Goal: Task Accomplishment & Management: Manage account settings

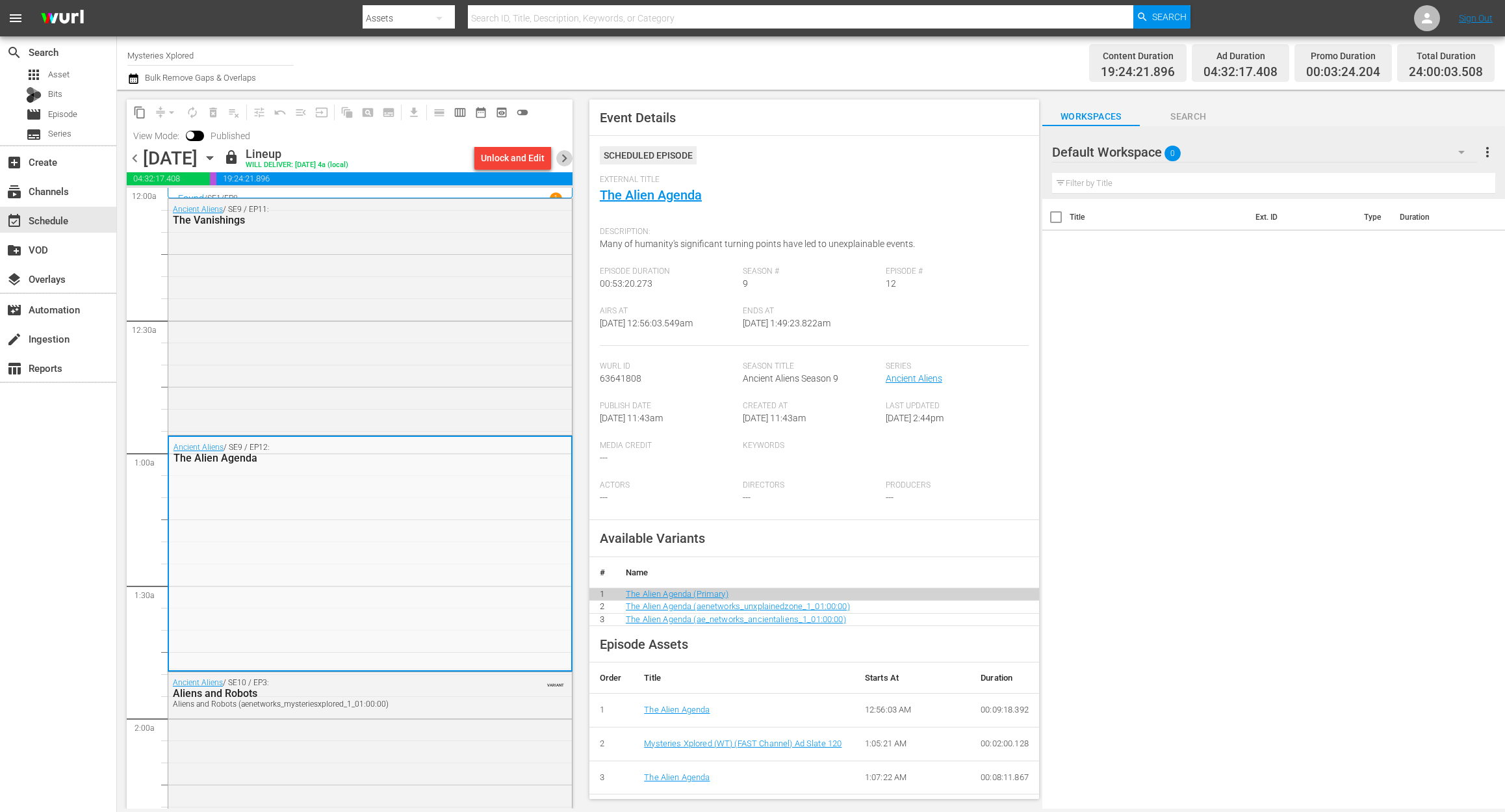
click at [562, 164] on span "chevron_right" at bounding box center [564, 159] width 16 height 16
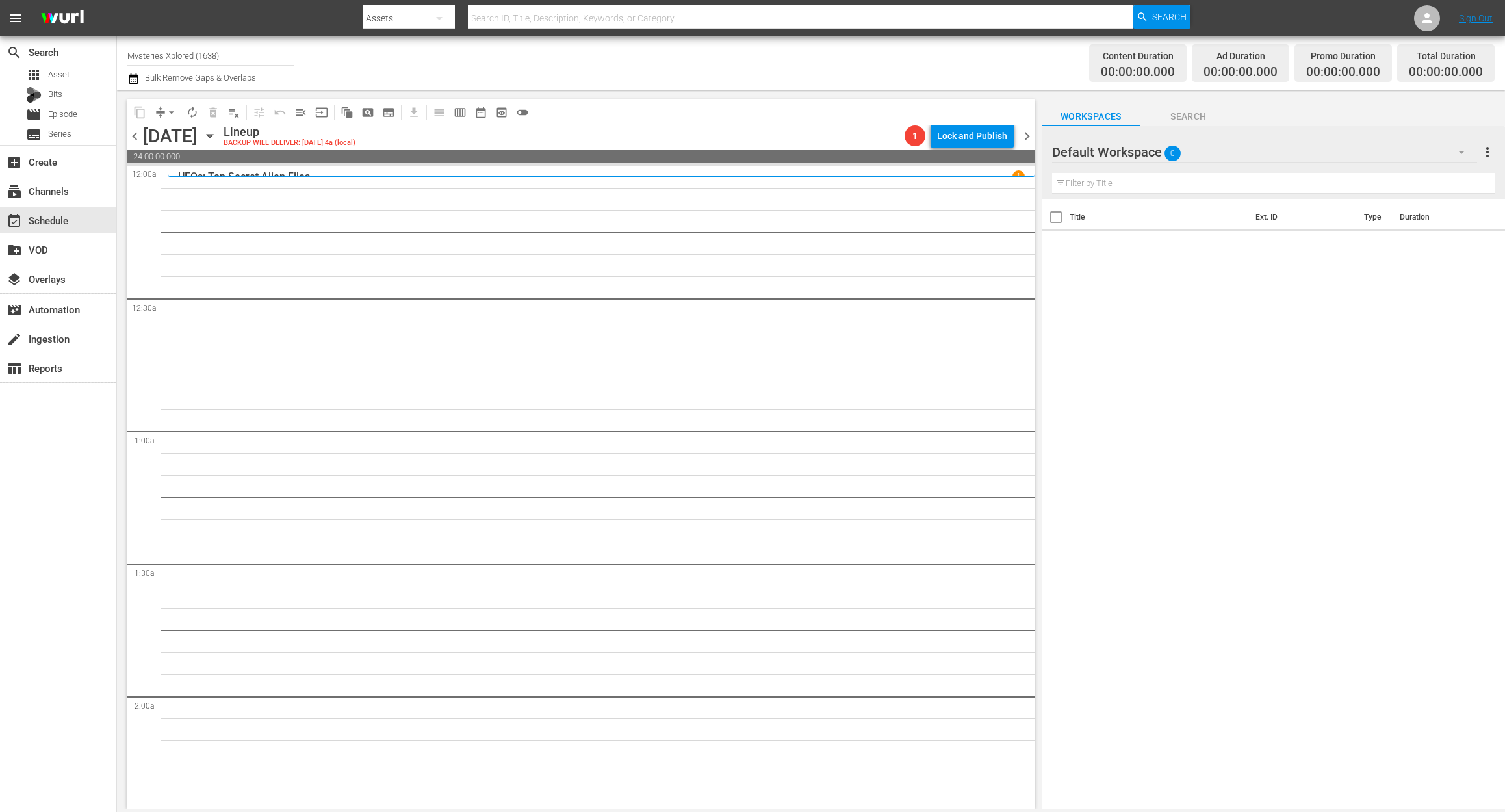
click at [237, 62] on input "Mysteries Xplored (1638)" at bounding box center [211, 55] width 167 height 31
drag, startPoint x: 238, startPoint y: 60, endPoint x: 53, endPoint y: 32, distance: 187.1
click at [53, 32] on div "menu Search By Assets Search ID, Title, Description, Keywords, or Category Sear…" at bounding box center [752, 404] width 1505 height 808
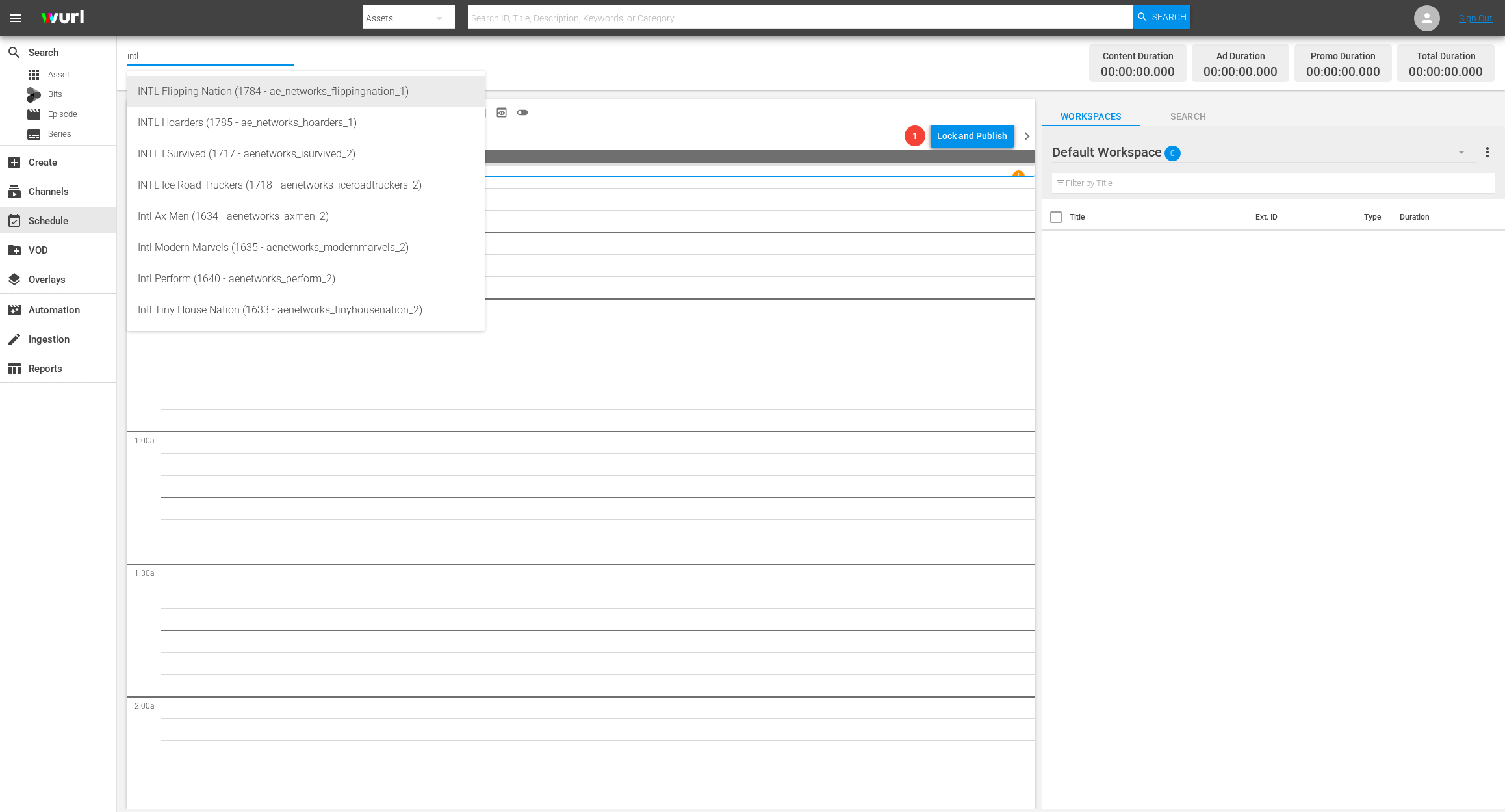
click at [265, 87] on div "INTL Flipping Nation (1784 - ae_networks_flippingnation_1)" at bounding box center [305, 91] width 336 height 31
type input "INTL Flipping Nation (1784 - ae_networks_flippingnation_1)"
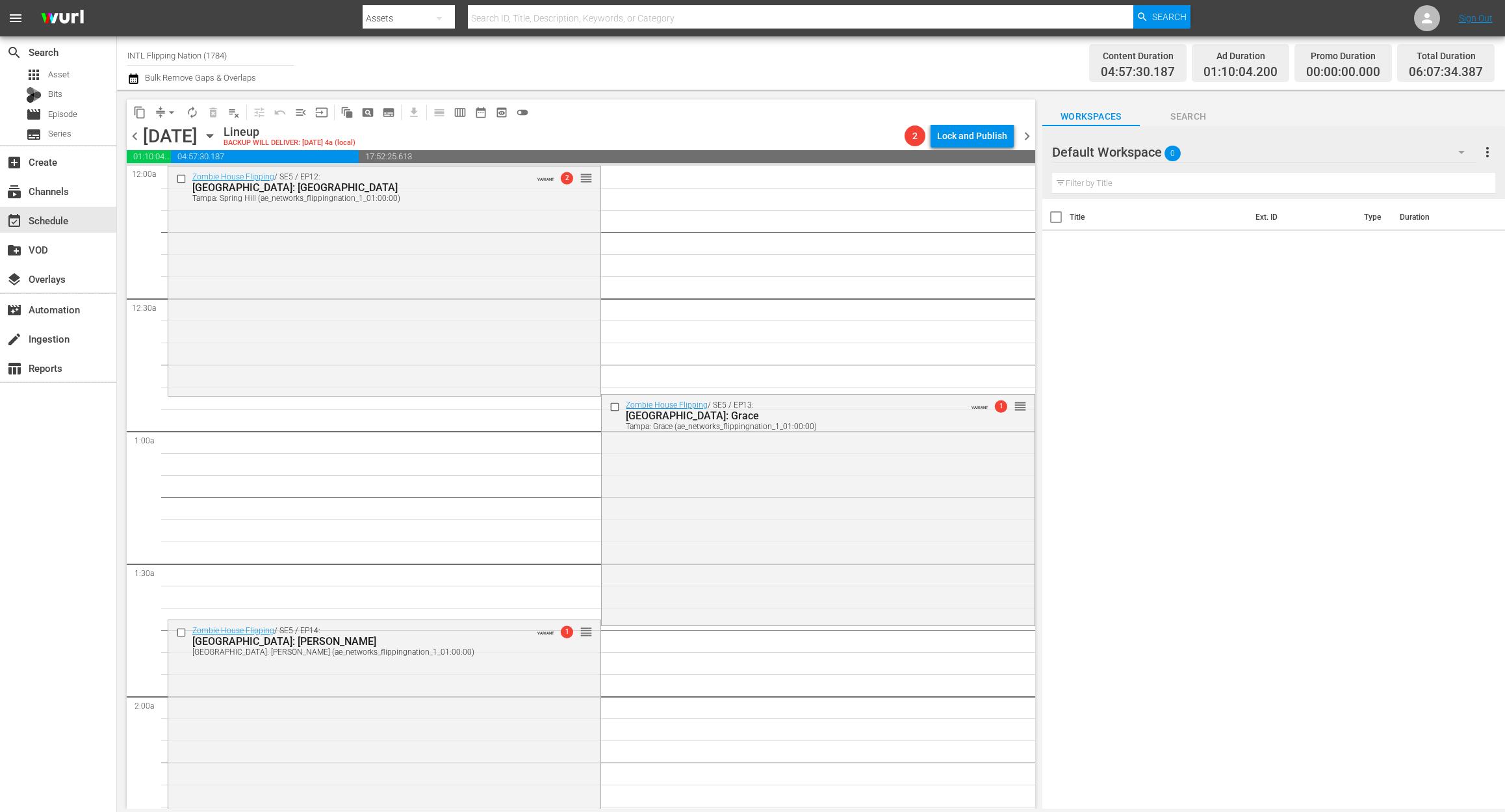
click at [217, 136] on icon "button" at bounding box center [210, 136] width 15 height 15
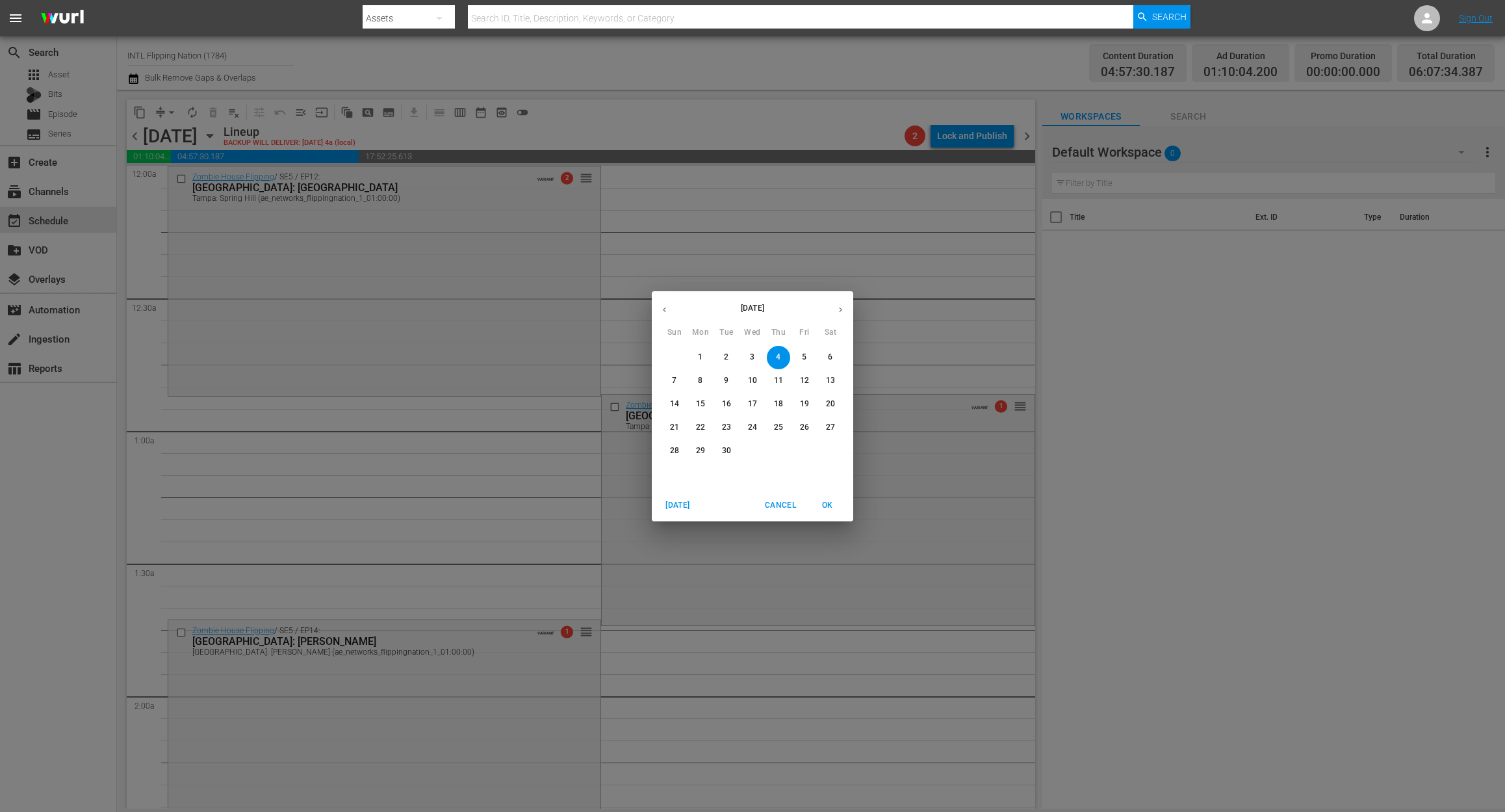
click at [703, 360] on span "1" at bounding box center [701, 357] width 24 height 11
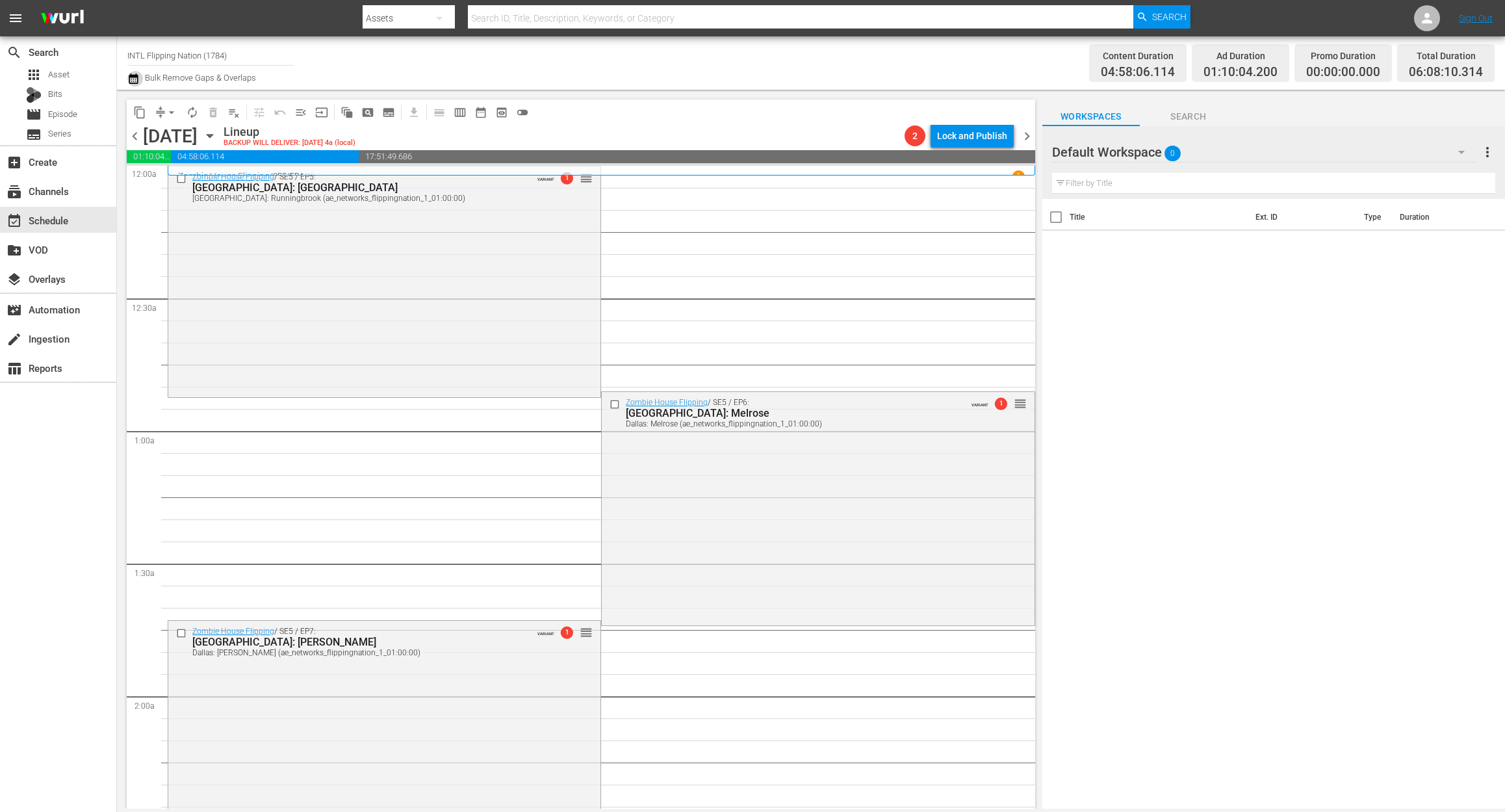
click at [139, 86] on icon "button" at bounding box center [134, 78] width 13 height 15
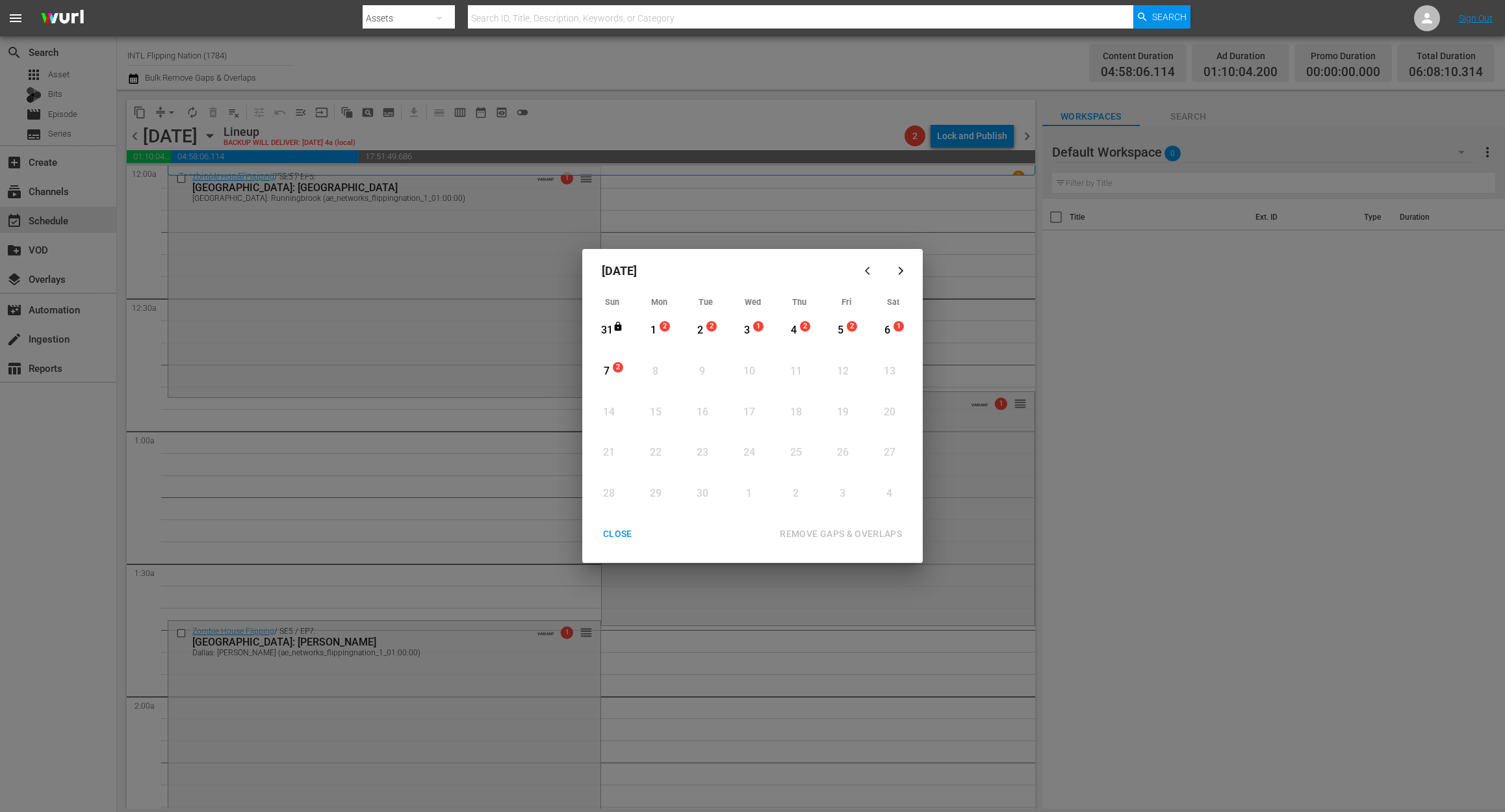
click at [654, 334] on div "1" at bounding box center [654, 330] width 16 height 15
click at [879, 536] on div "REMOVE GAPS & OVERLAPS" at bounding box center [840, 534] width 143 height 16
click at [654, 324] on div "1" at bounding box center [654, 330] width 16 height 15
click at [814, 534] on div "REMOVE GAPS & OVERLAPS" at bounding box center [840, 534] width 143 height 16
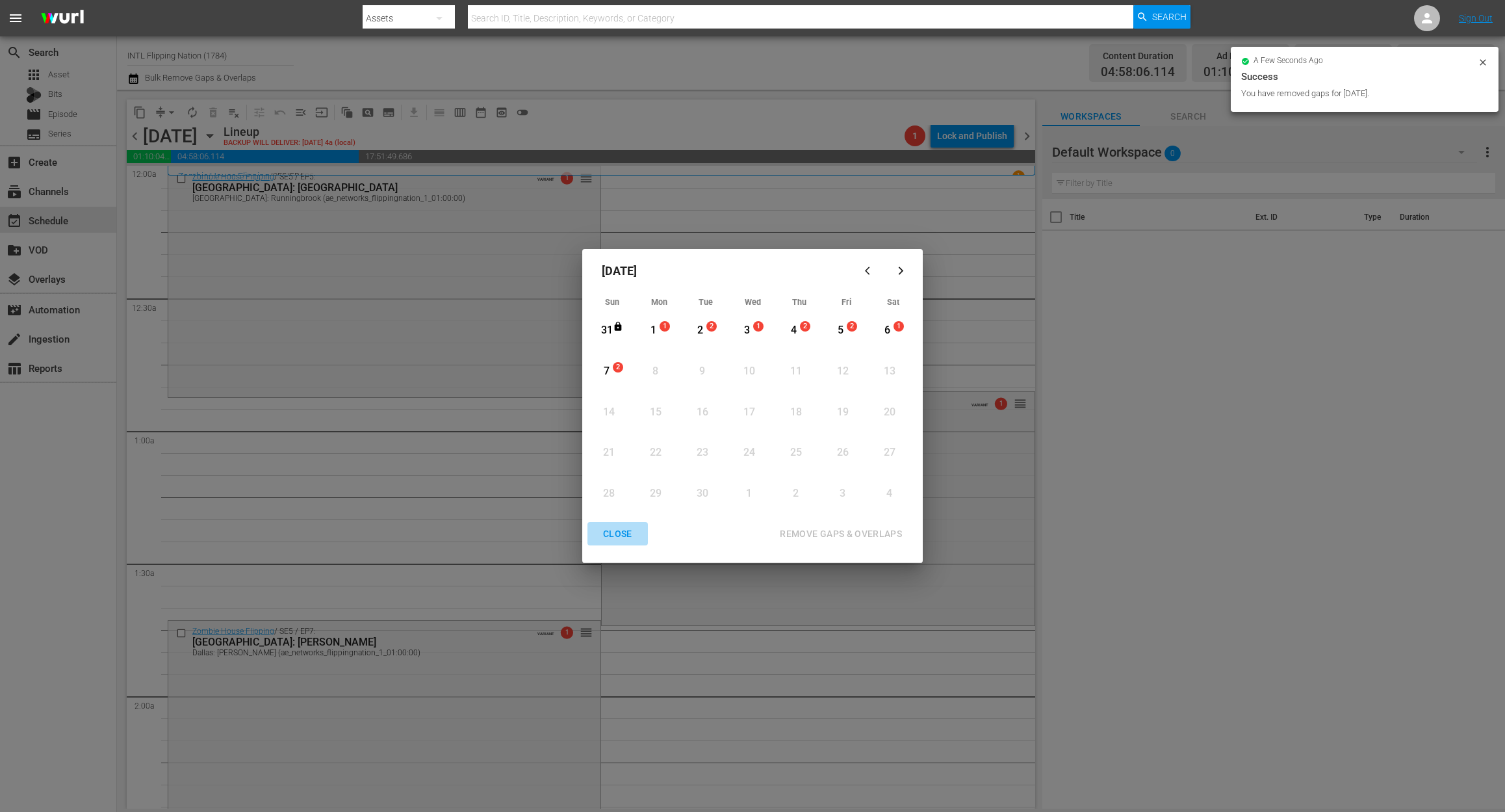
click at [606, 533] on div "CLOSE" at bounding box center [617, 534] width 50 height 16
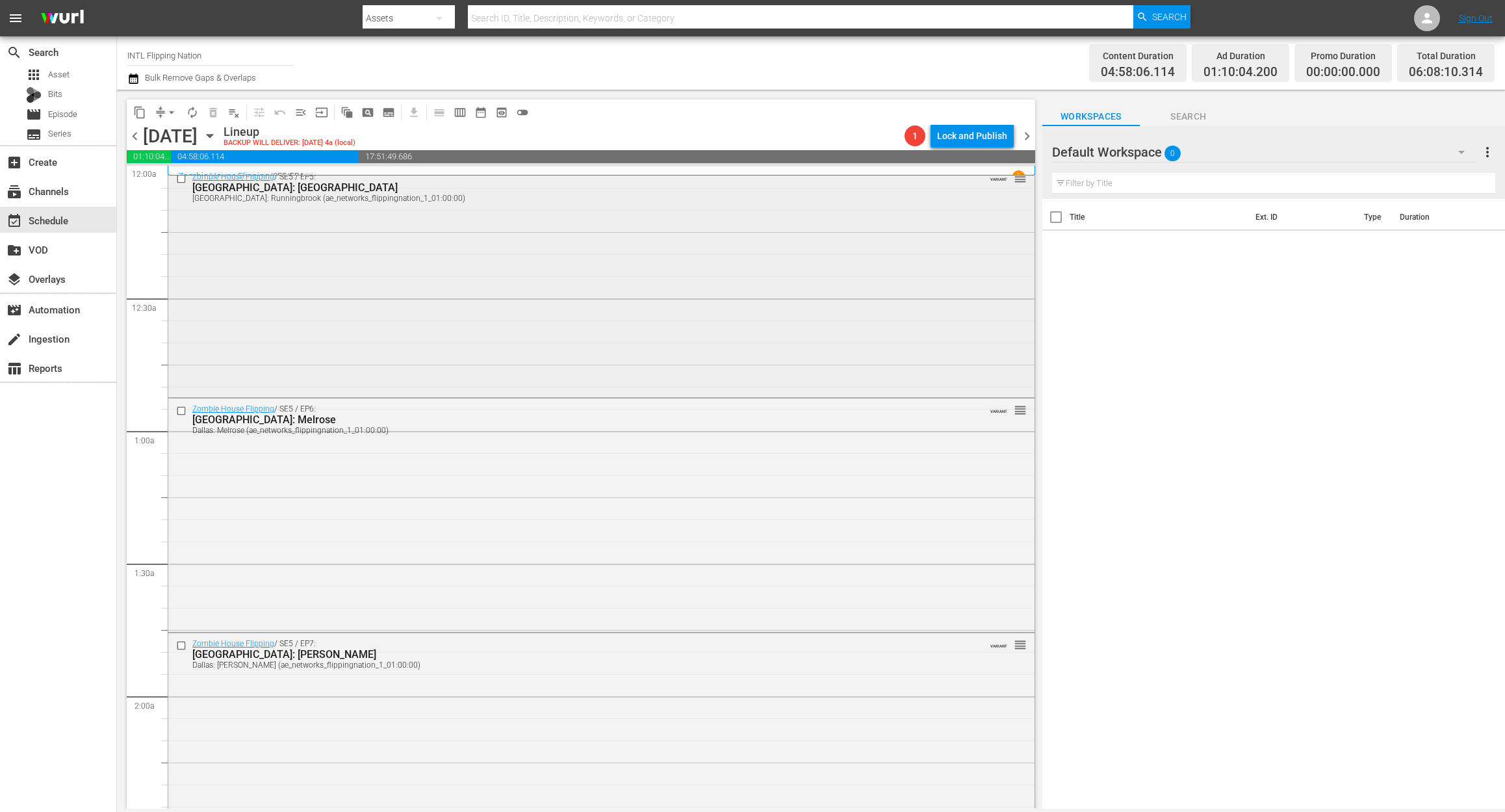
click at [492, 261] on div "Zombie House Flipping / SE5 / EP5: Dallas: Runningbrook Dallas: Runningbrook (a…" at bounding box center [602, 281] width 866 height 228
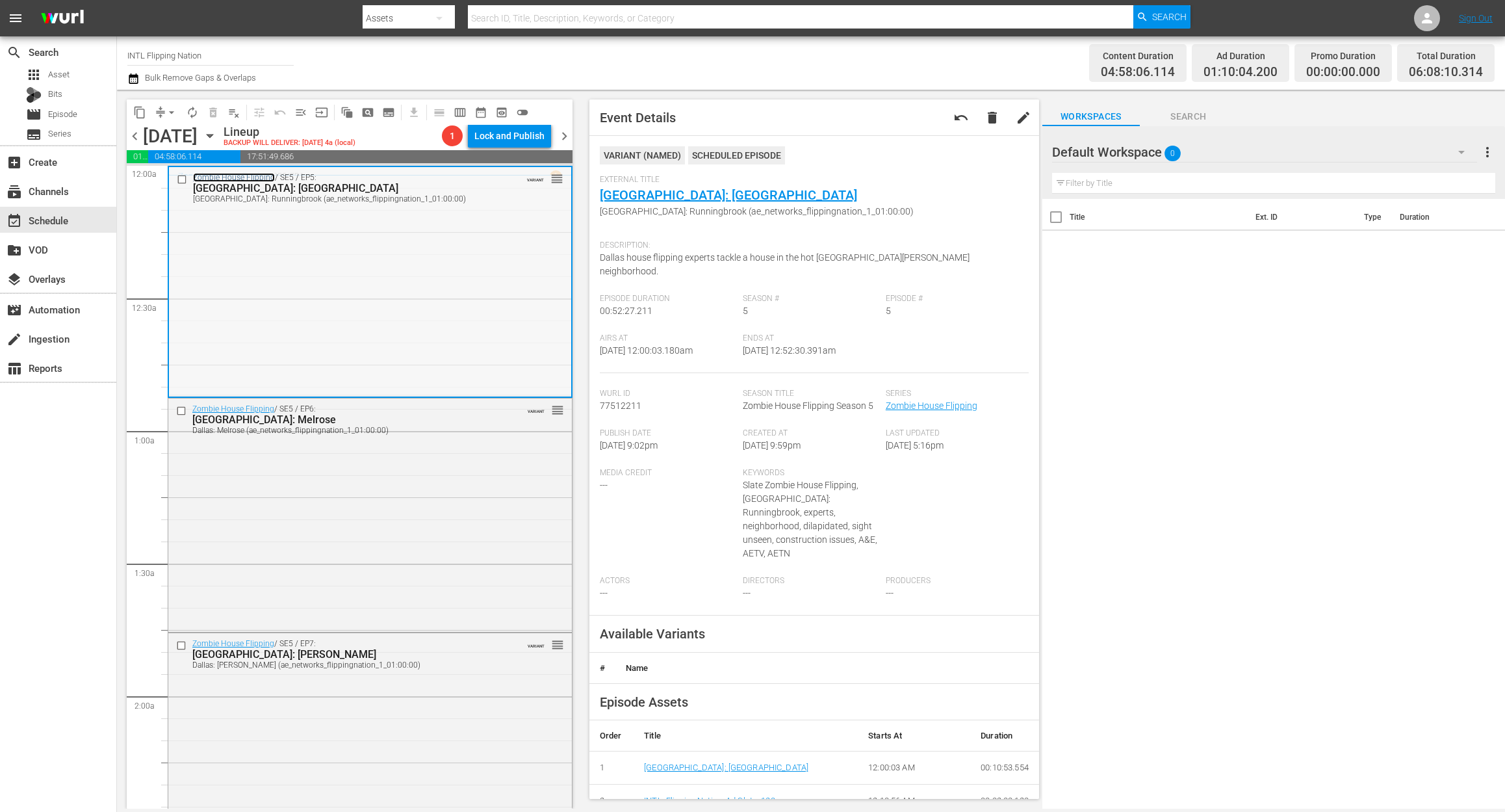
click at [242, 178] on link "Zombie House Flipping" at bounding box center [234, 178] width 82 height 9
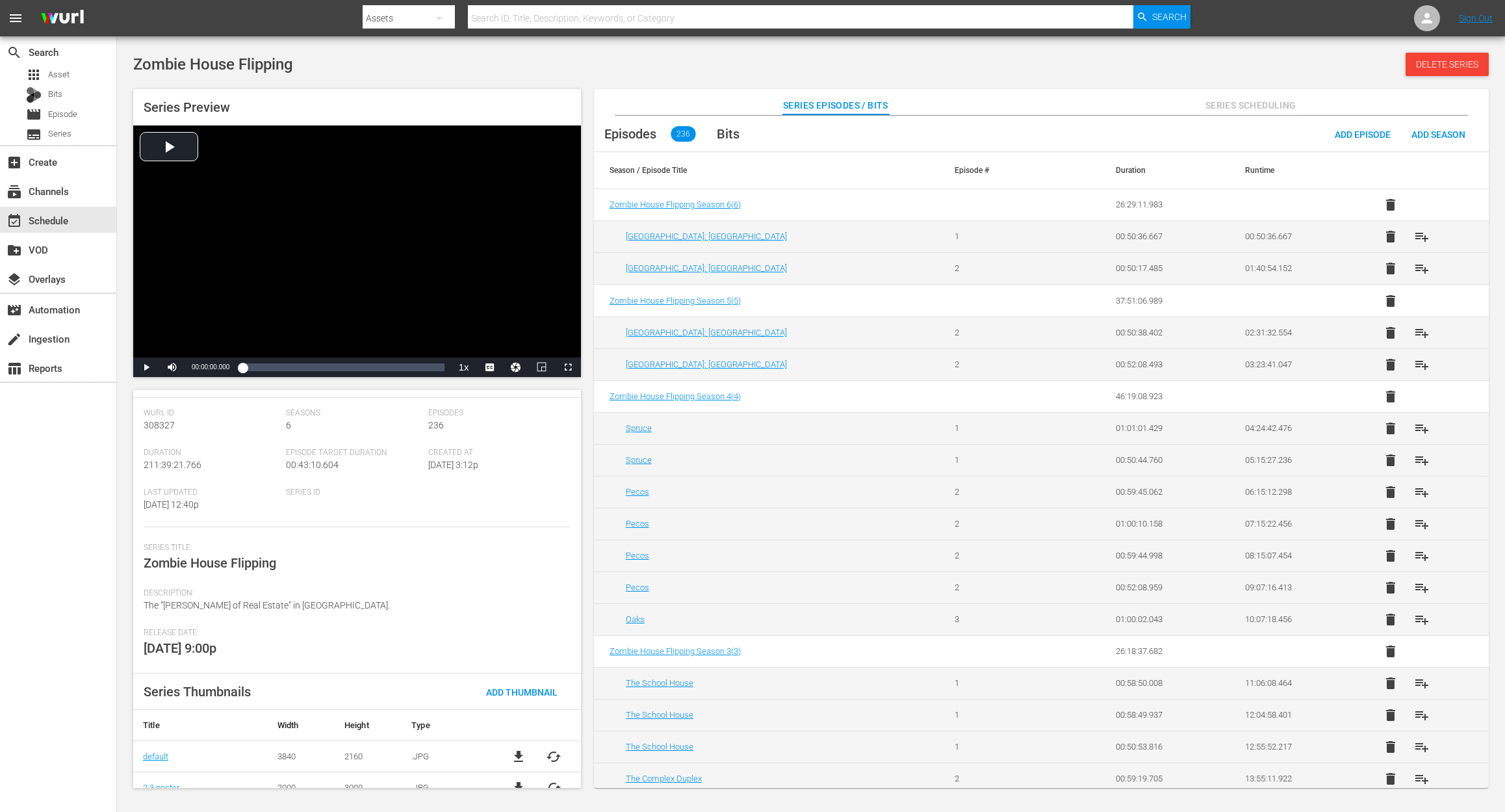
scroll to position [44, 0]
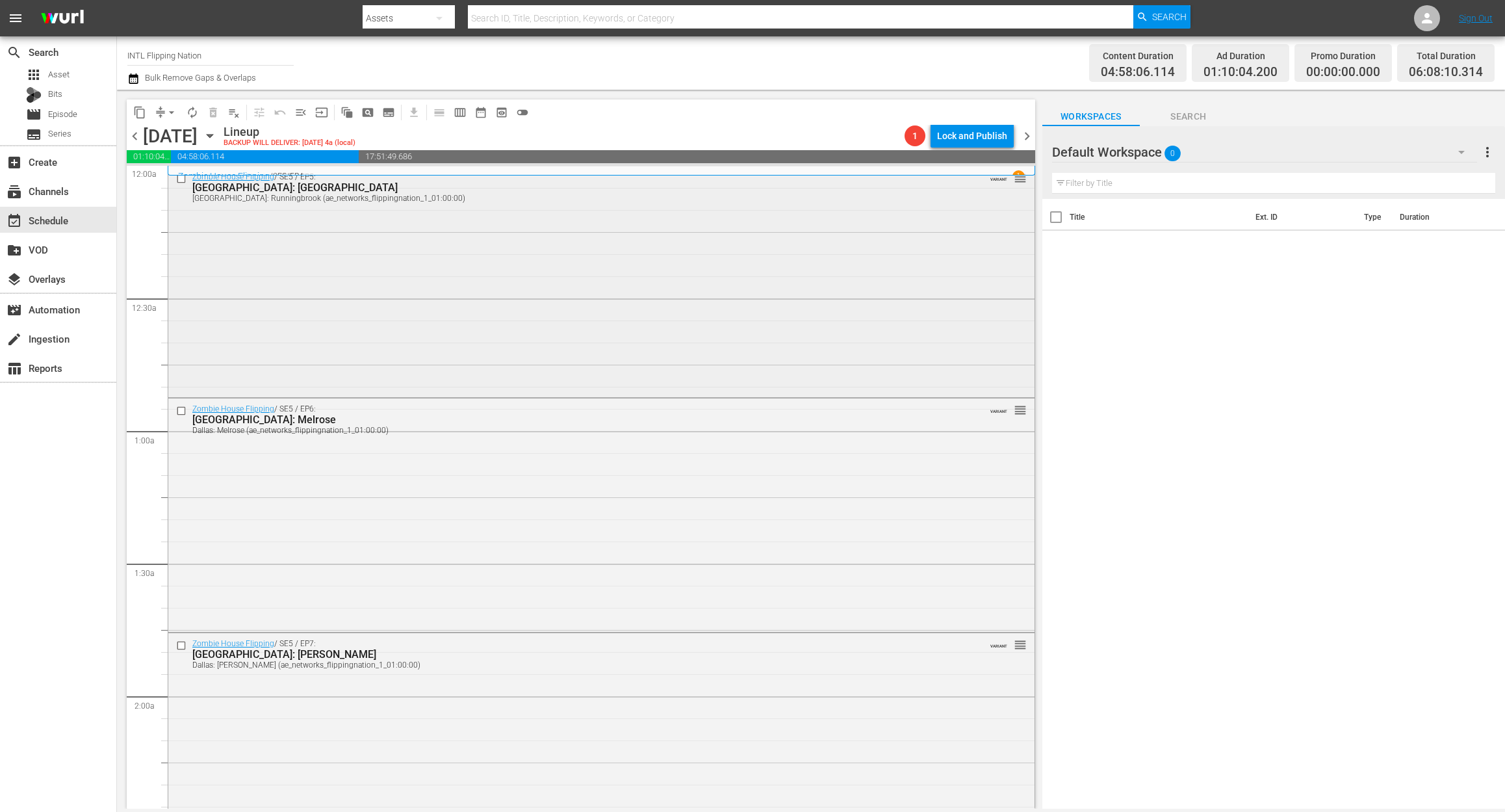
click at [718, 282] on div "Zombie House Flipping / SE5 / EP5: Dallas: Runningbrook Dallas: Runningbrook (a…" at bounding box center [602, 281] width 866 height 228
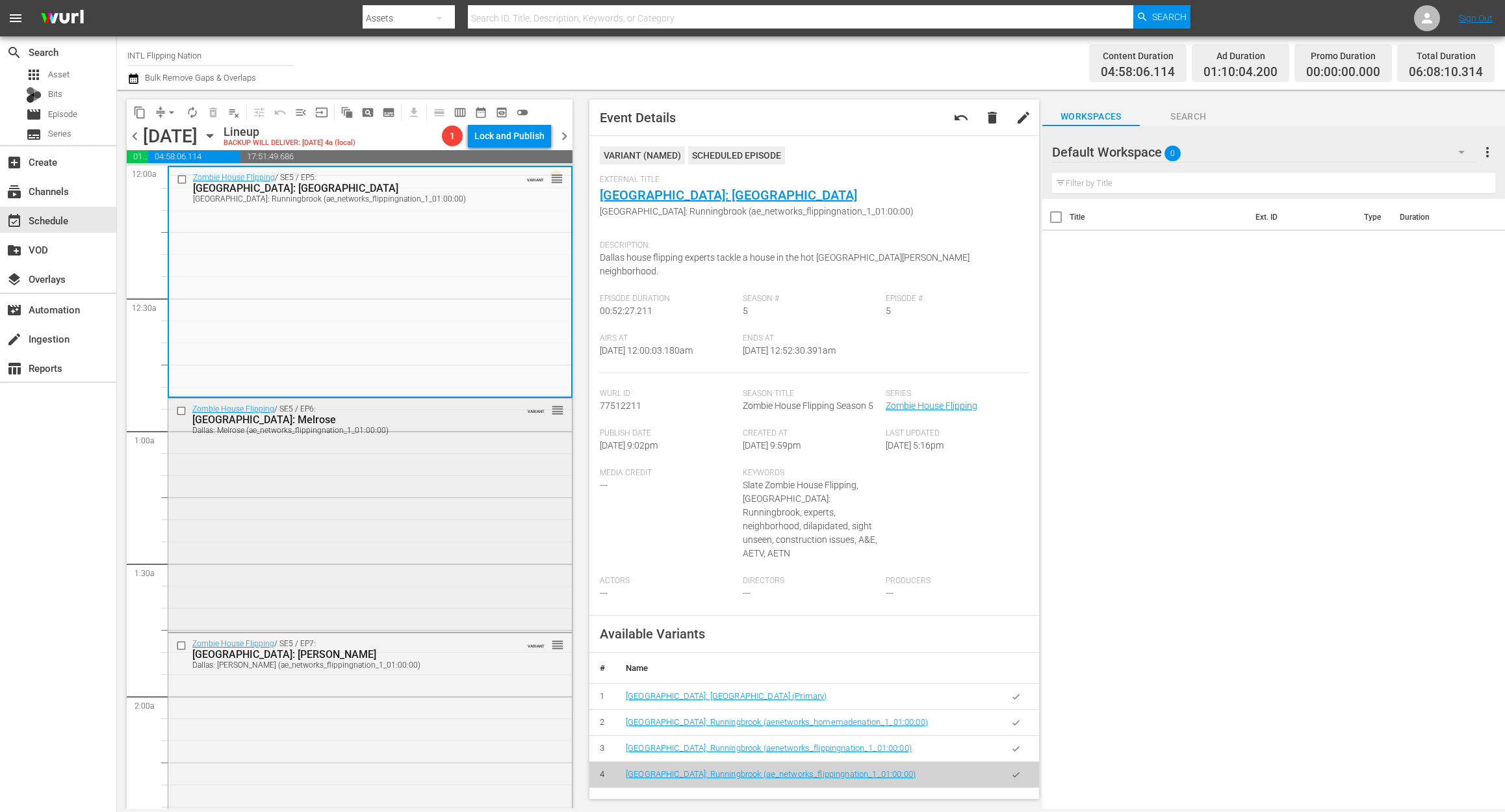
click at [407, 488] on div "Zombie House Flipping / SE5 / EP6: Dallas: Melrose Dallas: Melrose (ae_networks…" at bounding box center [370, 513] width 404 height 231
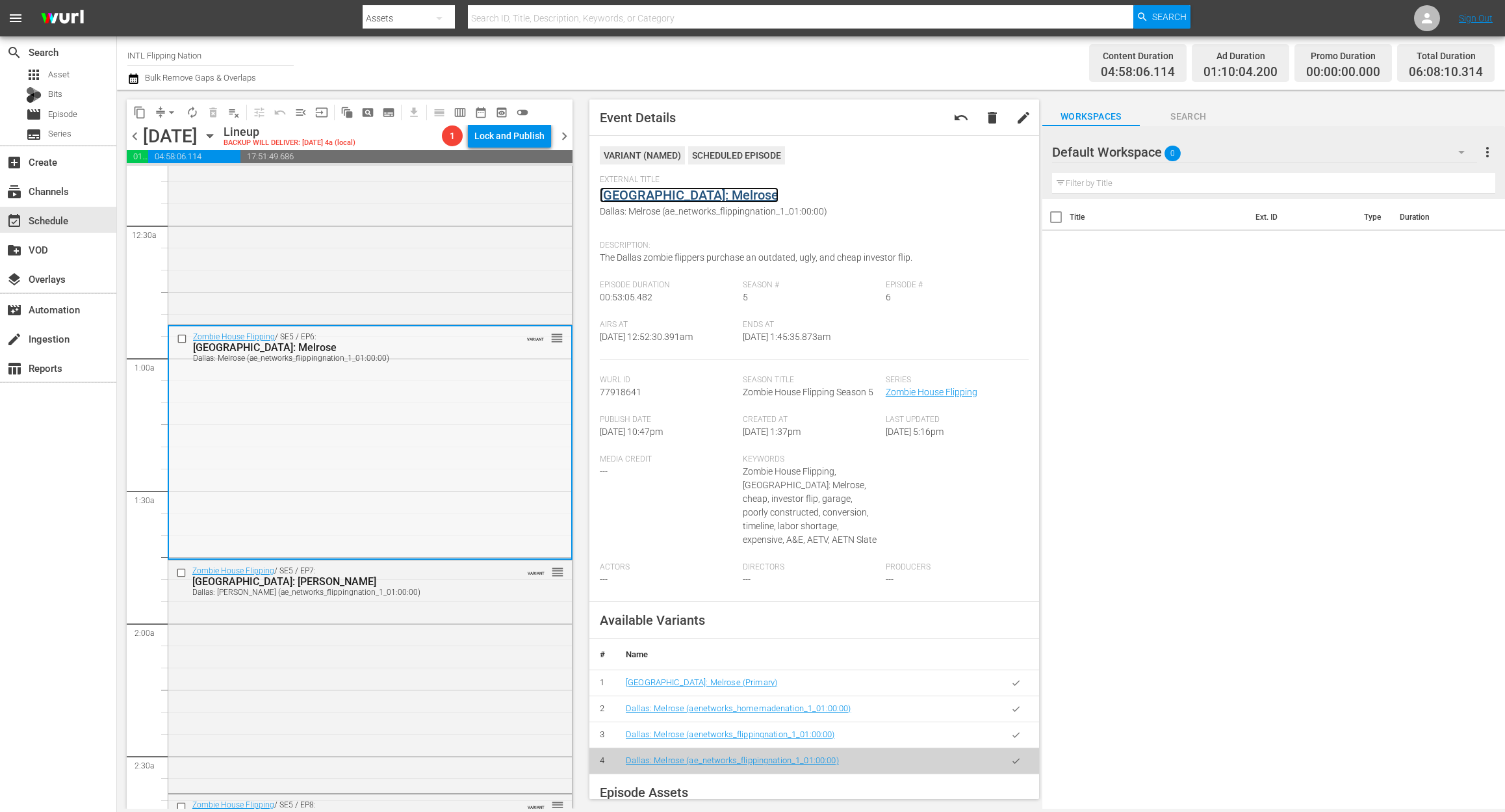
scroll to position [173, 0]
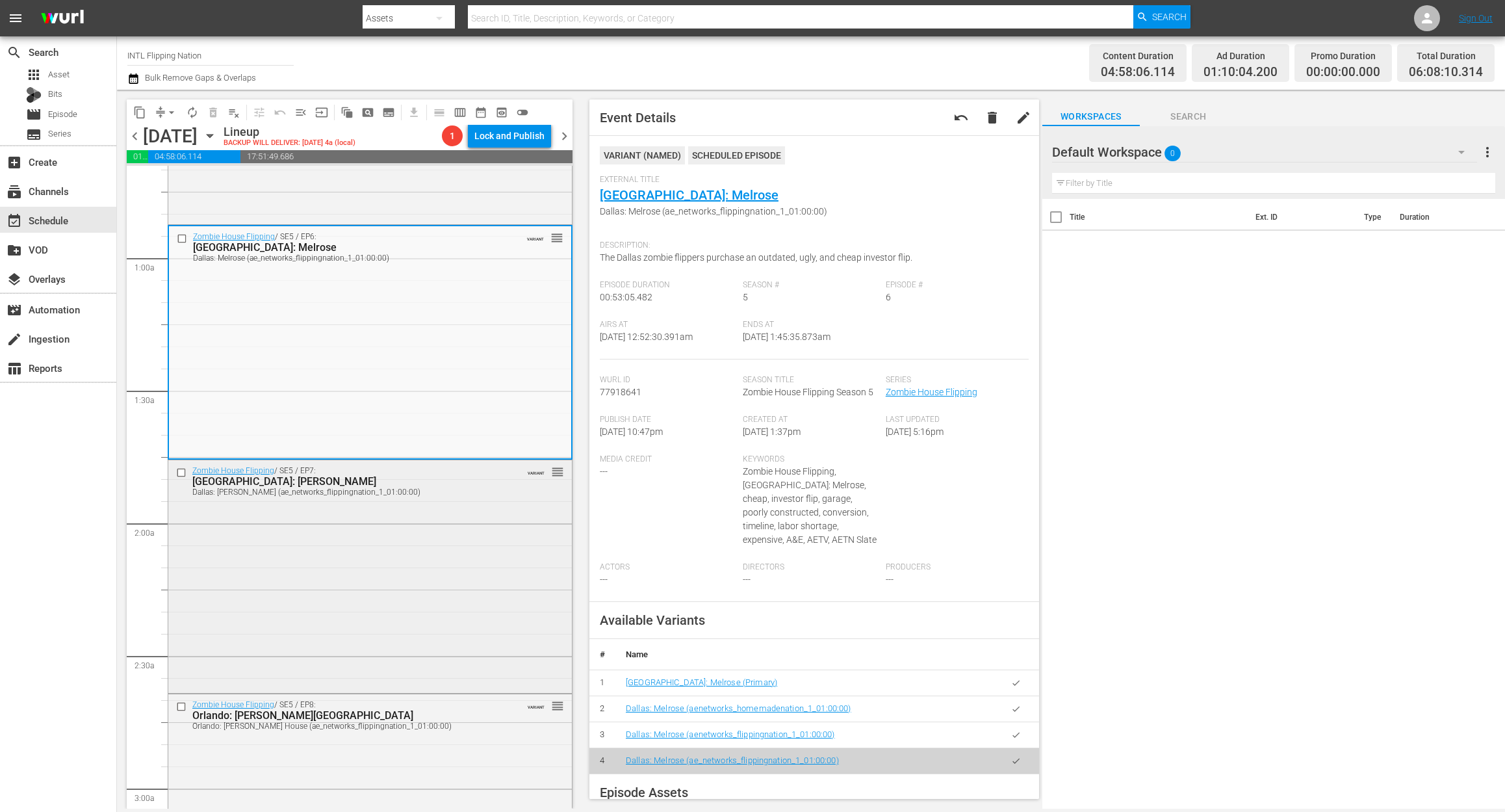
click at [400, 559] on div "Zombie House Flipping / SE5 / EP7: Dallas: Ivandell Dallas: Ivandell (ae_networ…" at bounding box center [370, 575] width 404 height 230
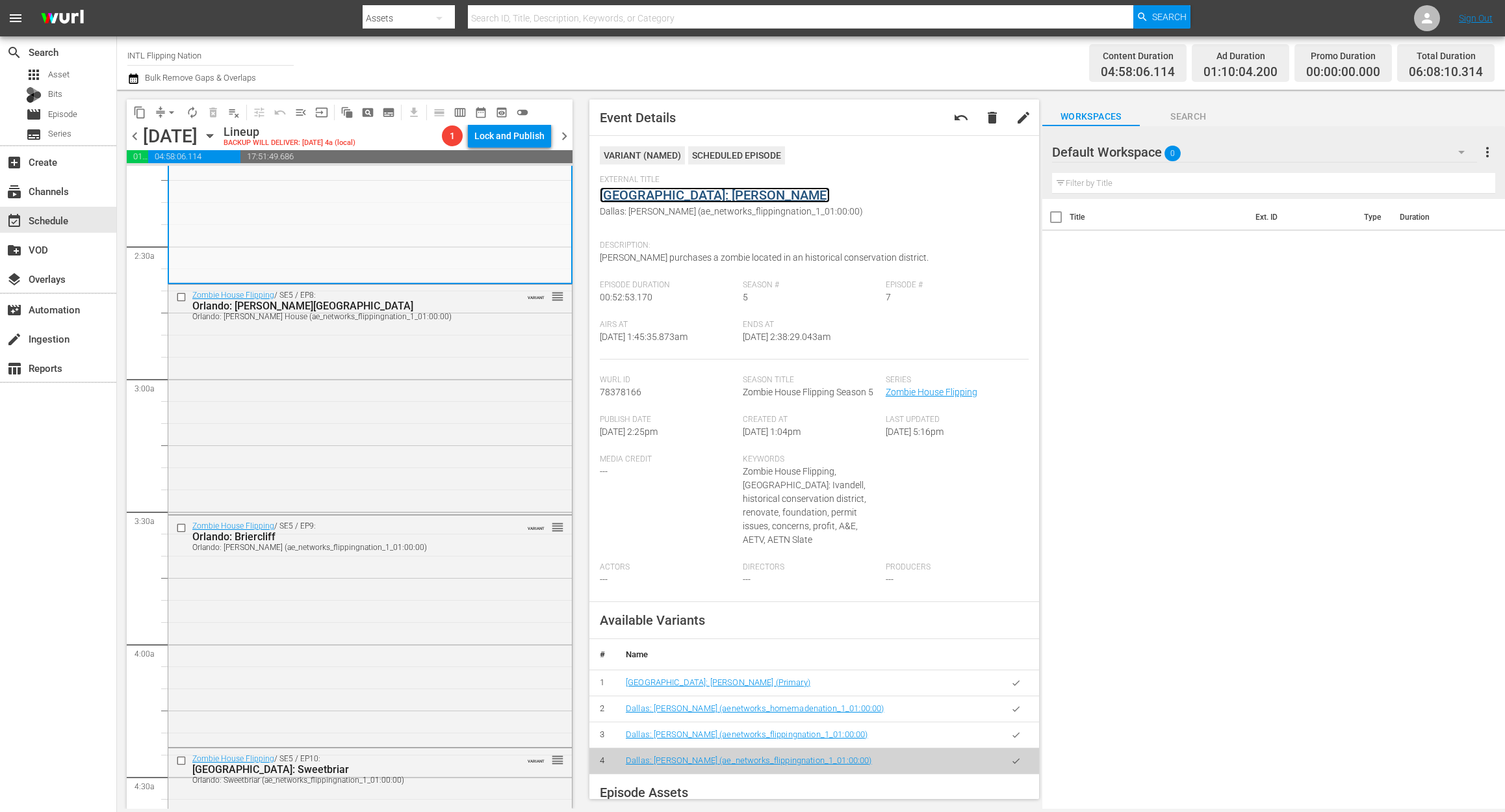
scroll to position [606, 0]
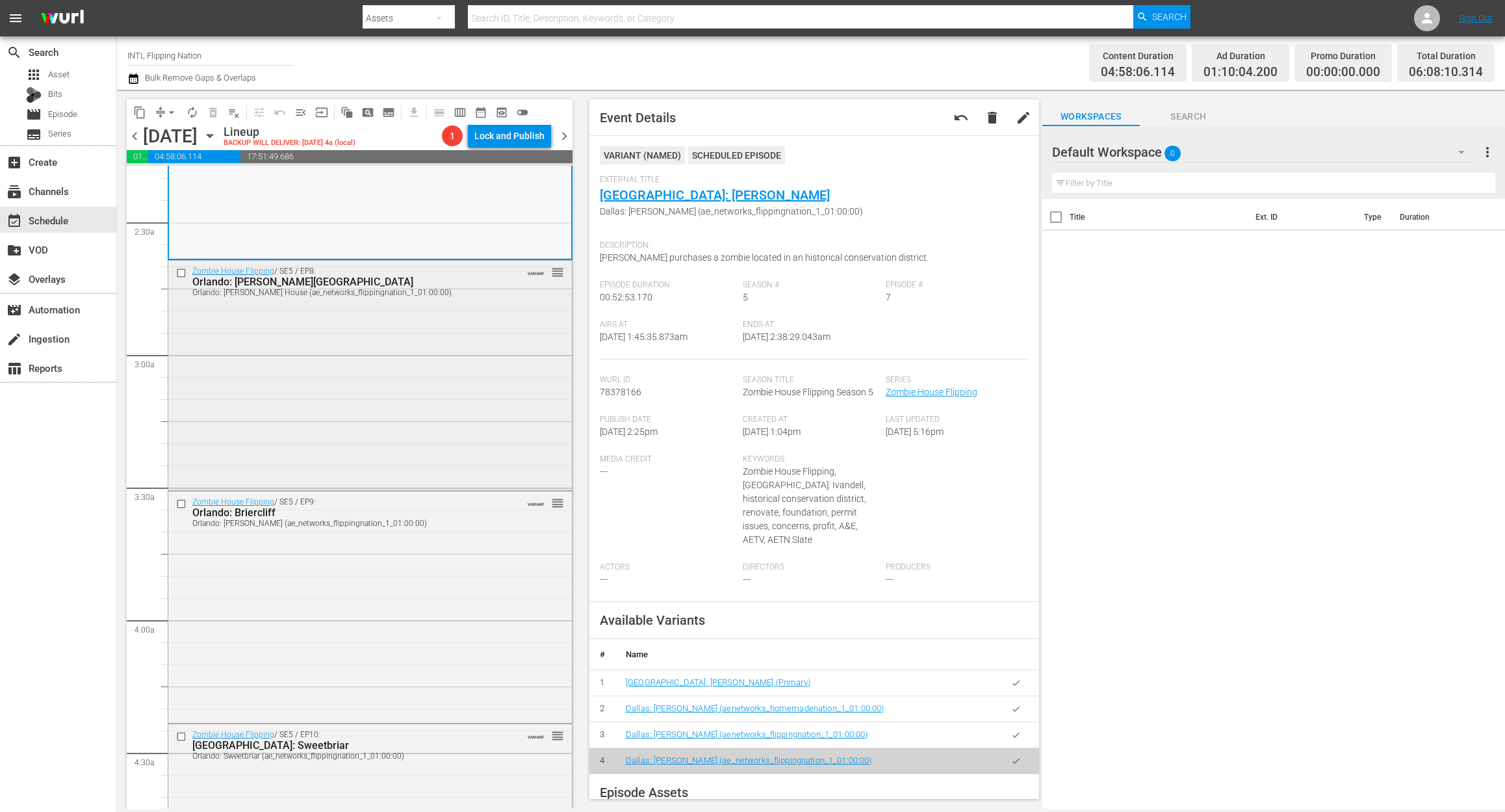
click at [372, 372] on div "Zombie House Flipping / SE5 / EP8: Orlando: Campbell House Orlando: Campbell Ho…" at bounding box center [370, 375] width 404 height 228
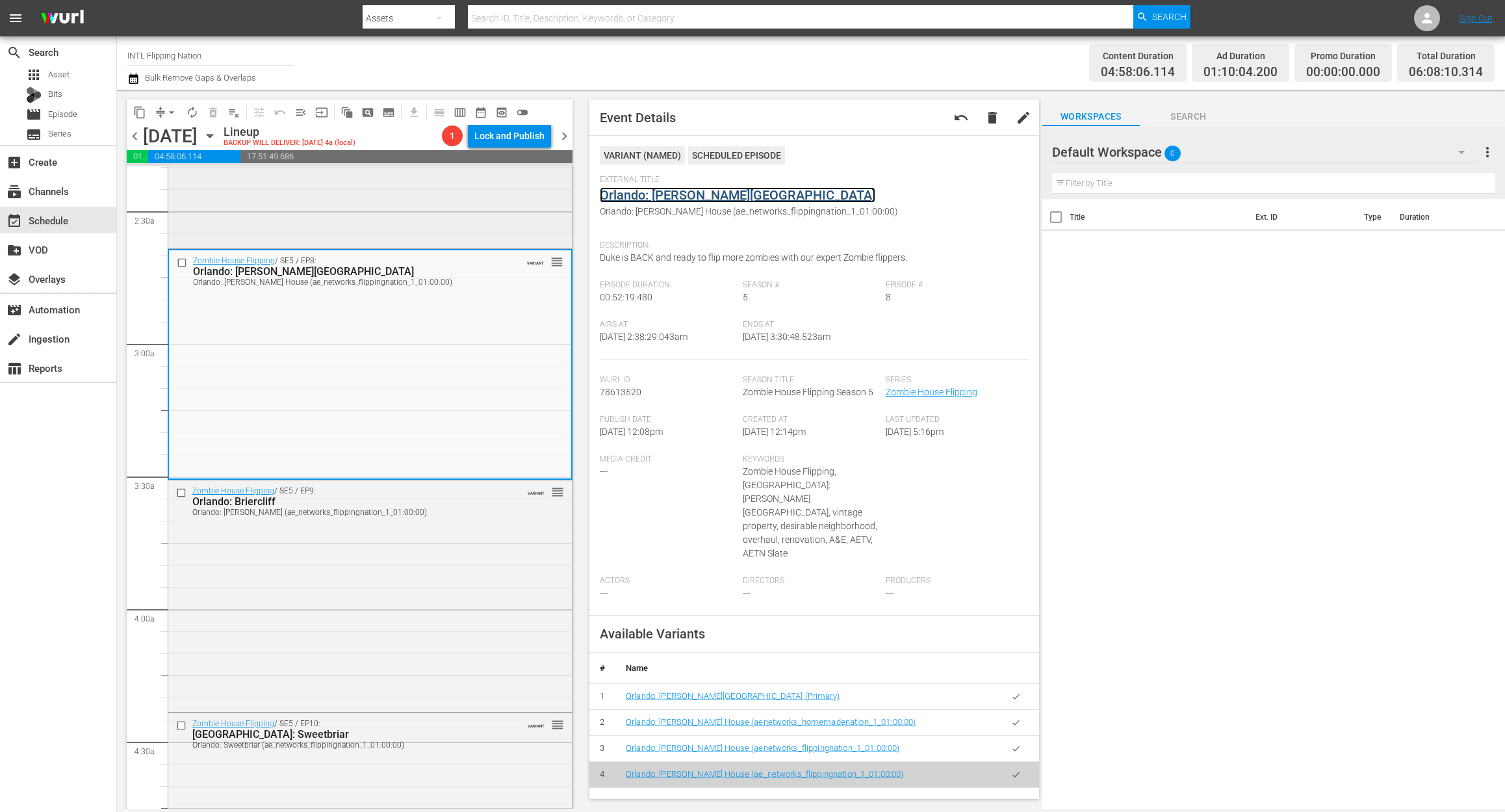
scroll to position [693, 0]
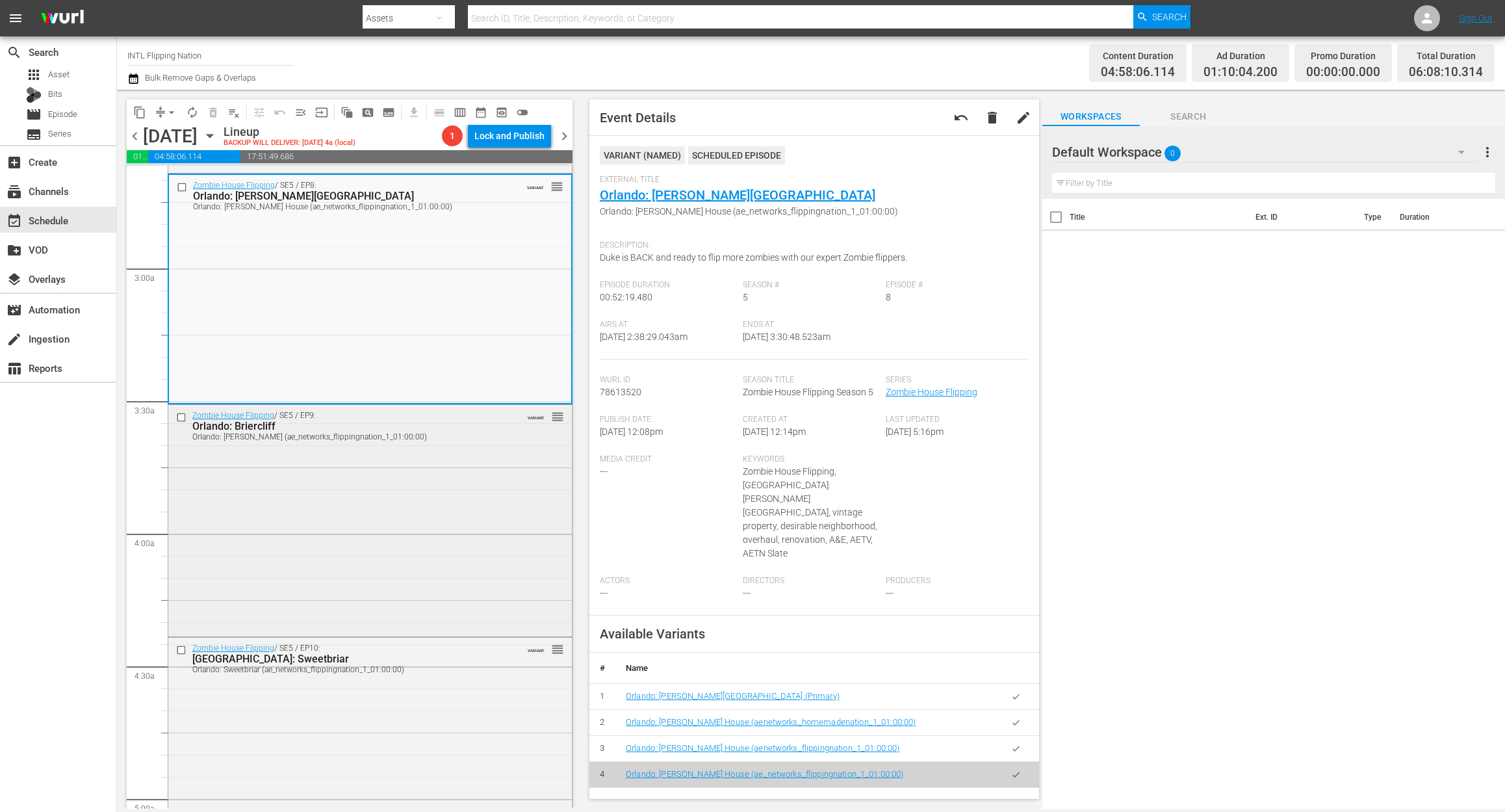
click at [427, 487] on div "Zombie House Flipping / SE5 / EP9: Orlando: Briercliff Orlando: Briercliff (ae_…" at bounding box center [370, 519] width 404 height 228
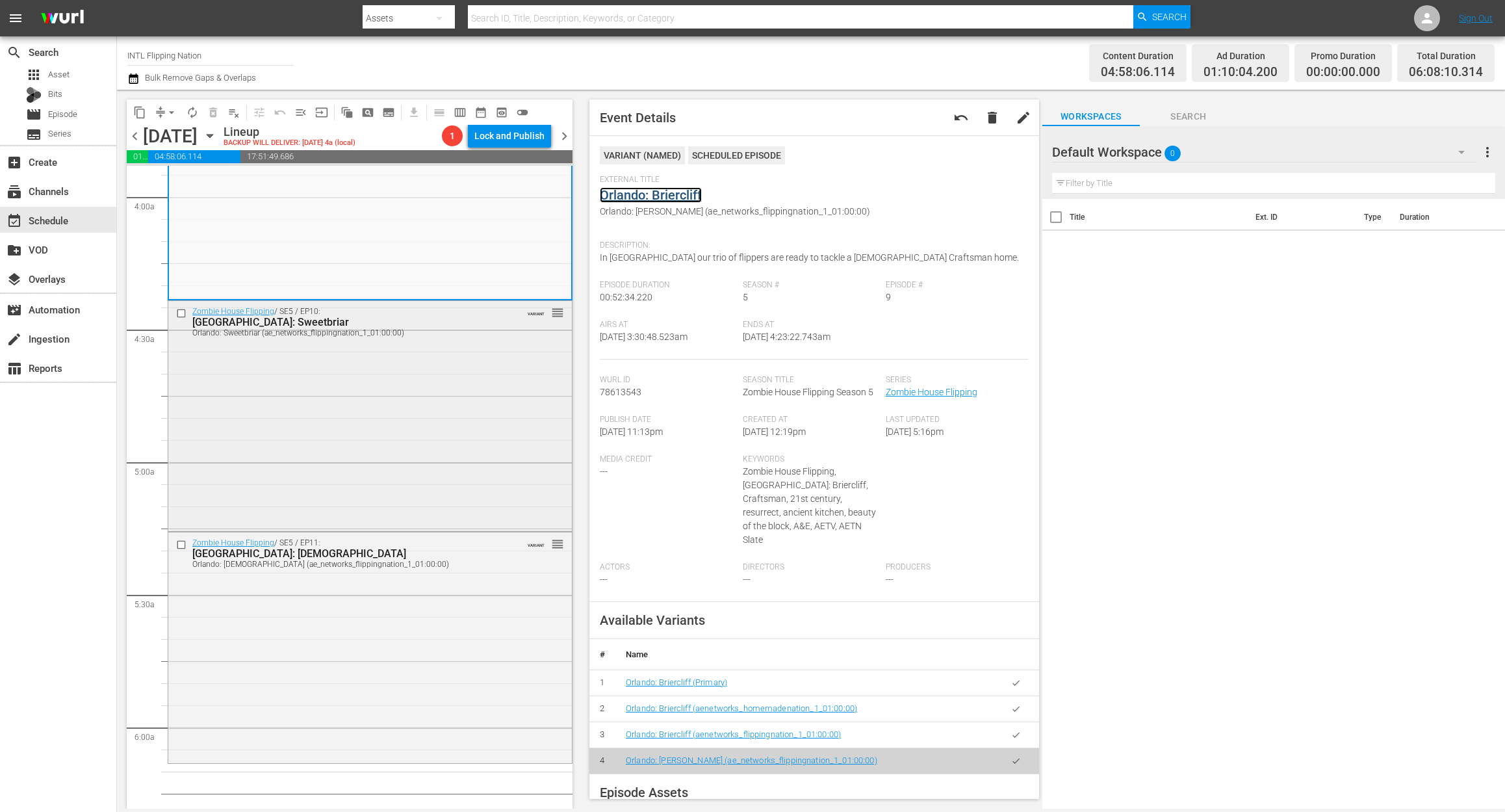
scroll to position [1040, 0]
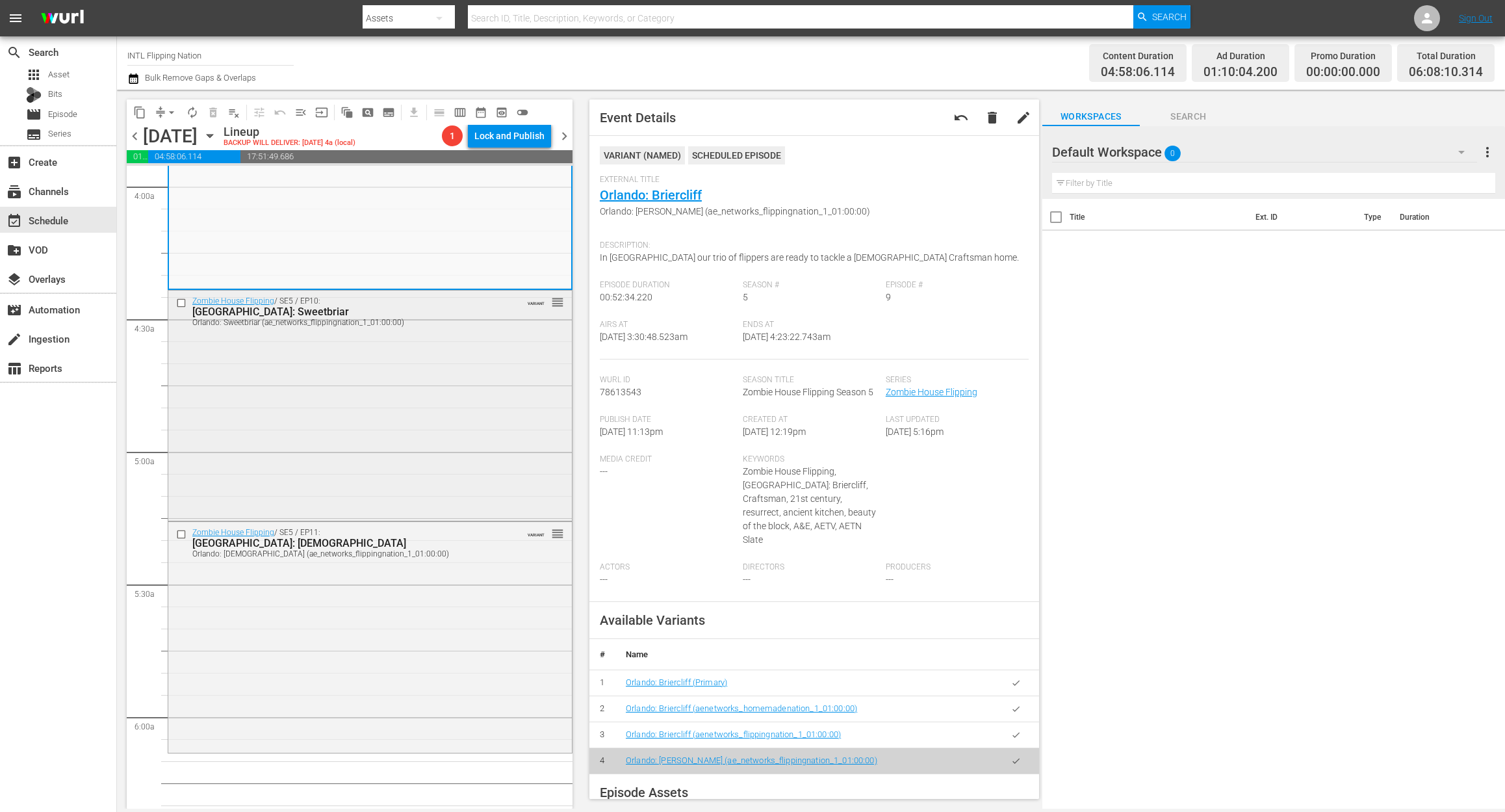
click at [329, 408] on div "Zombie House Flipping / SE5 / EP10: Orlando: Sweetbriar Orlando: Sweetbriar (ae…" at bounding box center [370, 405] width 404 height 228
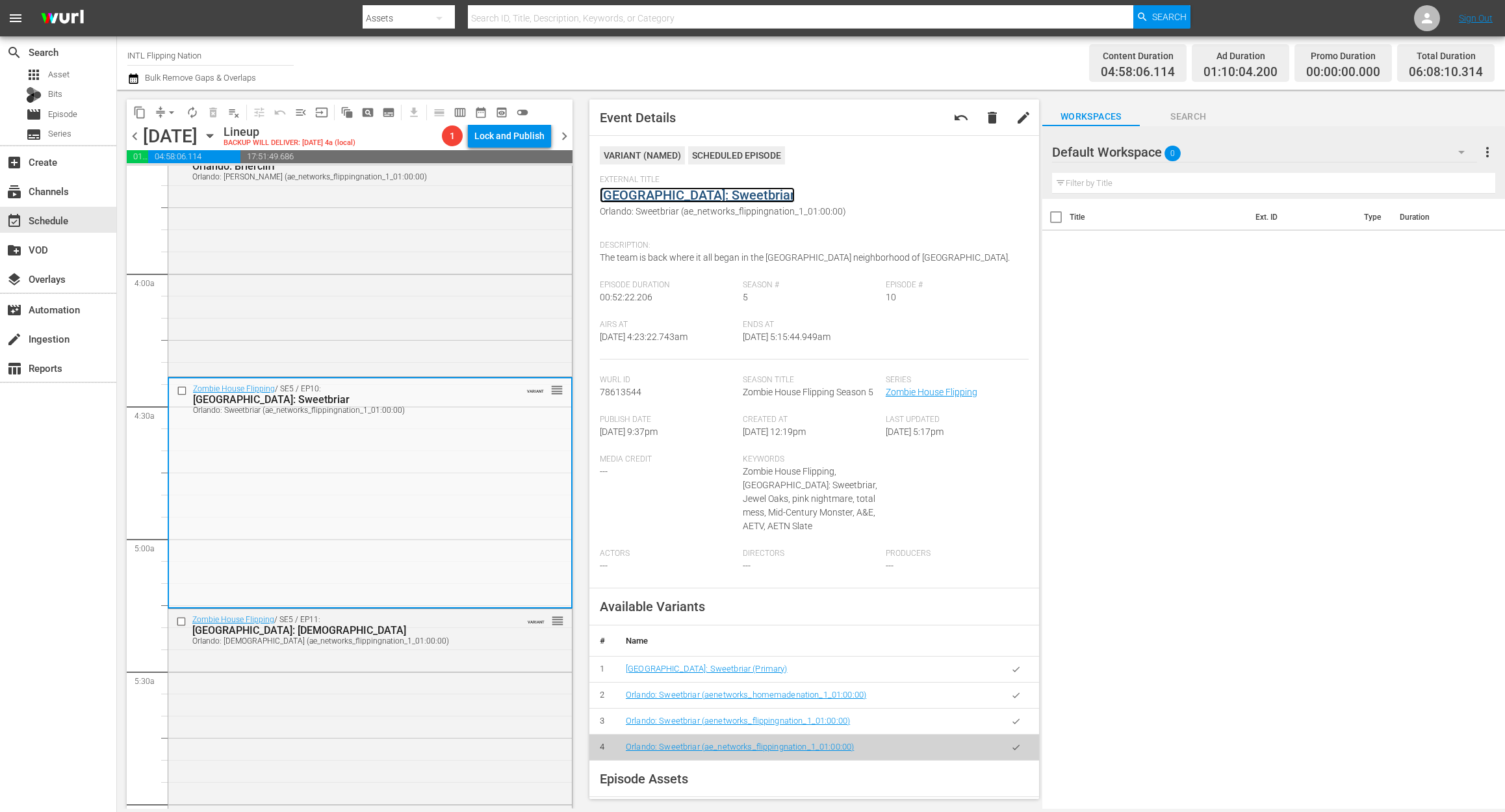
scroll to position [1126, 0]
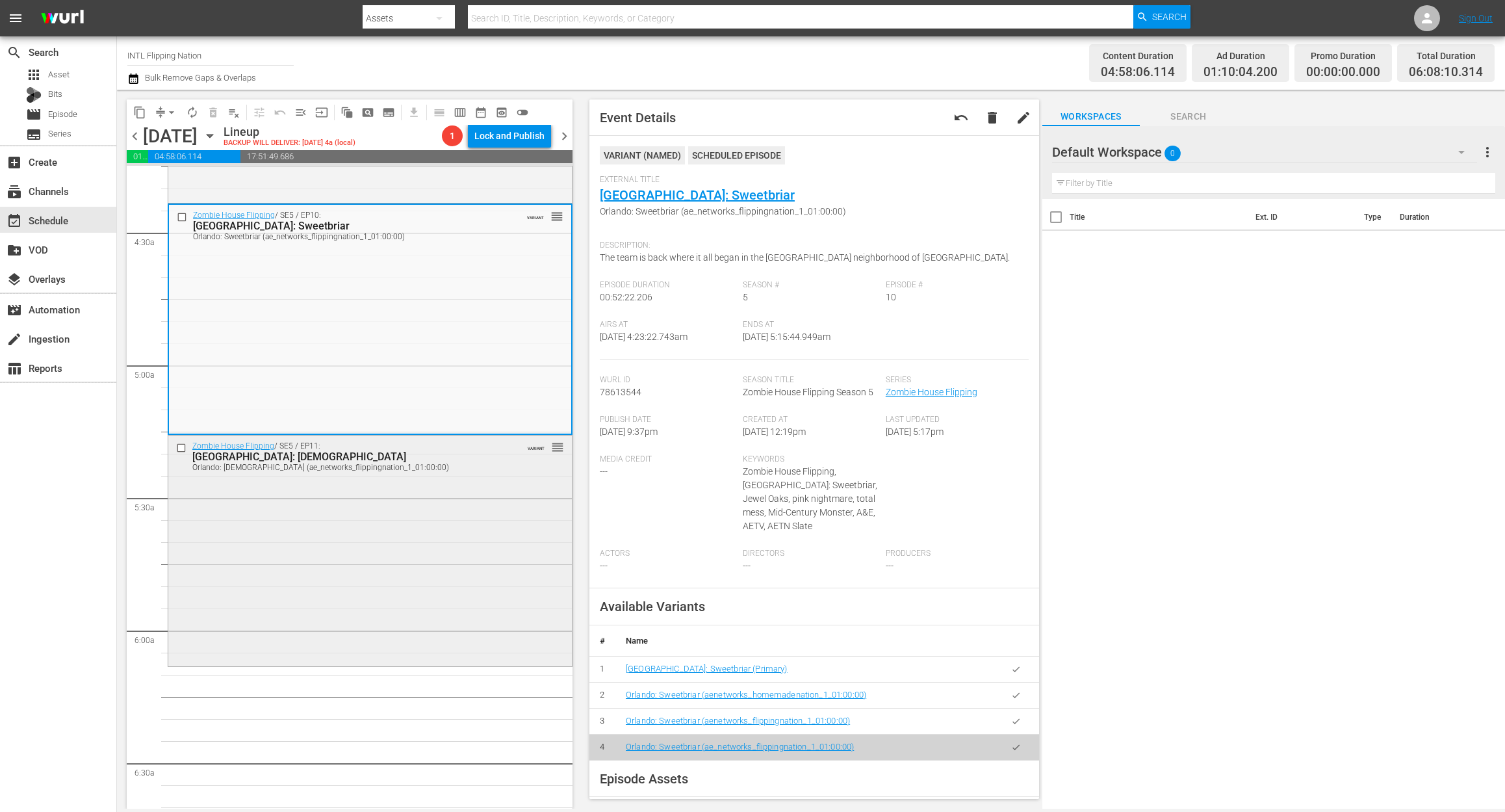
click at [355, 540] on div "Zombie House Flipping / SE5 / EP11: Orlando: Church Orlando: Church (ae_network…" at bounding box center [370, 550] width 404 height 228
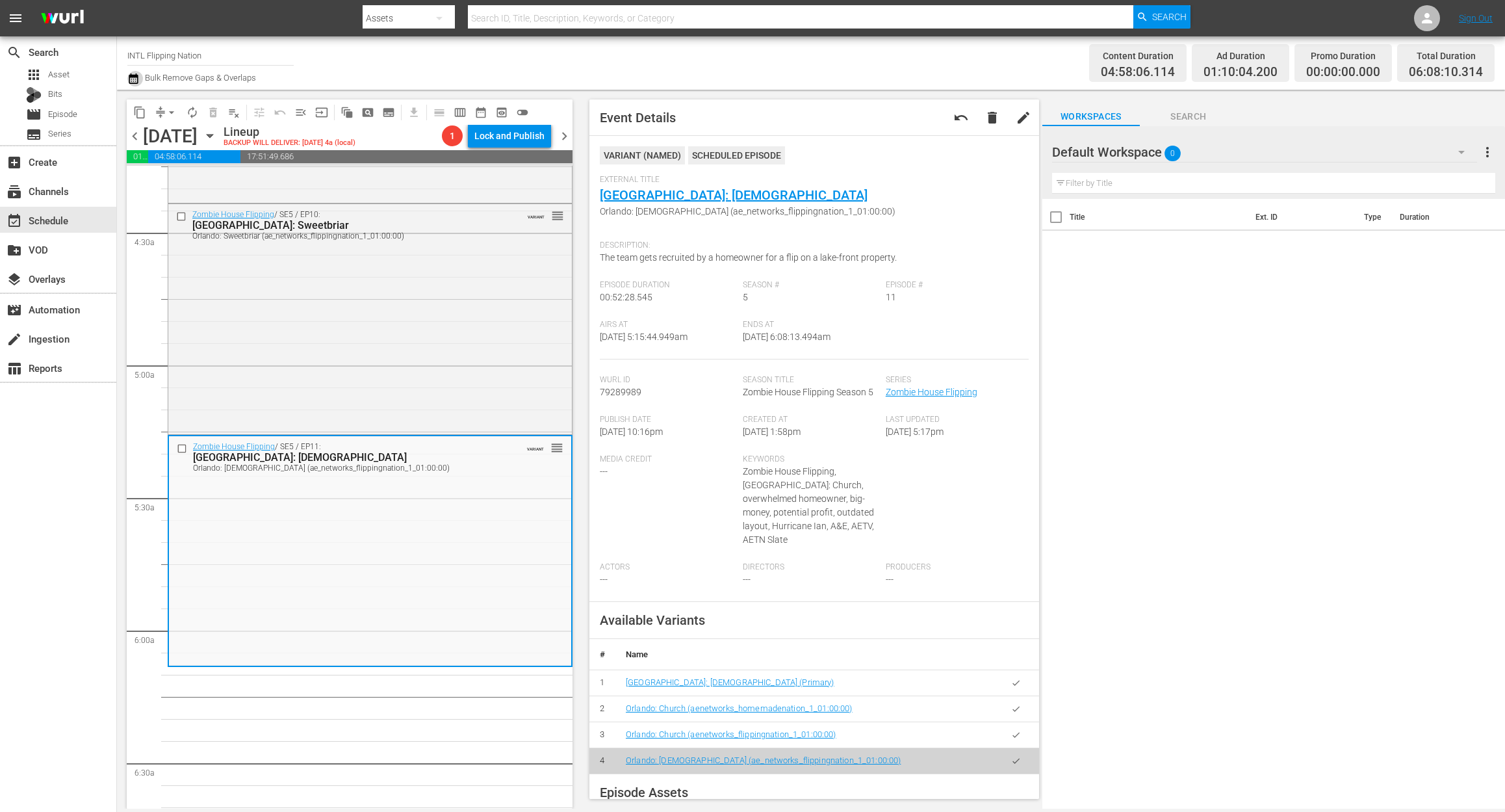
click at [134, 83] on icon "button" at bounding box center [133, 78] width 9 height 10
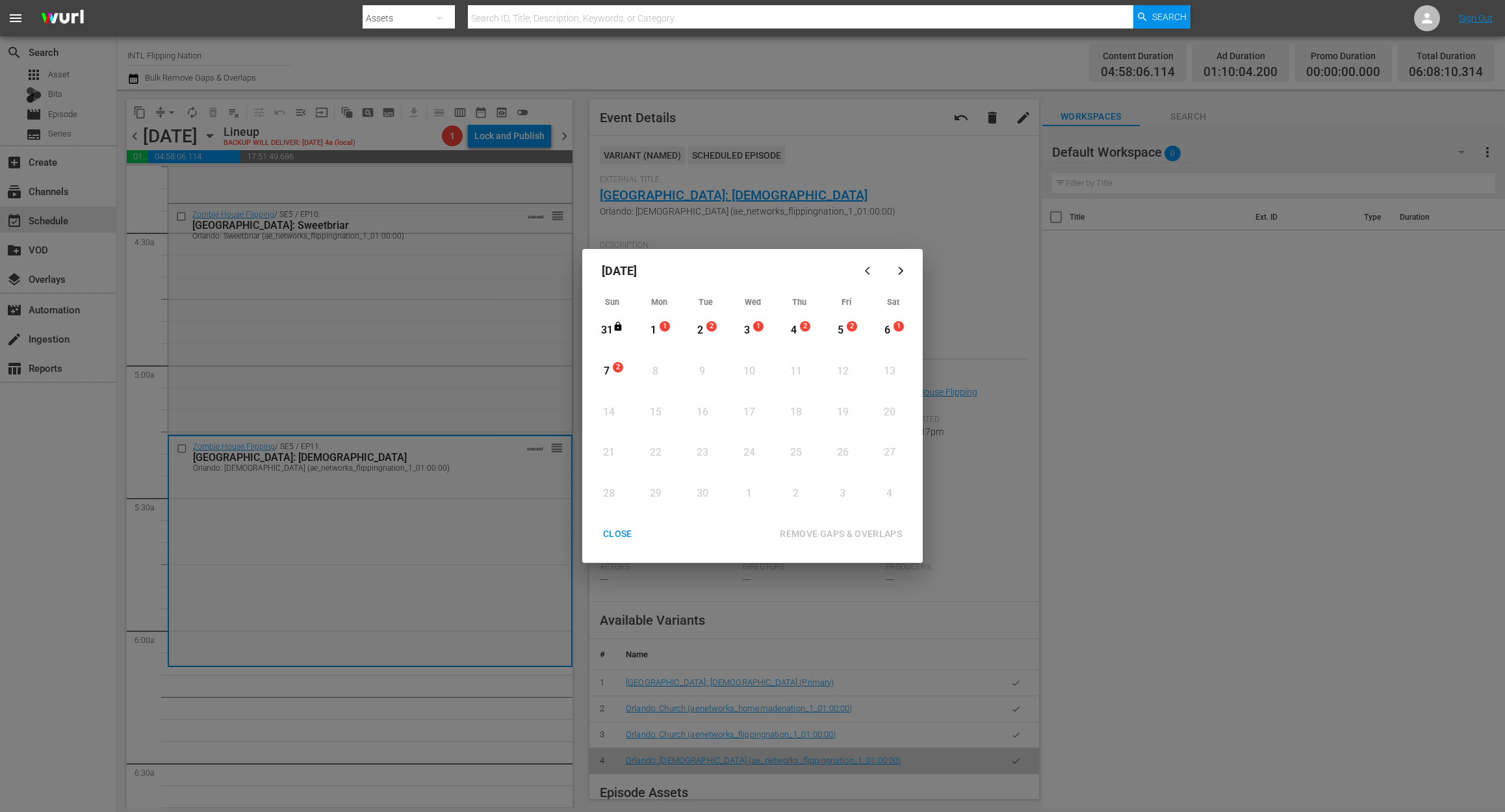
click at [655, 333] on div "1" at bounding box center [654, 330] width 16 height 15
click at [858, 527] on div "REMOVE GAPS & OVERLAPS" at bounding box center [840, 534] width 143 height 16
click at [624, 529] on div "CLOSE" at bounding box center [617, 534] width 50 height 16
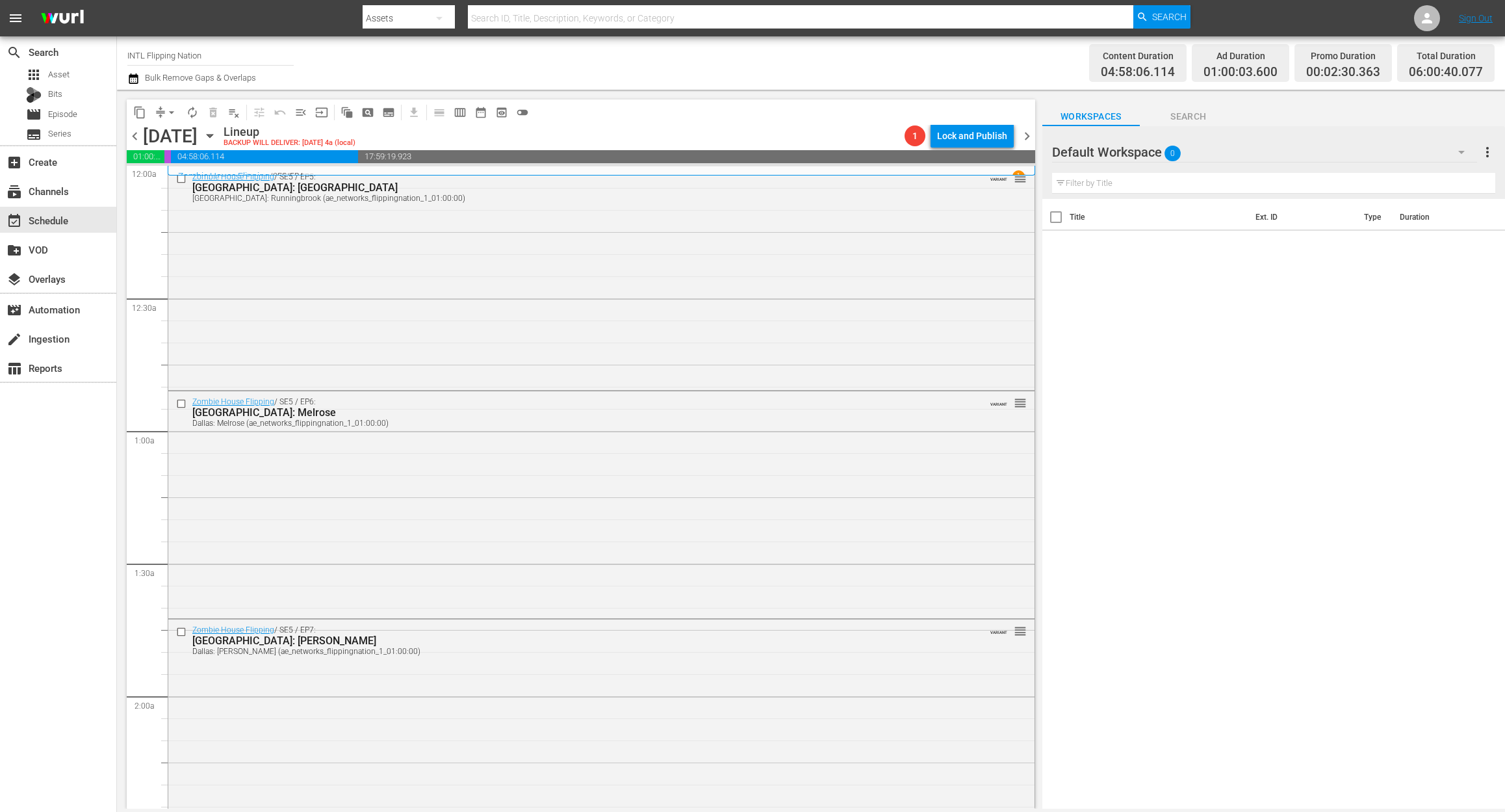
click at [133, 86] on icon "button" at bounding box center [134, 78] width 13 height 15
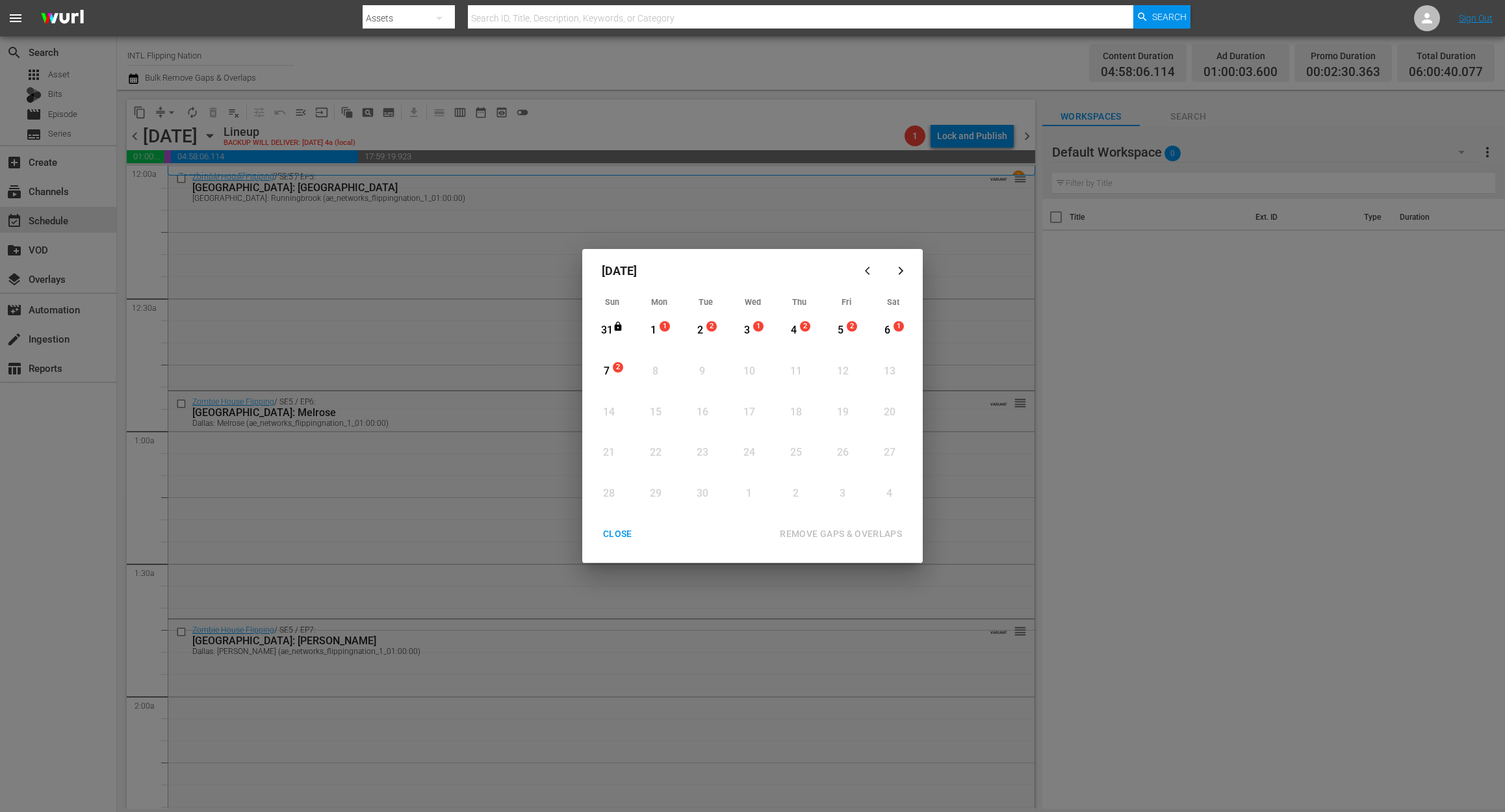
click at [646, 327] on div "1" at bounding box center [654, 330] width 16 height 15
click at [864, 533] on div "REMOVE GAPS & OVERLAPS" at bounding box center [840, 534] width 143 height 16
click at [658, 326] on div "1" at bounding box center [654, 330] width 16 height 15
click at [861, 533] on div "REMOVE GAPS & OVERLAPS" at bounding box center [840, 534] width 143 height 16
click at [633, 531] on div "CLOSE" at bounding box center [617, 534] width 50 height 16
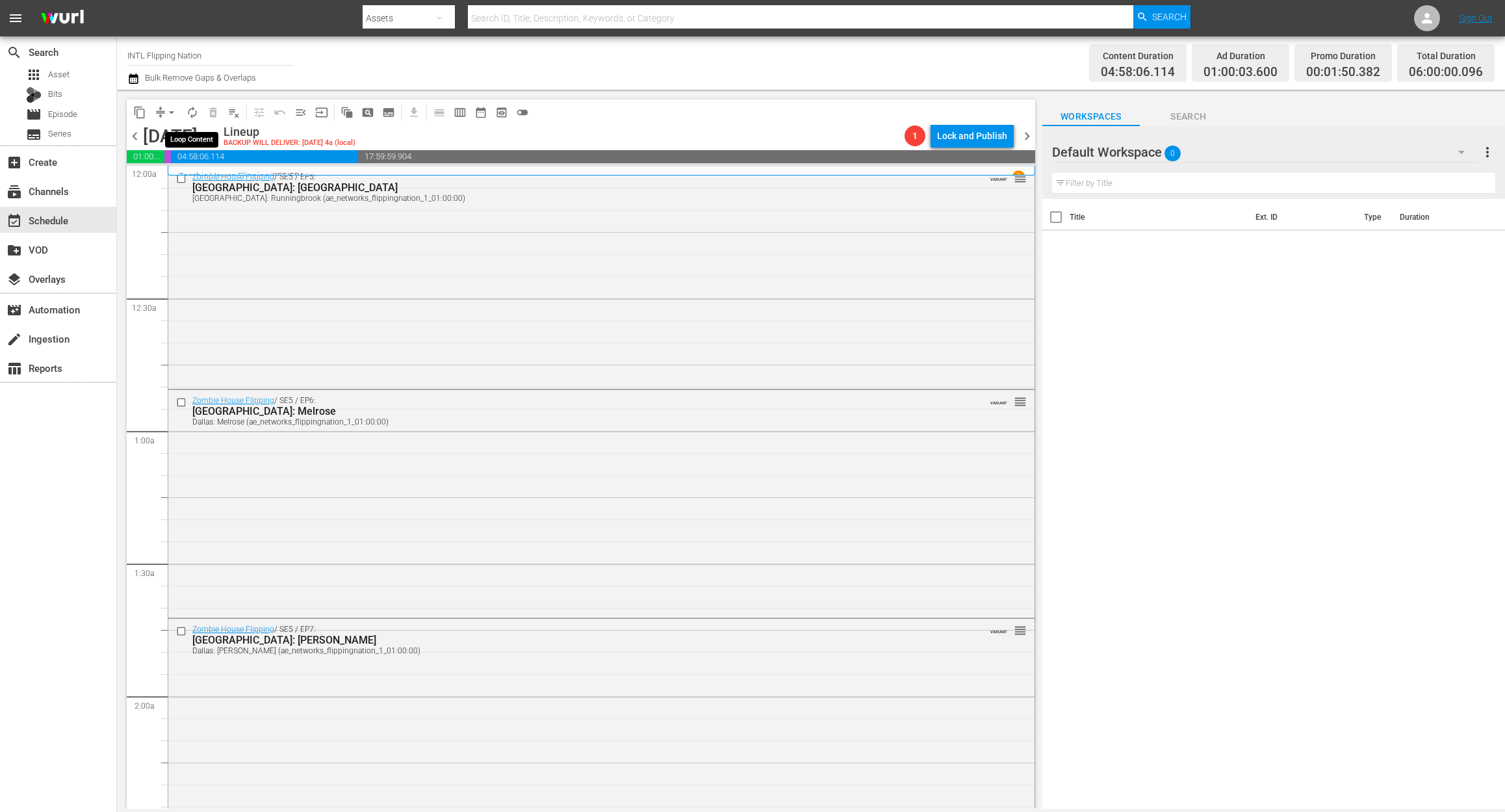
click at [192, 112] on span "autorenew_outlined" at bounding box center [192, 112] width 13 height 13
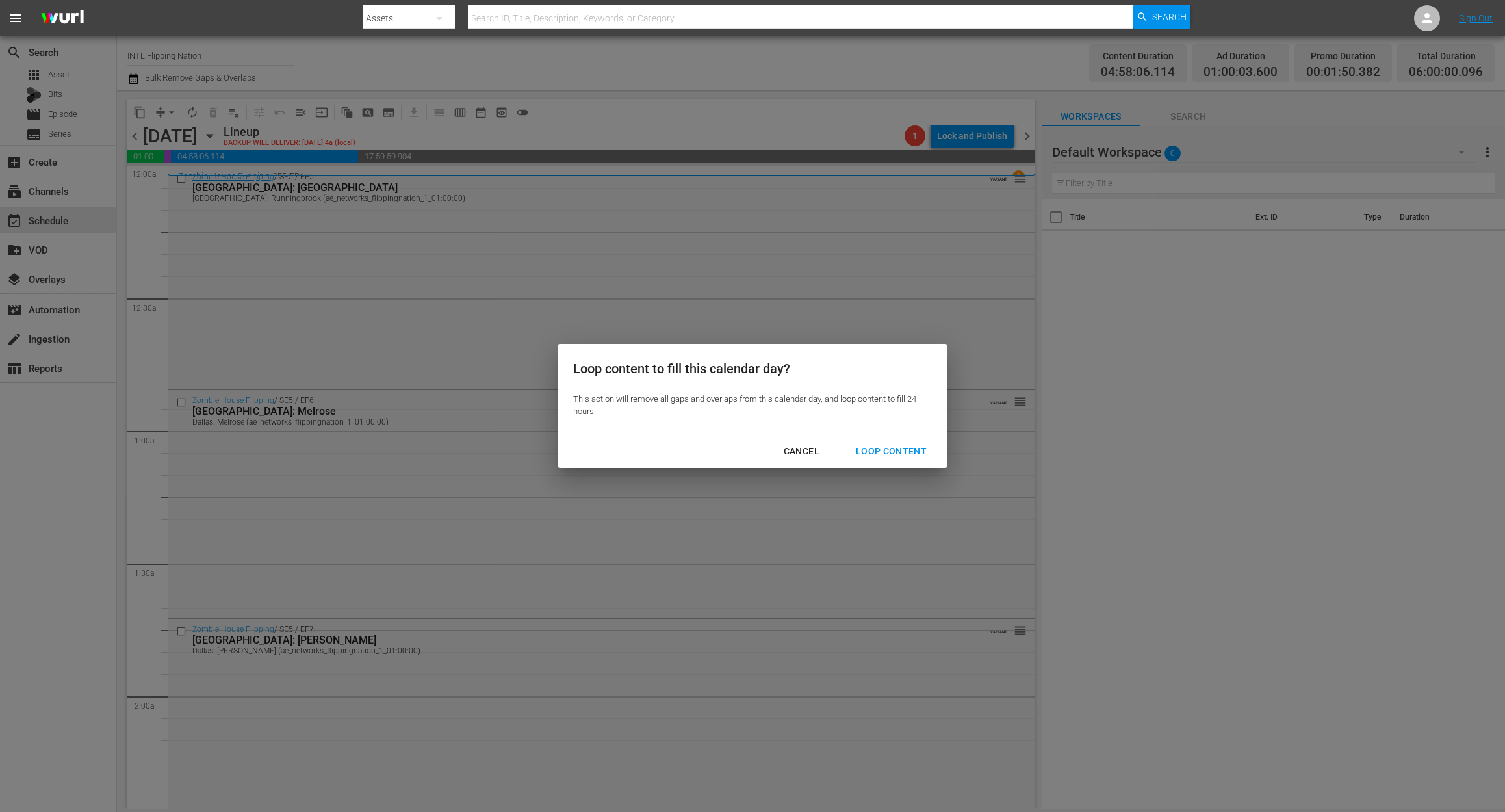
click at [889, 448] on div "Loop Content" at bounding box center [892, 451] width 92 height 16
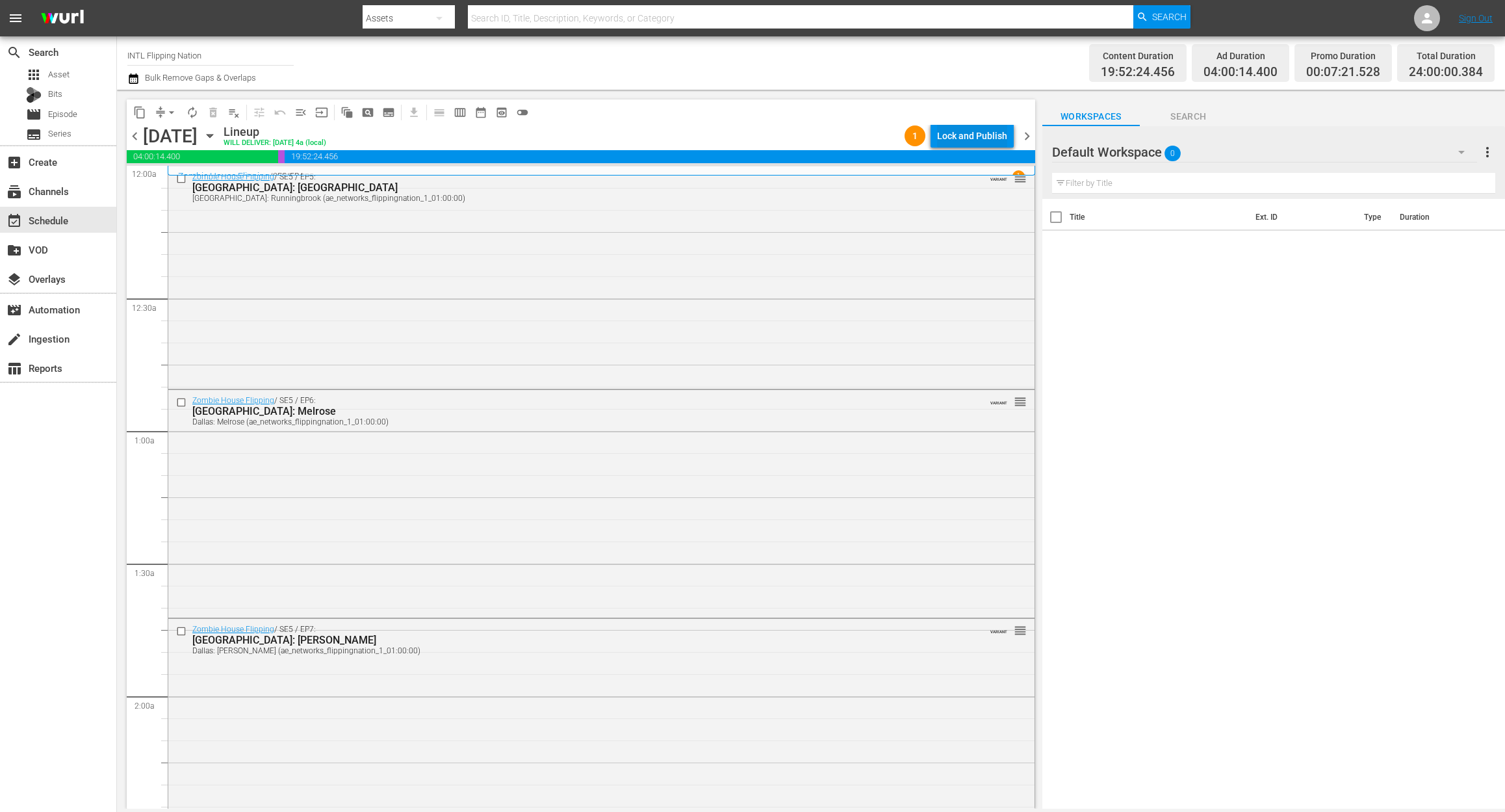
click at [980, 135] on div "Lock and Publish" at bounding box center [972, 136] width 70 height 24
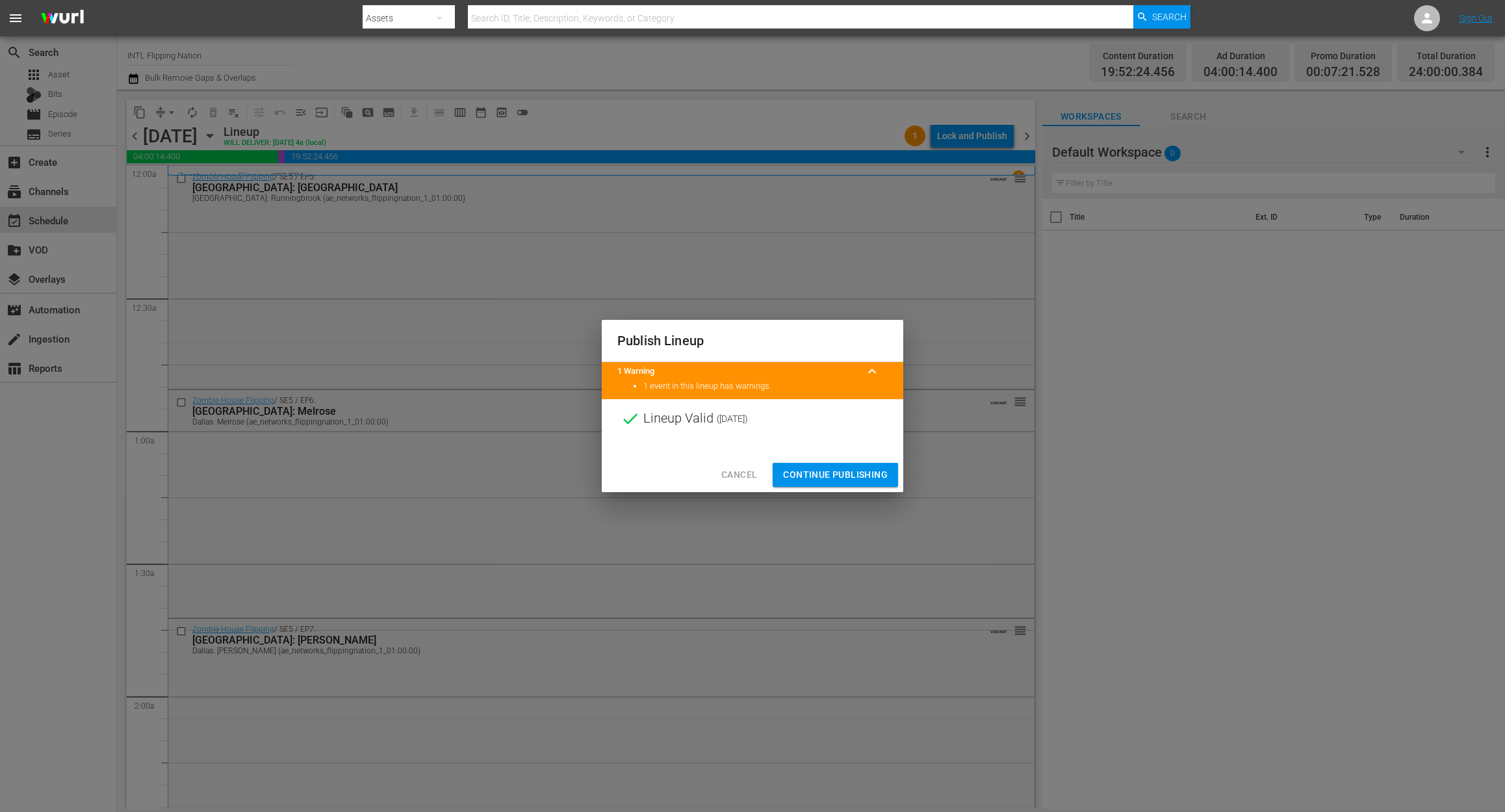
click at [858, 470] on span "Continue Publishing" at bounding box center [835, 475] width 105 height 16
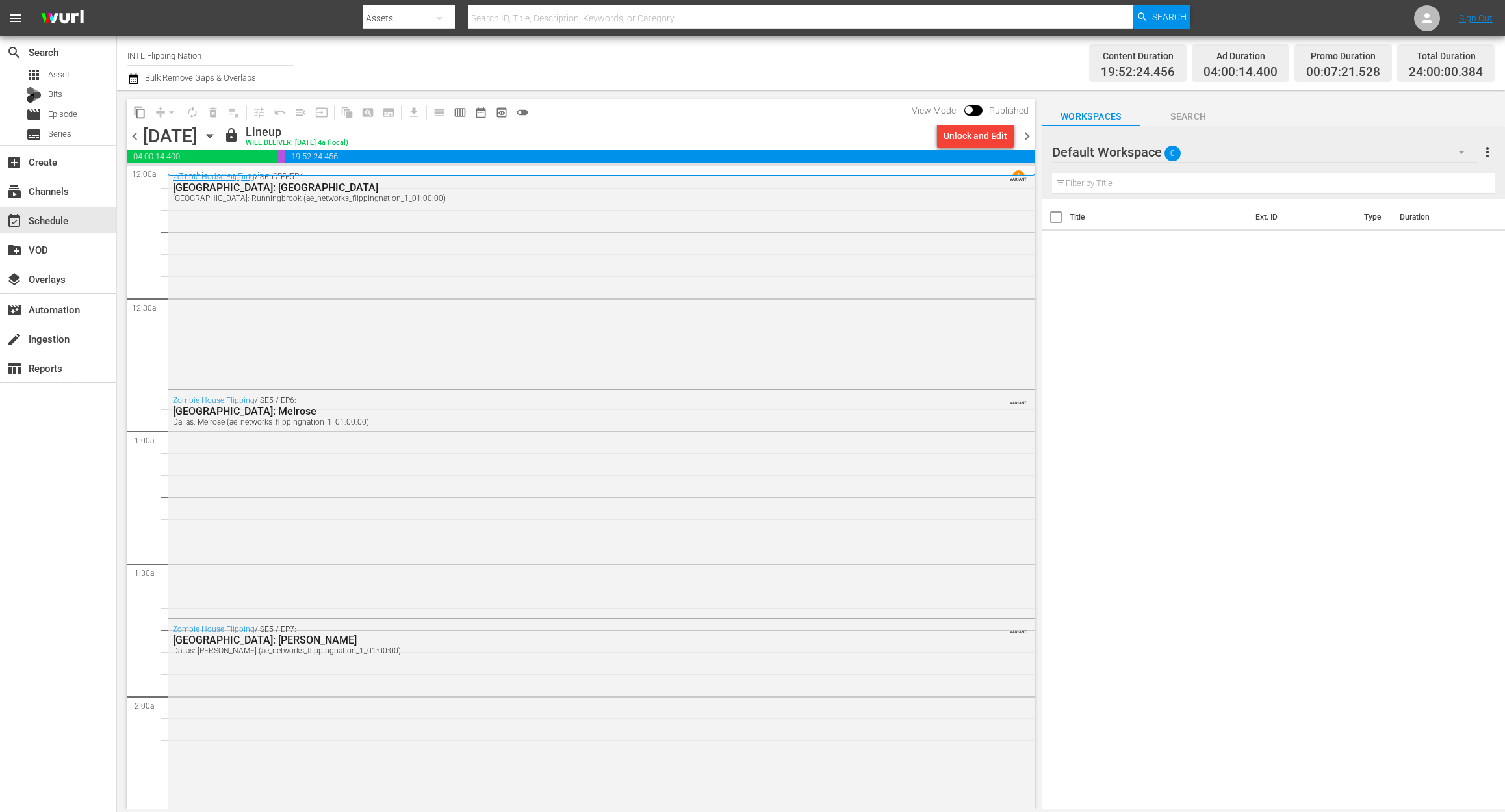
click at [1026, 136] on span "chevron_right" at bounding box center [1027, 136] width 16 height 16
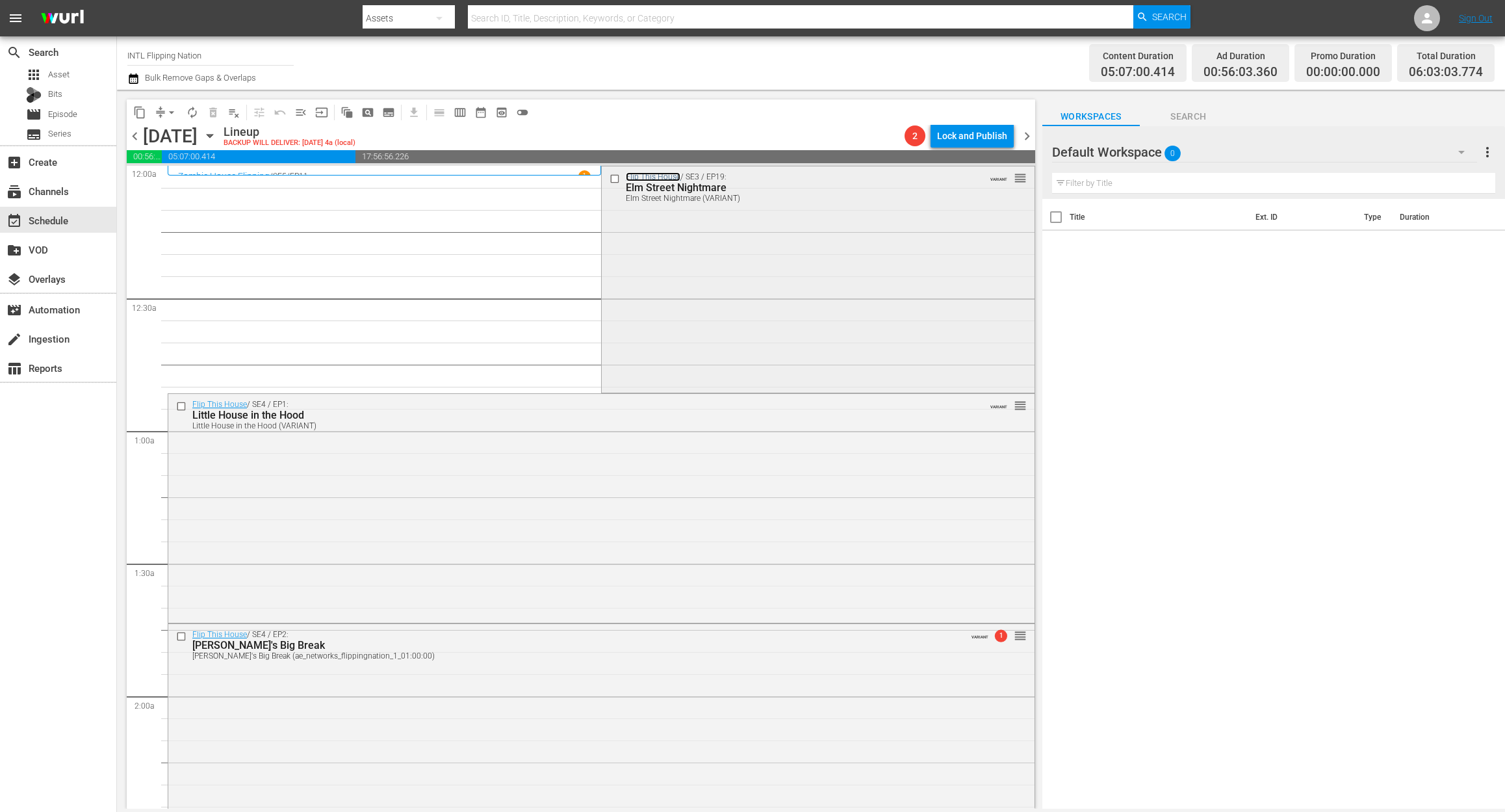
click at [648, 173] on link "Flip This House" at bounding box center [654, 177] width 55 height 9
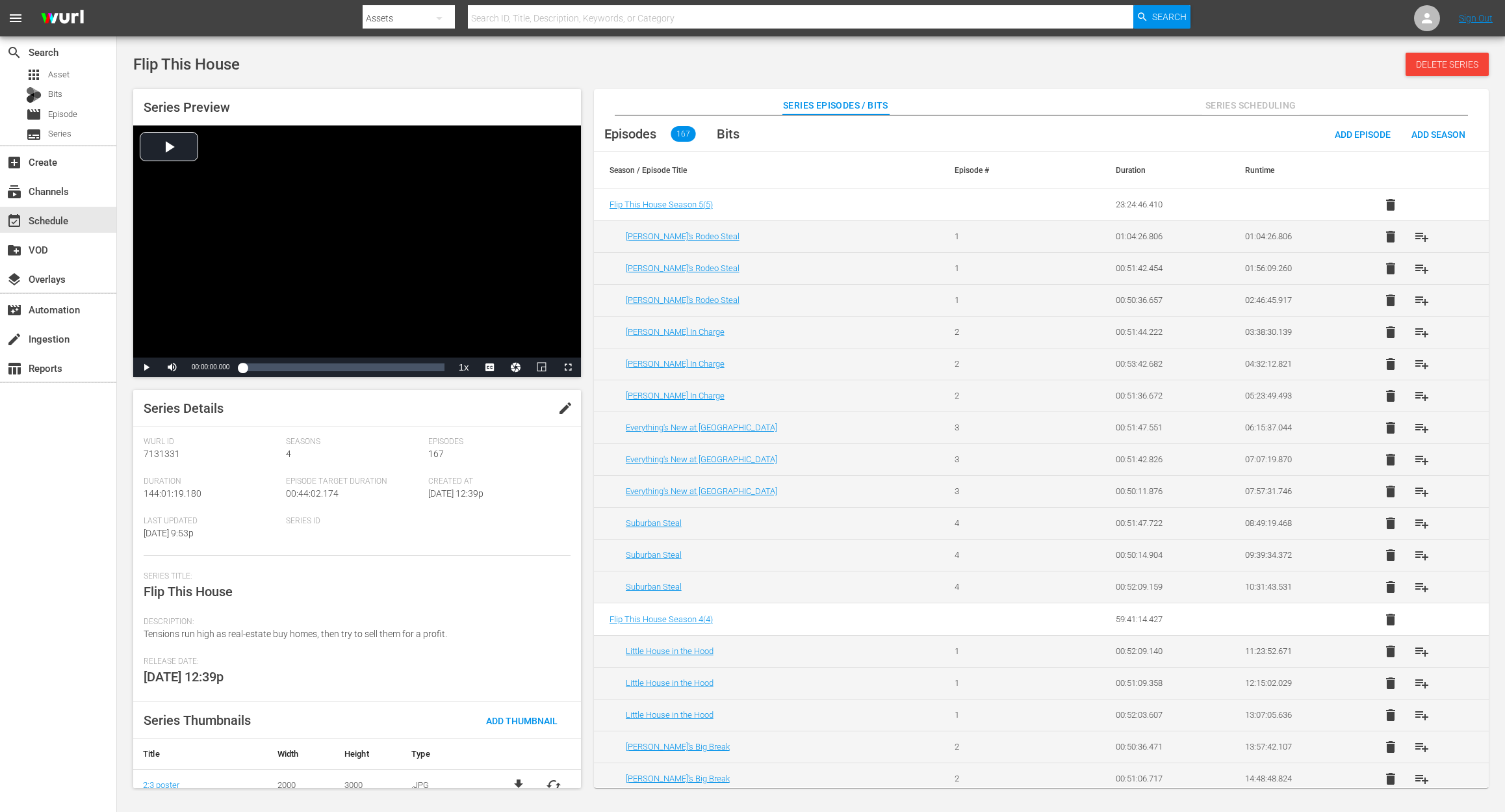
scroll to position [44, 0]
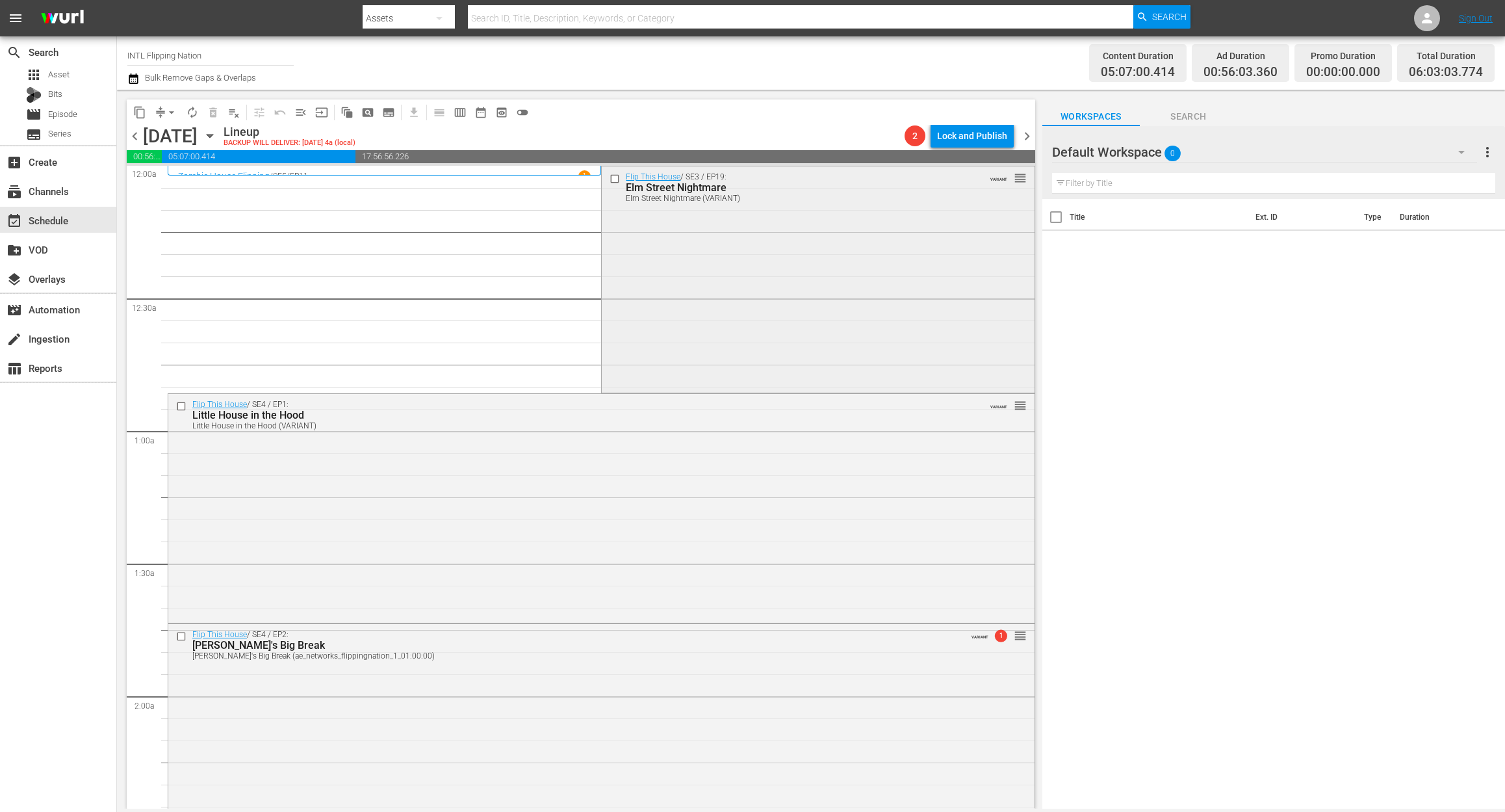
click at [817, 309] on div "Flip This House / SE3 / EP19: Elm Street Nightmare Elm Street Nightmare (VARIAN…" at bounding box center [818, 279] width 432 height 224
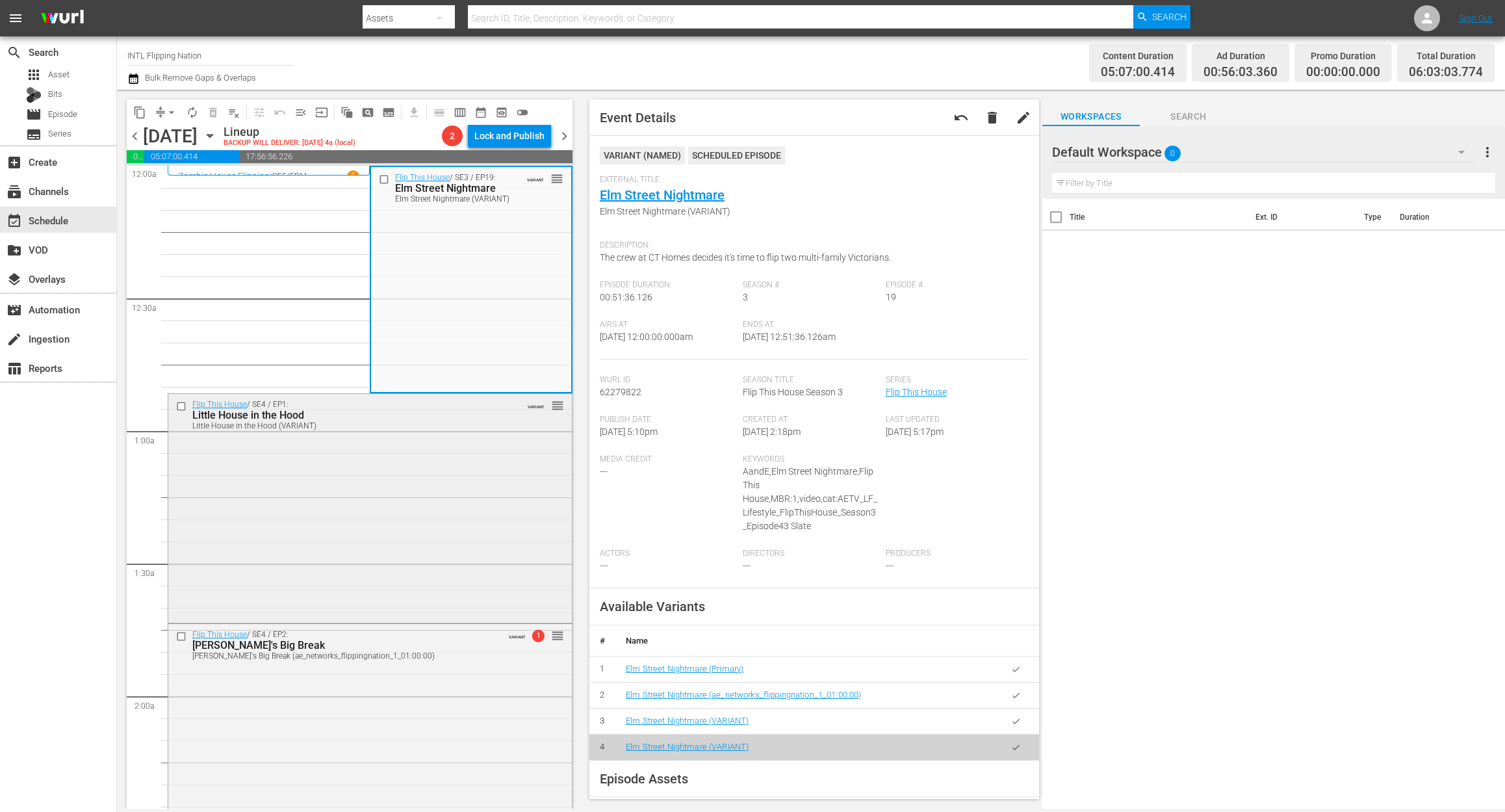
click at [395, 494] on div "Flip This House / SE4 / EP1: Little House in the Hood Little House in the Hood …" at bounding box center [370, 506] width 404 height 225
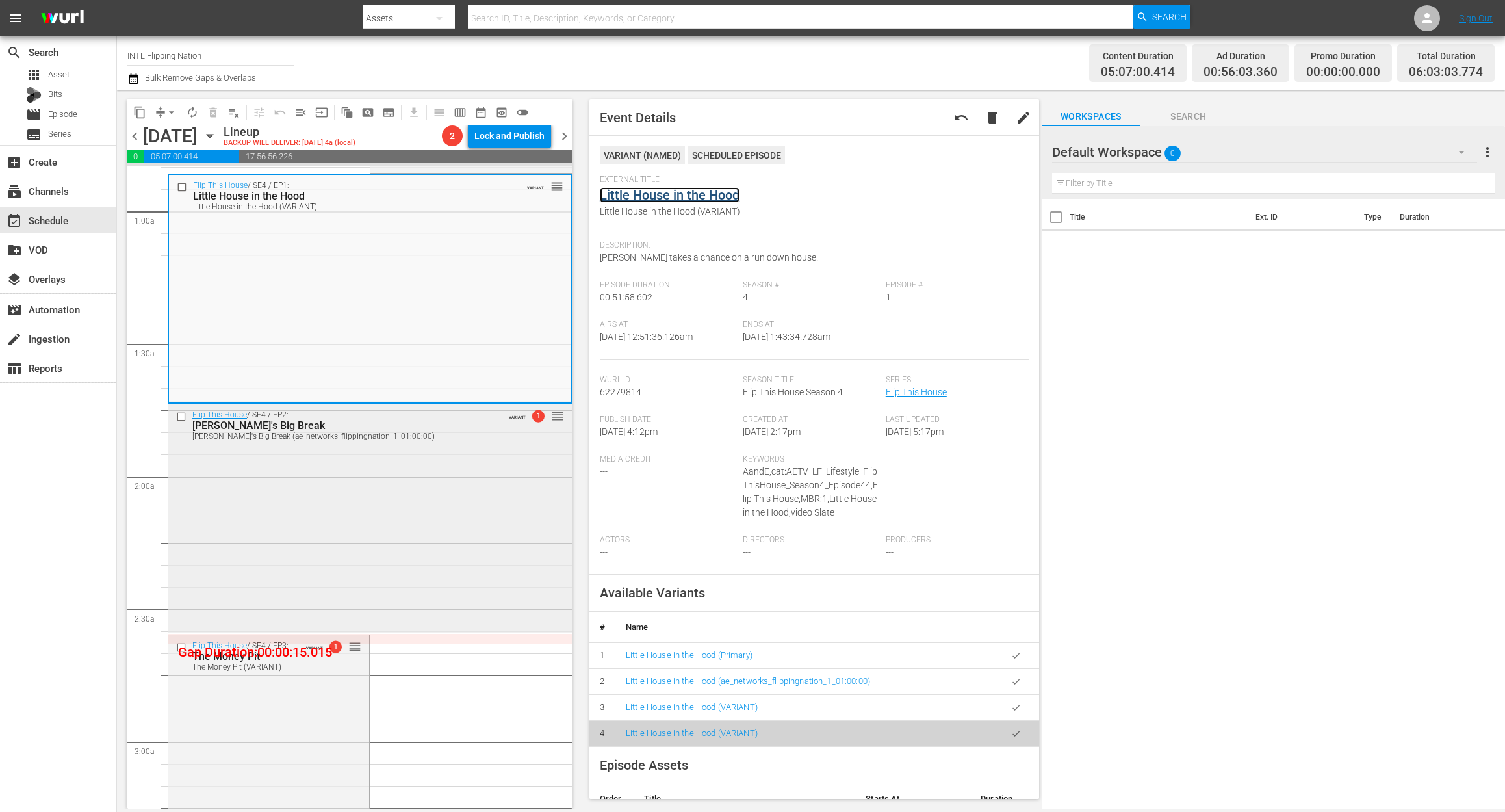
scroll to position [260, 0]
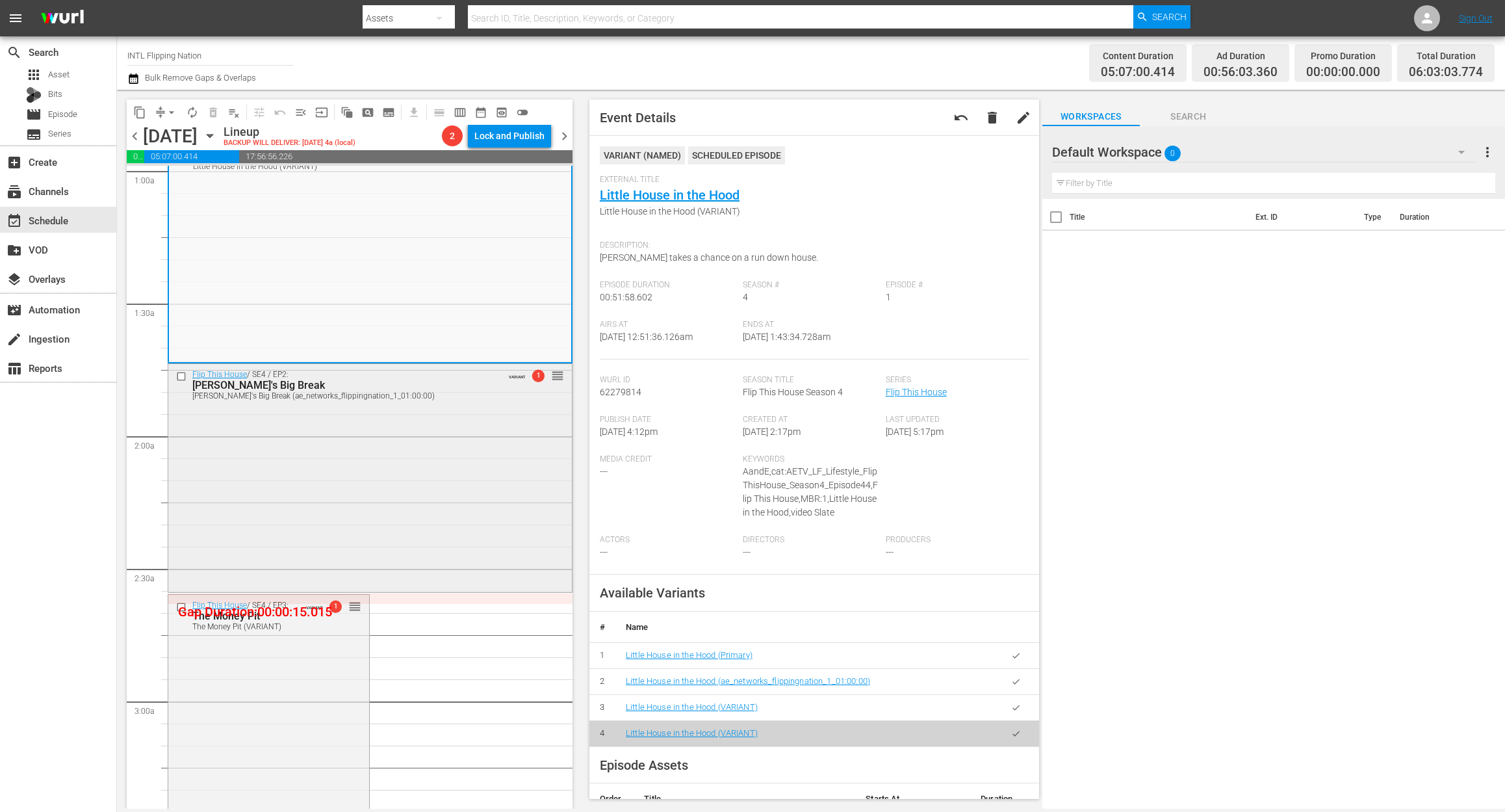
click at [344, 518] on div "Flip This House / SE4 / EP2: Brent's Big Break Brent's Big Break (ae_networks_f…" at bounding box center [370, 477] width 404 height 226
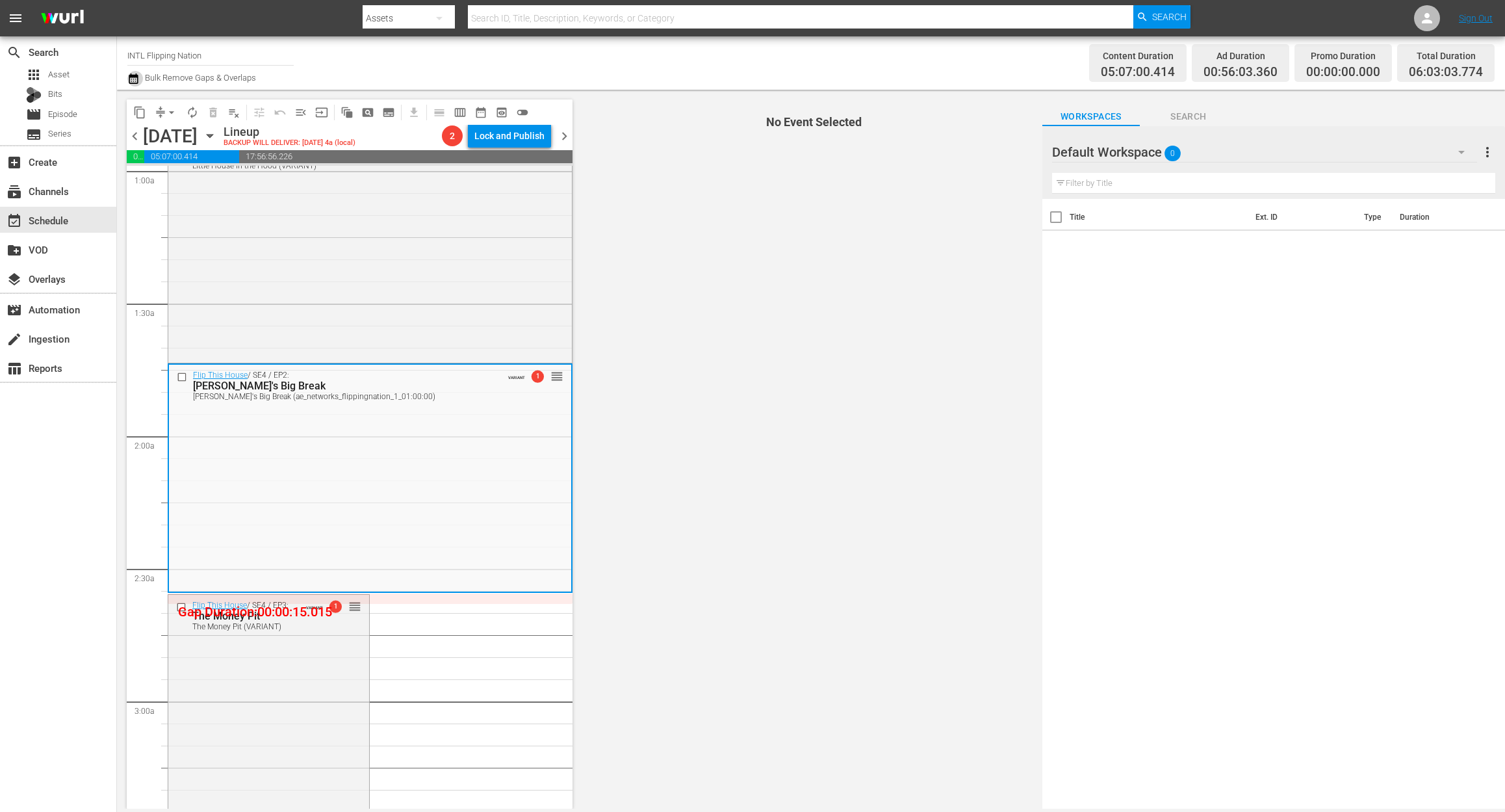
click at [133, 79] on icon "button" at bounding box center [134, 78] width 13 height 15
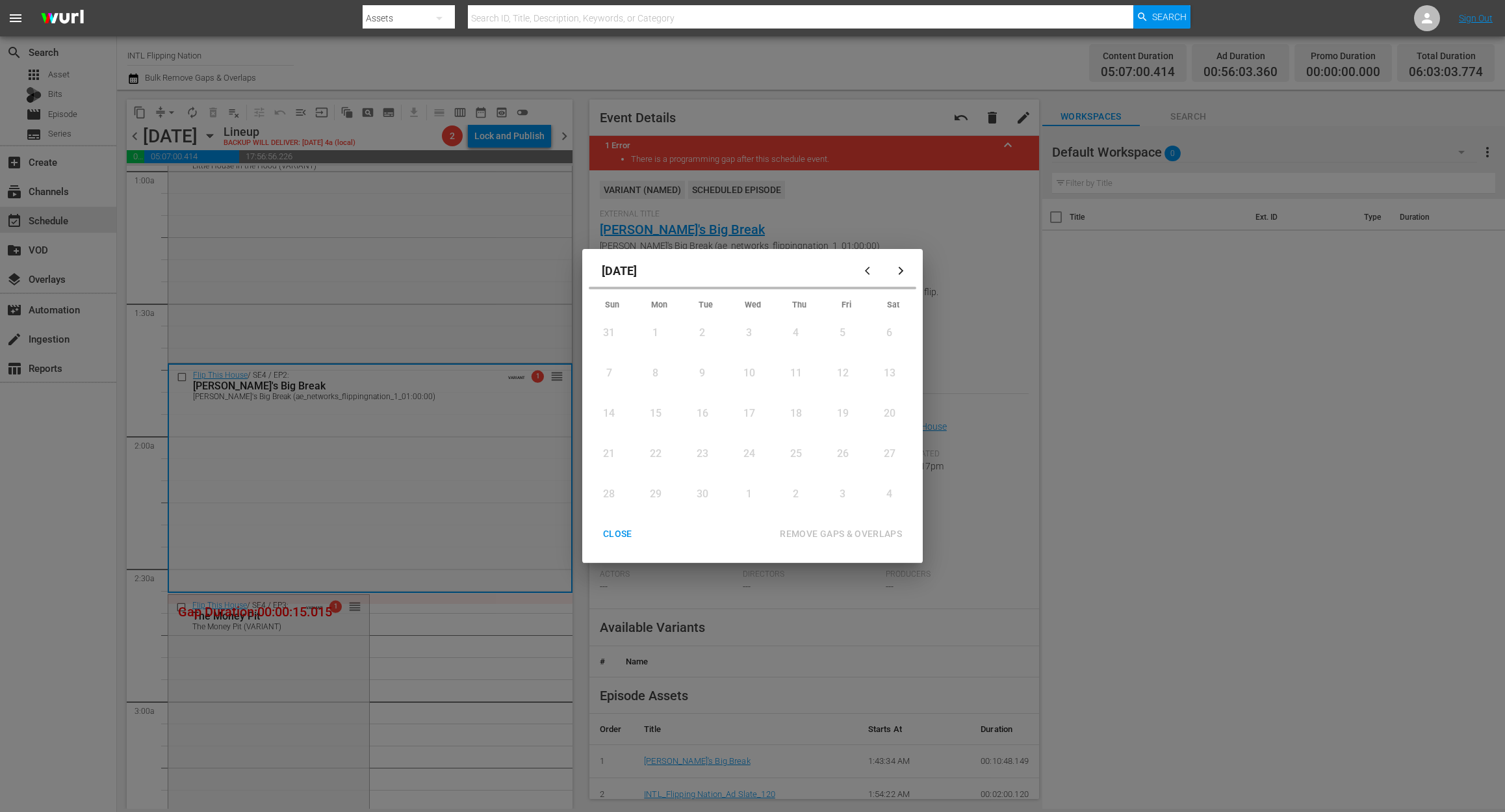
click at [702, 328] on div "2" at bounding box center [702, 333] width 16 height 15
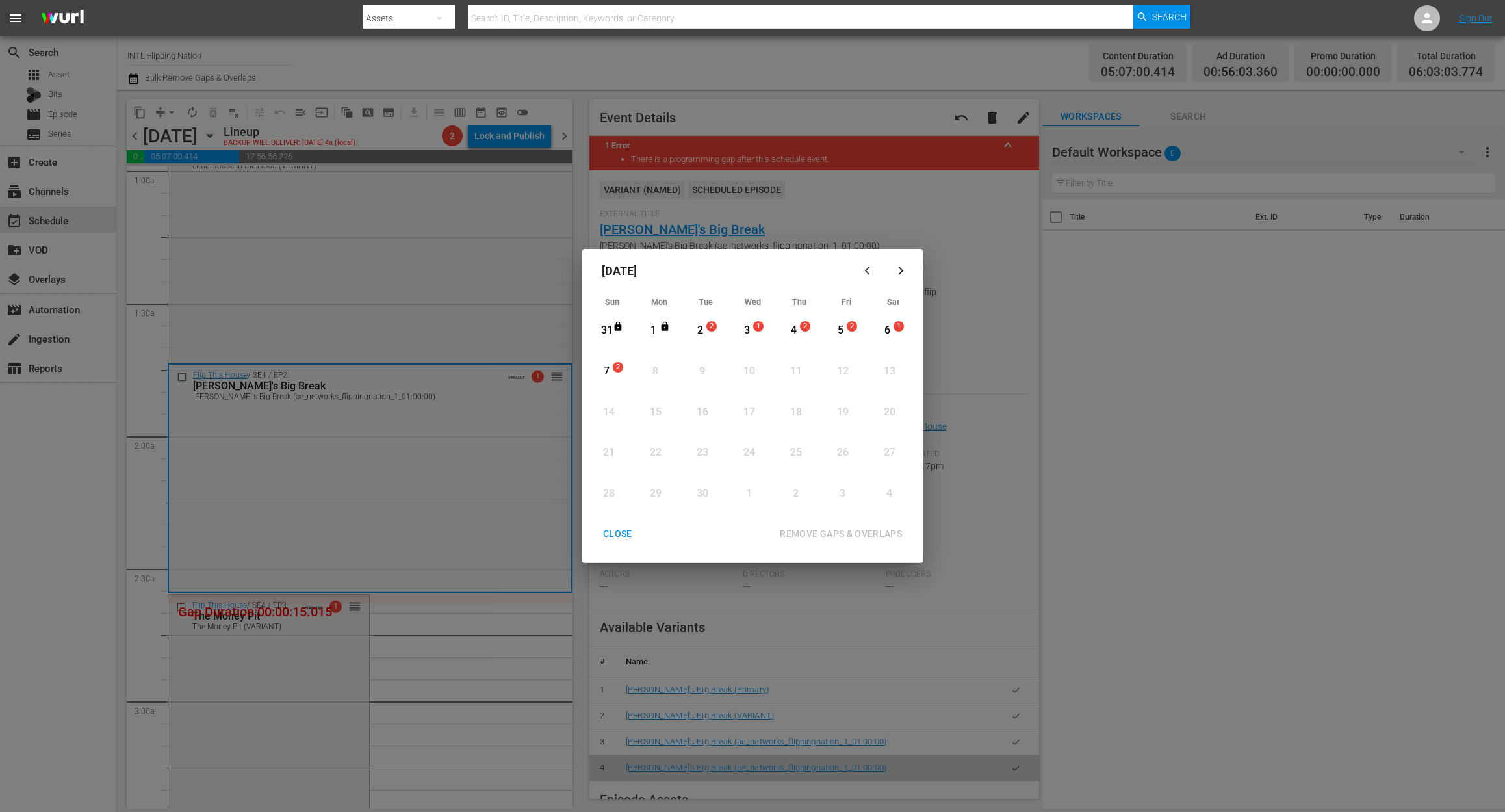
click at [703, 335] on div "2" at bounding box center [700, 330] width 16 height 15
click at [843, 528] on div "REMOVE GAPS & OVERLAPS" at bounding box center [840, 534] width 143 height 16
click at [619, 526] on div "CLOSE" at bounding box center [617, 534] width 50 height 16
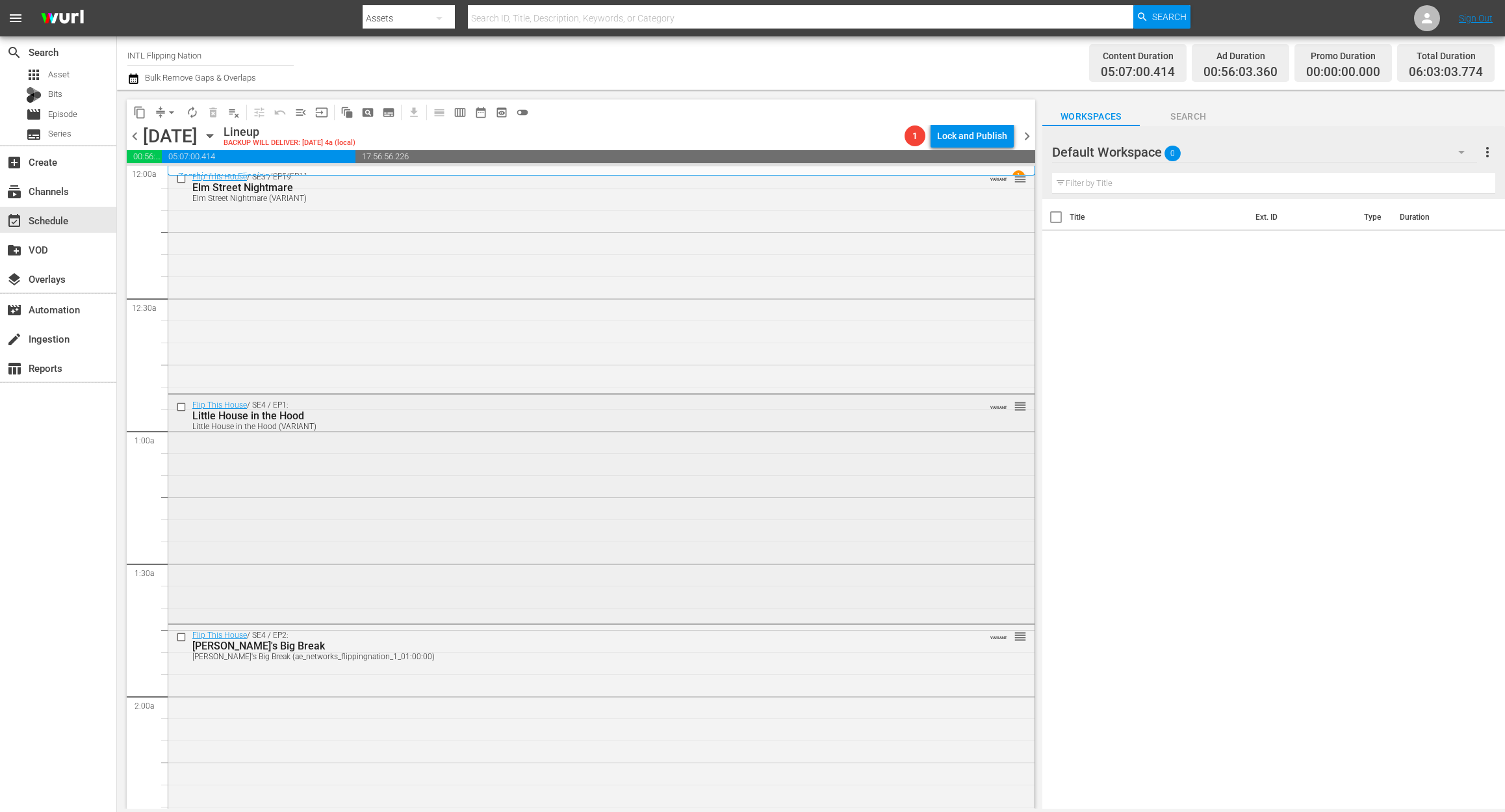
scroll to position [173, 0]
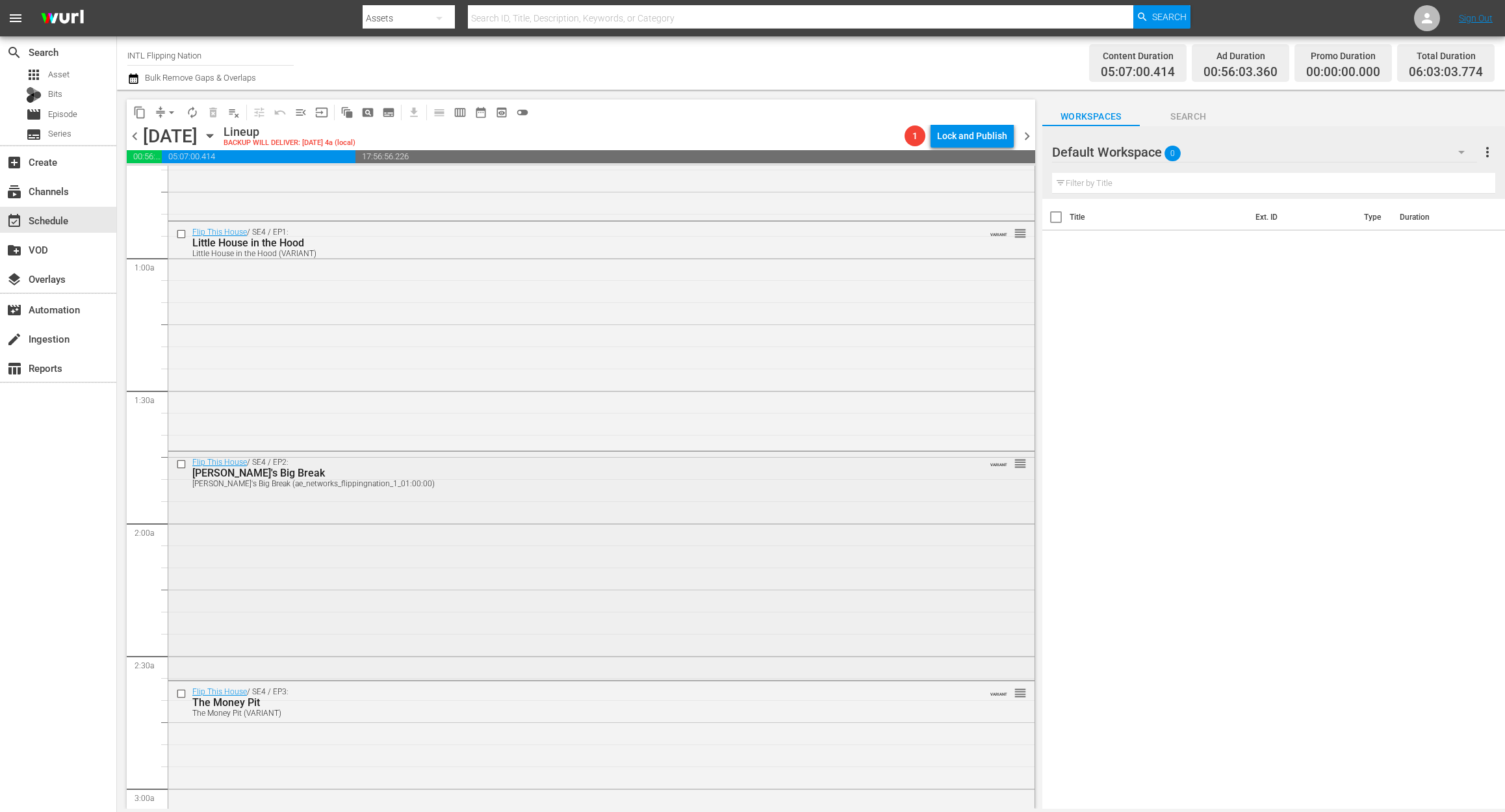
click at [585, 528] on div "Flip This House / SE4 / EP2: Brent's Big Break Brent's Big Break (ae_networks_f…" at bounding box center [602, 565] width 866 height 226
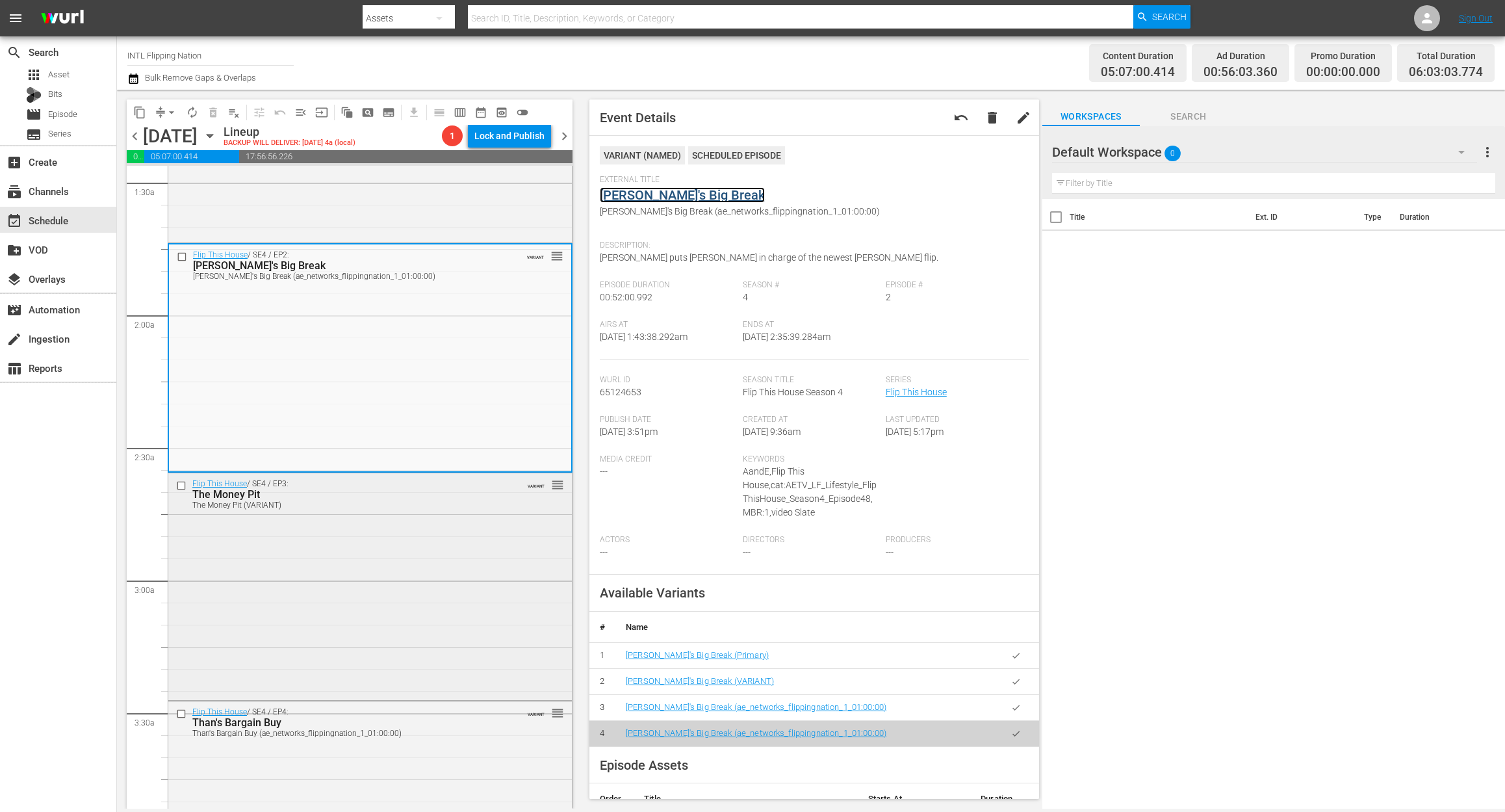
scroll to position [519, 0]
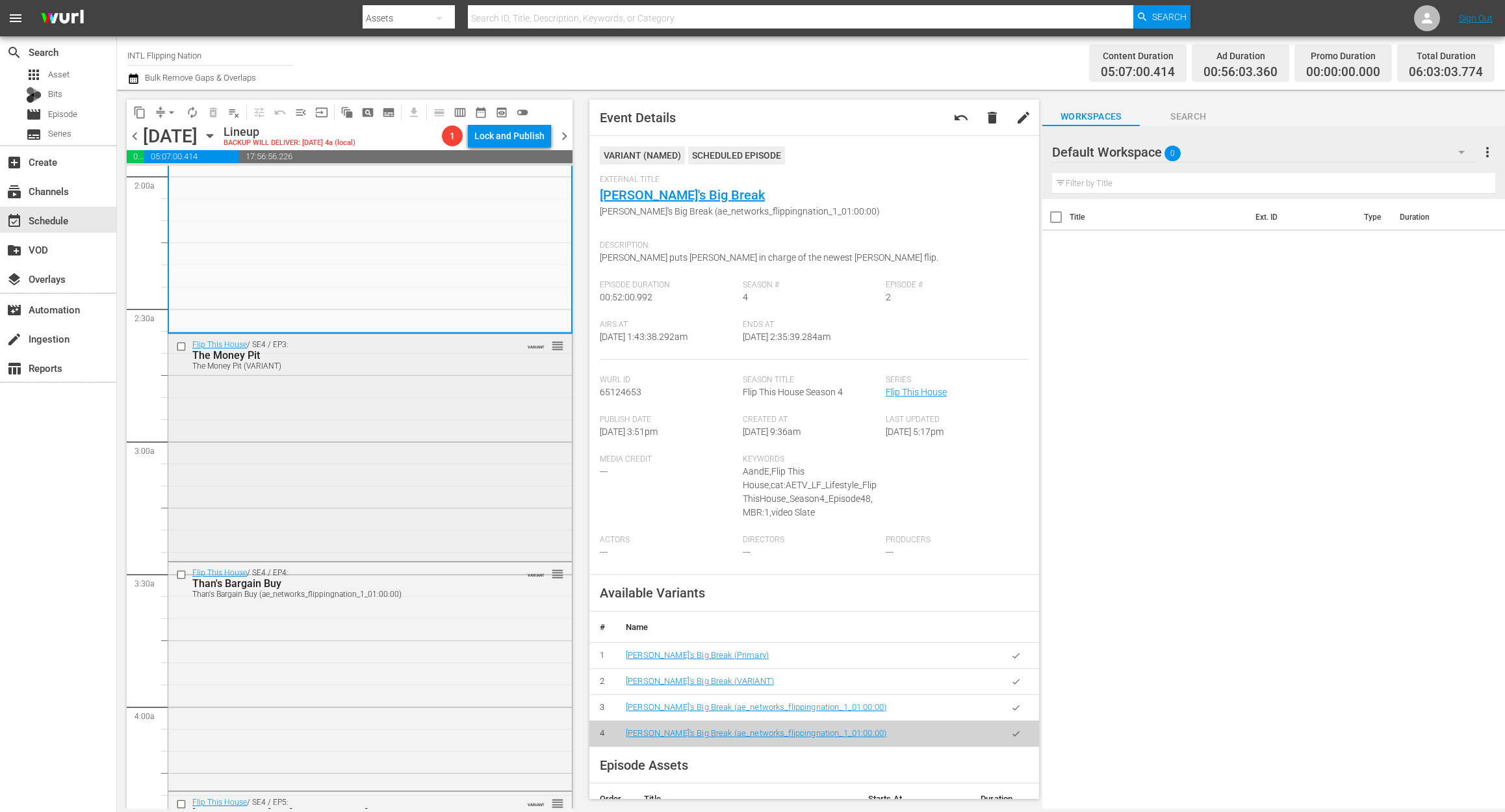
click at [388, 481] on div "Flip This House / SE4 / EP3: The Money Pit The Money Pit (VARIANT) VARIANT reor…" at bounding box center [370, 446] width 404 height 224
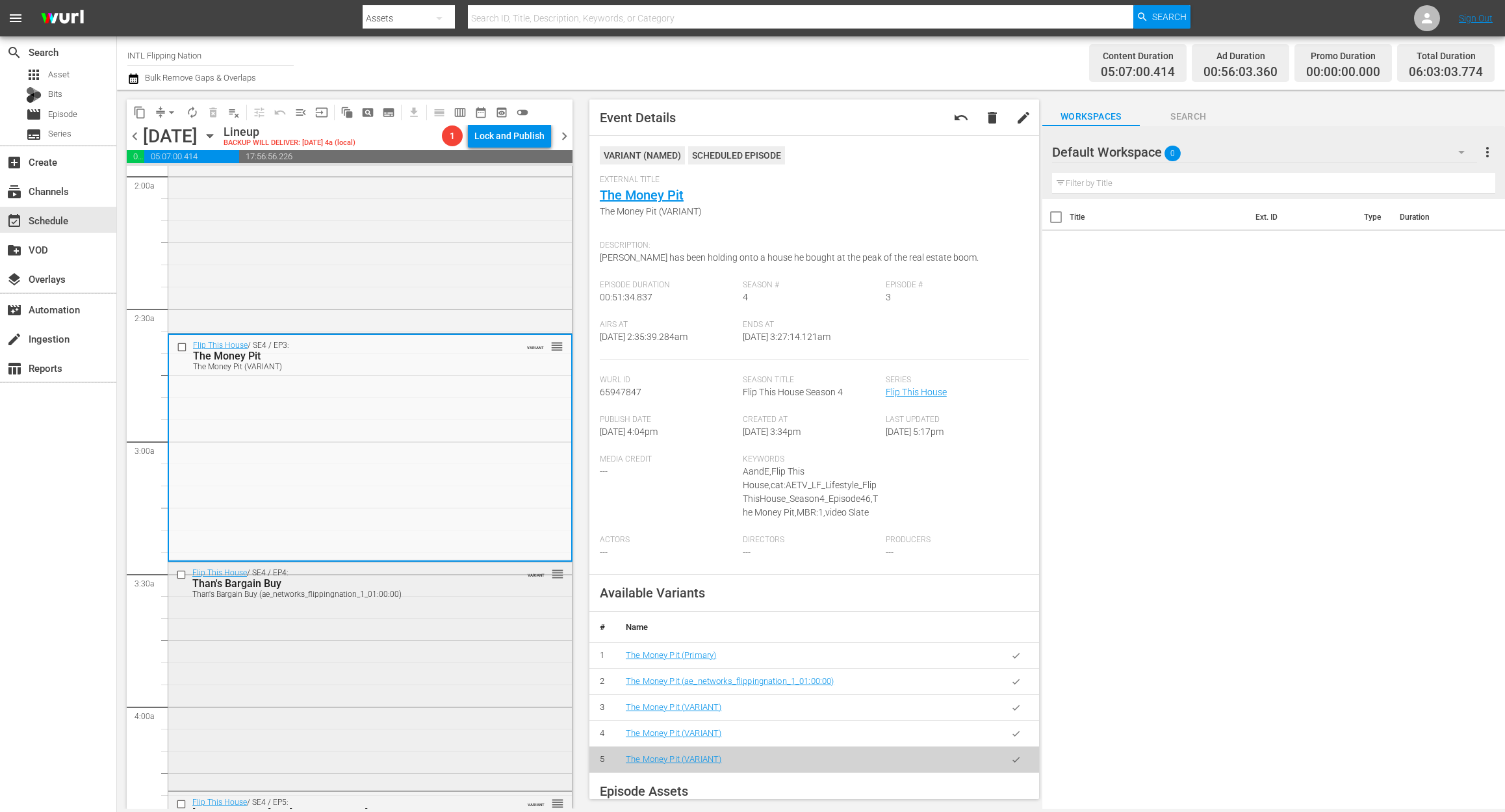
click at [316, 678] on div "Flip This House / SE4 / EP4: Than's Bargain Buy Than's Bargain Buy (ae_networks…" at bounding box center [370, 674] width 404 height 225
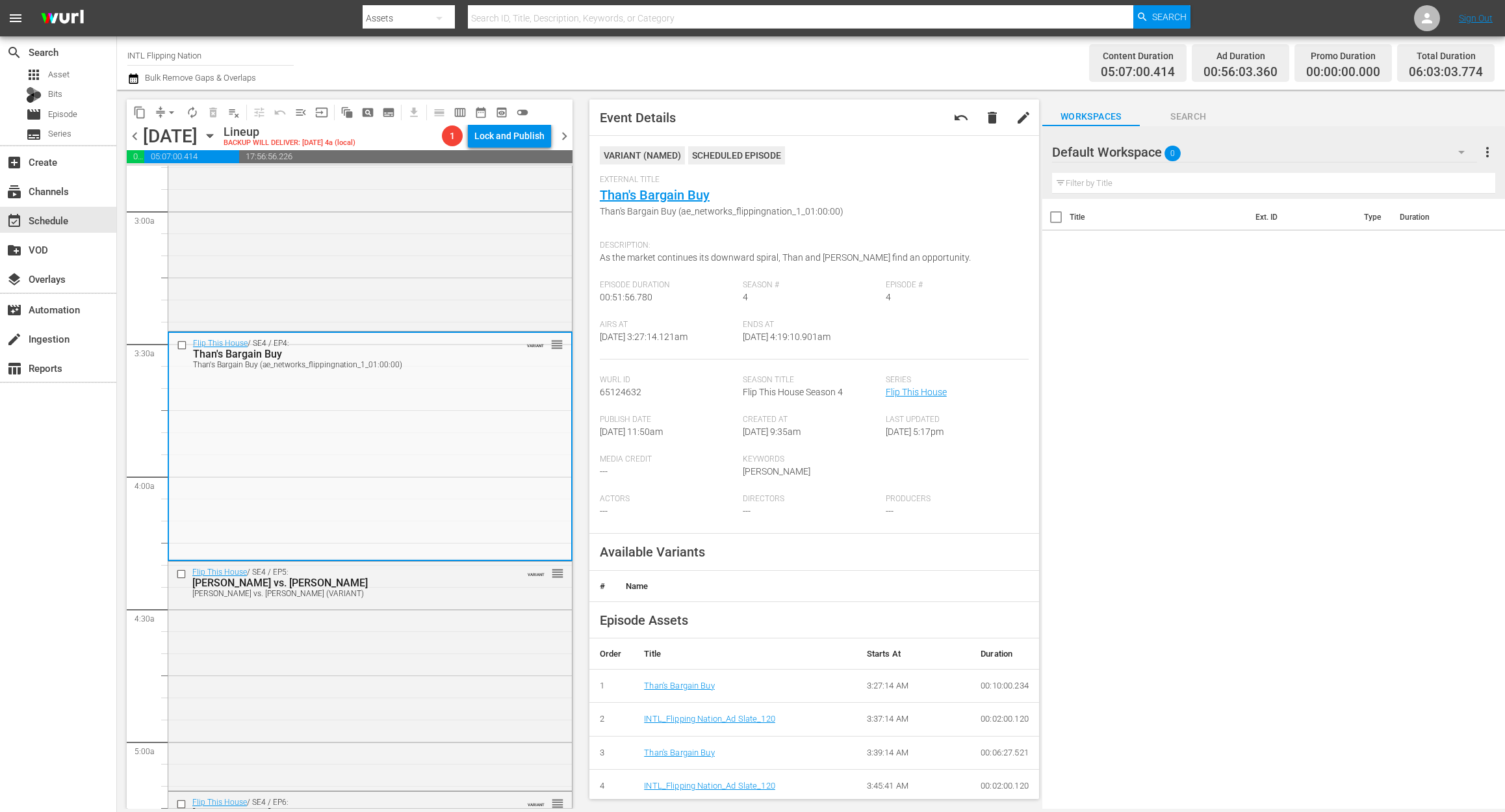
scroll to position [780, 0]
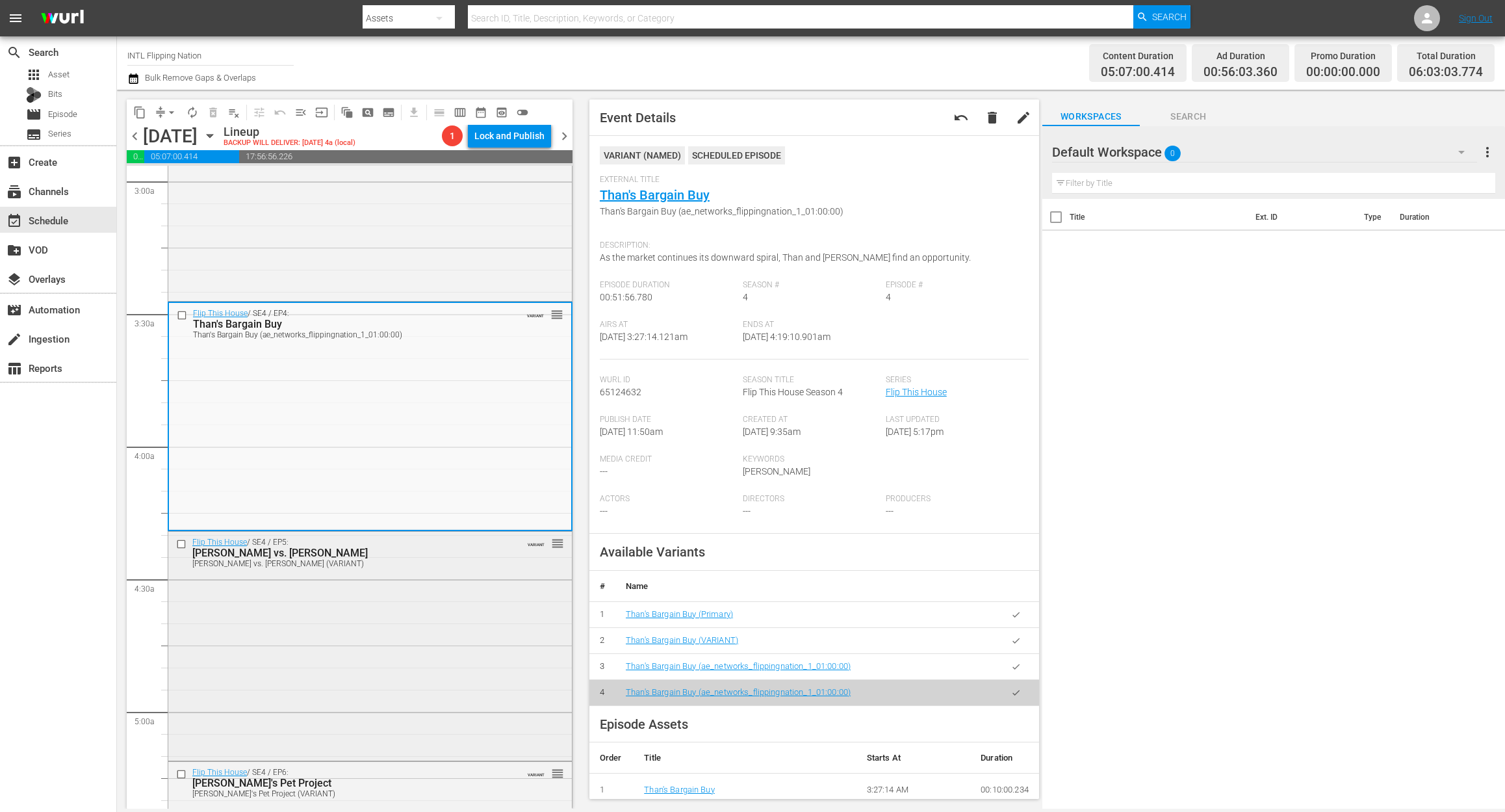
click at [384, 622] on div "Flip This House / SE4 / EP5: Montelongo vs. Montelongo Montelongo vs. Montelong…" at bounding box center [370, 643] width 404 height 225
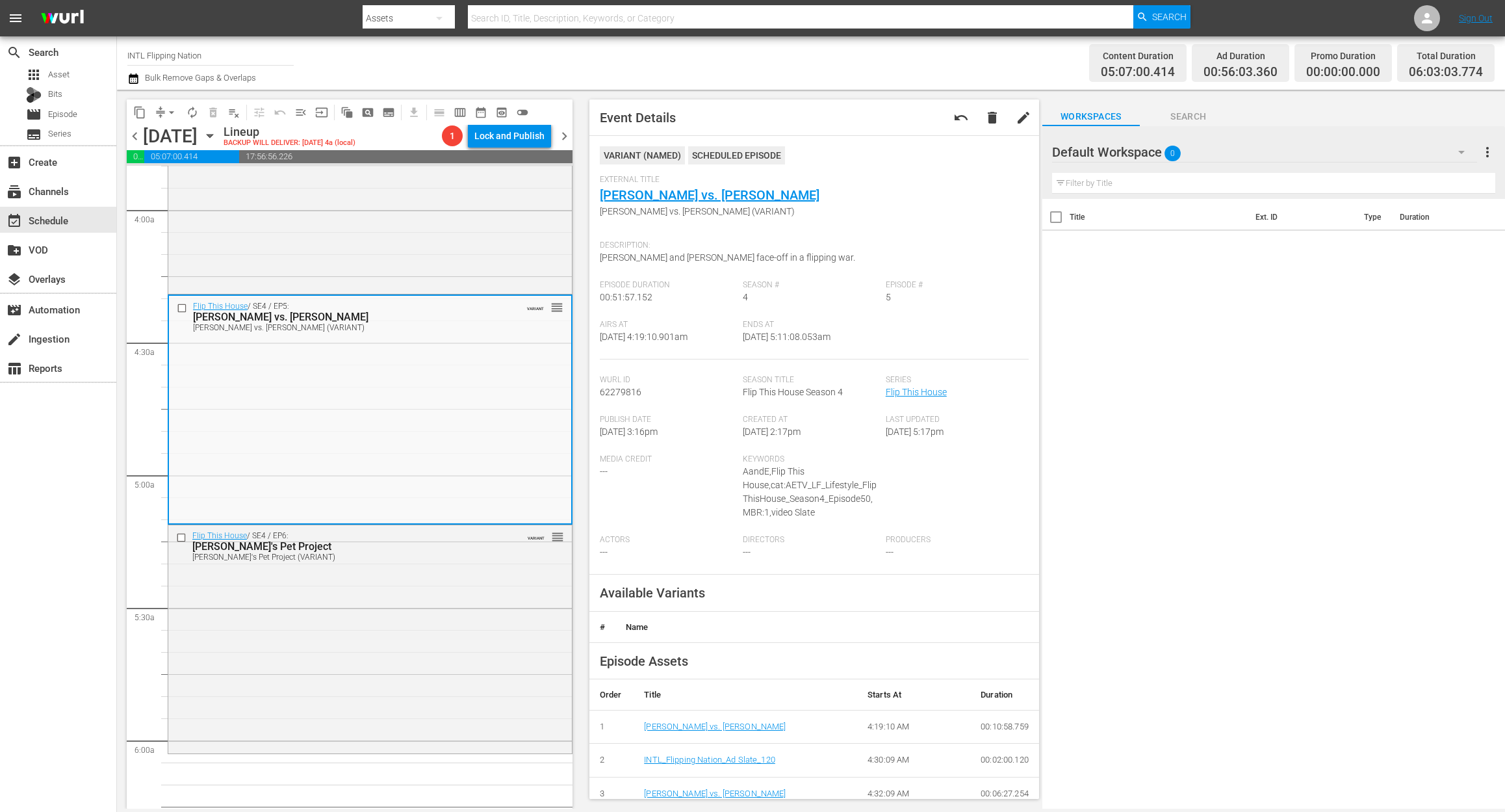
scroll to position [1126, 0]
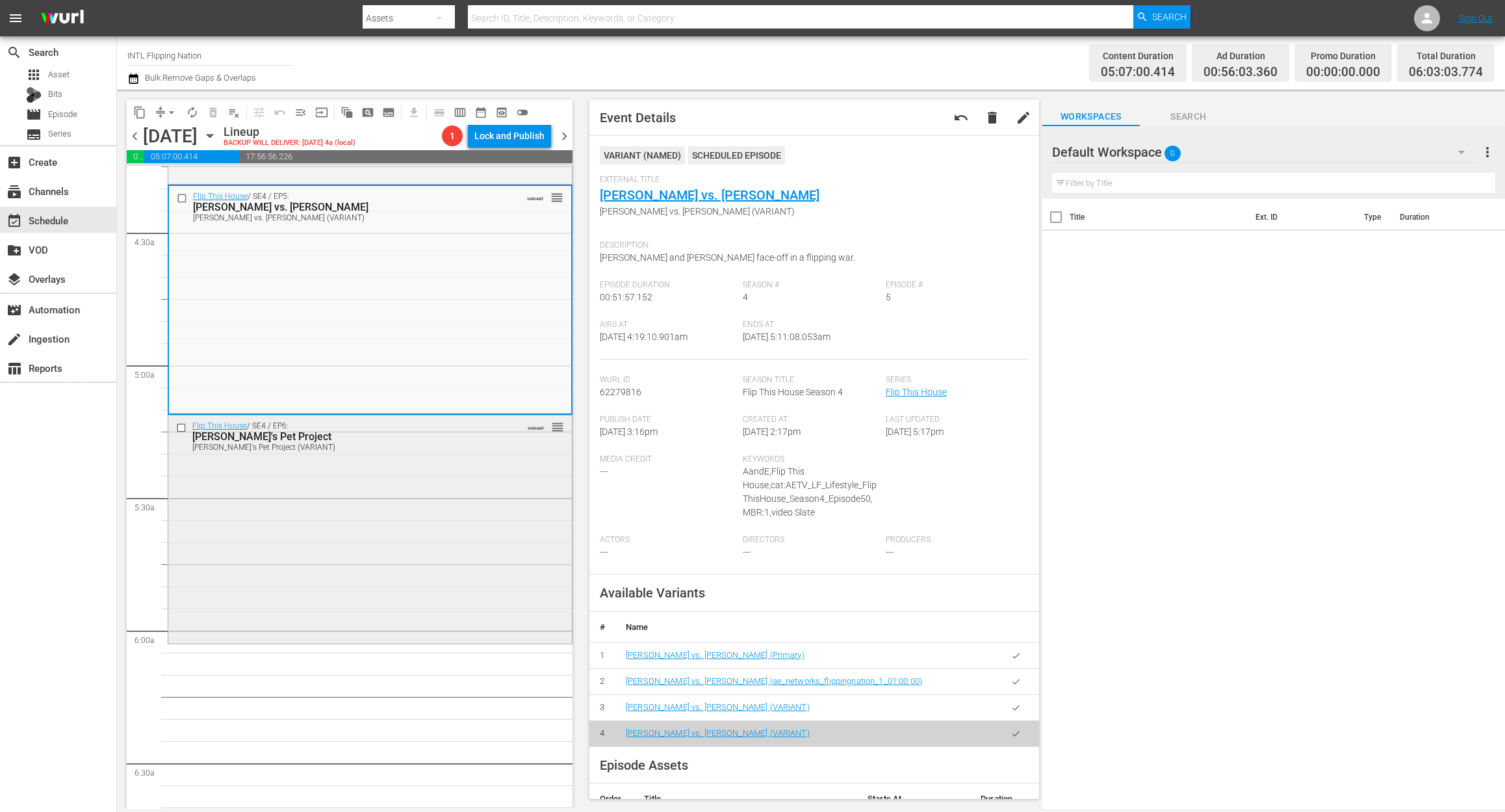
click at [356, 565] on div "Flip This House / SE4 / EP6: Peter's Pet Project Peter's Pet Project (VARIANT) …" at bounding box center [370, 529] width 404 height 226
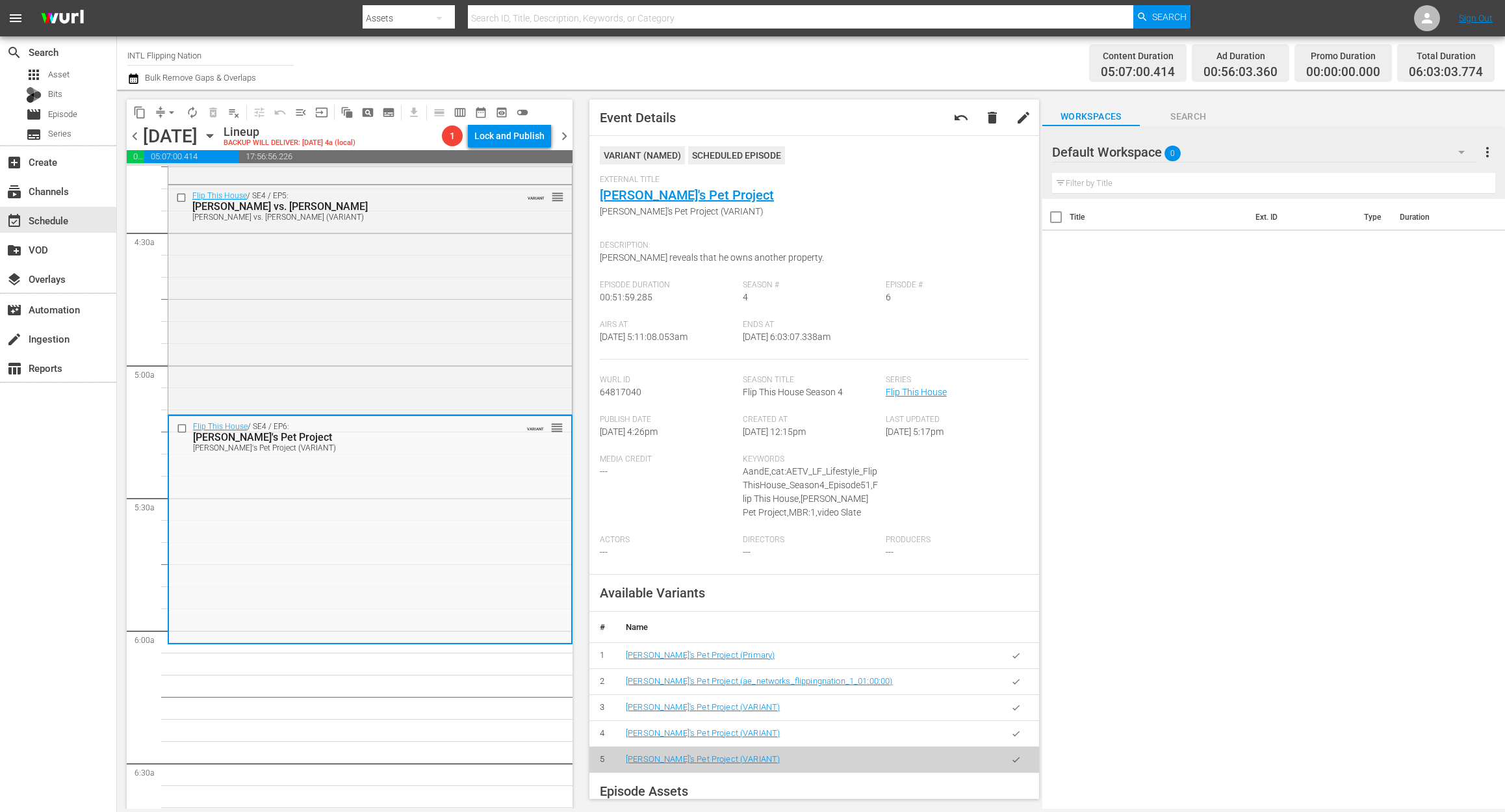
click at [133, 85] on icon "button" at bounding box center [134, 78] width 13 height 15
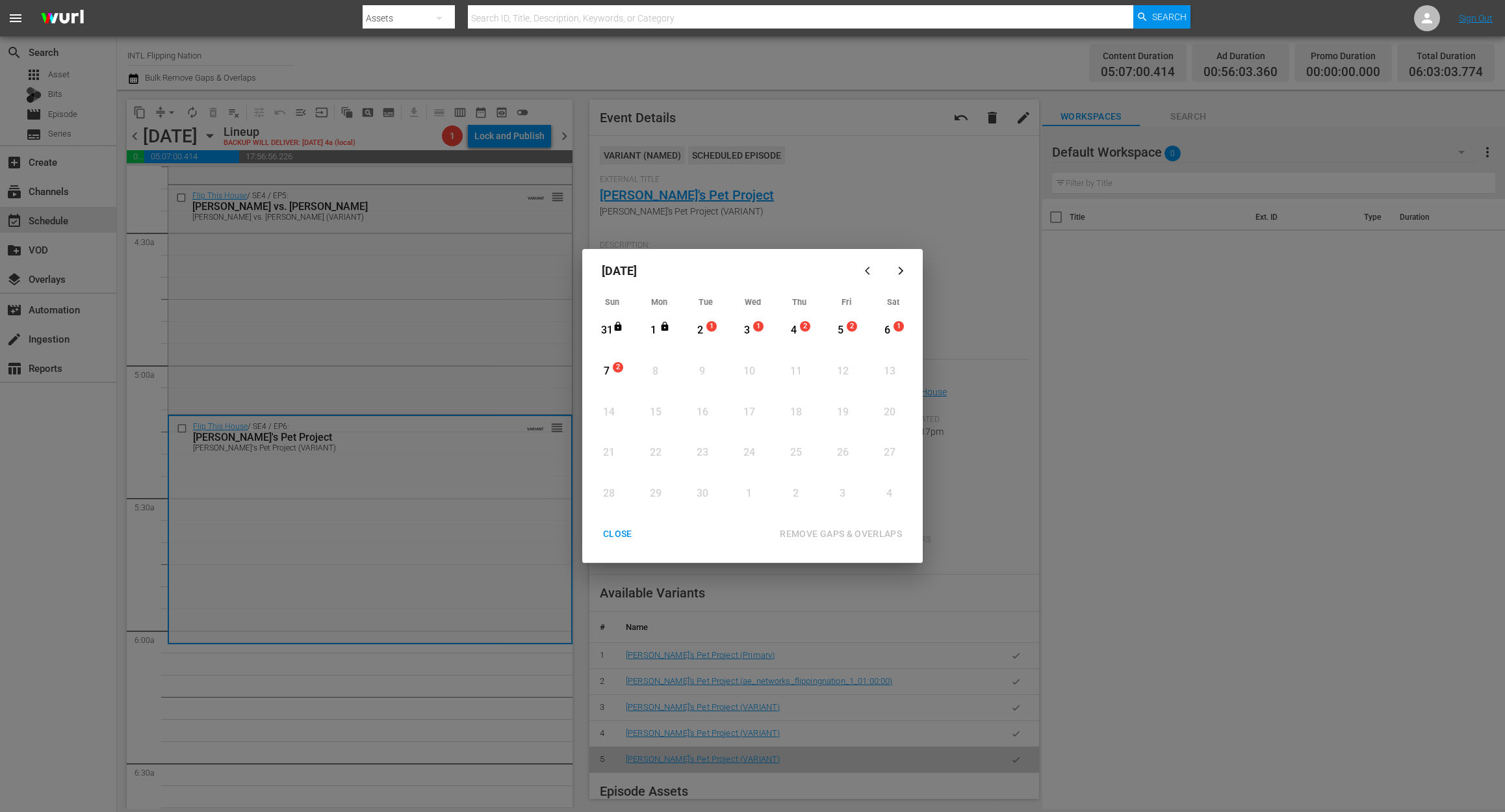
click at [703, 328] on div "2" at bounding box center [700, 330] width 16 height 15
click at [830, 533] on div "REMOVE GAPS & OVERLAPS" at bounding box center [840, 534] width 143 height 16
drag, startPoint x: 697, startPoint y: 331, endPoint x: 703, endPoint y: 350, distance: 19.9
click at [698, 331] on div "2" at bounding box center [700, 330] width 16 height 15
click at [830, 524] on button "REMOVE GAPS & OVERLAPS" at bounding box center [840, 534] width 153 height 24
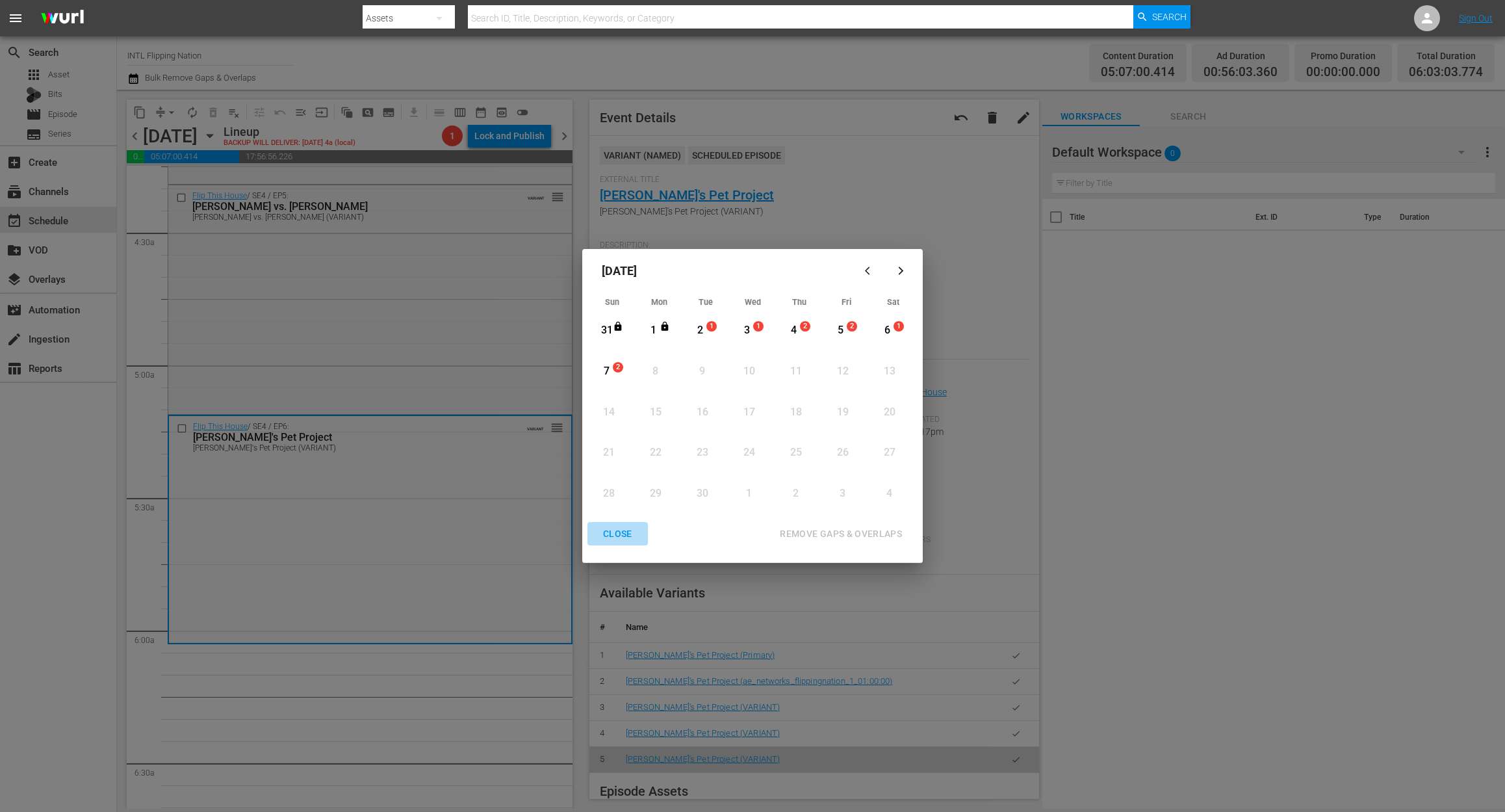
click at [606, 527] on div "CLOSE" at bounding box center [617, 534] width 50 height 16
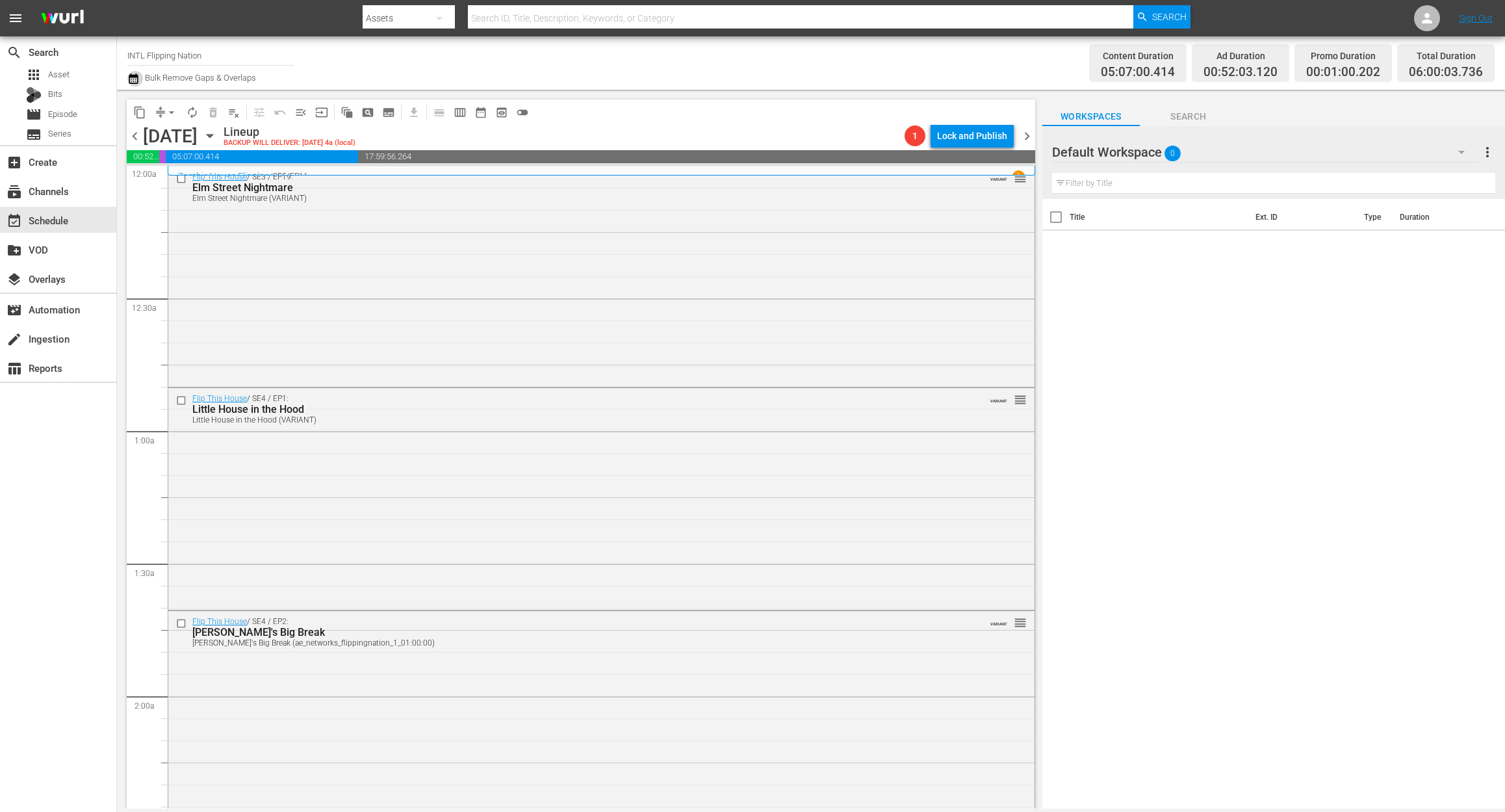
click at [139, 78] on icon "button" at bounding box center [134, 78] width 13 height 15
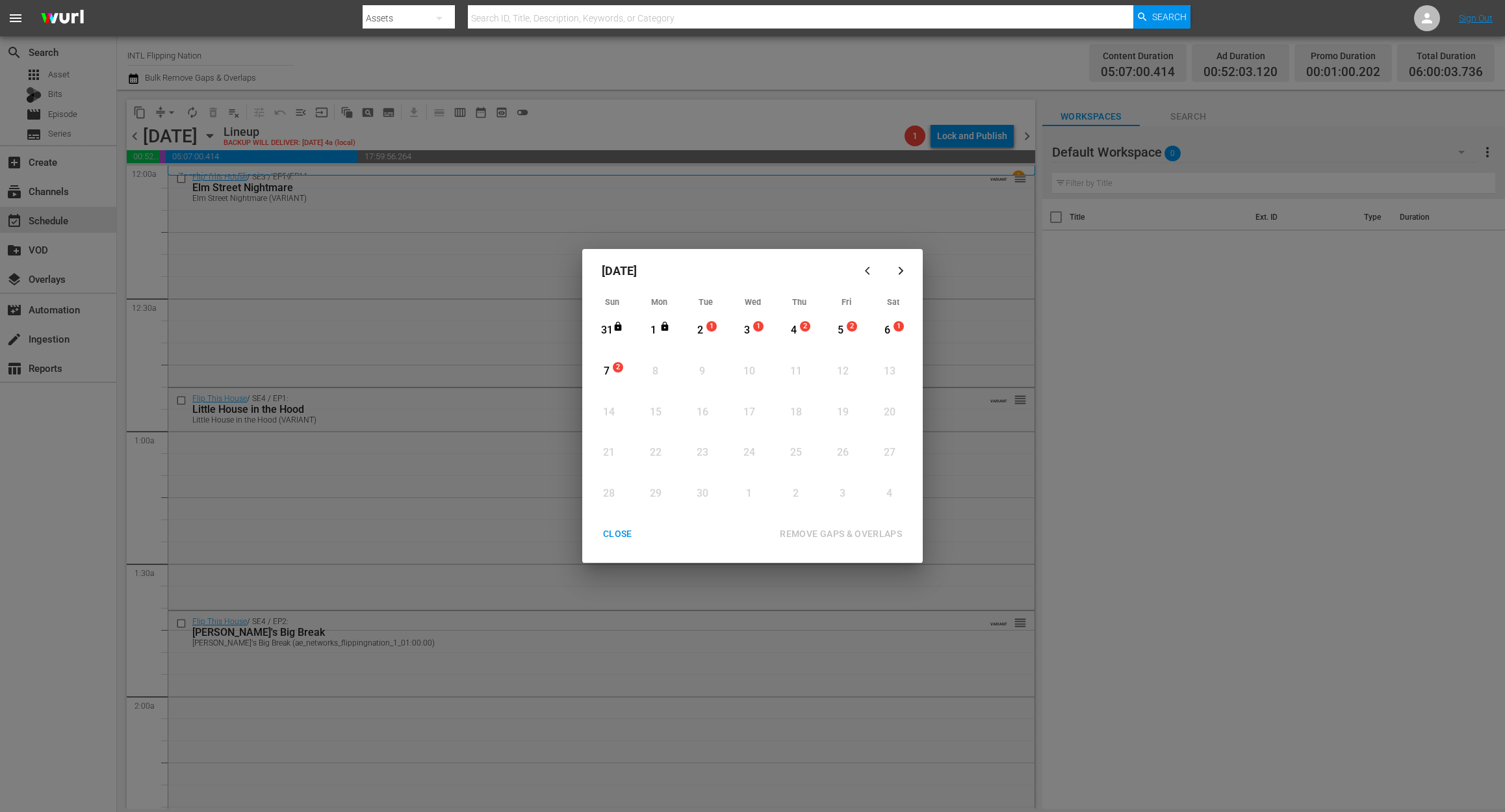
click at [697, 331] on div "2" at bounding box center [700, 330] width 16 height 15
click at [861, 533] on div "REMOVE GAPS & OVERLAPS" at bounding box center [840, 534] width 143 height 16
click at [619, 536] on div "CLOSE" at bounding box center [617, 534] width 50 height 16
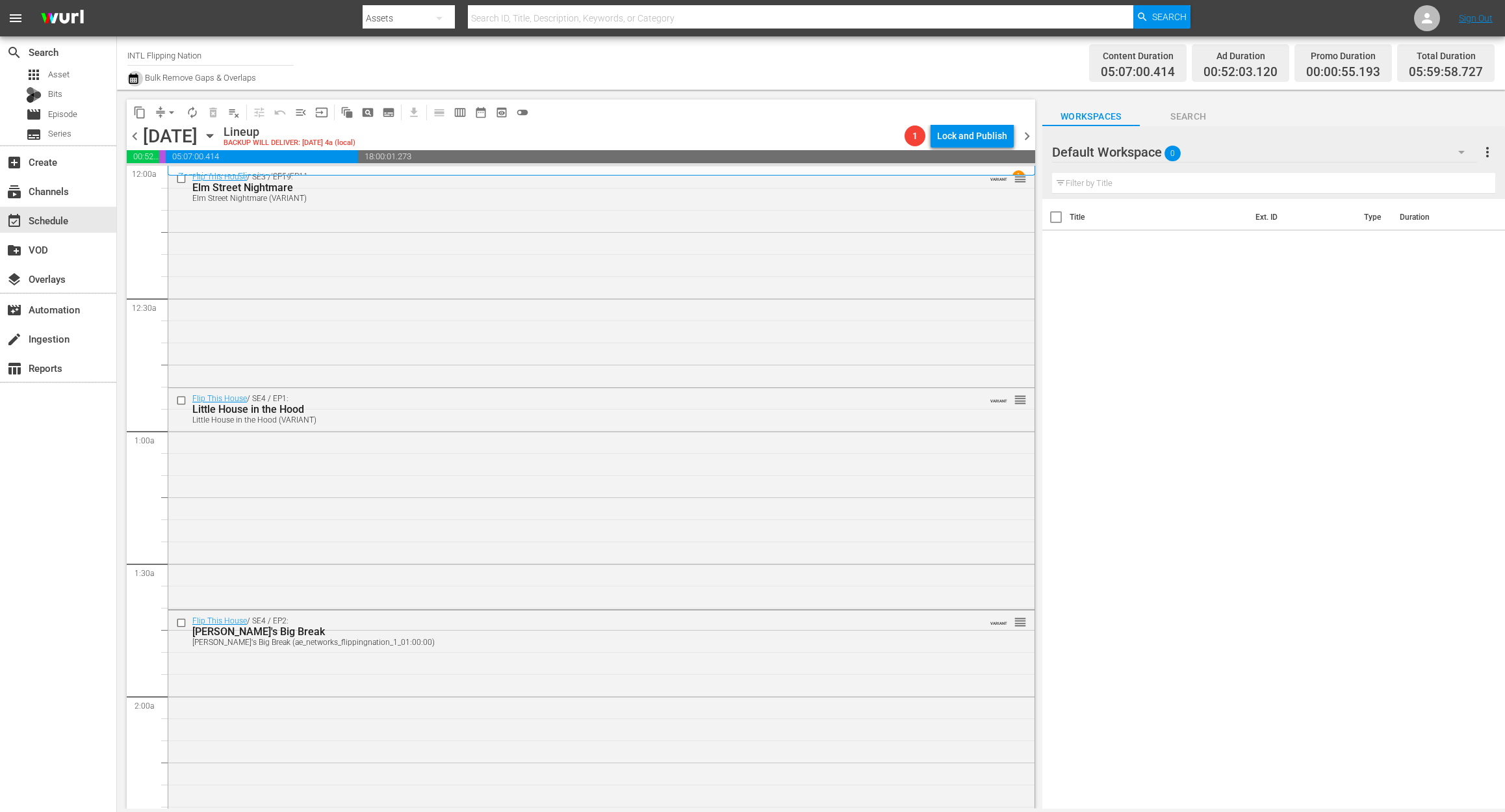
click at [130, 80] on icon "button" at bounding box center [134, 78] width 13 height 15
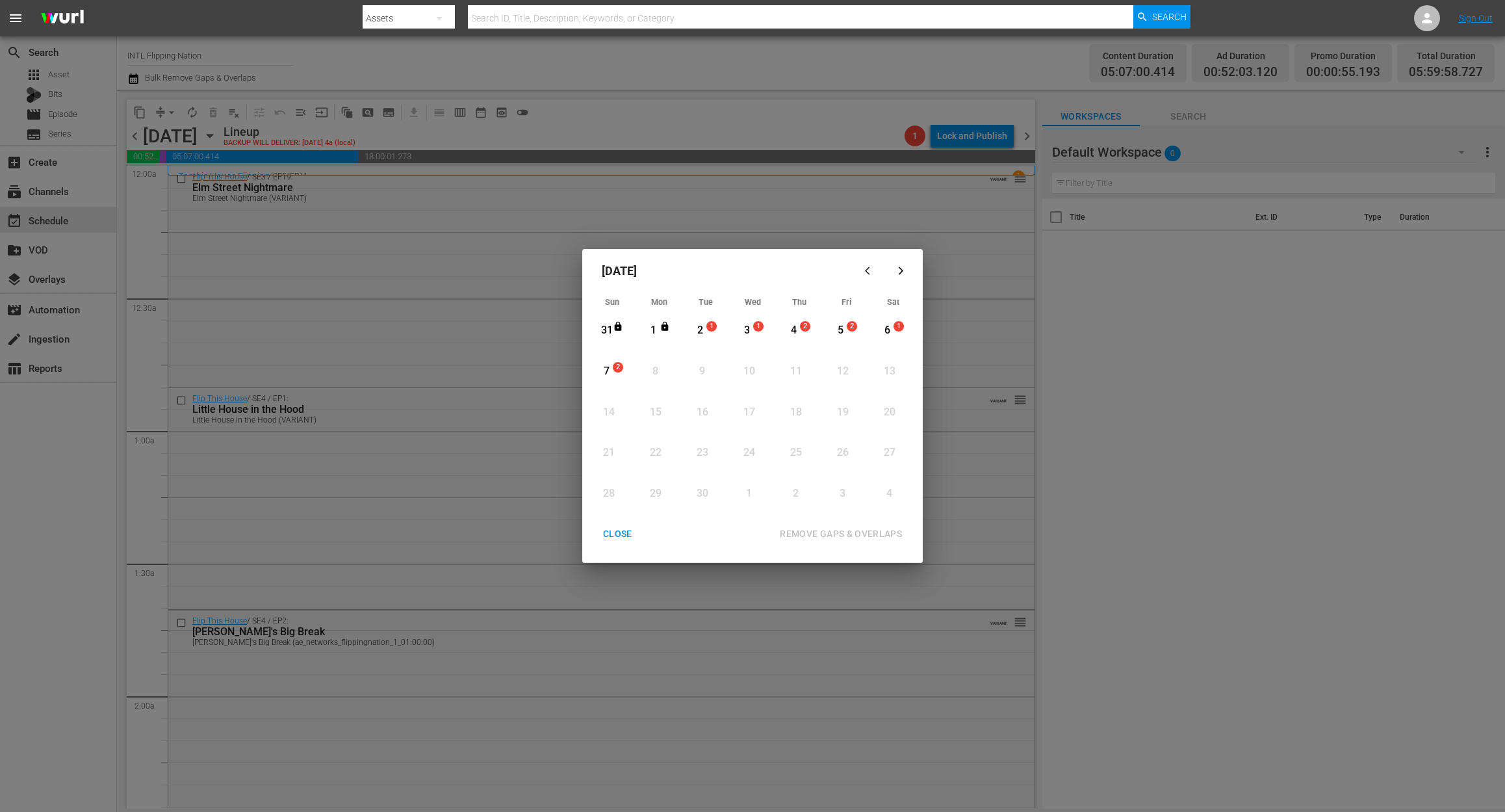
click at [700, 324] on div "2" at bounding box center [700, 330] width 16 height 15
click at [828, 531] on div "REMOVE GAPS & OVERLAPS" at bounding box center [840, 534] width 143 height 16
click at [627, 535] on div "CLOSE" at bounding box center [617, 534] width 50 height 16
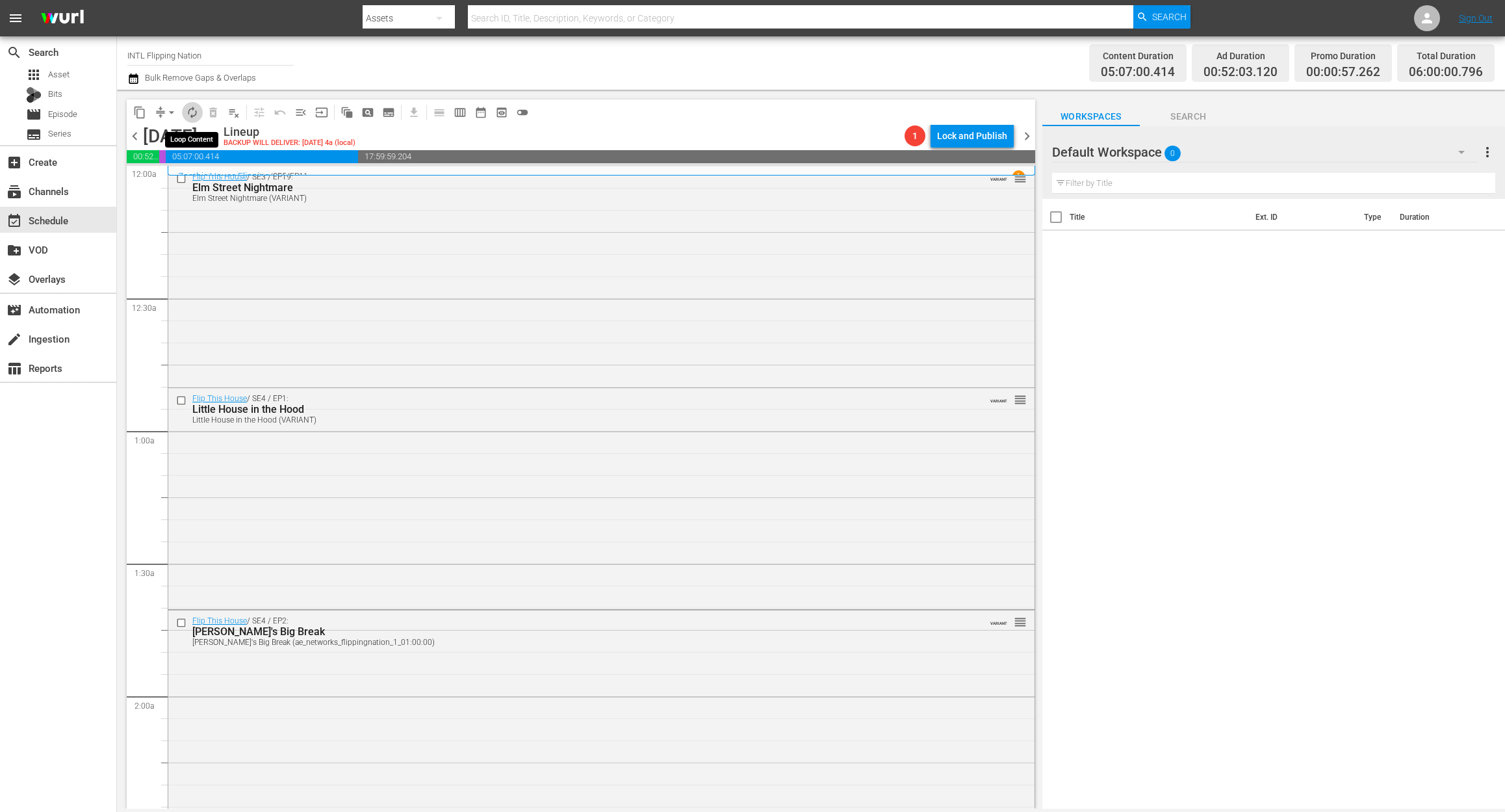
click at [191, 108] on span "autorenew_outlined" at bounding box center [192, 112] width 13 height 13
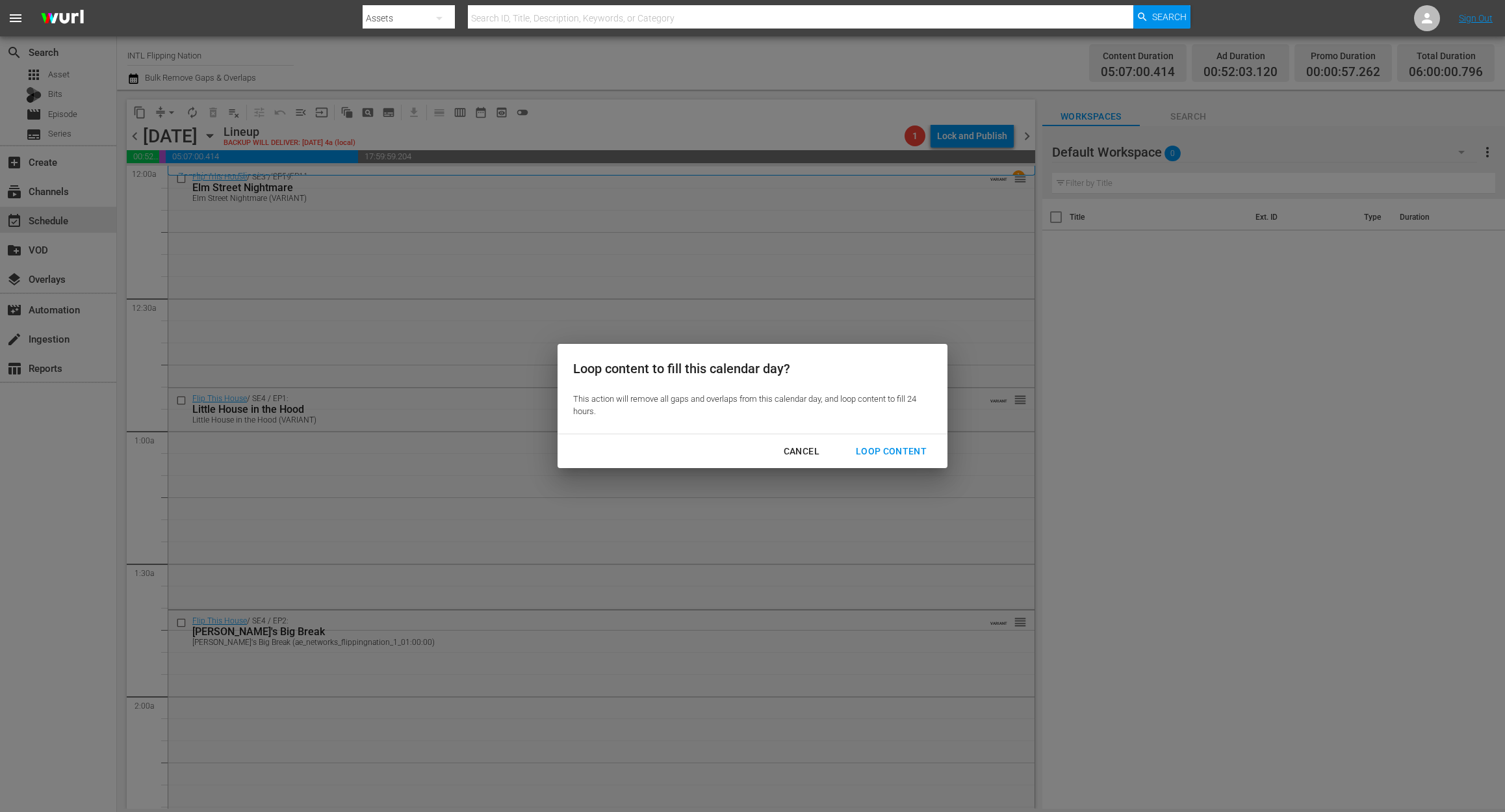
click at [918, 445] on div "Loop Content" at bounding box center [892, 451] width 92 height 16
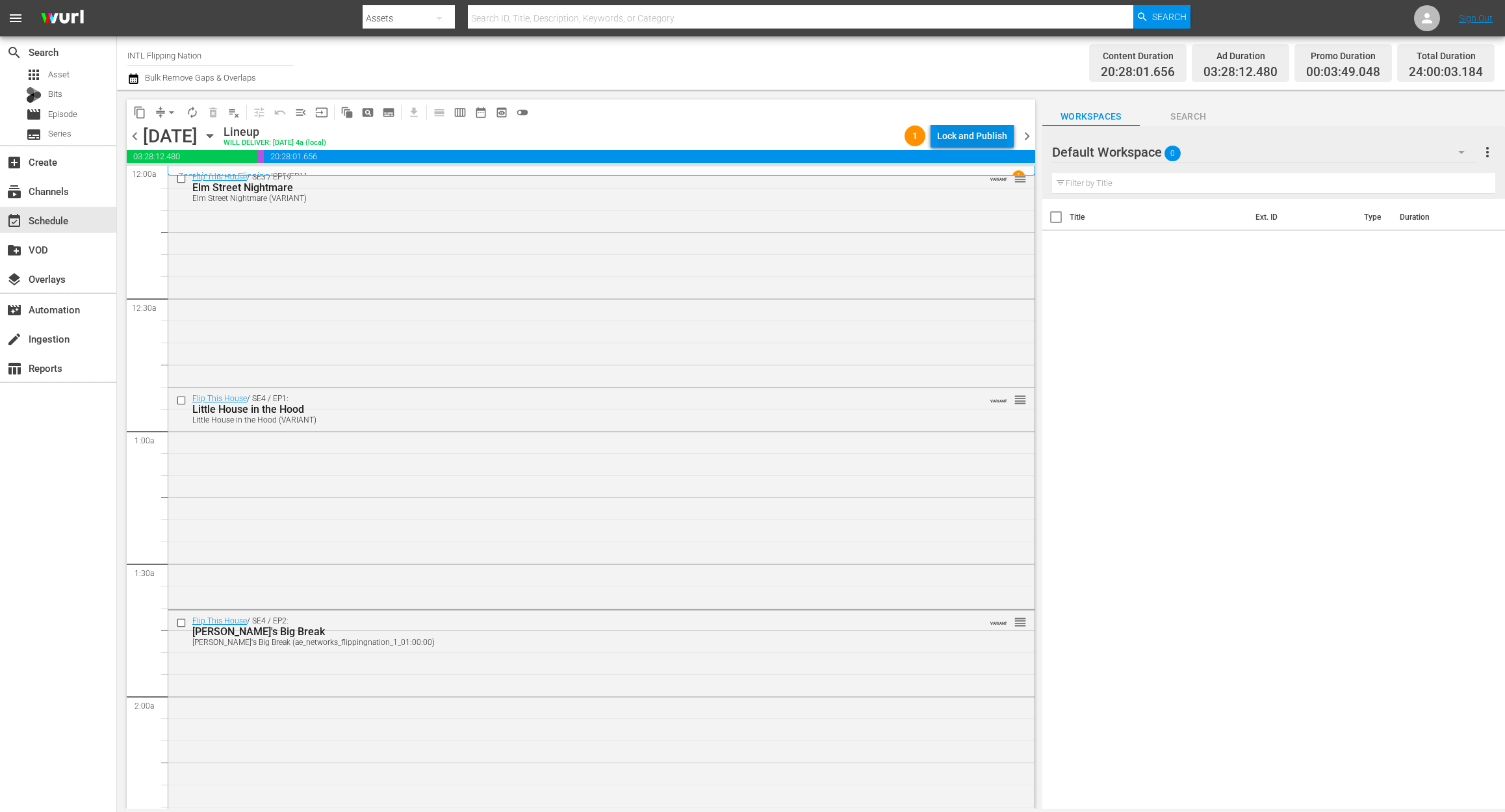
click at [950, 139] on div "Lock and Publish" at bounding box center [972, 136] width 70 height 24
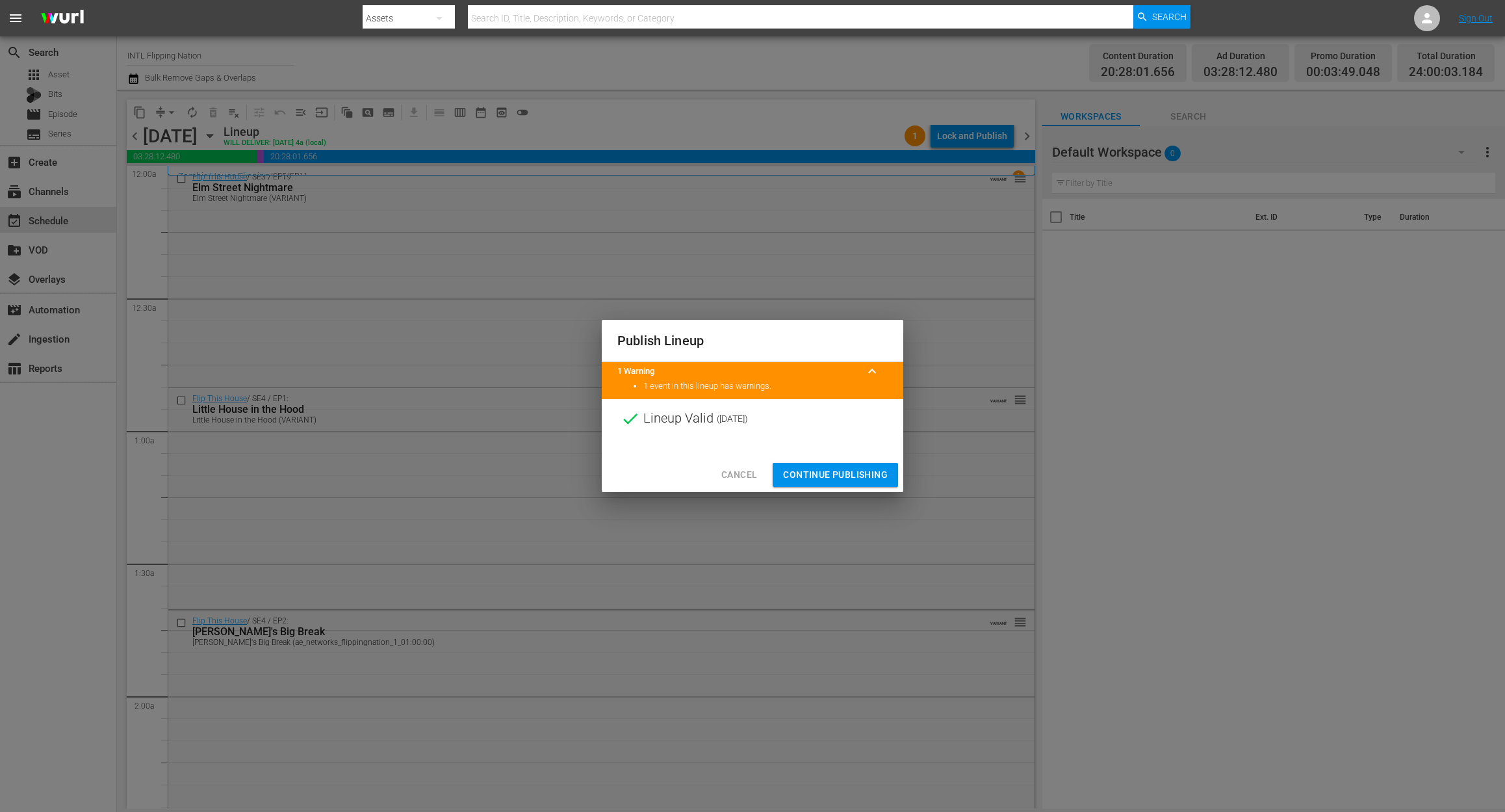
click at [825, 470] on span "Continue Publishing" at bounding box center [835, 475] width 105 height 16
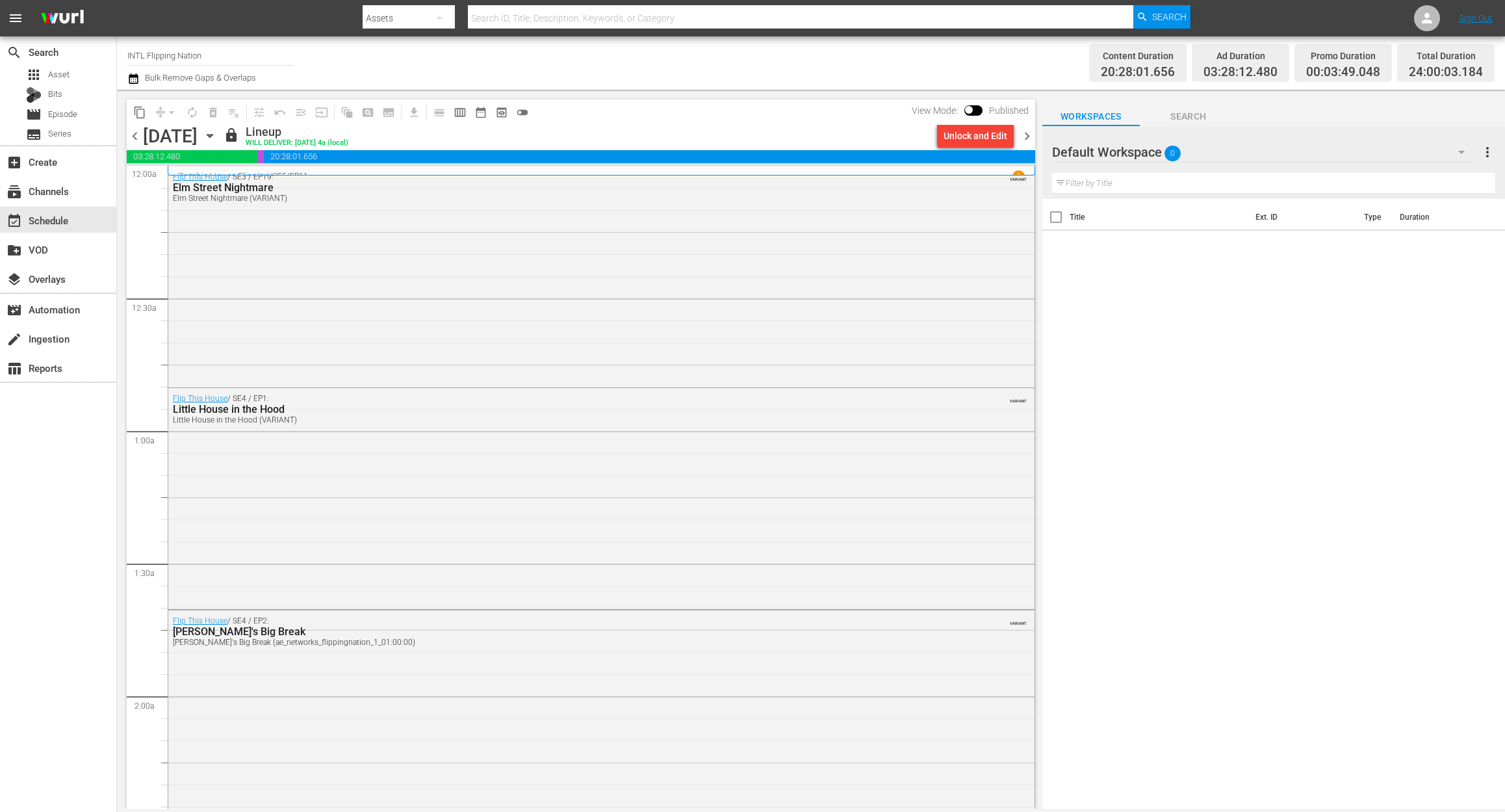
click at [1026, 135] on span "chevron_right" at bounding box center [1027, 136] width 16 height 16
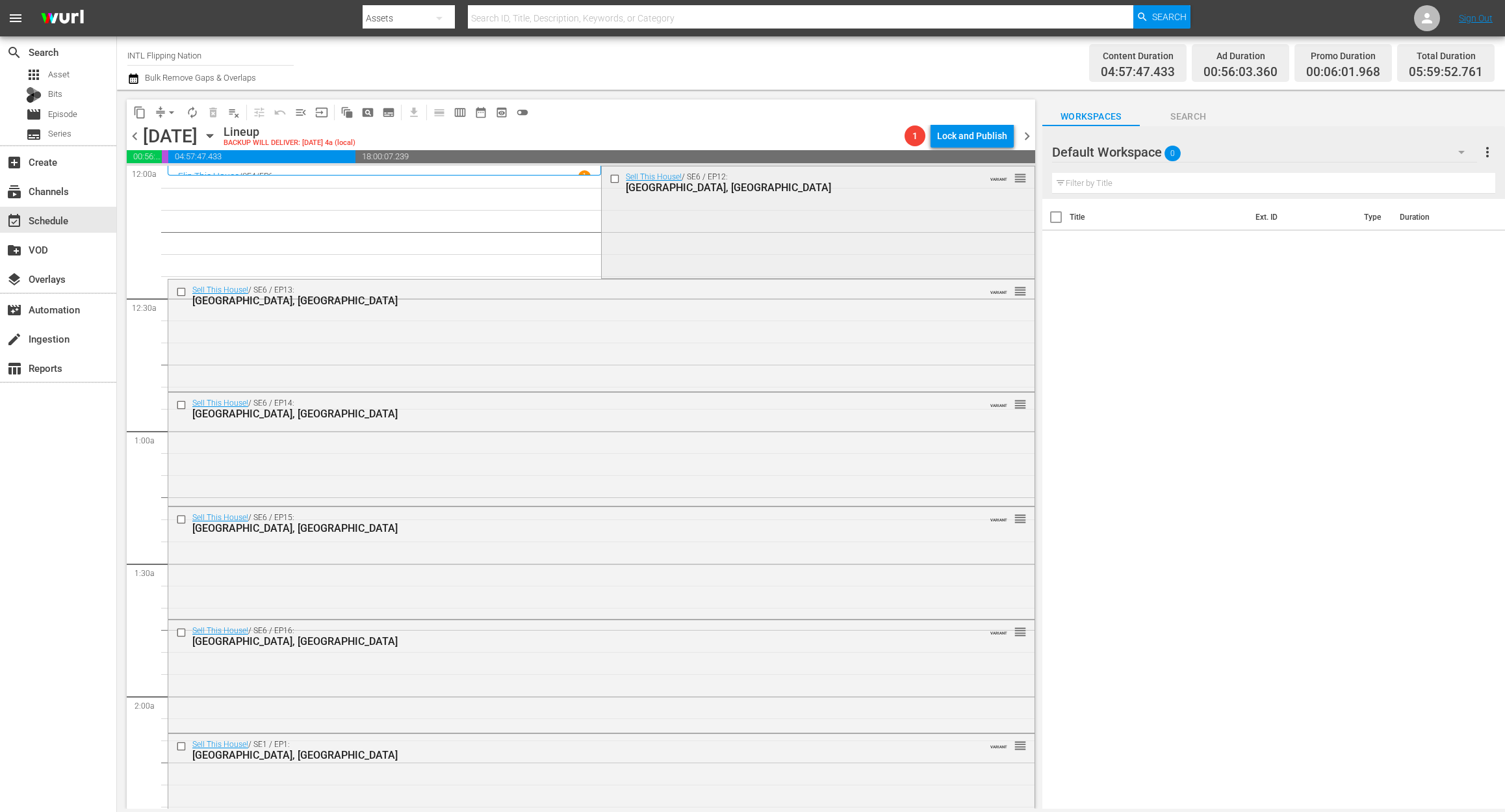
click at [747, 237] on div "Sell This House! / SE6 / EP12: San Diego, CA VARIANT reorder" at bounding box center [818, 221] width 432 height 109
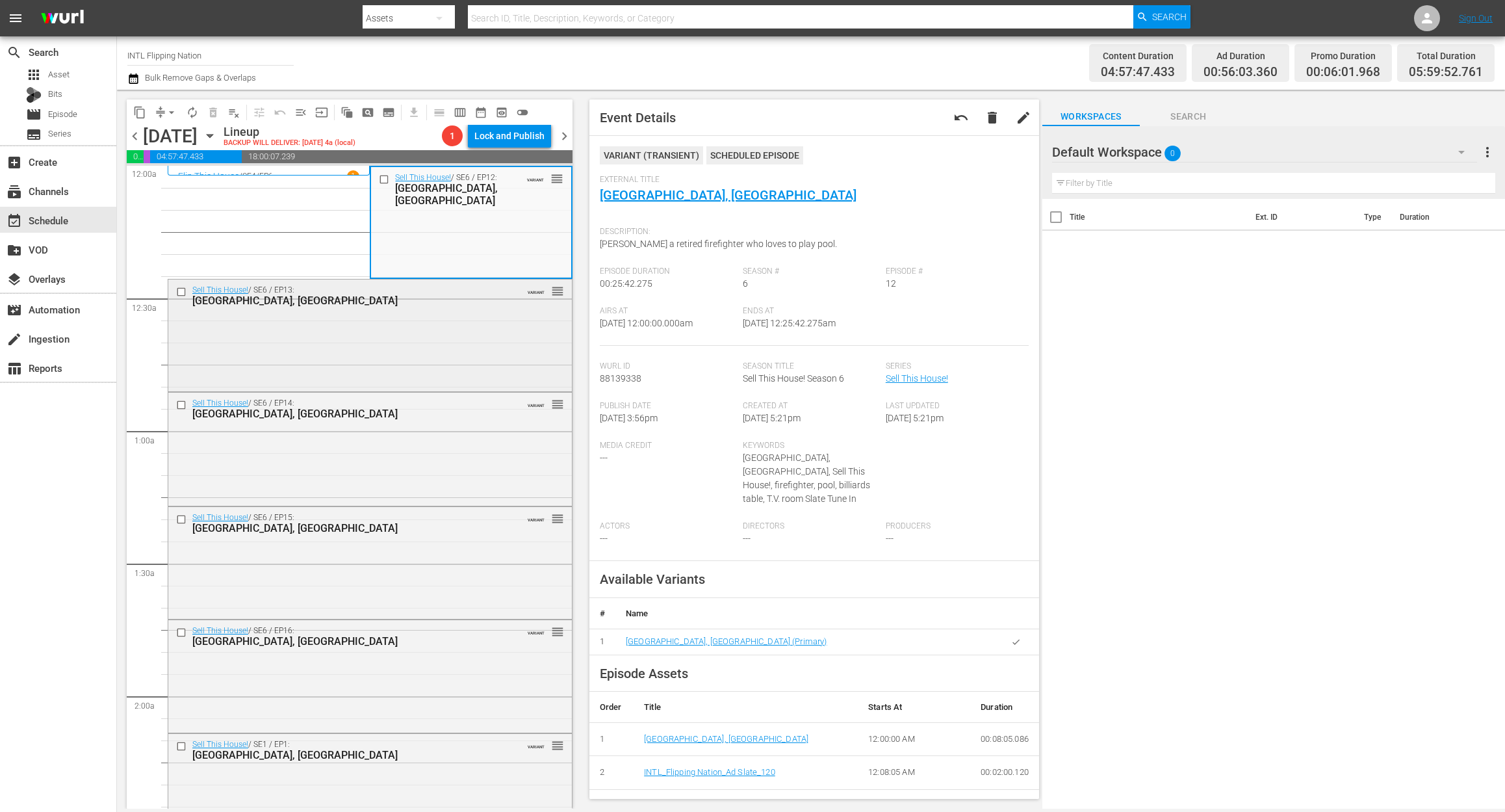
click at [391, 336] on div "Sell This House! / SE6 / EP13: Miami, FL VARIANT reorder" at bounding box center [370, 334] width 404 height 109
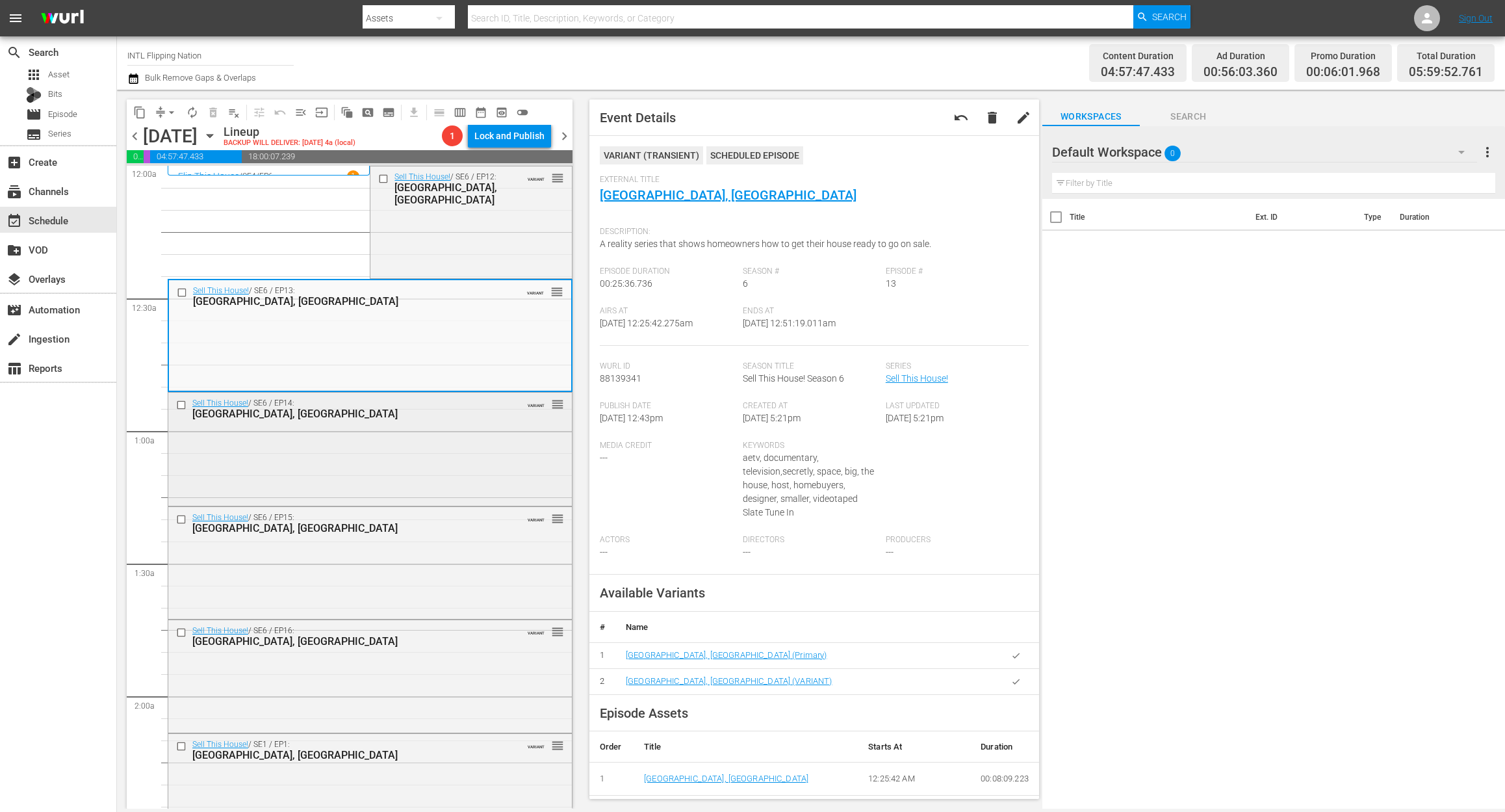
click at [363, 477] on div "Sell This House! / SE6 / EP14: Savannah, GA VARIANT reorder" at bounding box center [370, 447] width 404 height 109
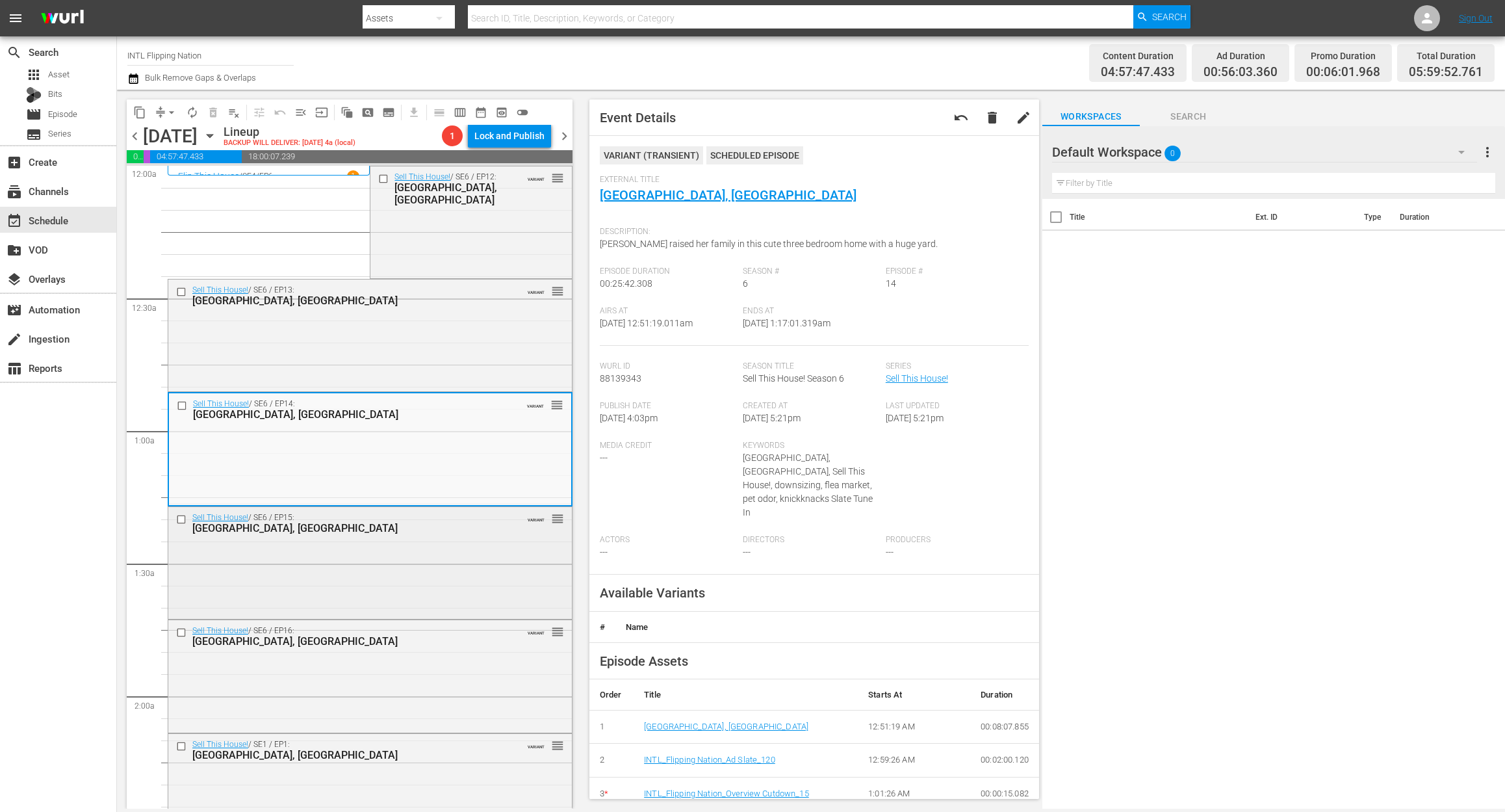
click at [430, 562] on div "Sell This House! / SE6 / EP15: San Diego, CA VARIANT reorder" at bounding box center [370, 561] width 404 height 109
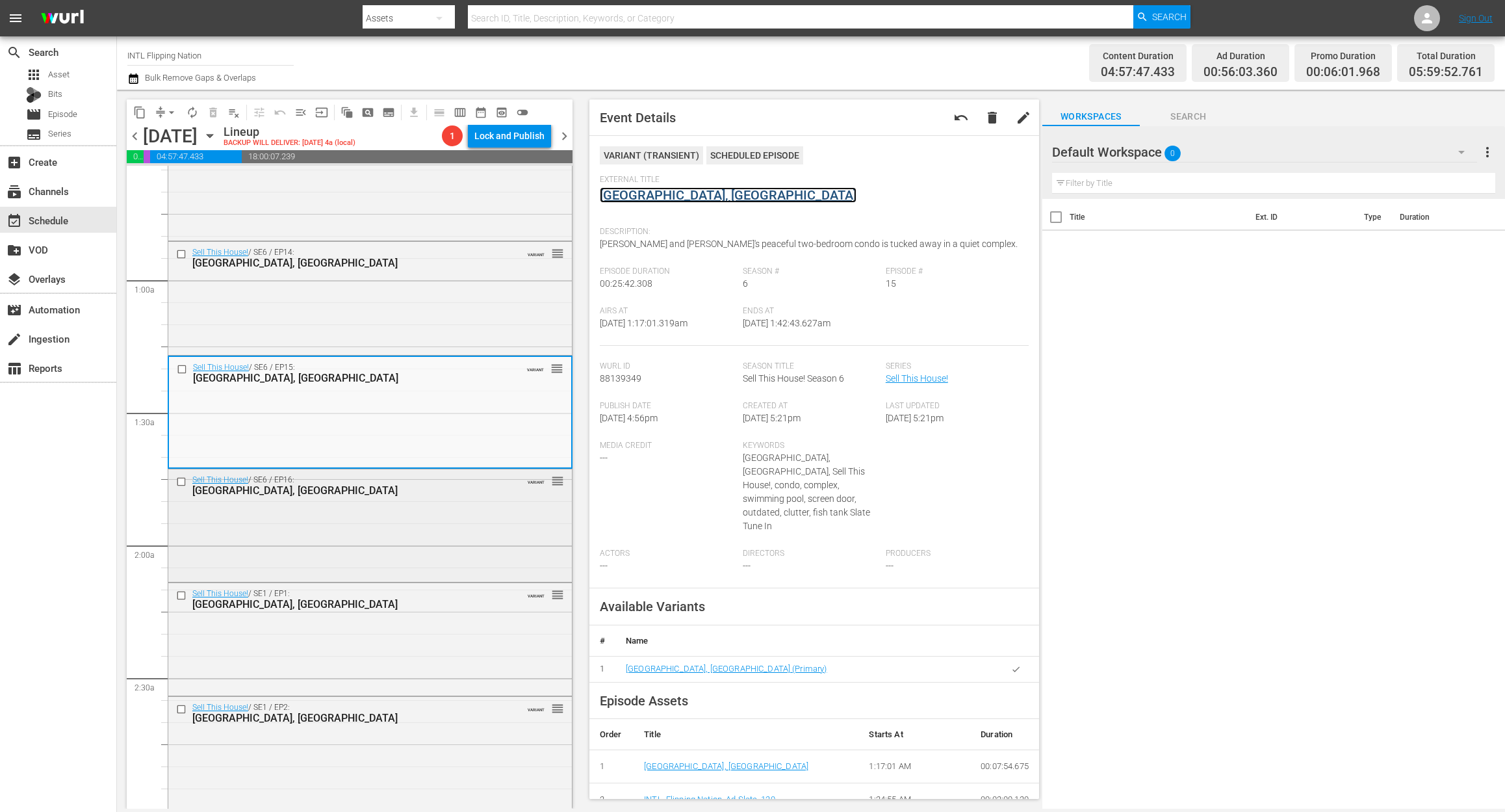
scroll to position [173, 0]
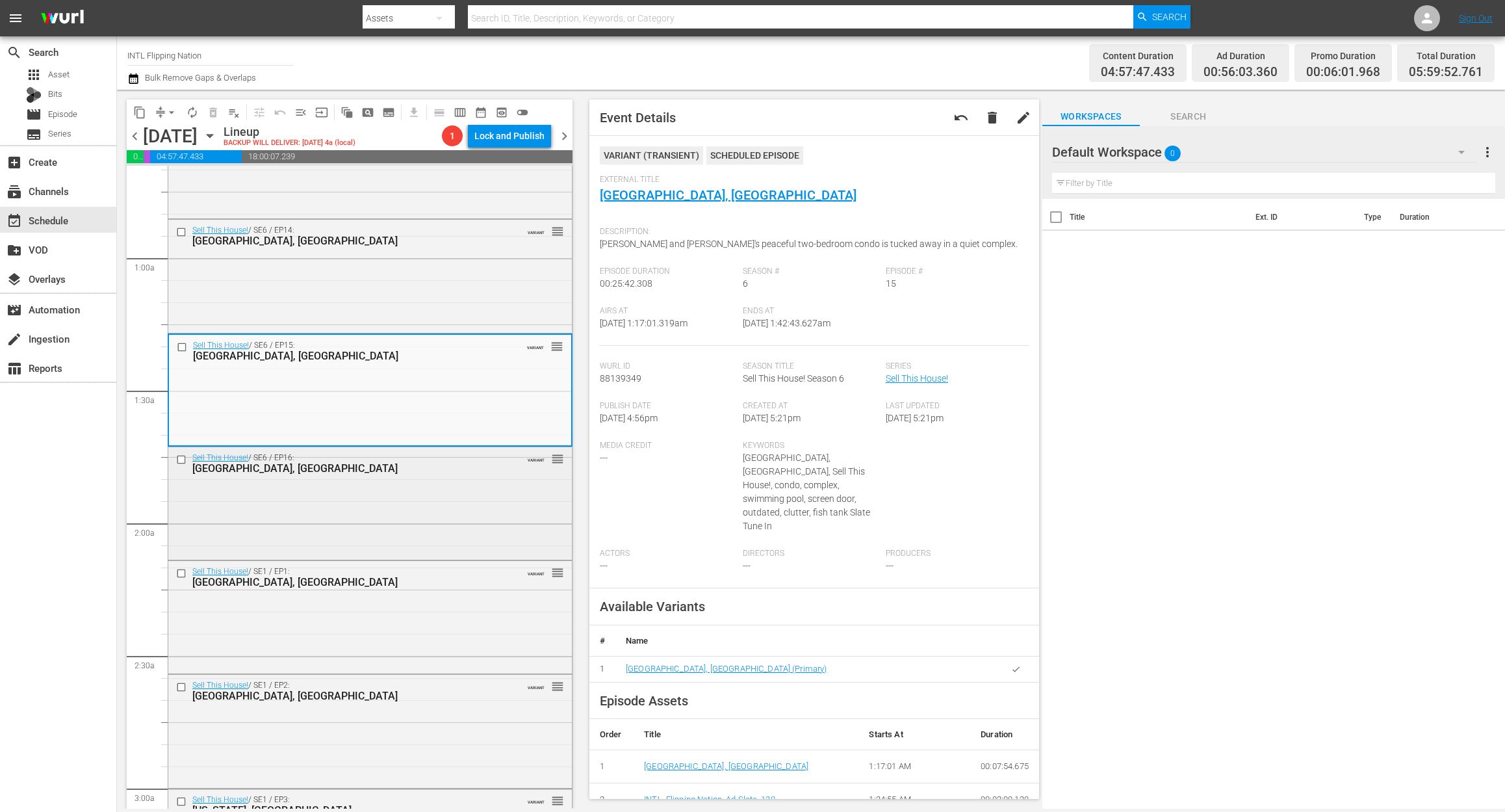
click at [345, 513] on div "Sell This House! / SE6 / EP16: Savannah, GA VARIANT reorder" at bounding box center [370, 502] width 404 height 109
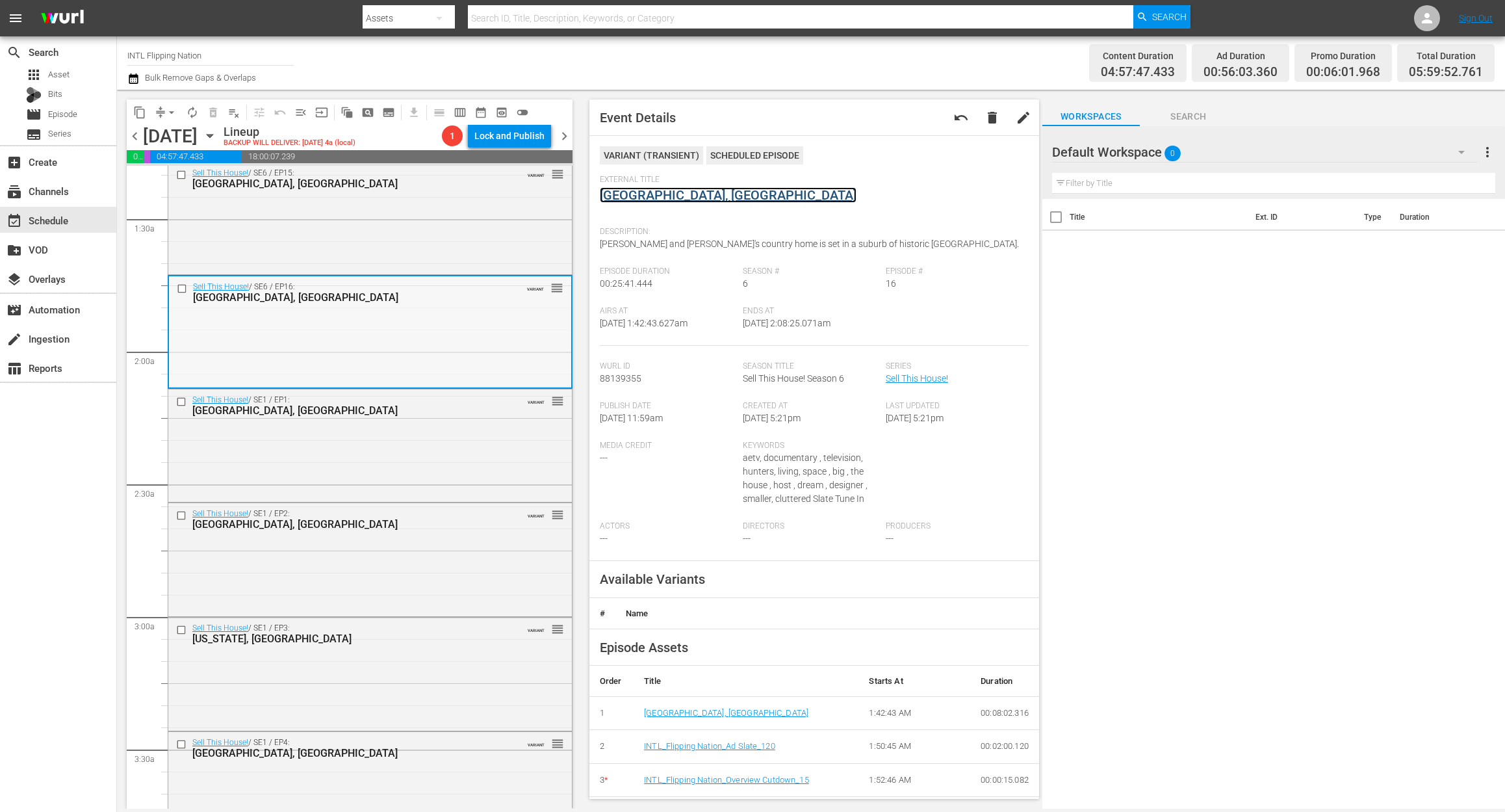
scroll to position [346, 0]
click at [382, 437] on div "Sell This House! / SE1 / EP1: Seattle, WA VARIANT reorder" at bounding box center [370, 442] width 404 height 110
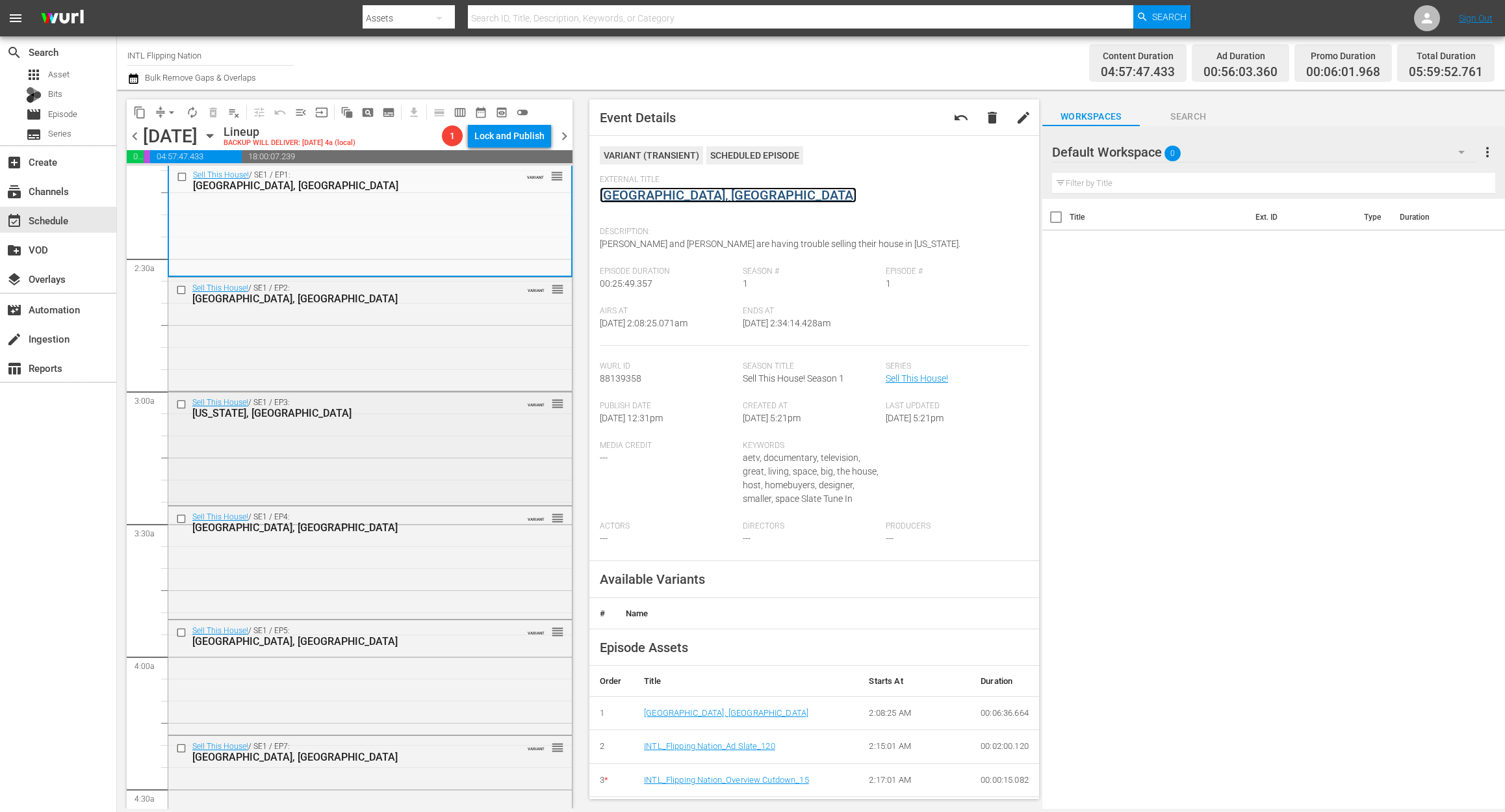
scroll to position [606, 0]
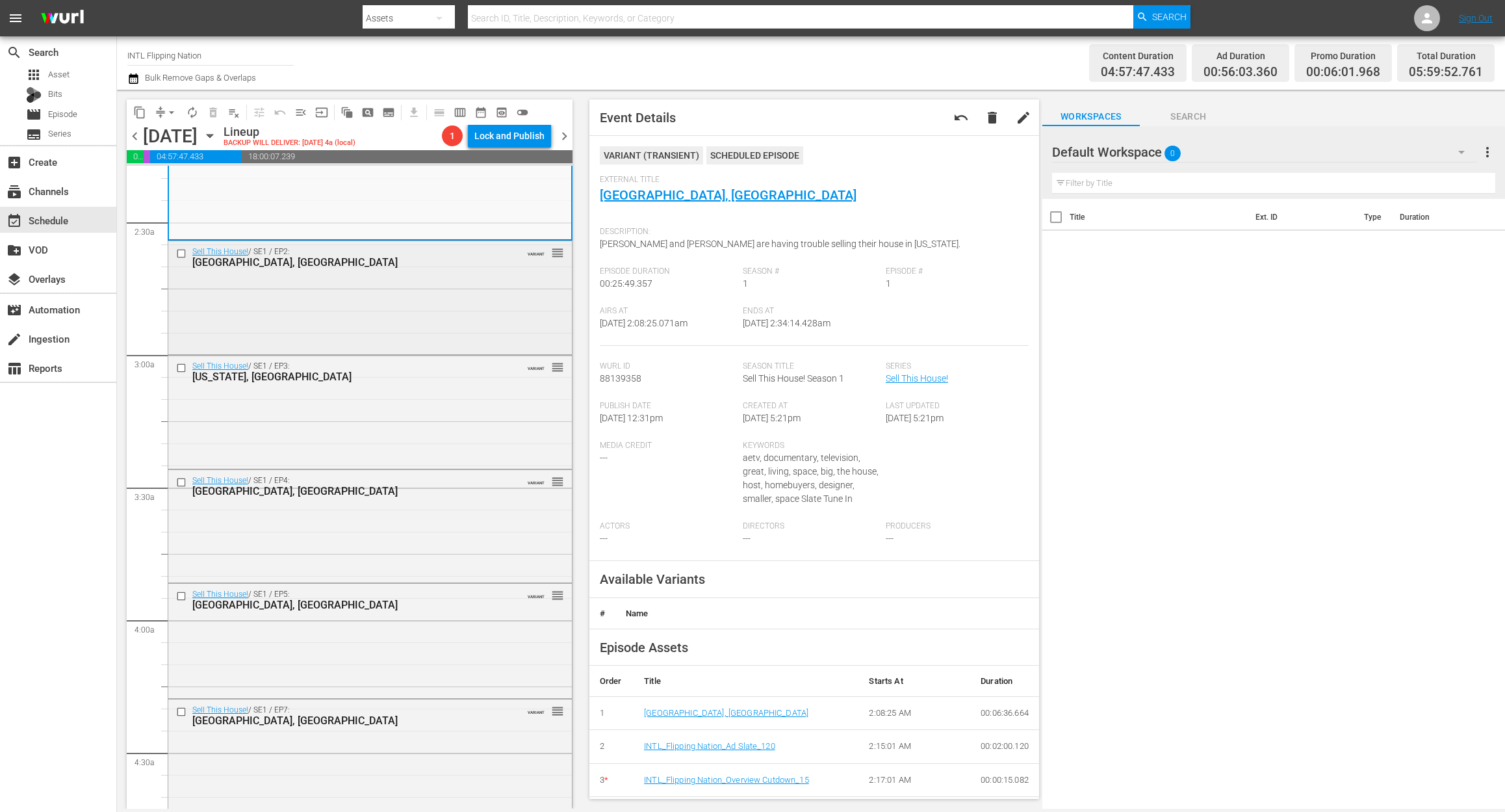
click at [386, 313] on div "Sell This House! / SE1 / EP2: Kirkland, WA VARIANT reorder" at bounding box center [370, 296] width 404 height 110
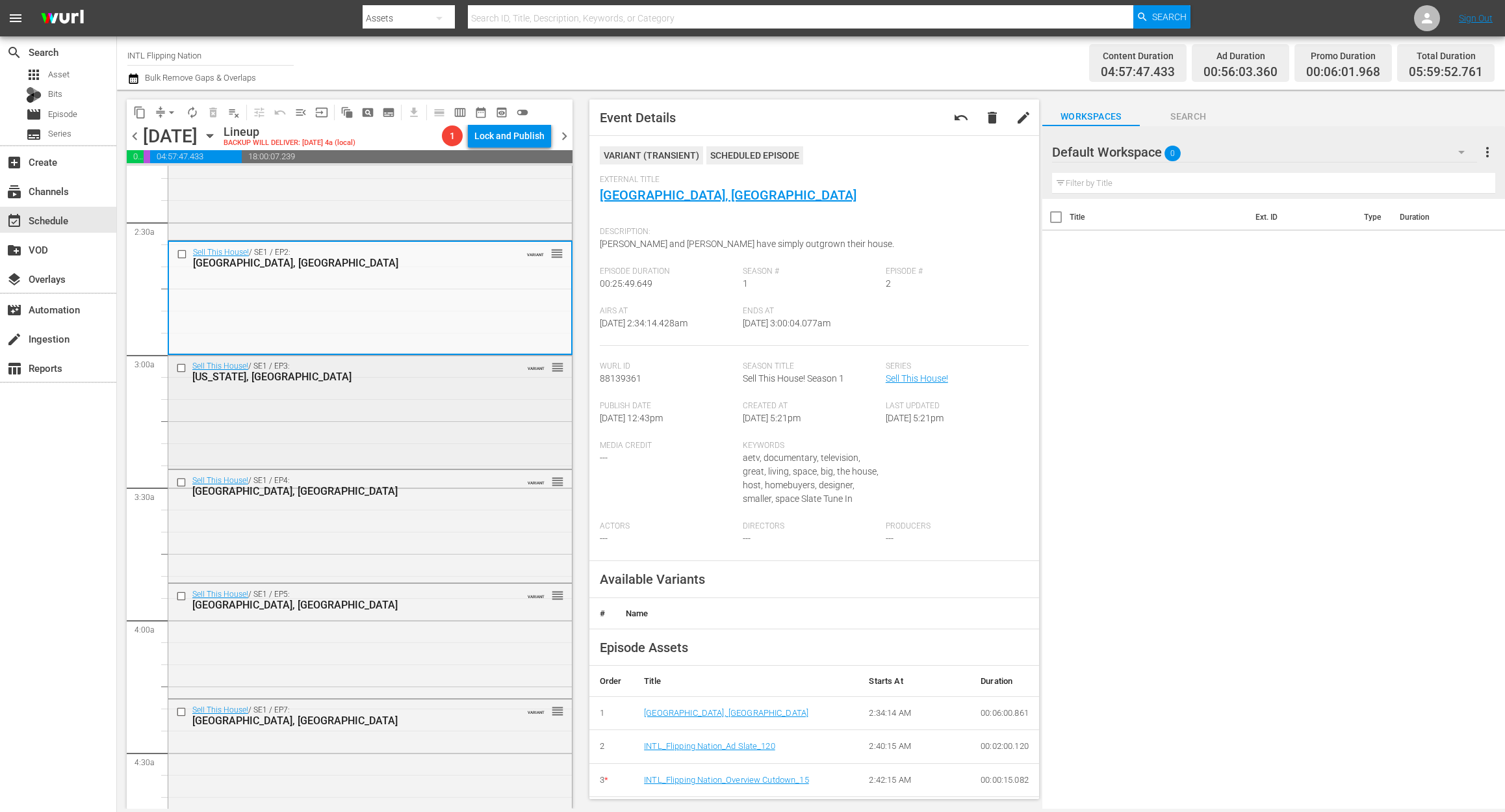
click at [384, 412] on div "Sell This House! / SE1 / EP3: New York, NY VARIANT reorder" at bounding box center [370, 410] width 404 height 110
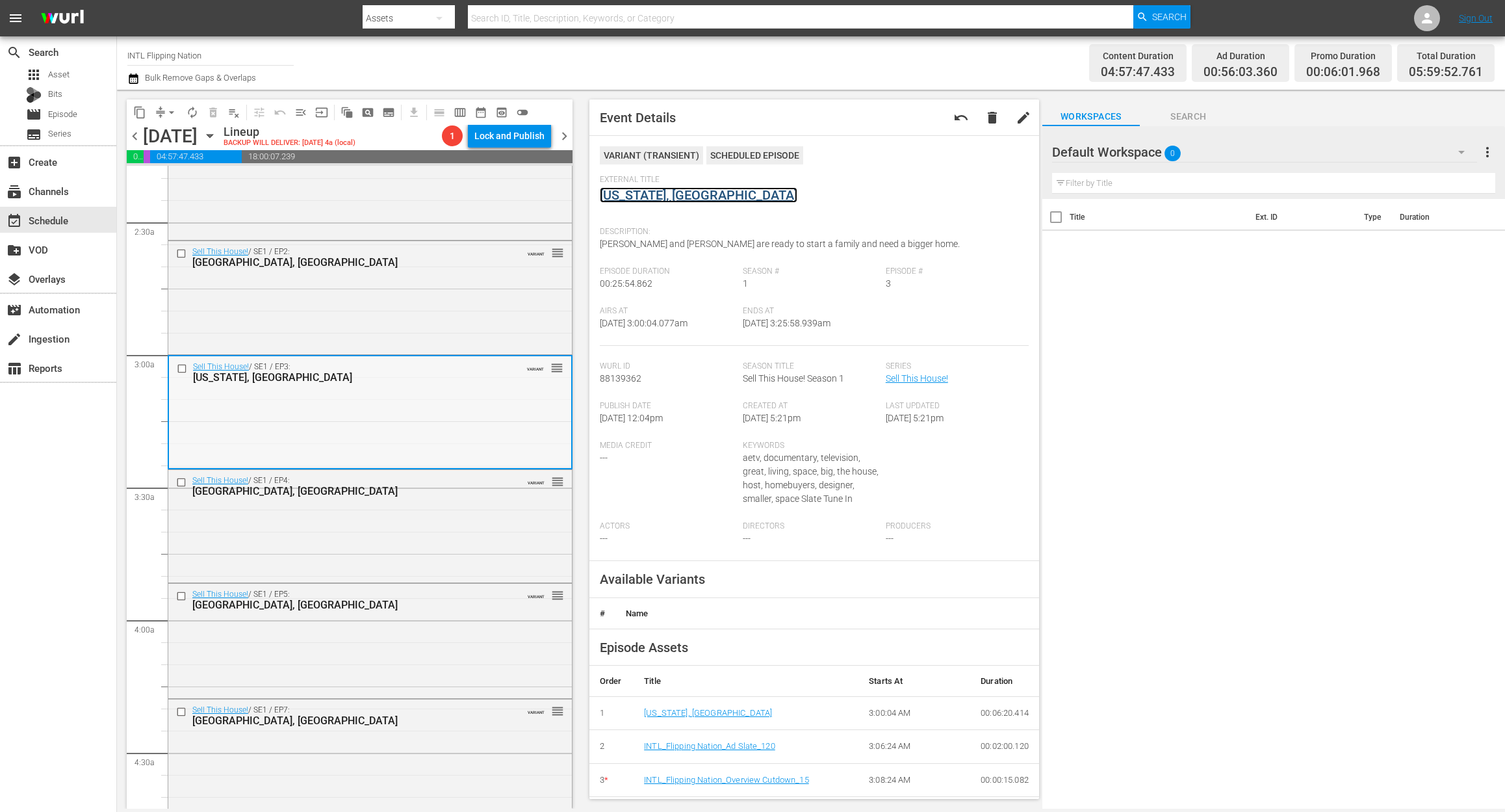
scroll to position [780, 0]
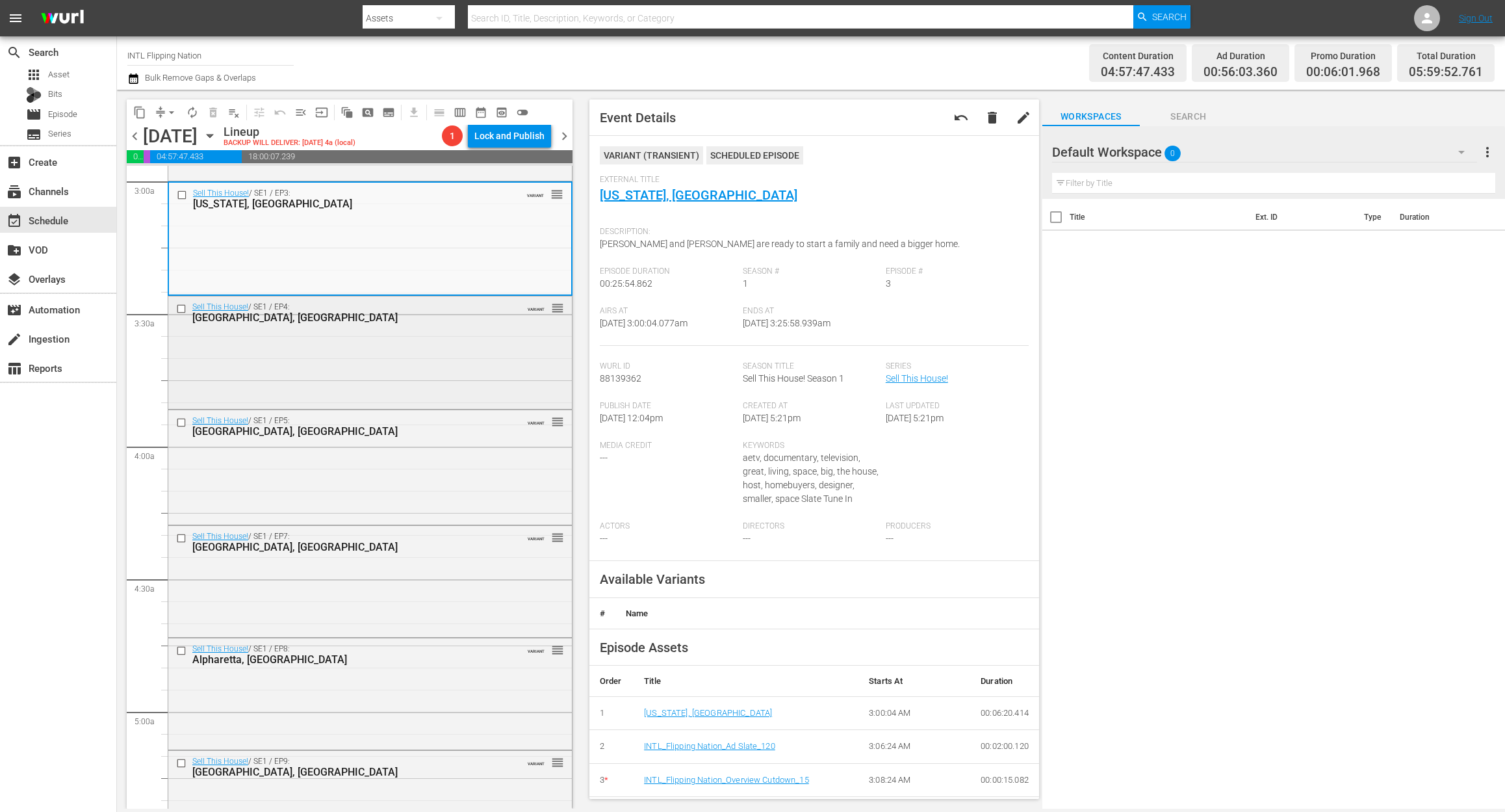
click at [341, 364] on div "Sell This House! / SE1 / EP4: Houston, TX VARIANT reorder" at bounding box center [370, 351] width 404 height 109
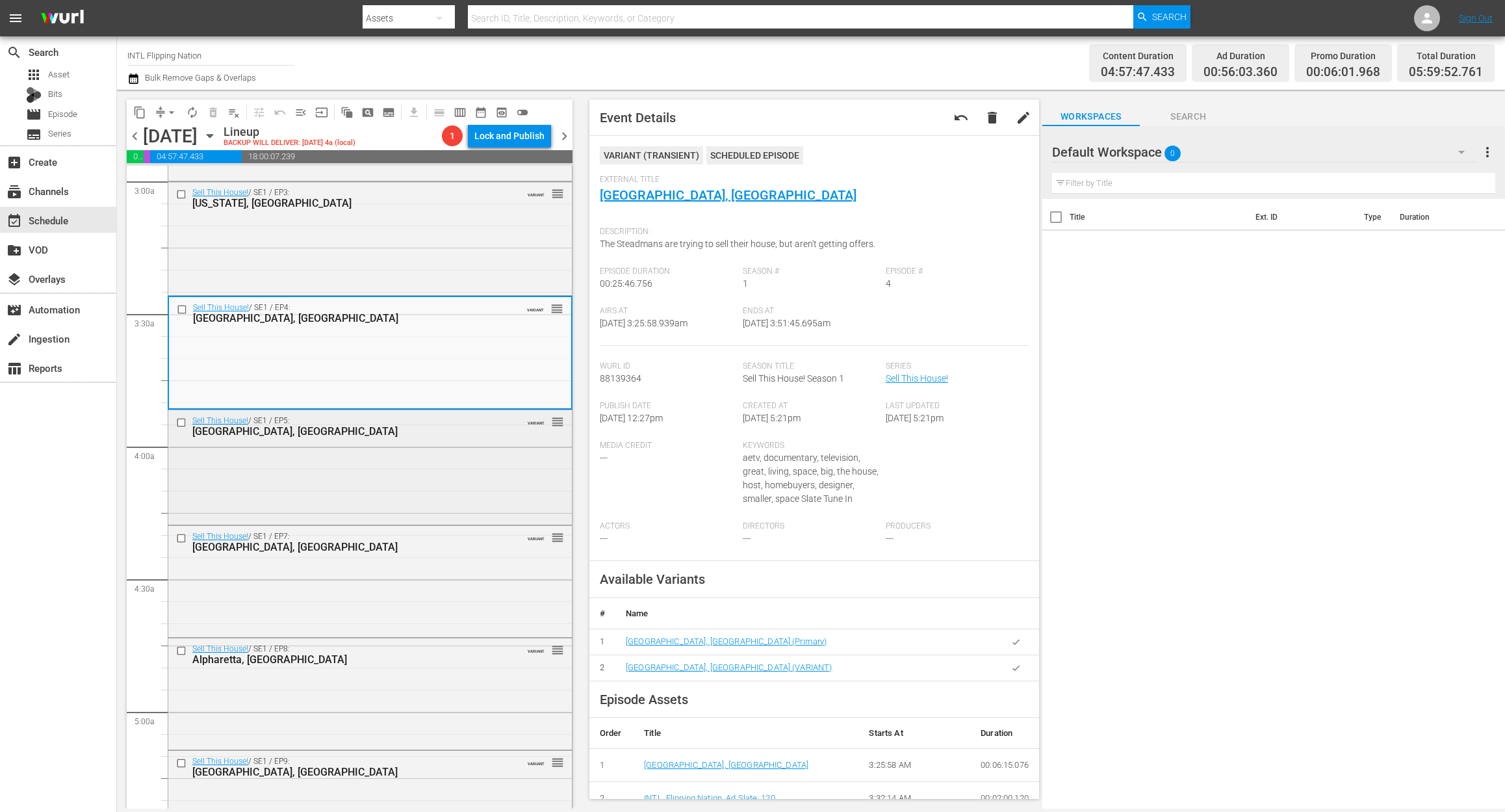
click at [354, 497] on div "Sell This House! / SE1 / EP5: Yorktown Heights, NY VARIANT reorder" at bounding box center [370, 466] width 404 height 111
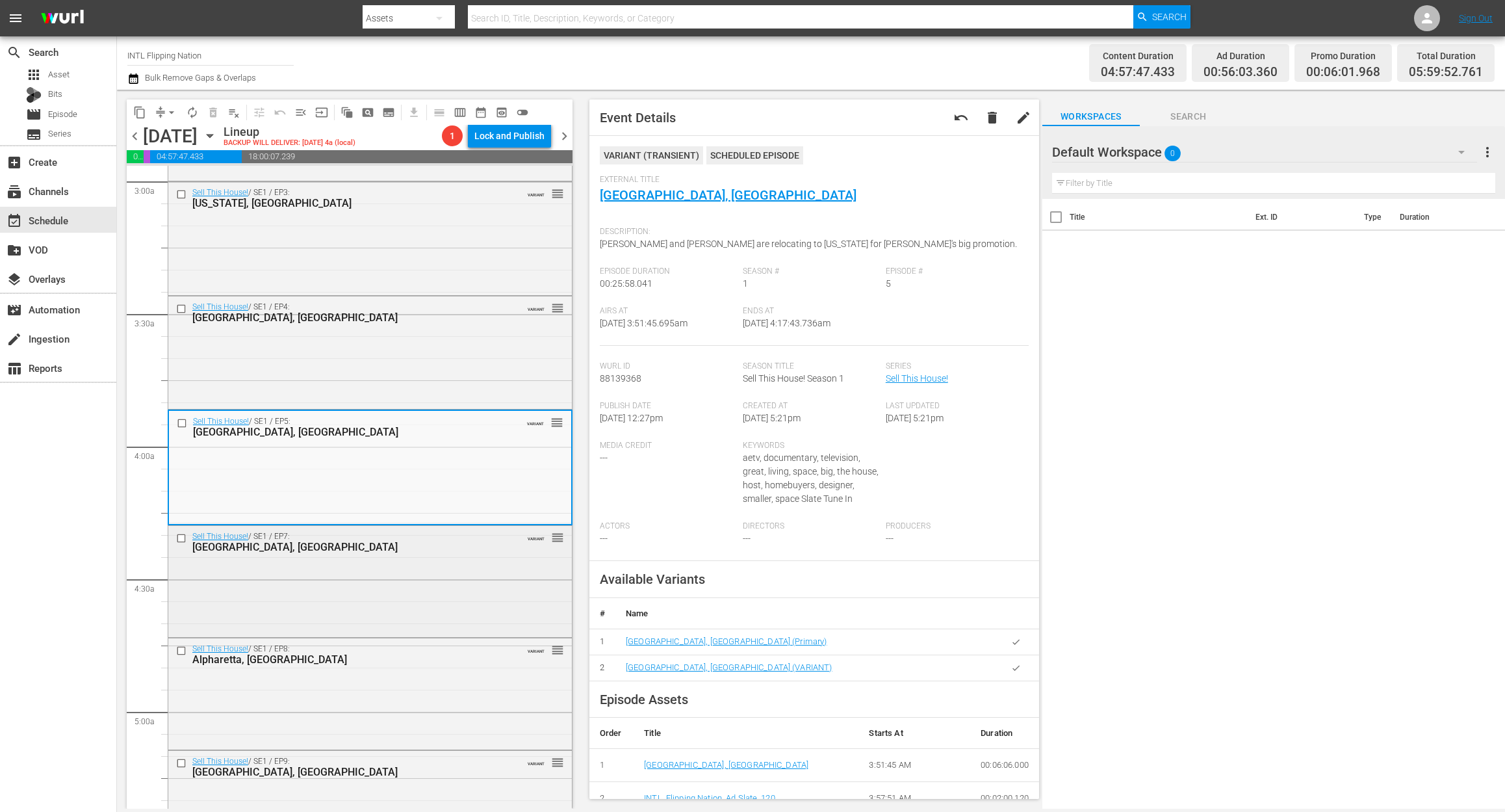
click at [316, 588] on div "Sell This House! / SE1 / EP7: Atlanta, GA VARIANT reorder" at bounding box center [370, 581] width 404 height 109
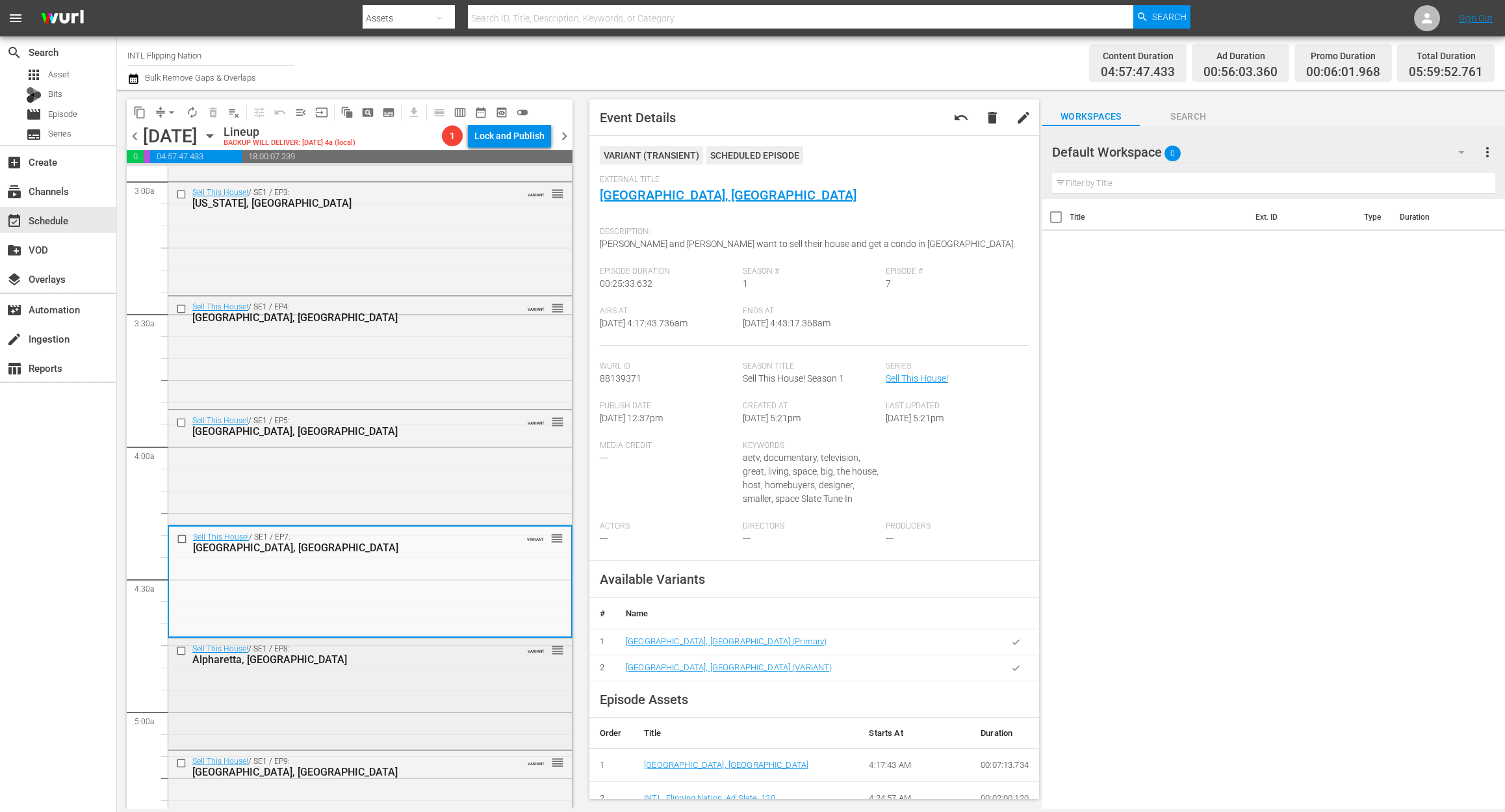
click at [318, 674] on div "Sell This House! / SE1 / EP8: Alpharetta, GA VARIANT reorder" at bounding box center [370, 692] width 404 height 108
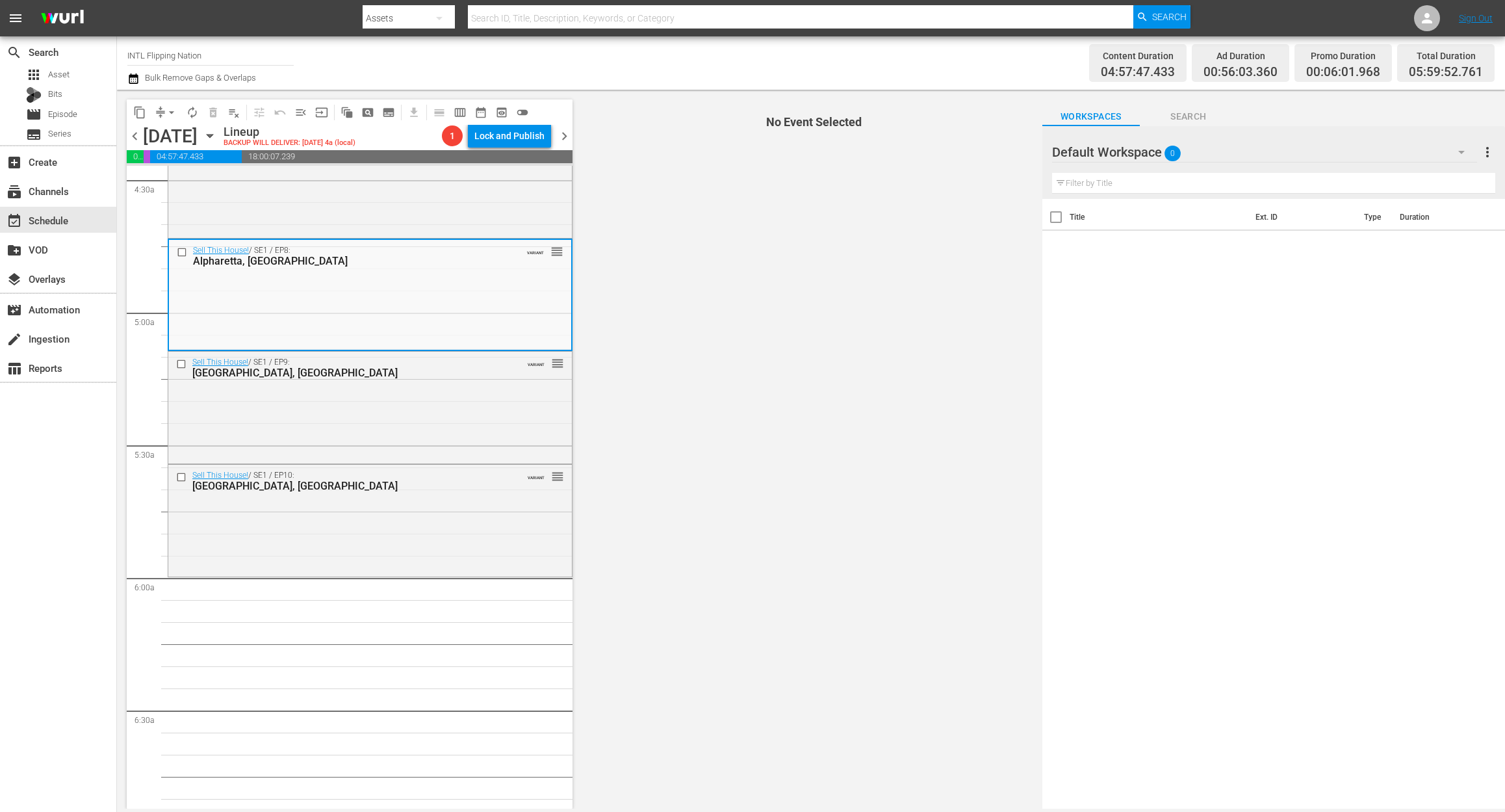
scroll to position [1212, 0]
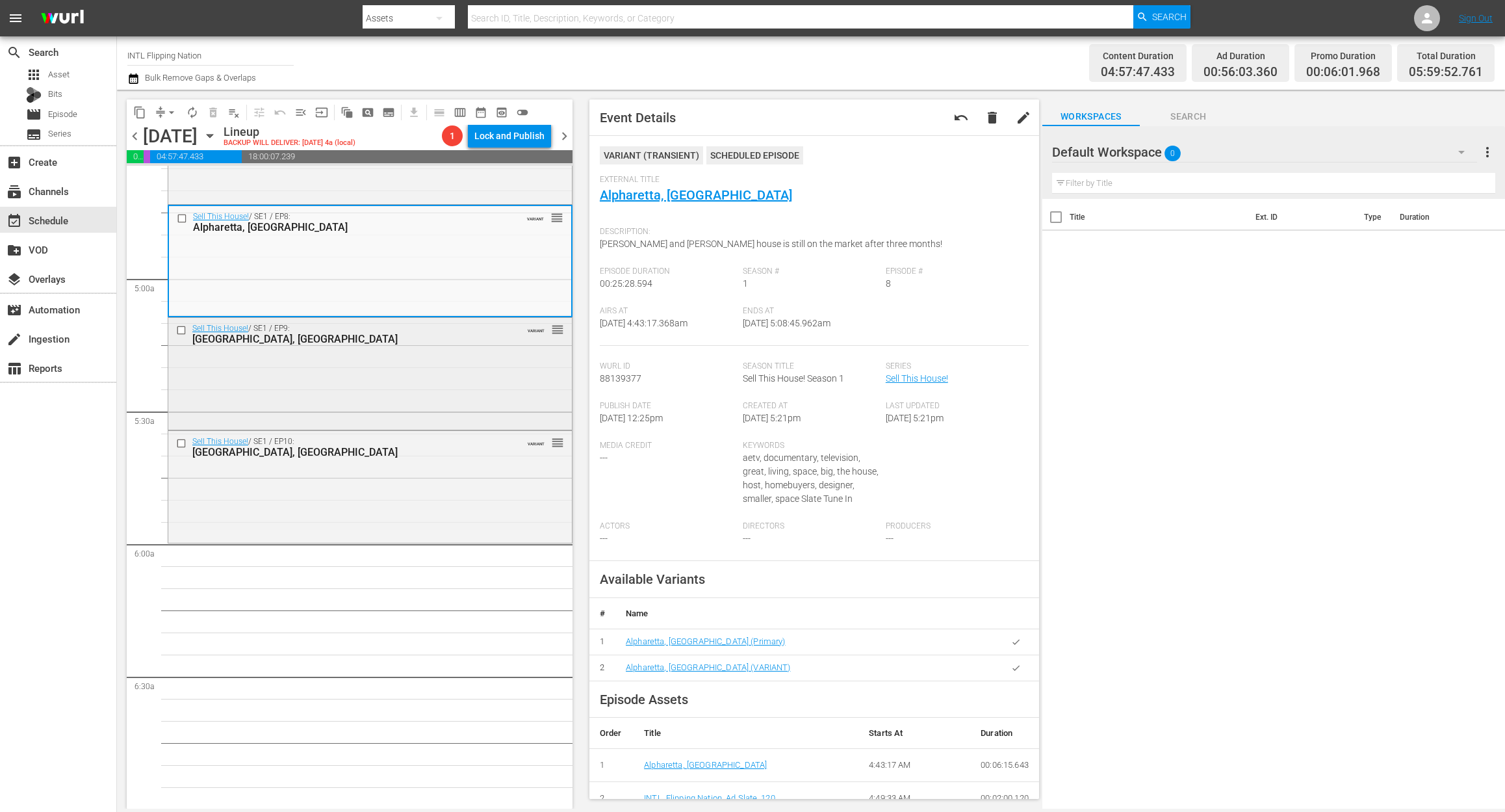
click at [375, 372] on div "Sell This House! / SE1 / EP9: Chicago, IL VARIANT reorder" at bounding box center [370, 373] width 404 height 109
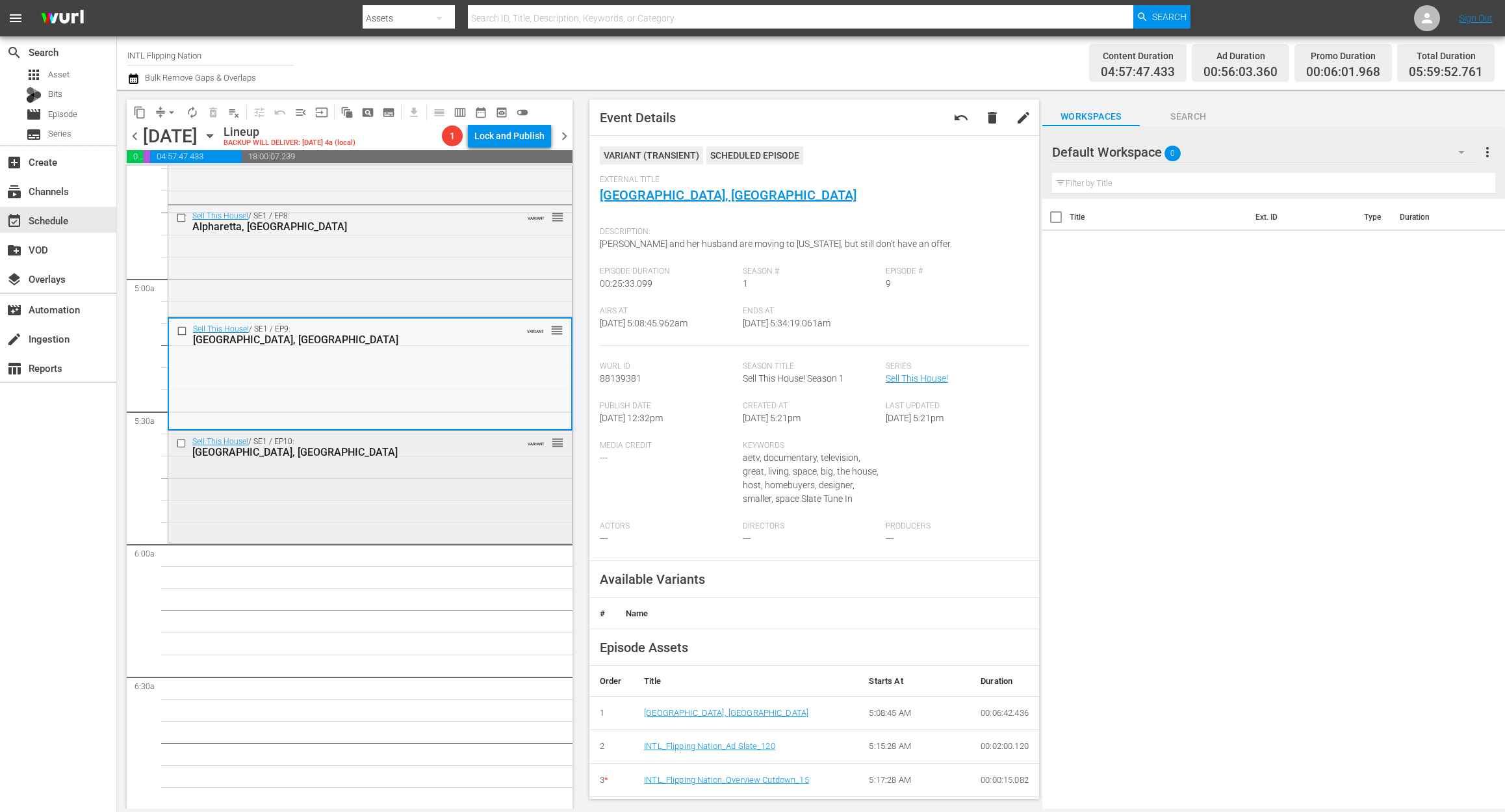
click at [304, 518] on div "Sell This House! / SE1 / EP10: North Barrington, IL VARIANT reorder" at bounding box center [370, 486] width 404 height 109
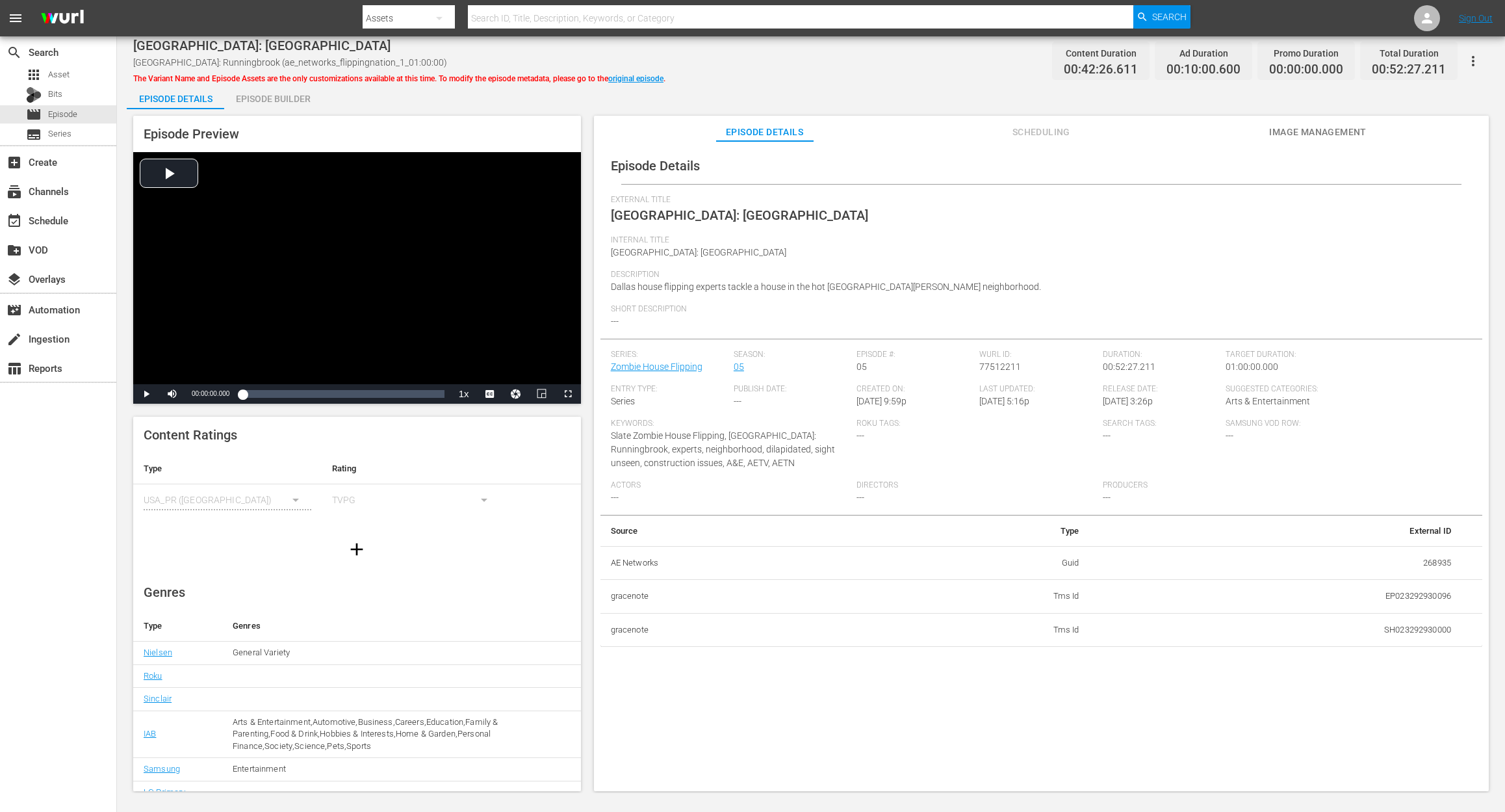
click at [272, 92] on div "Episode Builder" at bounding box center [273, 98] width 98 height 31
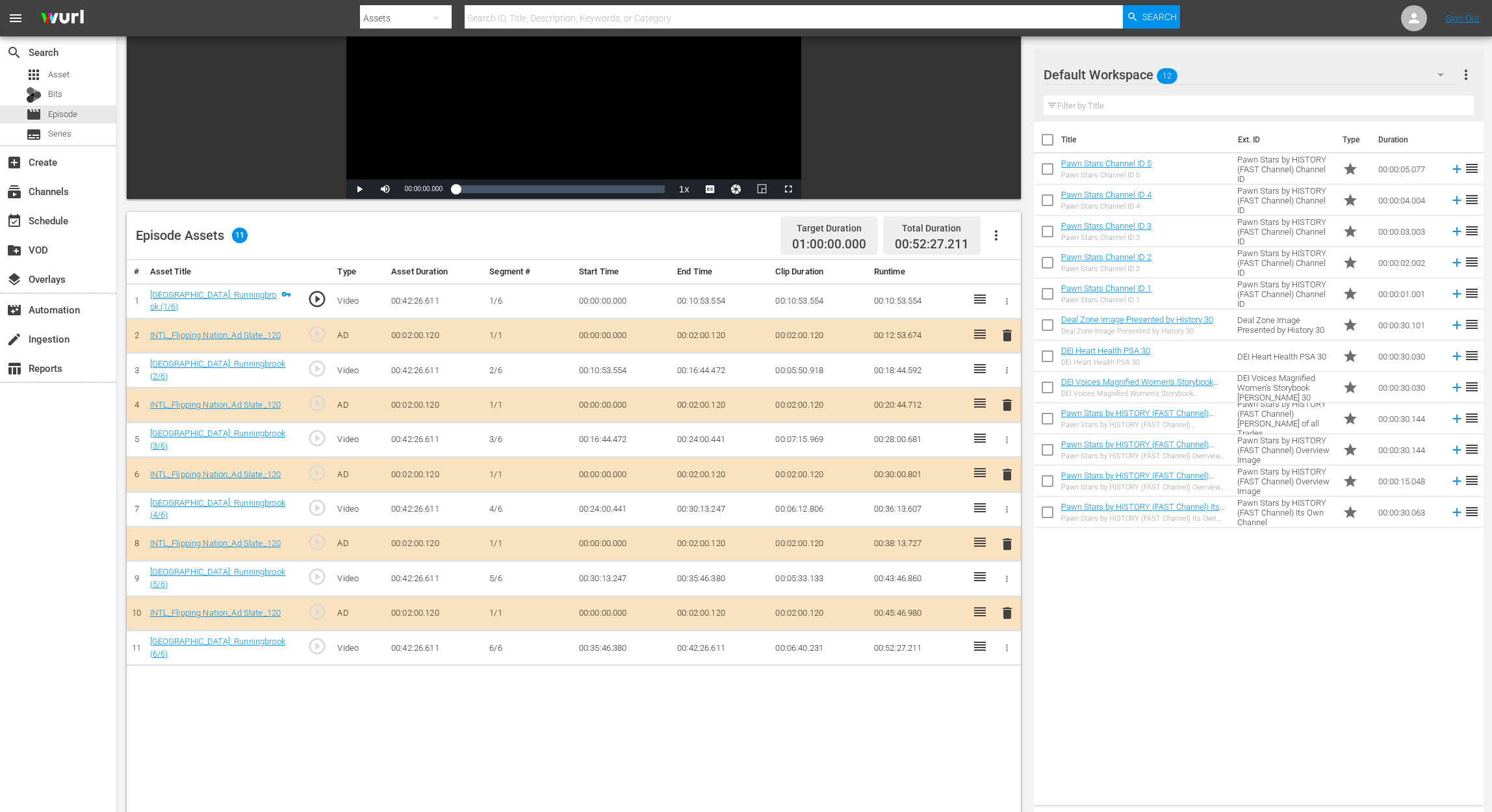
scroll to position [173, 0]
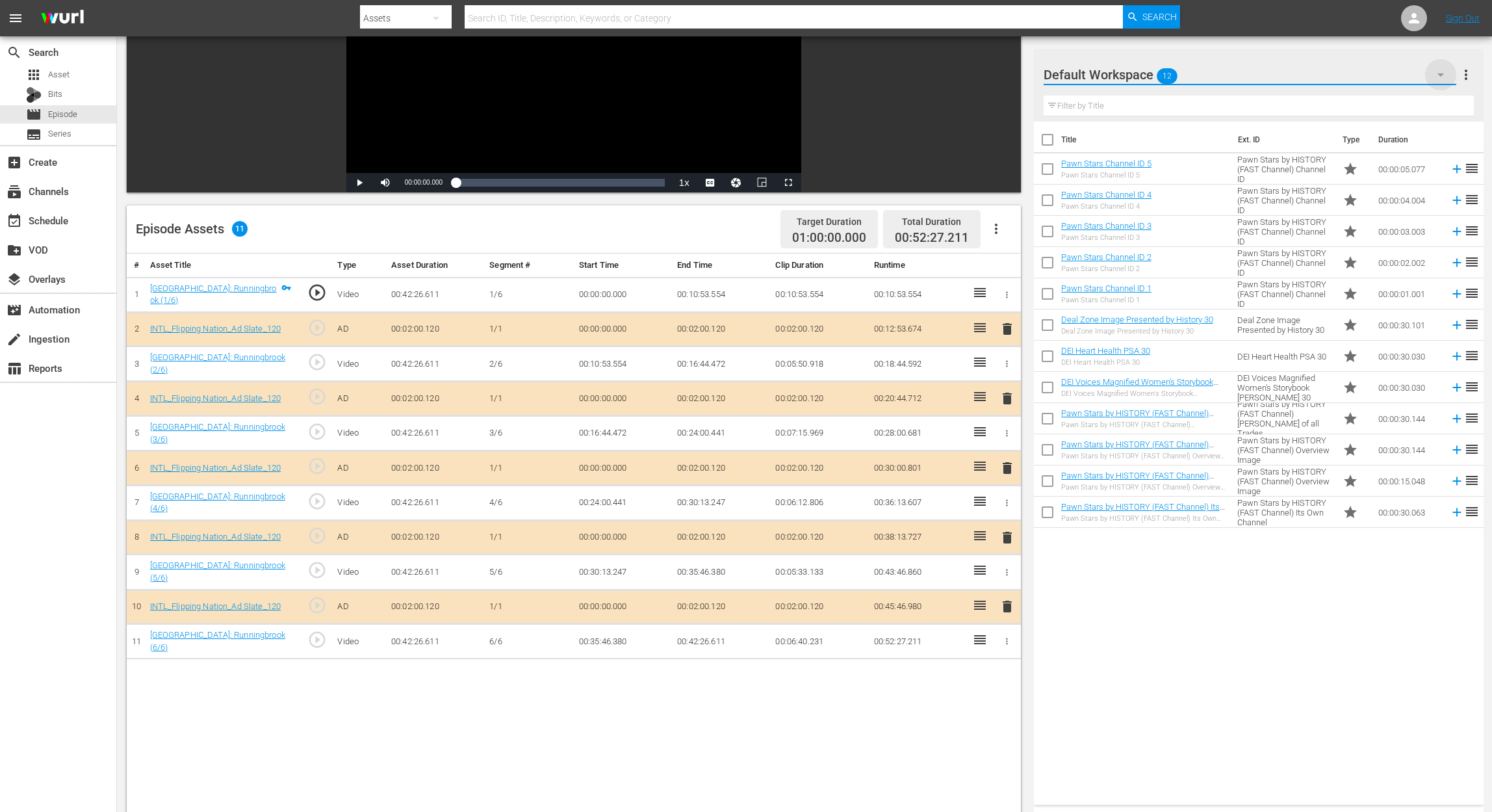
click at [1128, 74] on icon "button" at bounding box center [1440, 76] width 6 height 4
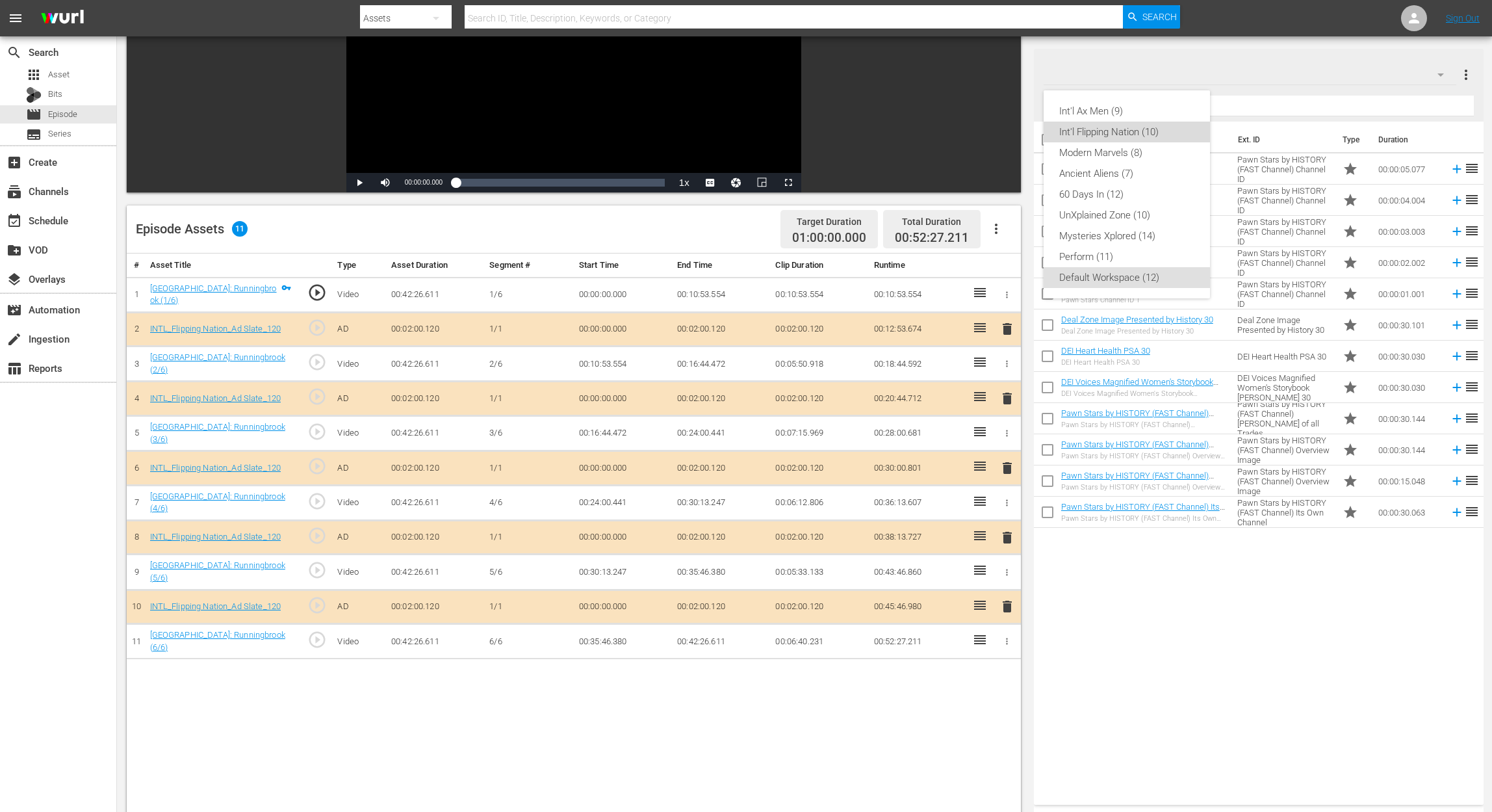
click at [1128, 132] on div "Int'l Flipping Nation (10)" at bounding box center [1127, 131] width 135 height 21
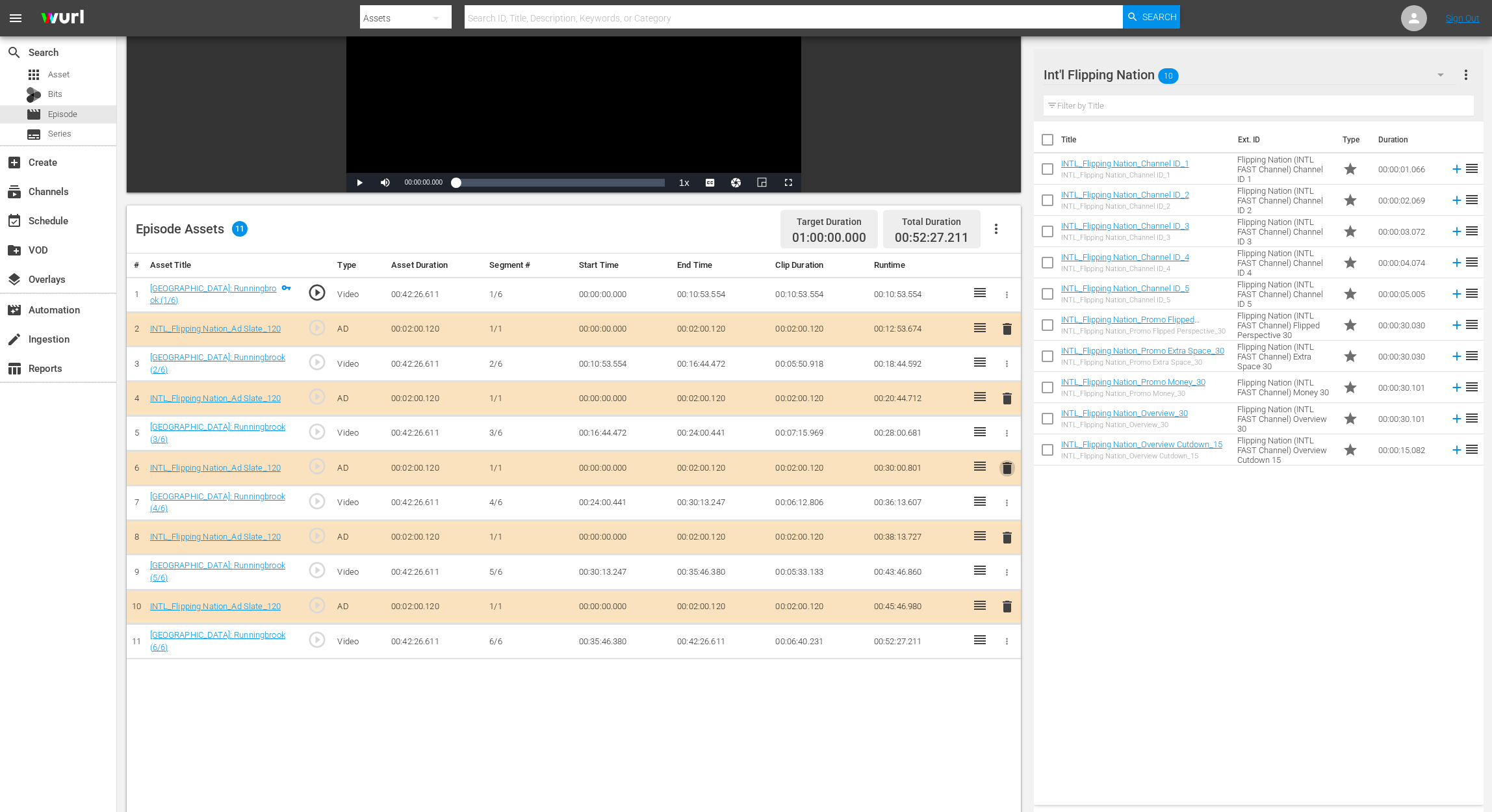
click at [1004, 465] on span "delete" at bounding box center [1007, 468] width 15 height 15
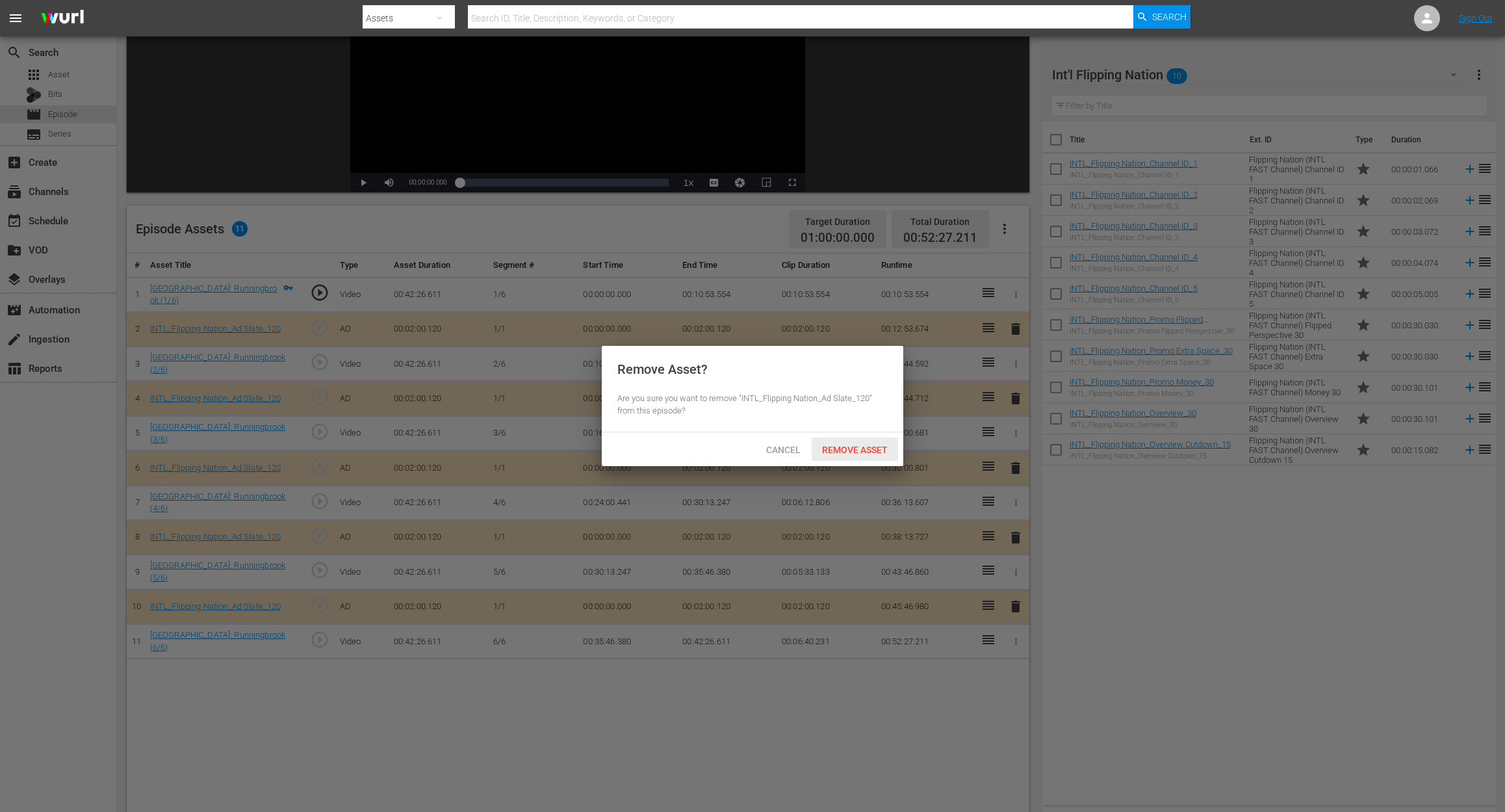
click at [866, 448] on span "Remove Asset" at bounding box center [855, 449] width 87 height 10
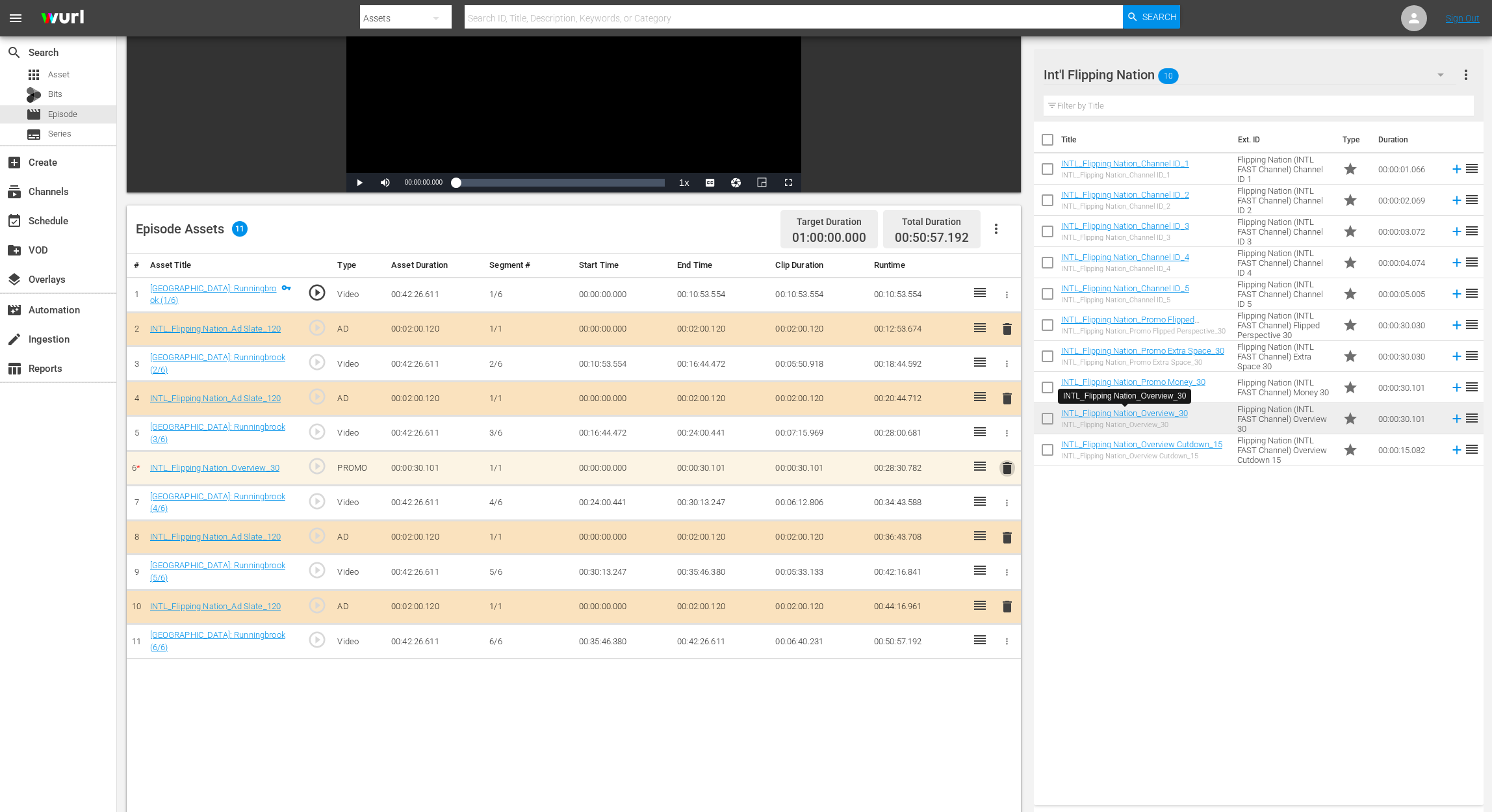
click at [1007, 468] on span "delete" at bounding box center [1007, 468] width 15 height 15
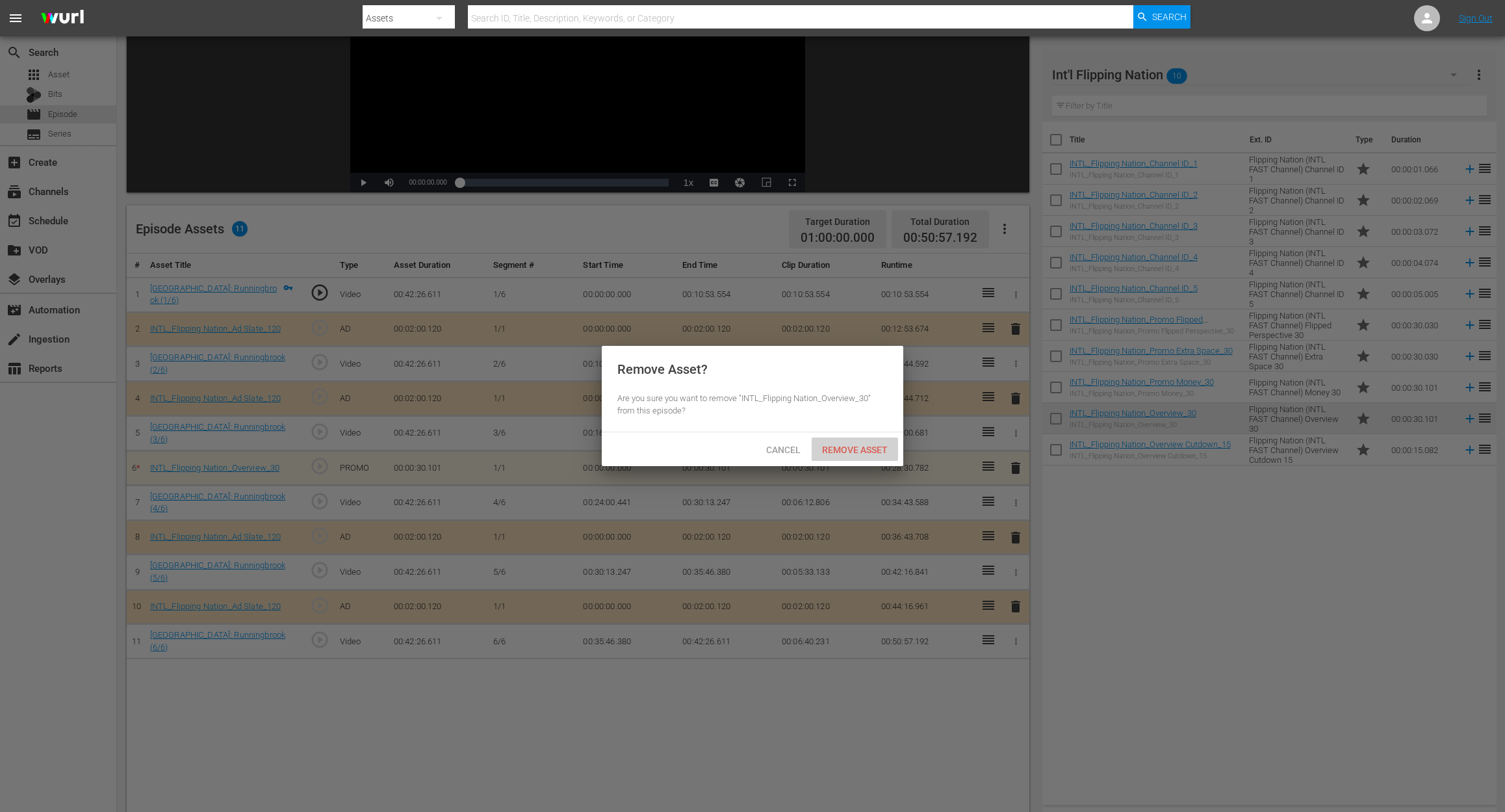
click at [855, 453] on span "Remove Asset" at bounding box center [855, 449] width 87 height 10
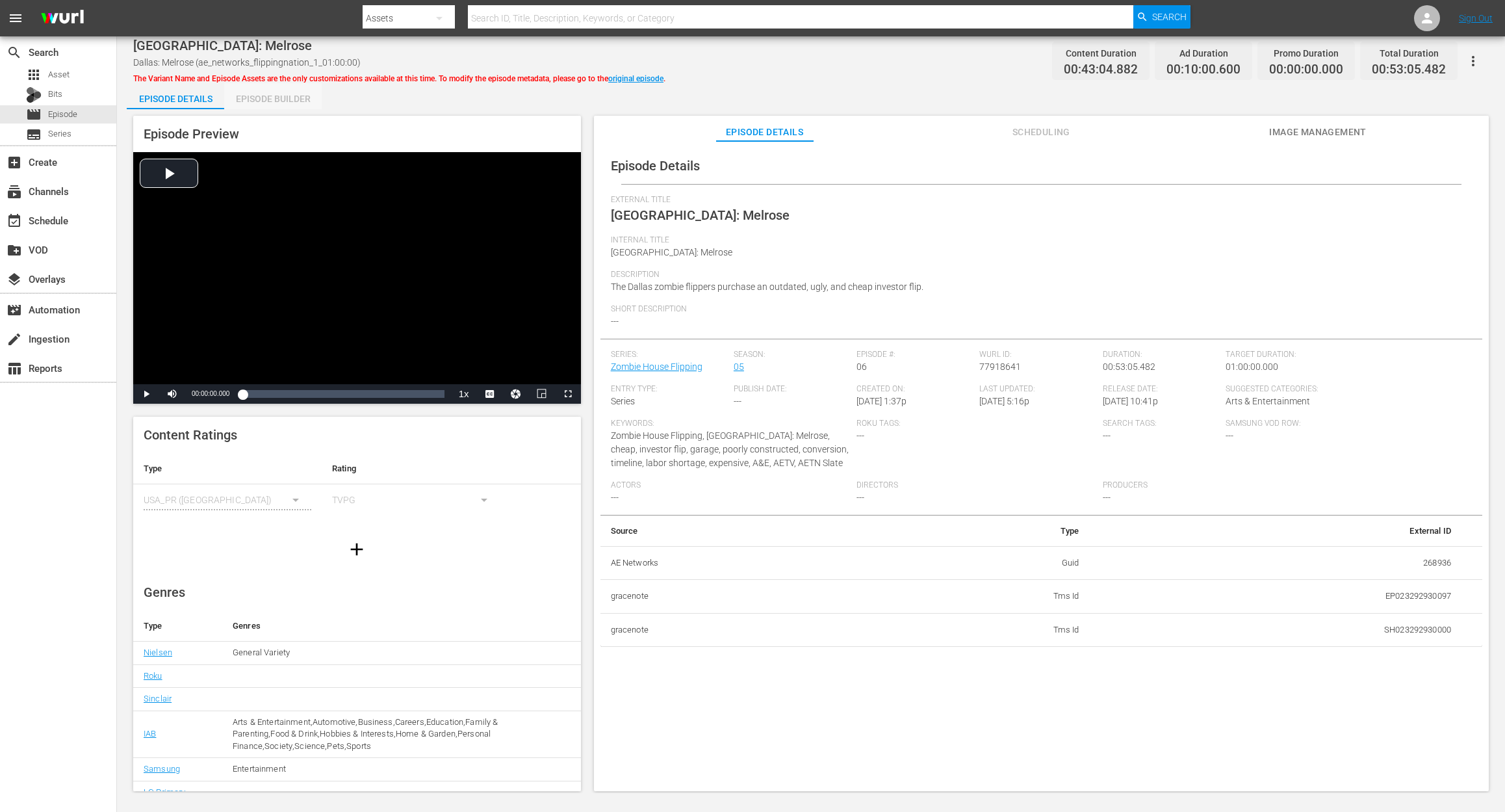
click at [271, 94] on div "Episode Builder" at bounding box center [273, 98] width 98 height 31
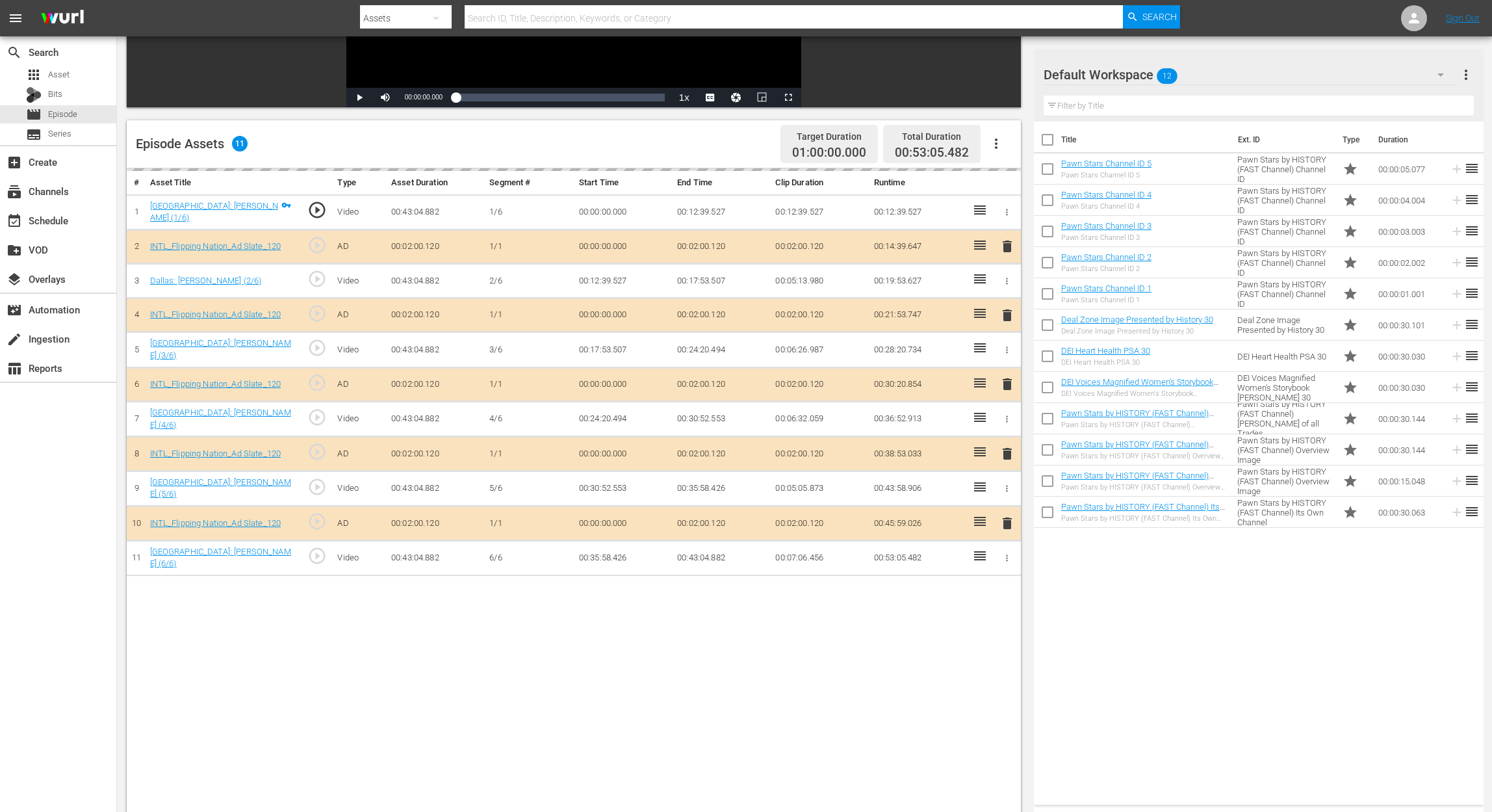
scroll to position [260, 0]
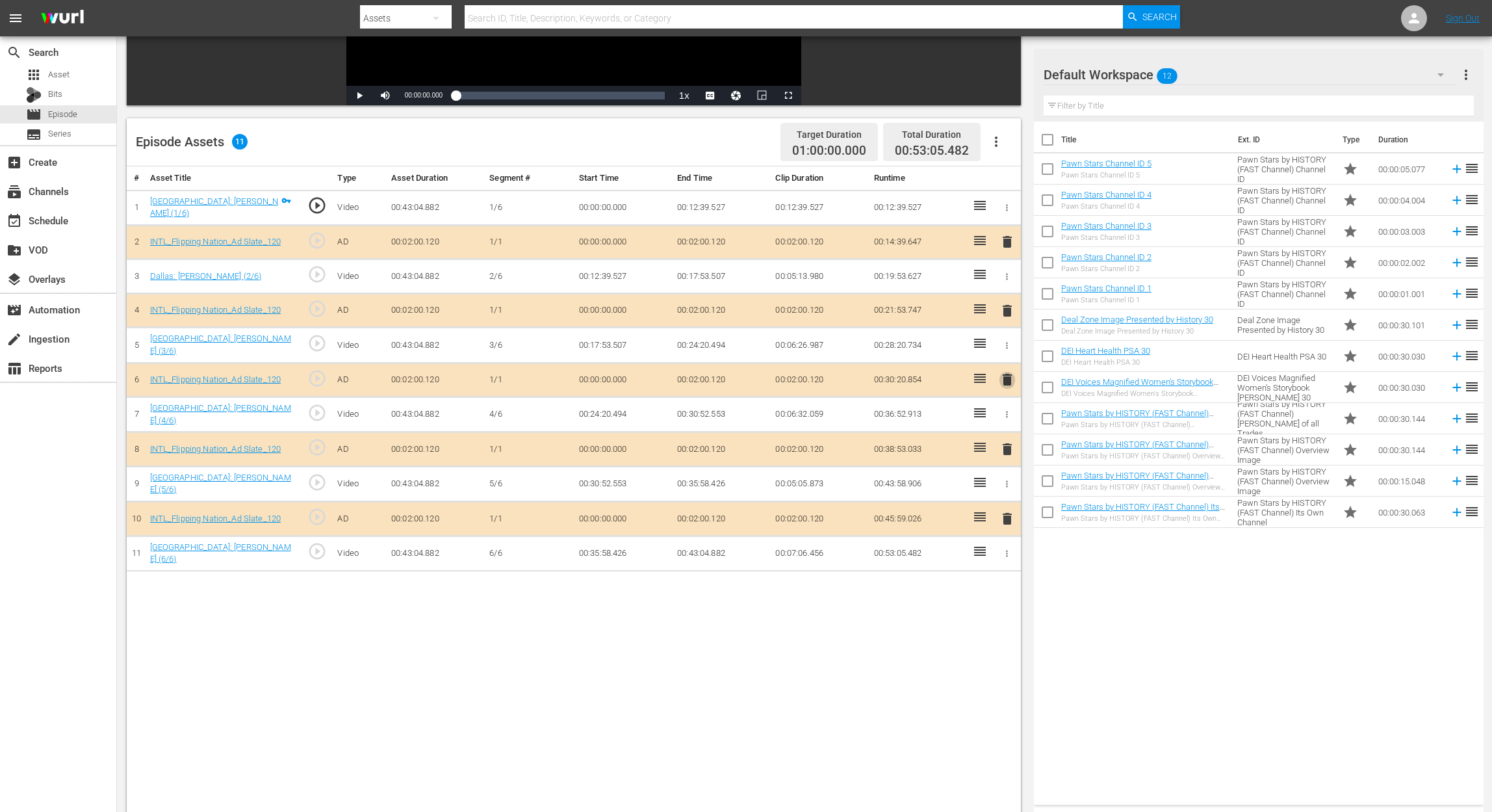
click at [1002, 373] on span "delete" at bounding box center [1007, 379] width 15 height 15
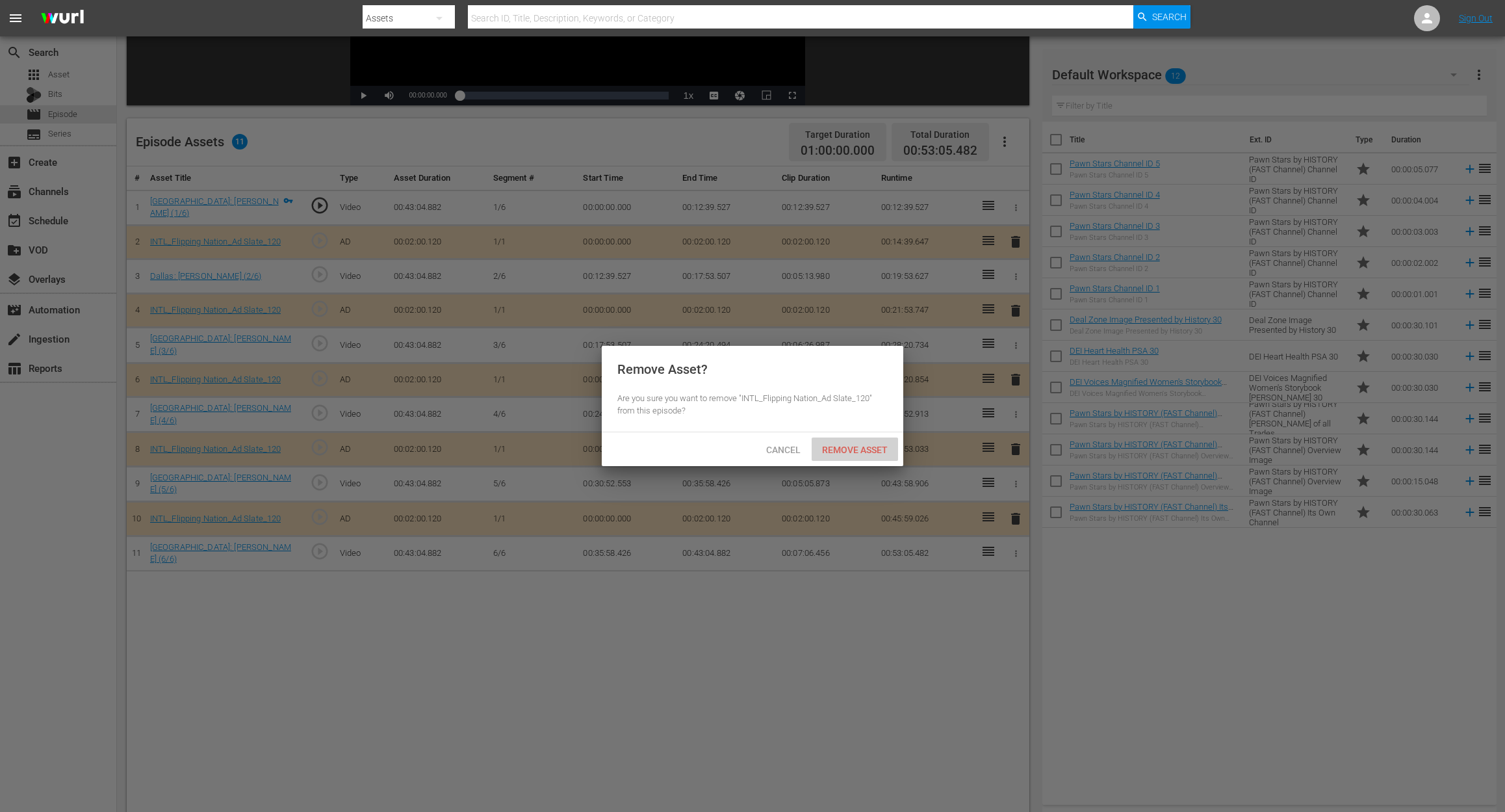
click at [859, 449] on span "Remove Asset" at bounding box center [855, 449] width 87 height 10
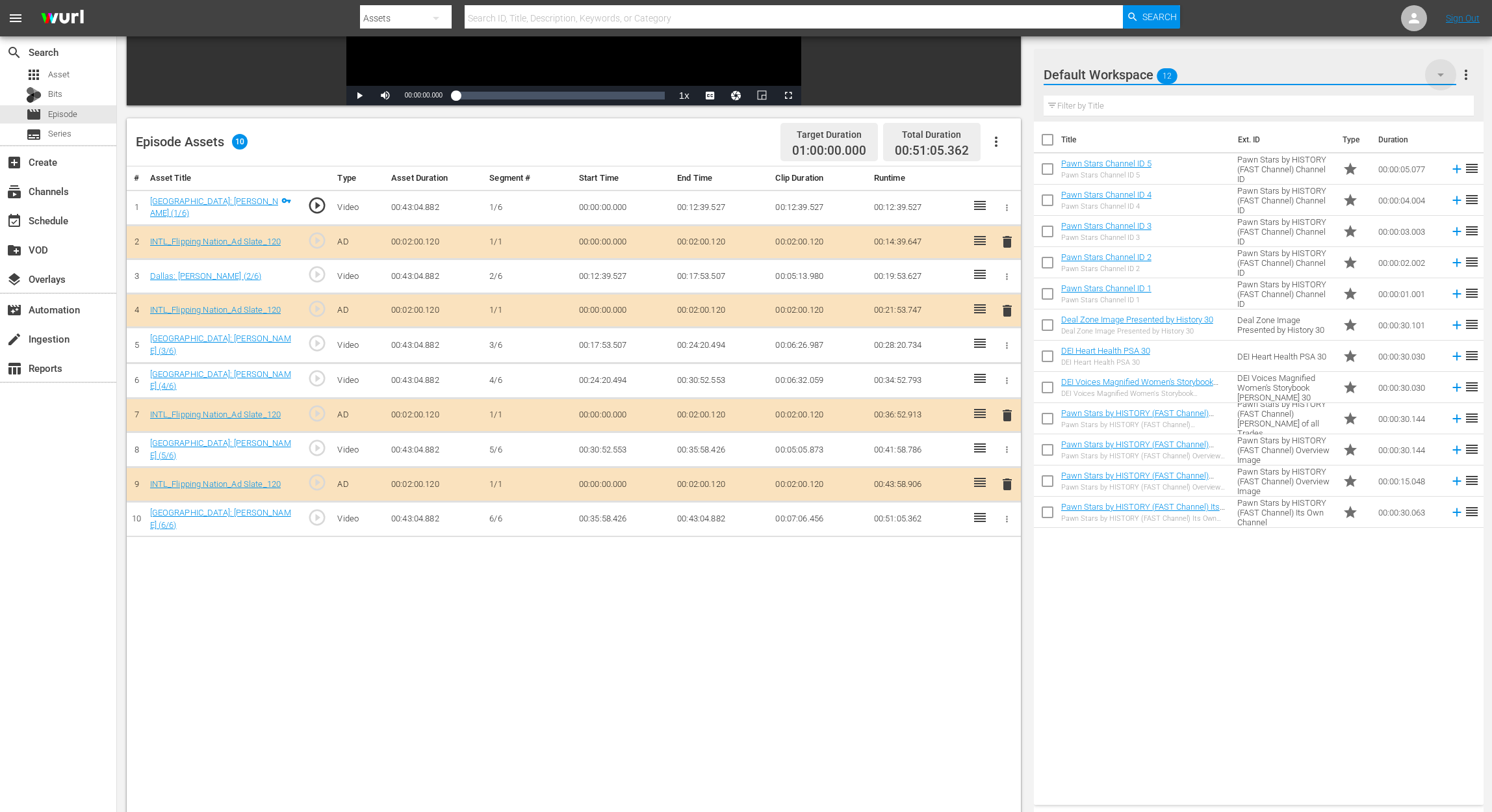
click at [1128, 76] on icon "button" at bounding box center [1440, 74] width 15 height 15
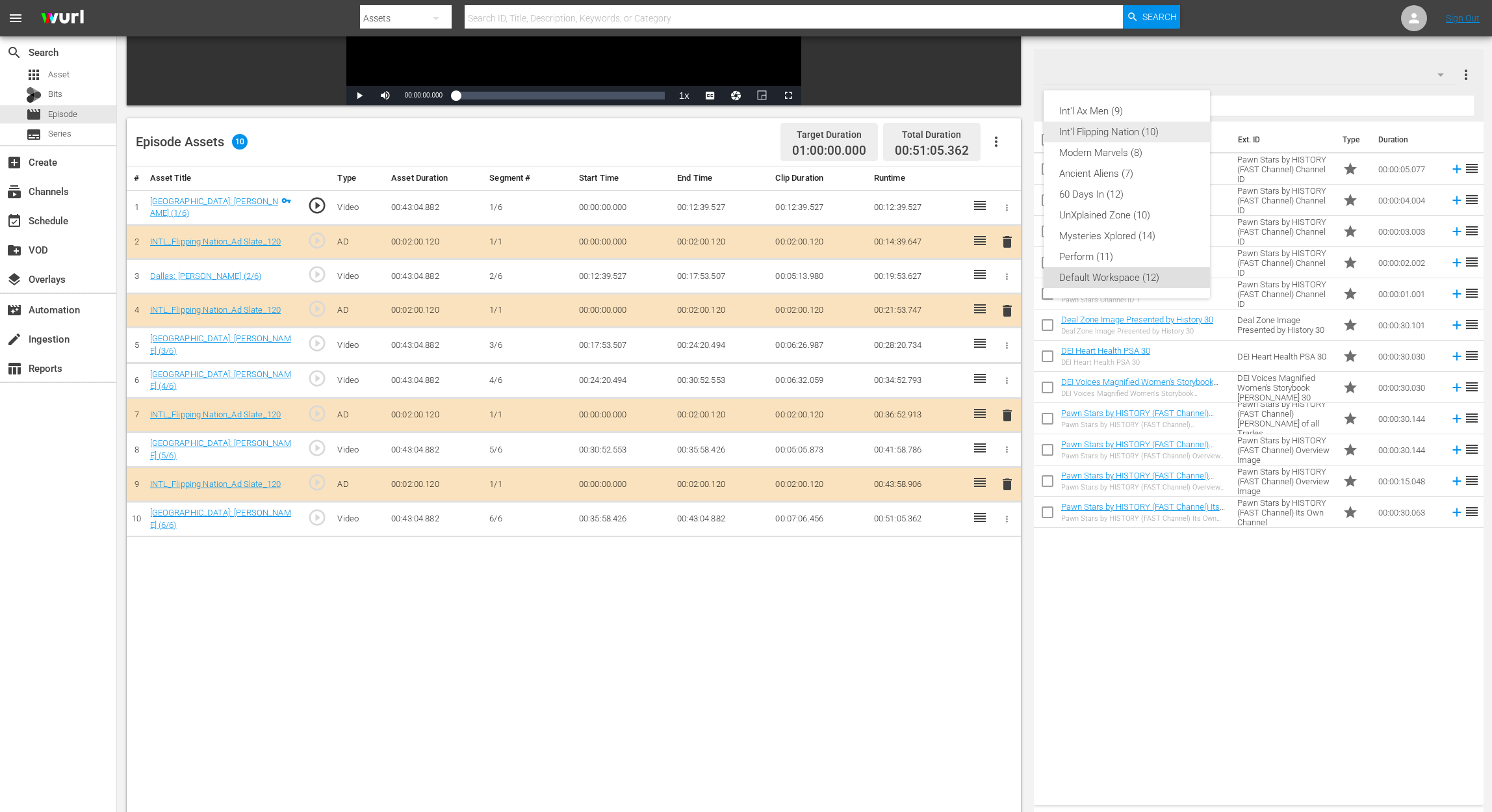
click at [1128, 126] on div "Int'l Flipping Nation (10)" at bounding box center [1127, 131] width 135 height 21
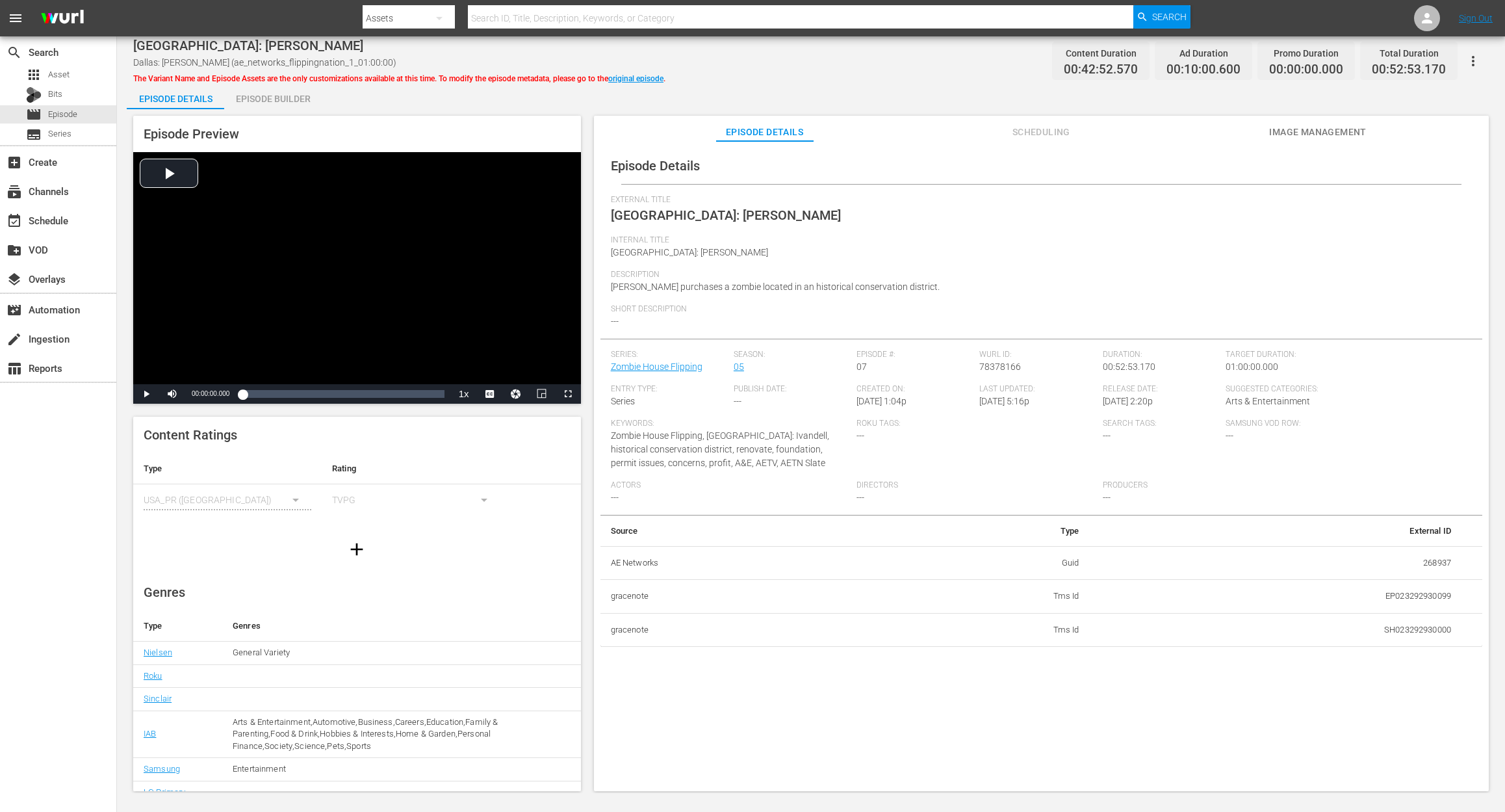
click at [279, 98] on div "Episode Builder" at bounding box center [273, 98] width 98 height 31
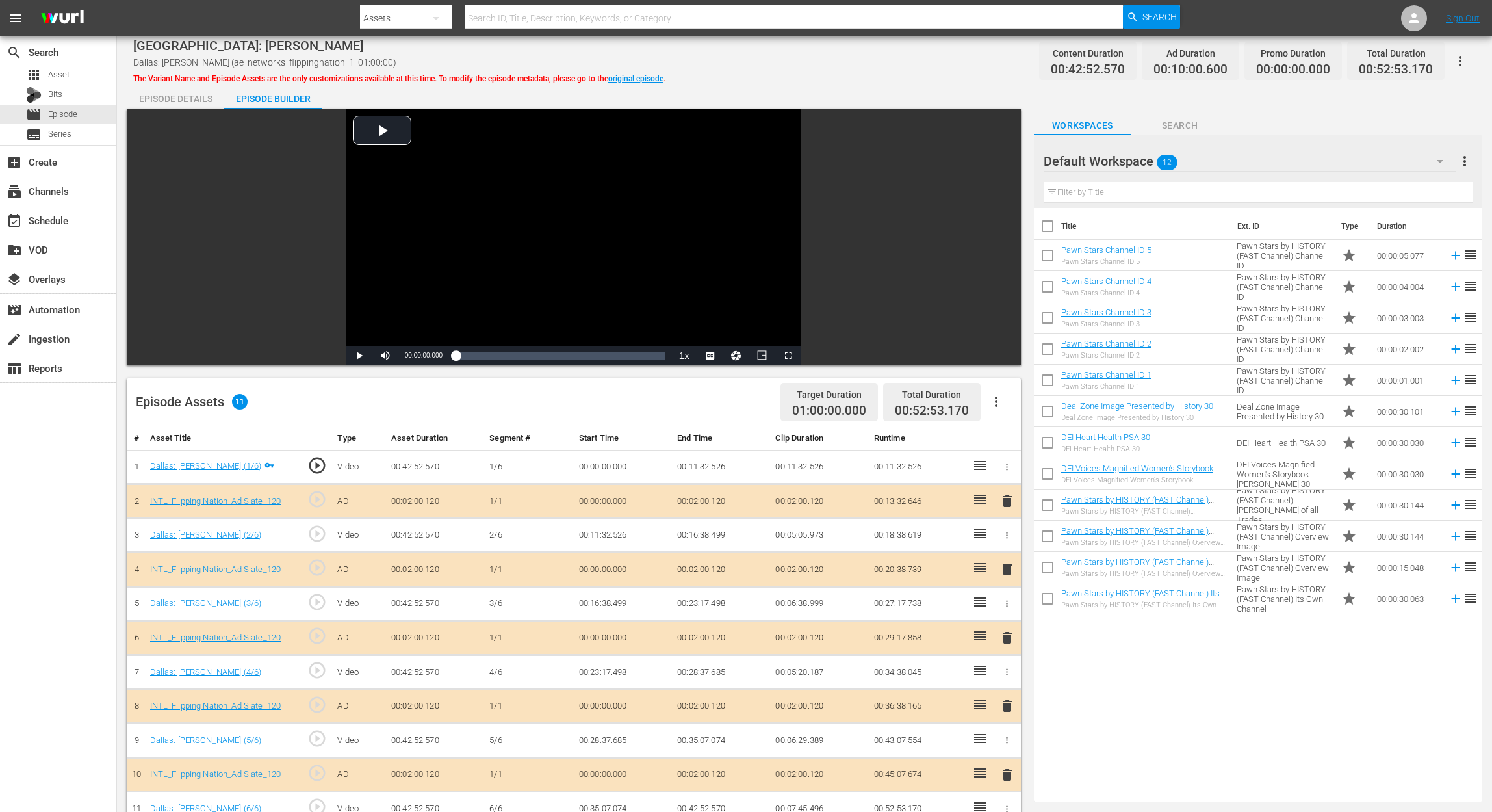
click at [1006, 608] on span "delete" at bounding box center [1007, 637] width 15 height 15
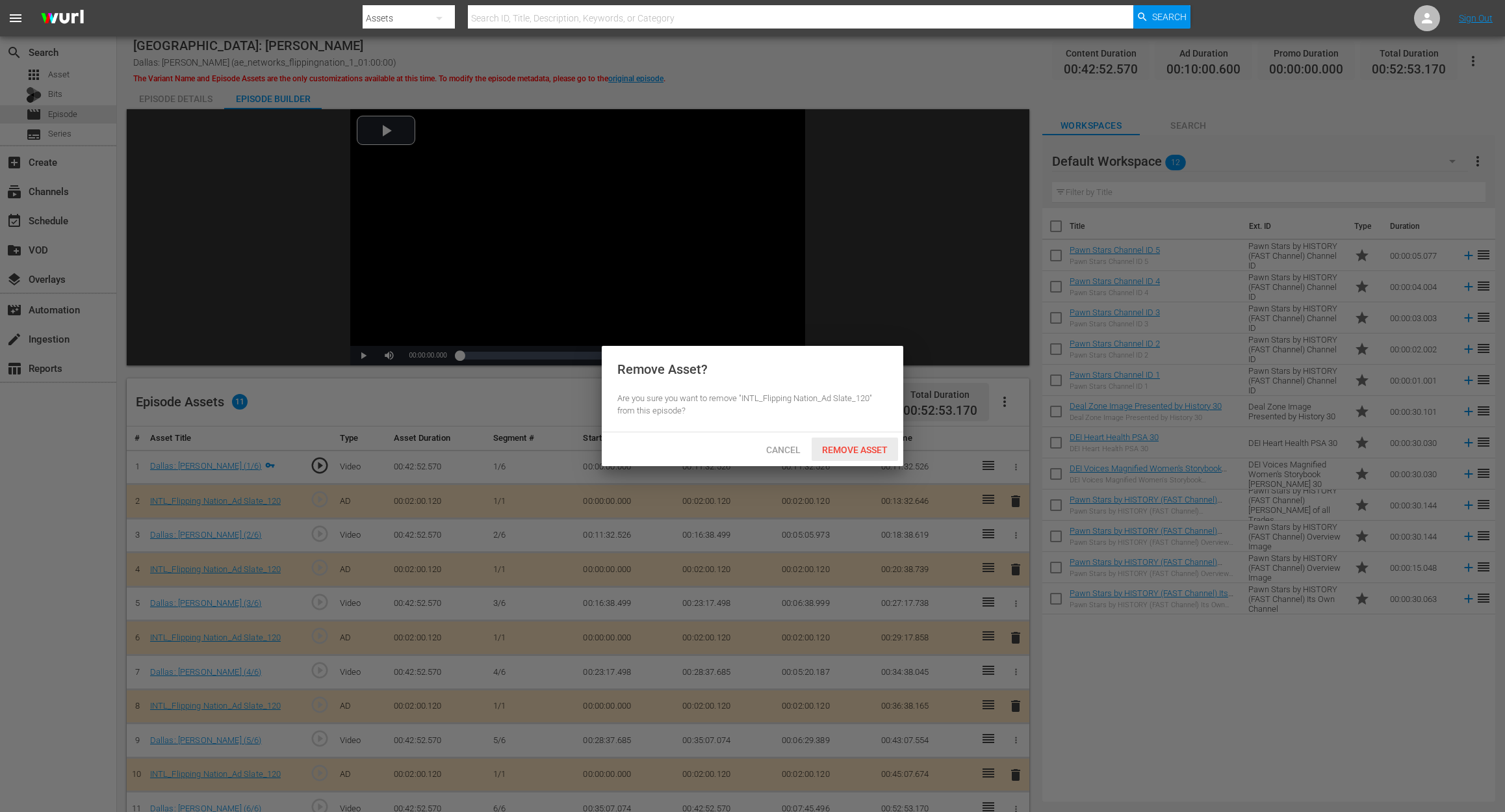
click at [851, 454] on span "Remove Asset" at bounding box center [855, 449] width 87 height 10
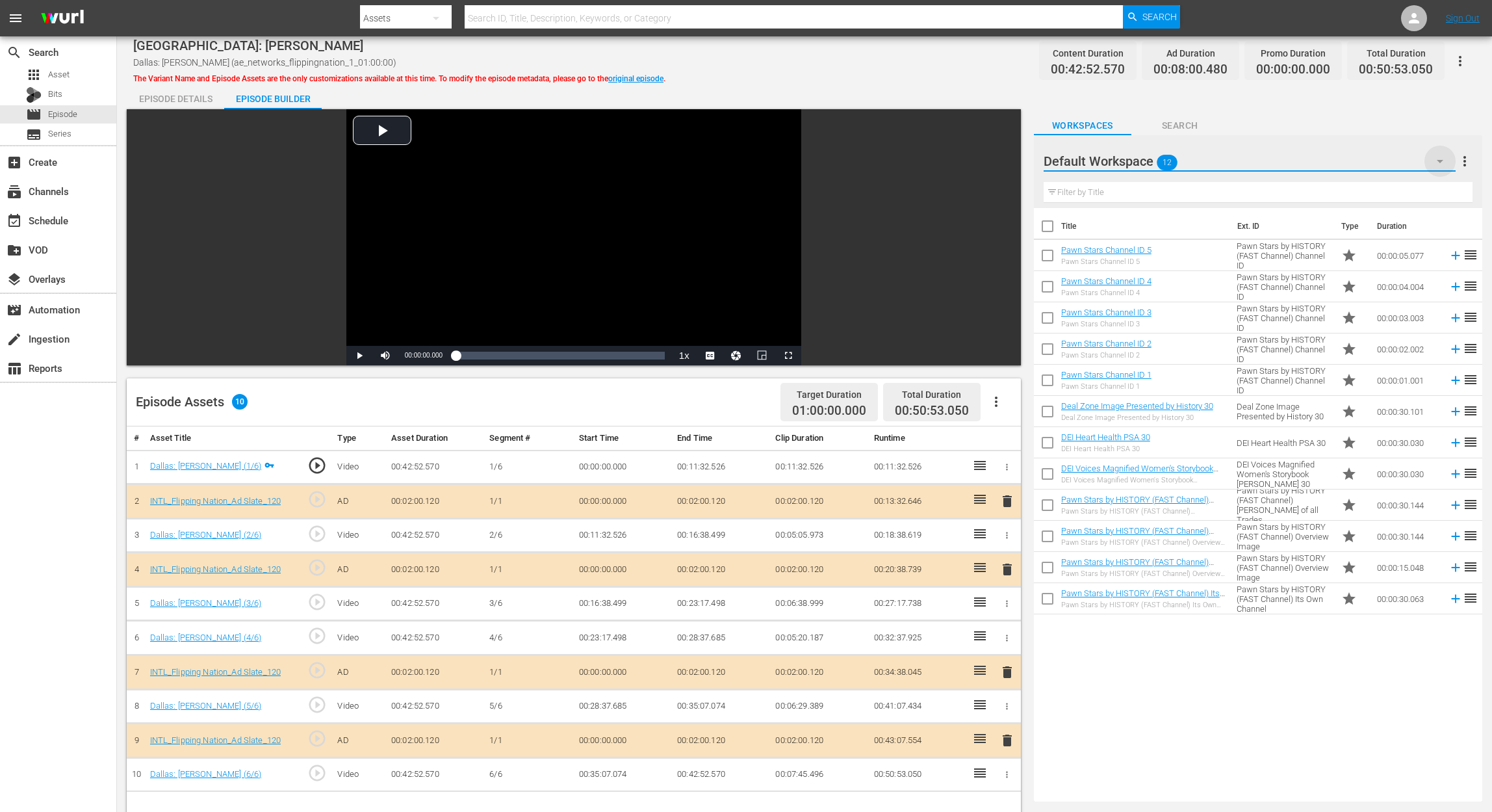
click at [1128, 164] on icon "button" at bounding box center [1439, 160] width 15 height 15
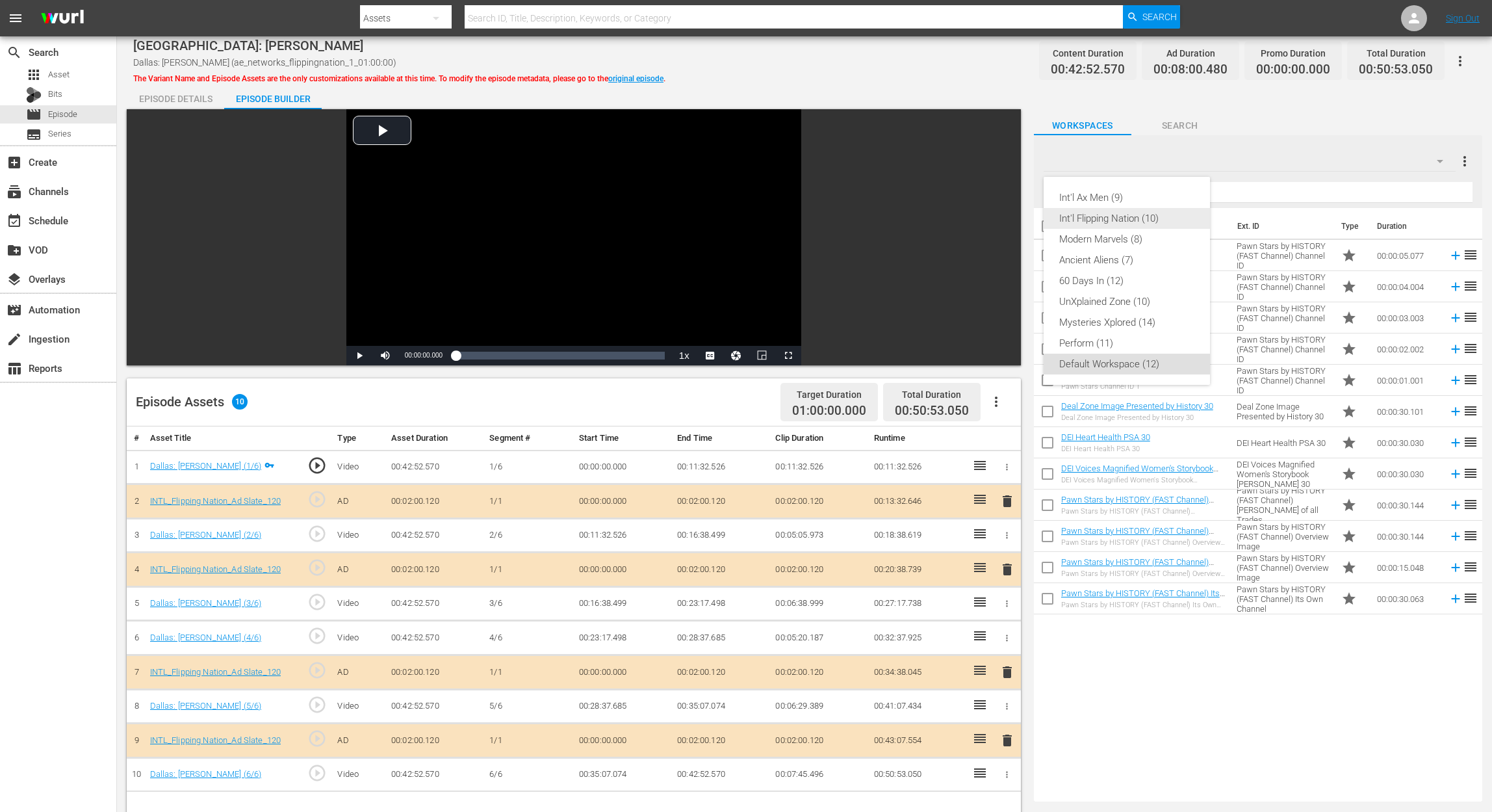
click at [1128, 226] on div "Int'l Flipping Nation (10)" at bounding box center [1127, 218] width 135 height 21
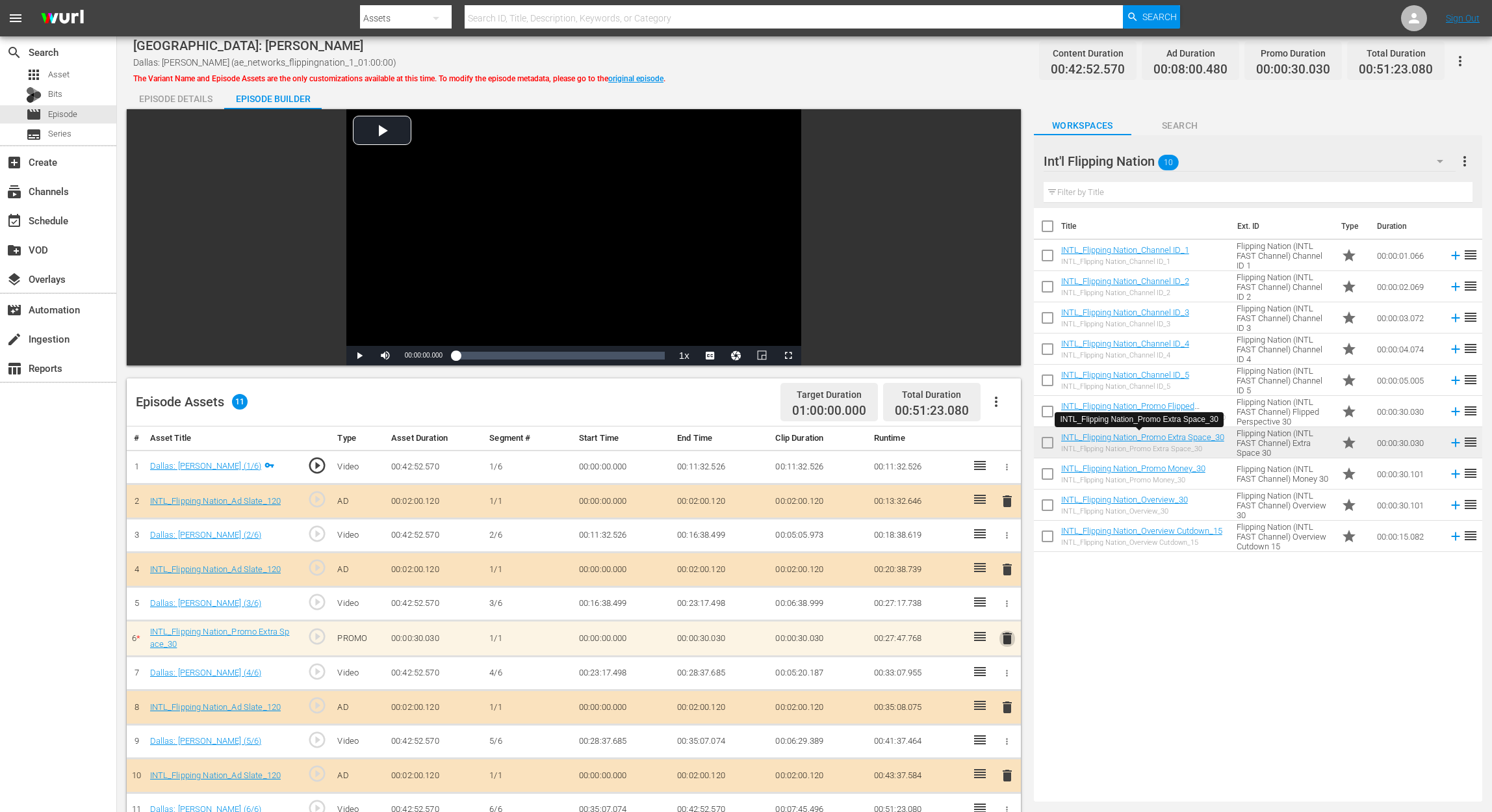
click at [1010, 608] on span "delete" at bounding box center [1007, 638] width 15 height 15
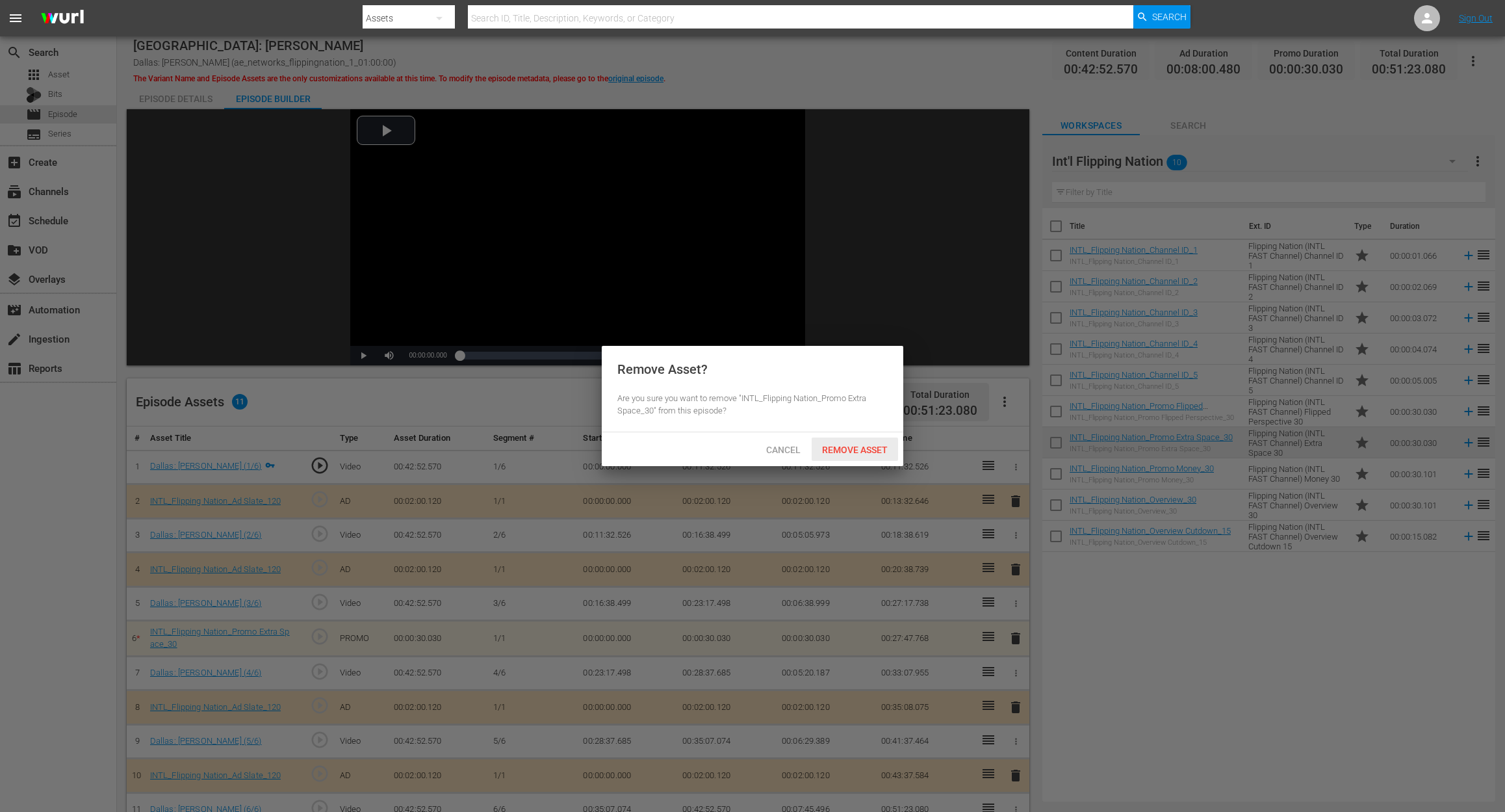
click at [856, 447] on span "Remove Asset" at bounding box center [855, 449] width 87 height 10
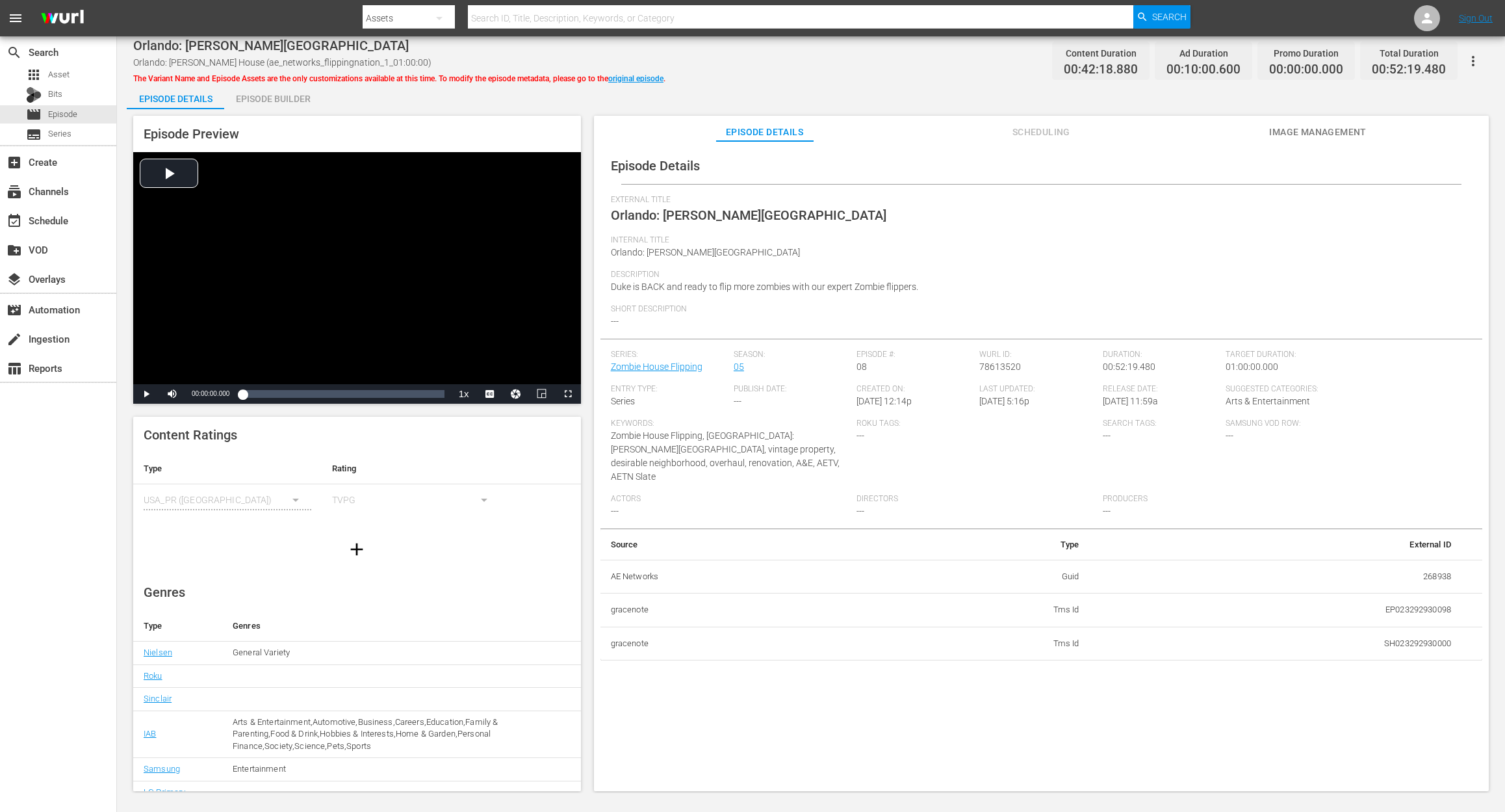
click at [266, 106] on div "Episode Builder" at bounding box center [273, 98] width 98 height 31
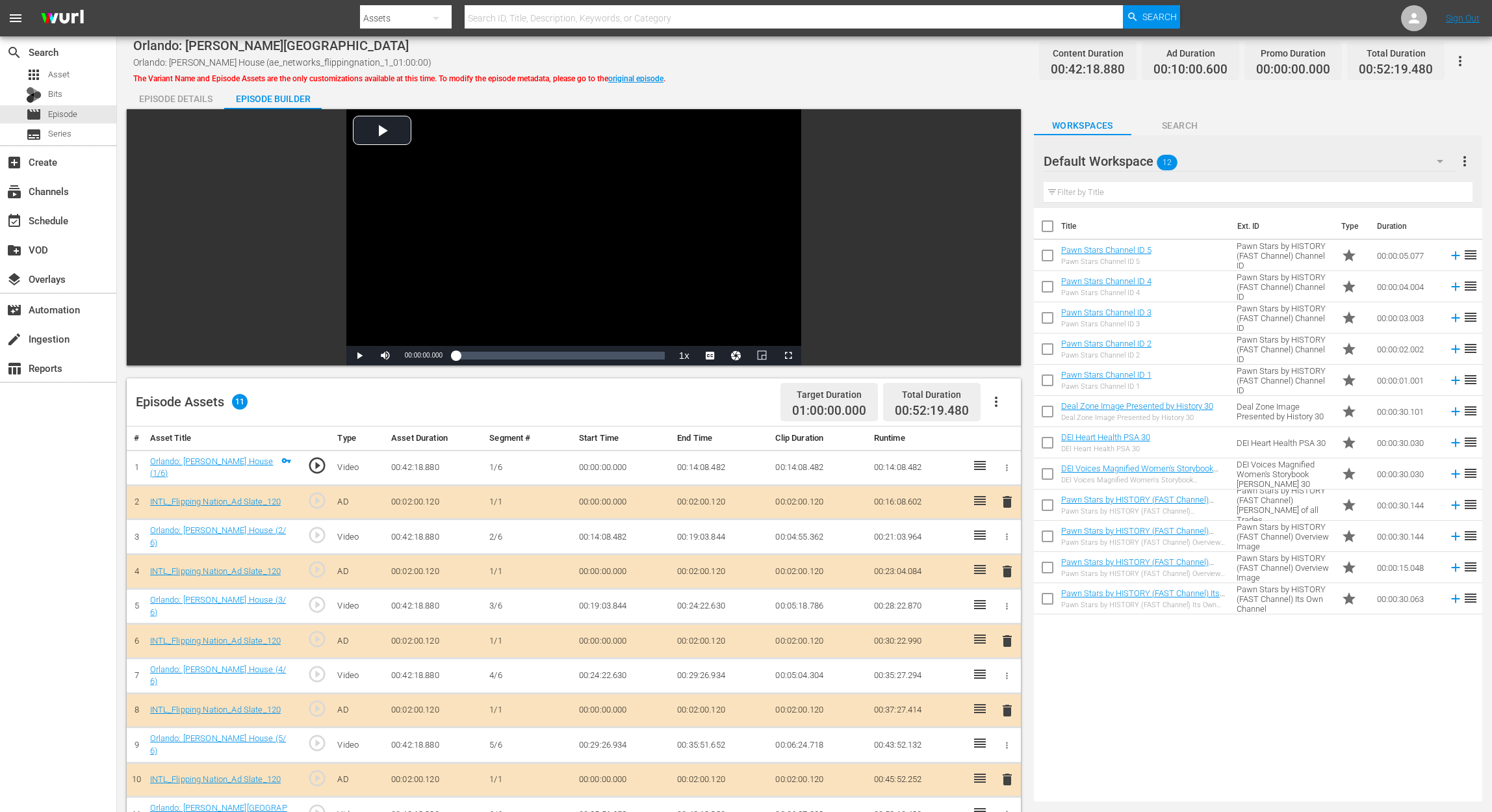
click at [1128, 159] on icon "button" at bounding box center [1439, 160] width 15 height 15
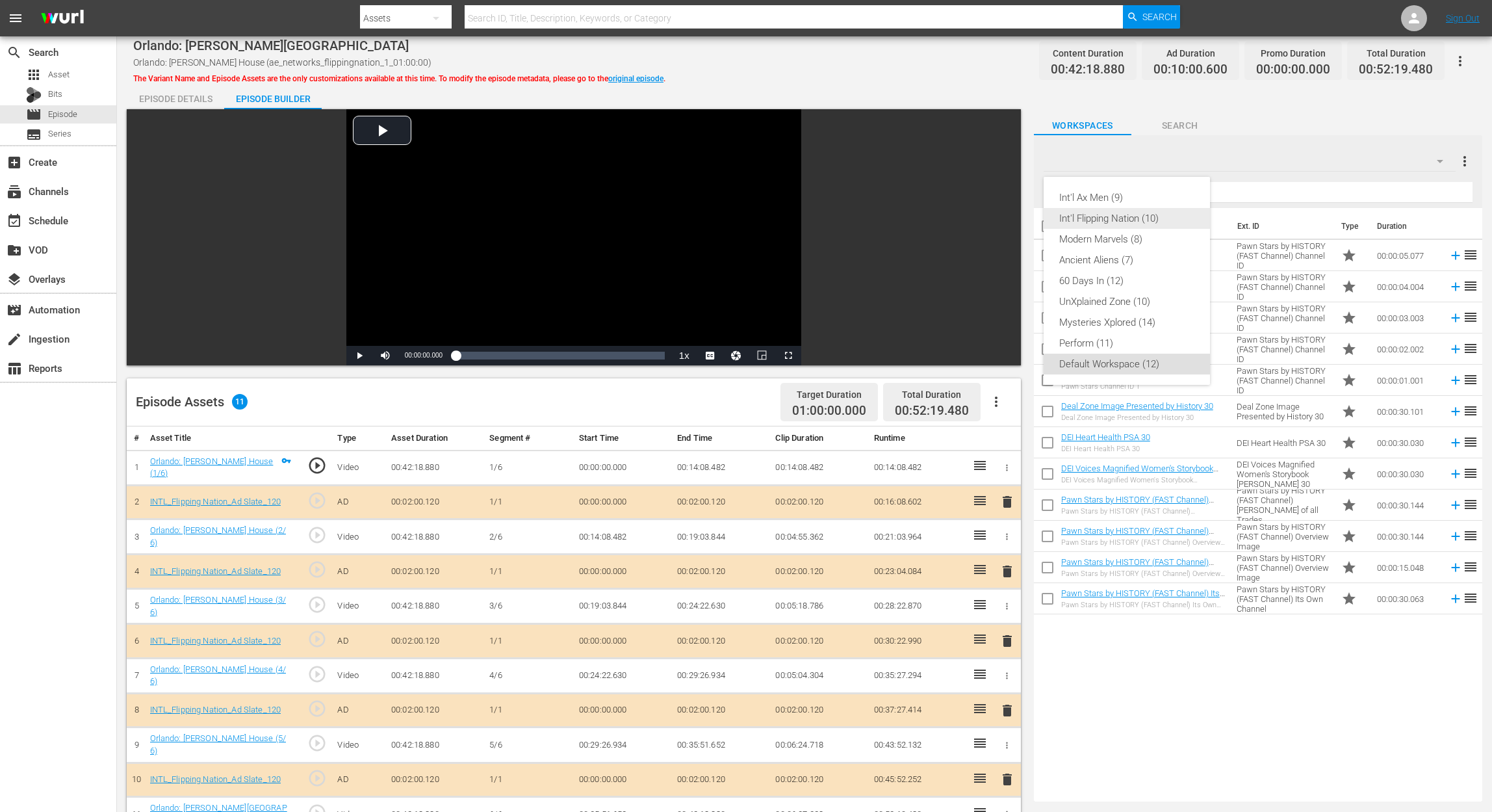
click at [1128, 222] on div "Int'l Flipping Nation (10)" at bounding box center [1127, 218] width 135 height 21
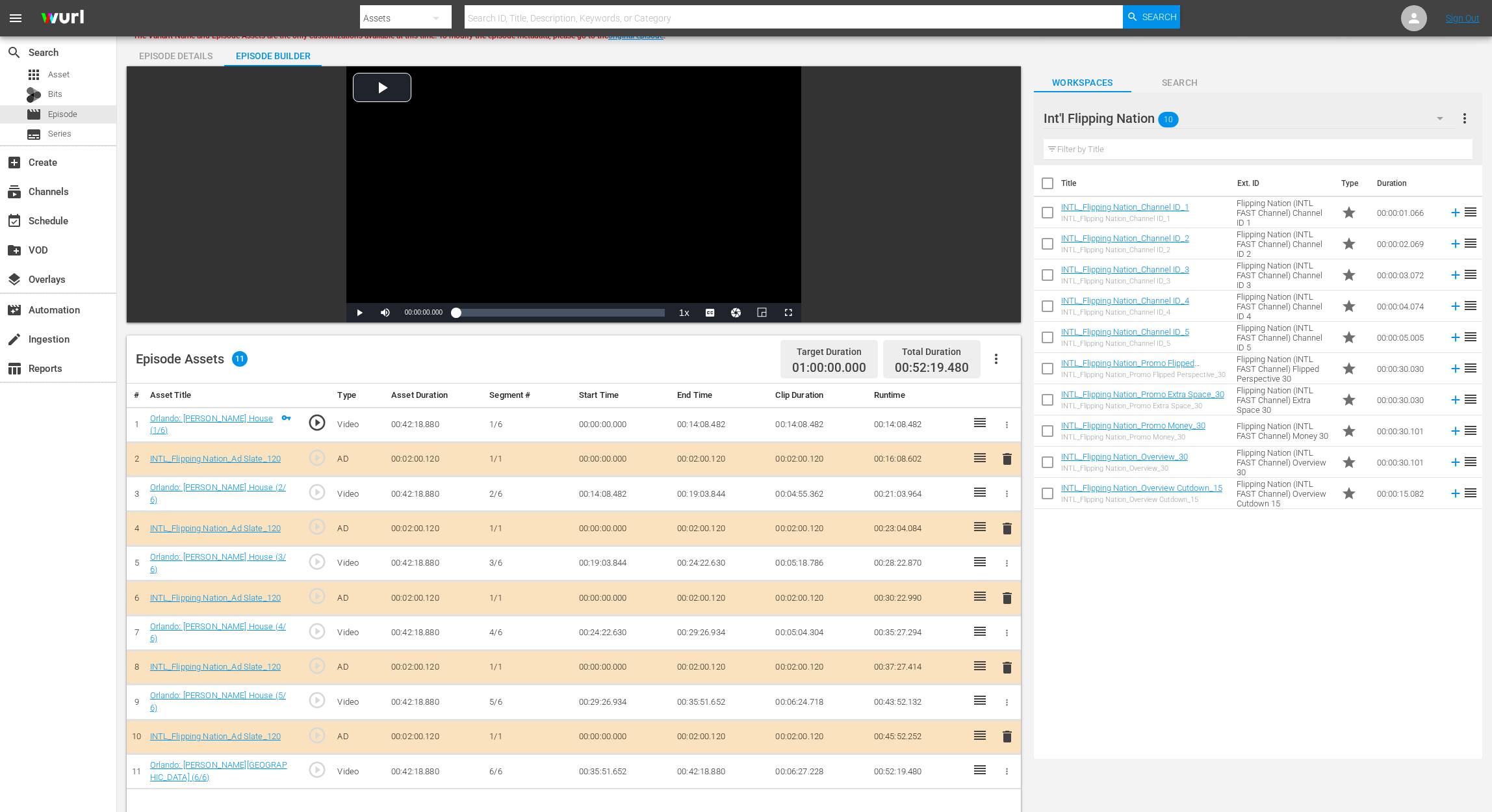
scroll to position [87, 0]
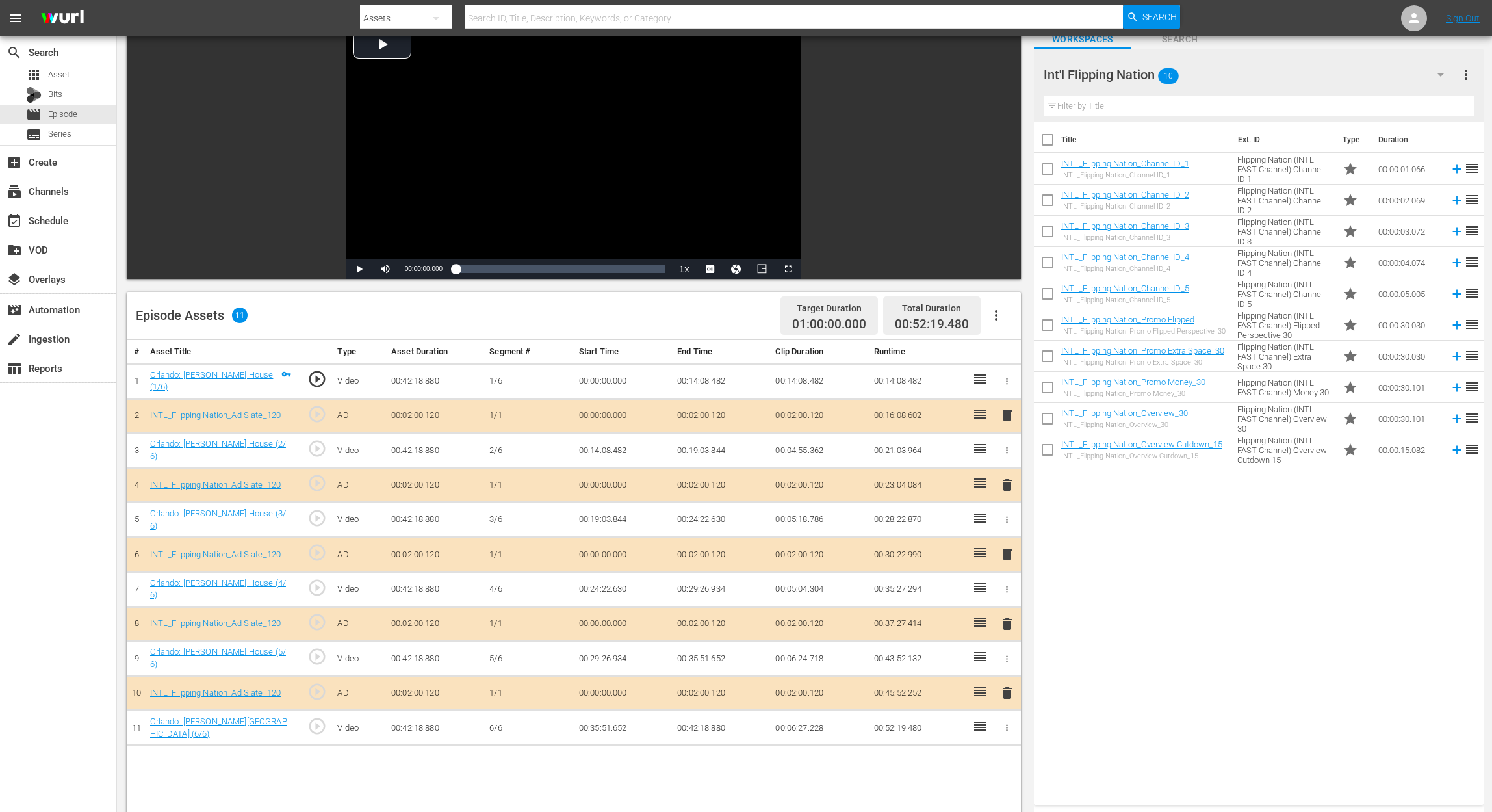
click at [1009, 547] on span "delete" at bounding box center [1007, 554] width 15 height 15
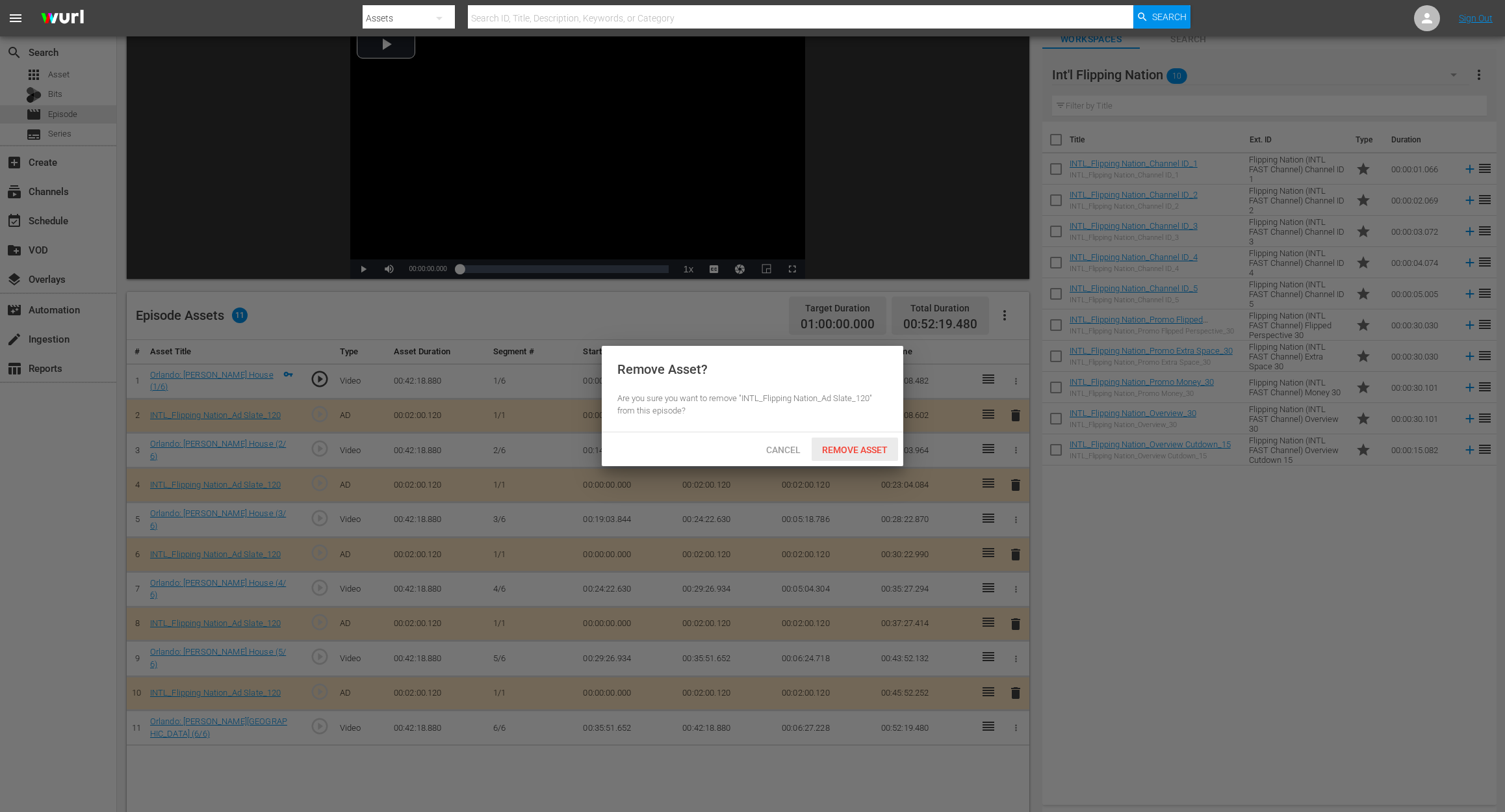
click at [850, 451] on span "Remove Asset" at bounding box center [855, 449] width 87 height 10
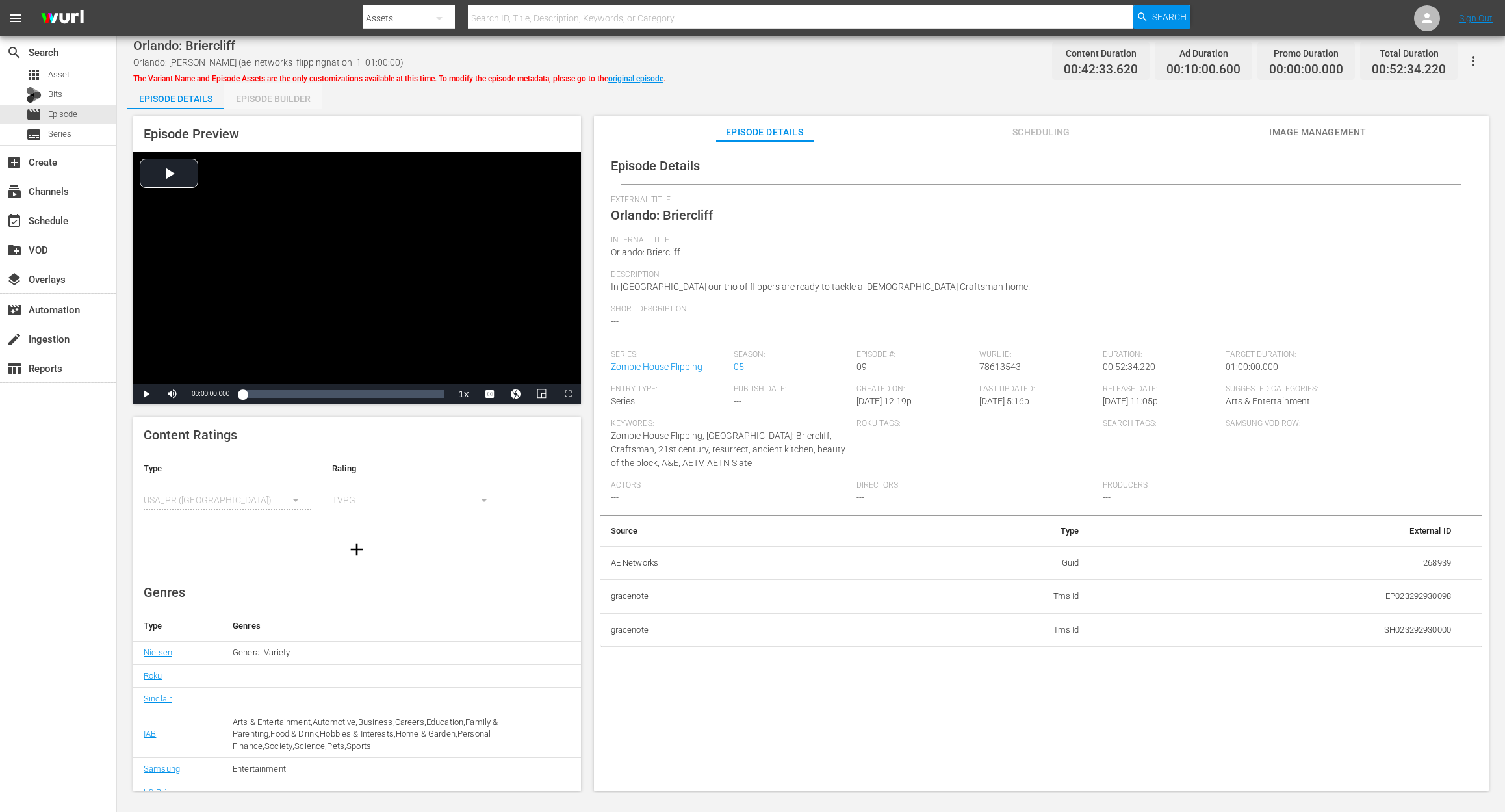
click at [286, 100] on div "Episode Builder" at bounding box center [273, 98] width 98 height 31
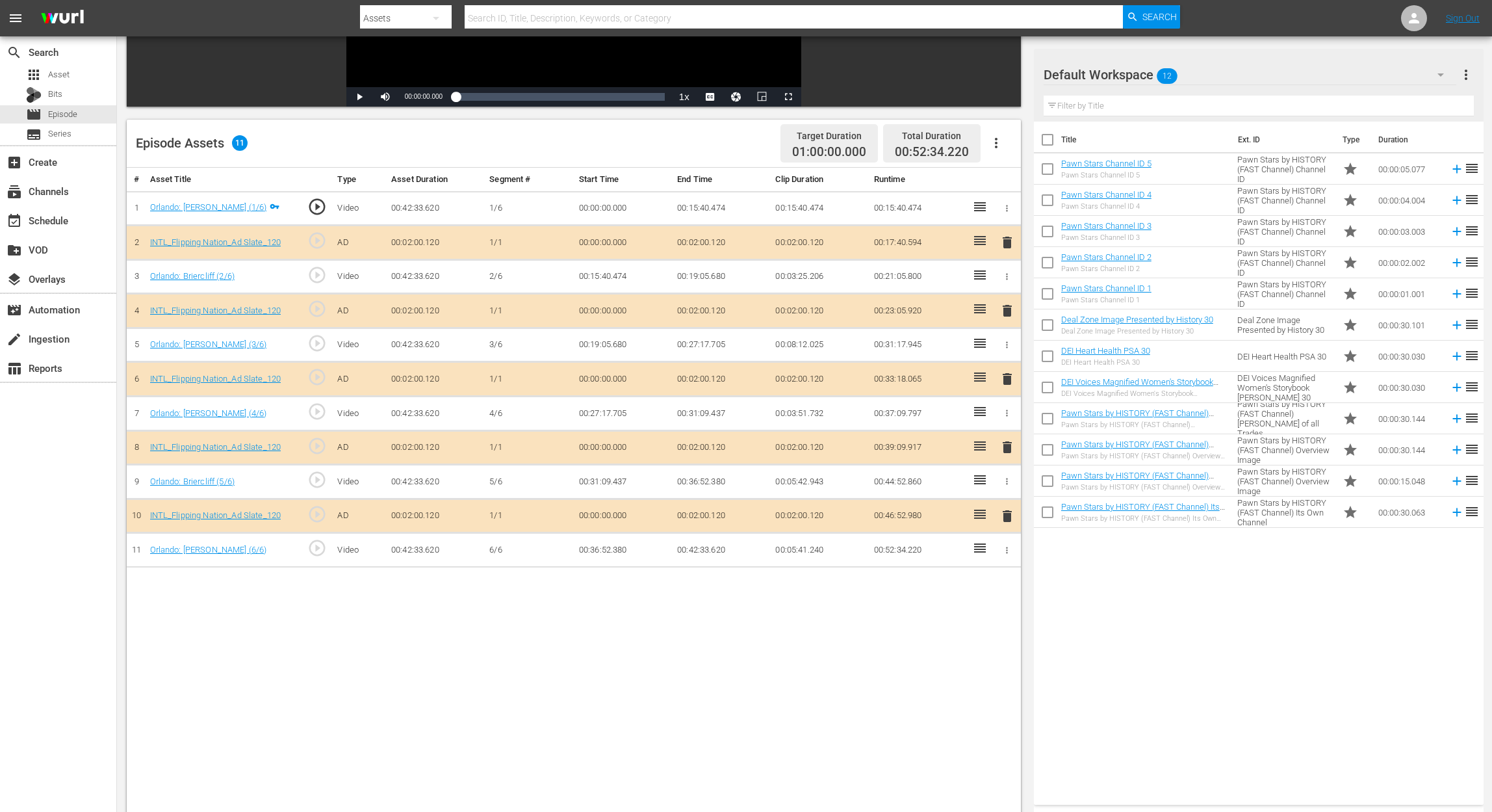
scroll to position [260, 0]
click at [1009, 370] on span "delete" at bounding box center [1007, 377] width 15 height 15
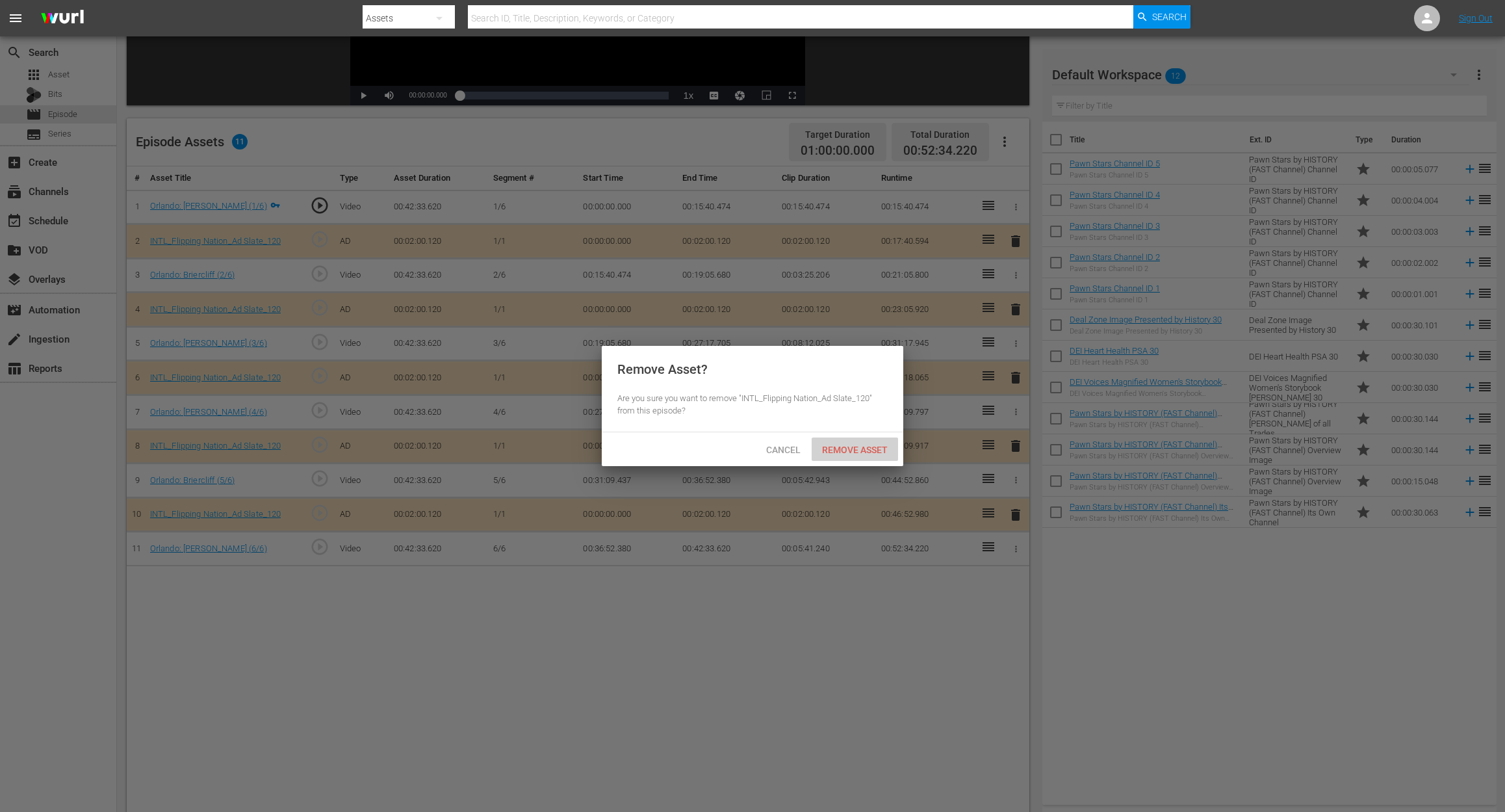
click at [872, 443] on div "Remove Asset" at bounding box center [855, 449] width 87 height 24
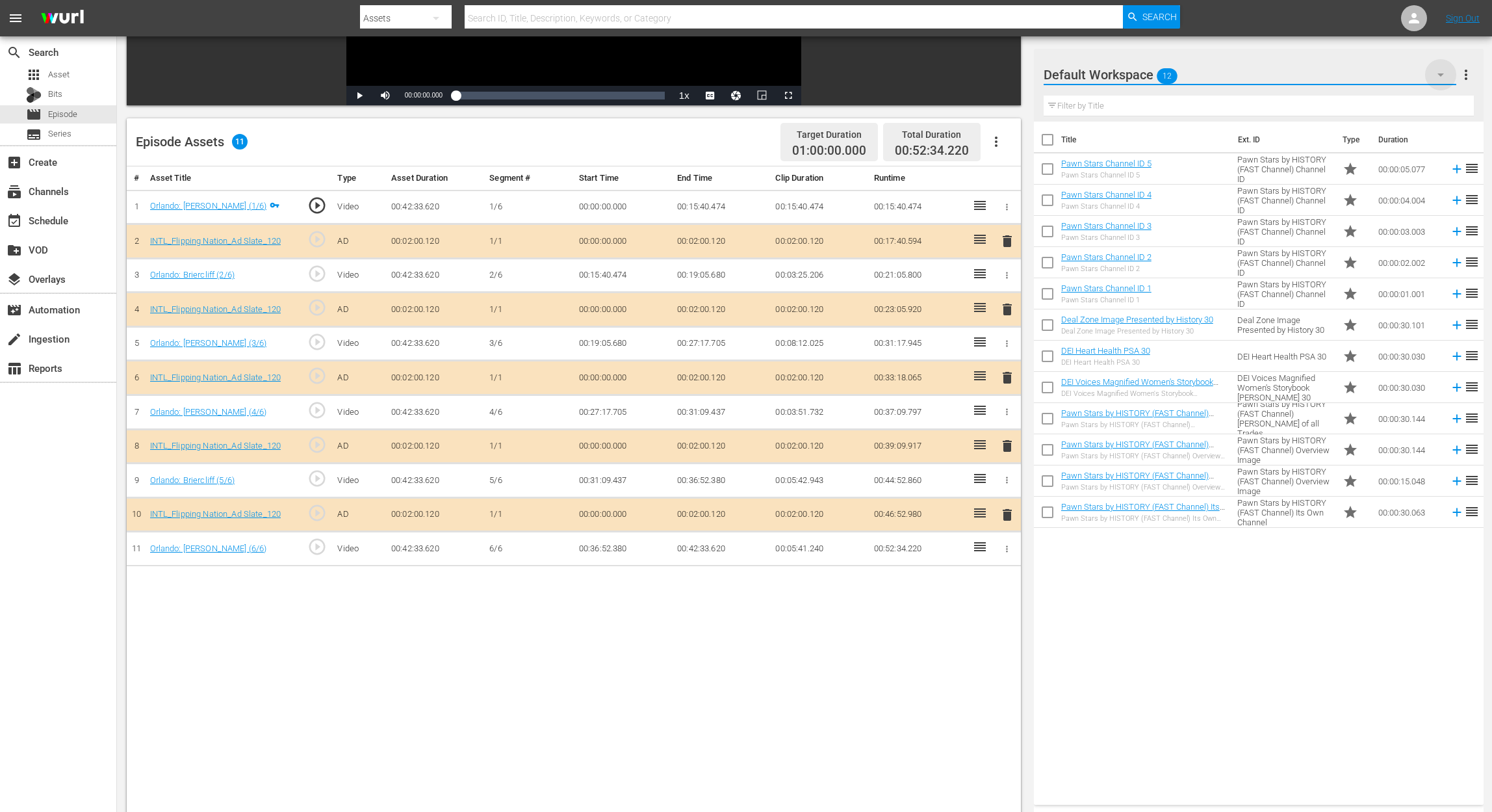
click at [1128, 74] on icon "button" at bounding box center [1440, 76] width 6 height 4
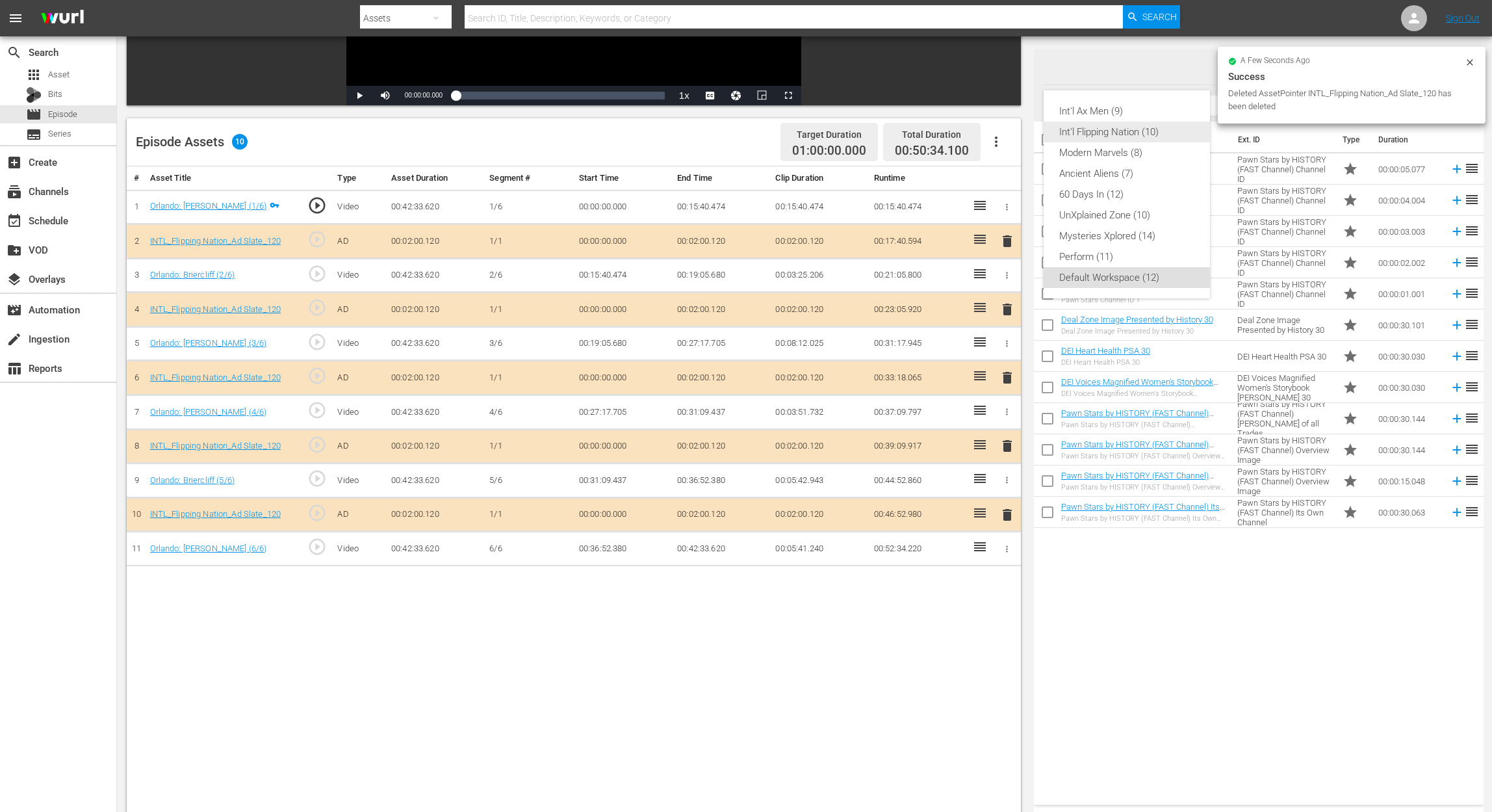
click at [1128, 137] on div "Int'l Flipping Nation (10)" at bounding box center [1127, 131] width 135 height 21
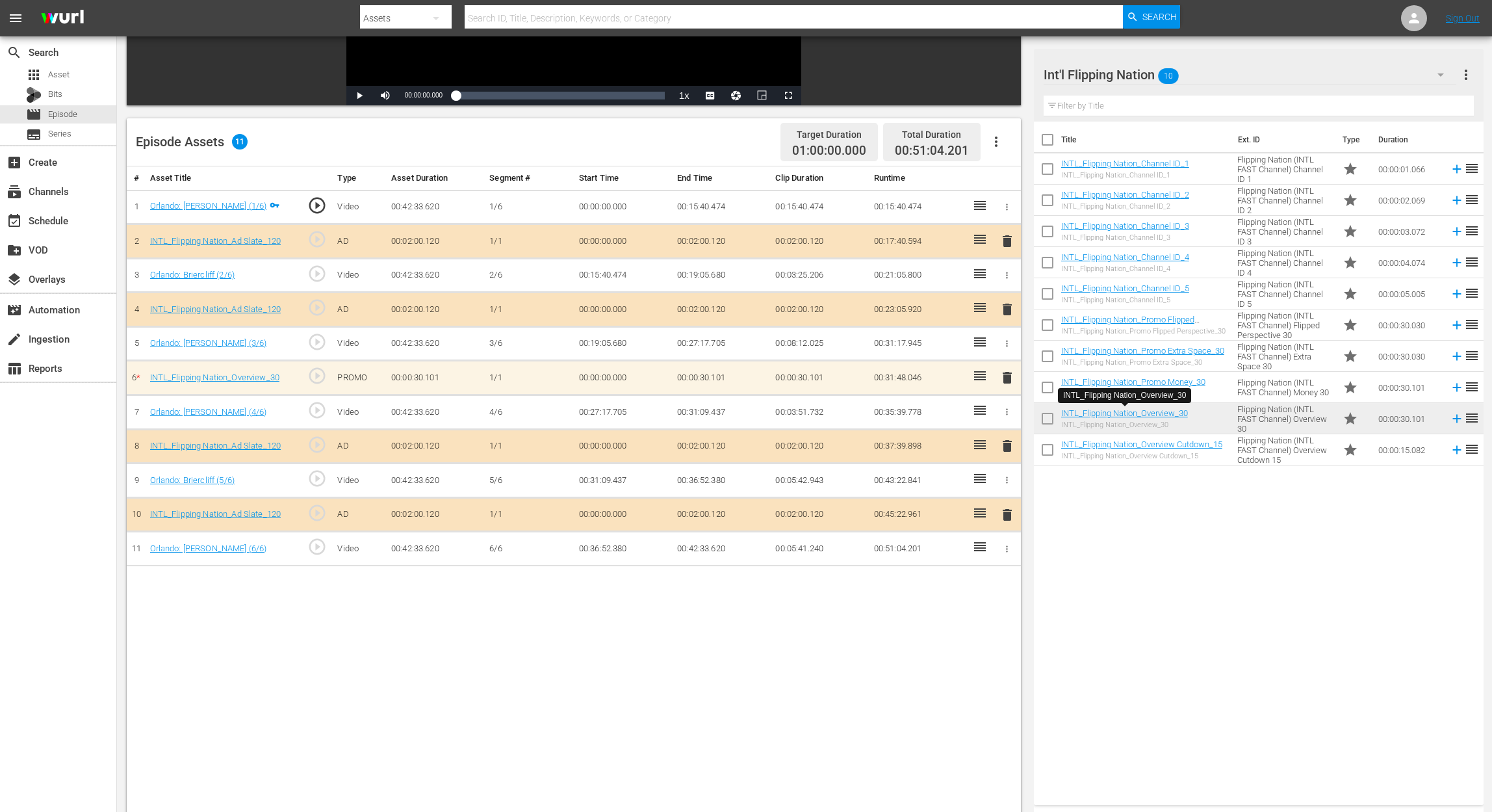
click at [1004, 377] on span "delete" at bounding box center [1007, 377] width 15 height 15
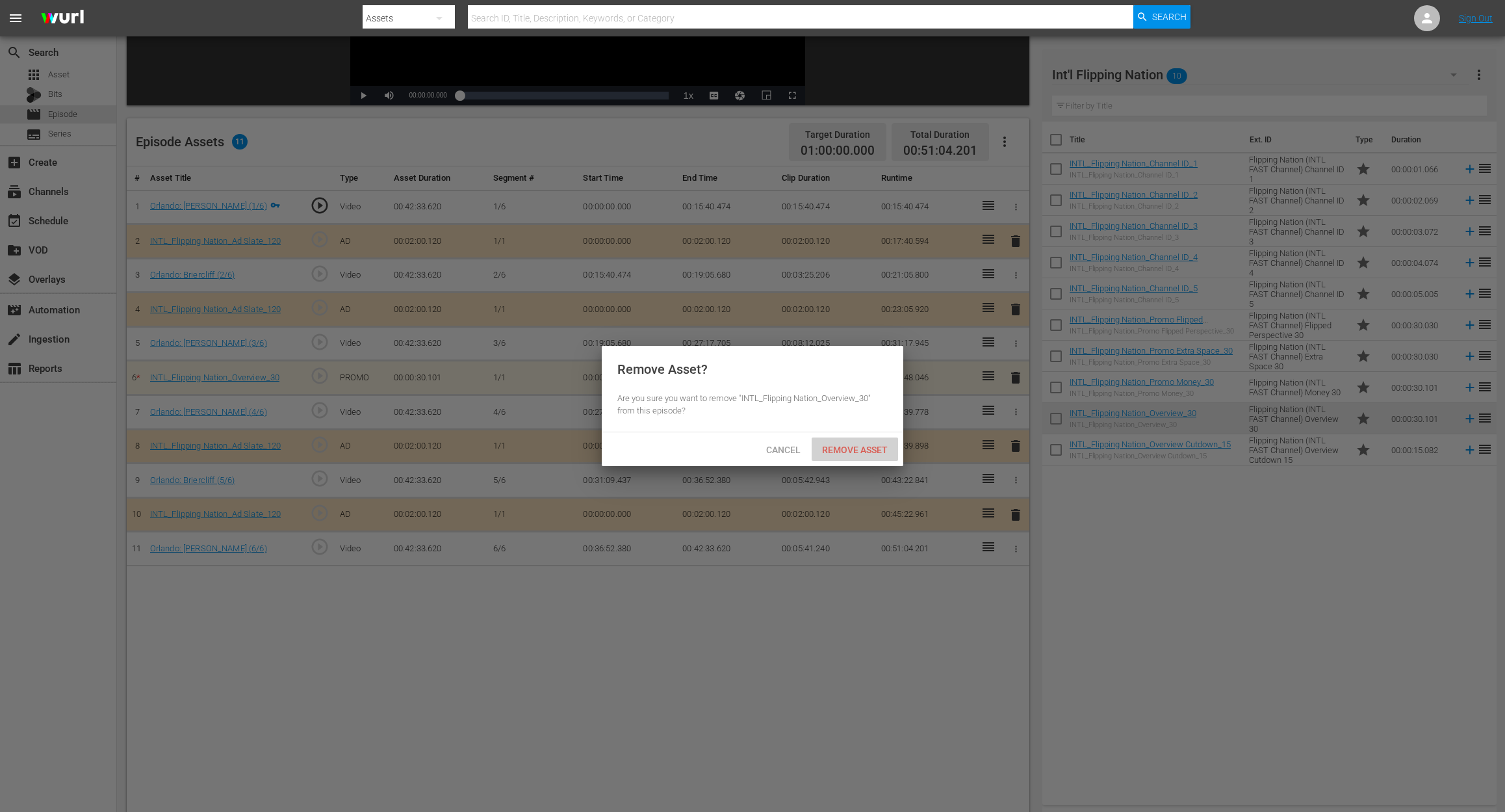
click at [851, 445] on span "Remove Asset" at bounding box center [855, 449] width 87 height 10
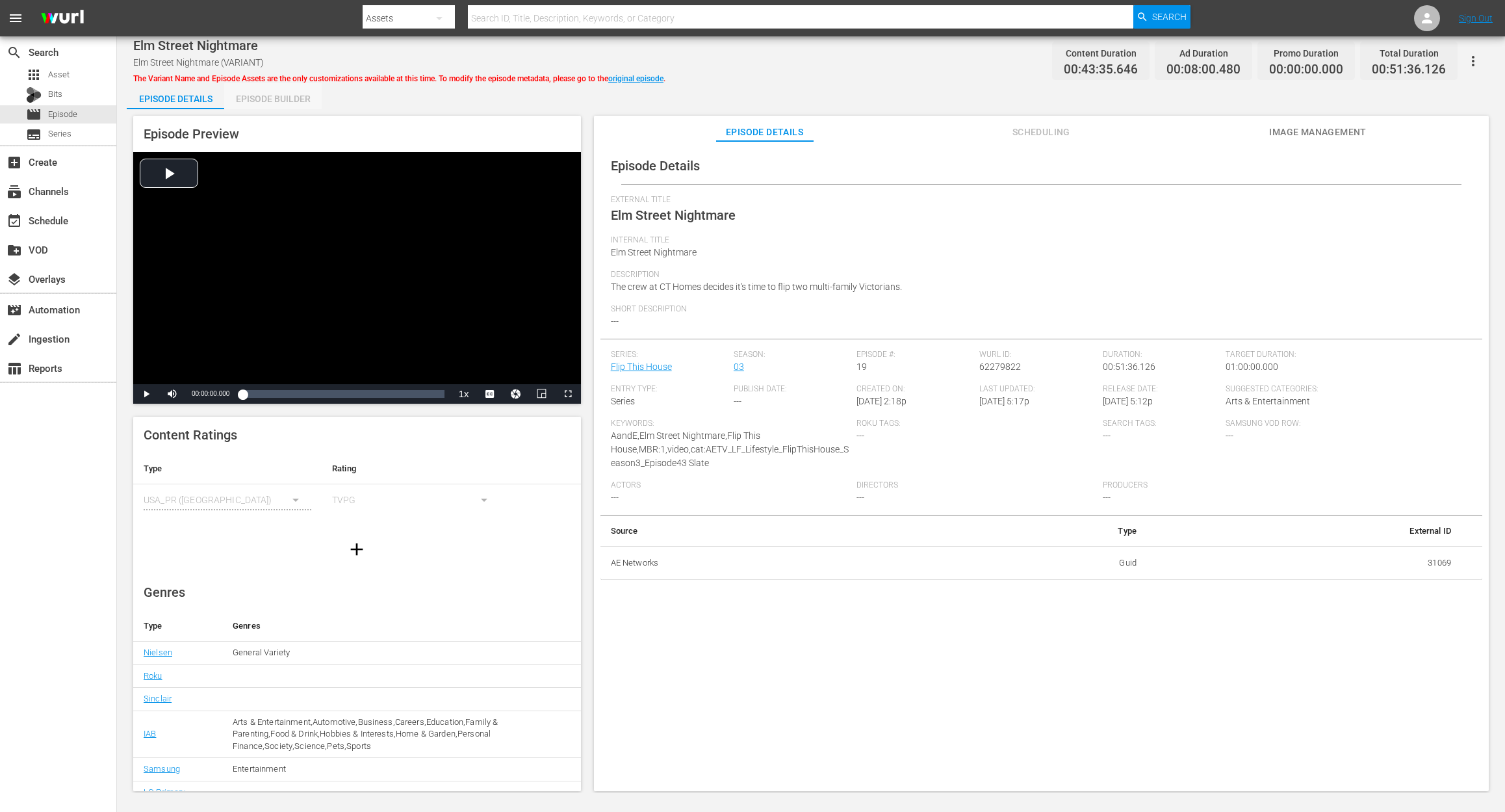
click at [289, 105] on div "Episode Builder" at bounding box center [273, 98] width 98 height 31
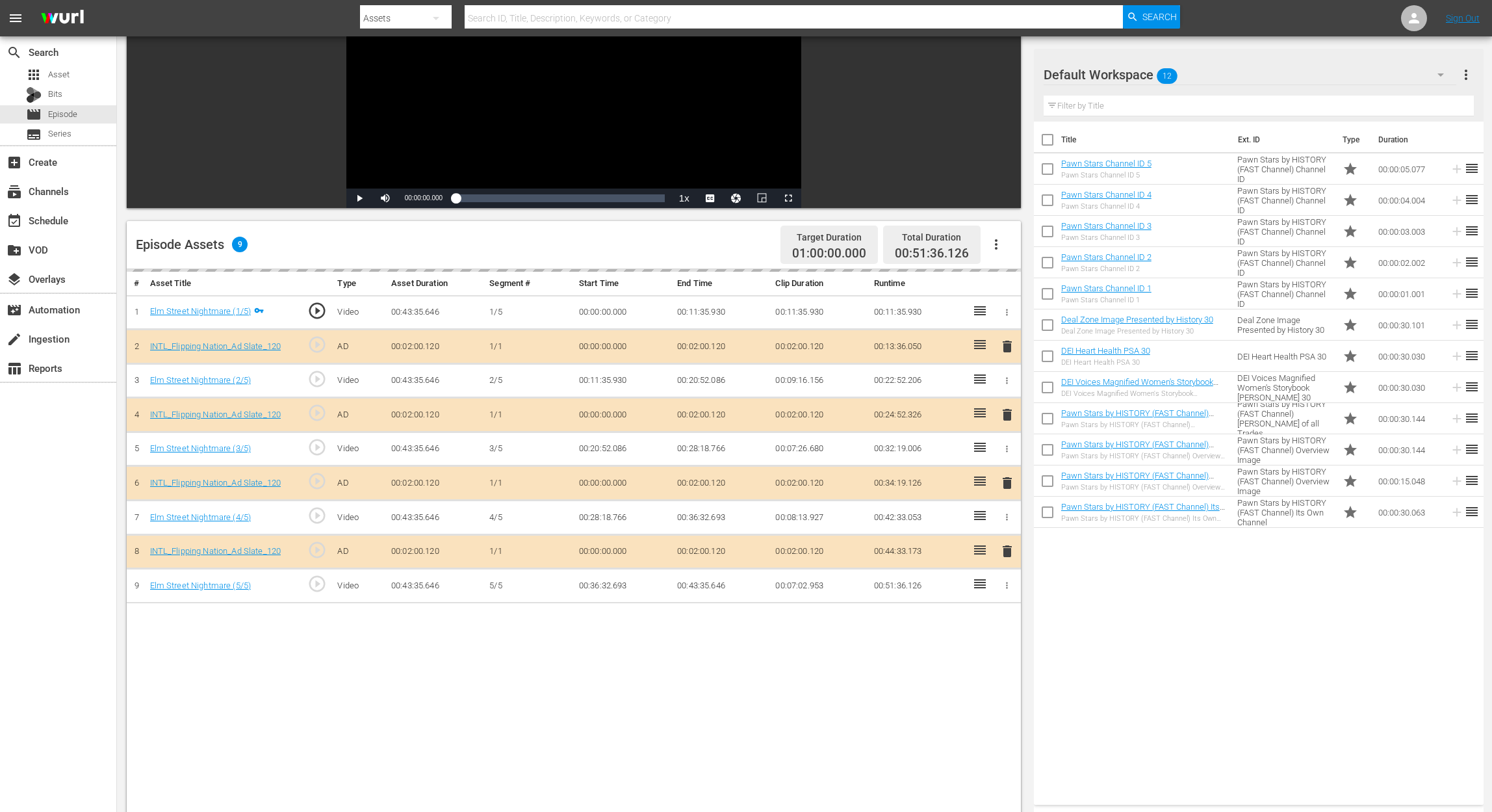
scroll to position [173, 0]
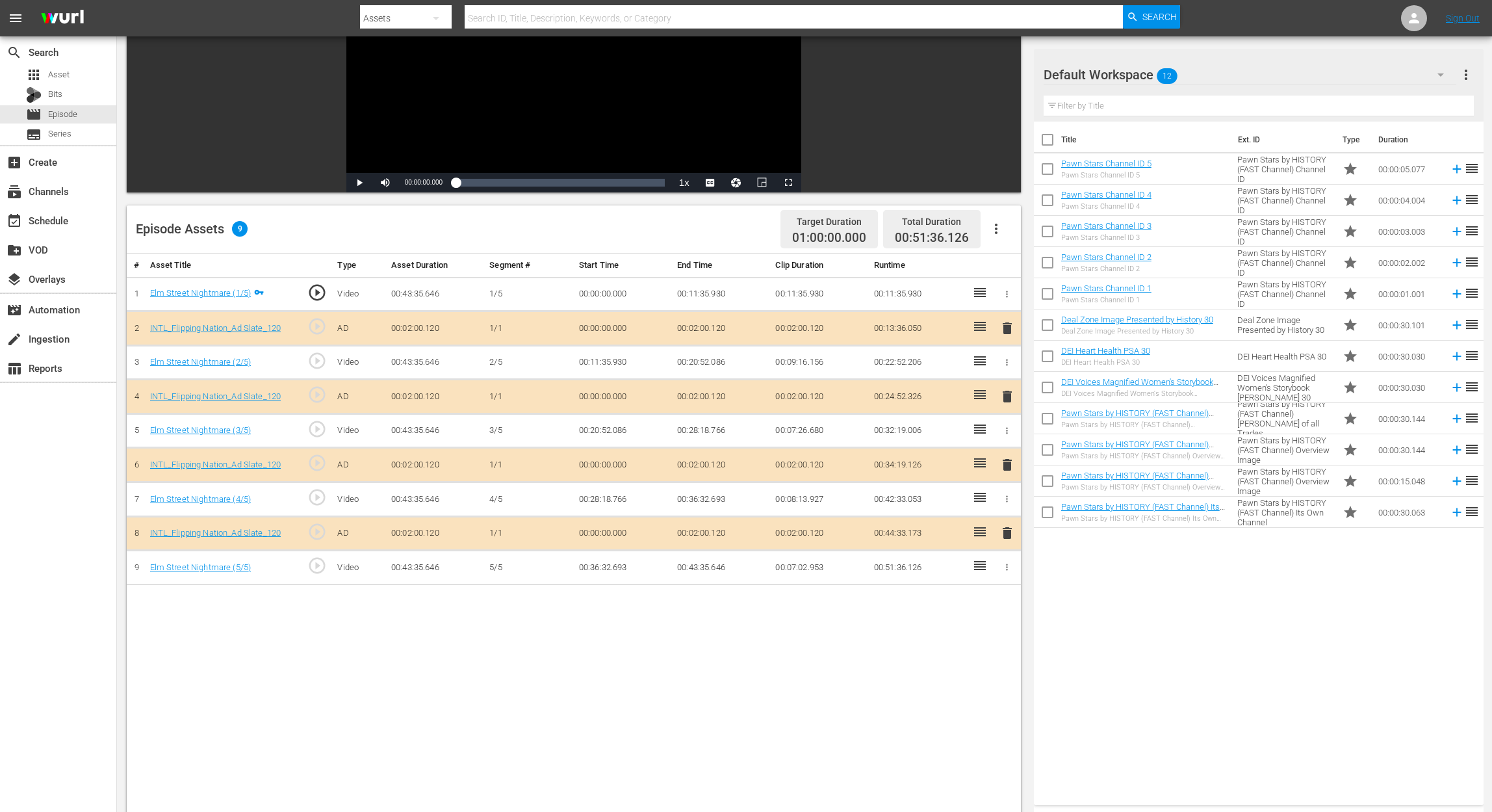
click at [1009, 463] on span "delete" at bounding box center [1007, 464] width 15 height 15
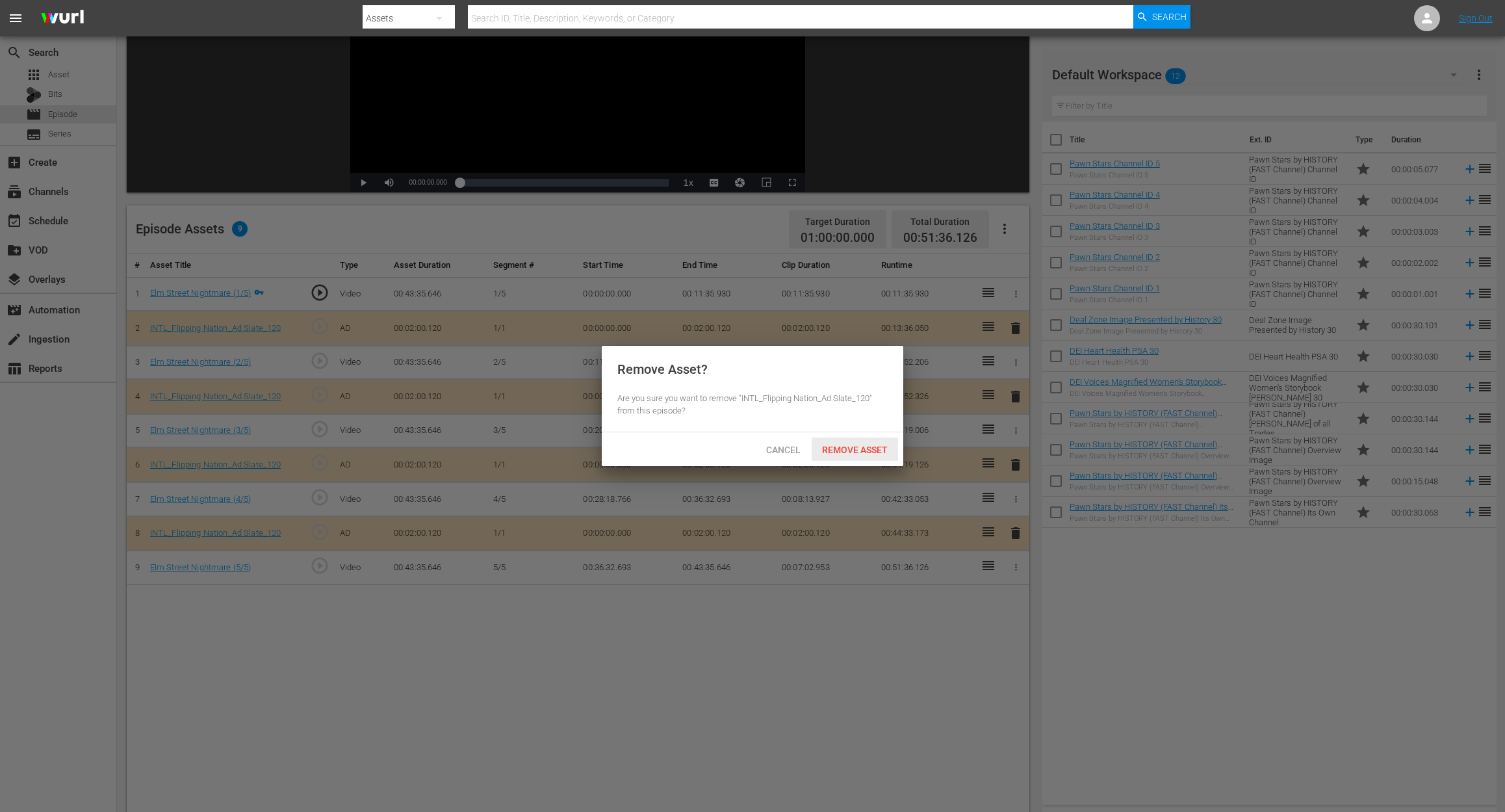
click at [867, 452] on span "Remove Asset" at bounding box center [855, 449] width 87 height 10
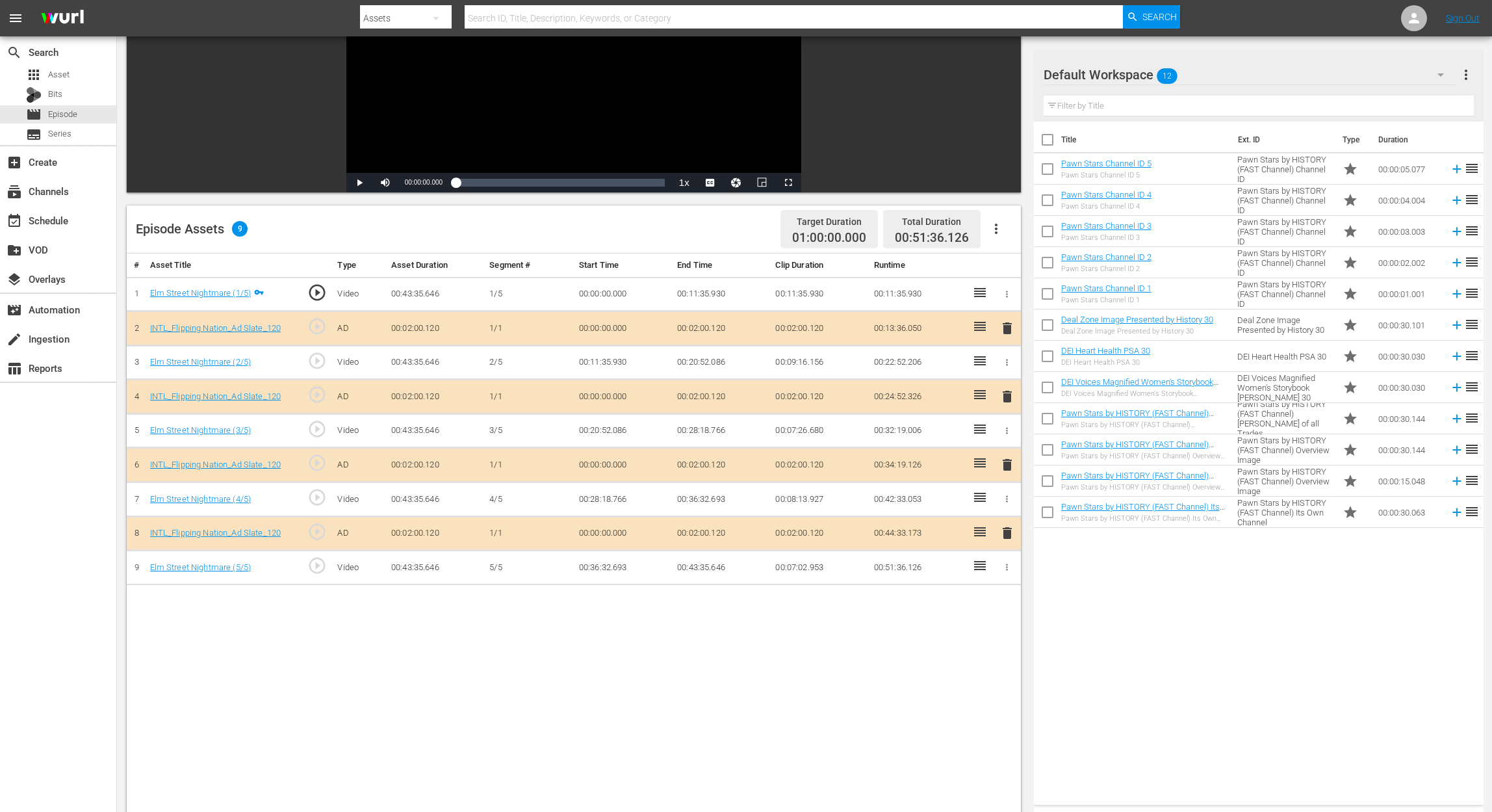
click at [1128, 69] on icon "button" at bounding box center [1440, 74] width 15 height 15
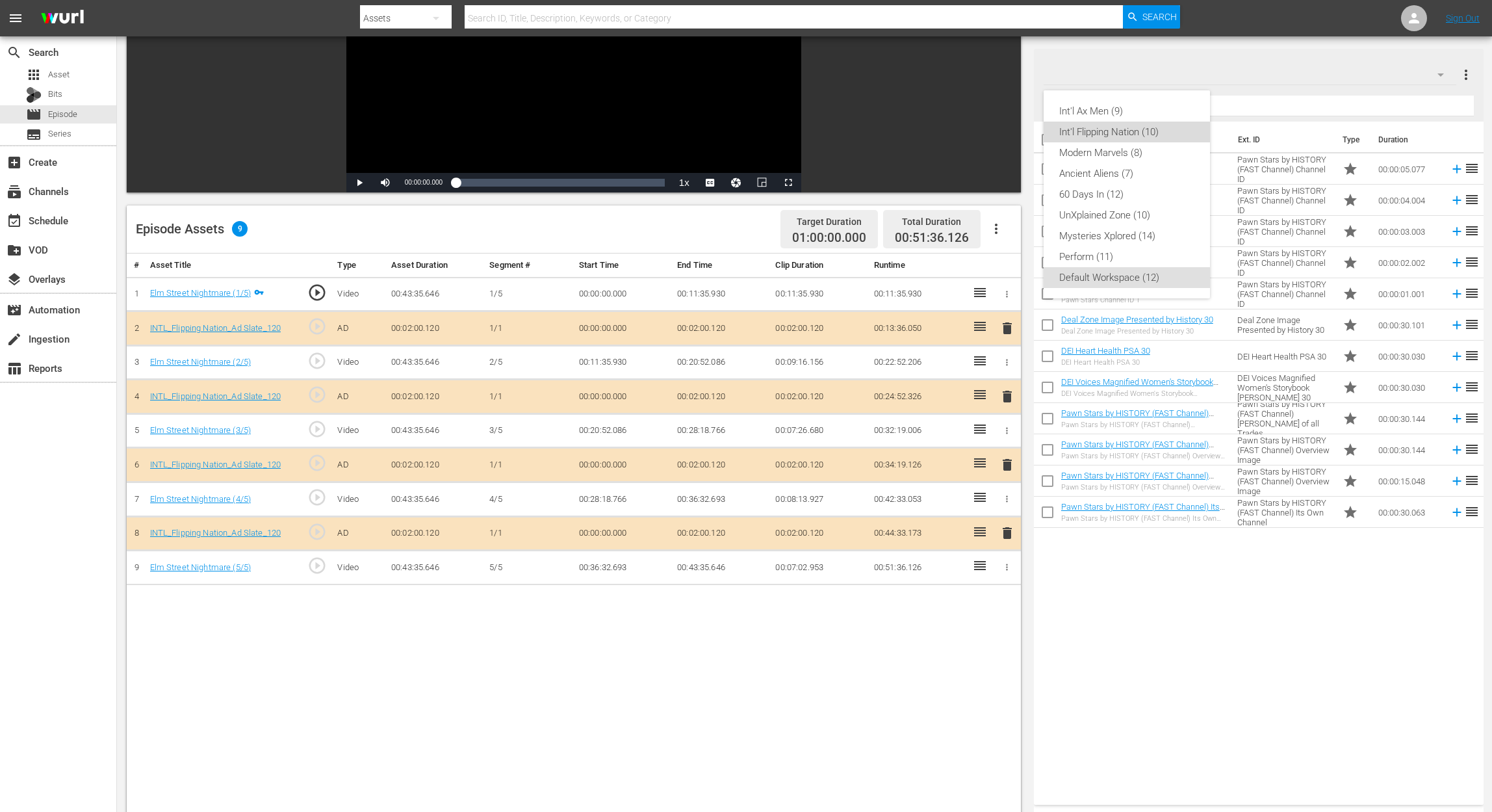
click at [1106, 130] on div "Int'l Flipping Nation (10)" at bounding box center [1127, 131] width 135 height 21
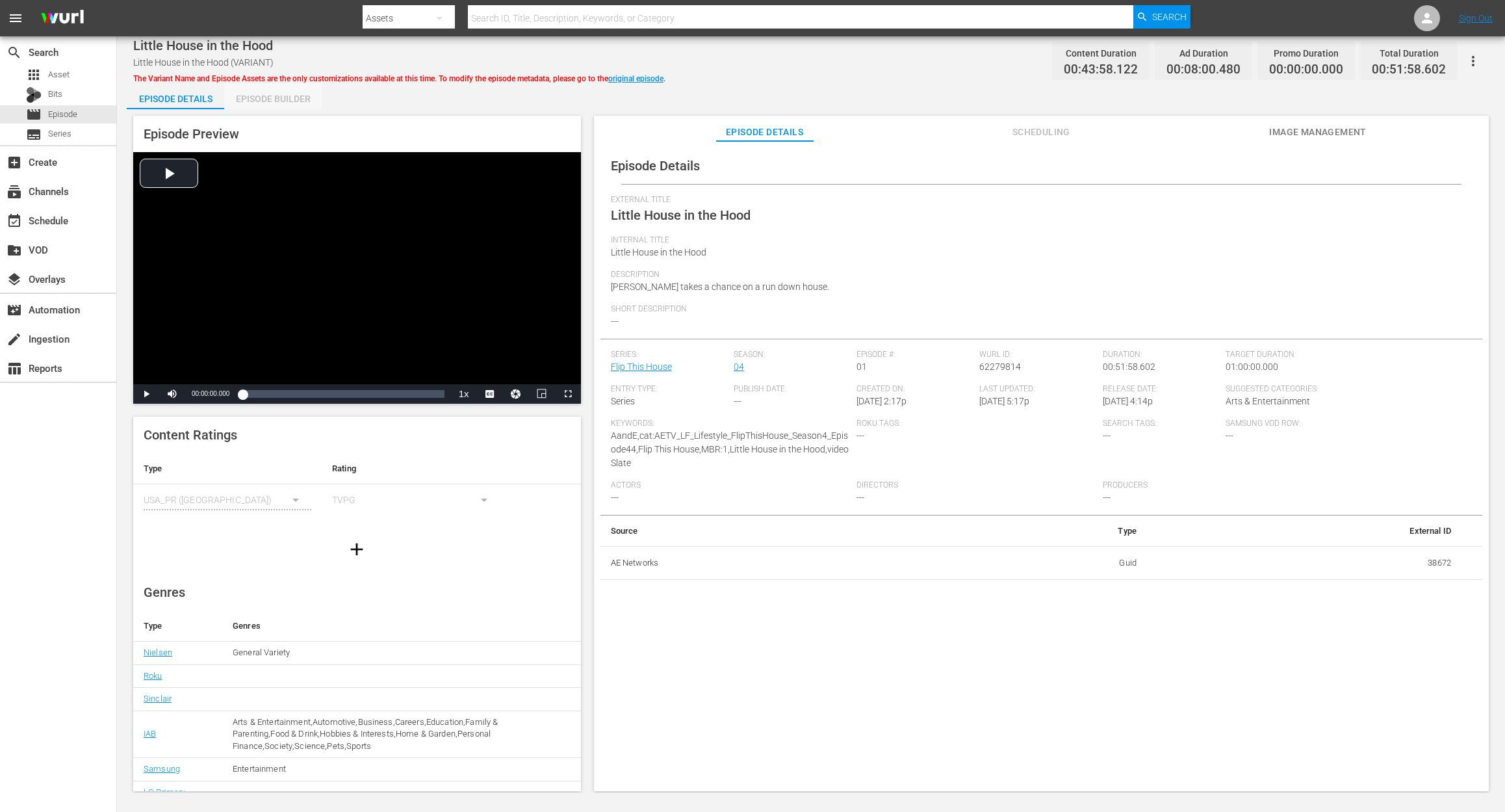
click at [276, 94] on div "Episode Builder" at bounding box center [273, 98] width 98 height 31
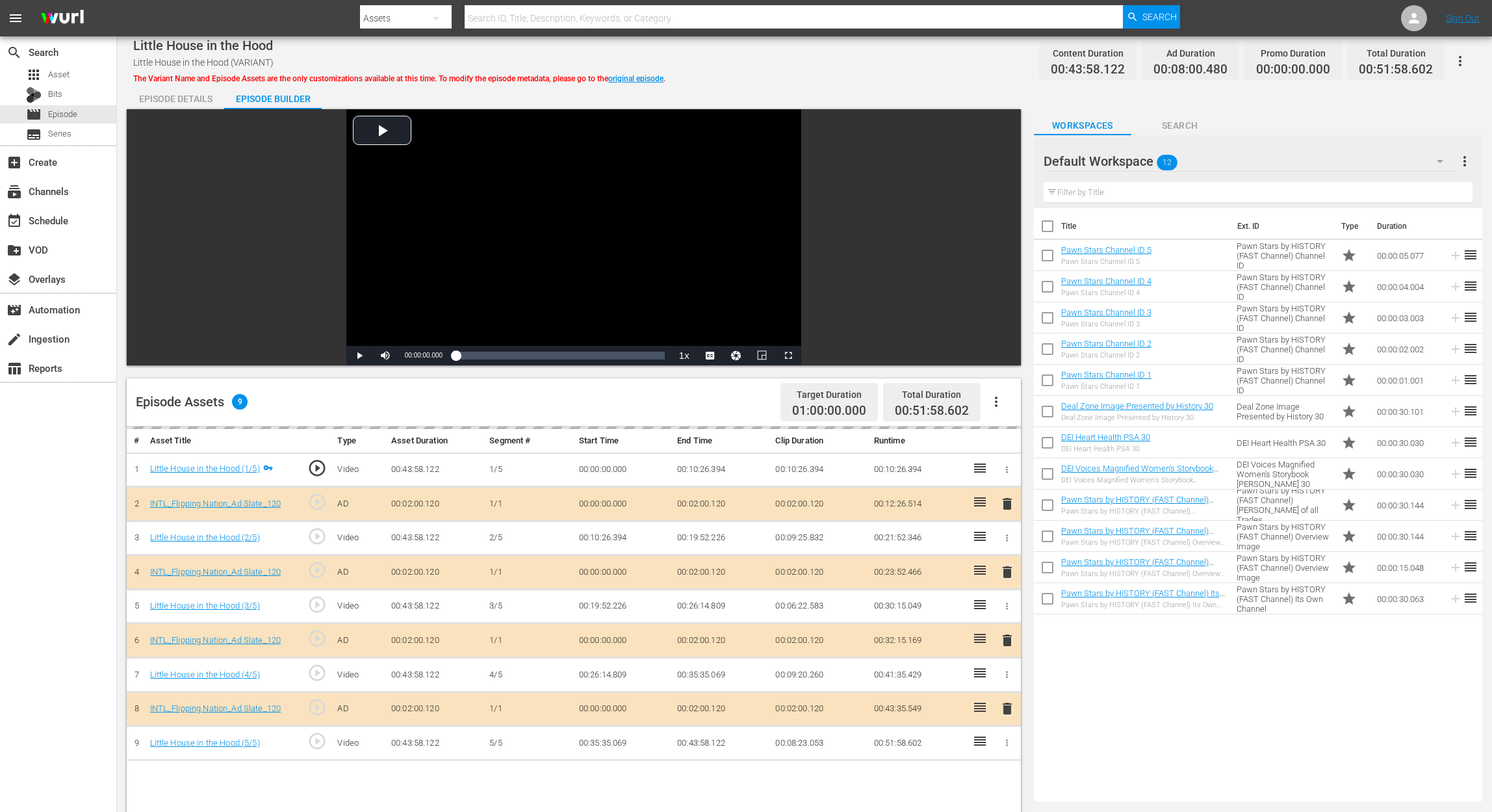
click at [1009, 608] on div "delete" at bounding box center [1007, 640] width 16 height 19
click at [1009, 608] on span "delete" at bounding box center [1007, 637] width 15 height 15
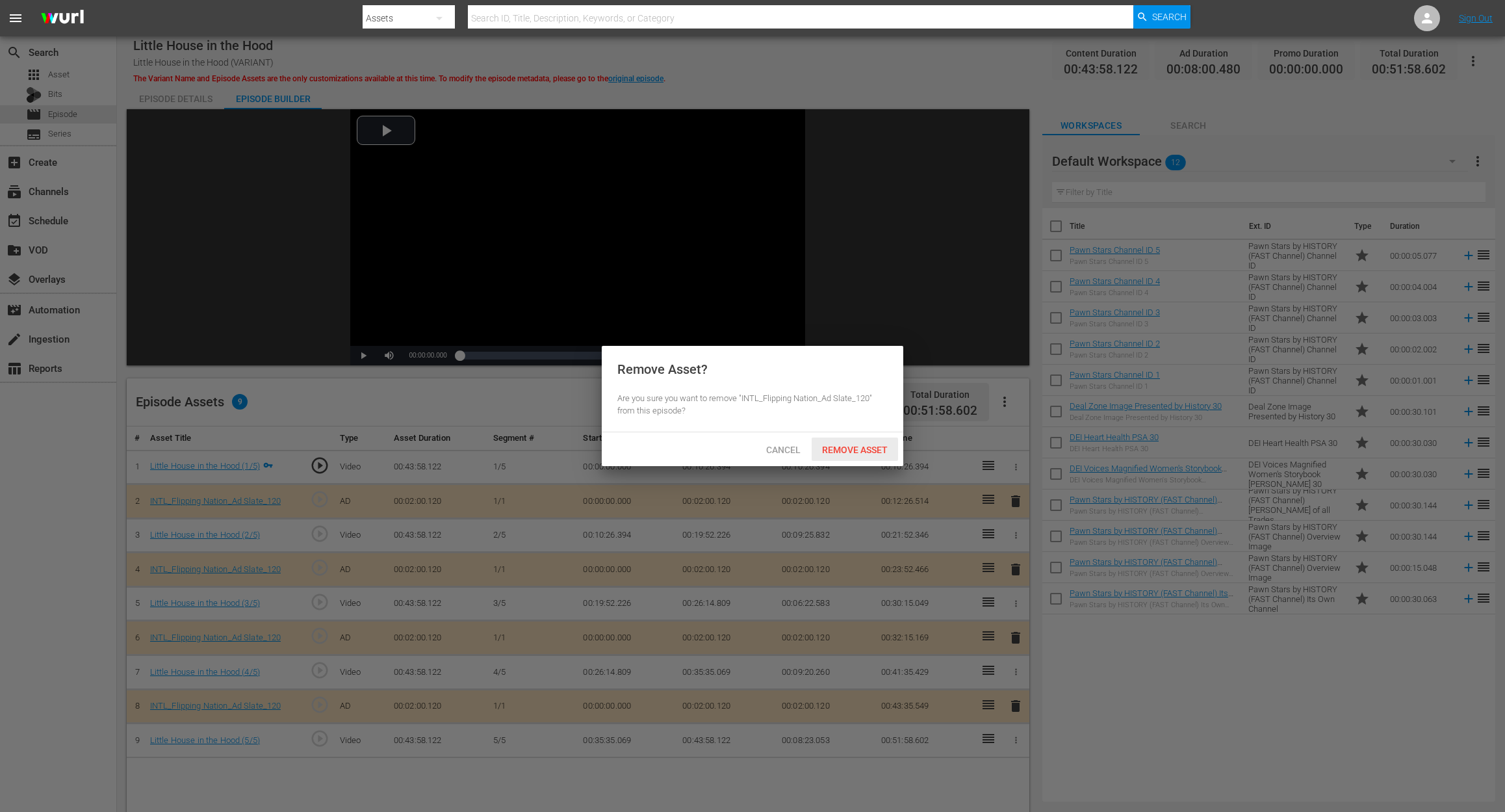
click at [840, 443] on div "Remove Asset" at bounding box center [855, 449] width 87 height 24
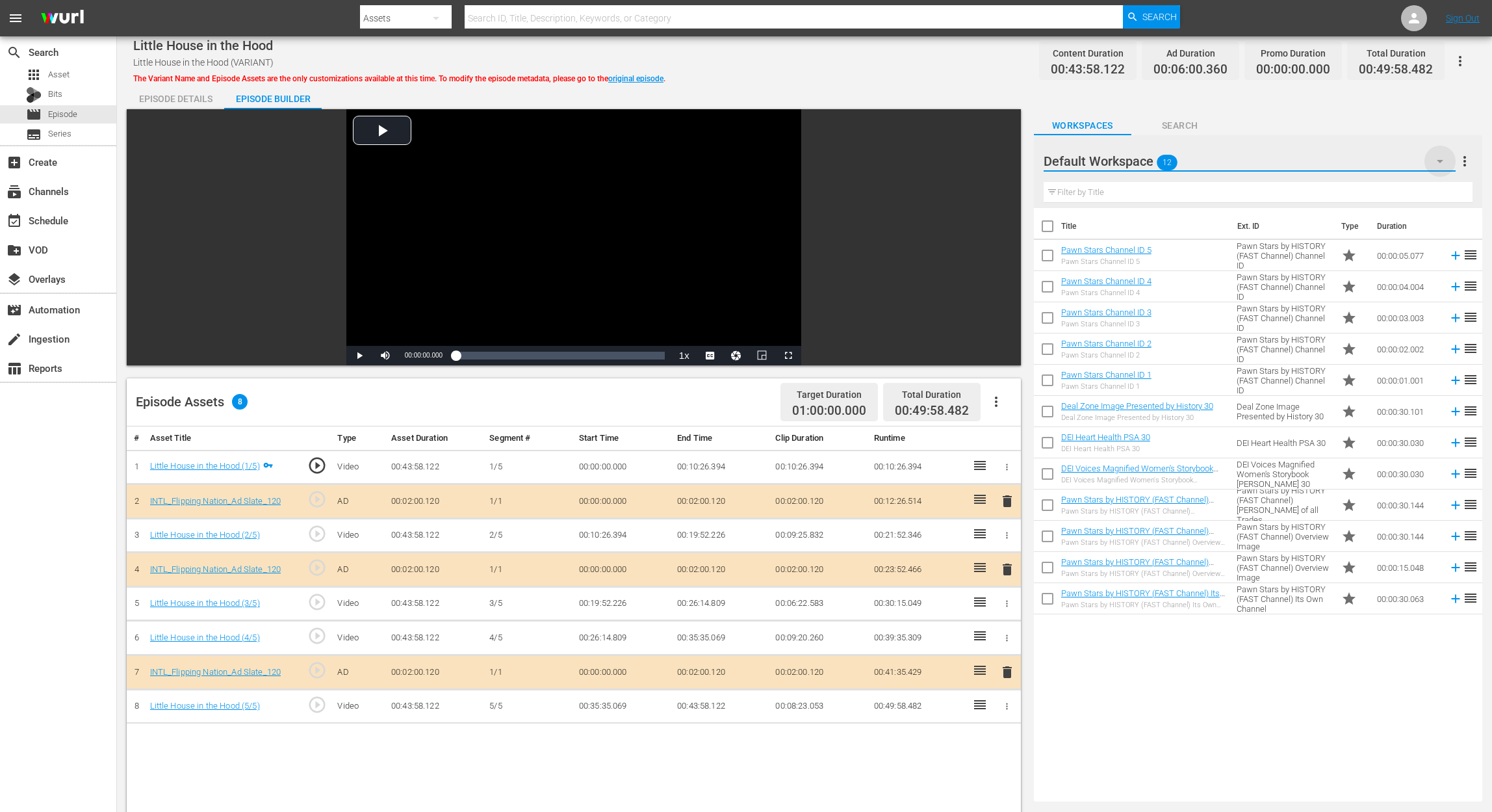
click at [1128, 159] on icon "button" at bounding box center [1439, 160] width 15 height 15
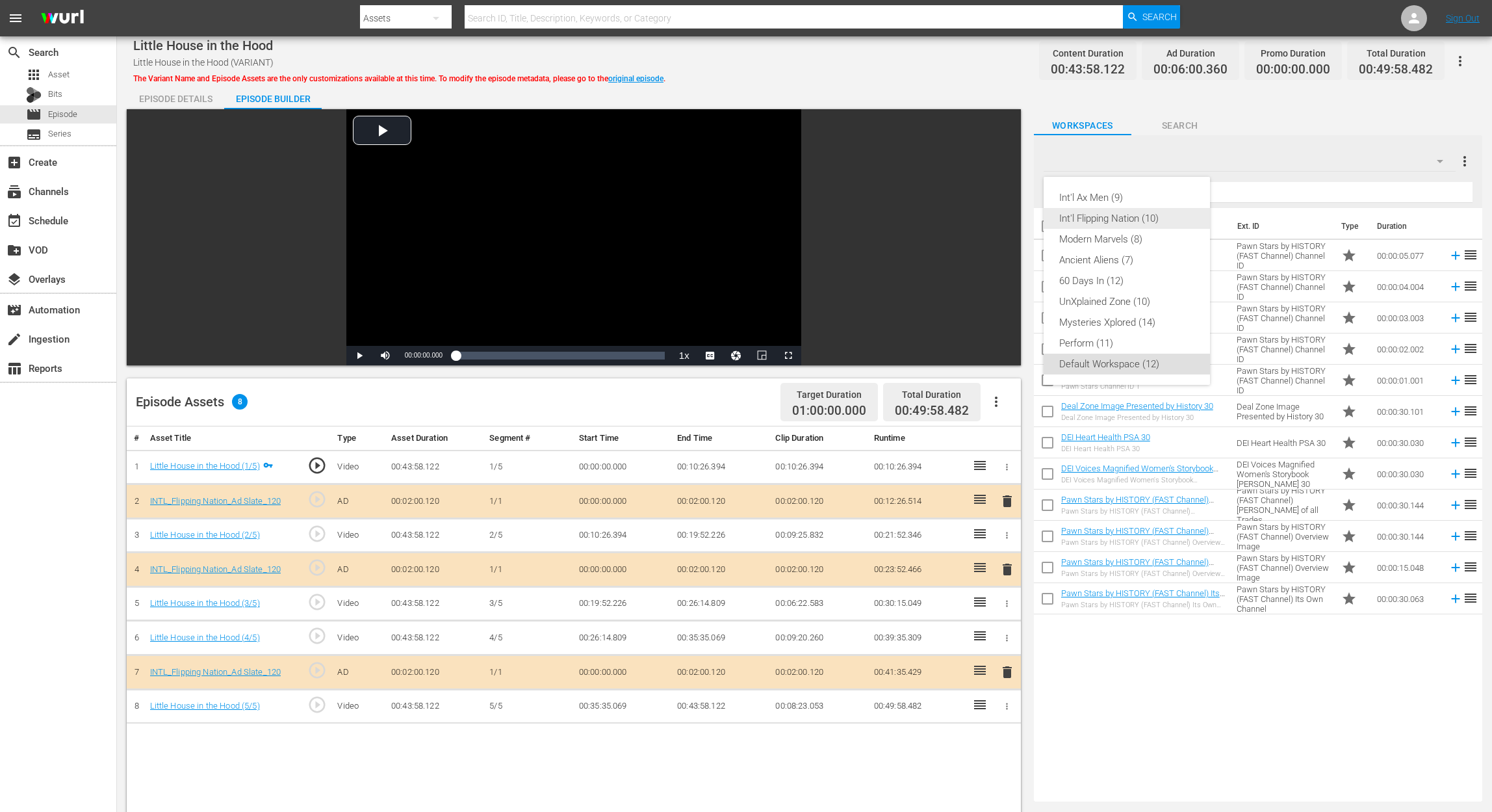
click at [1128, 221] on div "Int'l Flipping Nation (10)" at bounding box center [1127, 218] width 135 height 21
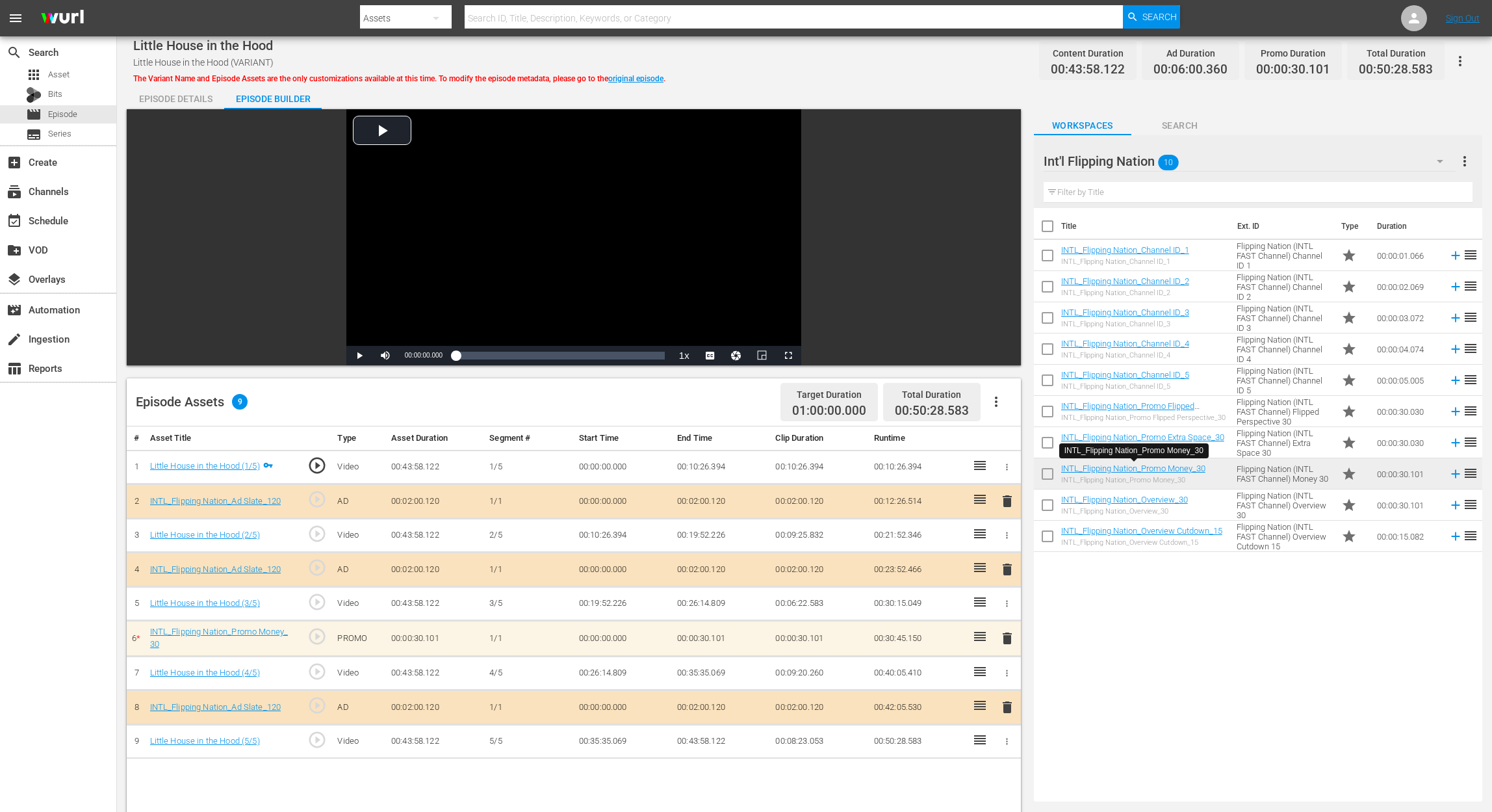
click at [1007, 608] on span "delete" at bounding box center [1007, 638] width 15 height 15
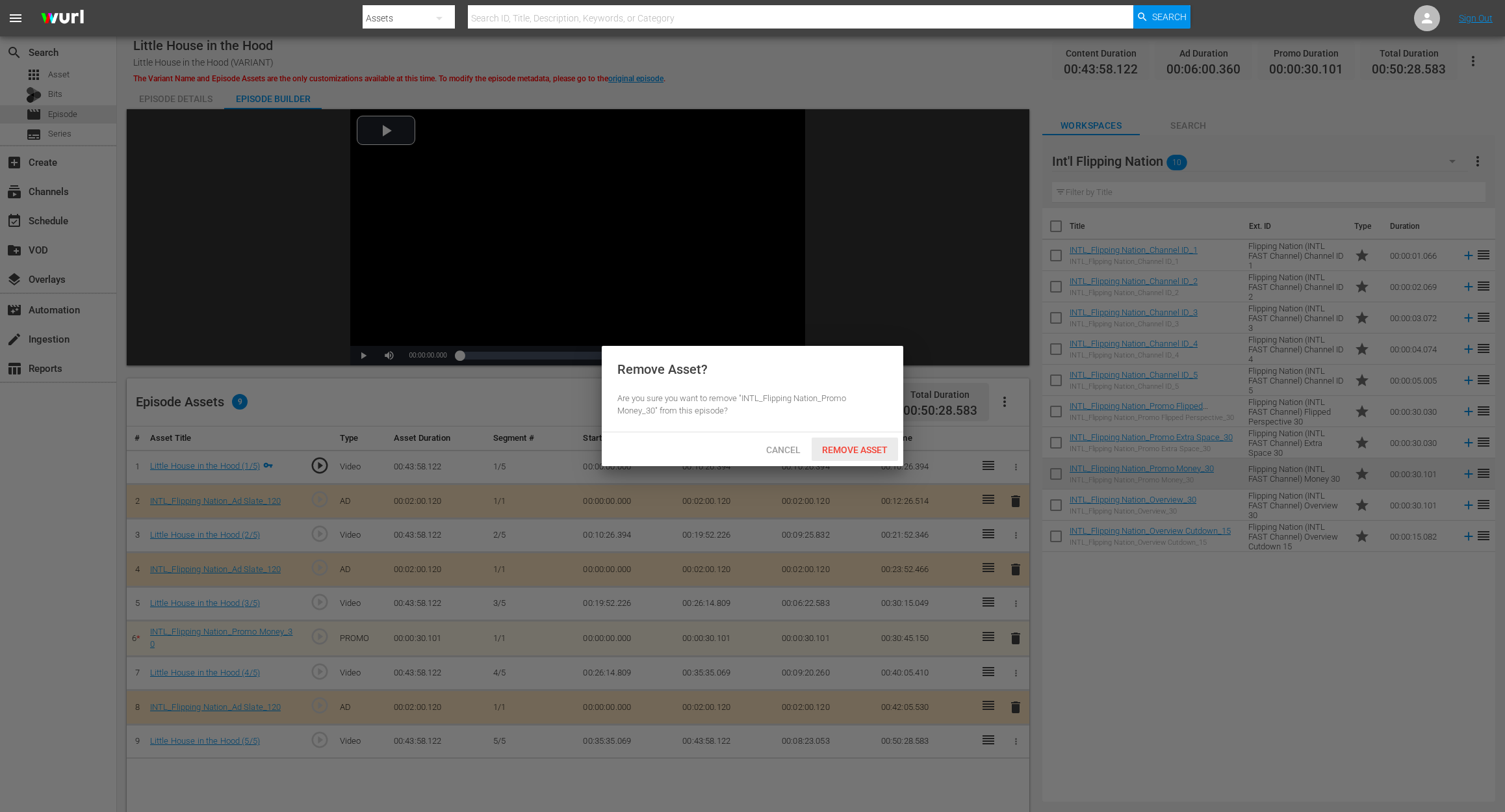
click at [882, 455] on span "Remove Asset" at bounding box center [855, 449] width 87 height 10
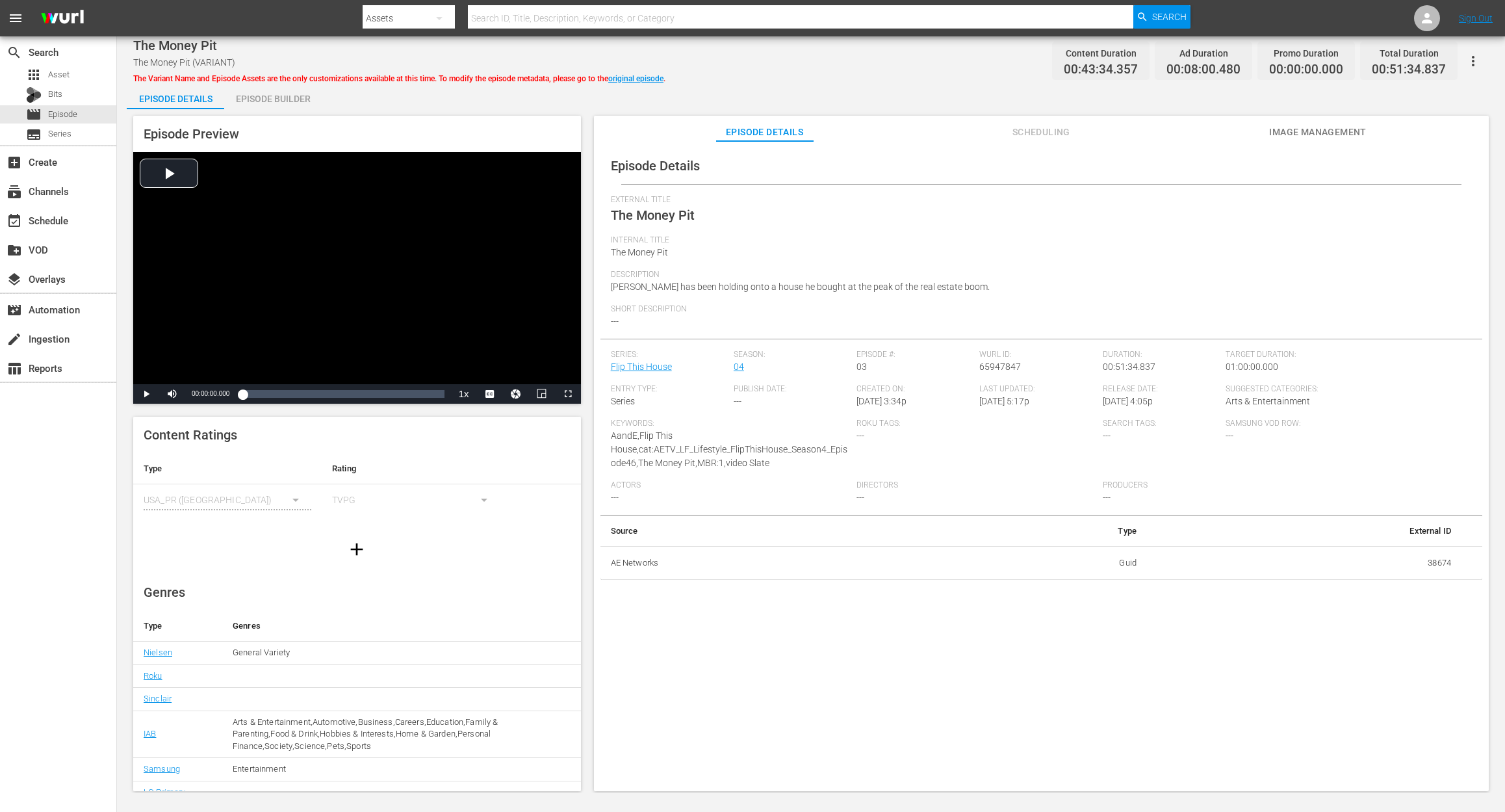
click at [274, 103] on div "Episode Builder" at bounding box center [273, 98] width 98 height 31
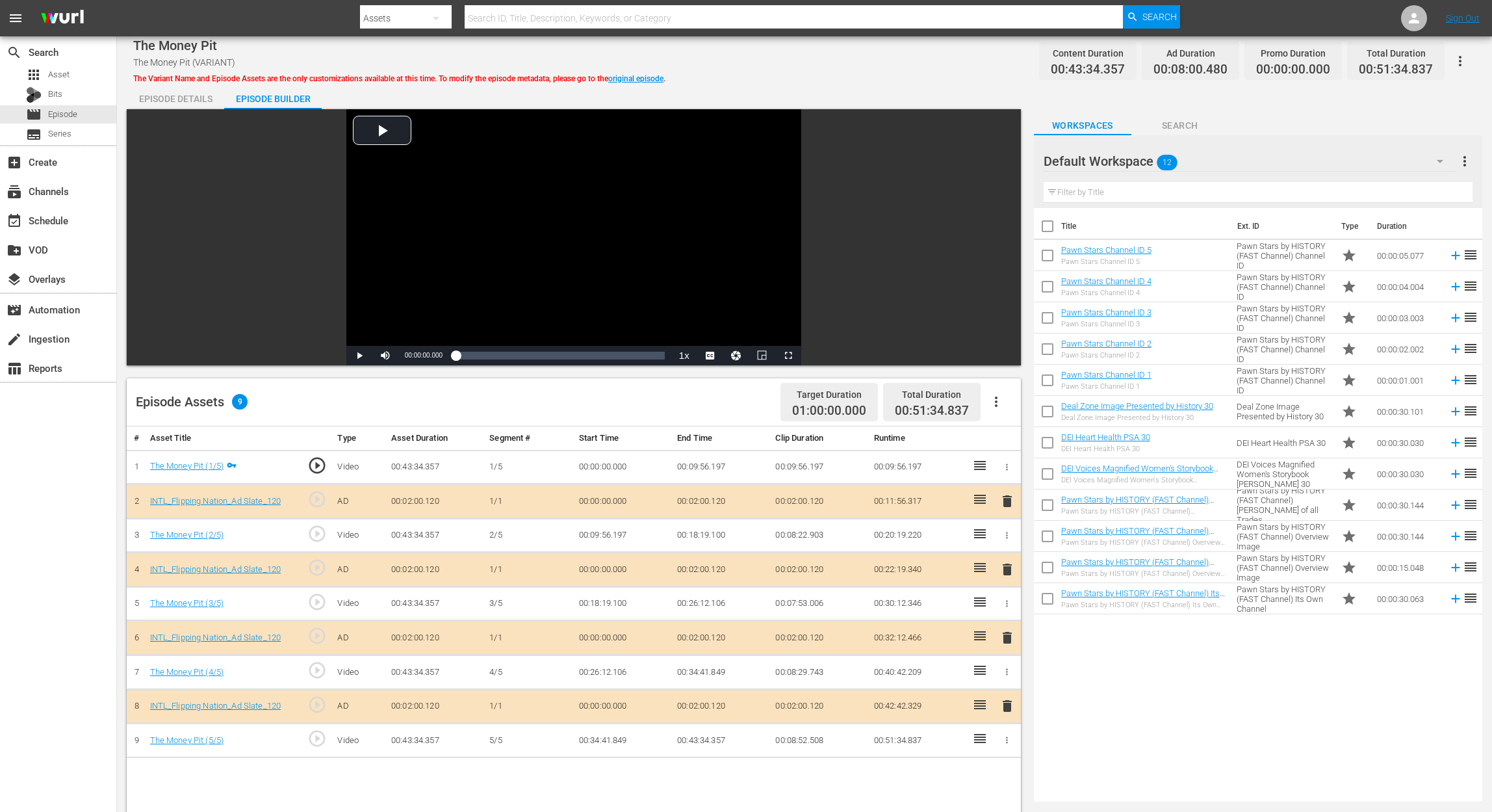
click at [1128, 162] on icon "button" at bounding box center [1439, 160] width 15 height 15
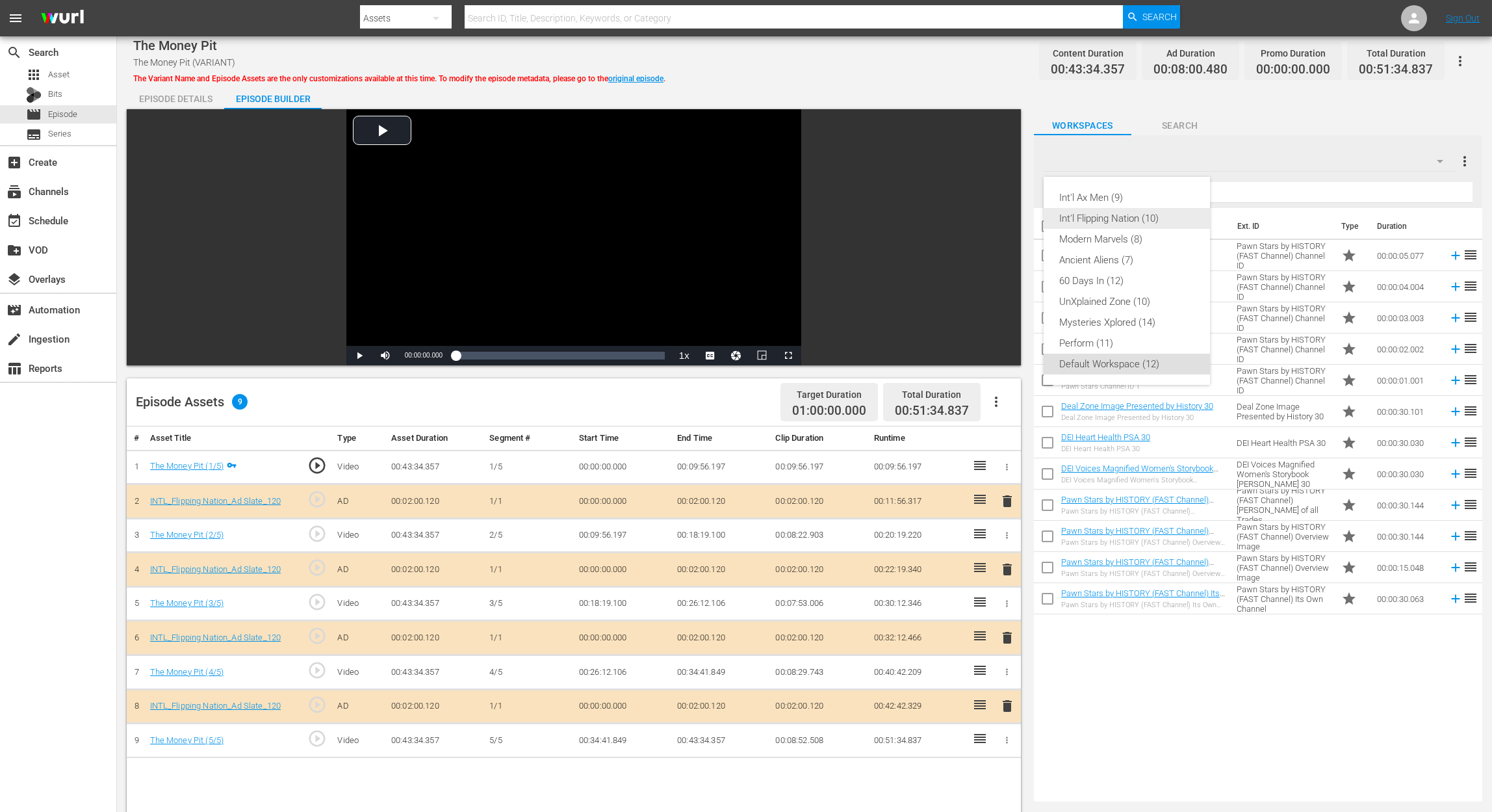
click at [1119, 213] on div "Int'l Flipping Nation (10)" at bounding box center [1127, 218] width 135 height 21
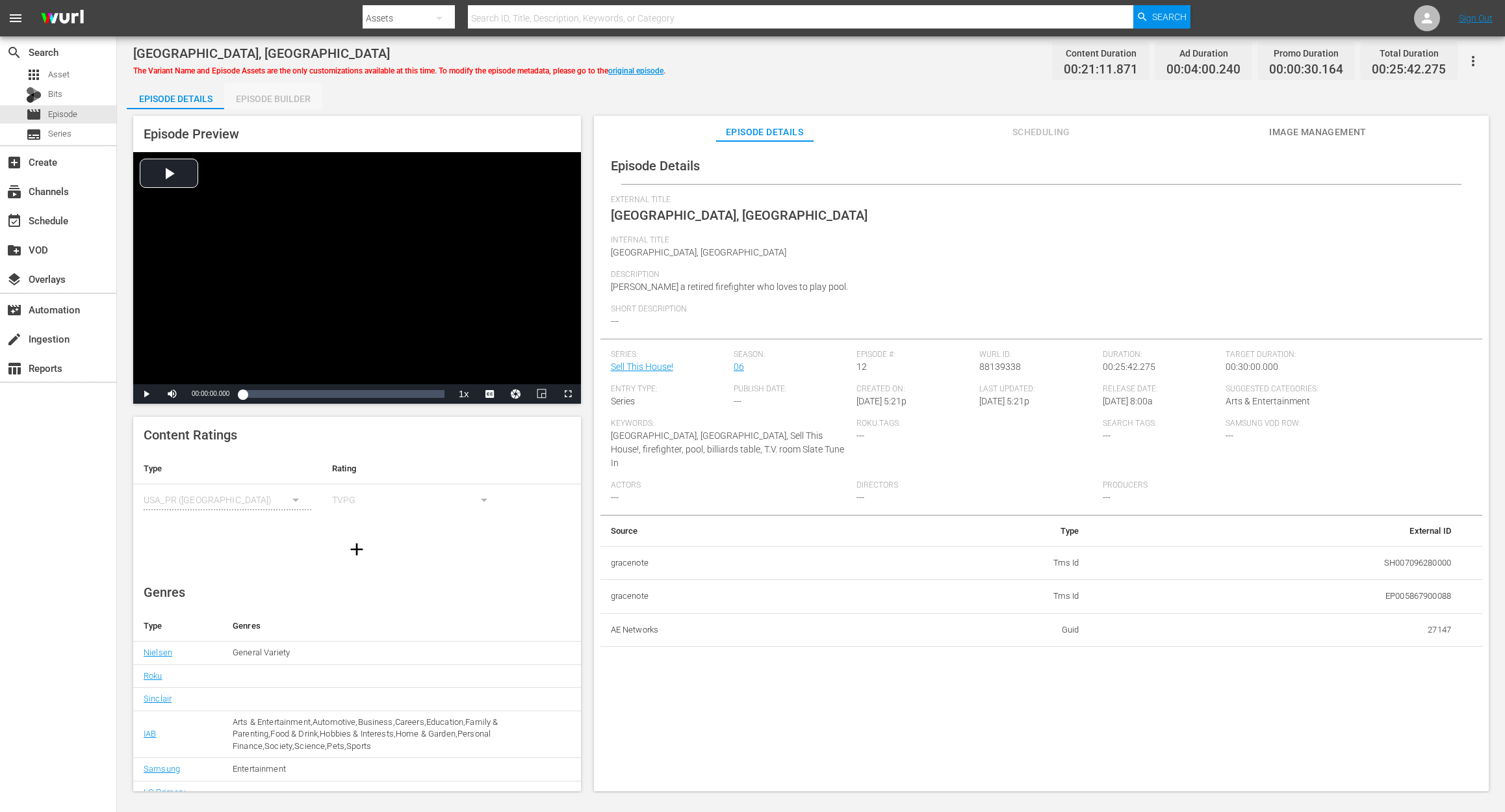
click at [271, 101] on div "Episode Builder" at bounding box center [273, 98] width 98 height 31
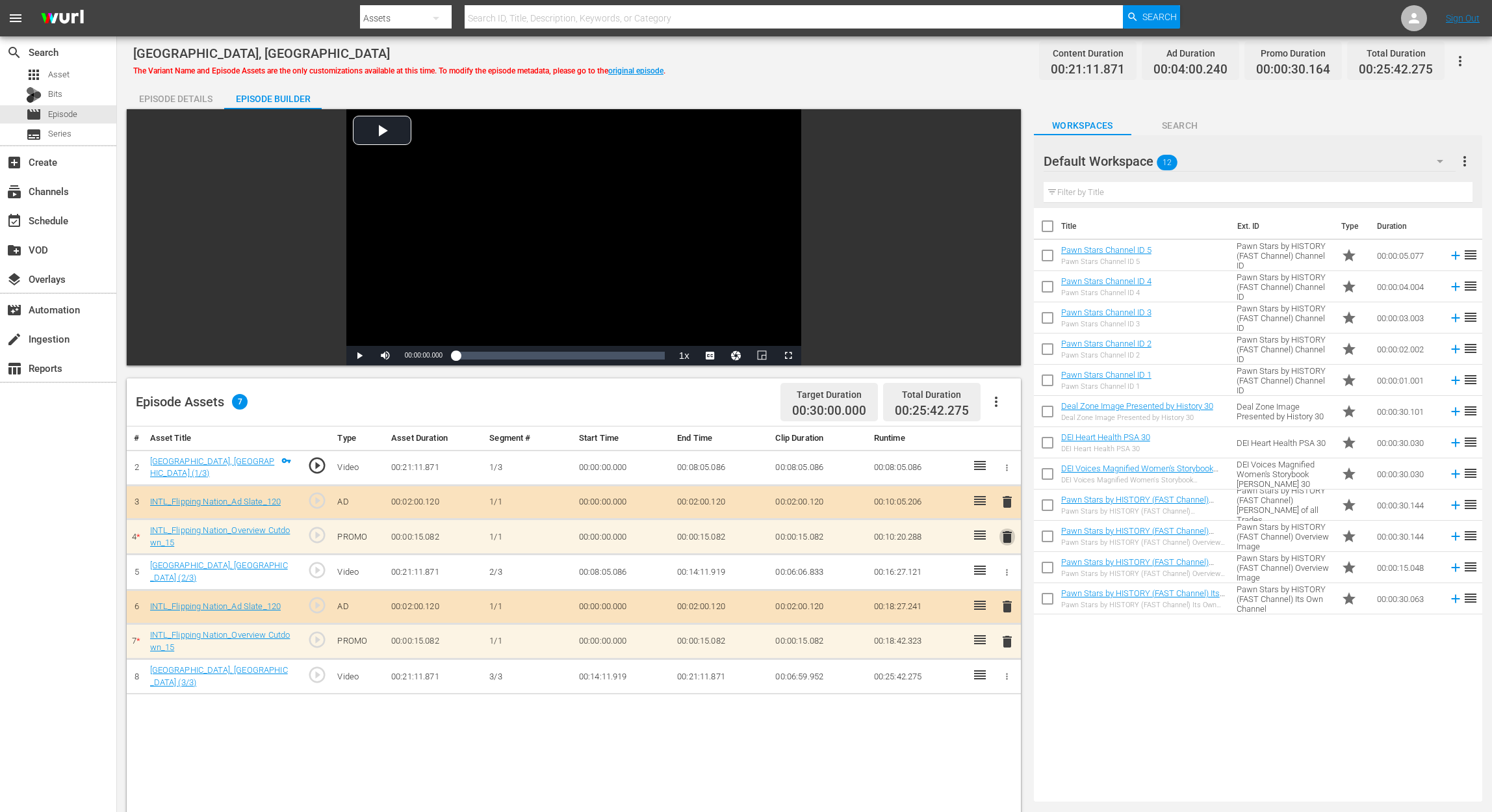
click at [1010, 530] on span "delete" at bounding box center [1007, 536] width 15 height 15
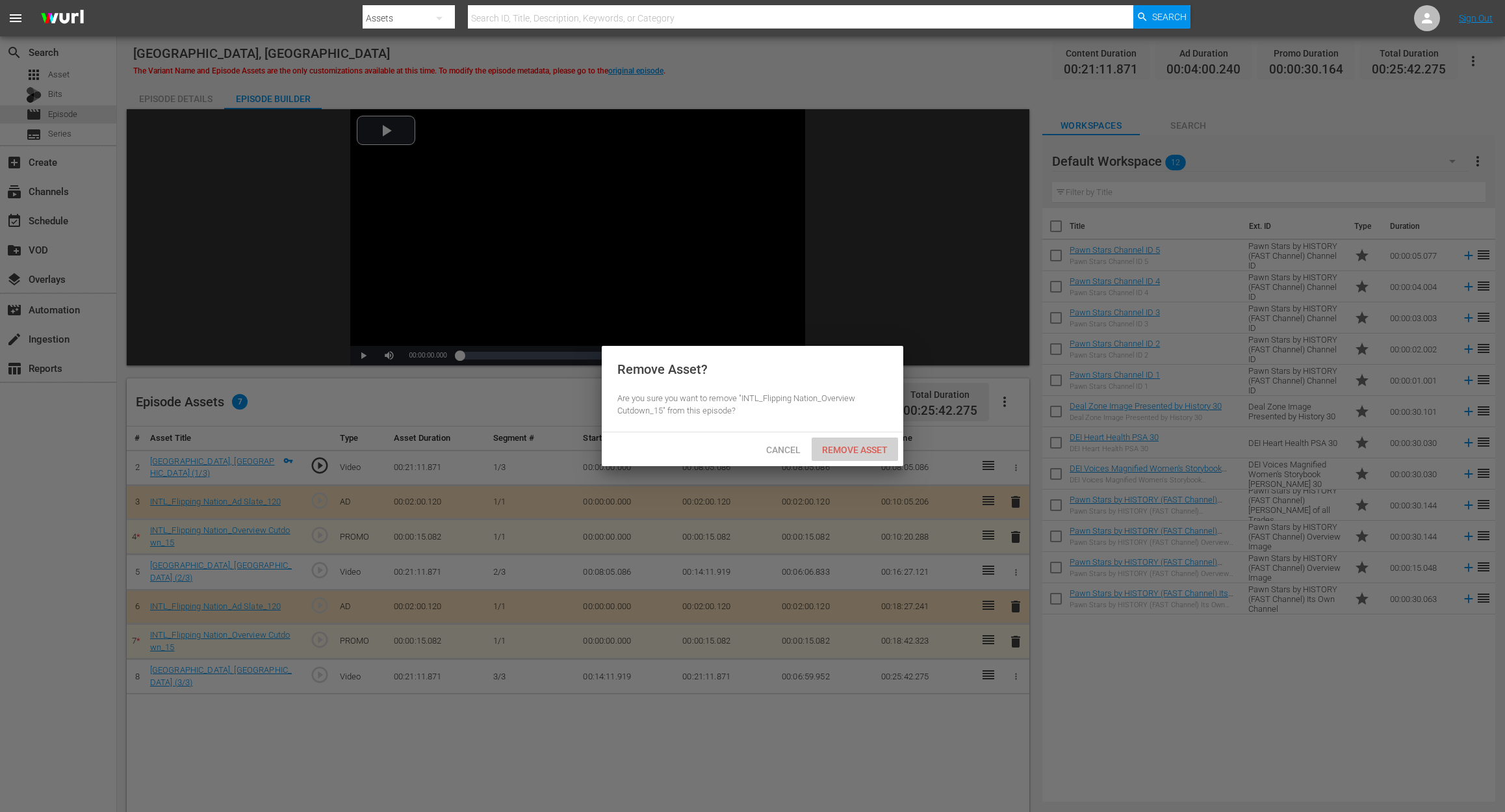
click at [861, 452] on span "Remove Asset" at bounding box center [855, 449] width 87 height 10
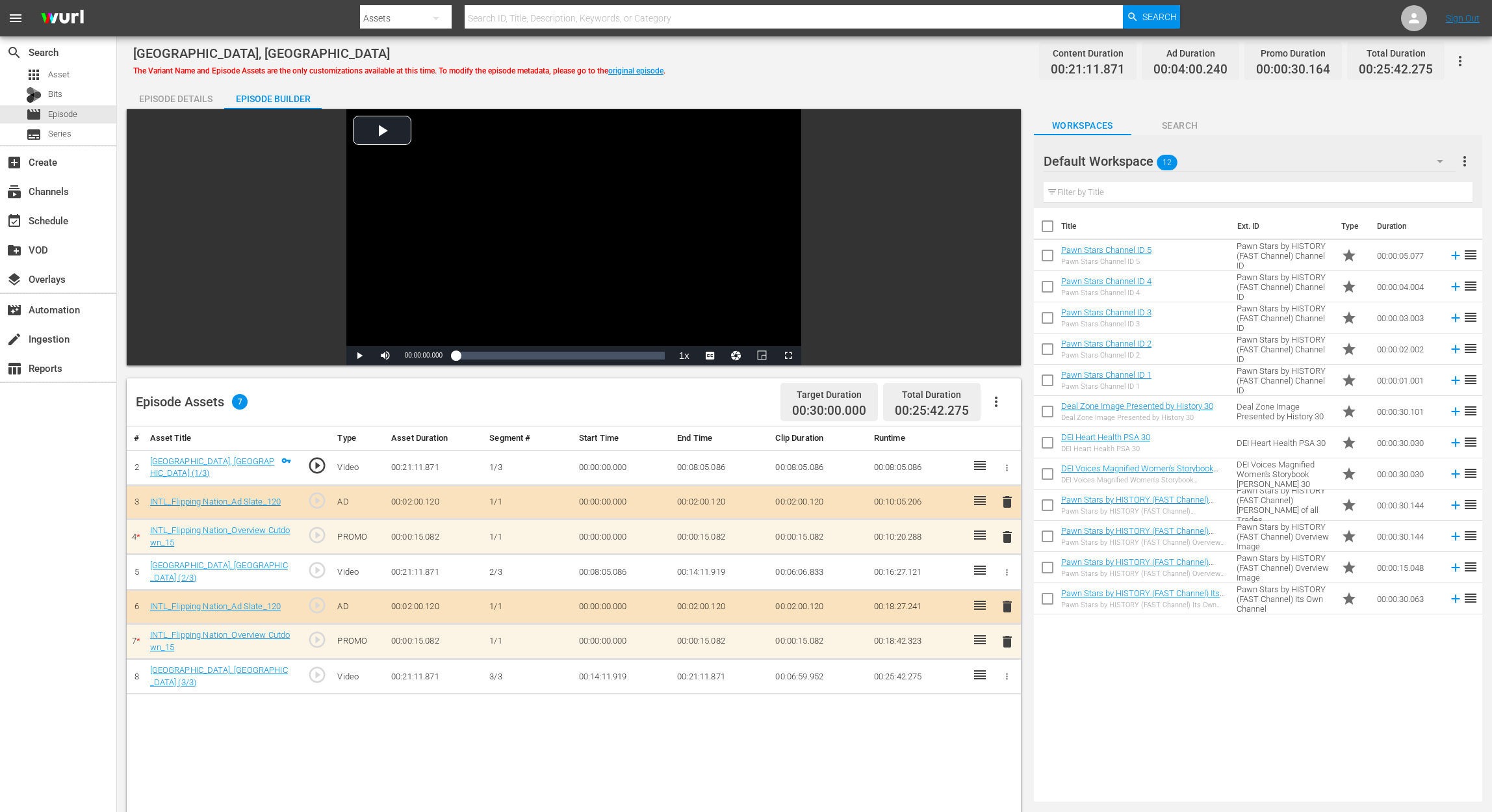
click at [1007, 608] on span "delete" at bounding box center [1007, 641] width 15 height 15
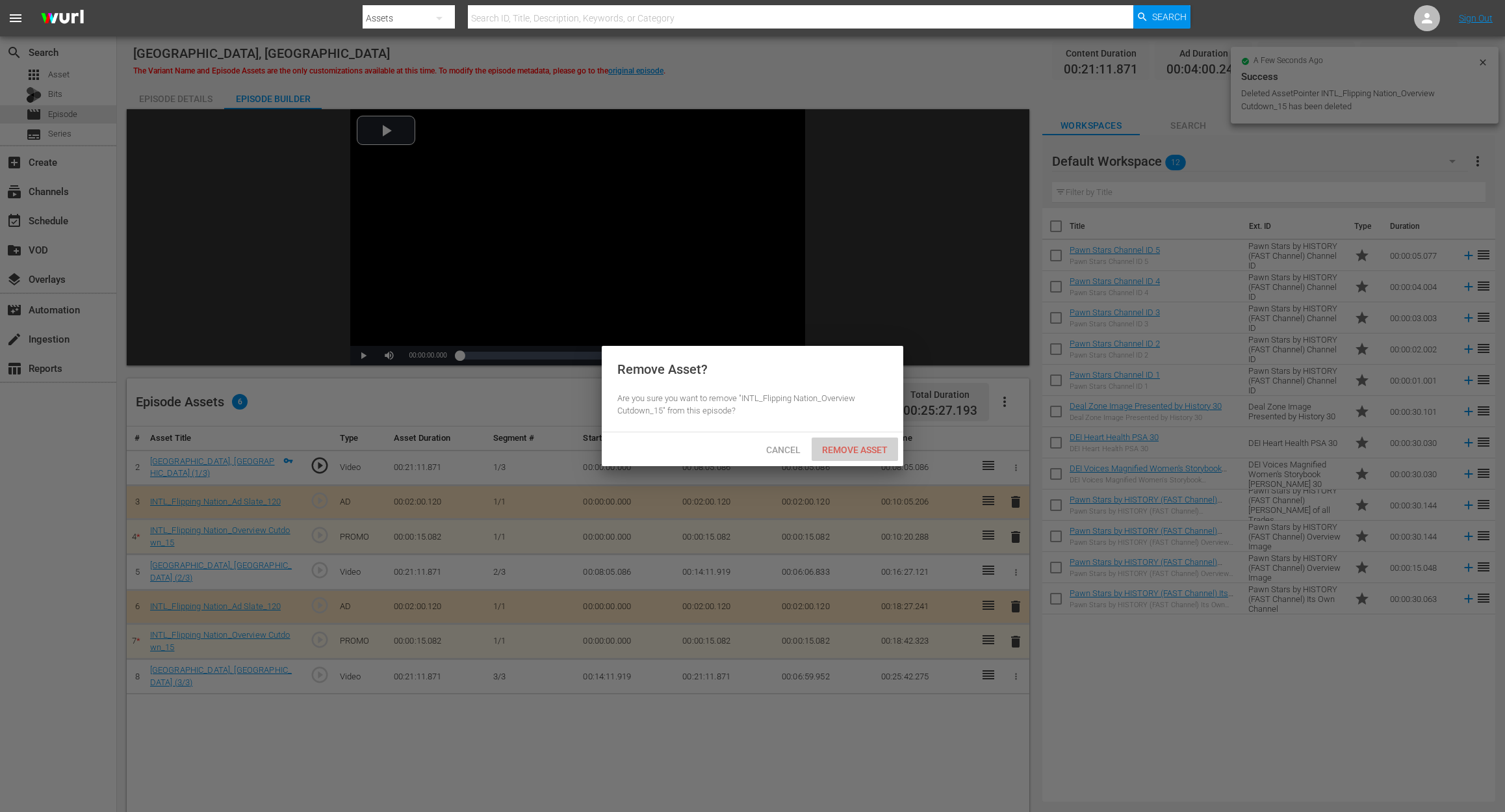
click at [863, 450] on span "Remove Asset" at bounding box center [855, 449] width 87 height 10
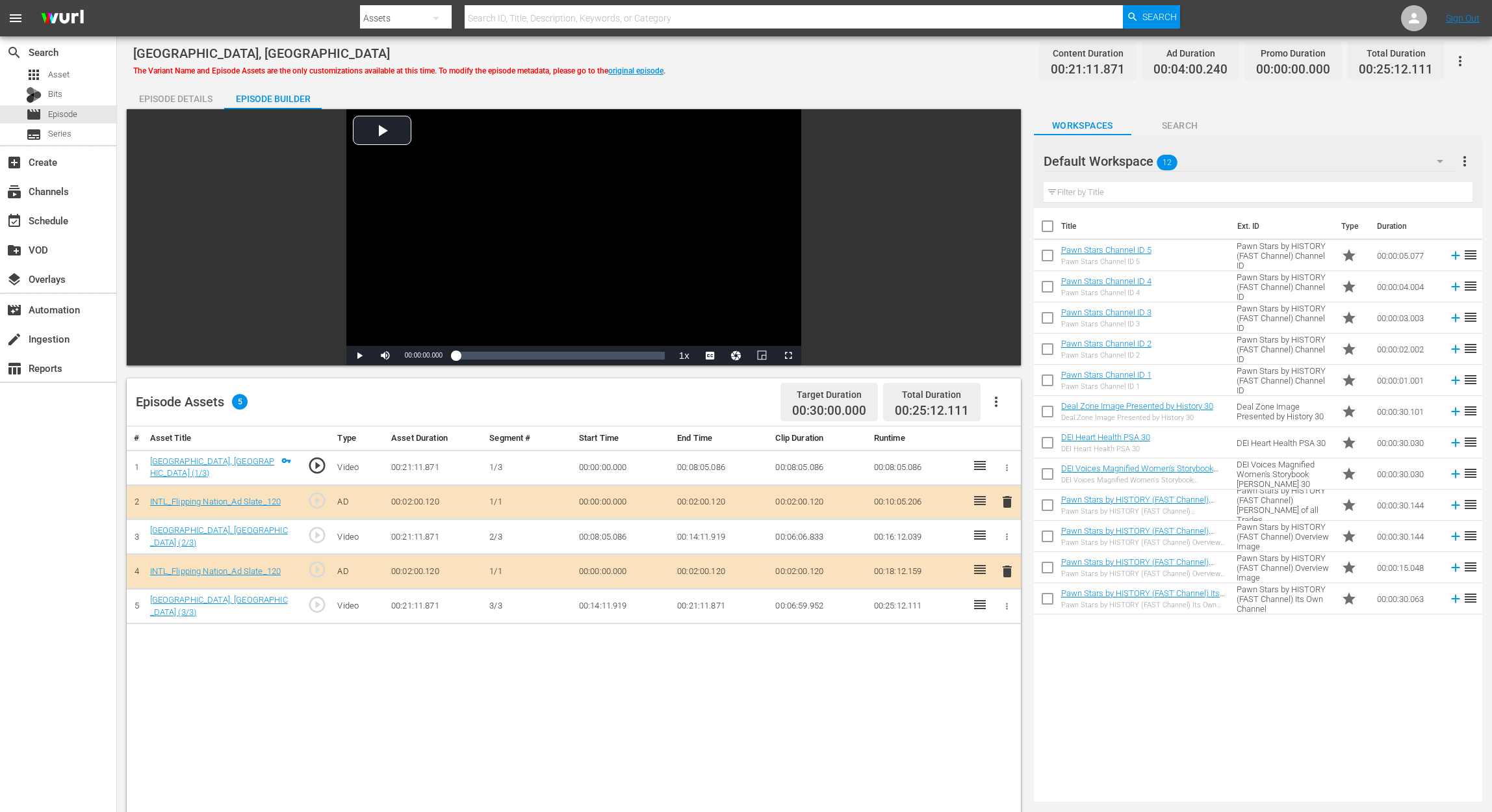
click at [1128, 164] on icon "button" at bounding box center [1439, 160] width 15 height 15
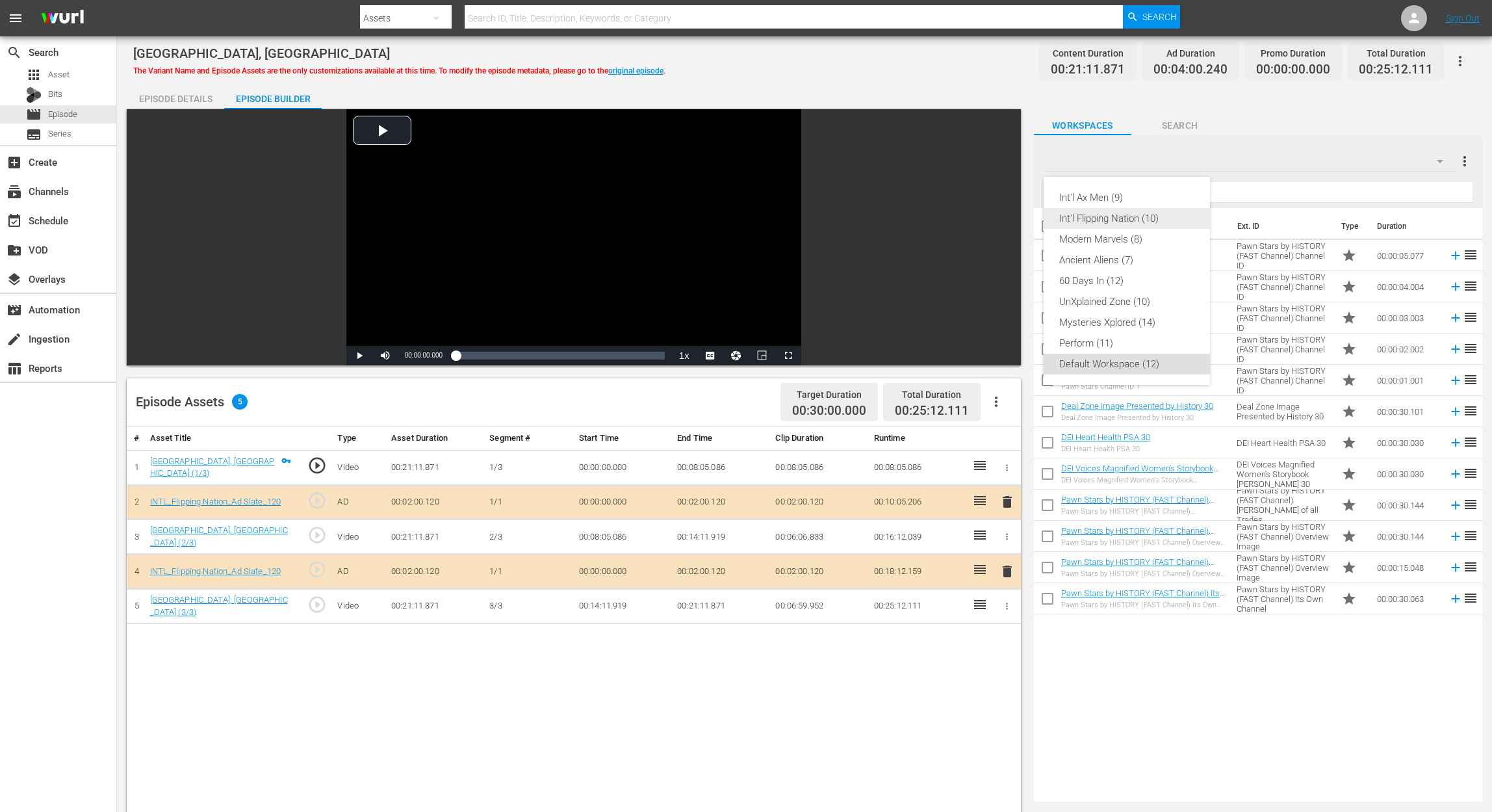
click at [1128, 211] on div "Int'l Flipping Nation (10)" at bounding box center [1127, 218] width 135 height 21
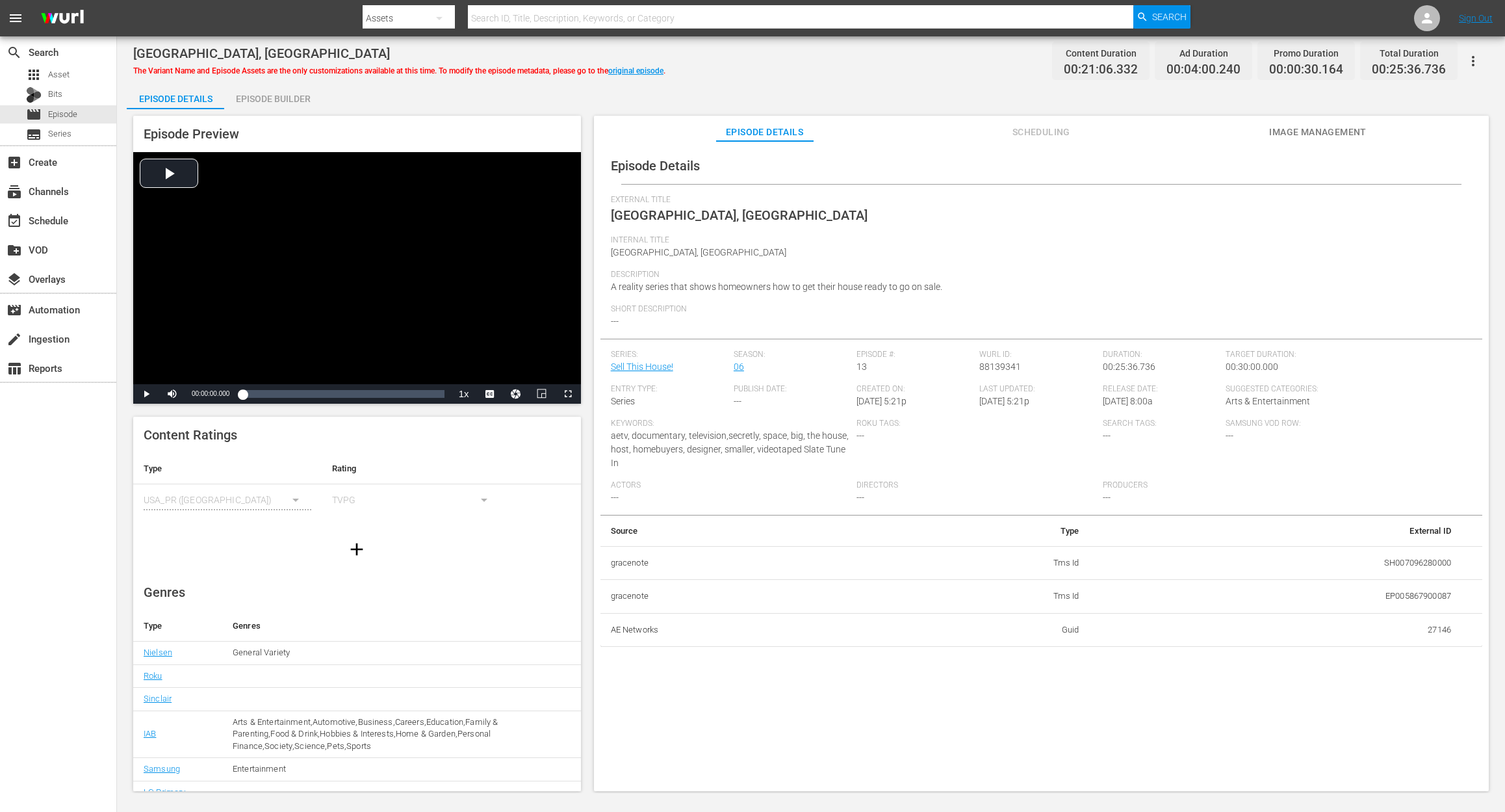
click at [289, 99] on div "Episode Builder" at bounding box center [273, 98] width 98 height 31
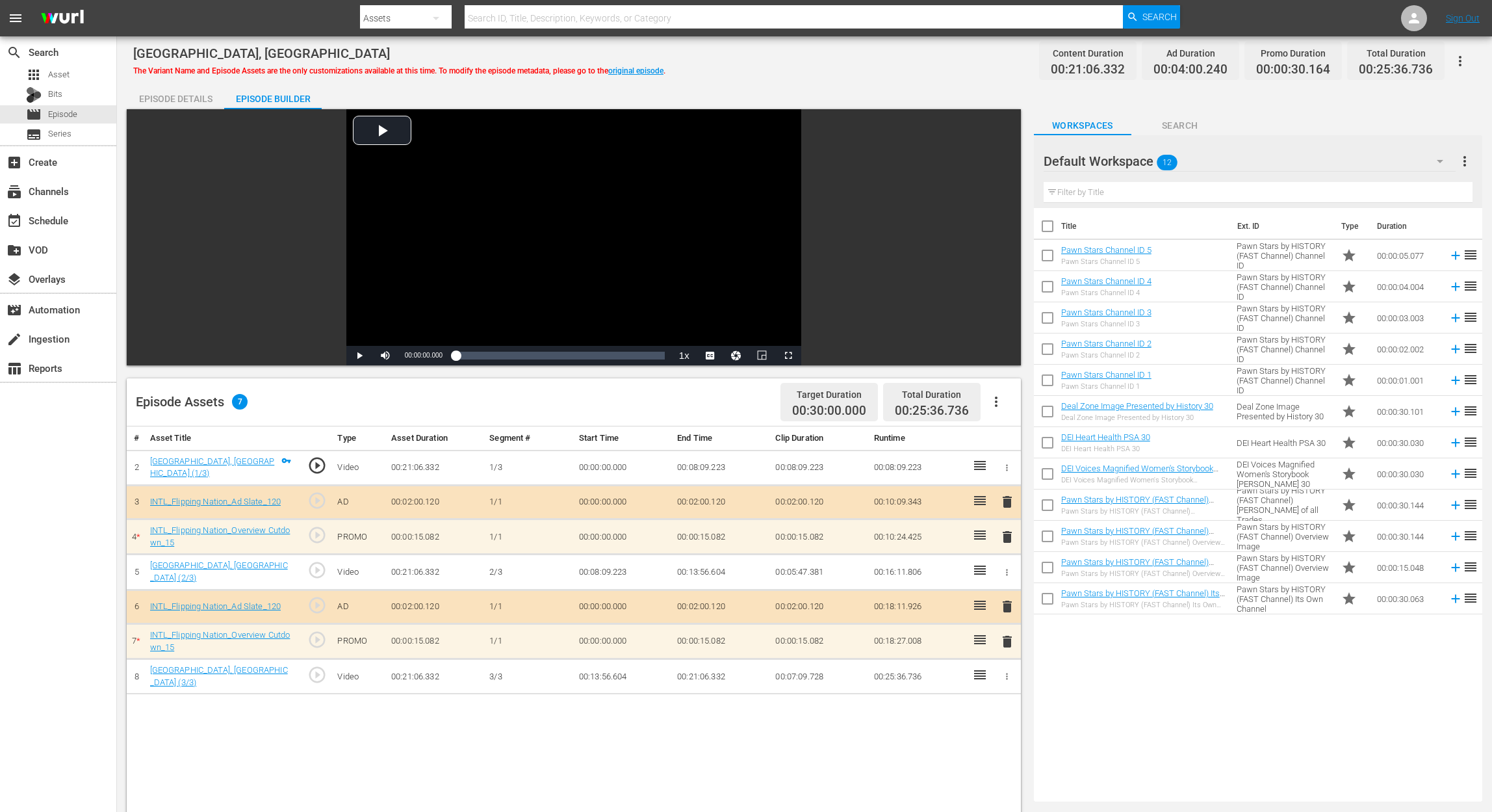
click at [311, 608] on div "# Asset Title Type Asset Duration Segment # Start Time End Time Clip Duration R…" at bounding box center [573, 784] width 894 height 714
click at [1001, 531] on span "delete" at bounding box center [1007, 536] width 15 height 15
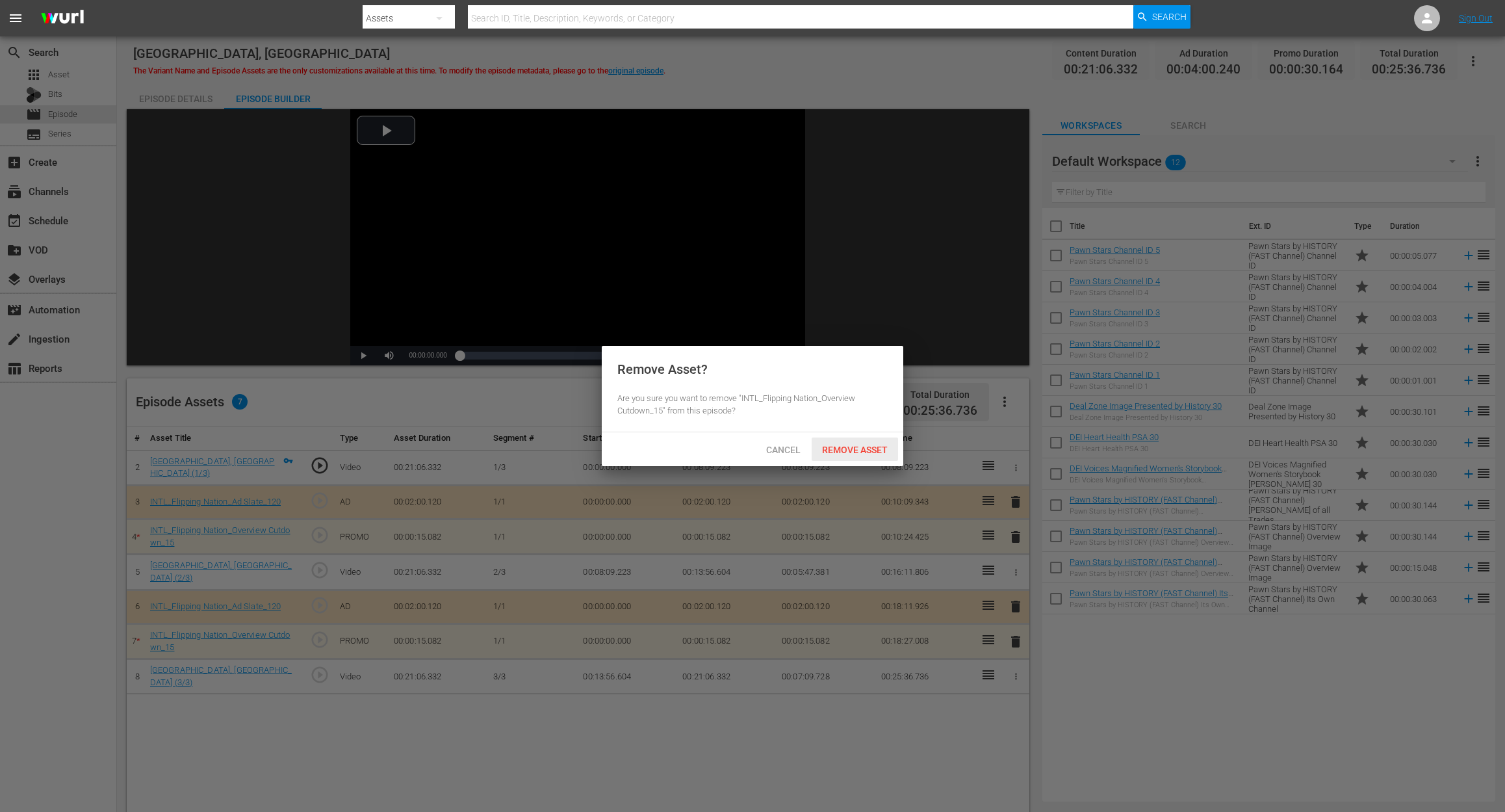
click at [864, 445] on span "Remove Asset" at bounding box center [855, 449] width 87 height 10
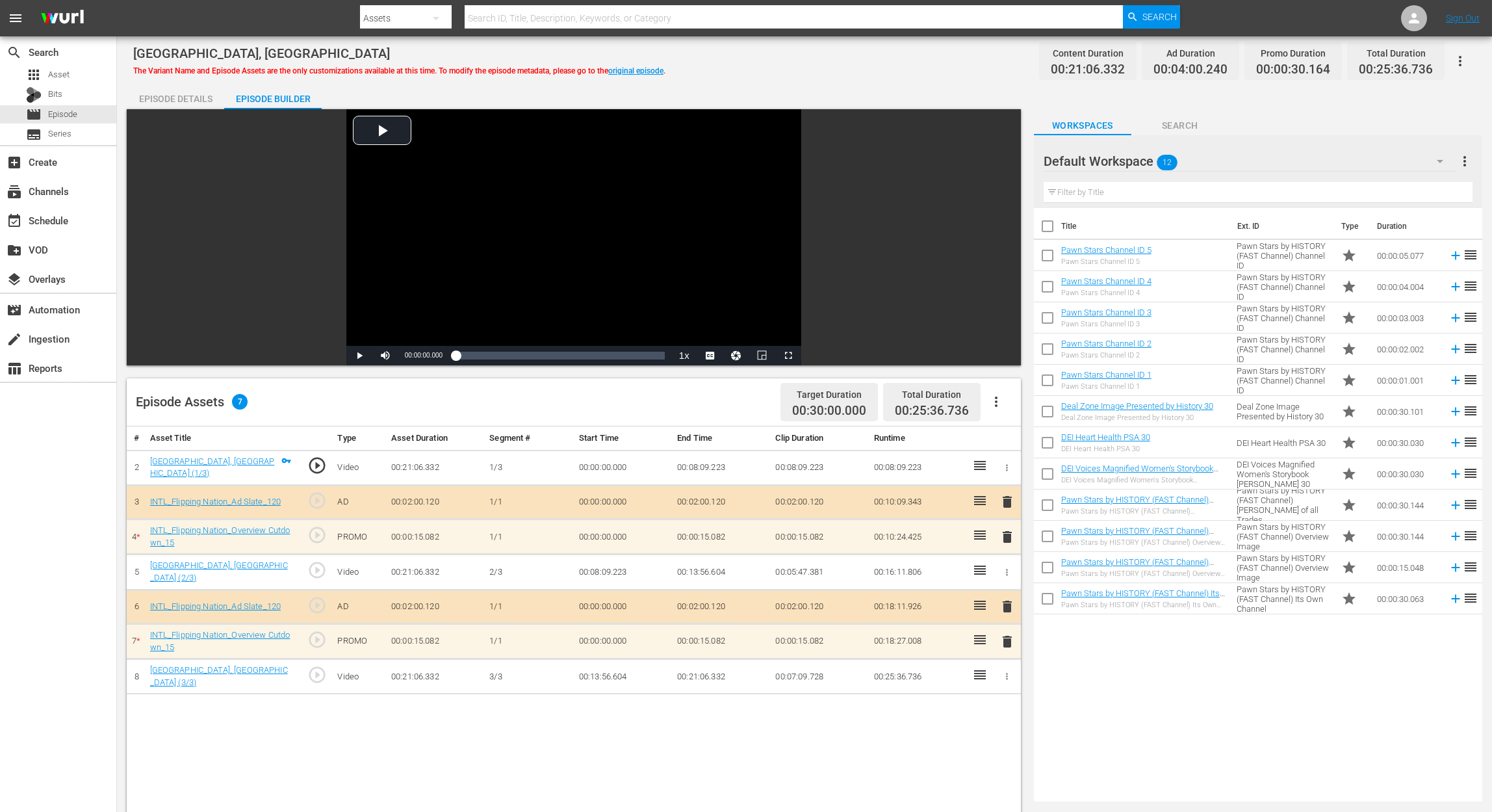
click at [1009, 608] on span "delete" at bounding box center [1007, 641] width 15 height 15
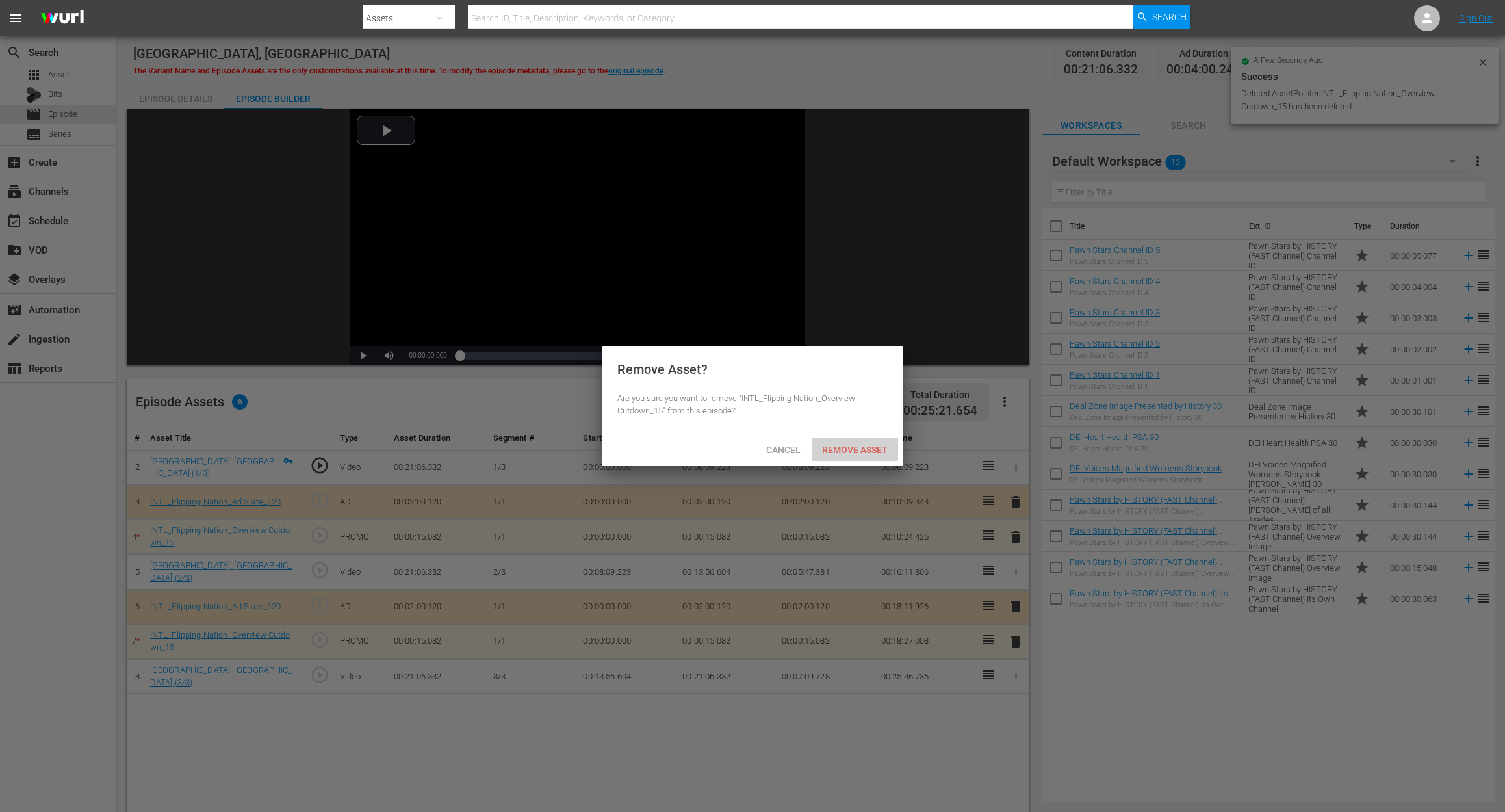
click at [839, 443] on div "Remove Asset" at bounding box center [855, 449] width 87 height 24
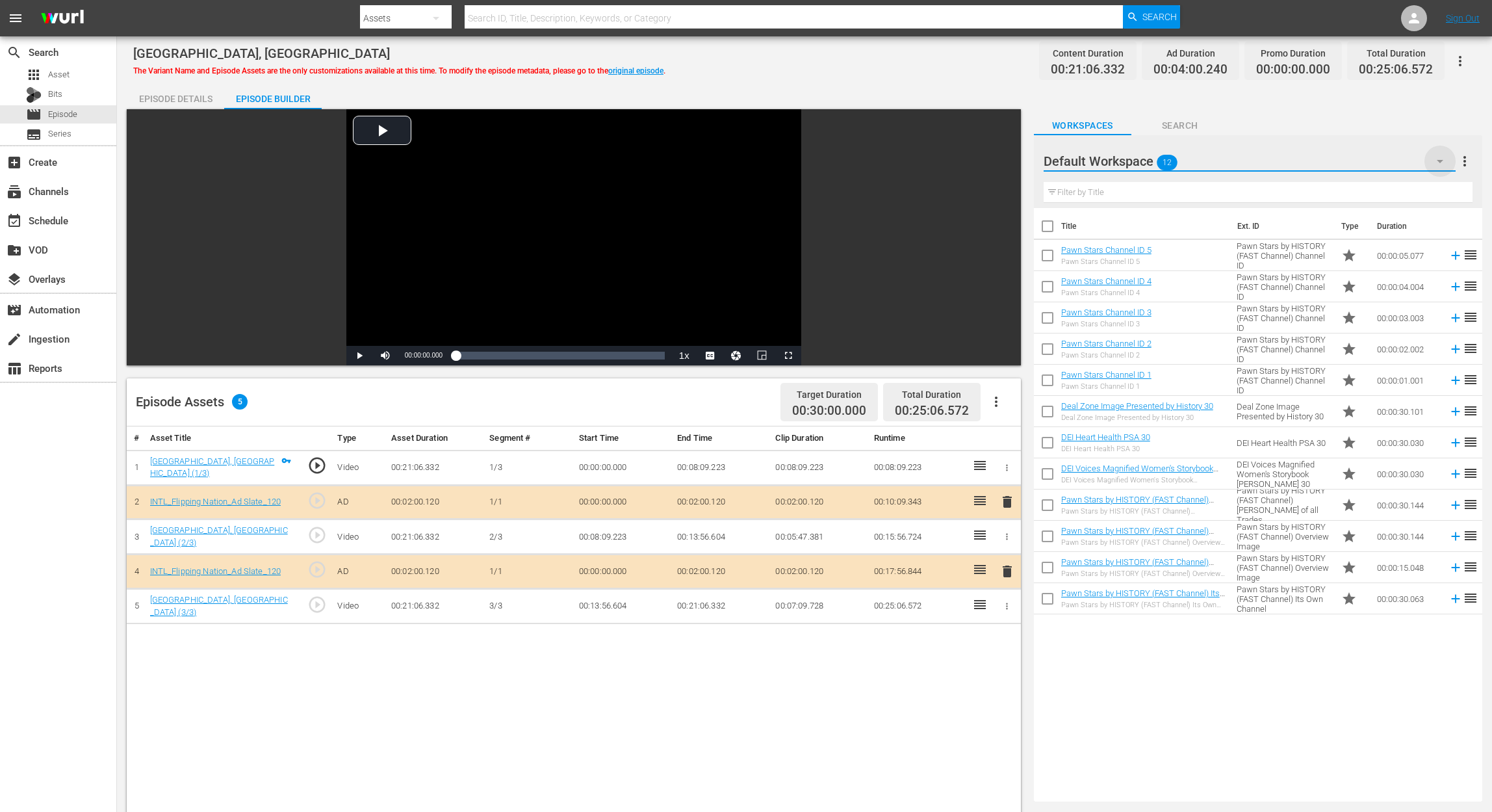
click at [1128, 157] on icon "button" at bounding box center [1439, 160] width 15 height 15
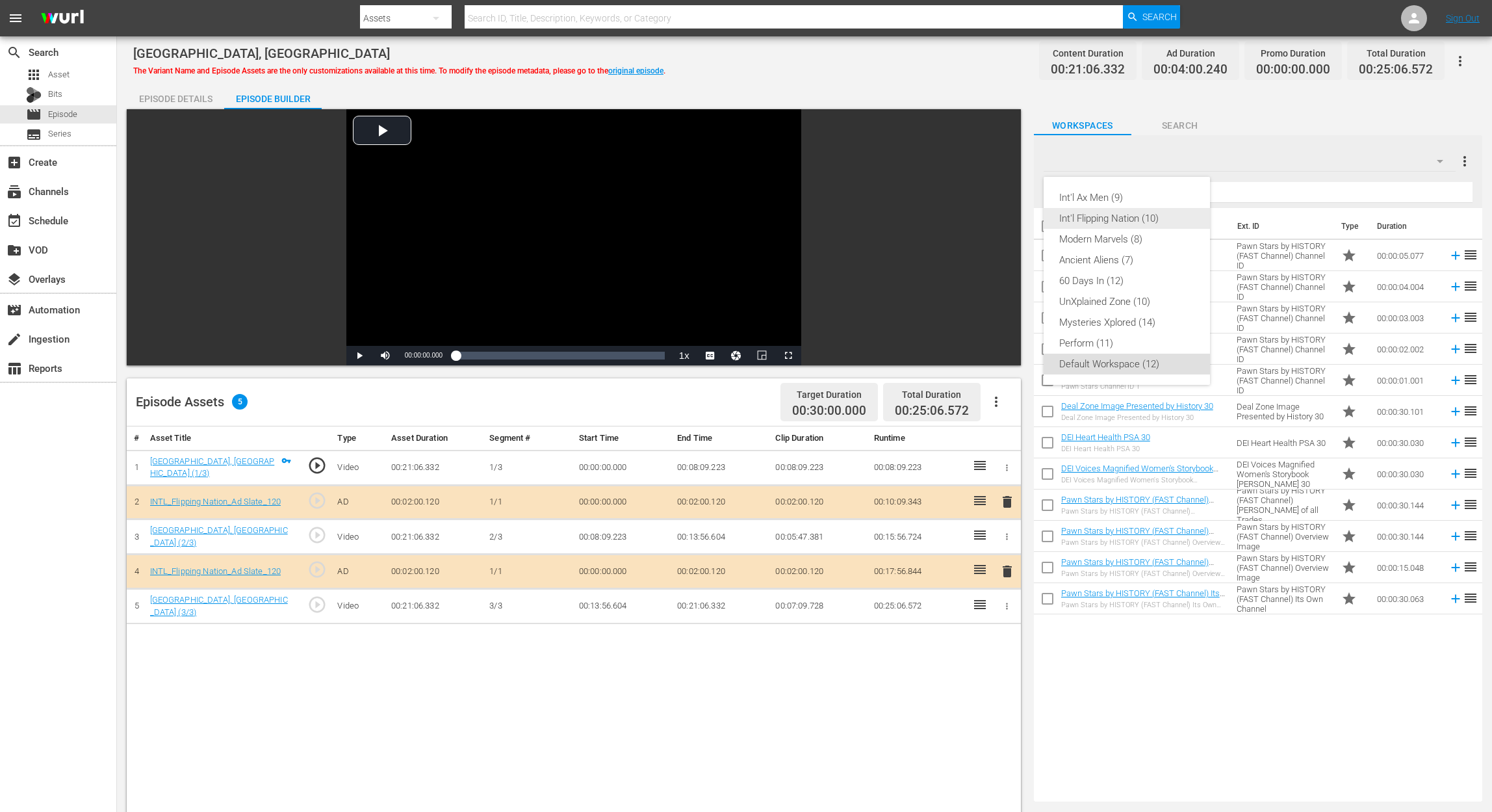
click at [1128, 219] on div "Int'l Flipping Nation (10)" at bounding box center [1127, 218] width 135 height 21
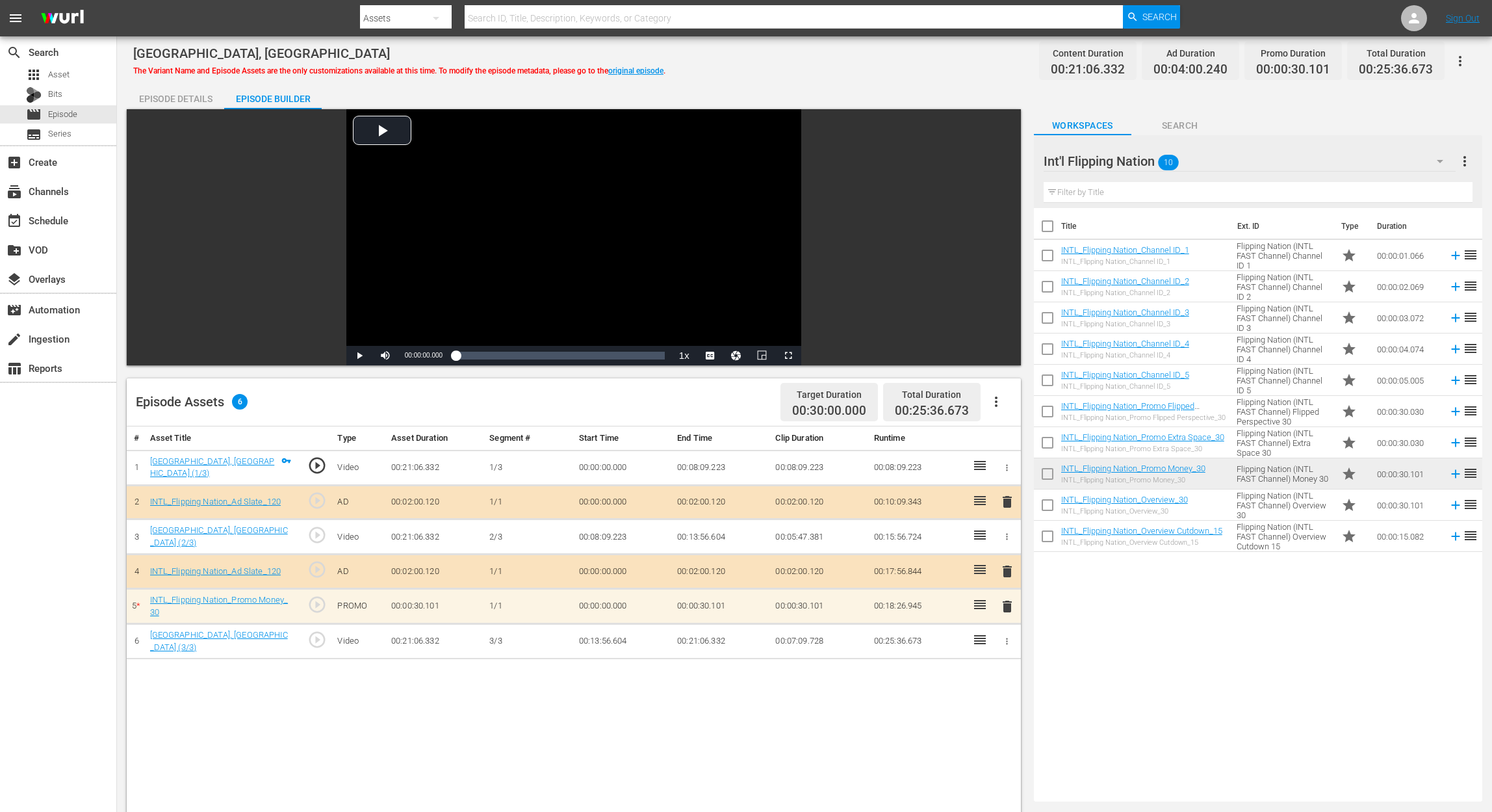
click at [367, 608] on div "# Asset Title Type Asset Duration Segment # Start Time End Time Clip Duration R…" at bounding box center [573, 784] width 894 height 714
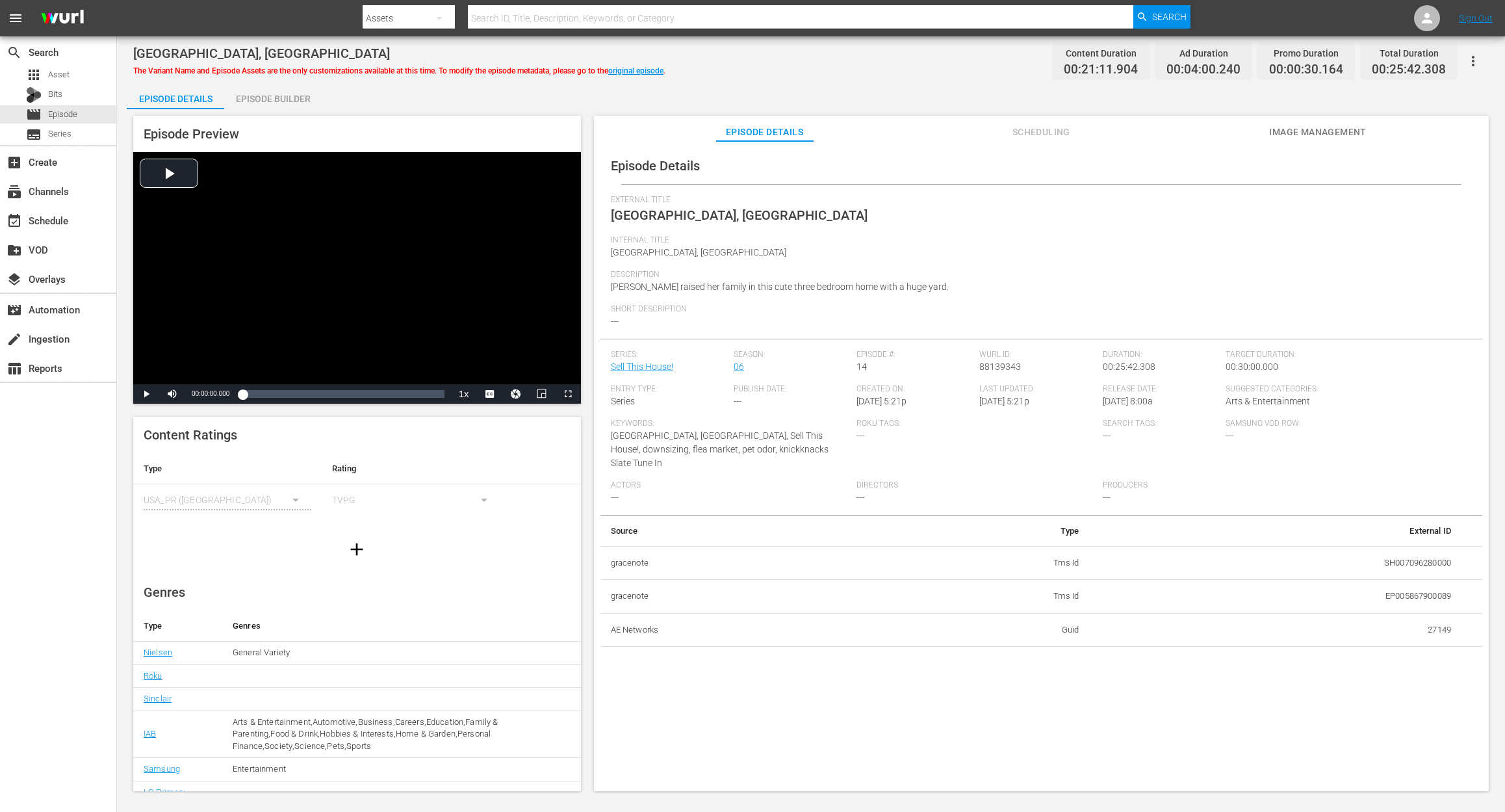
click at [266, 101] on div "Episode Builder" at bounding box center [273, 98] width 98 height 31
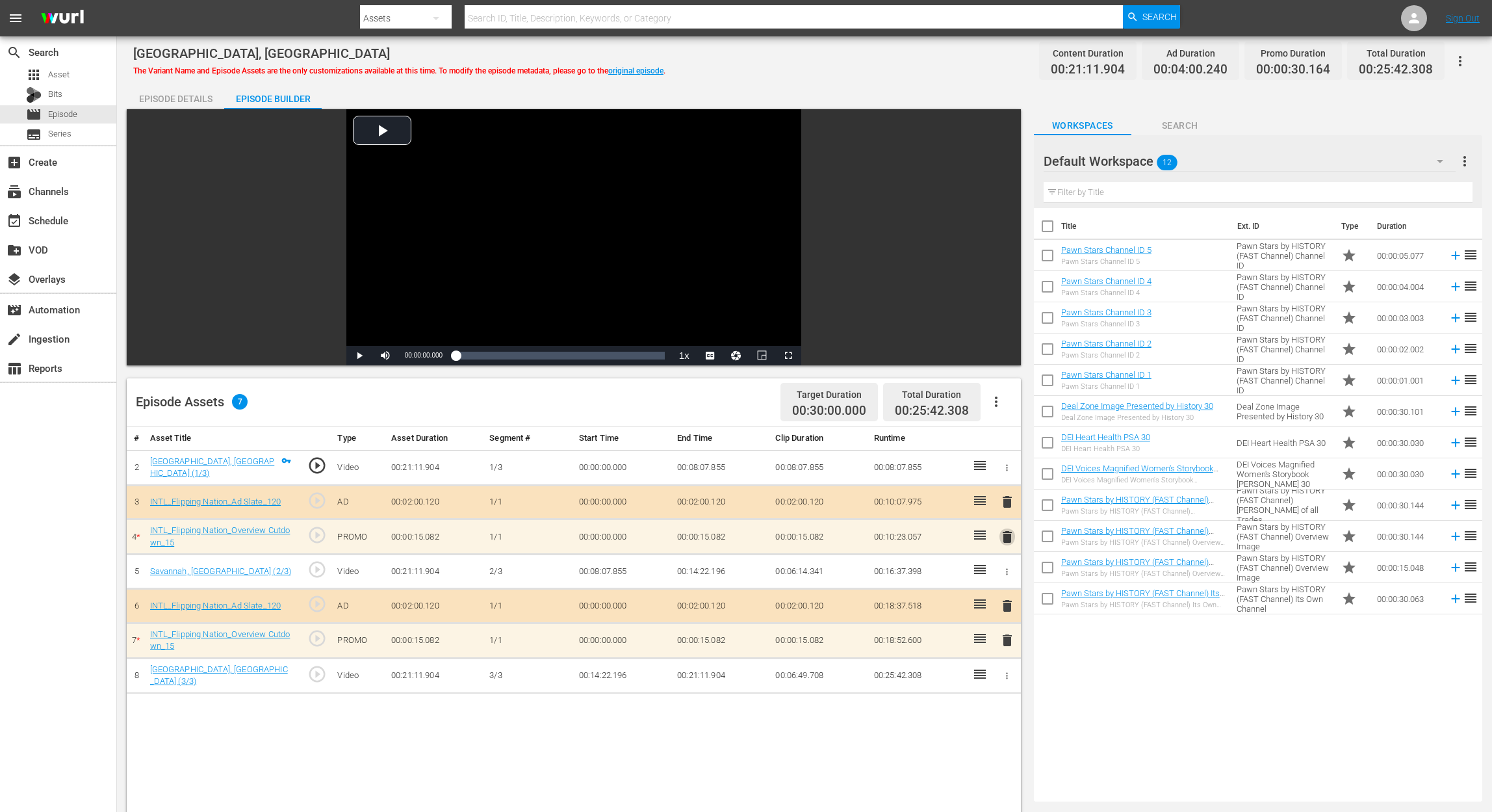
click at [1004, 529] on span "delete" at bounding box center [1007, 536] width 15 height 15
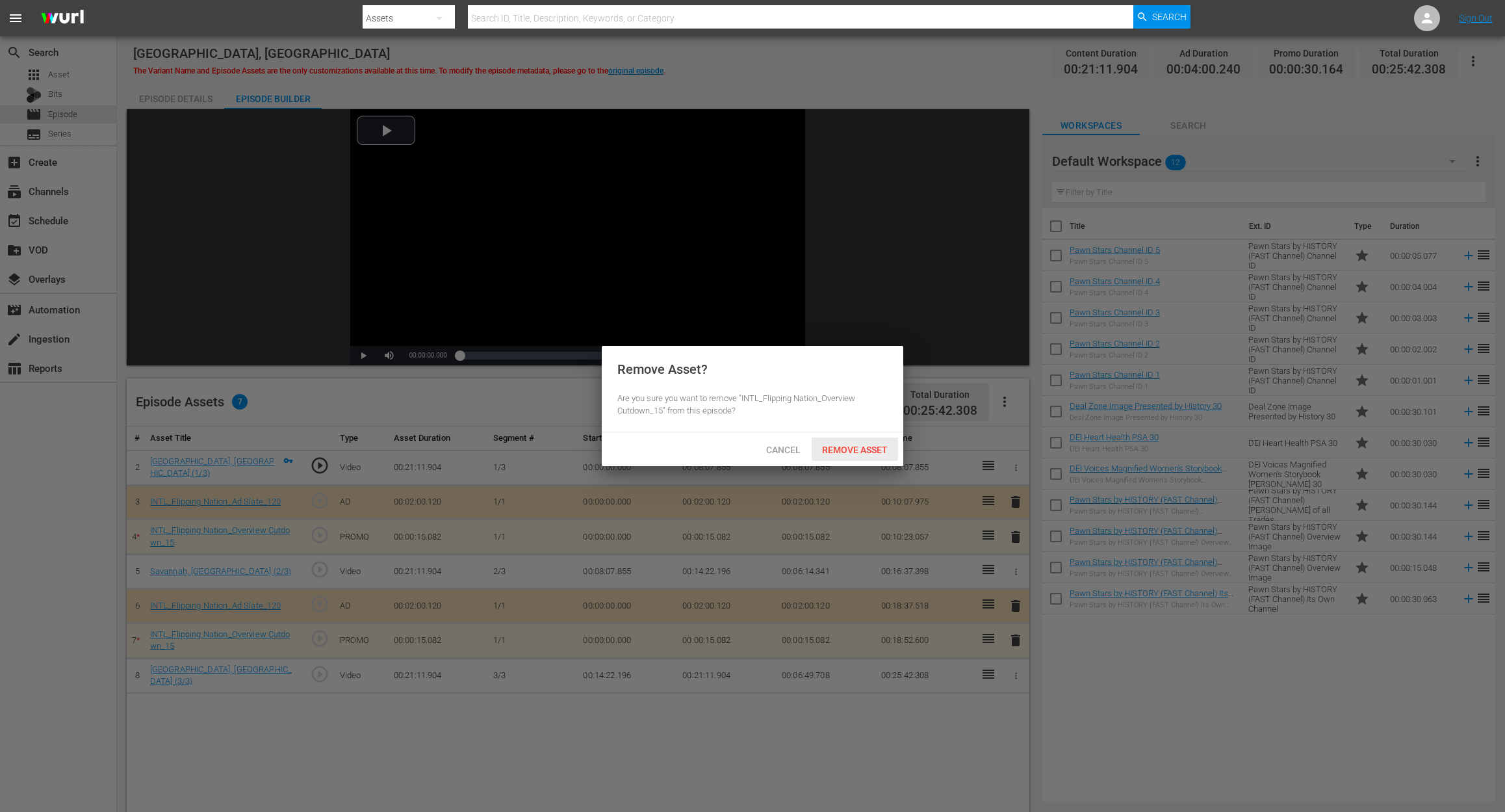
click at [879, 452] on span "Remove Asset" at bounding box center [855, 449] width 87 height 10
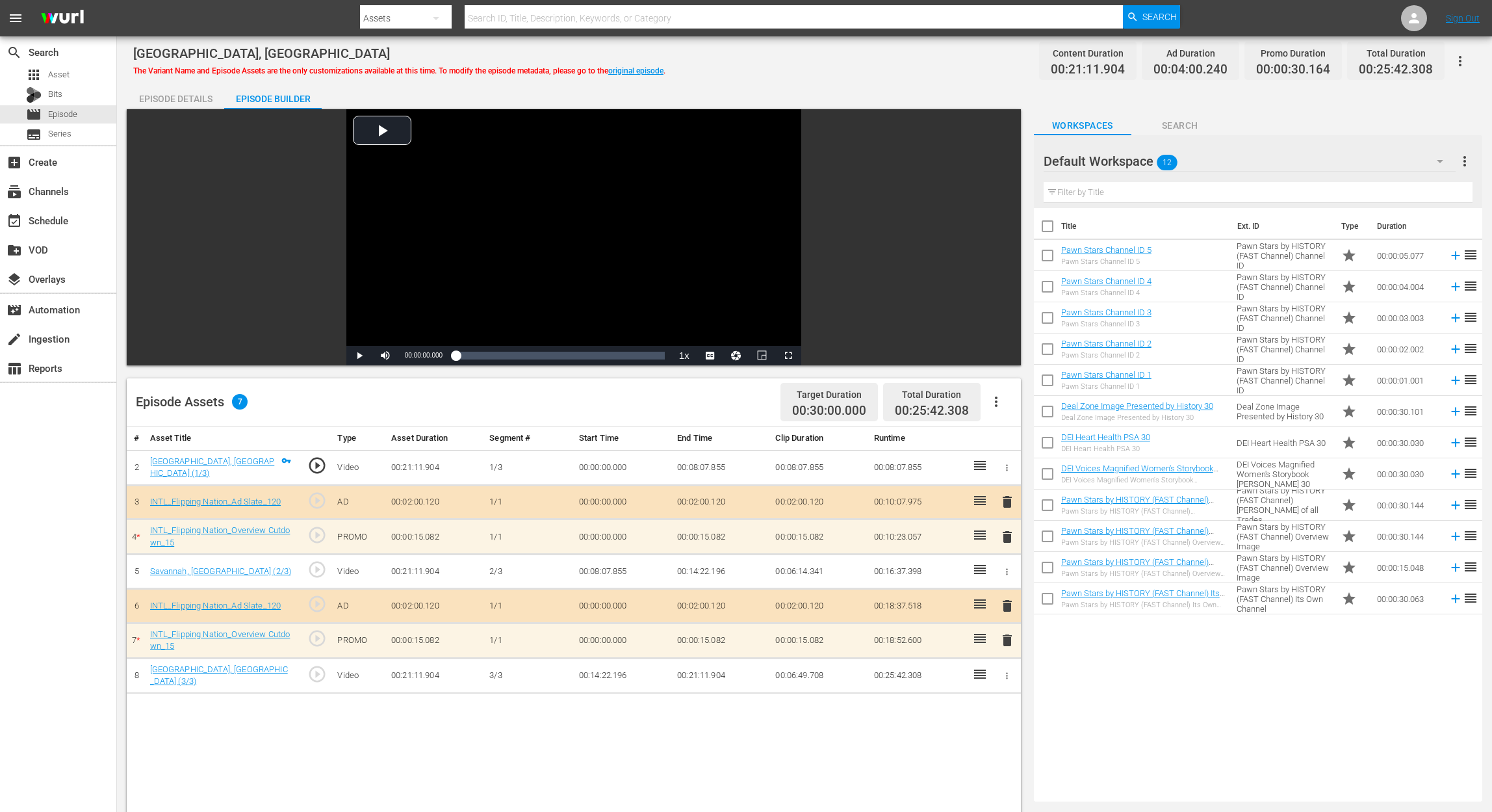
click at [461, 608] on div "# Asset Title Type Asset Duration Segment # Start Time End Time Clip Duration R…" at bounding box center [573, 784] width 894 height 714
click at [1006, 608] on span "delete" at bounding box center [1007, 640] width 15 height 15
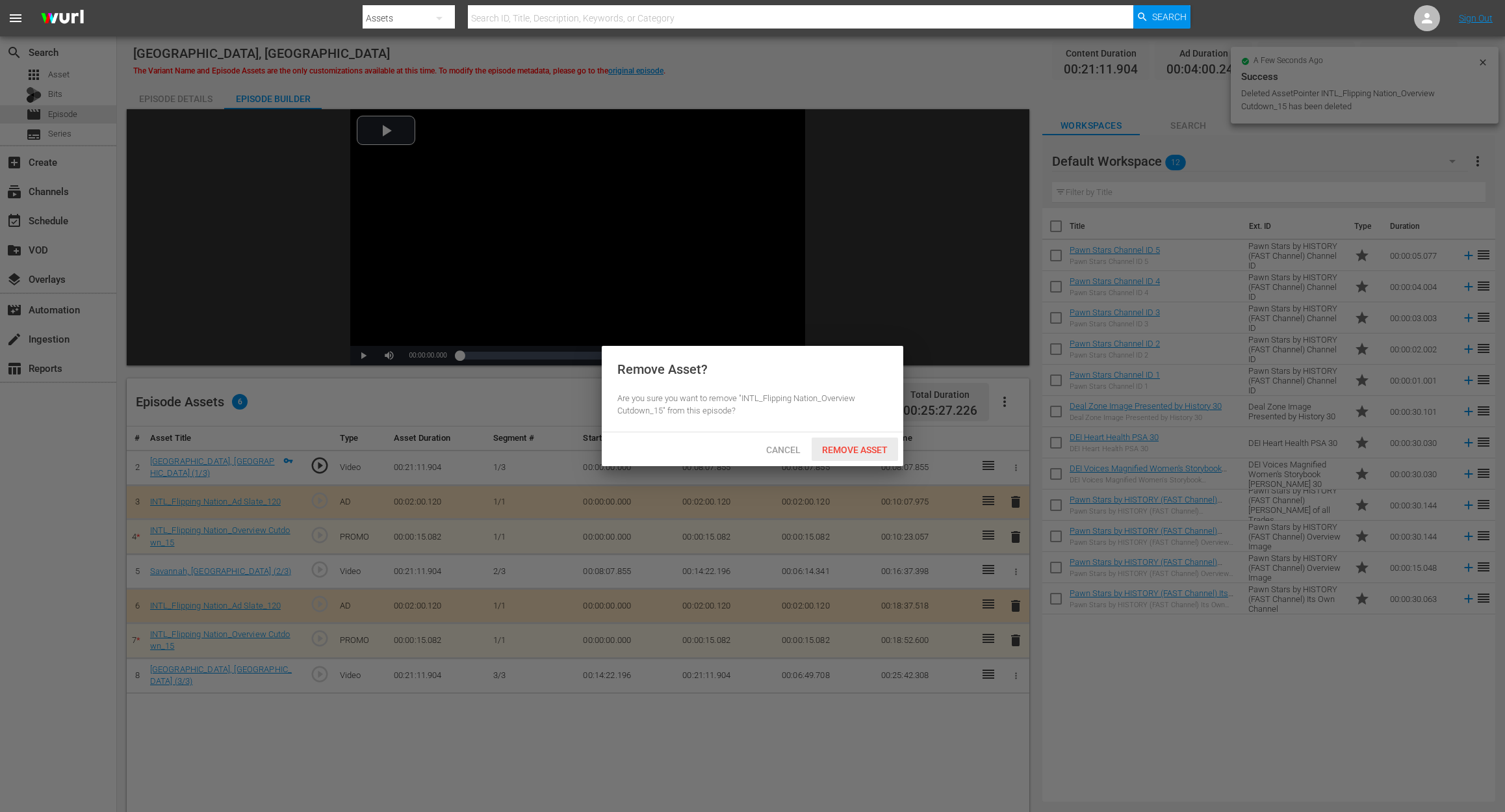
click at [870, 451] on span "Remove Asset" at bounding box center [855, 449] width 87 height 10
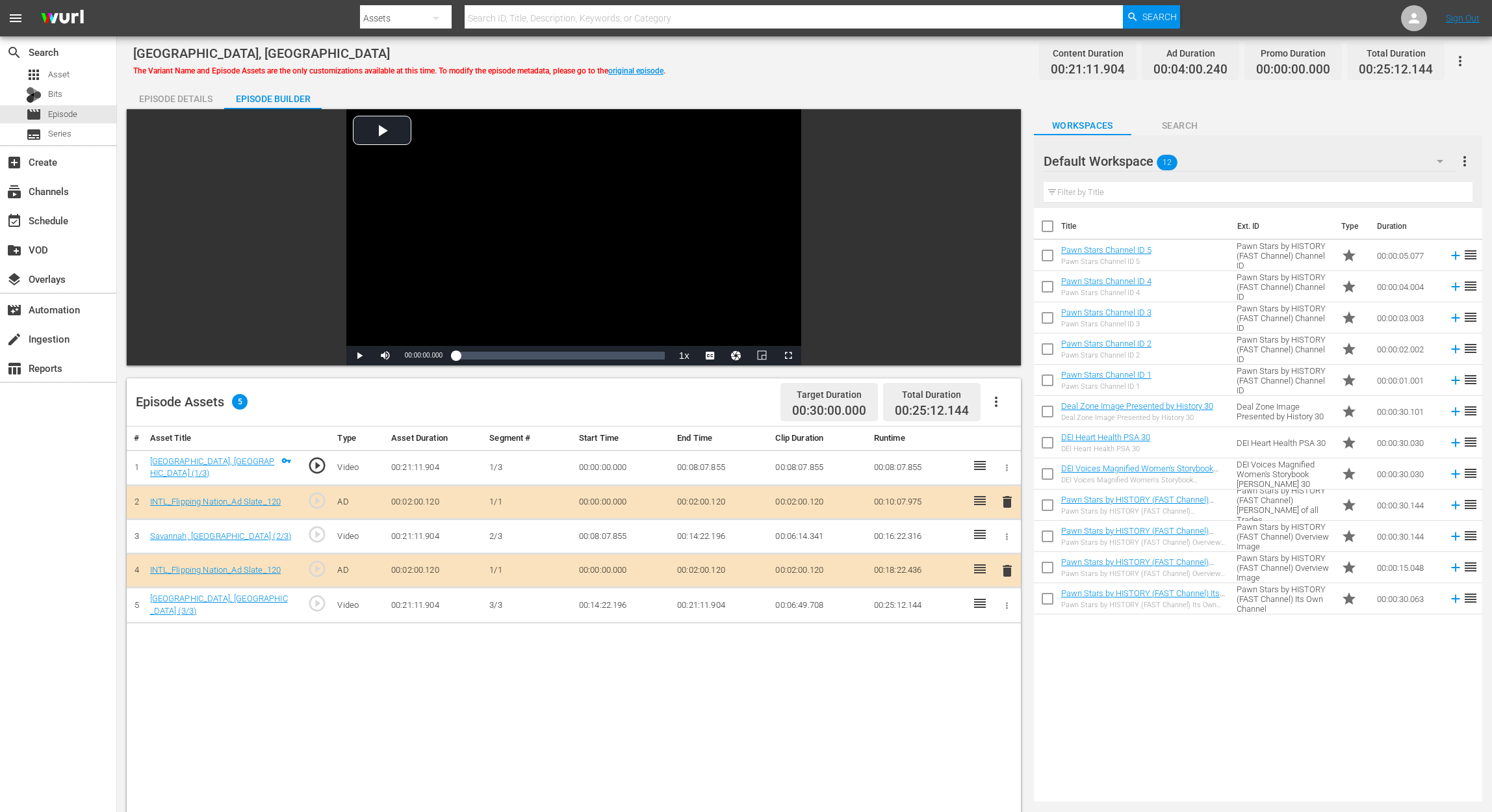
click at [388, 608] on div "# Asset Title Type Asset Duration Segment # Start Time End Time Clip Duration R…" at bounding box center [573, 784] width 894 height 714
click at [1128, 174] on button "button" at bounding box center [1440, 161] width 31 height 31
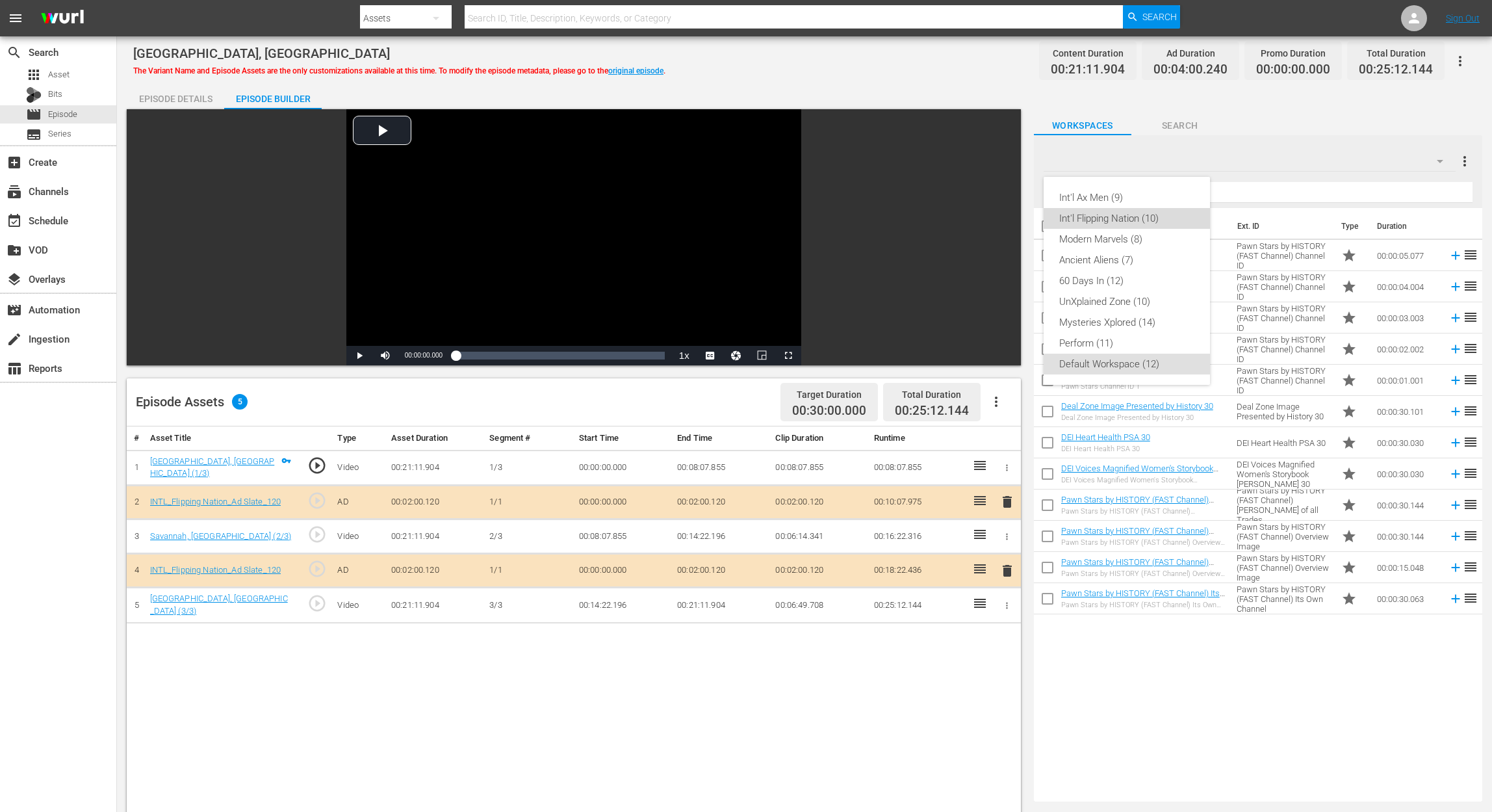
click at [1113, 228] on div "Int'l Flipping Nation (10)" at bounding box center [1127, 218] width 135 height 21
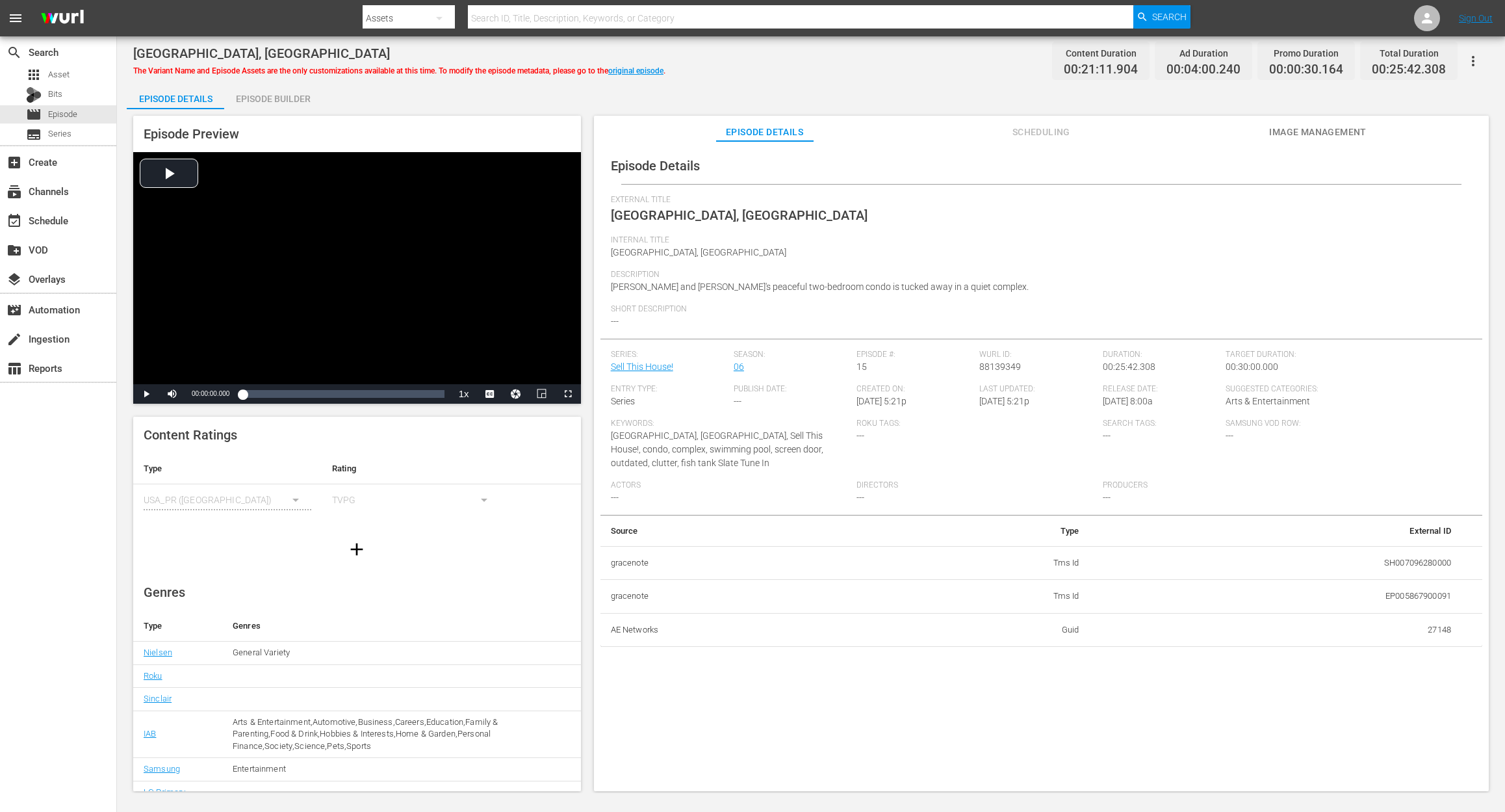
click at [262, 98] on div "Episode Builder" at bounding box center [273, 98] width 98 height 31
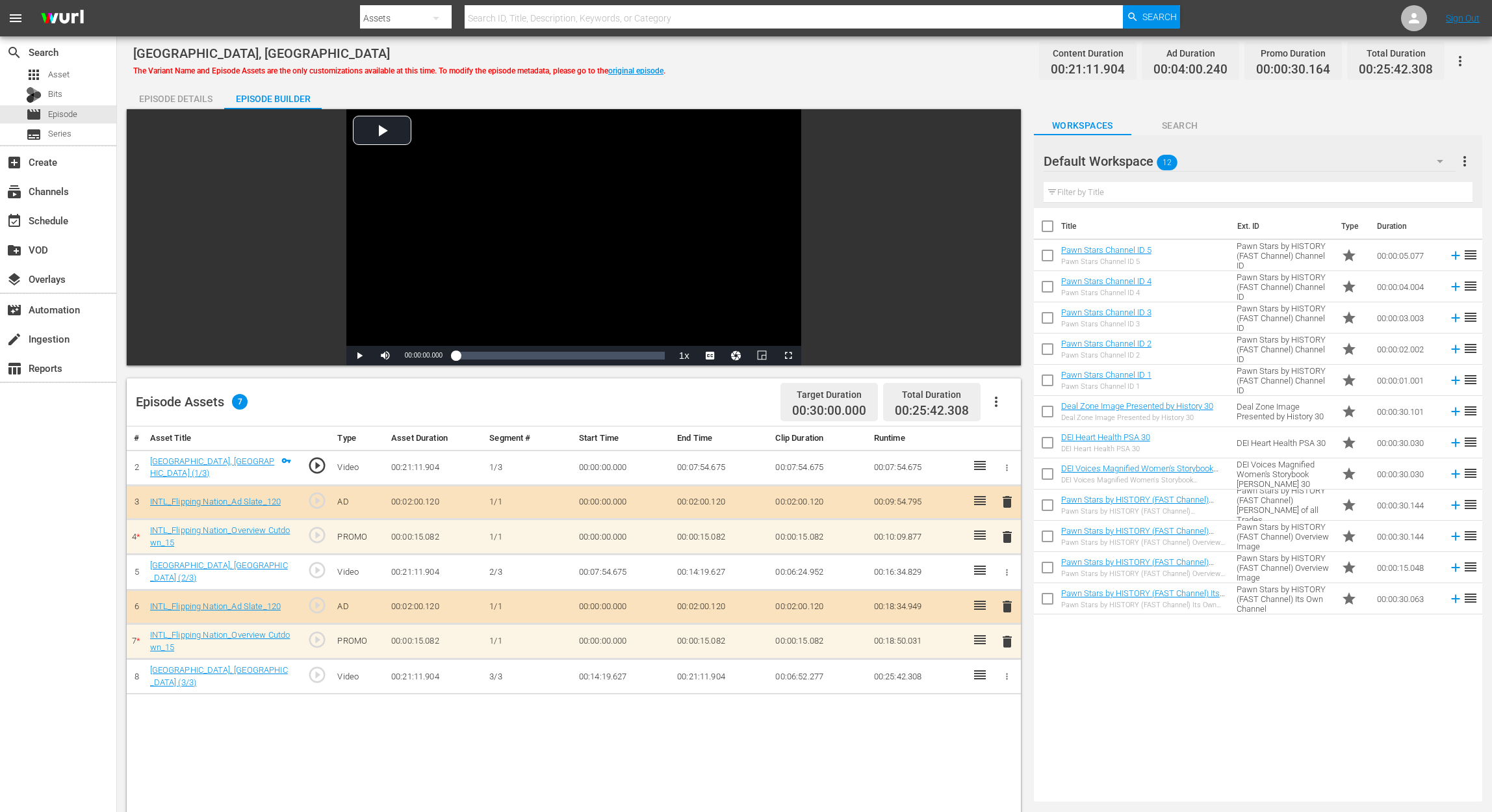
click at [1006, 538] on span "delete" at bounding box center [1007, 536] width 15 height 15
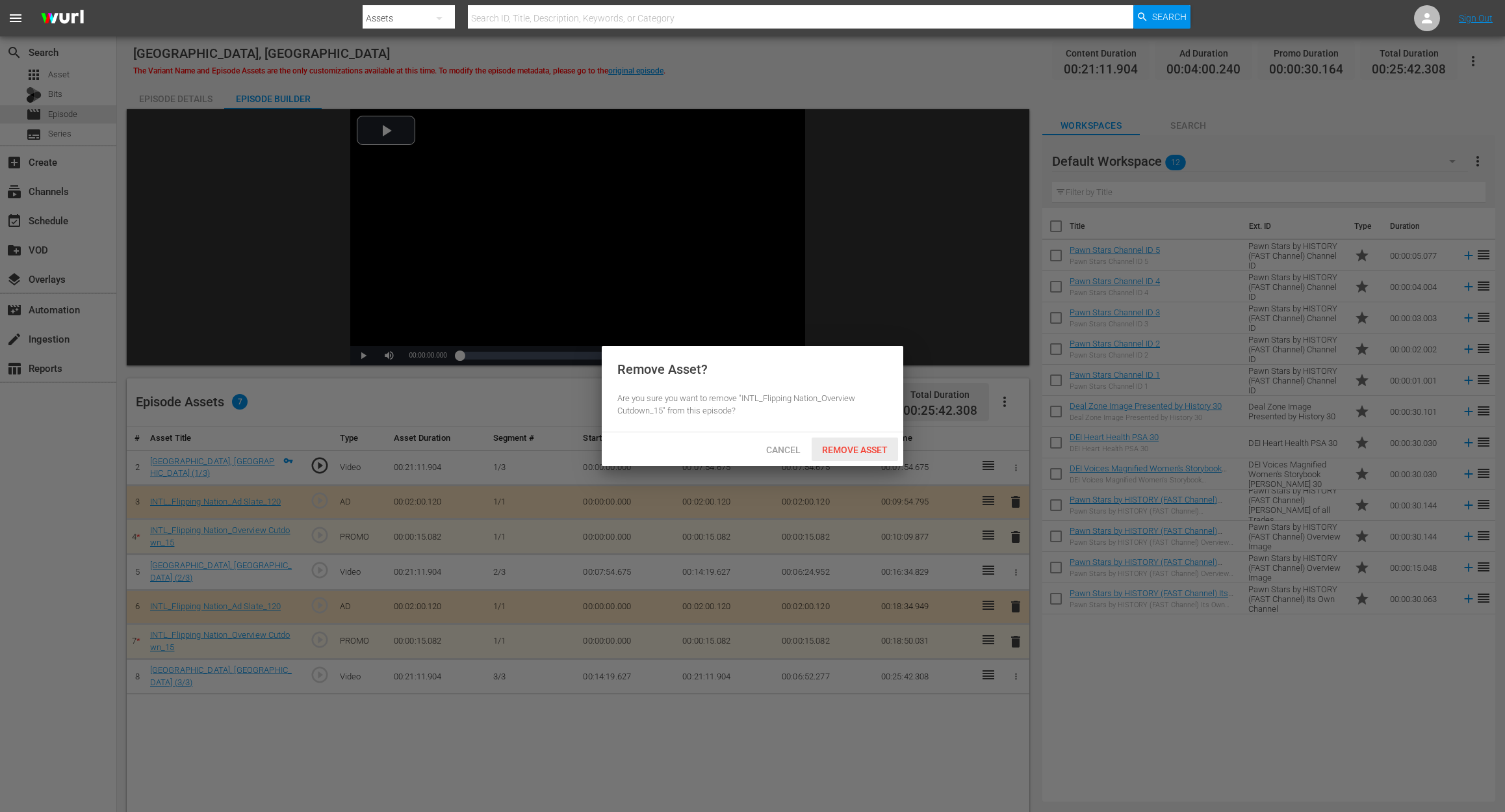
click at [857, 452] on span "Remove Asset" at bounding box center [855, 449] width 87 height 10
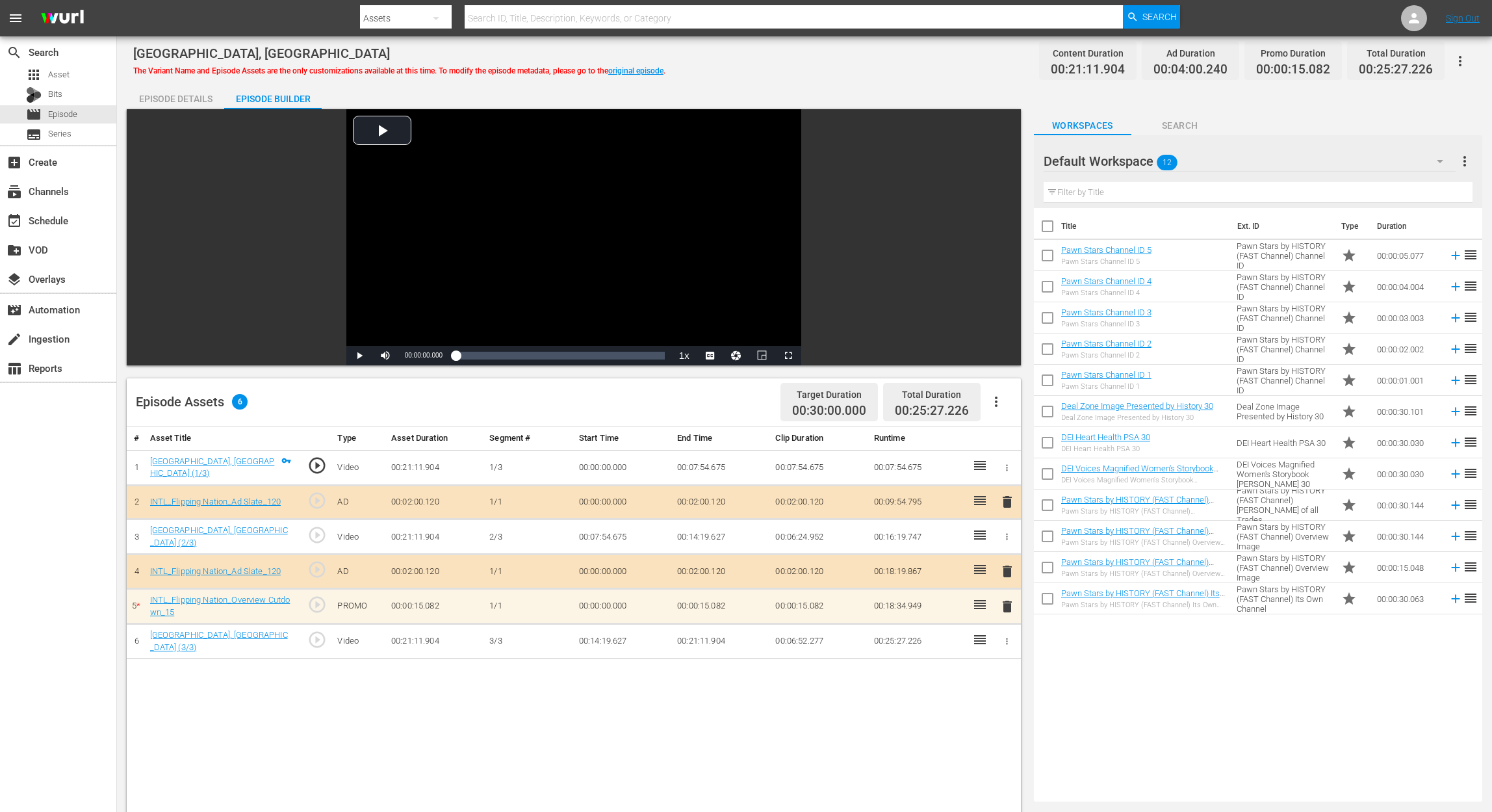
click at [1009, 608] on span "delete" at bounding box center [1007, 606] width 15 height 15
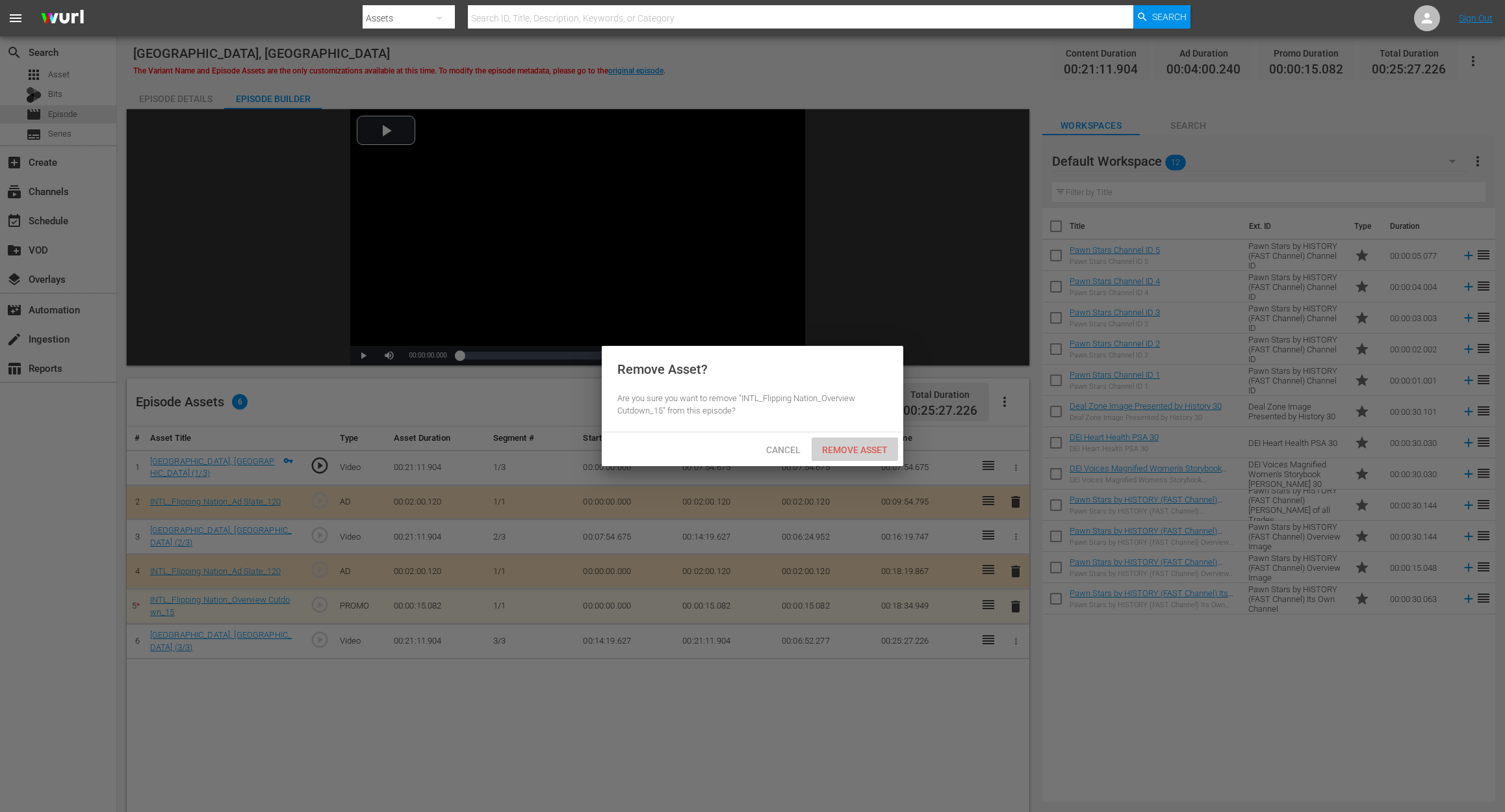
click at [863, 449] on span "Remove Asset" at bounding box center [855, 449] width 87 height 10
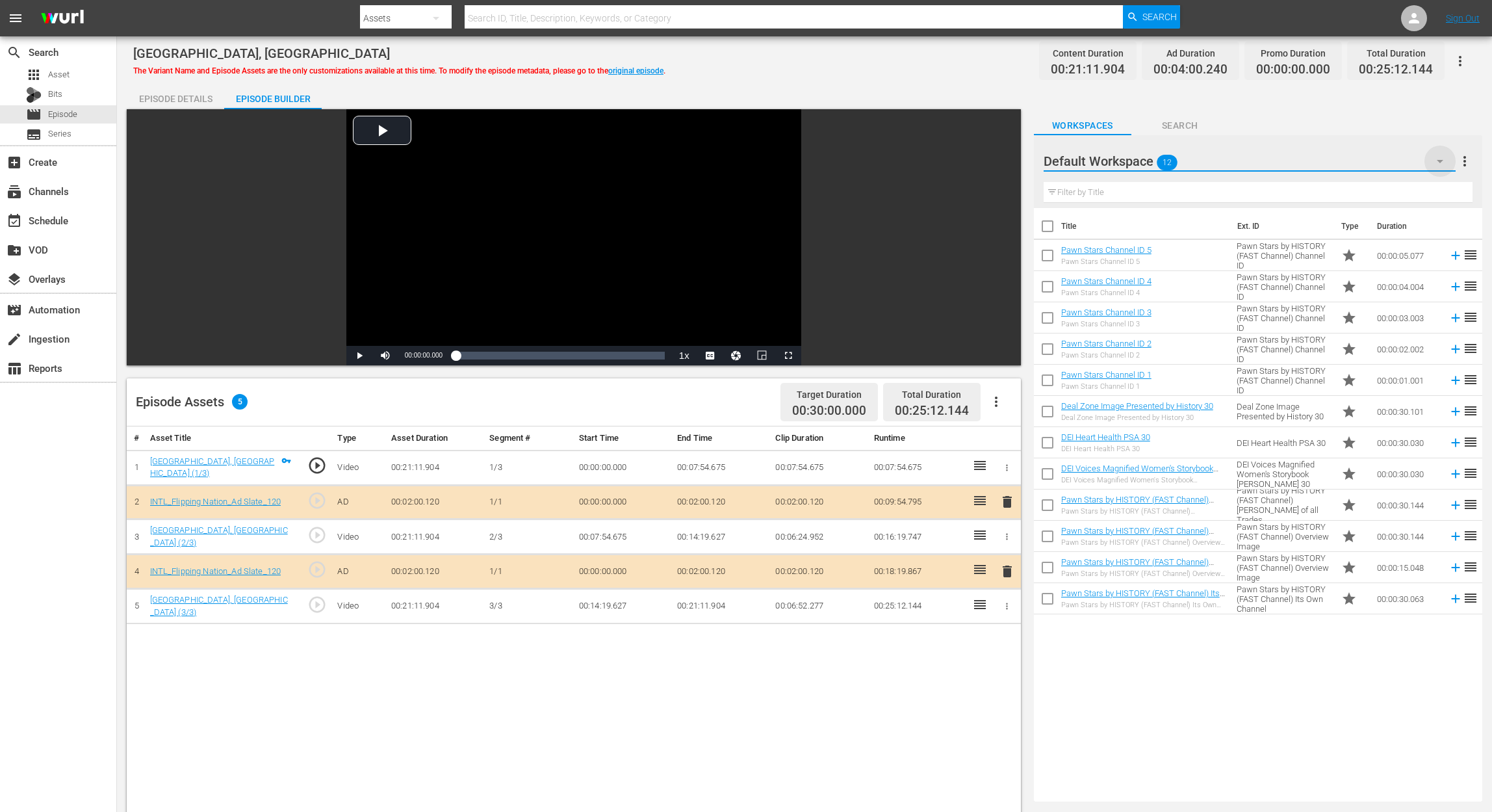
click at [1128, 164] on icon "button" at bounding box center [1439, 160] width 15 height 15
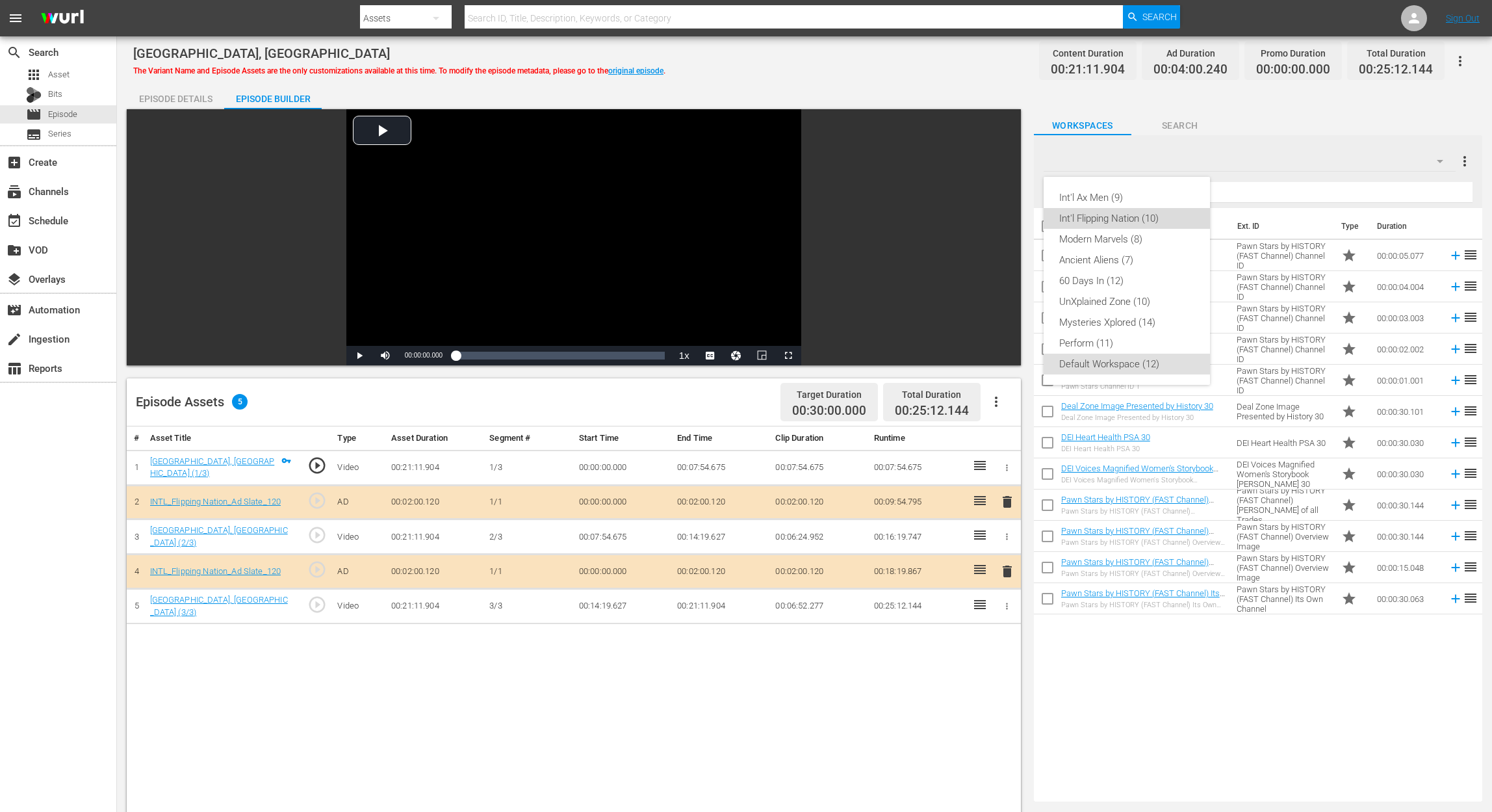
click at [1128, 221] on div "Int'l Flipping Nation (10)" at bounding box center [1127, 218] width 135 height 21
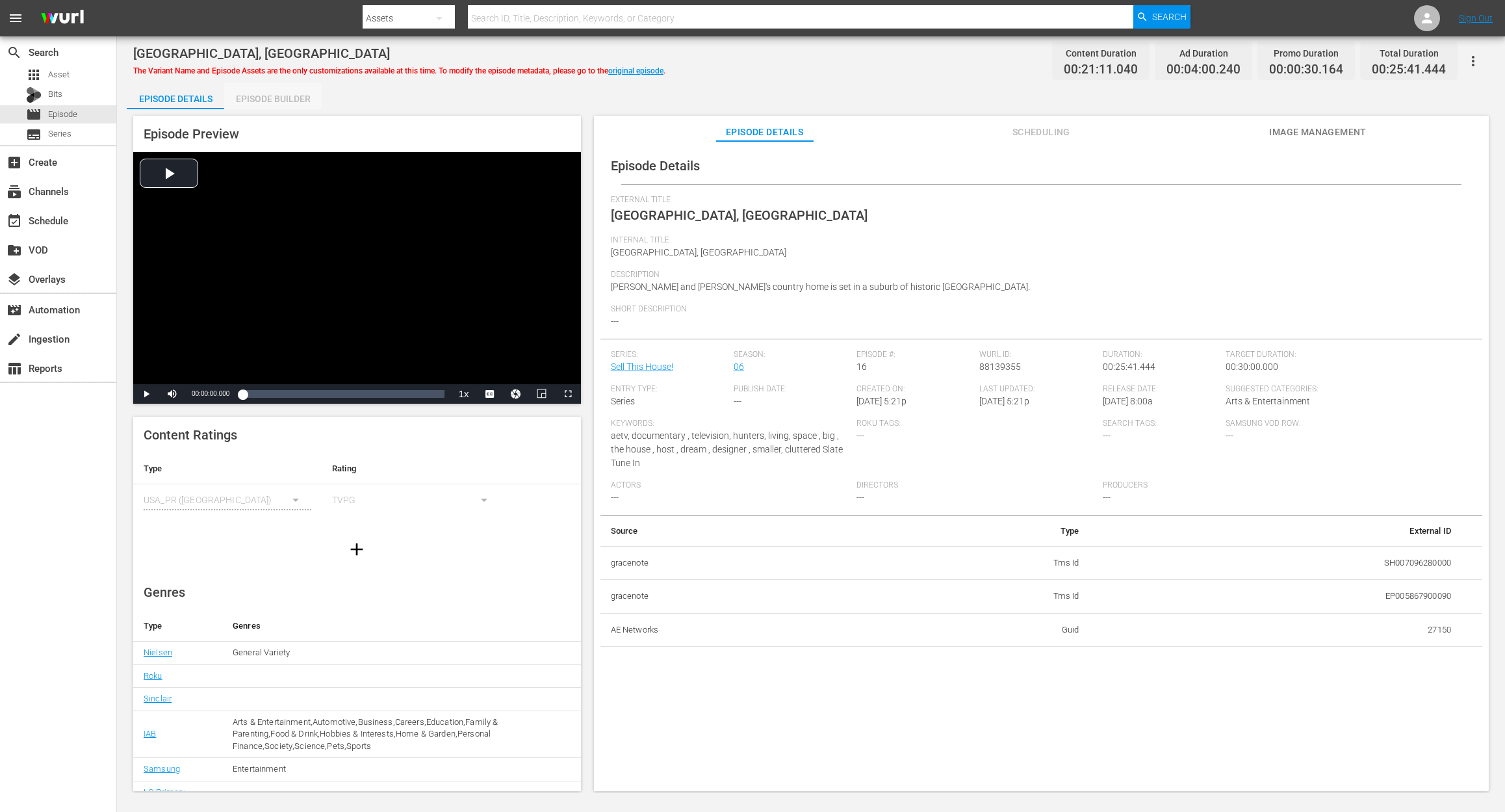
click at [268, 95] on div "Episode Builder" at bounding box center [273, 98] width 98 height 31
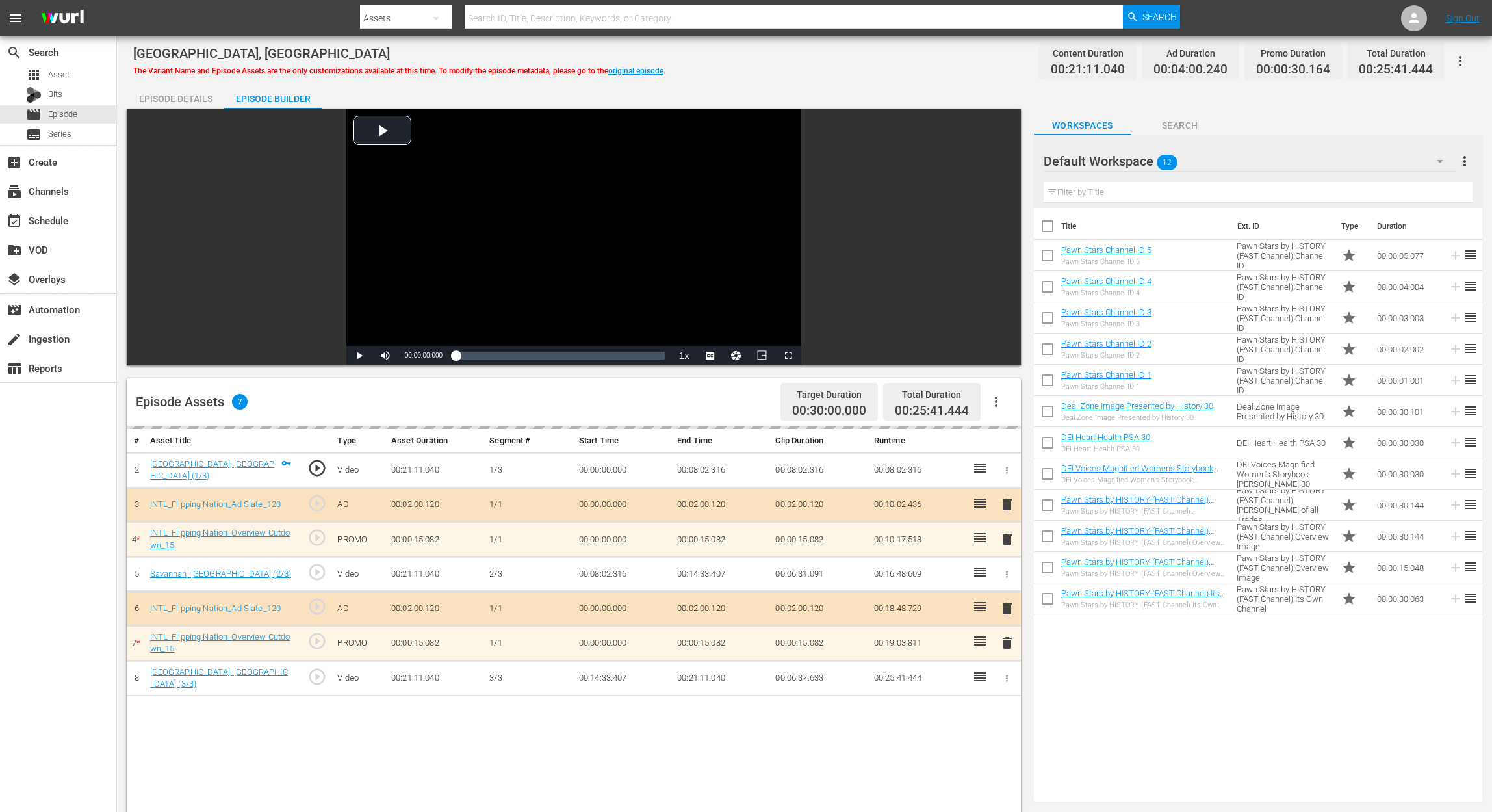
click at [1006, 537] on div "delete" at bounding box center [1007, 539] width 16 height 19
click at [1003, 536] on span "delete" at bounding box center [1007, 536] width 15 height 15
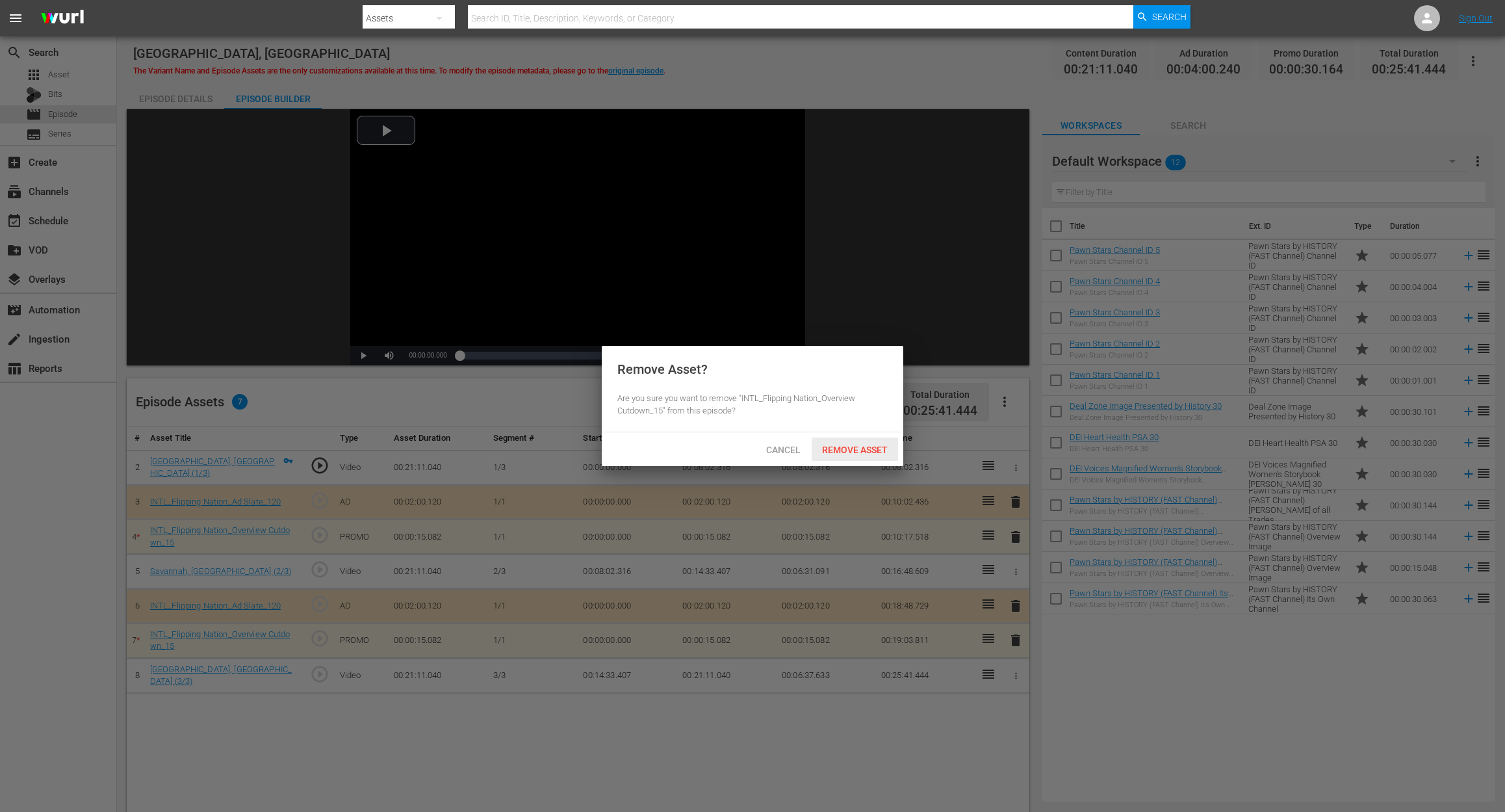
click at [871, 453] on span "Remove Asset" at bounding box center [855, 449] width 87 height 10
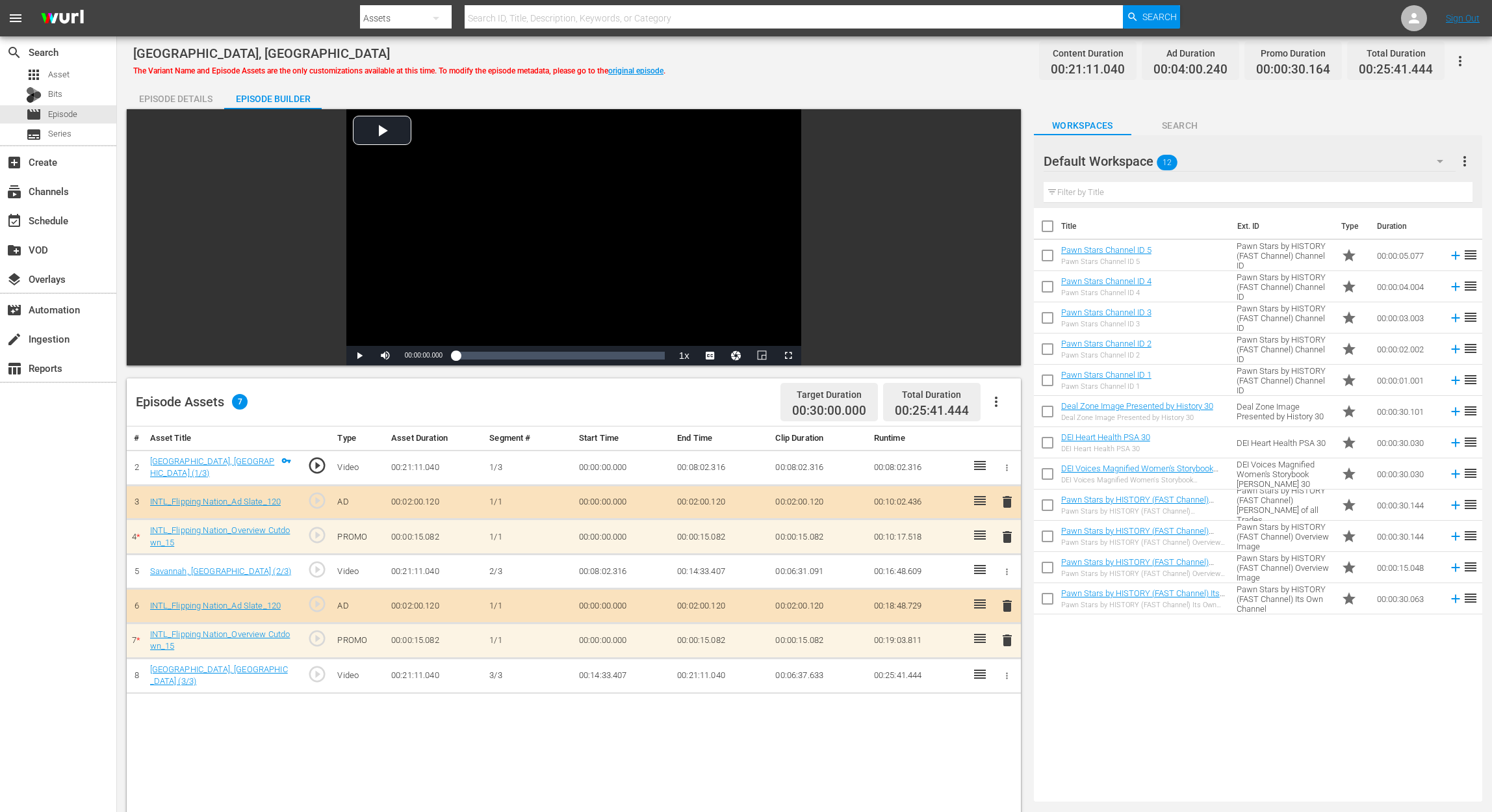
click at [1006, 608] on span "delete" at bounding box center [1007, 640] width 15 height 15
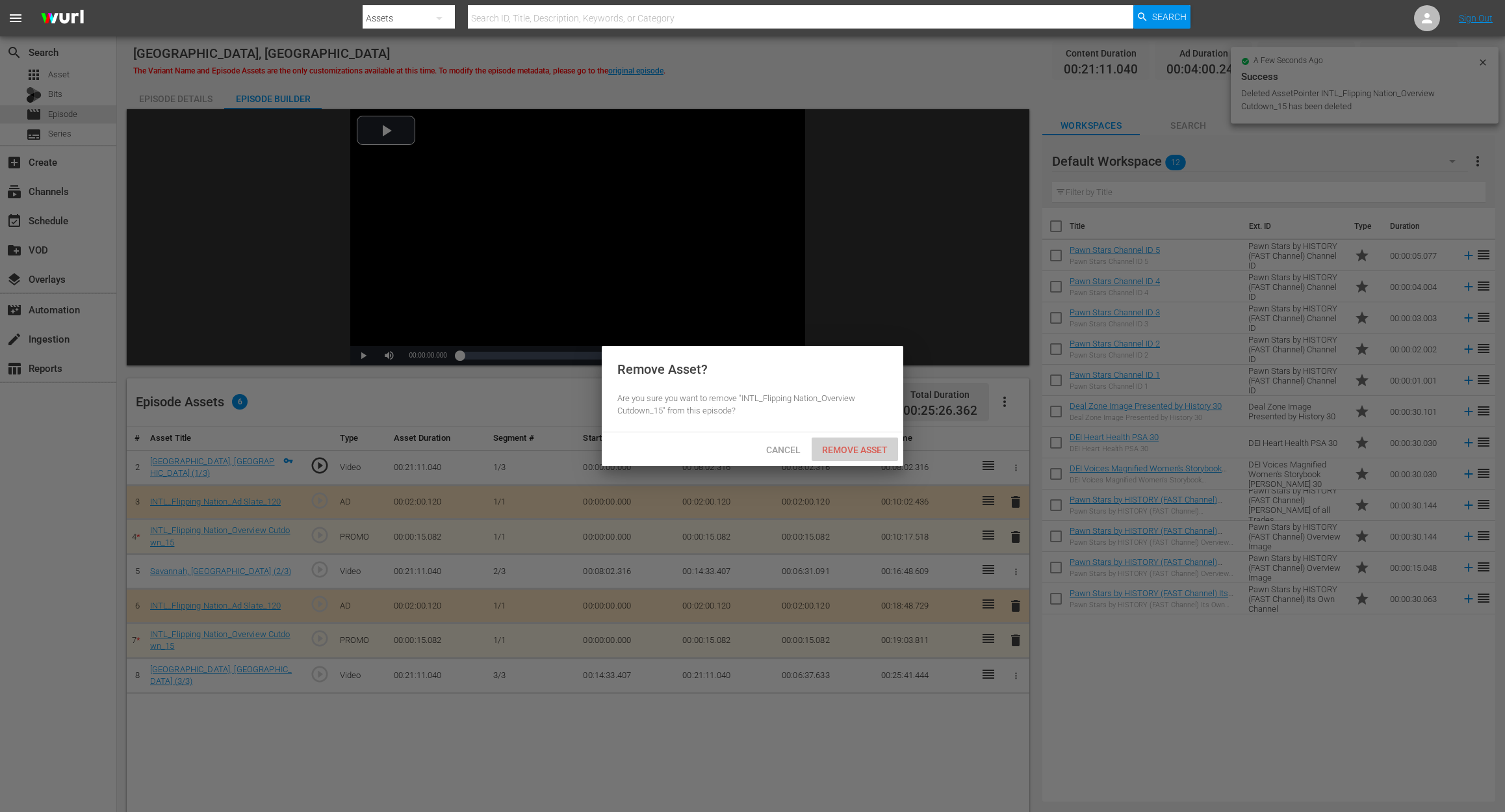
click at [850, 451] on span "Remove Asset" at bounding box center [855, 449] width 87 height 10
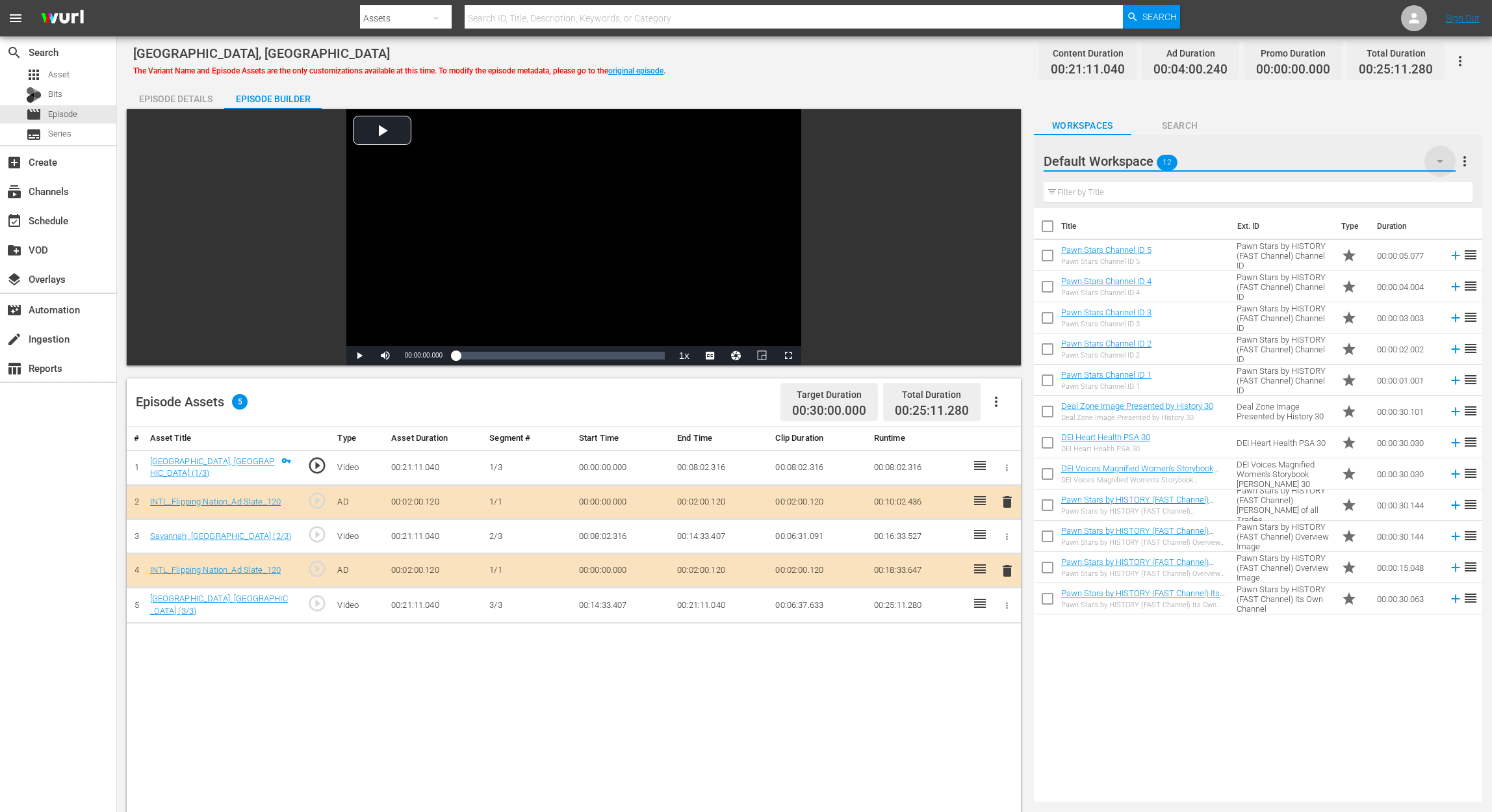
click at [1128, 161] on icon "button" at bounding box center [1439, 160] width 15 height 15
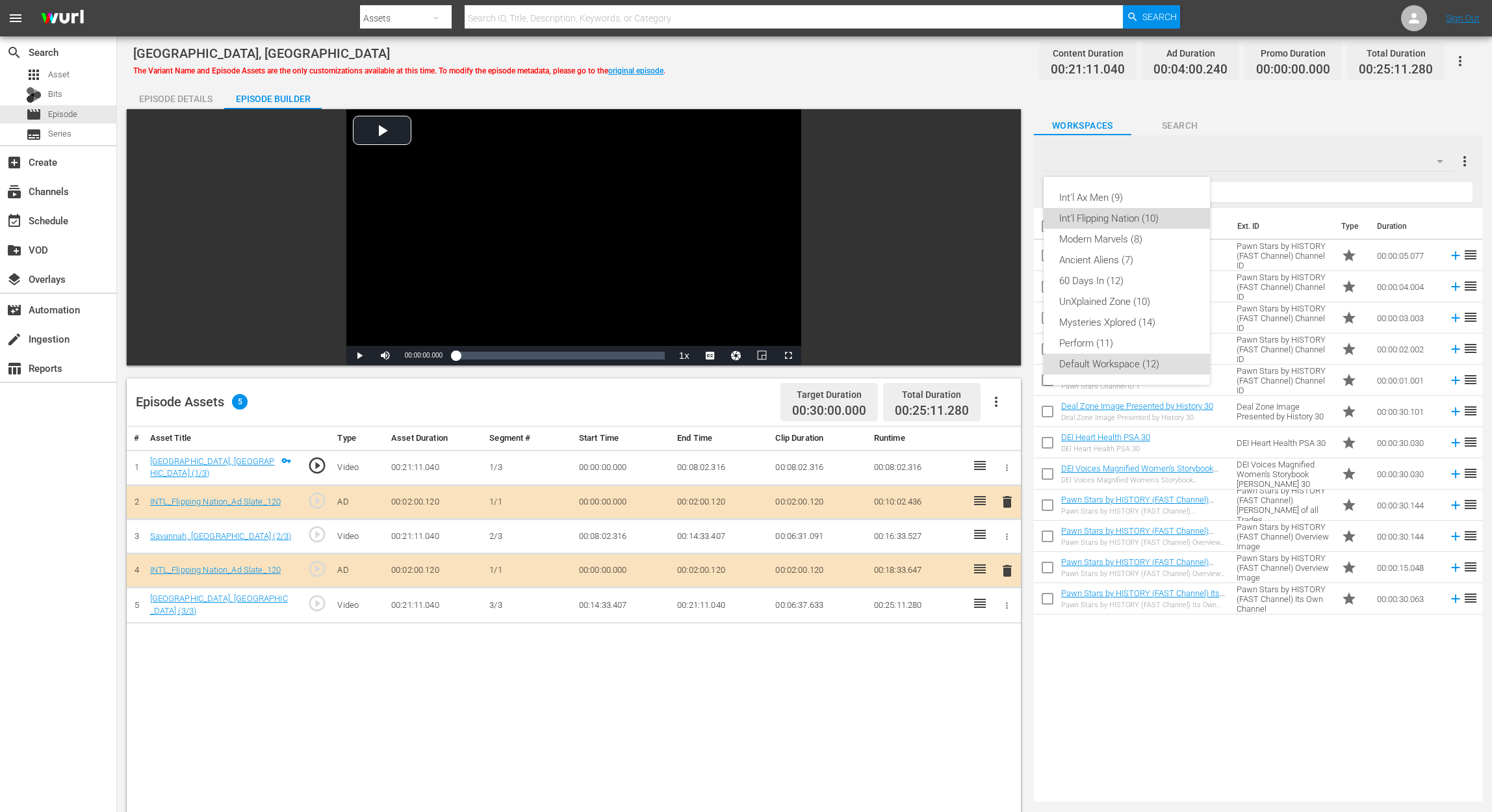
click at [1128, 219] on div "Int'l Flipping Nation (10)" at bounding box center [1127, 218] width 135 height 21
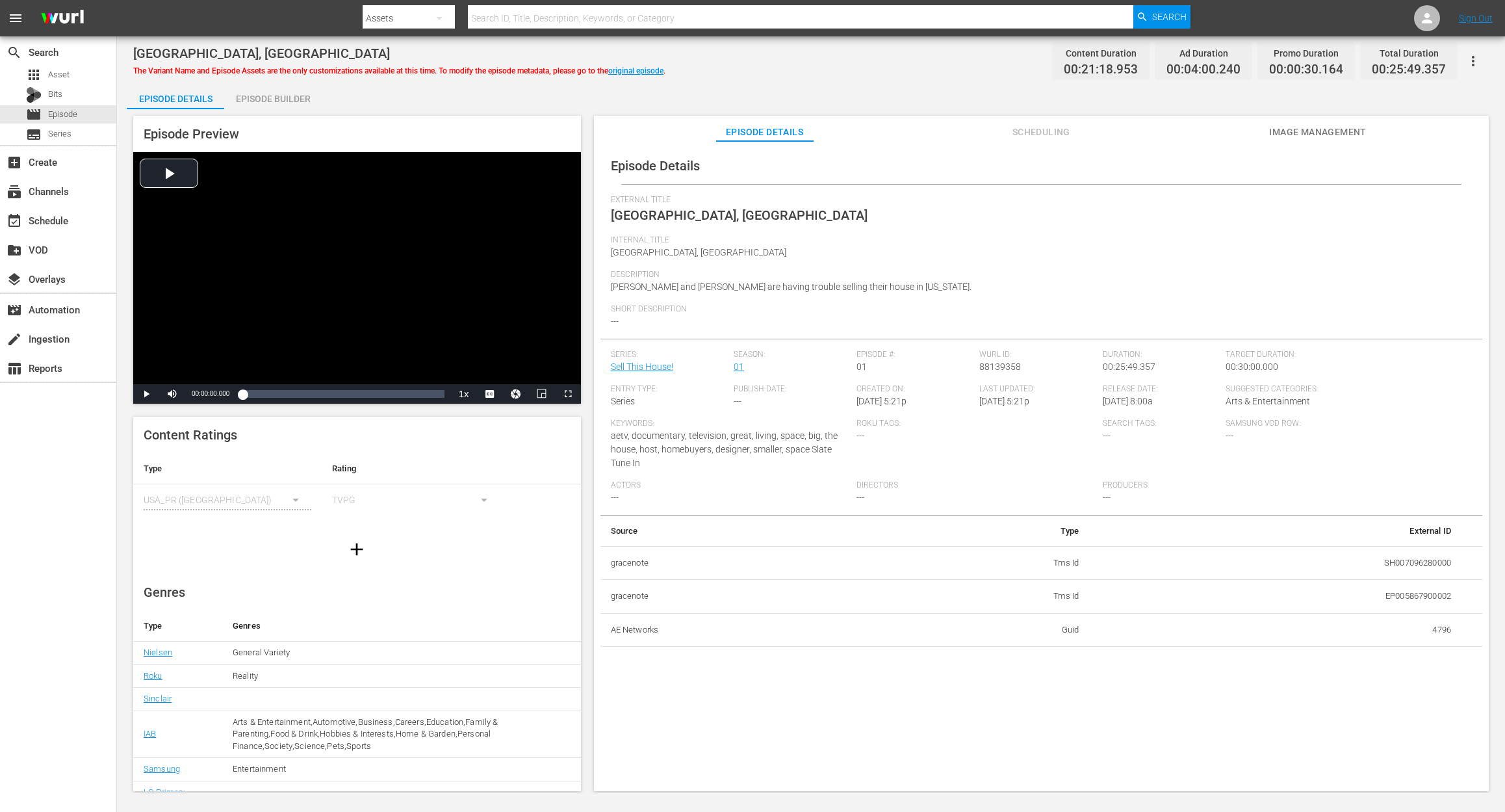
click at [286, 91] on div "Episode Builder" at bounding box center [273, 98] width 98 height 31
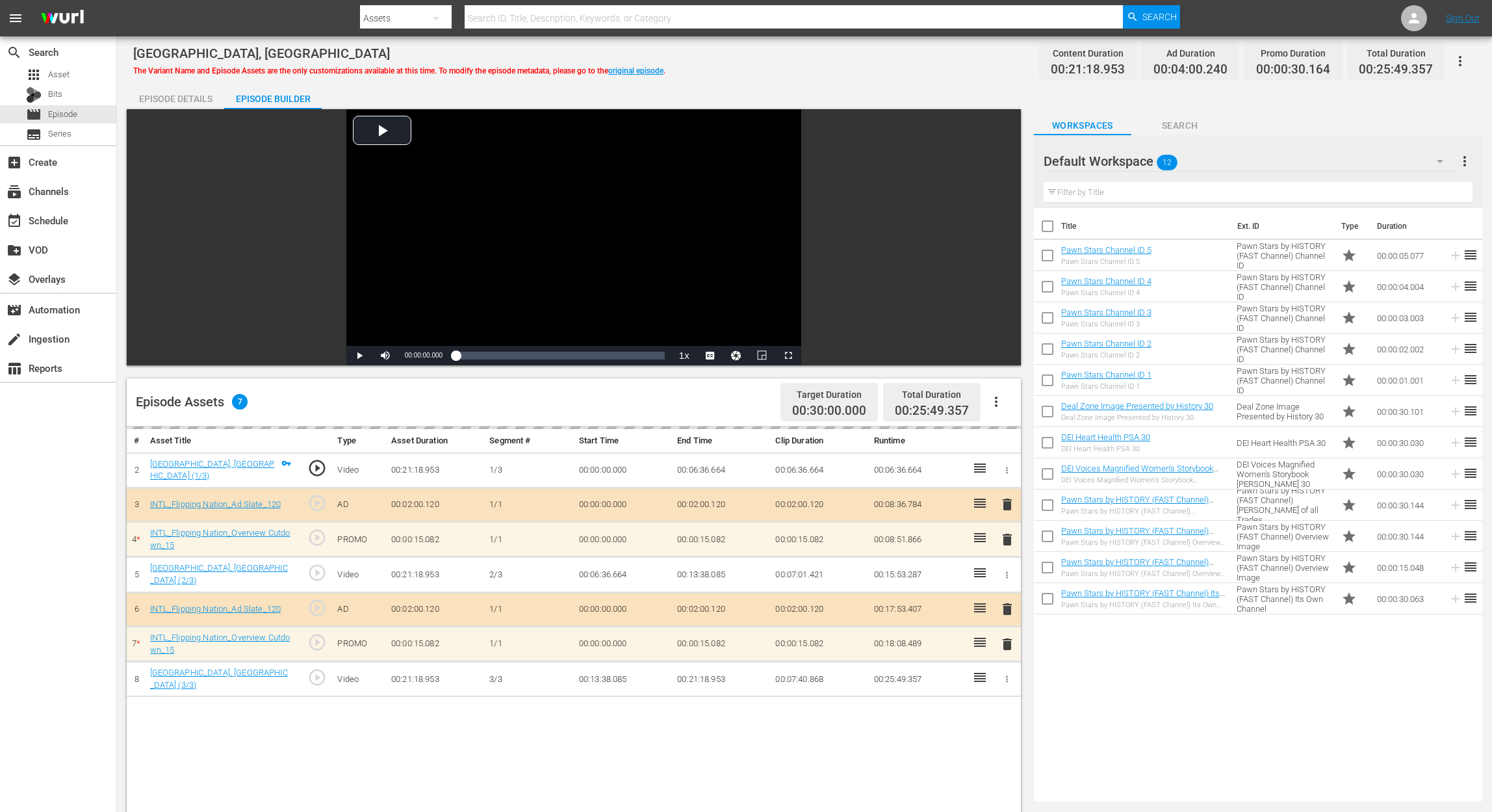
click at [1011, 537] on div "delete" at bounding box center [1007, 539] width 16 height 19
click at [1011, 537] on span "delete" at bounding box center [1007, 536] width 15 height 15
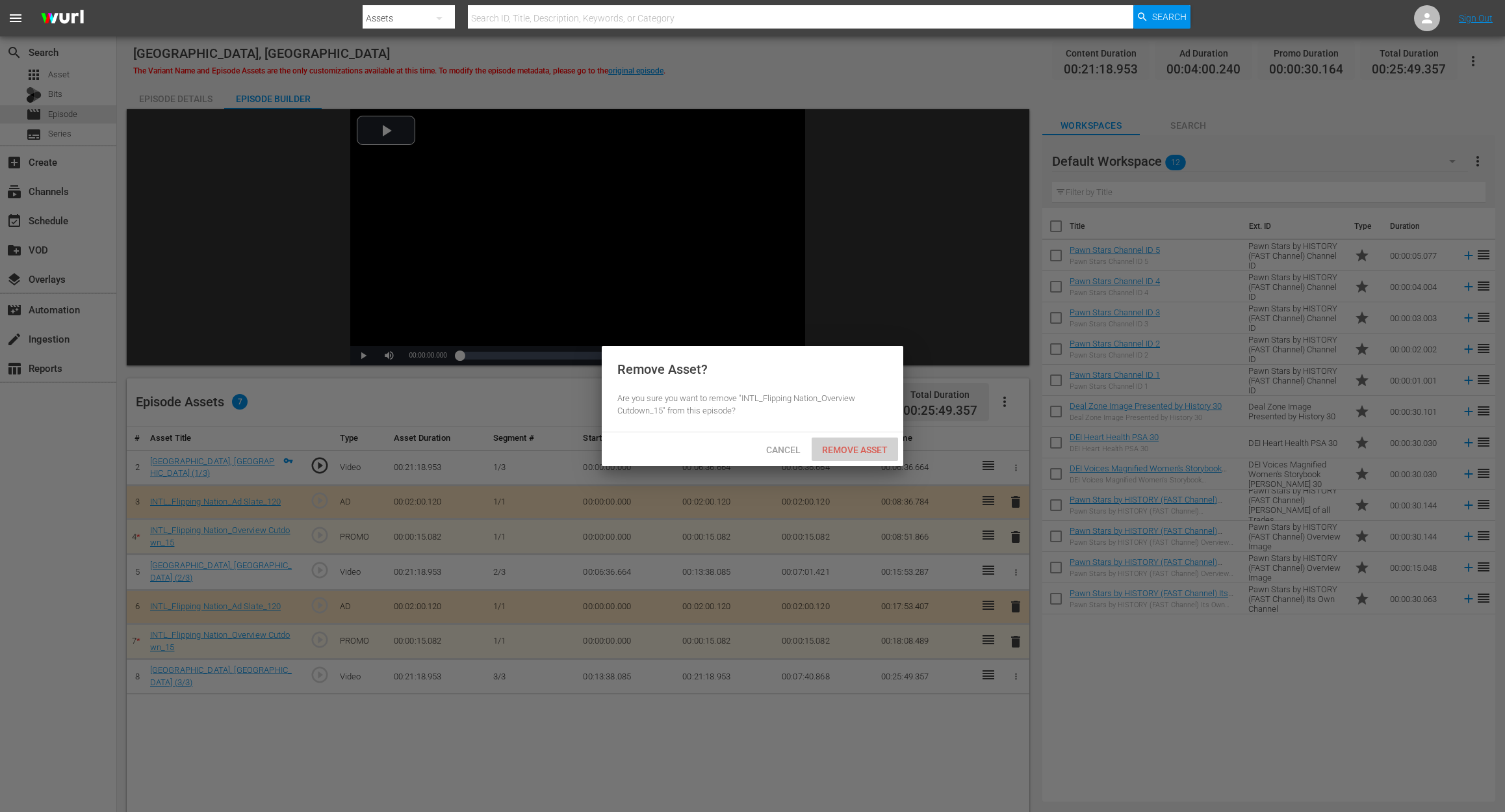
drag, startPoint x: 848, startPoint y: 443, endPoint x: 850, endPoint y: 451, distance: 8.2
click at [848, 443] on div "Remove Asset" at bounding box center [855, 449] width 87 height 24
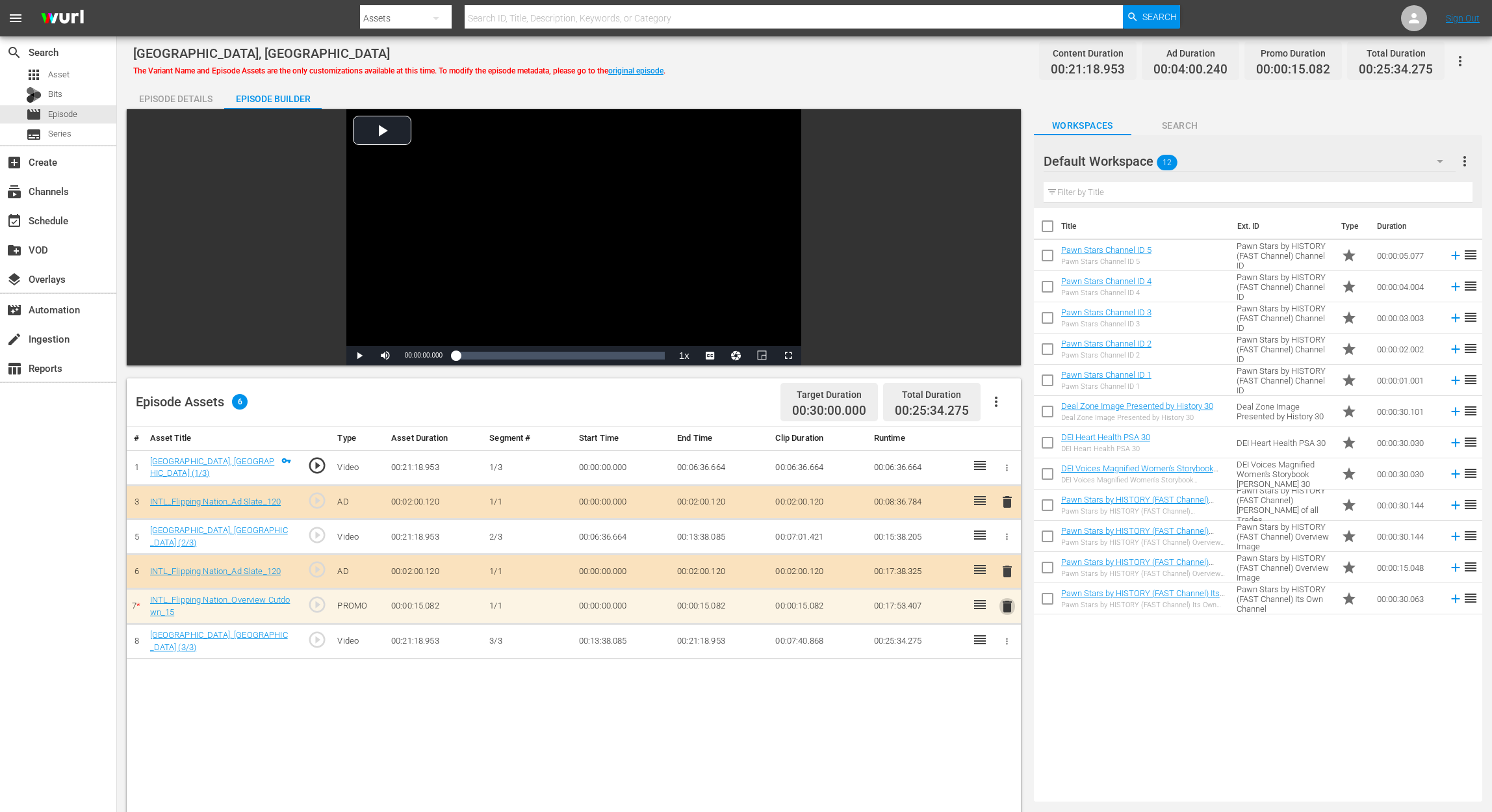
click at [1006, 606] on span "delete" at bounding box center [1007, 606] width 15 height 15
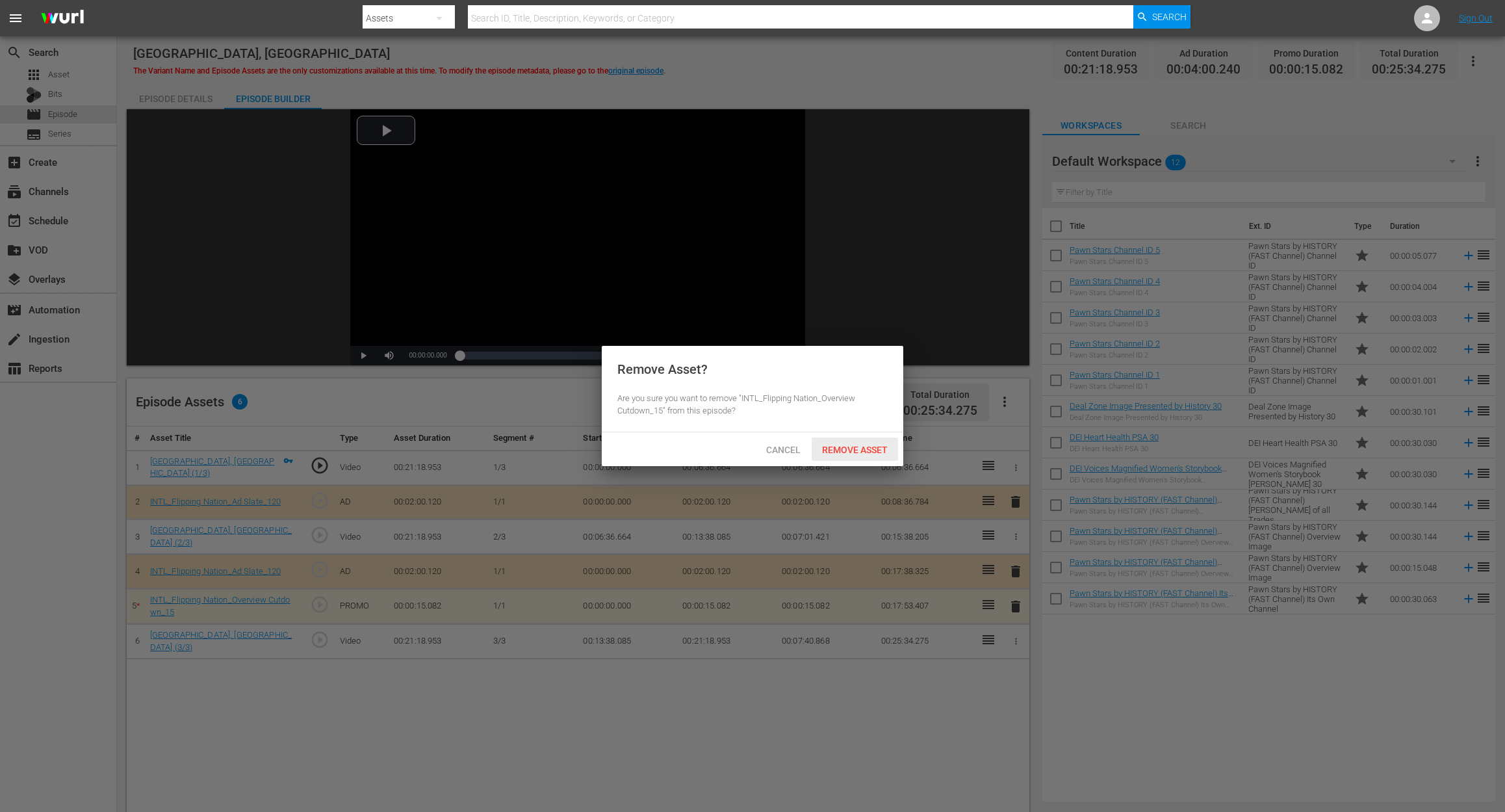
click at [851, 450] on span "Remove Asset" at bounding box center [855, 449] width 87 height 10
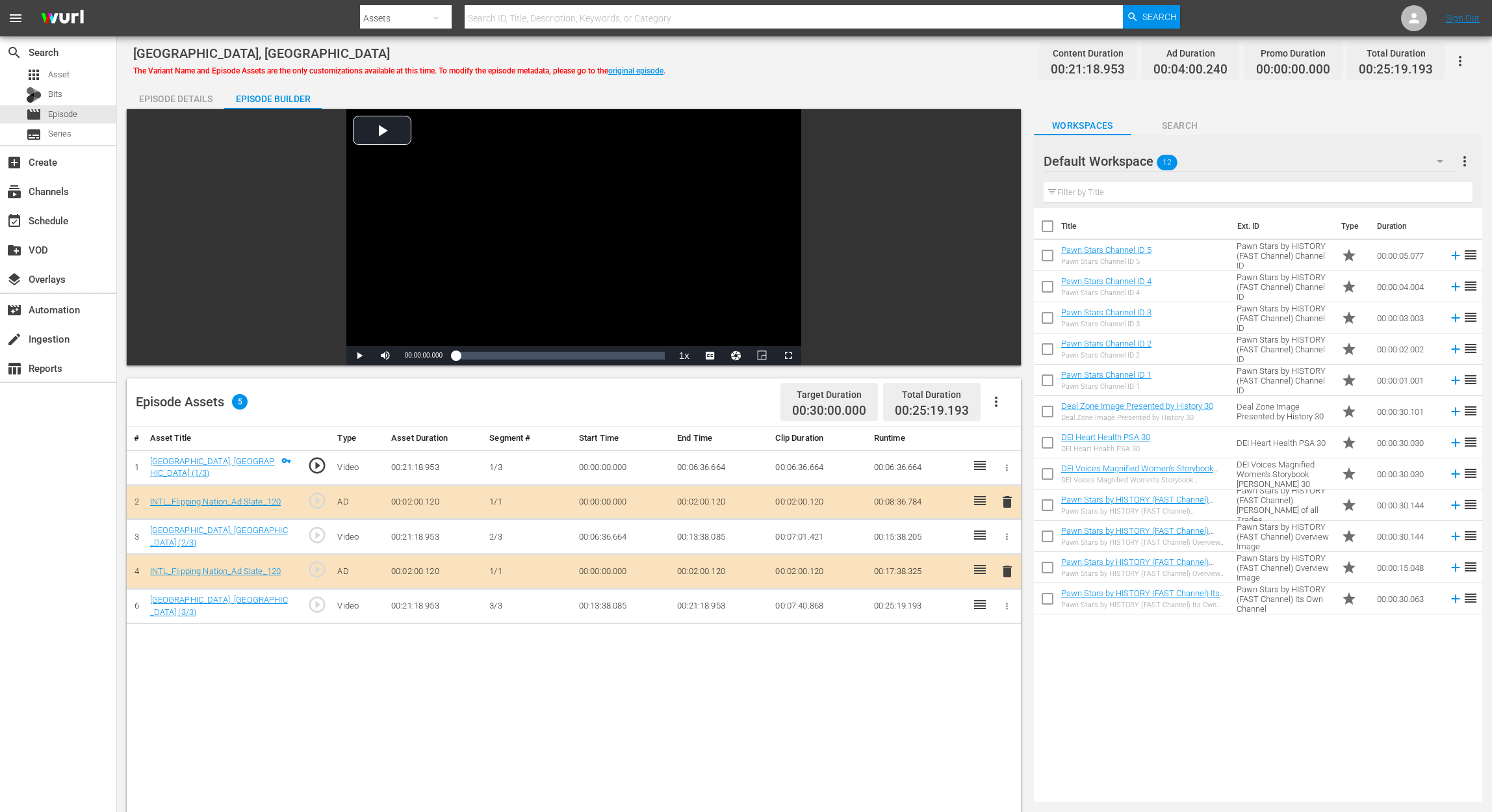
click at [1443, 157] on icon "button" at bounding box center [1439, 160] width 15 height 15
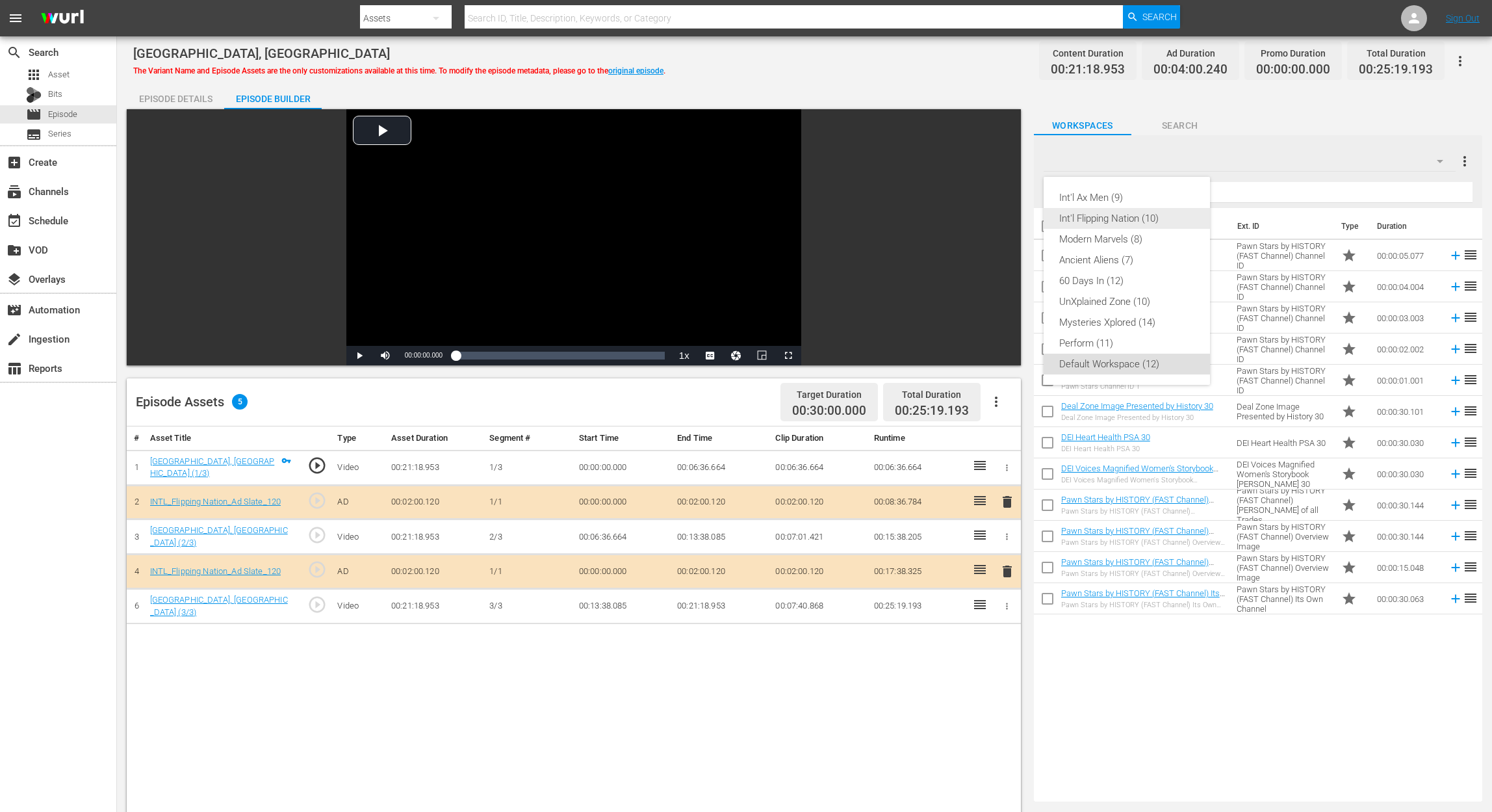
click at [1111, 220] on div "Int'l Flipping Nation (10)" at bounding box center [1127, 218] width 135 height 21
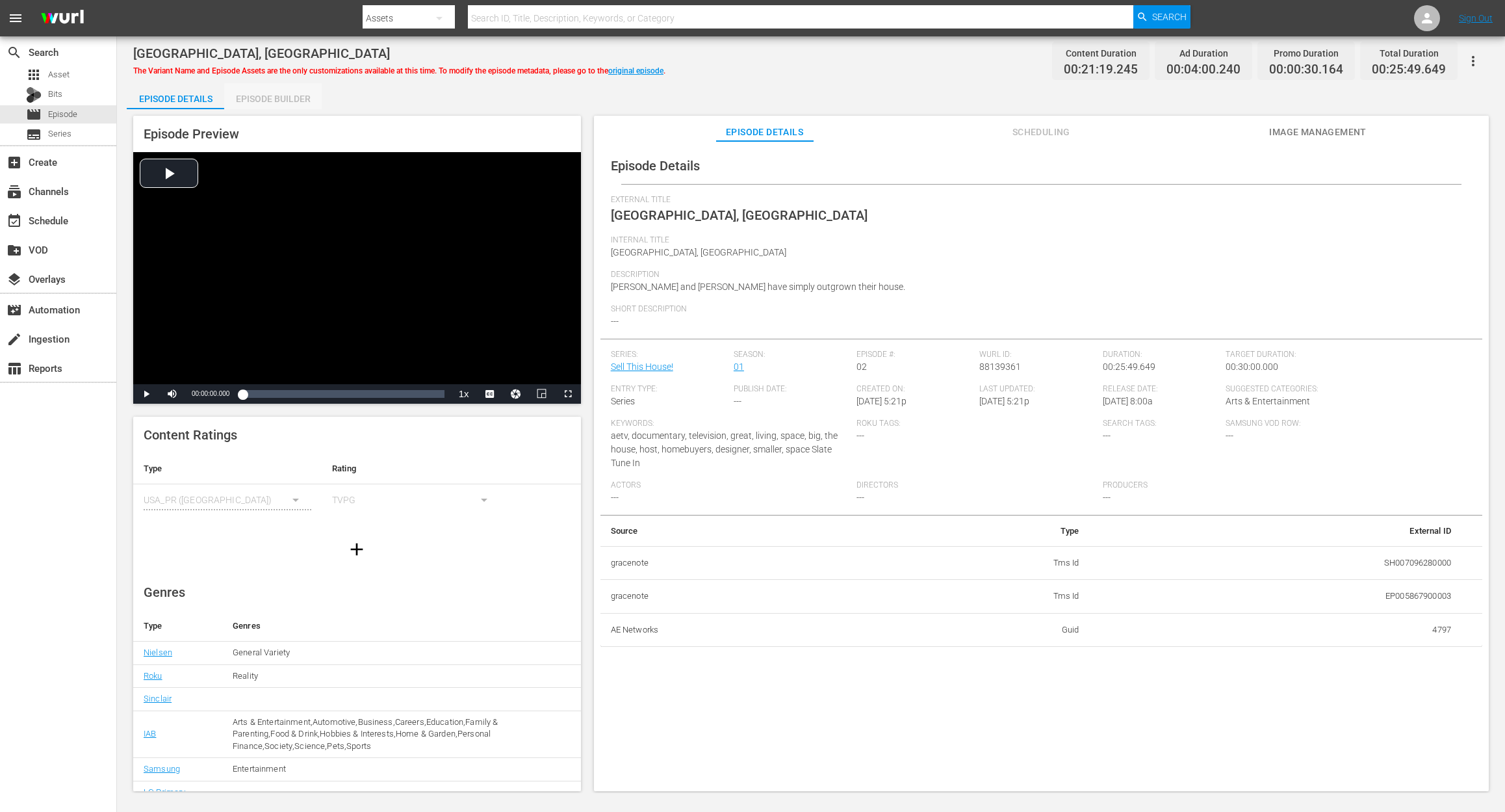
click at [273, 100] on div "Episode Builder" at bounding box center [273, 98] width 98 height 31
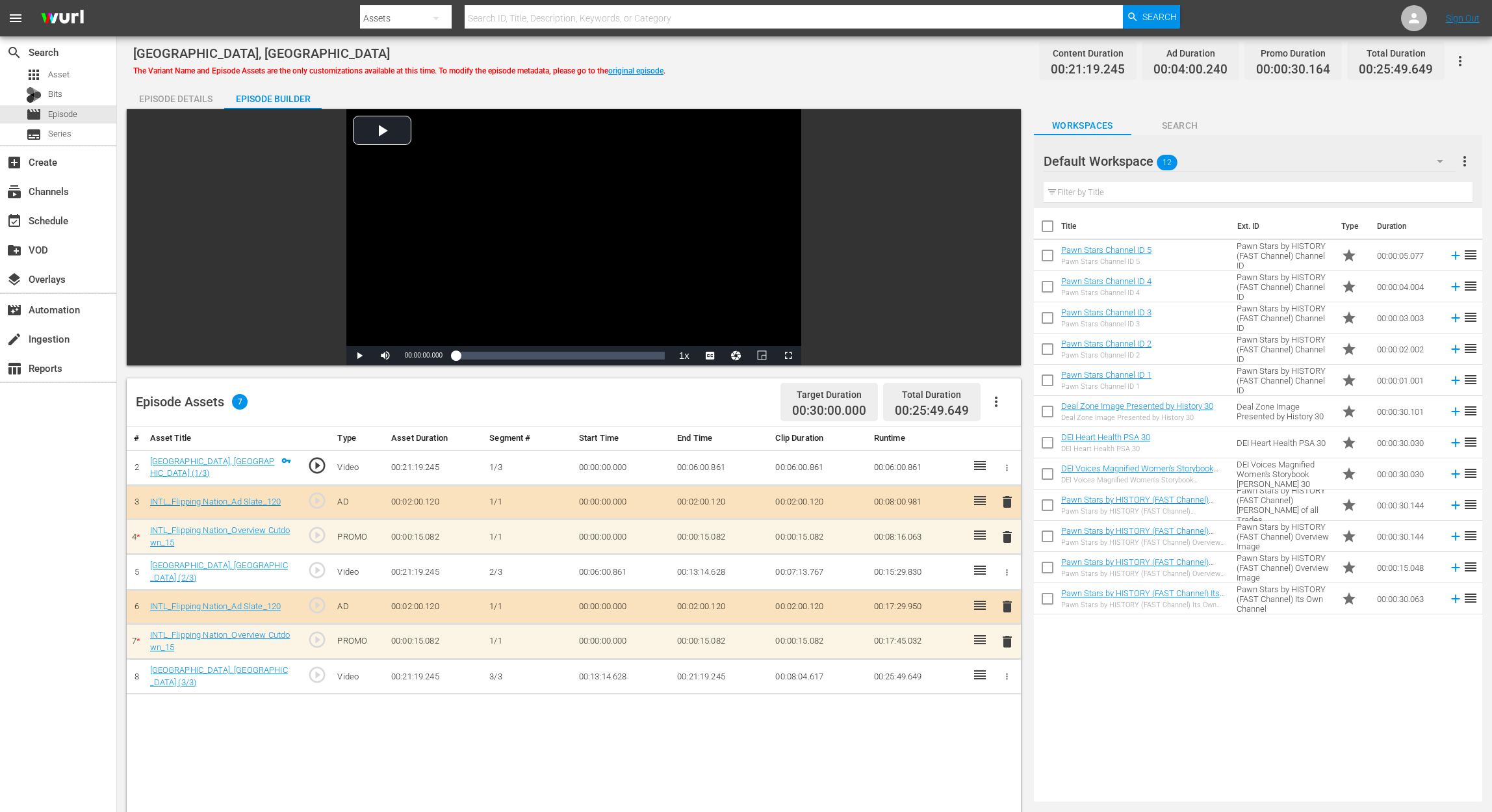
click at [1004, 538] on span "delete" at bounding box center [1007, 536] width 15 height 15
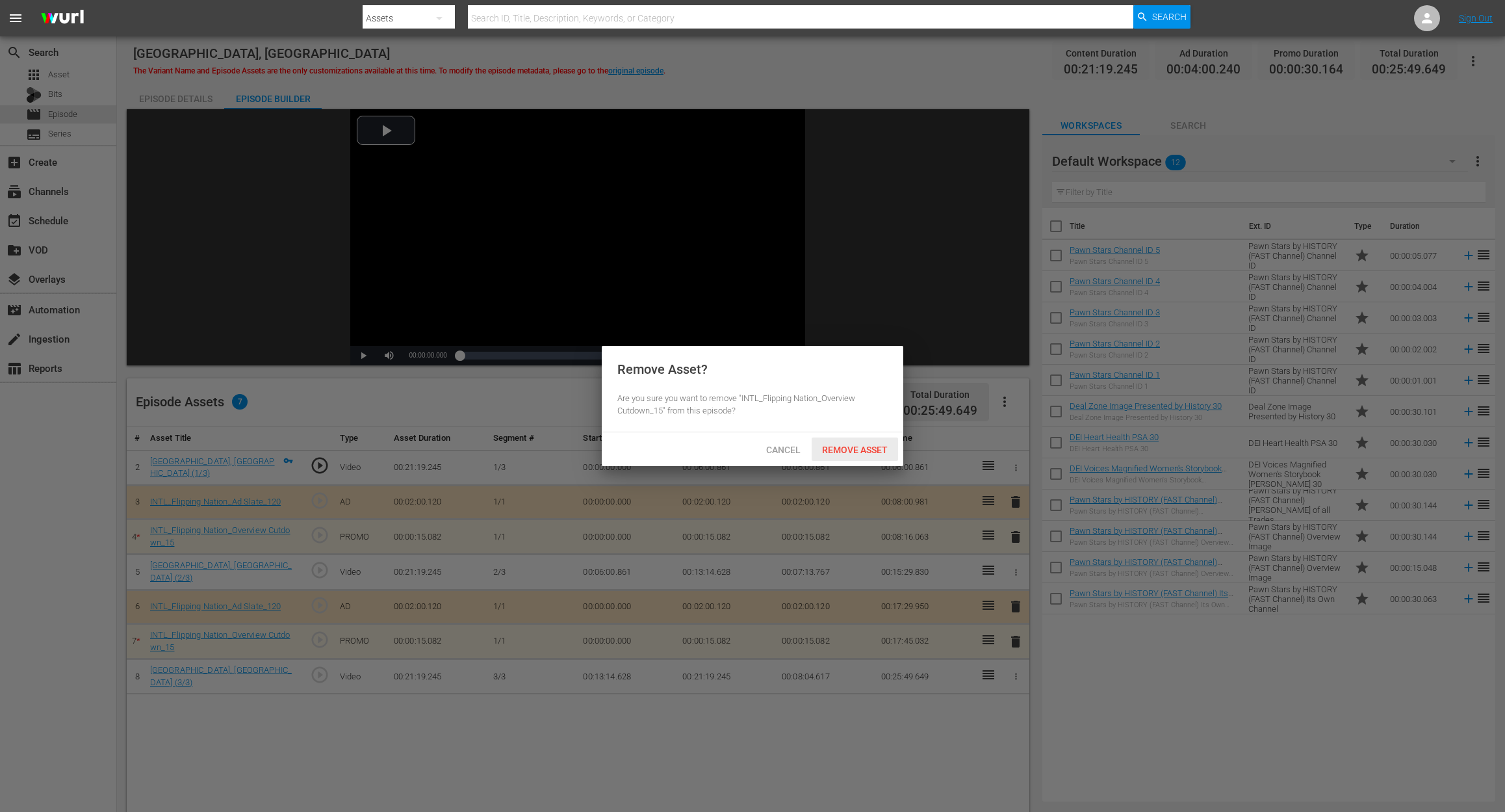
click at [860, 442] on div "Remove Asset" at bounding box center [855, 449] width 87 height 24
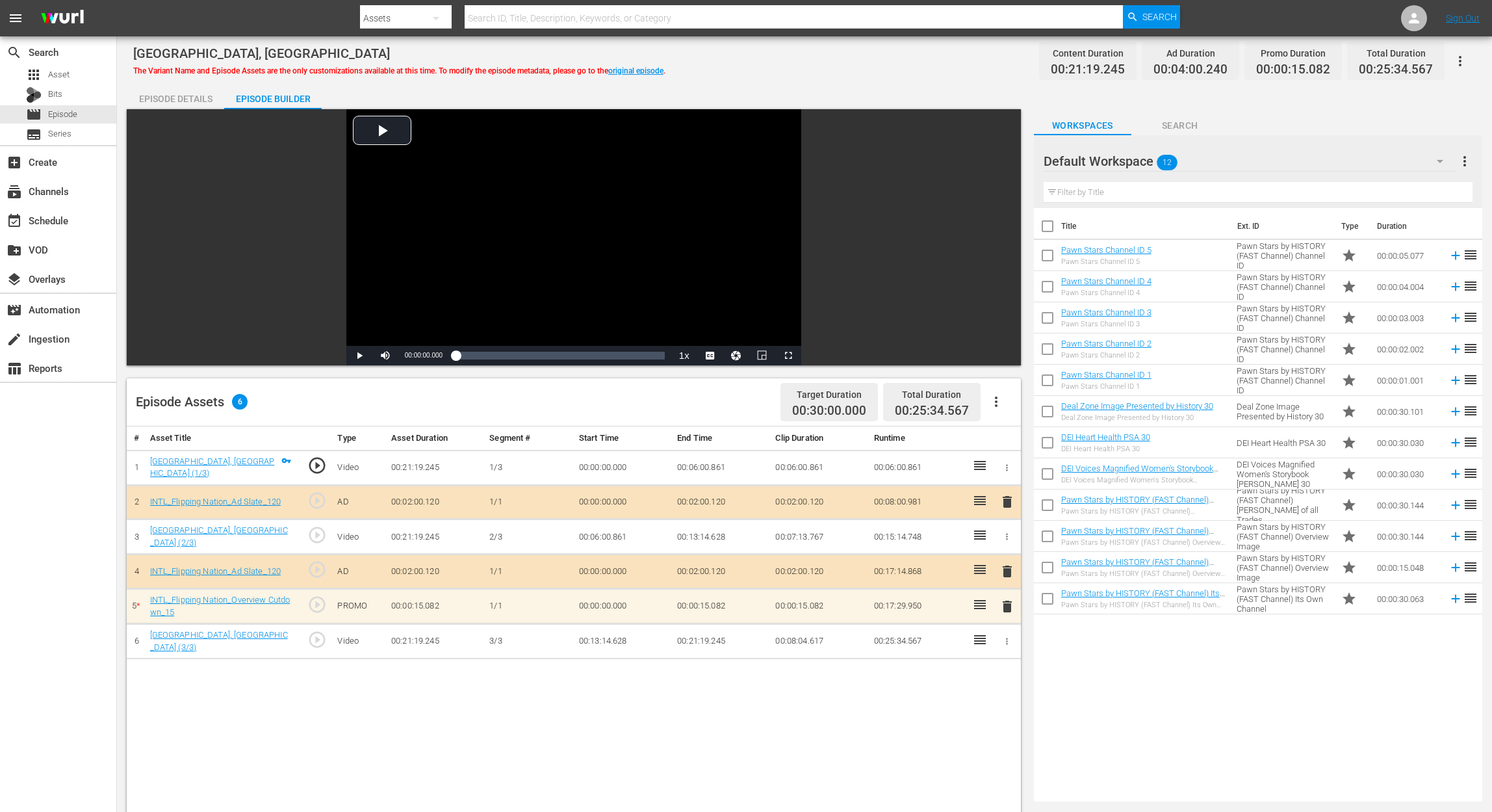
click at [1009, 604] on span "delete" at bounding box center [1007, 606] width 15 height 15
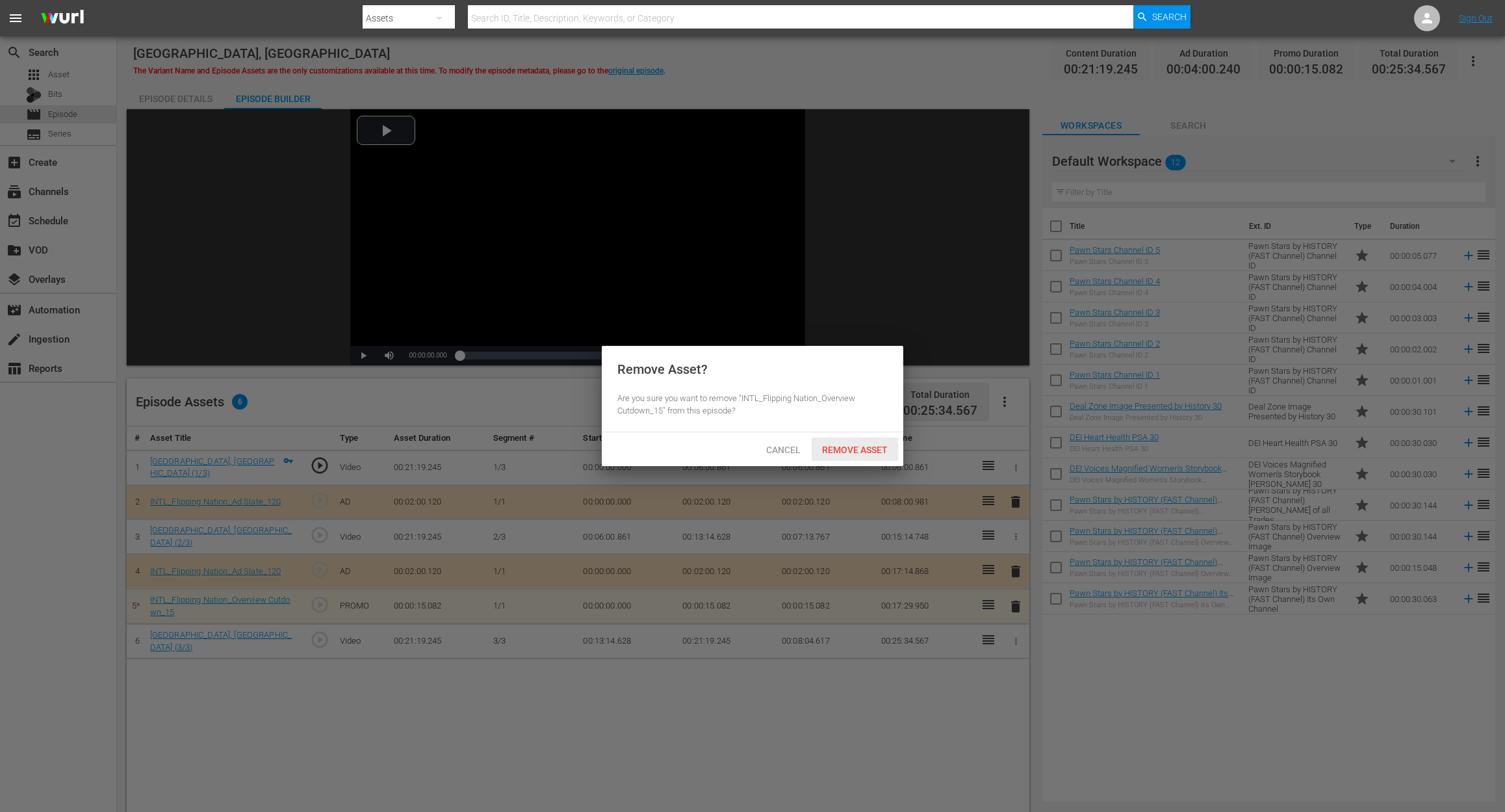
click at [879, 446] on span "Remove Asset" at bounding box center [855, 449] width 87 height 10
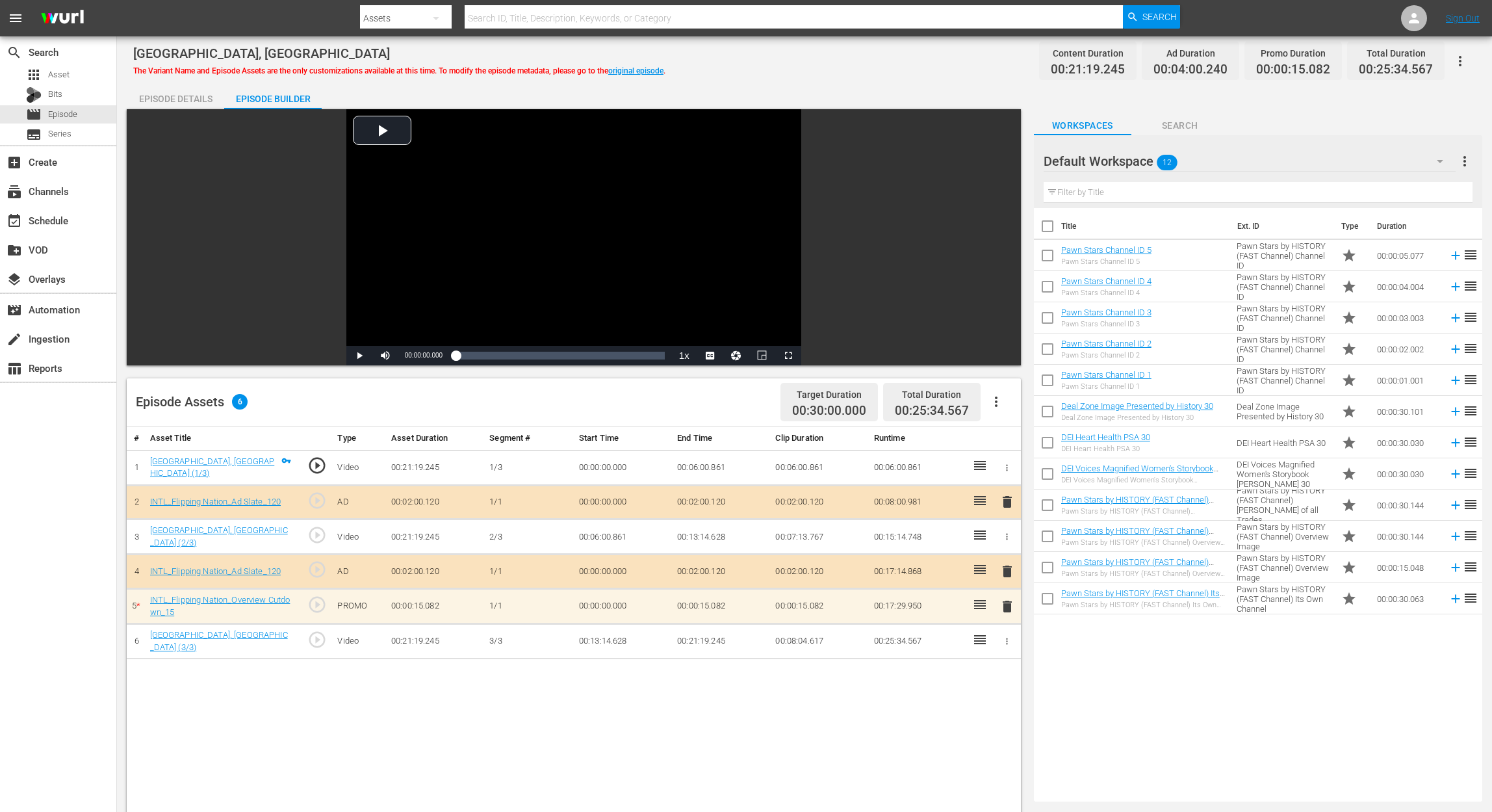
click at [1437, 161] on icon "button" at bounding box center [1439, 160] width 15 height 15
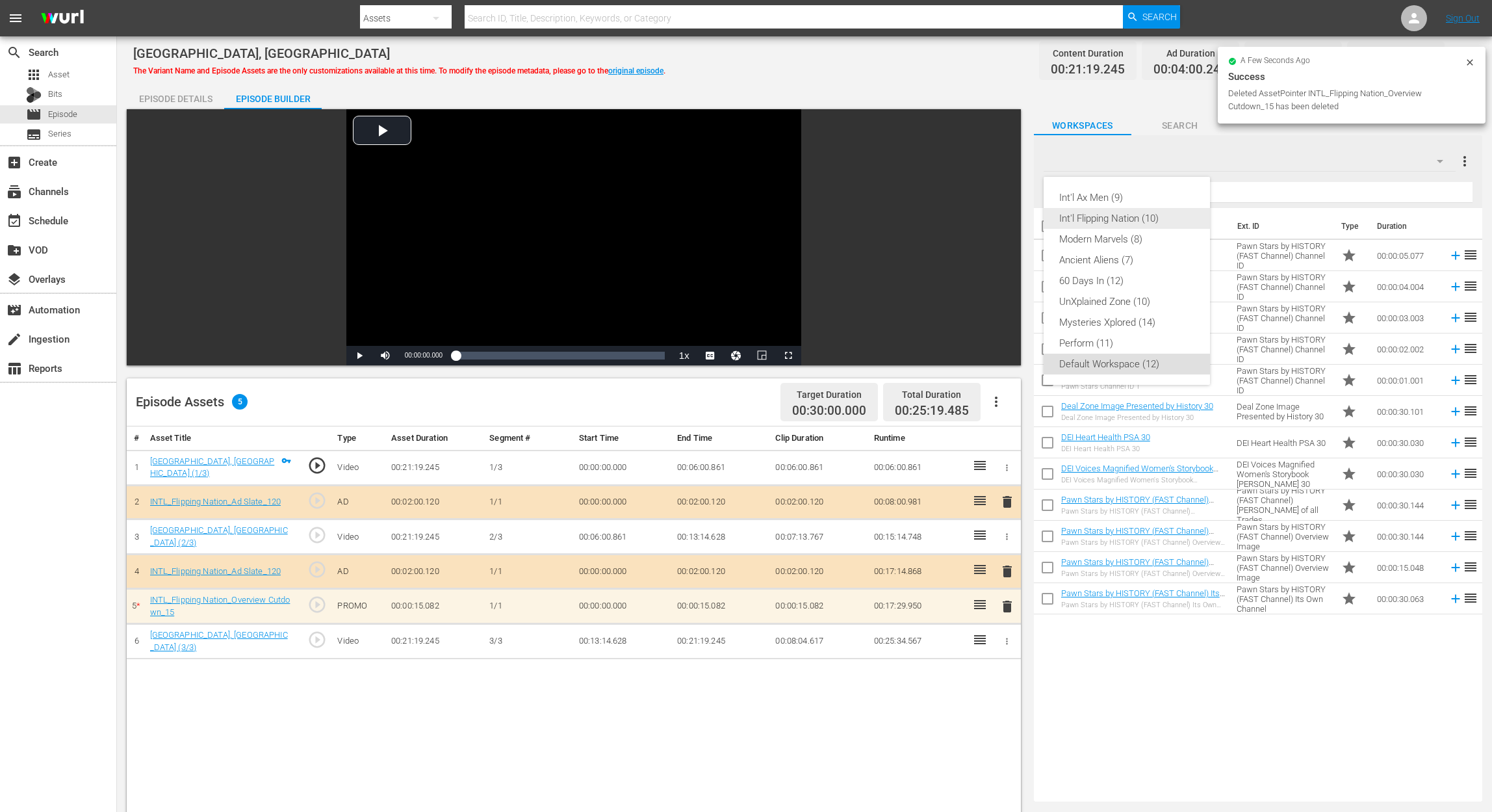
click at [1132, 216] on div "Int'l Flipping Nation (10)" at bounding box center [1127, 218] width 135 height 21
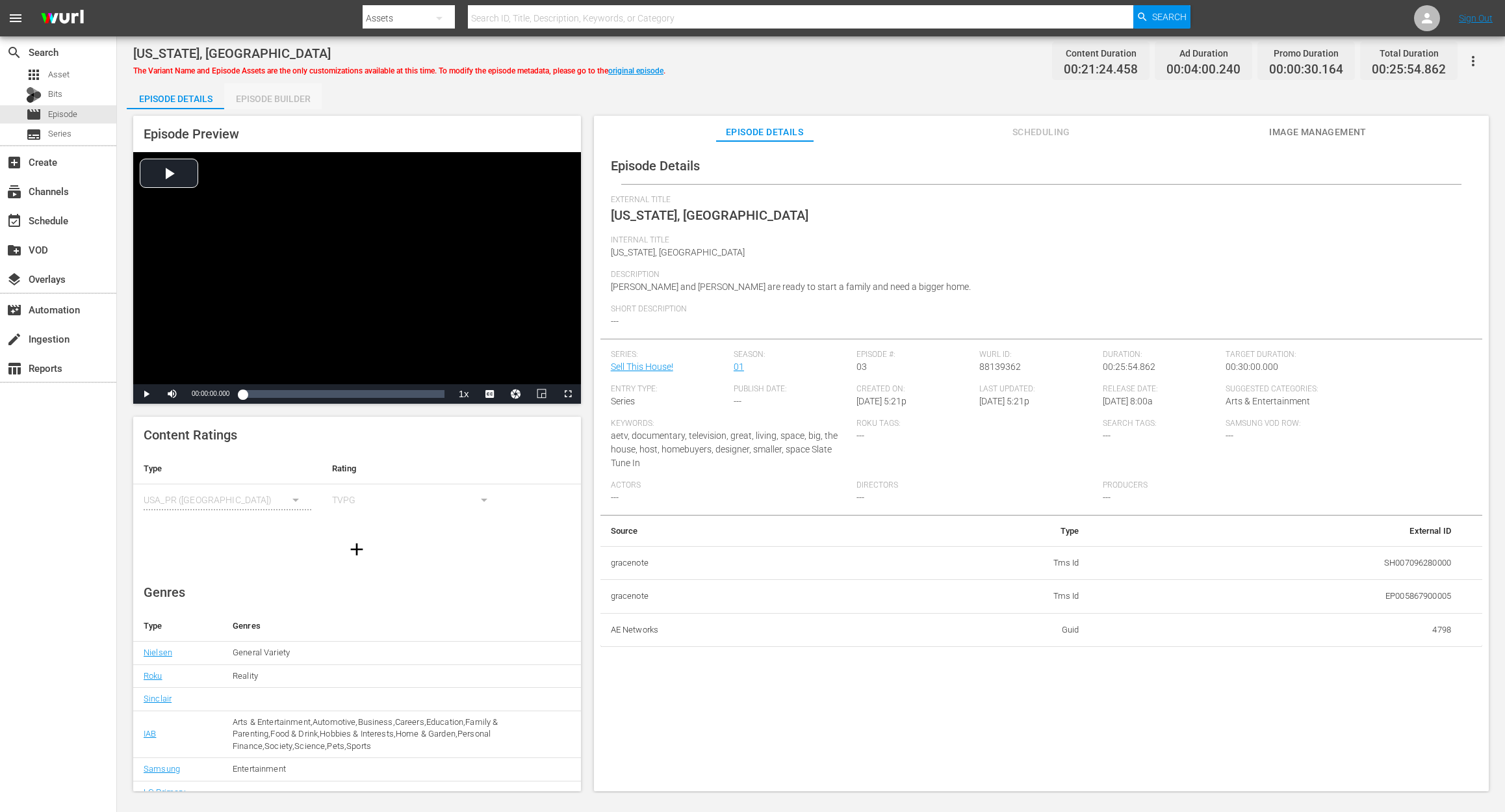
click at [263, 97] on div "Episode Builder" at bounding box center [273, 98] width 98 height 31
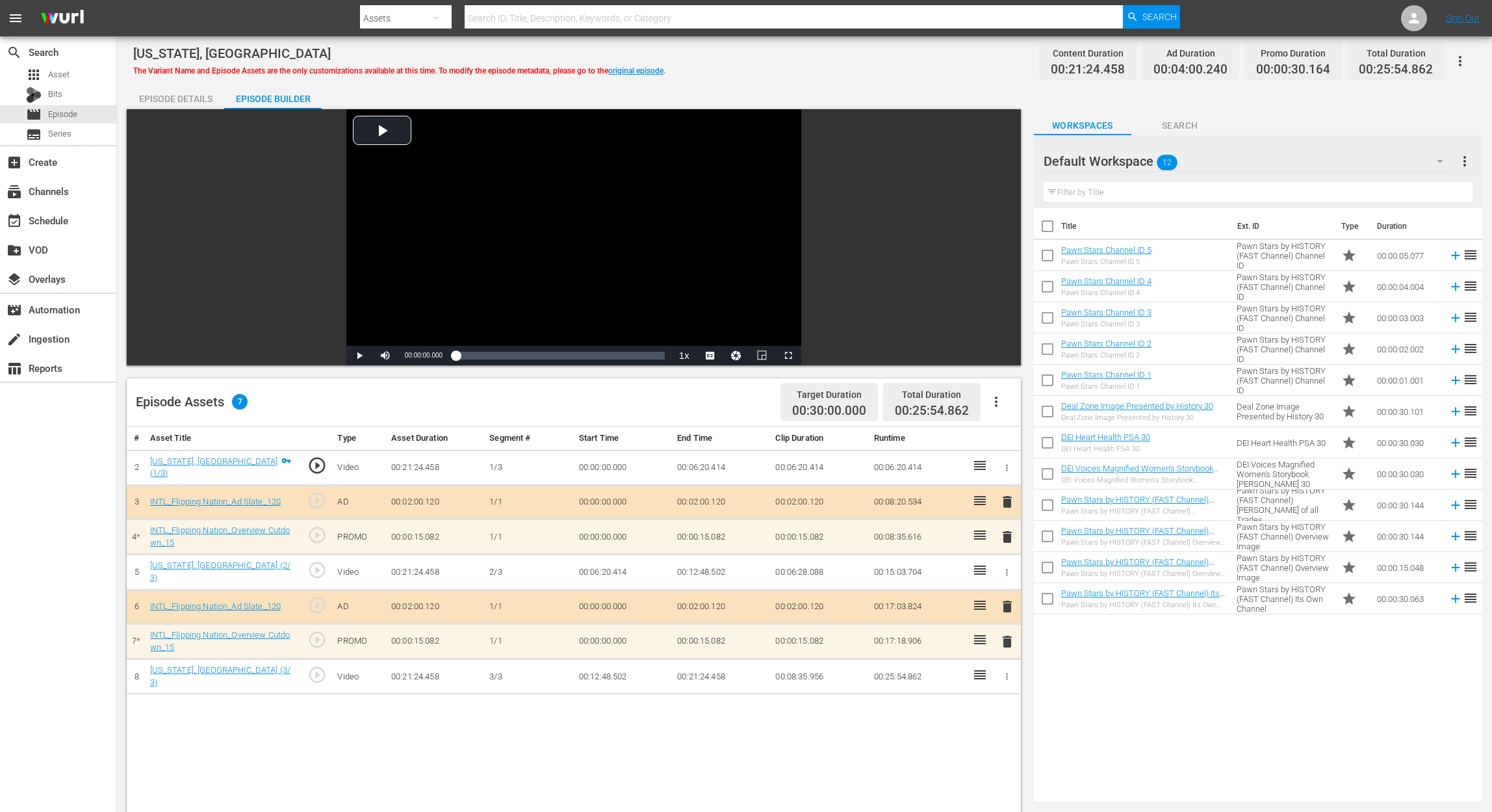
click at [1009, 538] on span "delete" at bounding box center [1007, 536] width 15 height 15
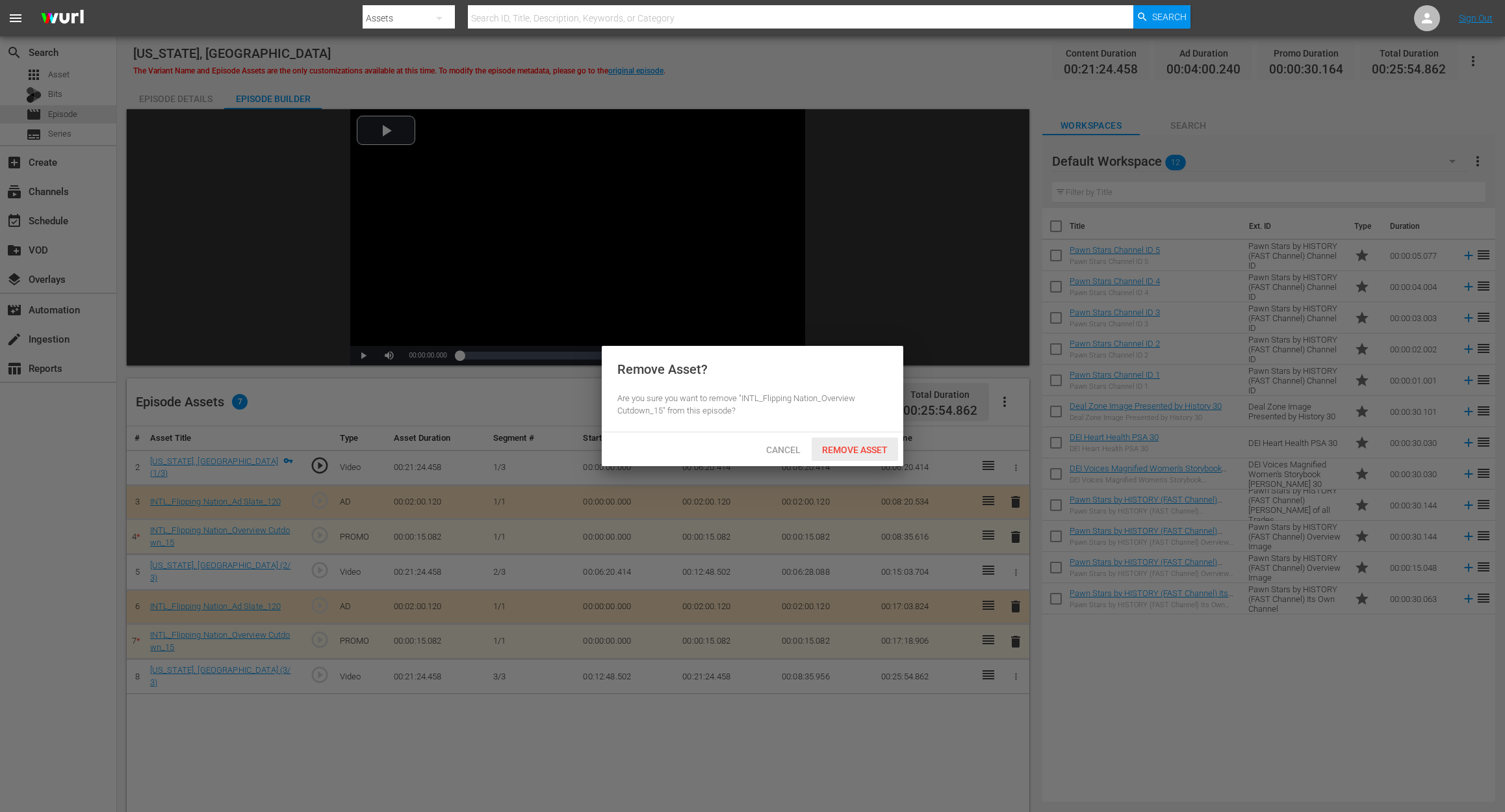
click at [853, 449] on span "Remove Asset" at bounding box center [855, 449] width 87 height 10
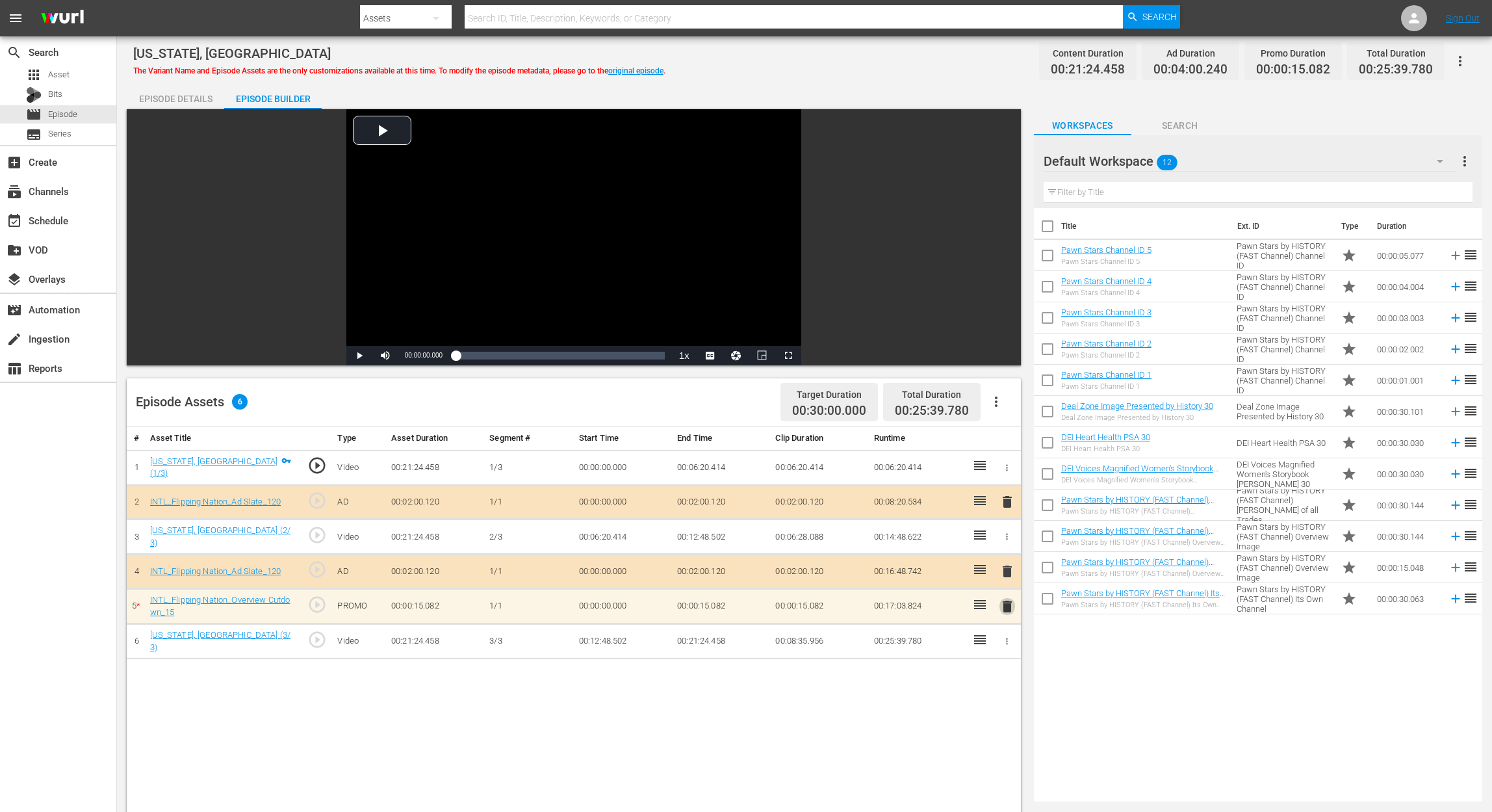
click at [1006, 603] on span "delete" at bounding box center [1007, 606] width 15 height 15
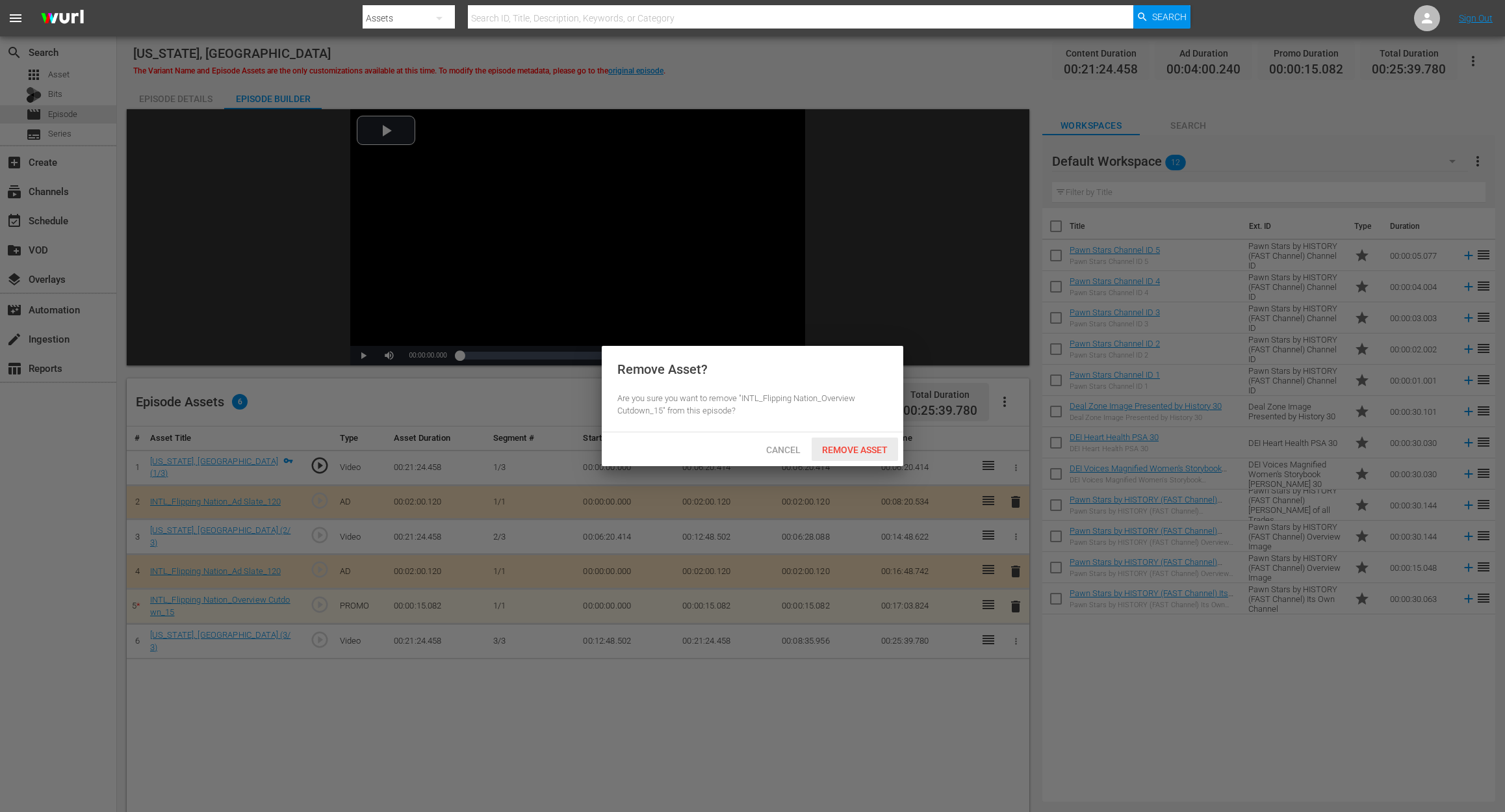
click at [859, 450] on span "Remove Asset" at bounding box center [855, 449] width 87 height 10
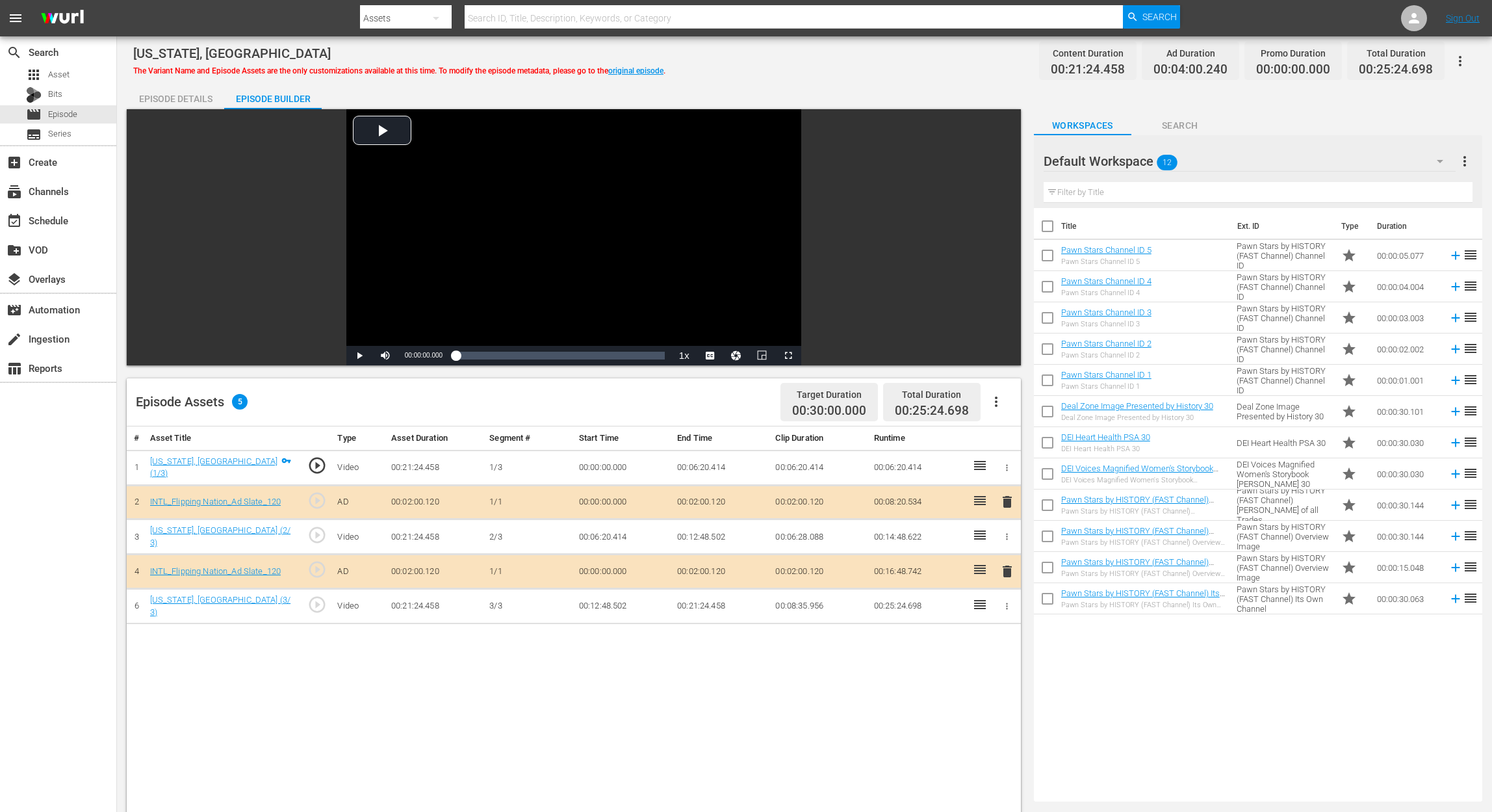
click at [1433, 159] on icon "button" at bounding box center [1439, 160] width 15 height 15
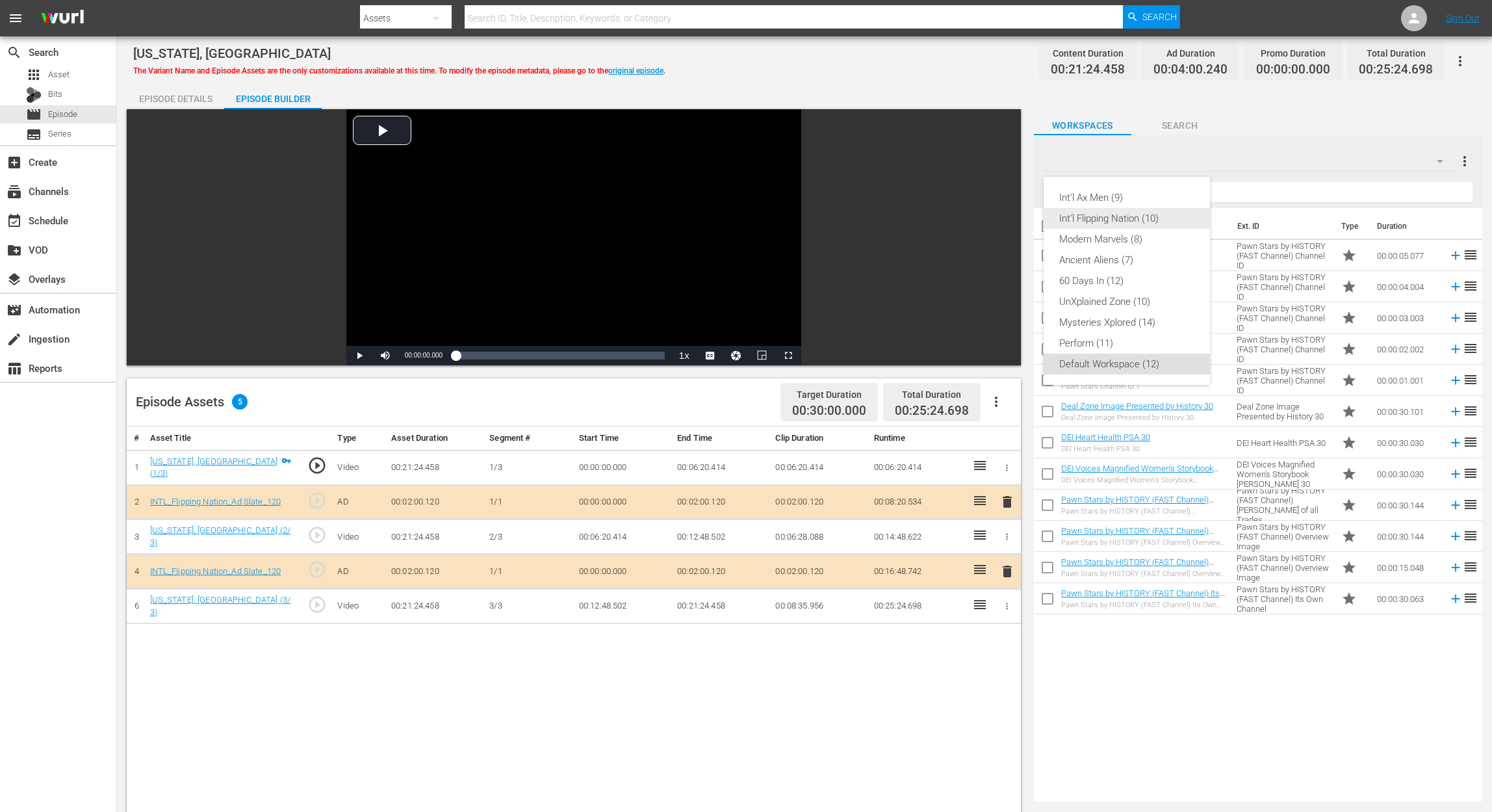
click at [1145, 220] on div "Int'l Flipping Nation (10)" at bounding box center [1127, 218] width 135 height 21
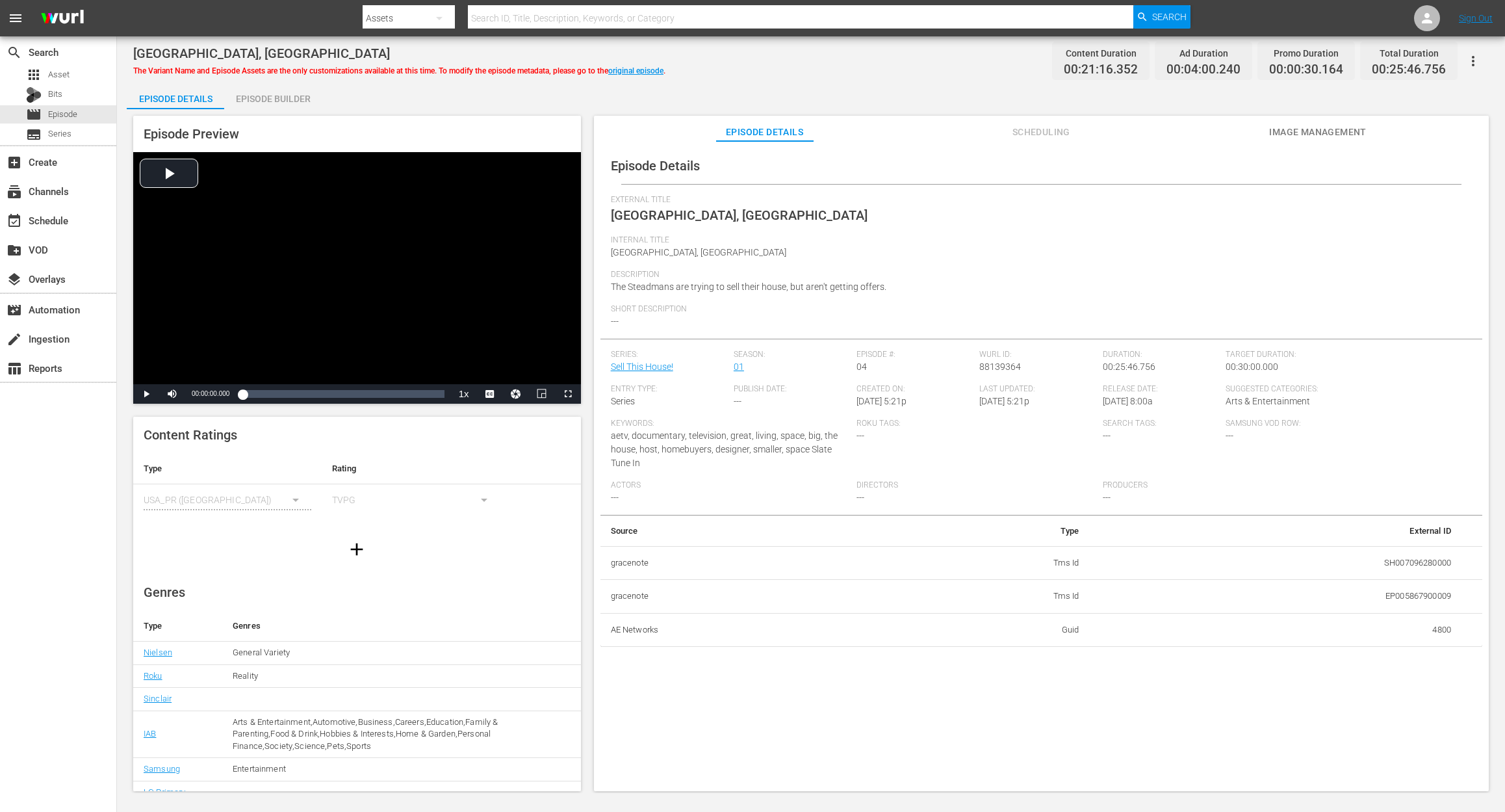
click at [266, 98] on div "Episode Builder" at bounding box center [273, 98] width 98 height 31
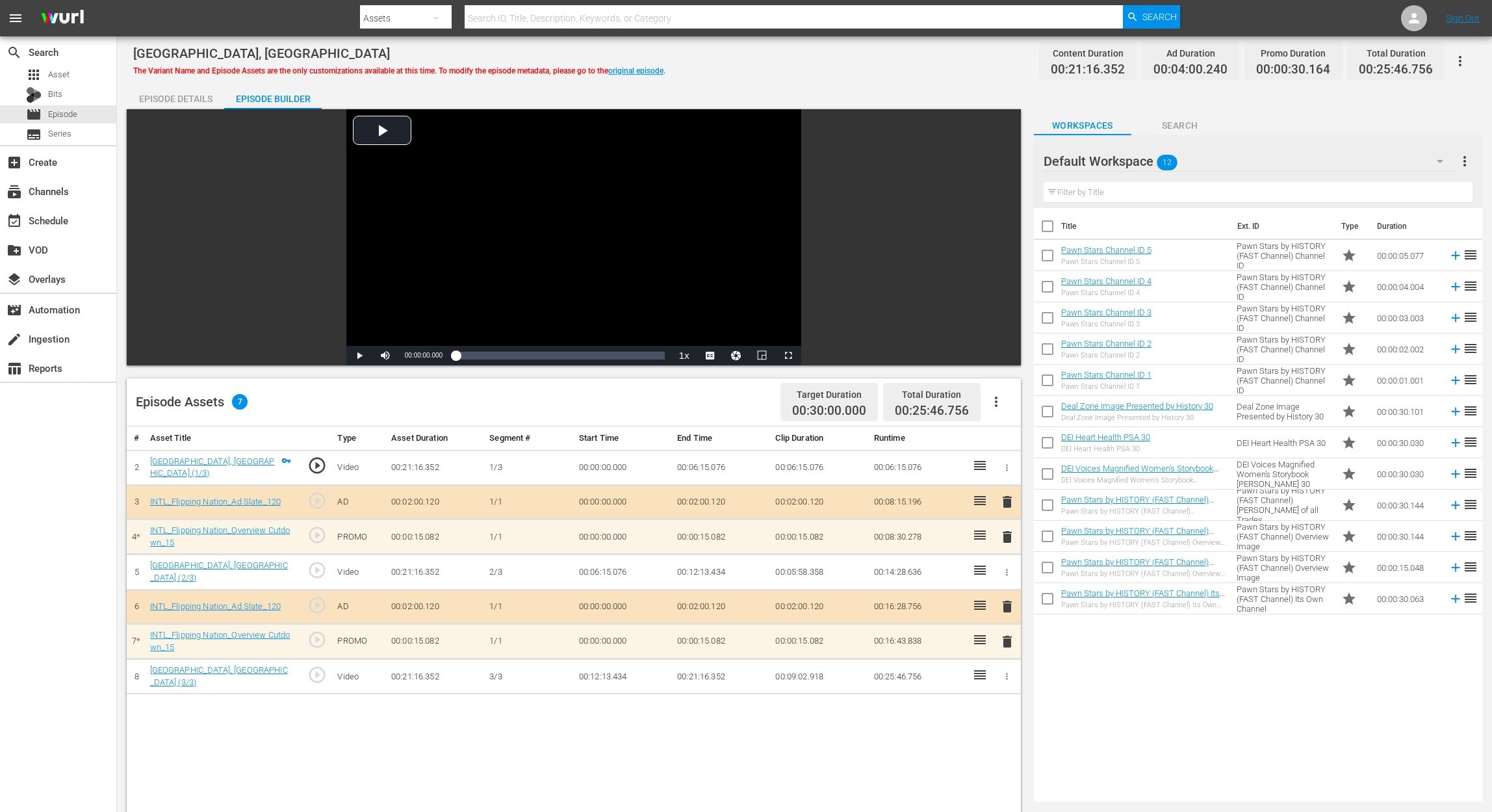
click at [1011, 538] on span "delete" at bounding box center [1007, 536] width 15 height 15
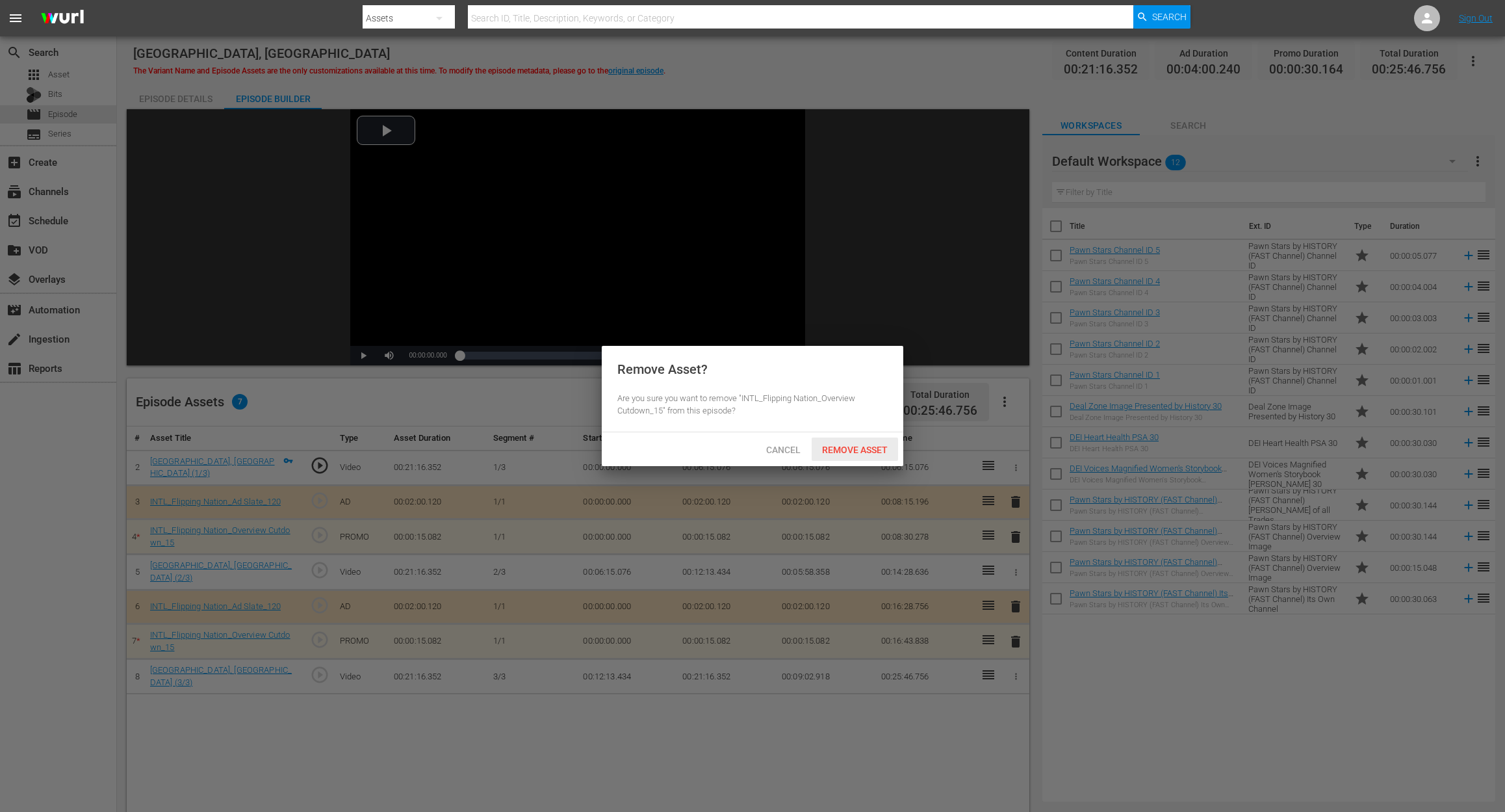
click at [869, 445] on span "Remove Asset" at bounding box center [855, 449] width 87 height 10
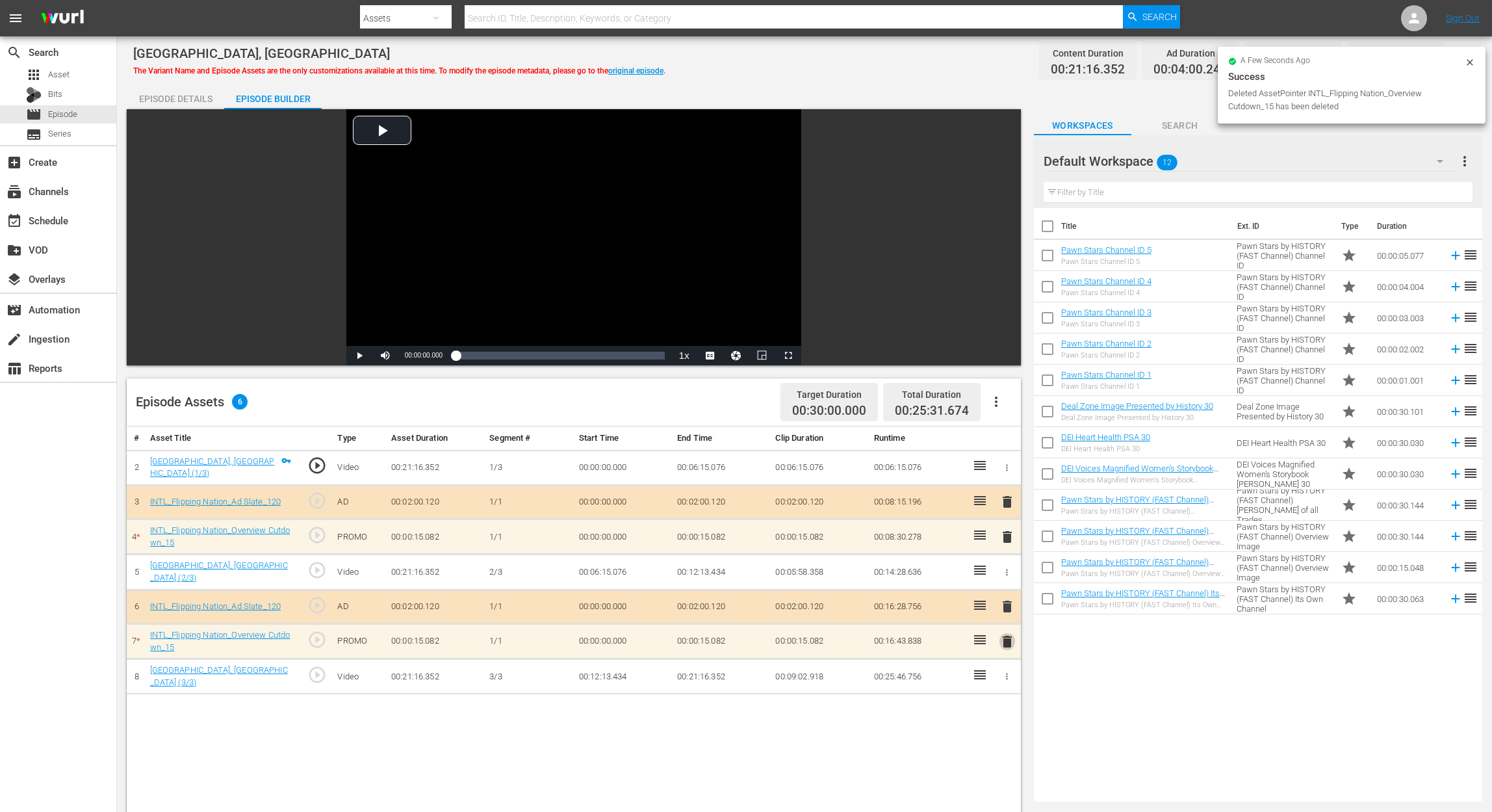
click at [1012, 640] on span "delete" at bounding box center [1007, 641] width 15 height 15
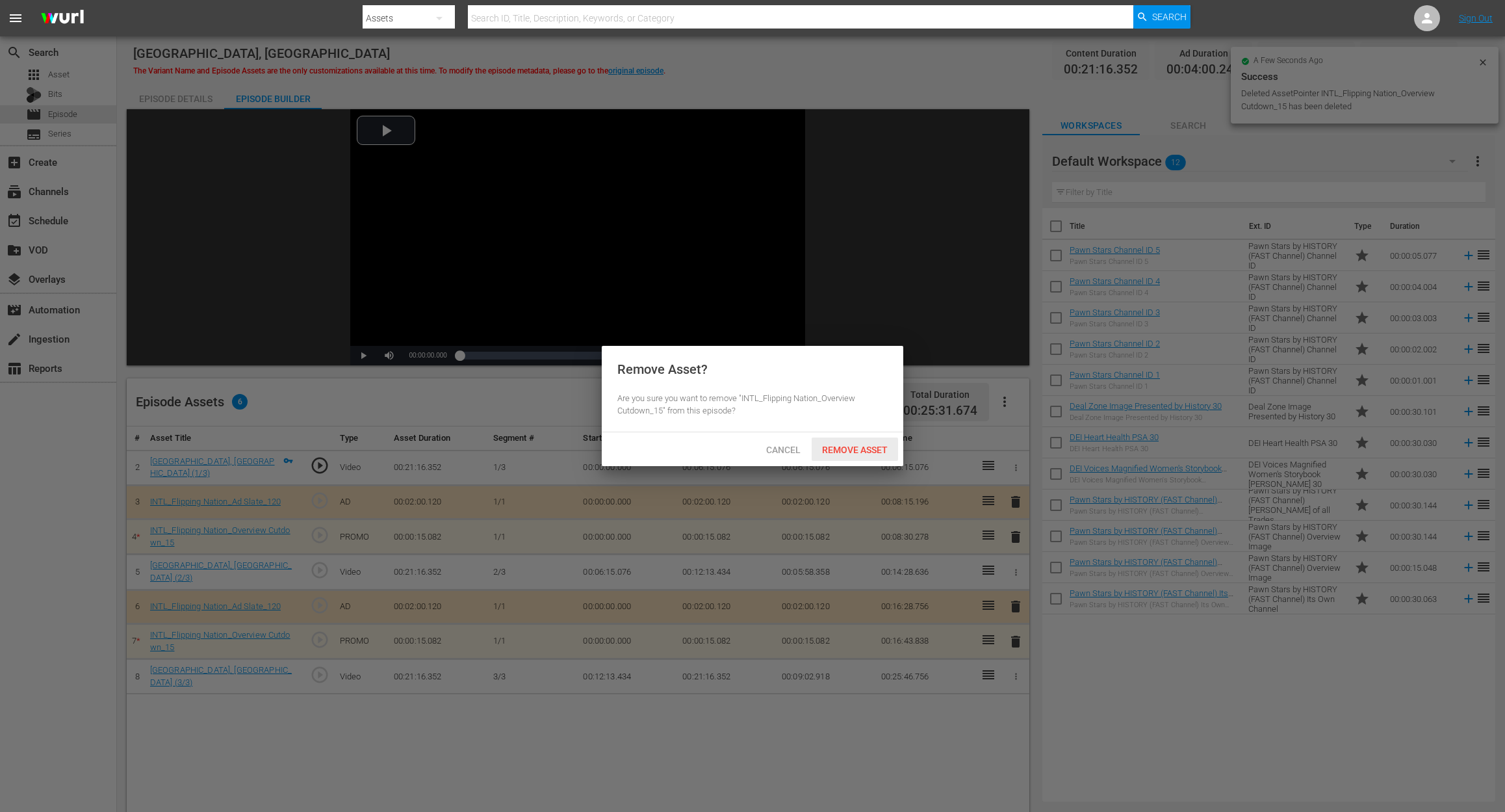
click at [842, 448] on span "Remove Asset" at bounding box center [855, 449] width 87 height 10
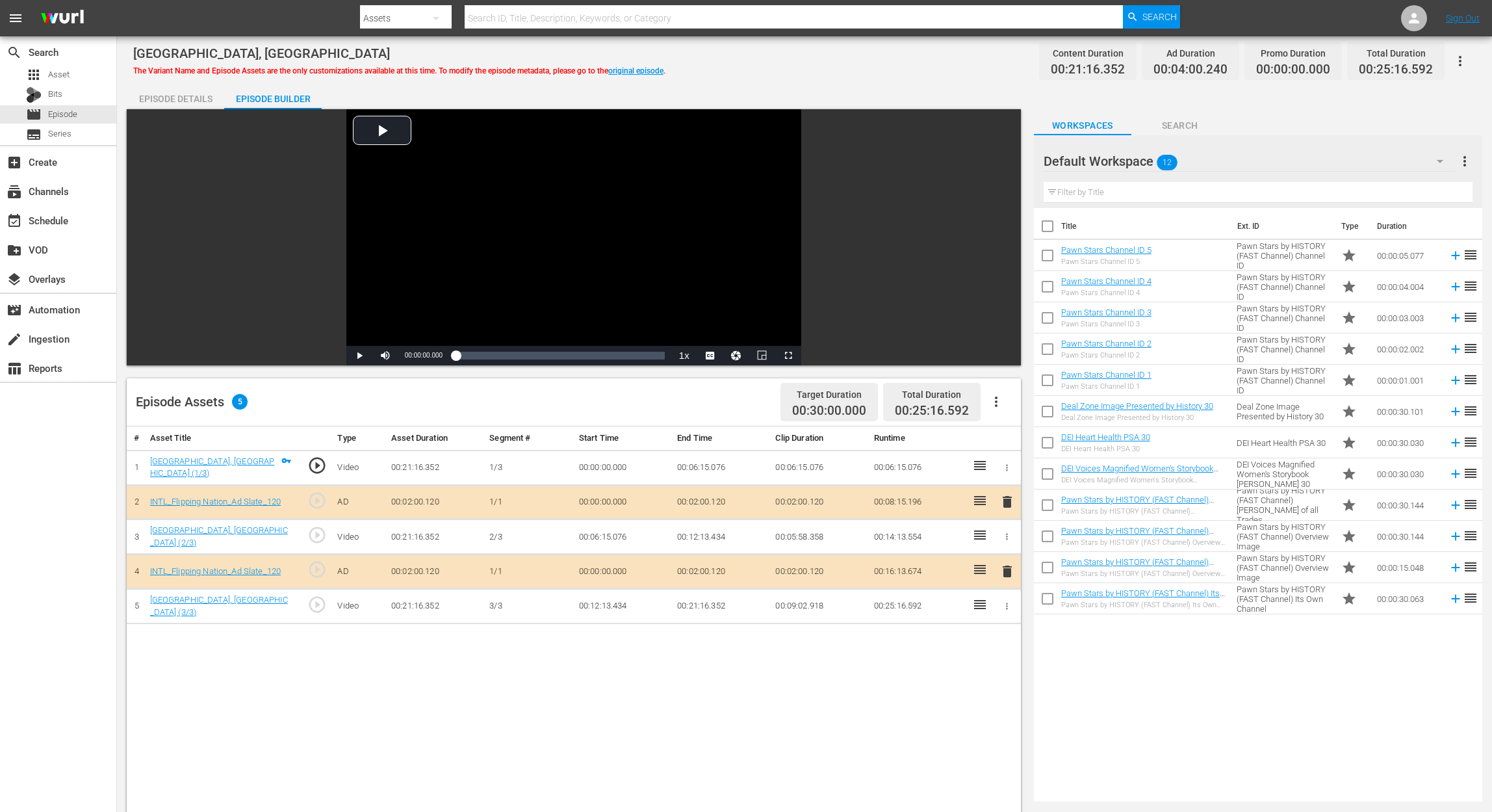
click at [1436, 159] on icon "button" at bounding box center [1439, 160] width 15 height 15
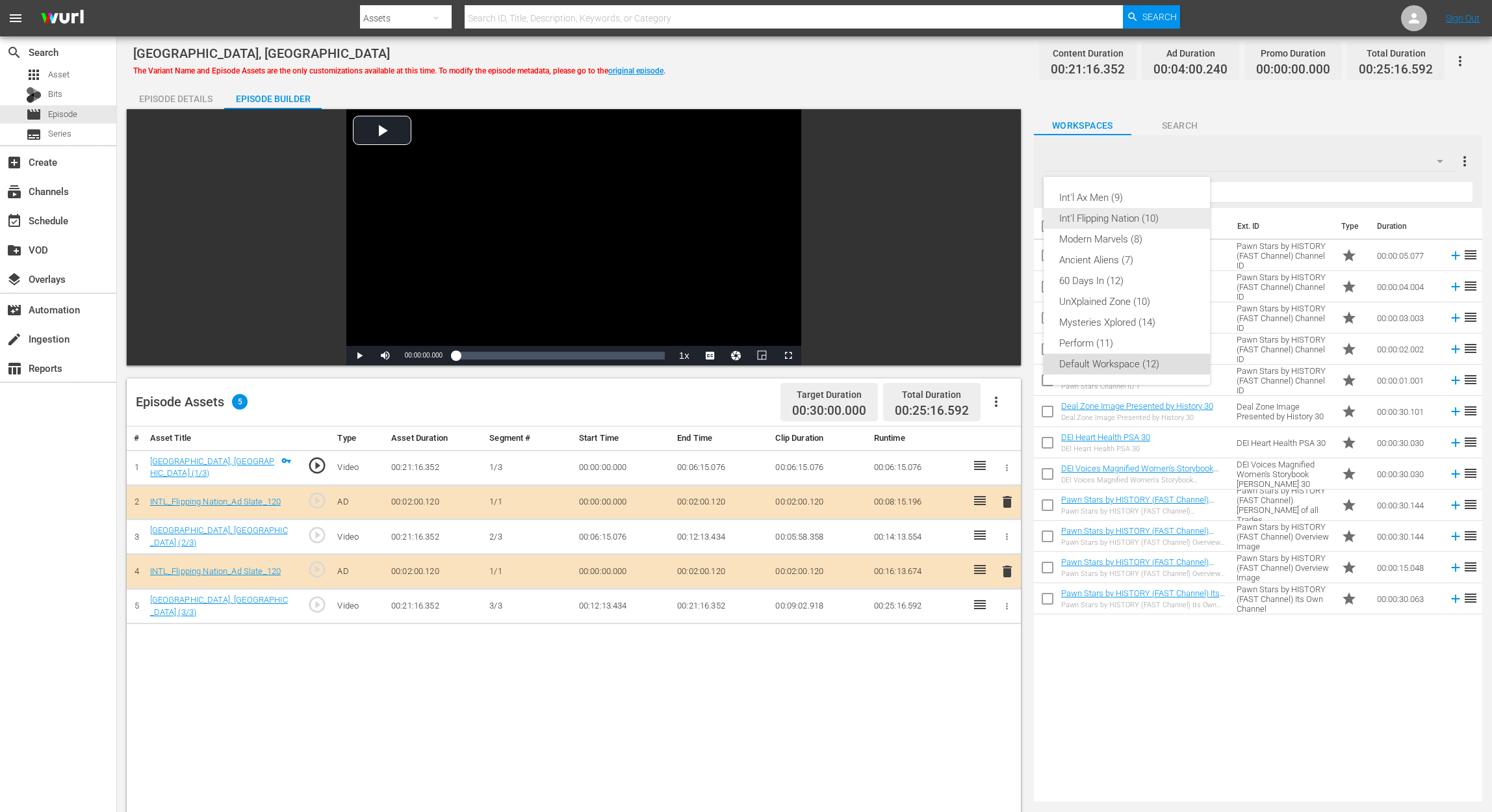
click at [1120, 222] on div "Int'l Flipping Nation (10)" at bounding box center [1127, 218] width 135 height 21
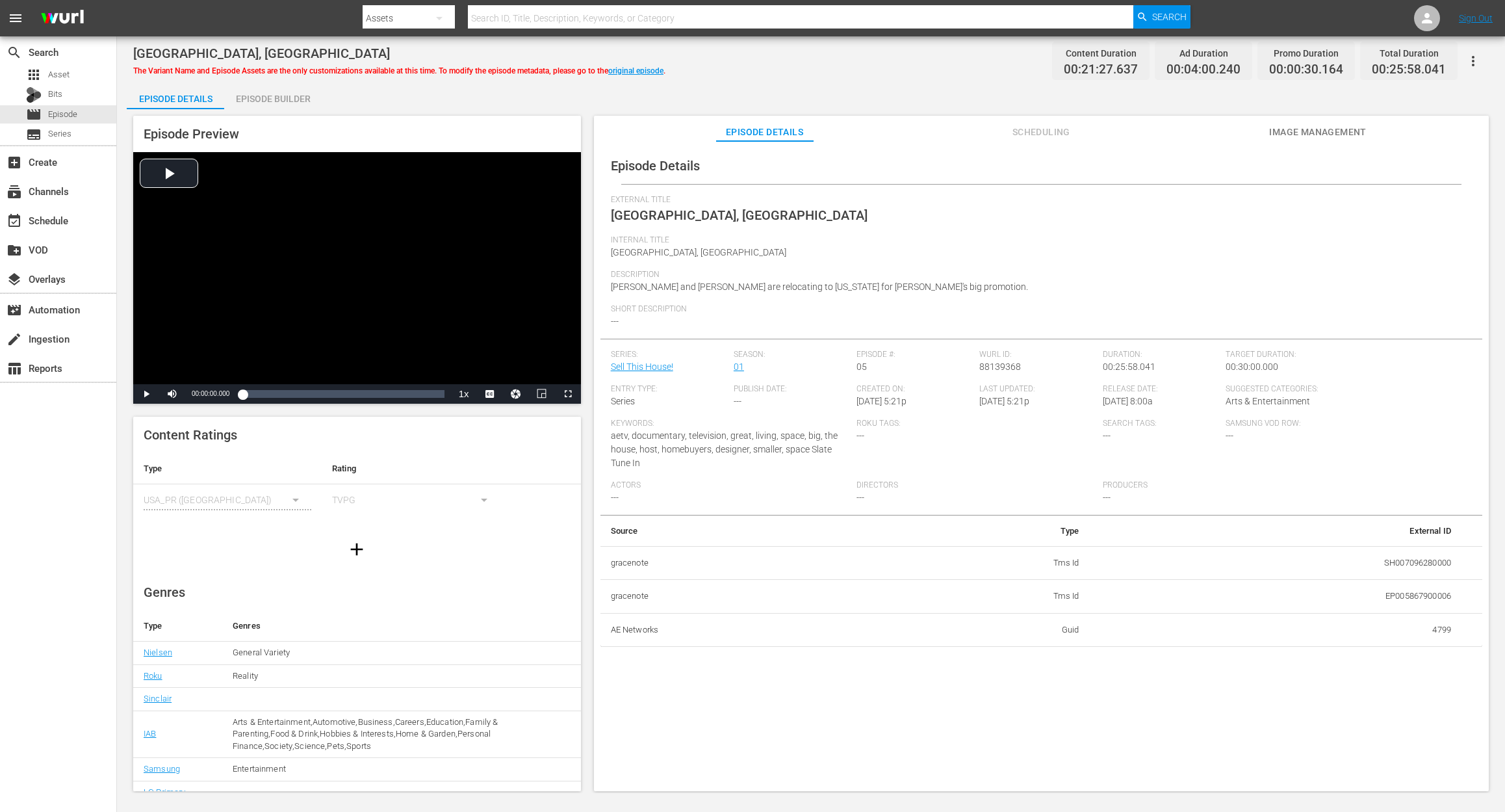
click at [266, 98] on div "Episode Builder" at bounding box center [273, 98] width 98 height 31
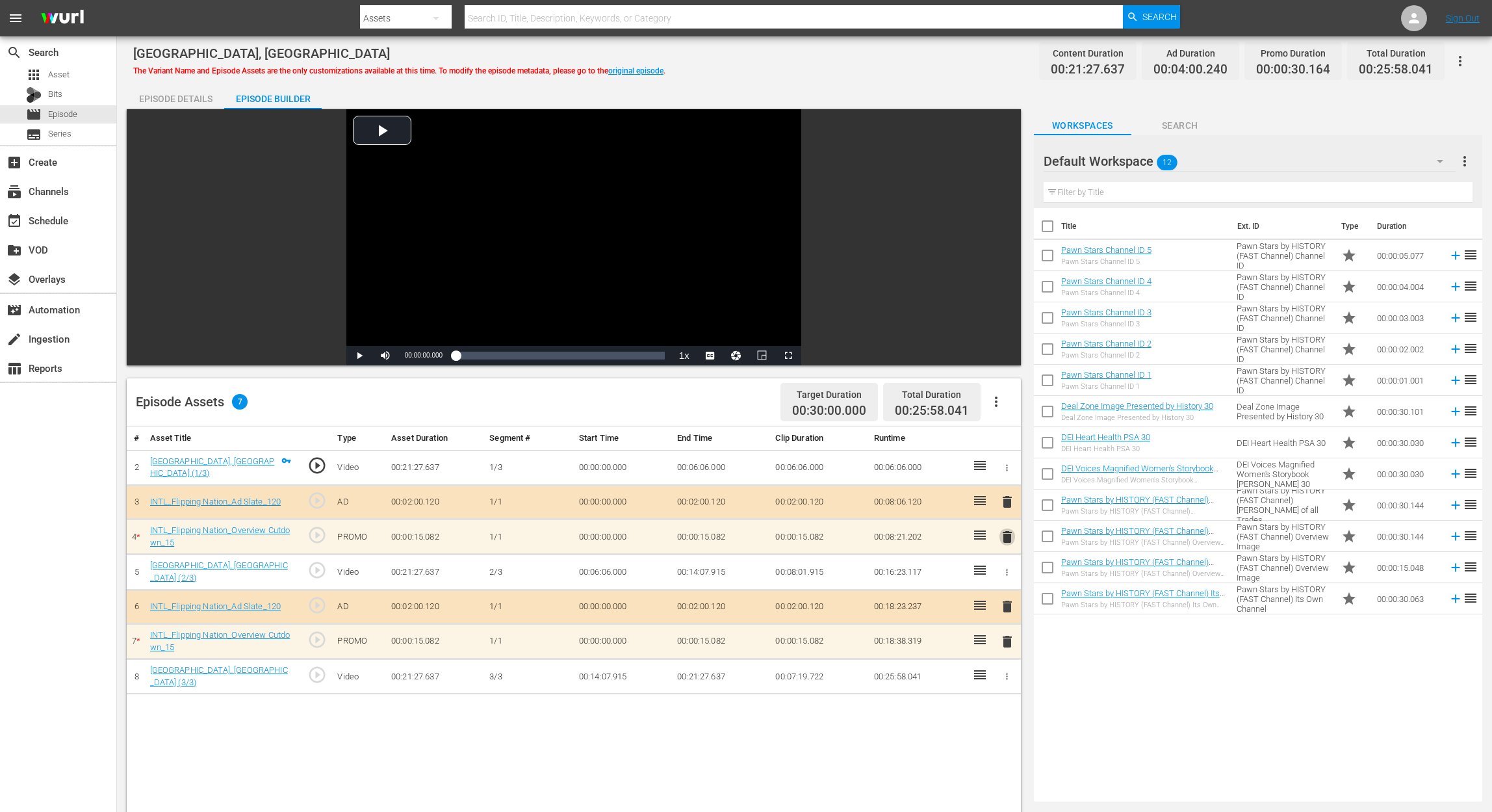
click at [1010, 529] on span "delete" at bounding box center [1007, 536] width 15 height 15
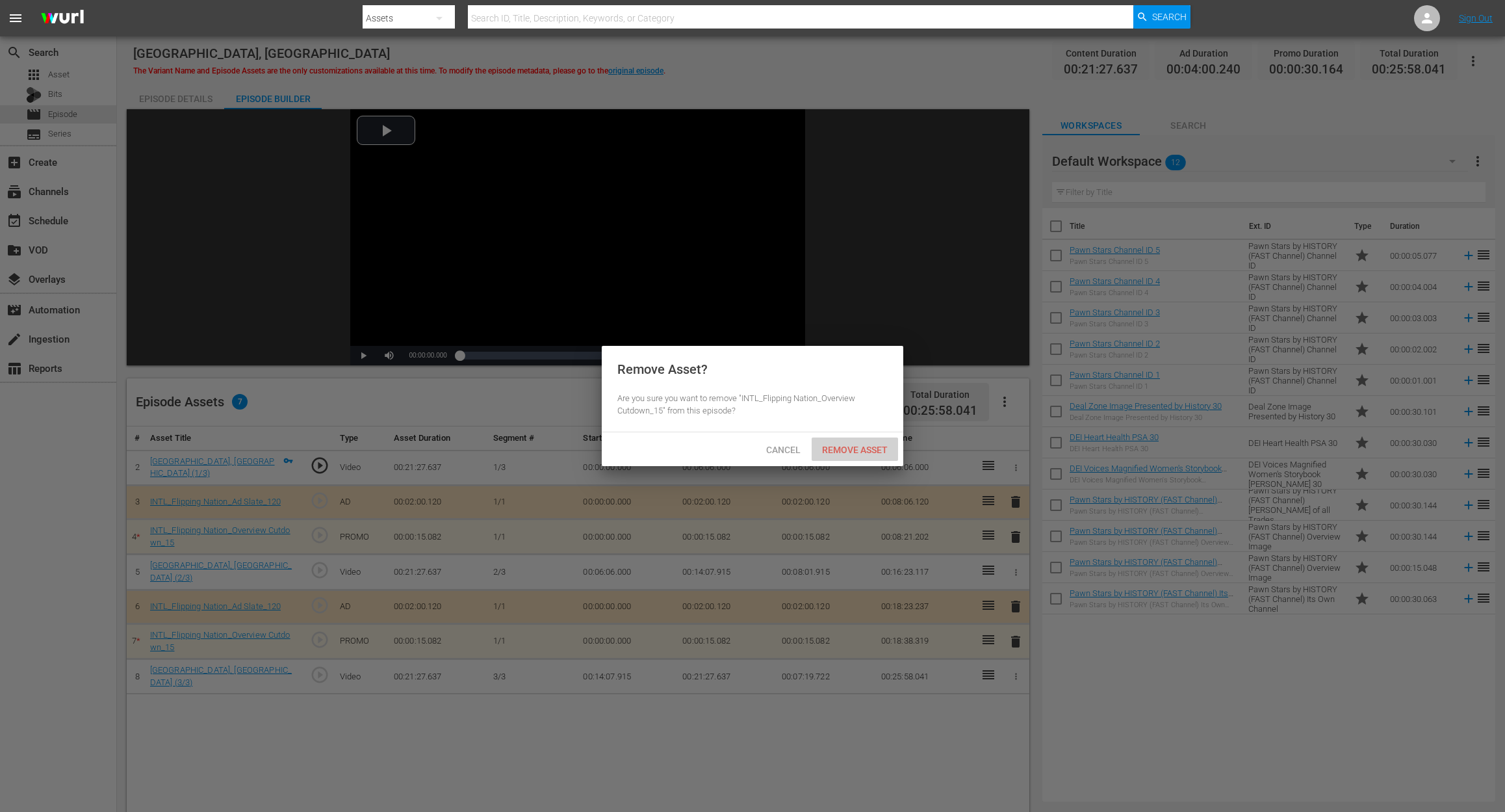
click at [867, 449] on span "Remove Asset" at bounding box center [855, 449] width 87 height 10
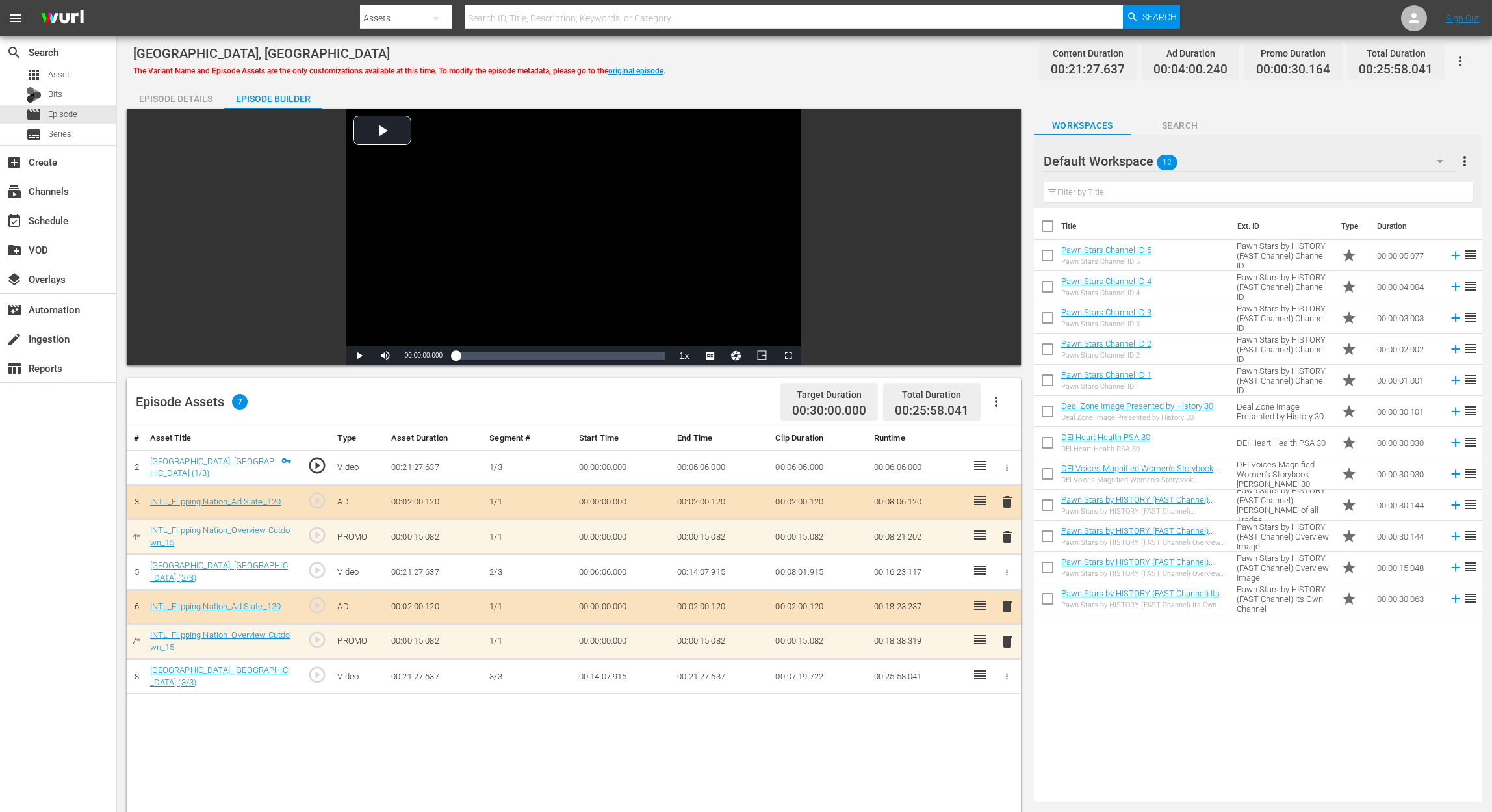
click at [1007, 638] on span "delete" at bounding box center [1007, 641] width 15 height 15
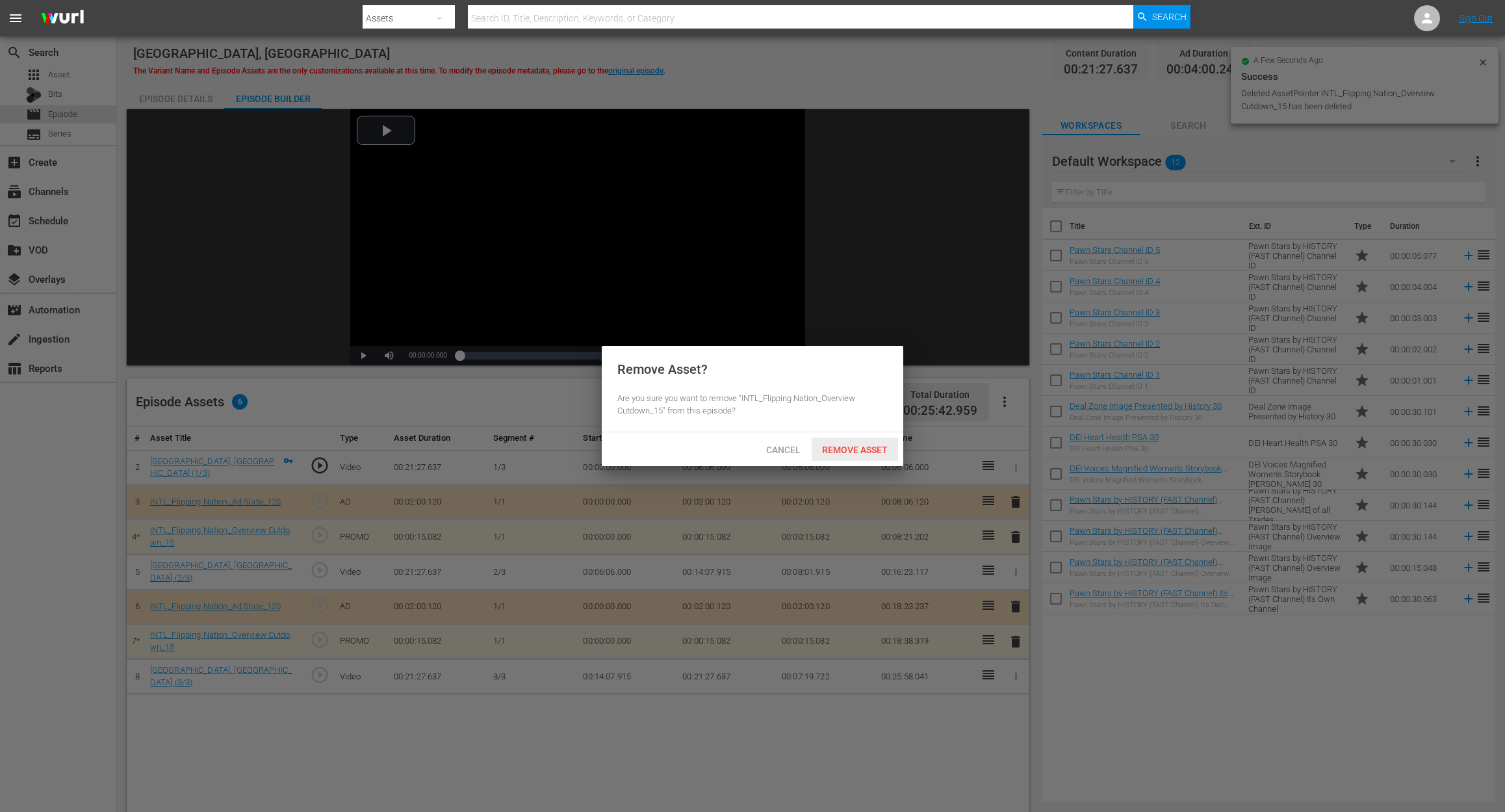
click at [863, 446] on span "Remove Asset" at bounding box center [855, 449] width 87 height 10
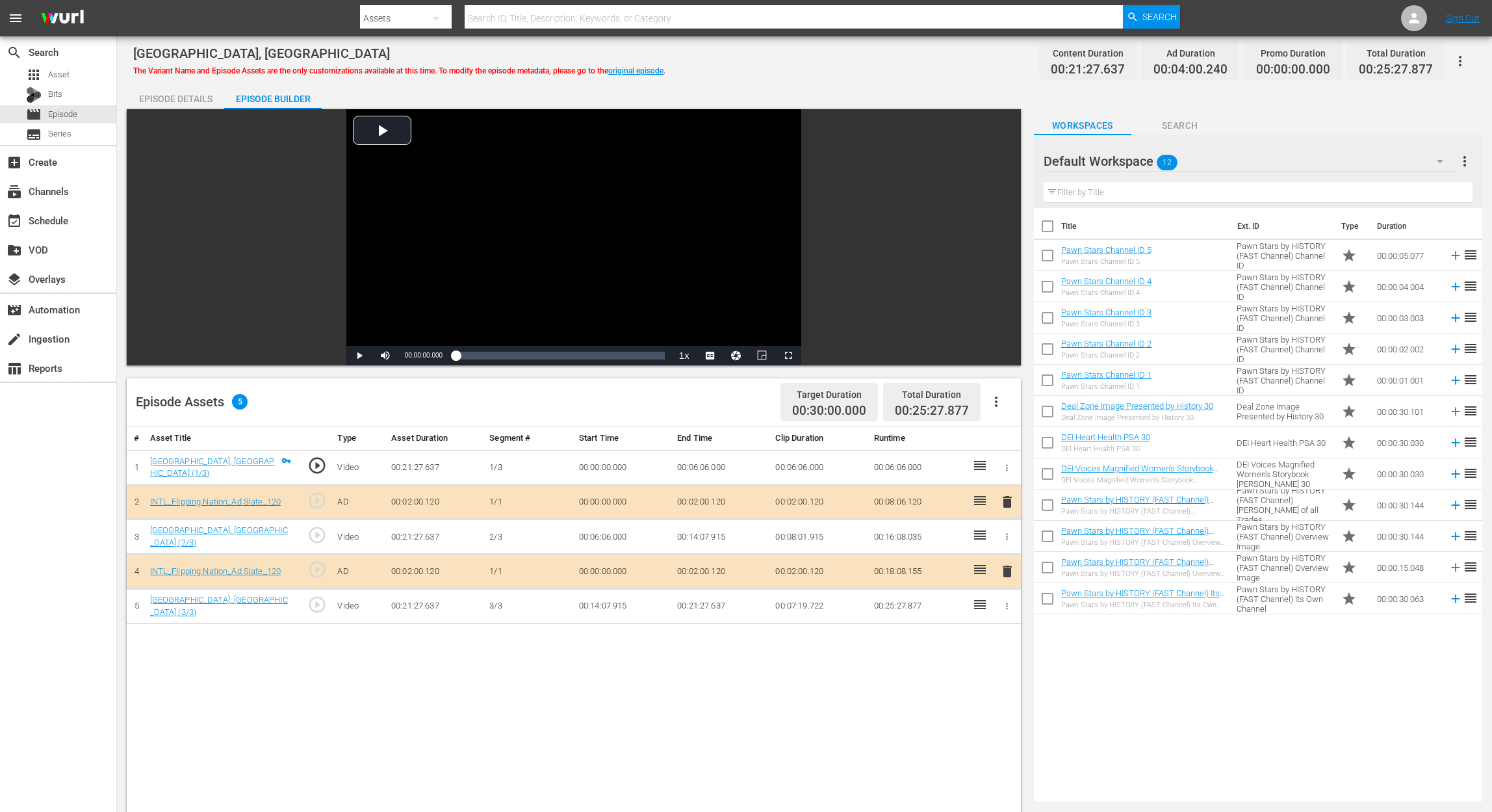
click at [1439, 157] on icon "button" at bounding box center [1439, 160] width 15 height 15
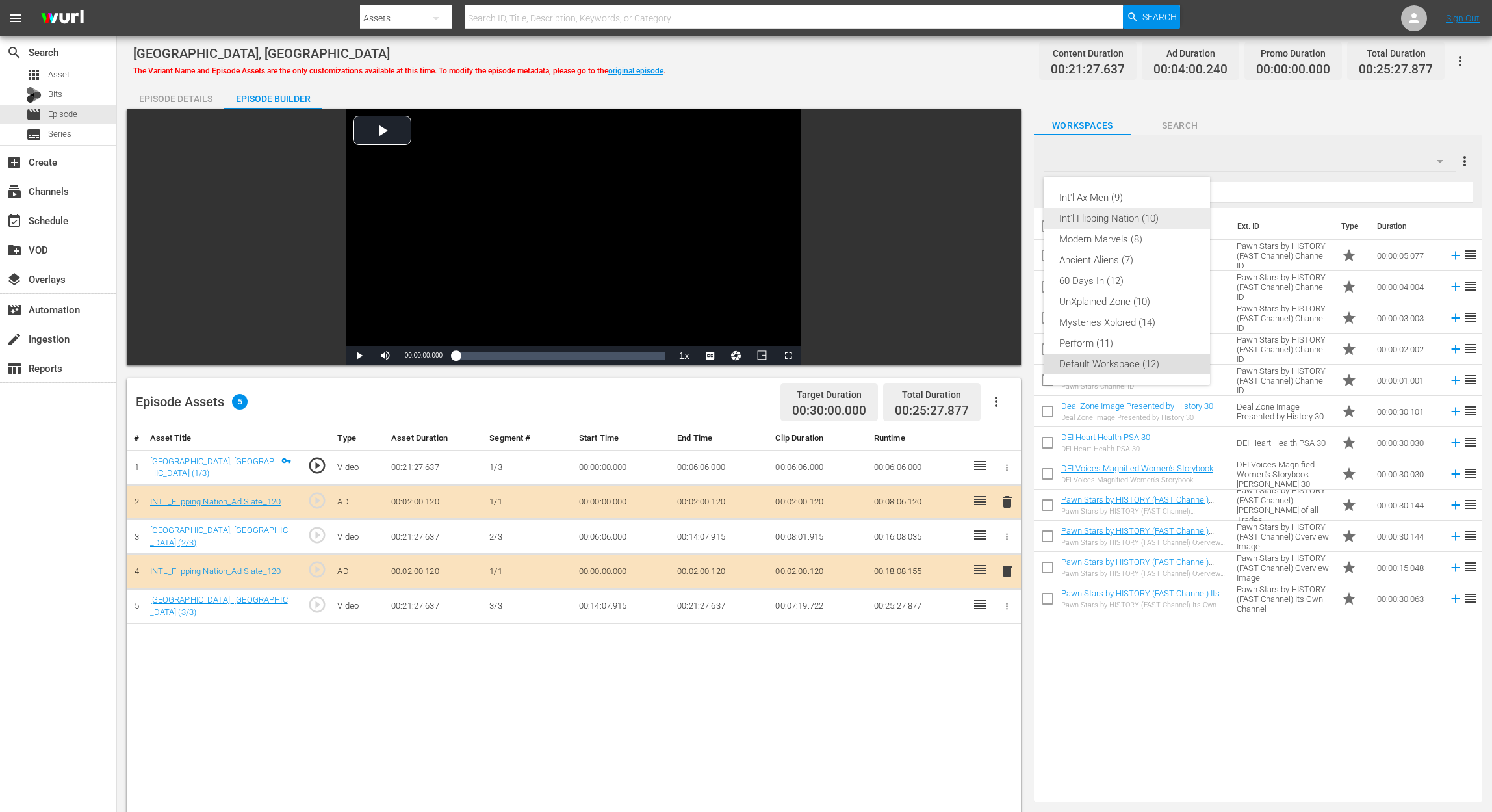
click at [1118, 223] on div "Int'l Flipping Nation (10)" at bounding box center [1127, 218] width 135 height 21
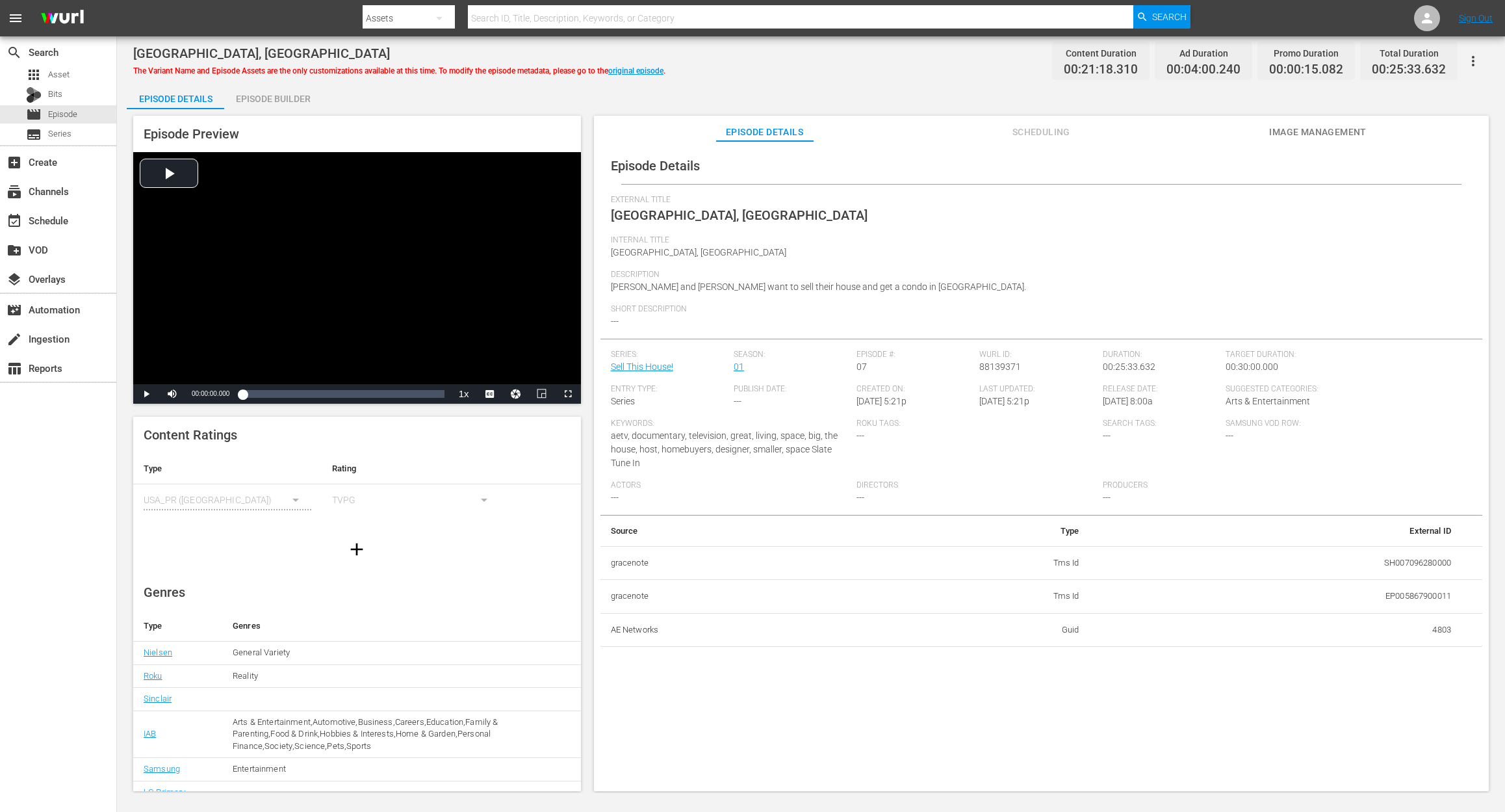
click at [263, 92] on div "Episode Builder" at bounding box center [273, 98] width 98 height 31
click at [289, 102] on div "Episode Builder" at bounding box center [273, 98] width 98 height 31
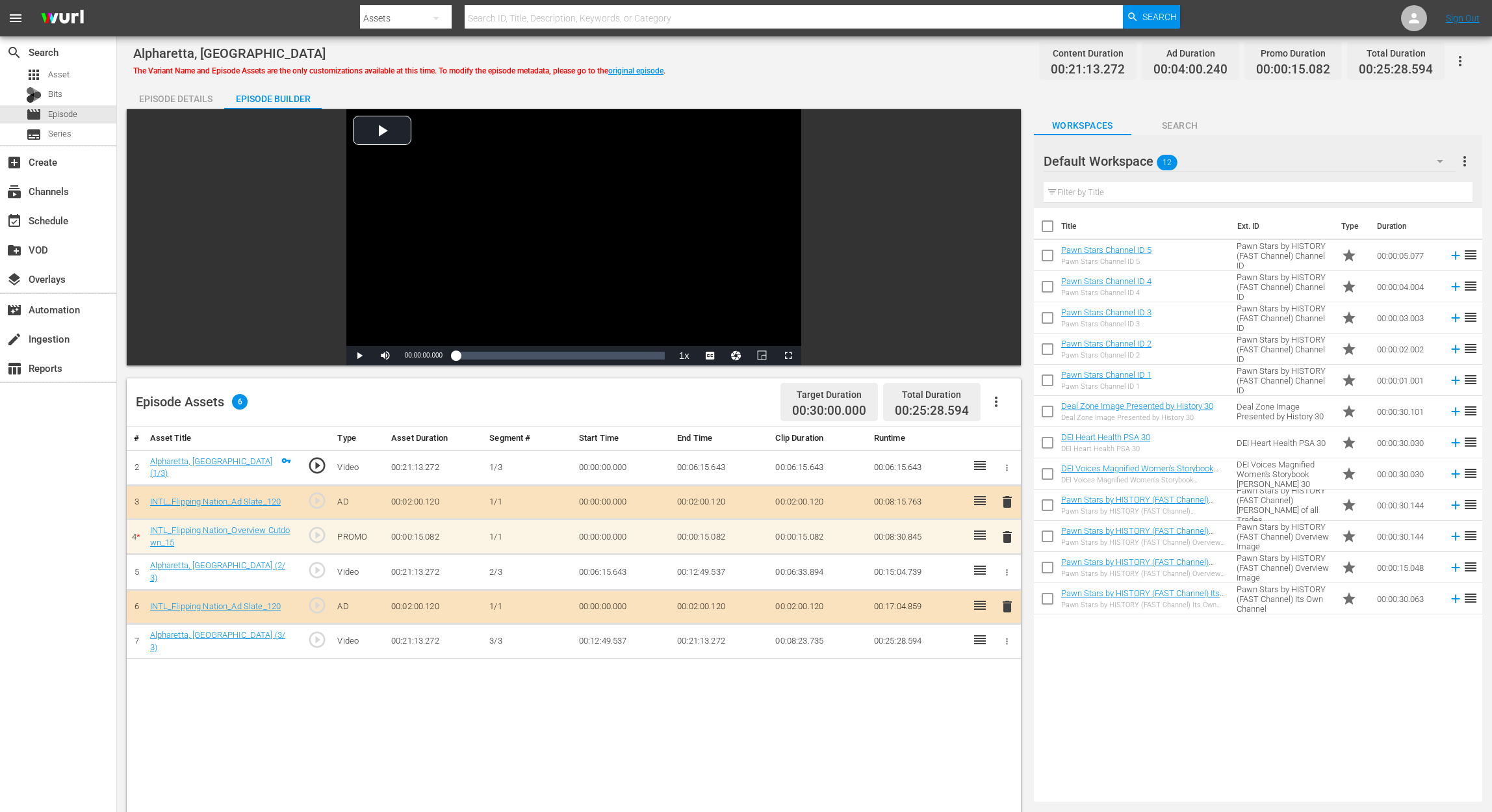
click at [1010, 537] on span "delete" at bounding box center [1007, 536] width 15 height 15
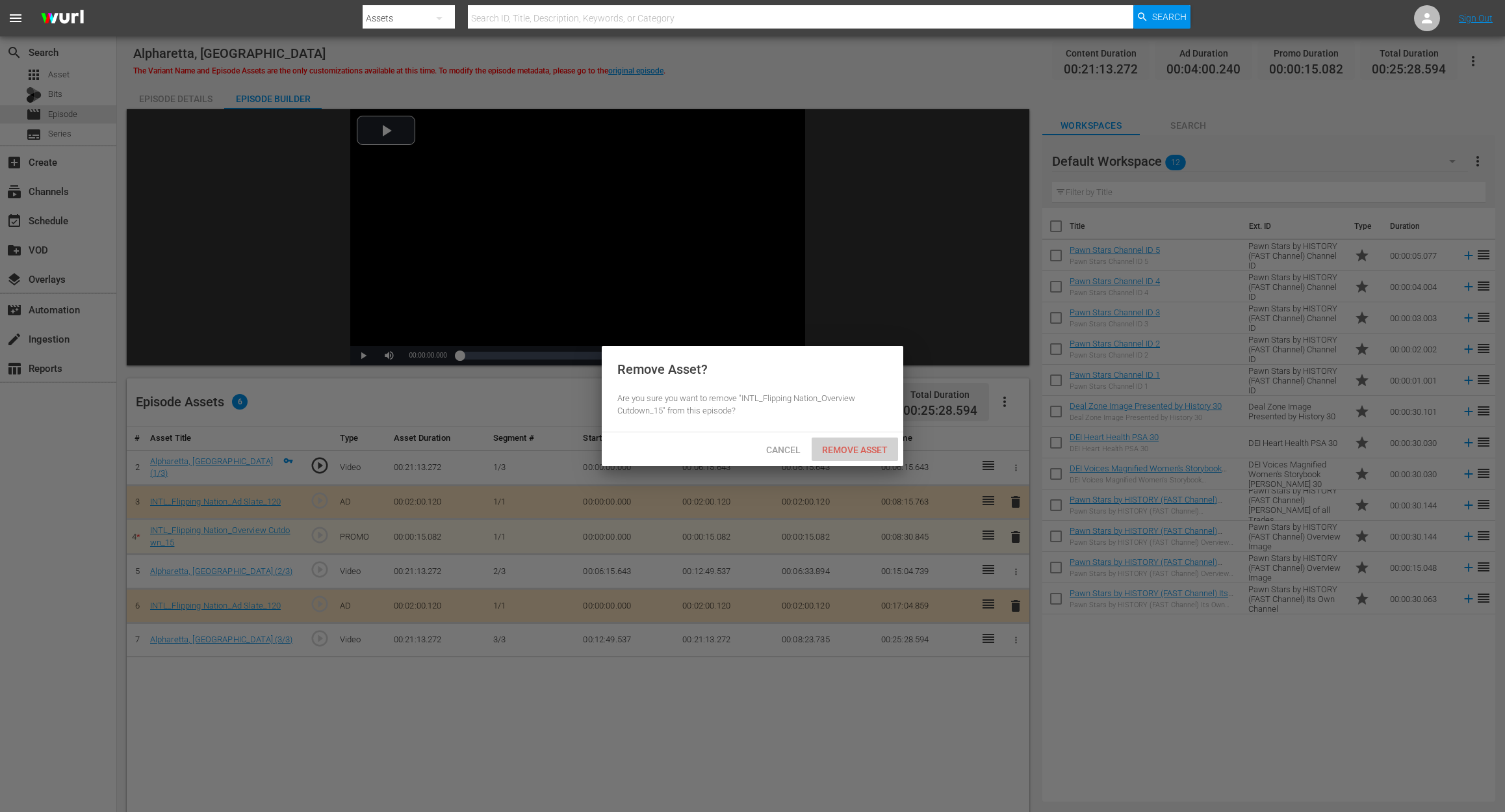
click at [873, 449] on span "Remove Asset" at bounding box center [855, 449] width 87 height 10
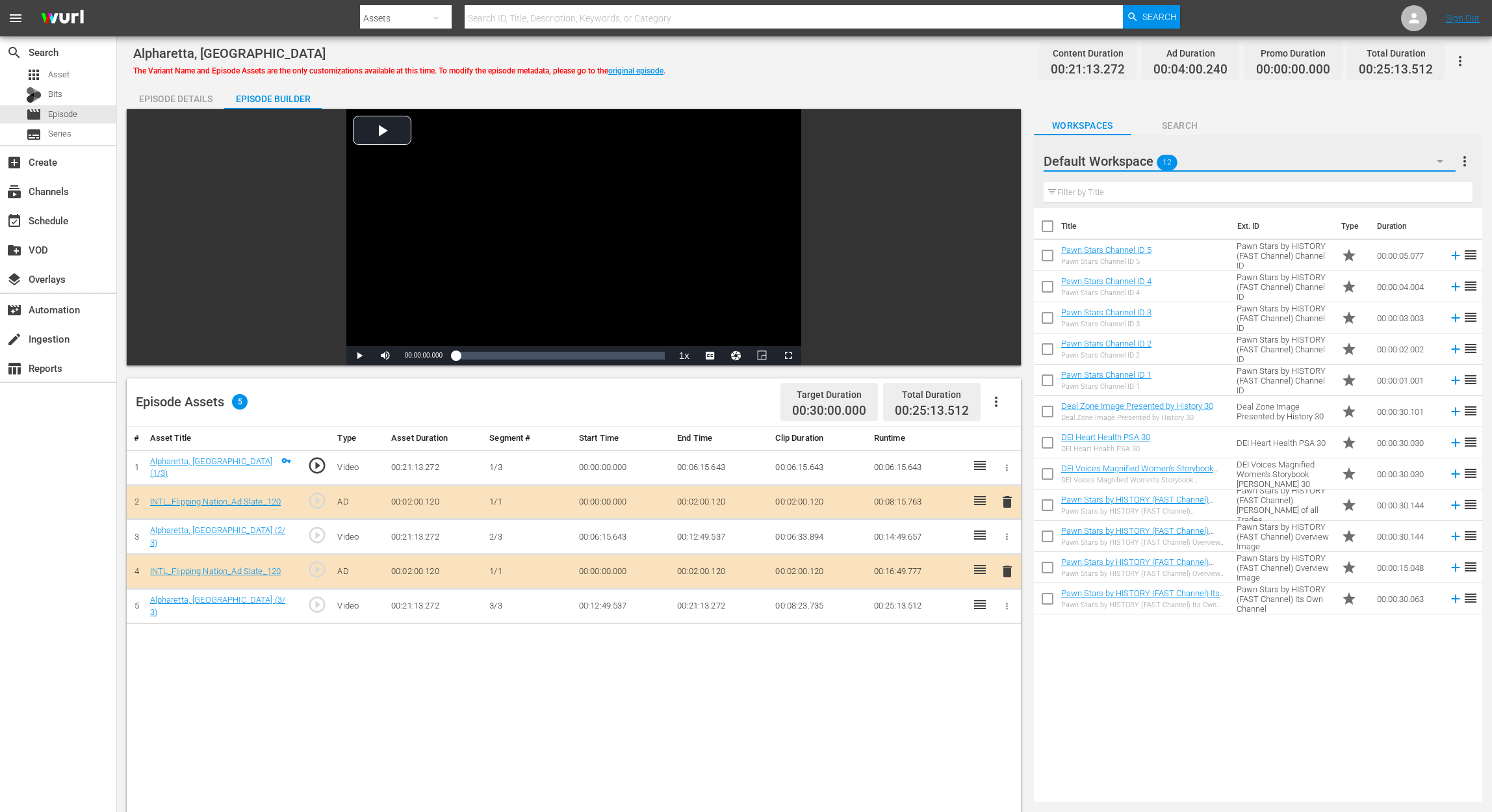
click at [1443, 156] on icon "button" at bounding box center [1439, 160] width 15 height 15
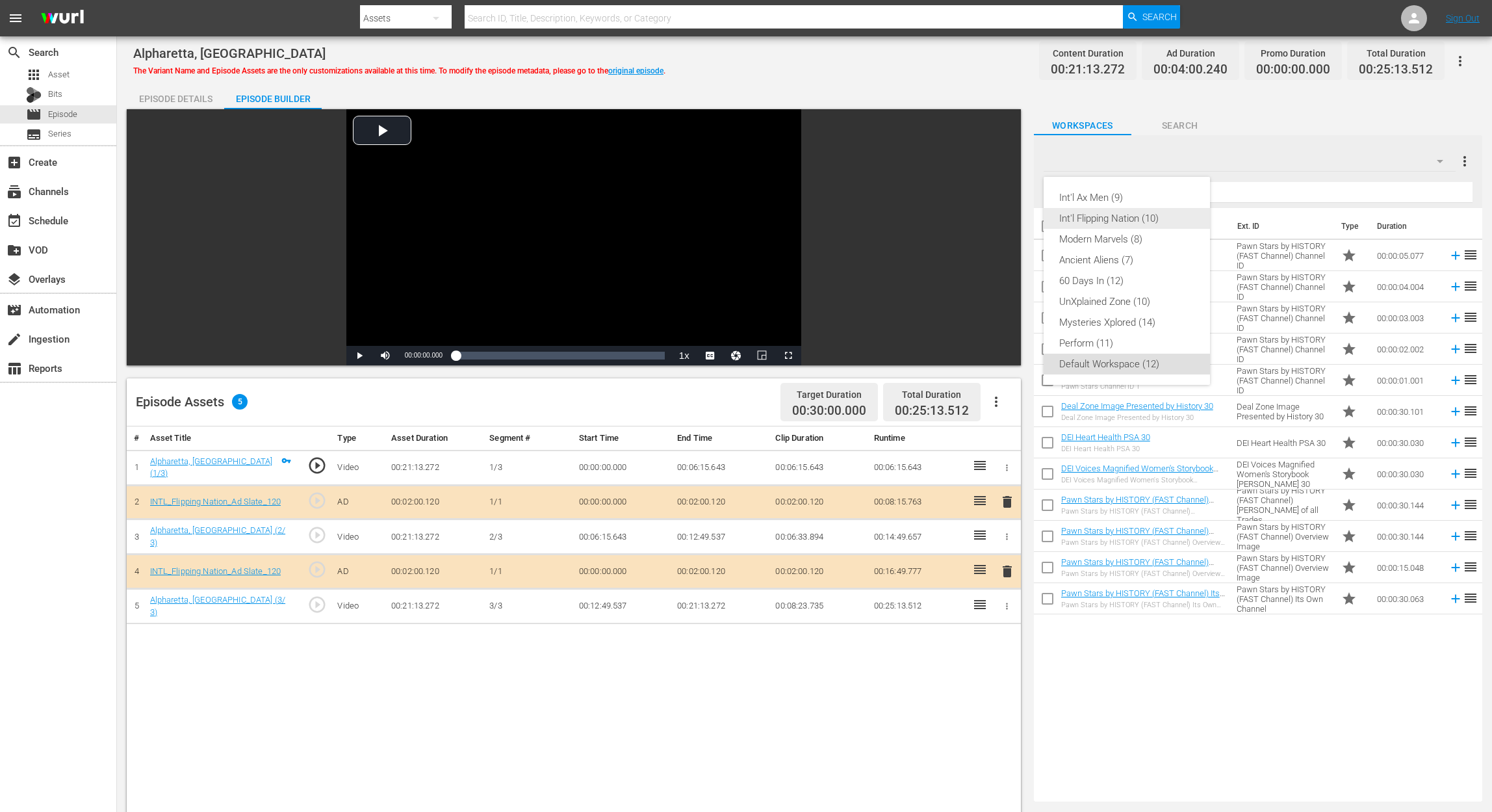
click at [1160, 214] on div "Int'l Flipping Nation (10)" at bounding box center [1127, 218] width 135 height 21
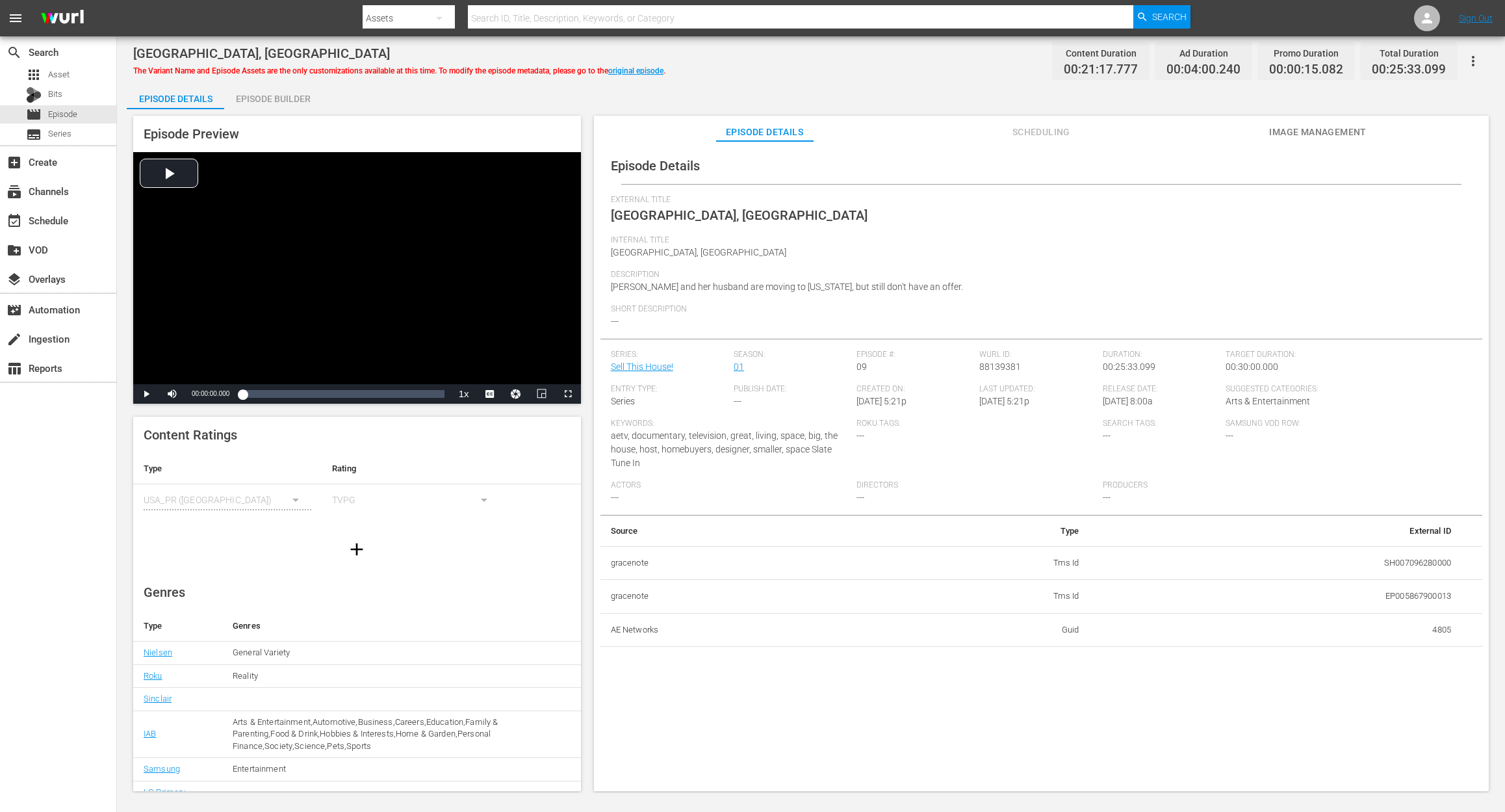
click at [262, 92] on div "Episode Builder" at bounding box center [273, 98] width 98 height 31
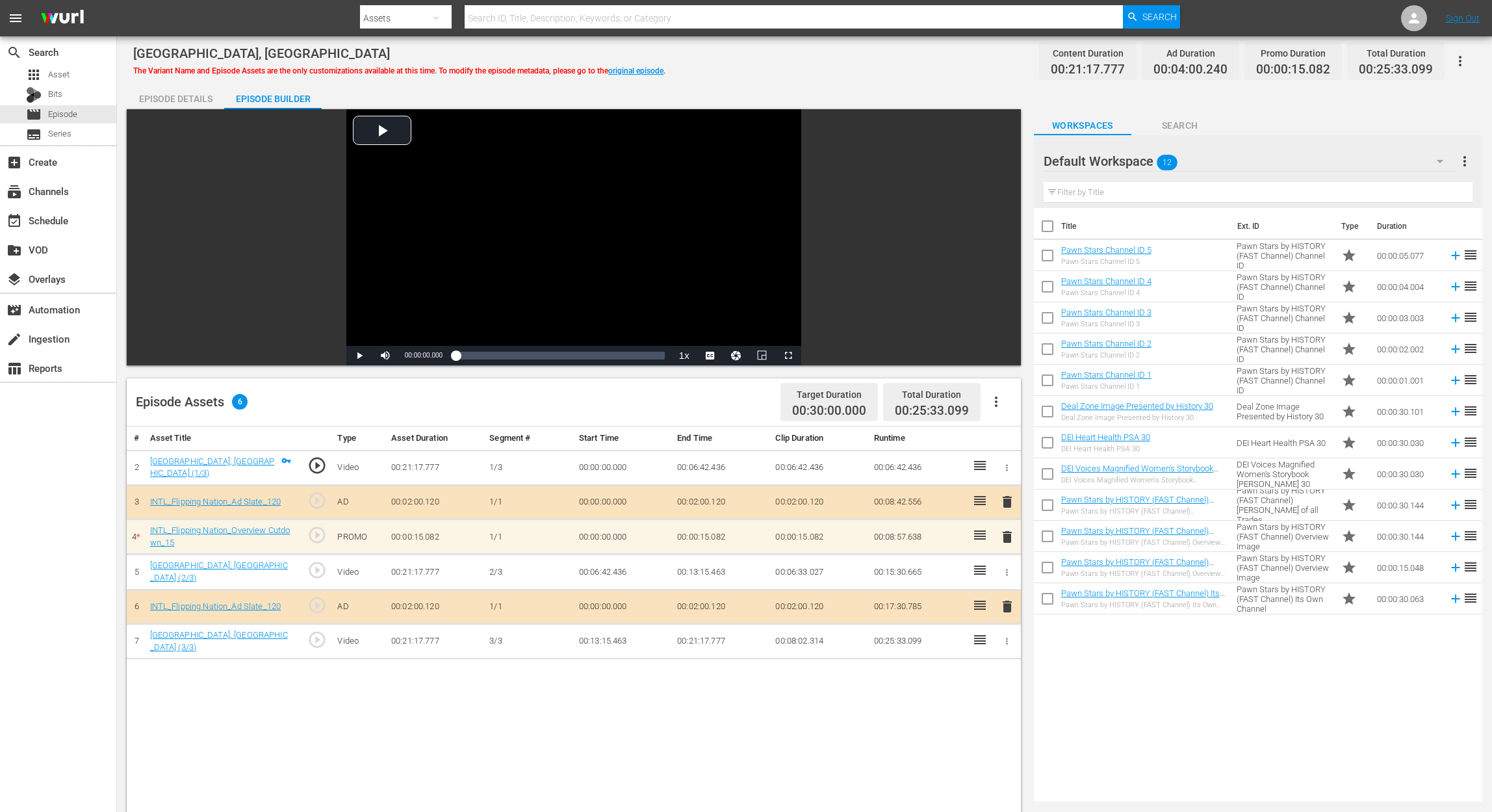
click at [1006, 539] on span "delete" at bounding box center [1007, 536] width 15 height 15
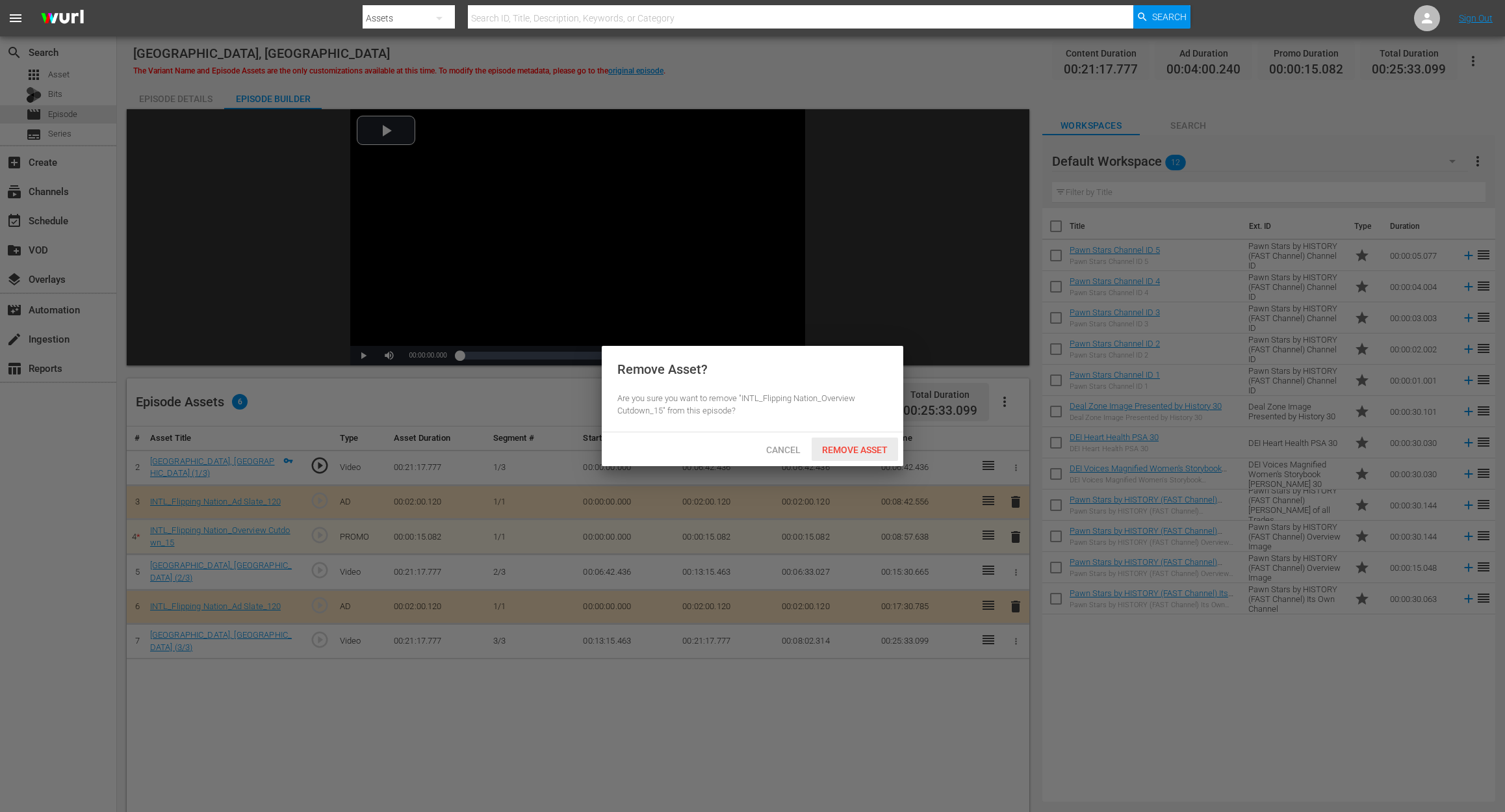
click at [869, 450] on span "Remove Asset" at bounding box center [855, 449] width 87 height 10
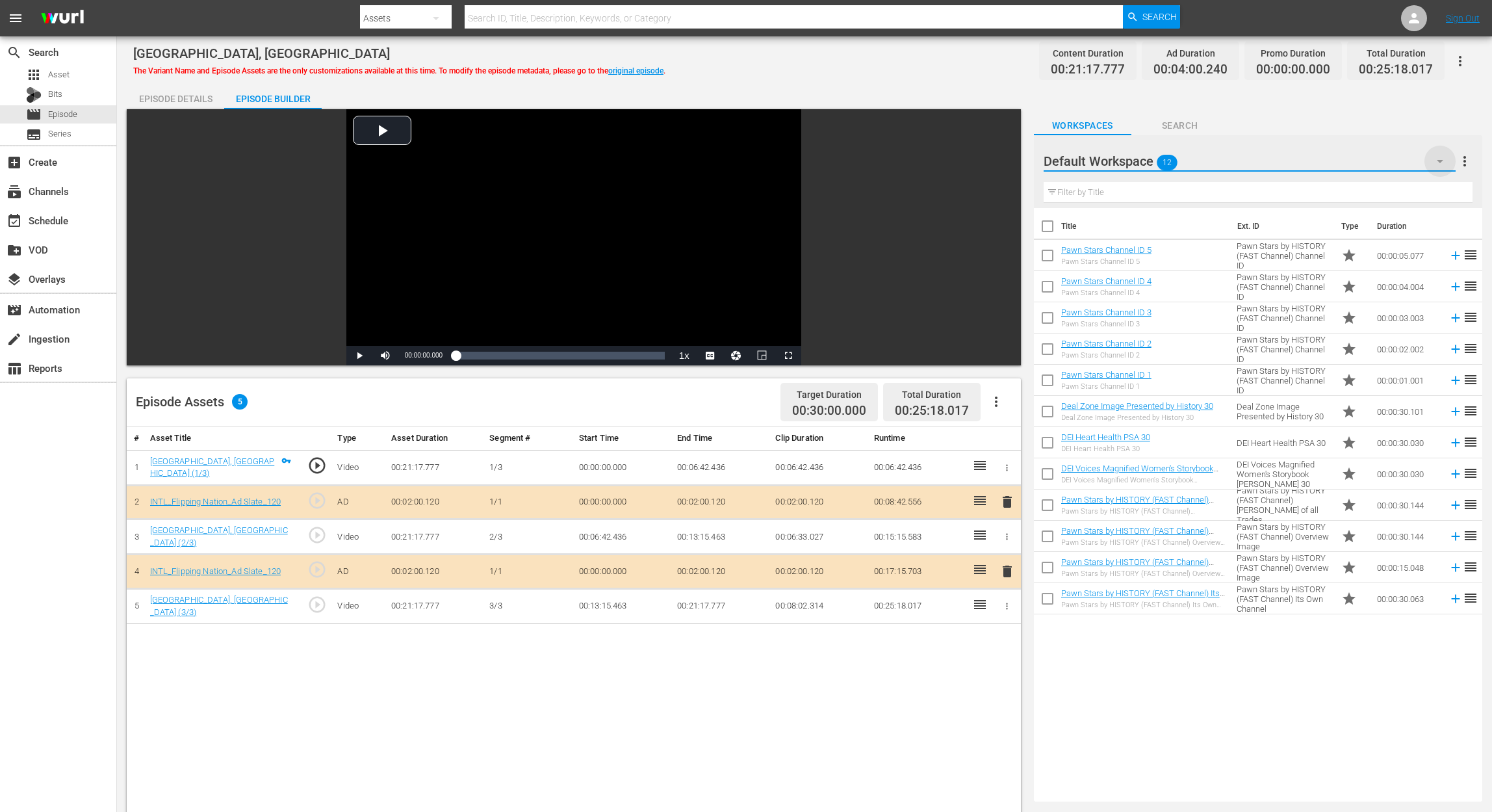
click at [1438, 158] on icon "button" at bounding box center [1439, 160] width 15 height 15
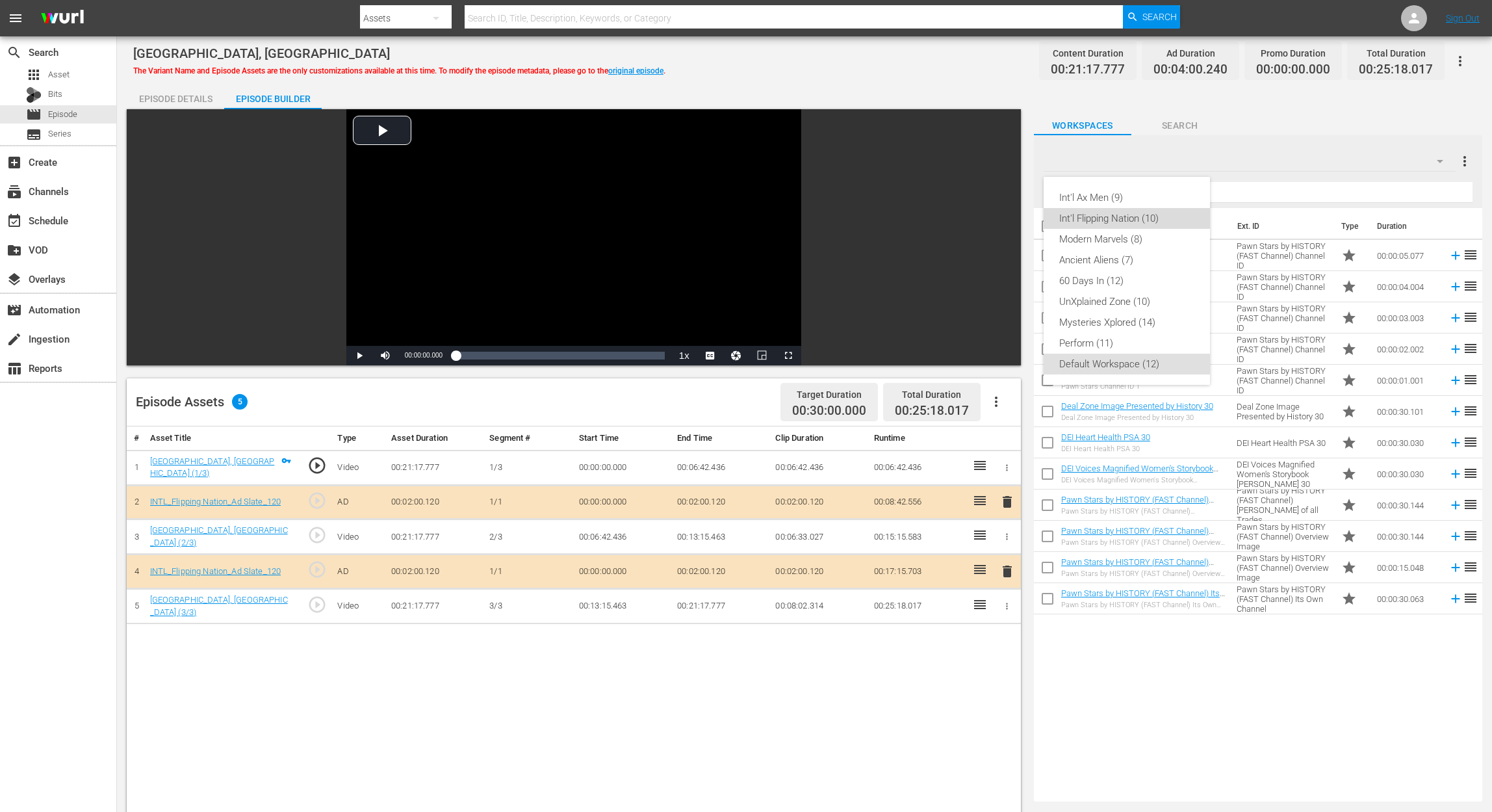
click at [1147, 220] on div "Int'l Flipping Nation (10)" at bounding box center [1127, 218] width 135 height 21
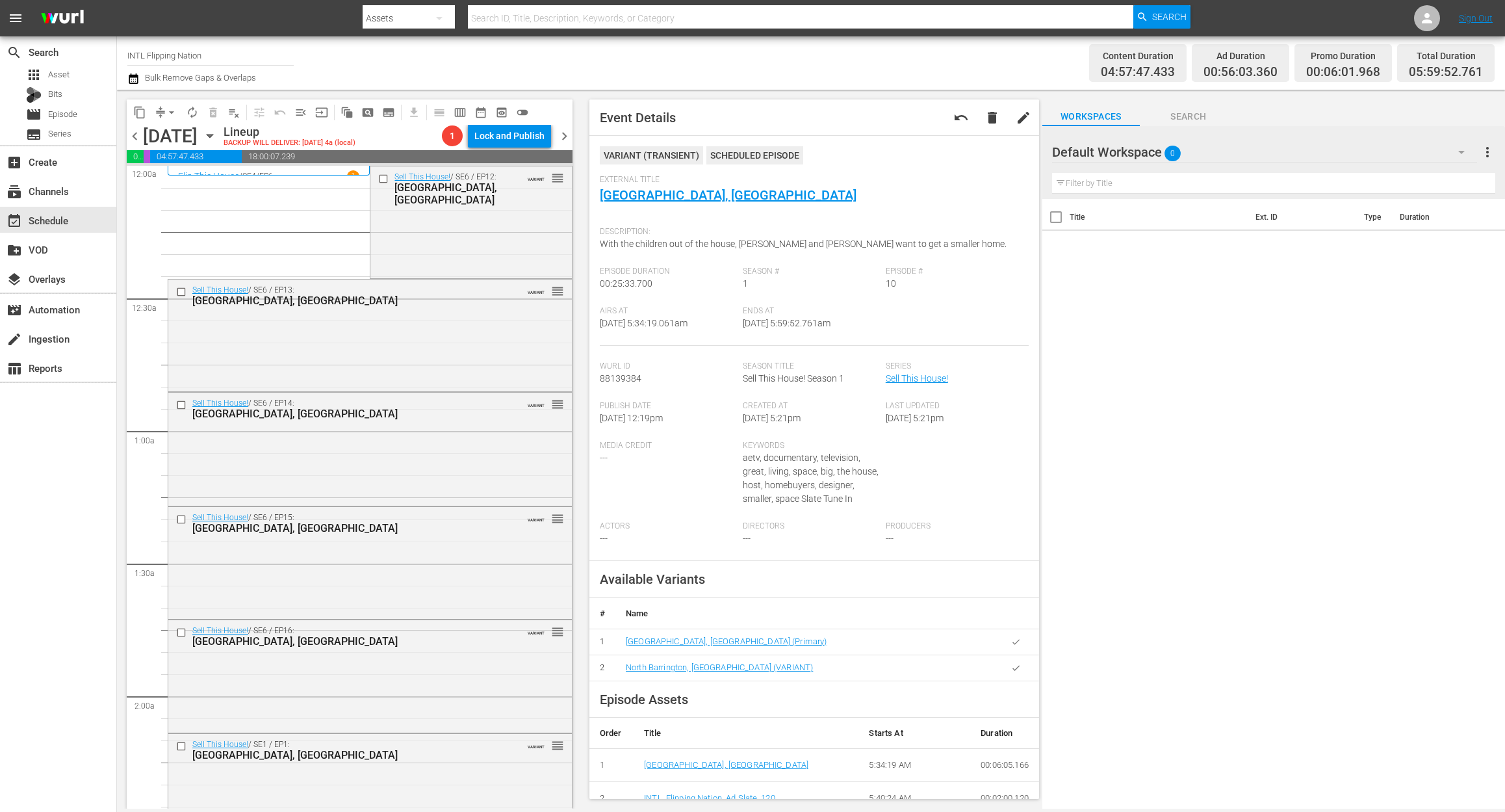
scroll to position [1212, 0]
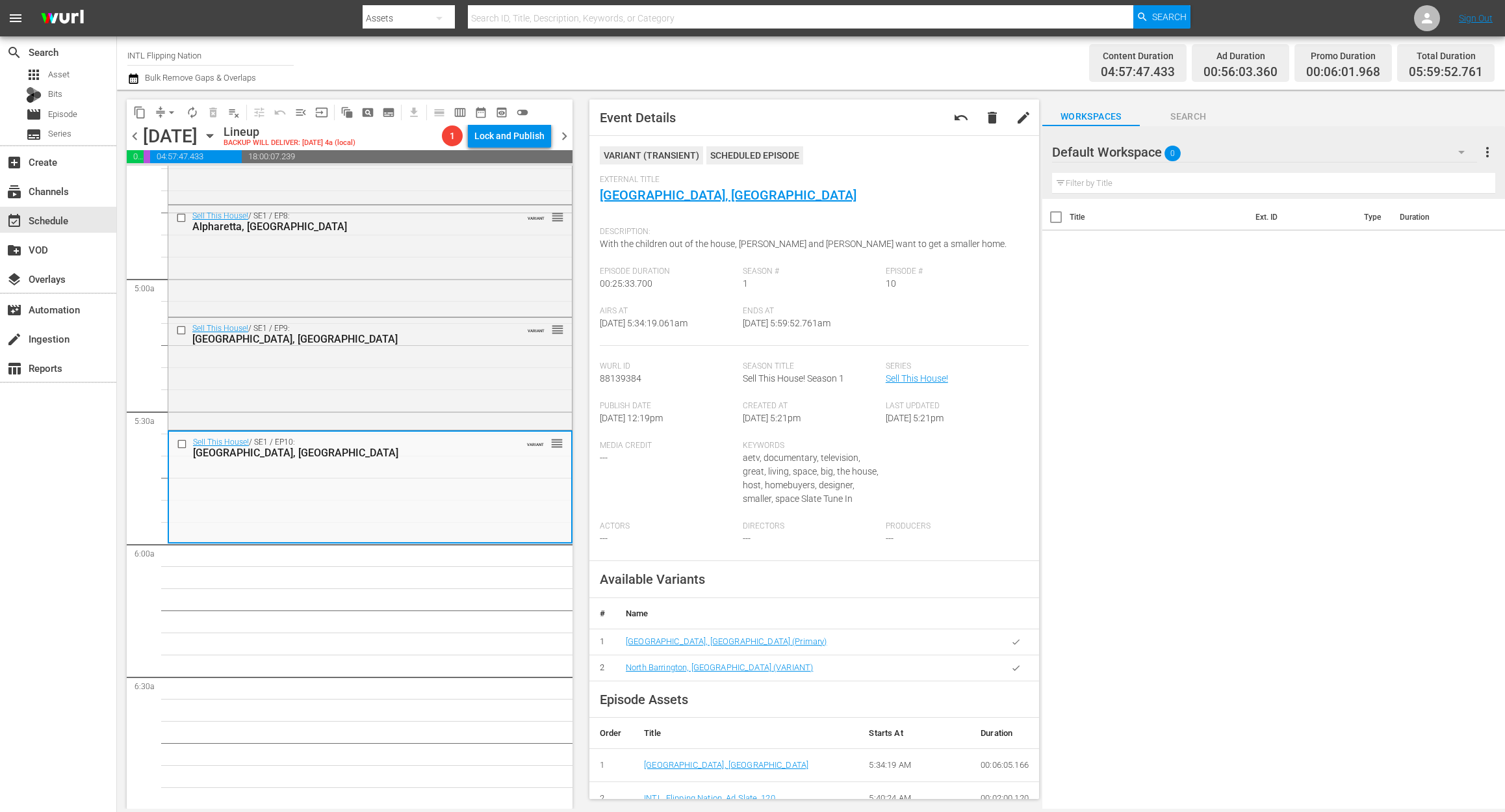
click at [133, 77] on icon "button" at bounding box center [133, 78] width 9 height 10
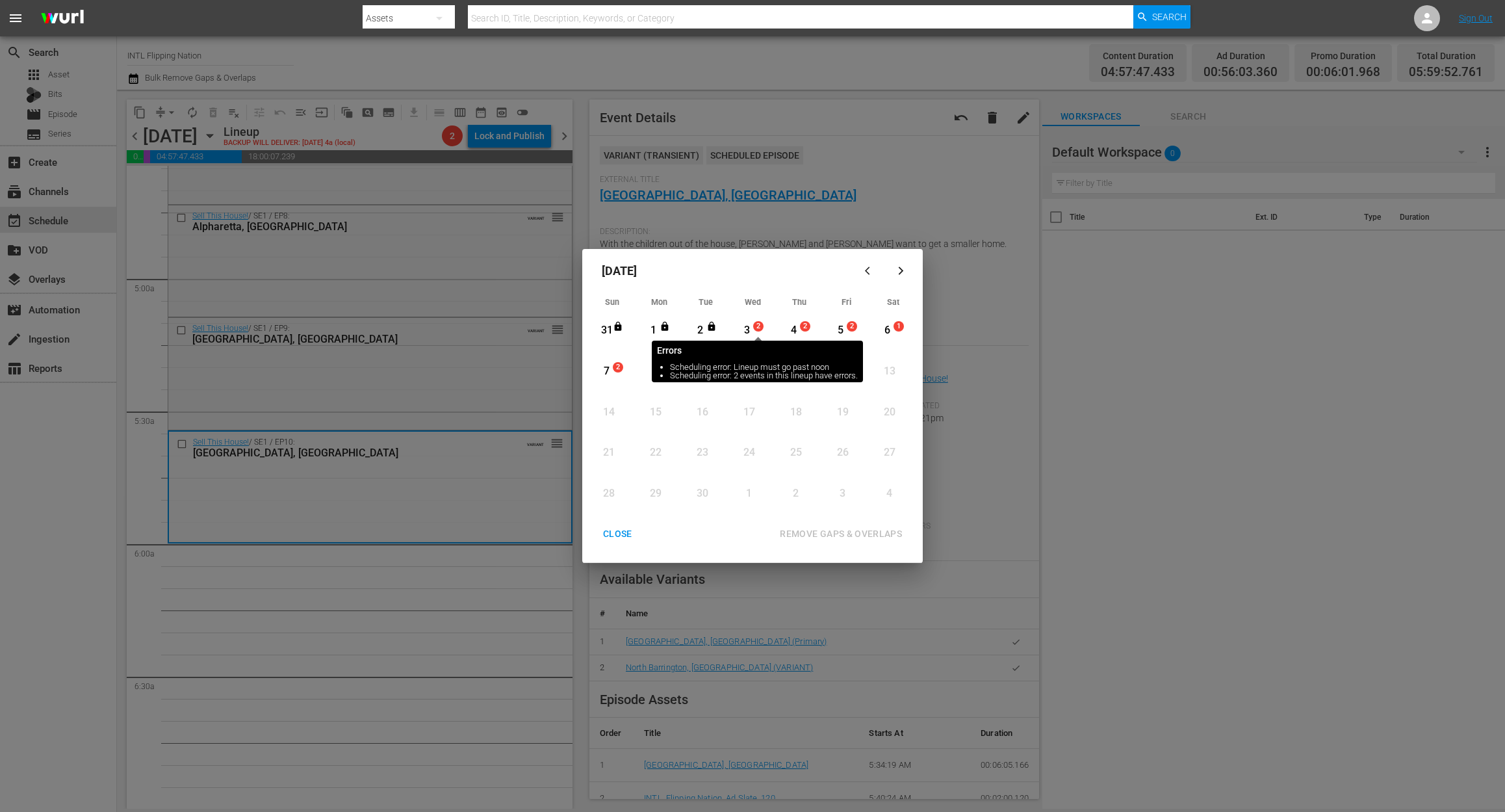
click at [758, 328] on span "2" at bounding box center [758, 325] width 9 height 10
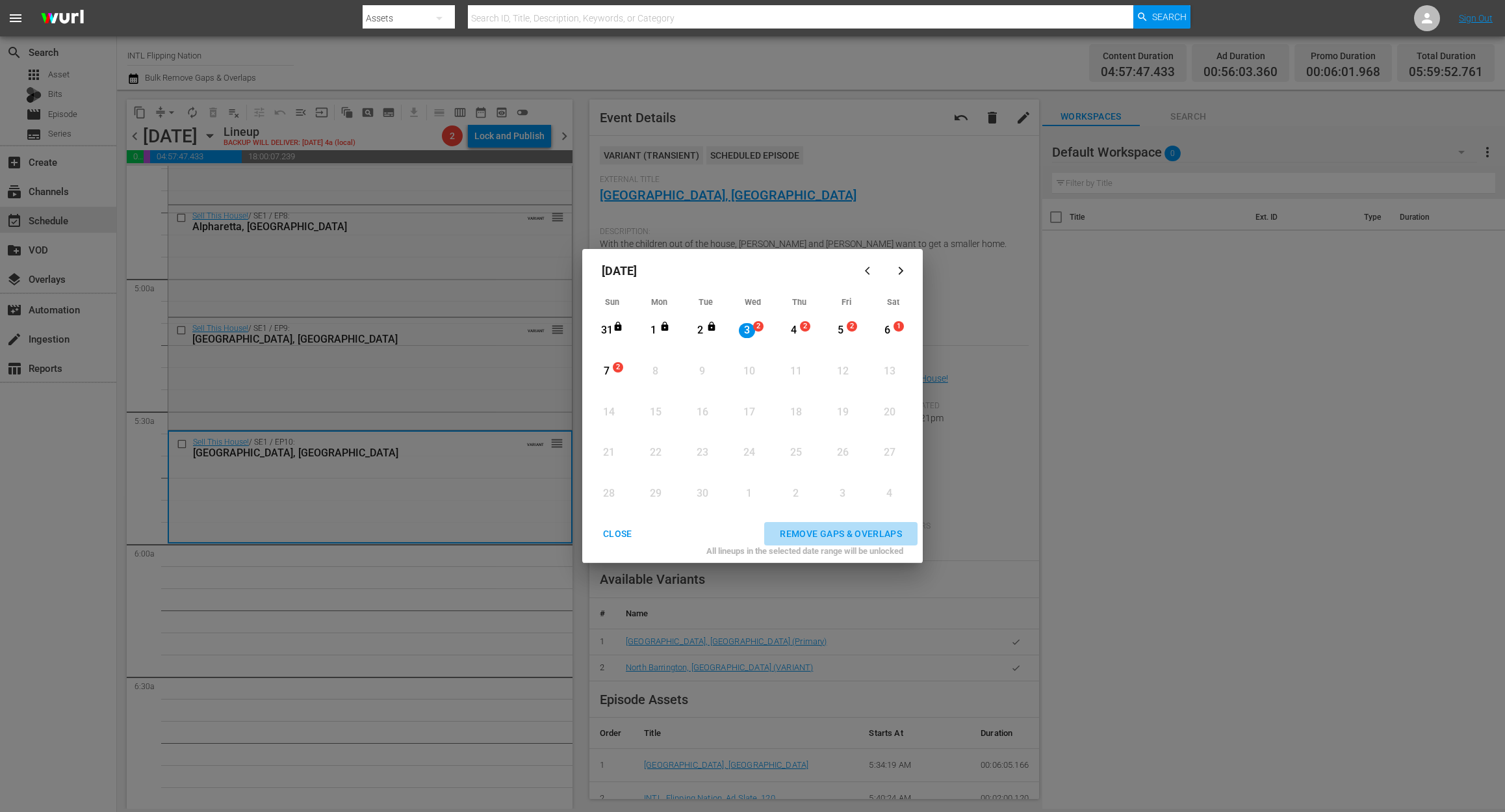
click at [834, 531] on div "REMOVE GAPS & OVERLAPS" at bounding box center [840, 534] width 143 height 16
click at [614, 529] on div "CLOSE" at bounding box center [617, 534] width 50 height 16
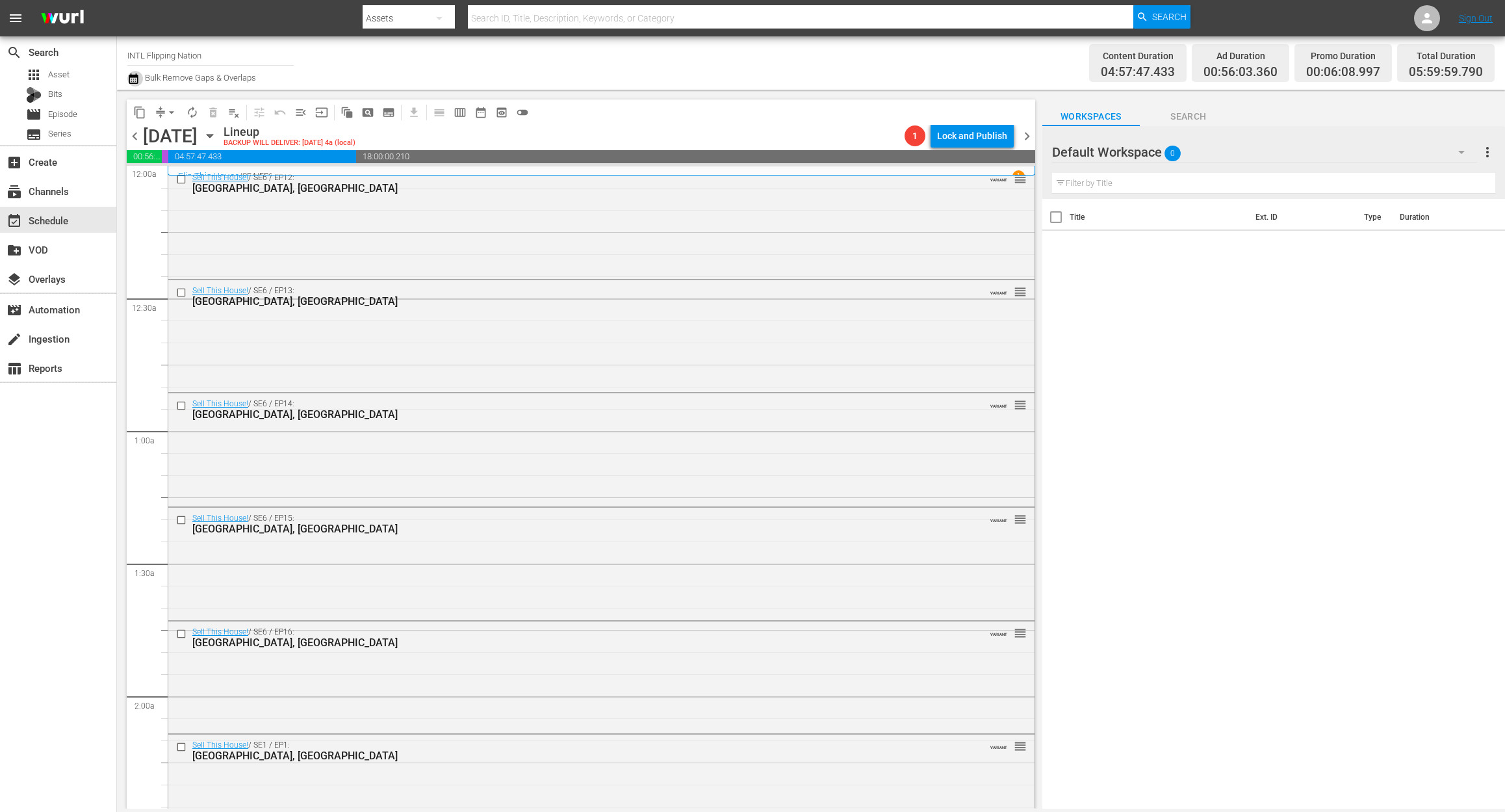
click at [131, 83] on icon "button" at bounding box center [133, 78] width 9 height 10
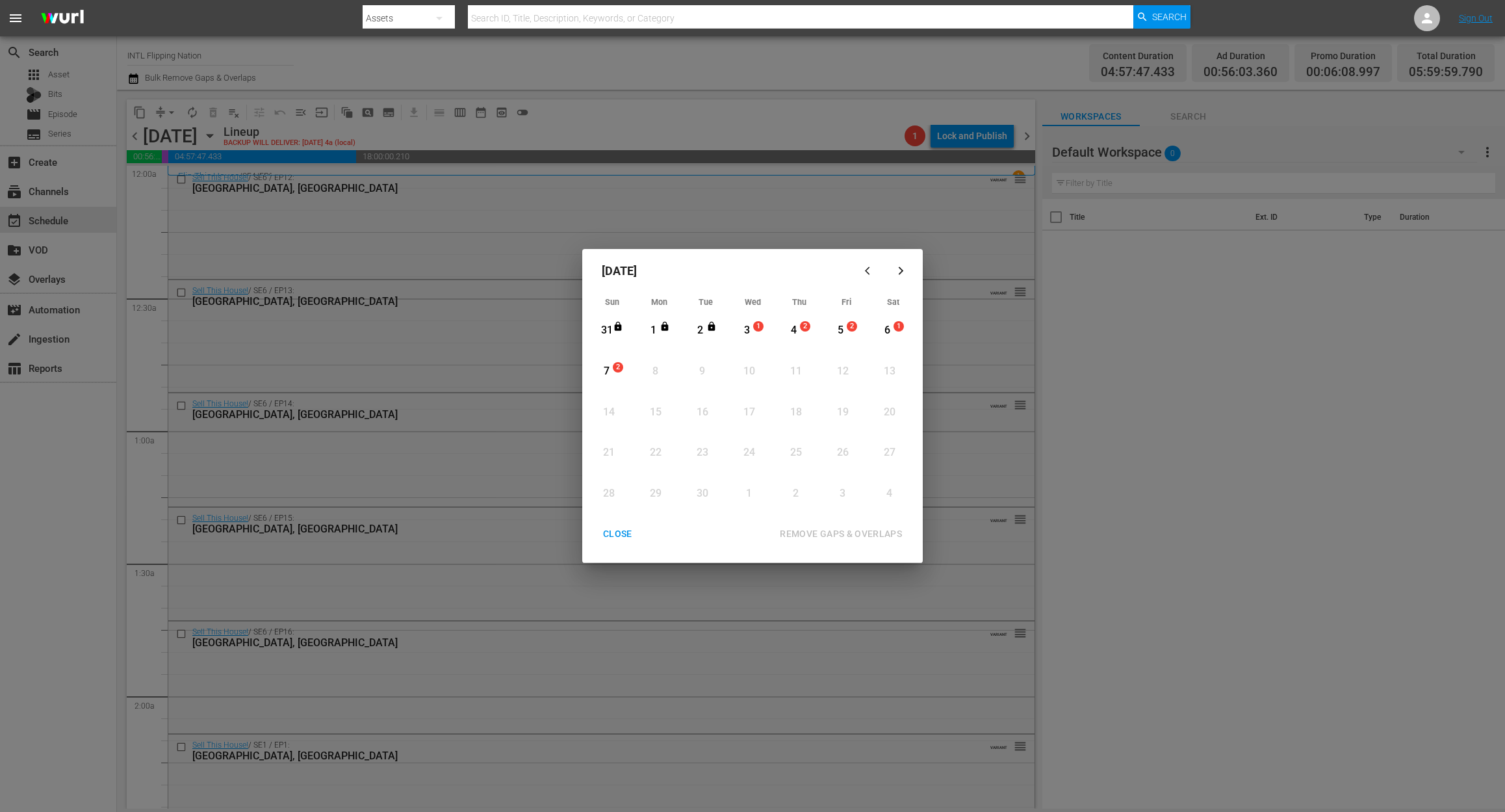
click at [747, 323] on div "3" at bounding box center [747, 330] width 16 height 15
click at [848, 529] on div "REMOVE GAPS & OVERLAPS" at bounding box center [840, 534] width 143 height 16
click at [624, 535] on div "CLOSE" at bounding box center [617, 534] width 50 height 16
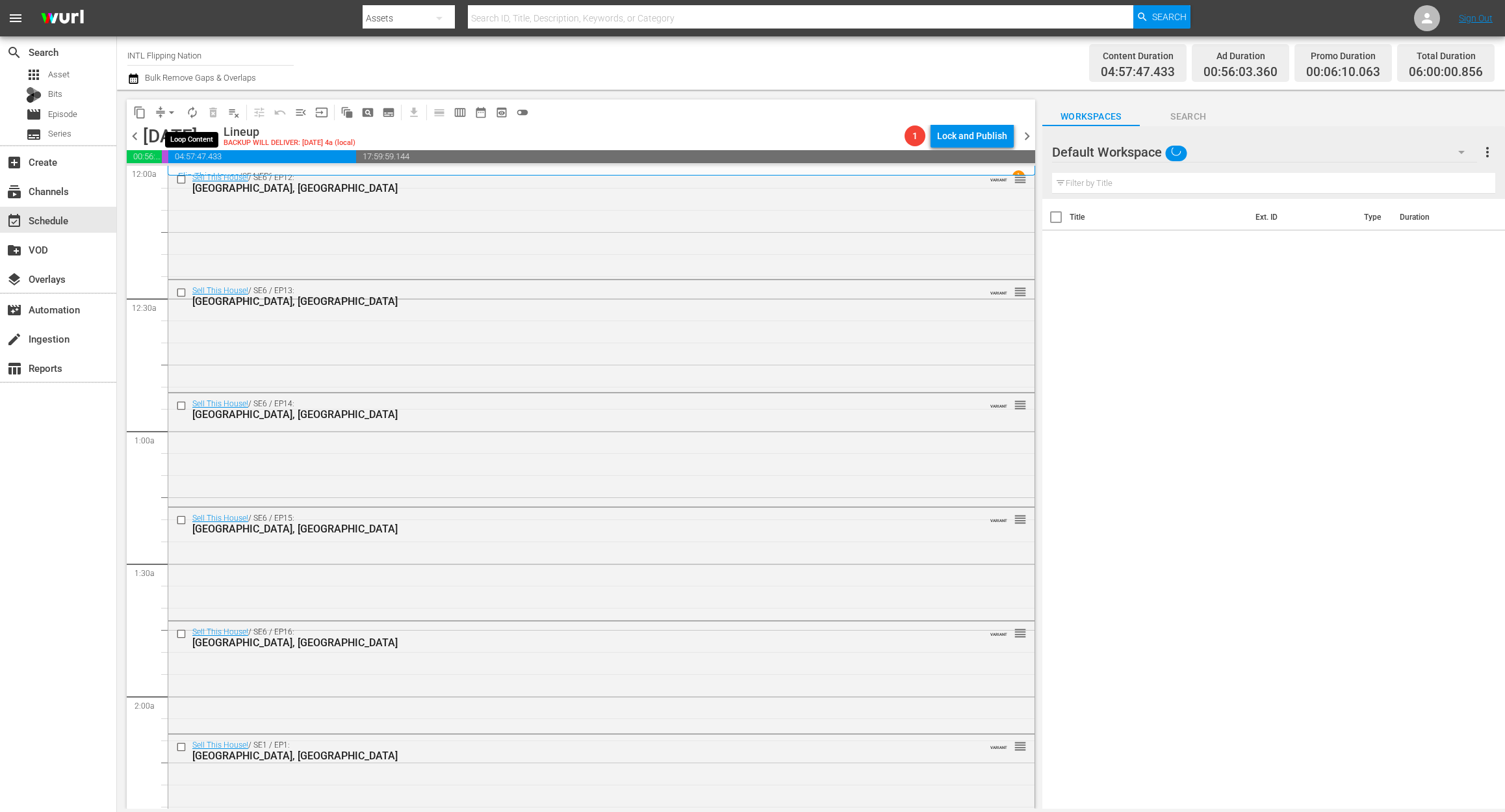
click at [189, 113] on span "autorenew_outlined" at bounding box center [192, 112] width 13 height 13
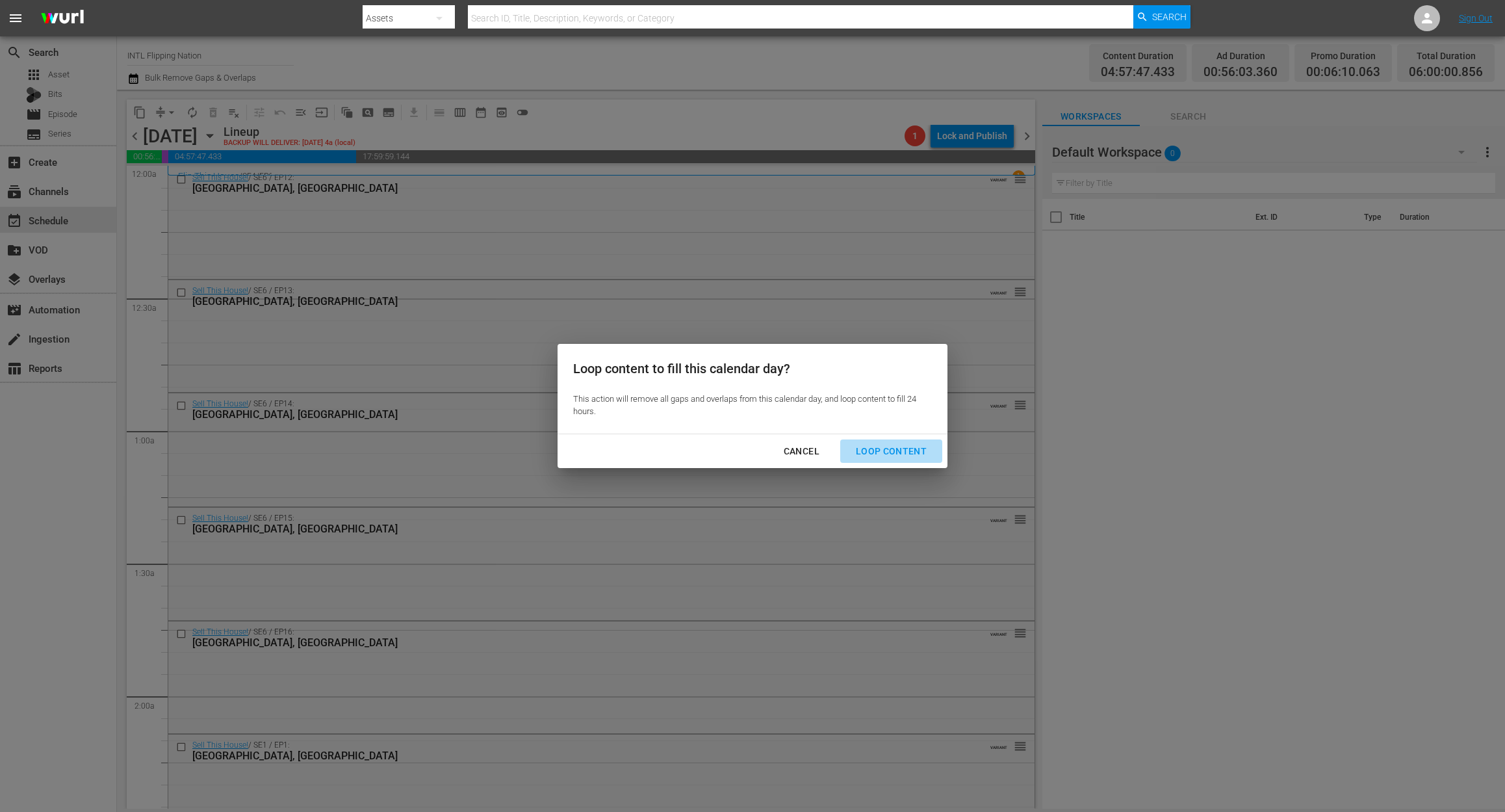
click at [906, 447] on div "Loop Content" at bounding box center [892, 451] width 92 height 16
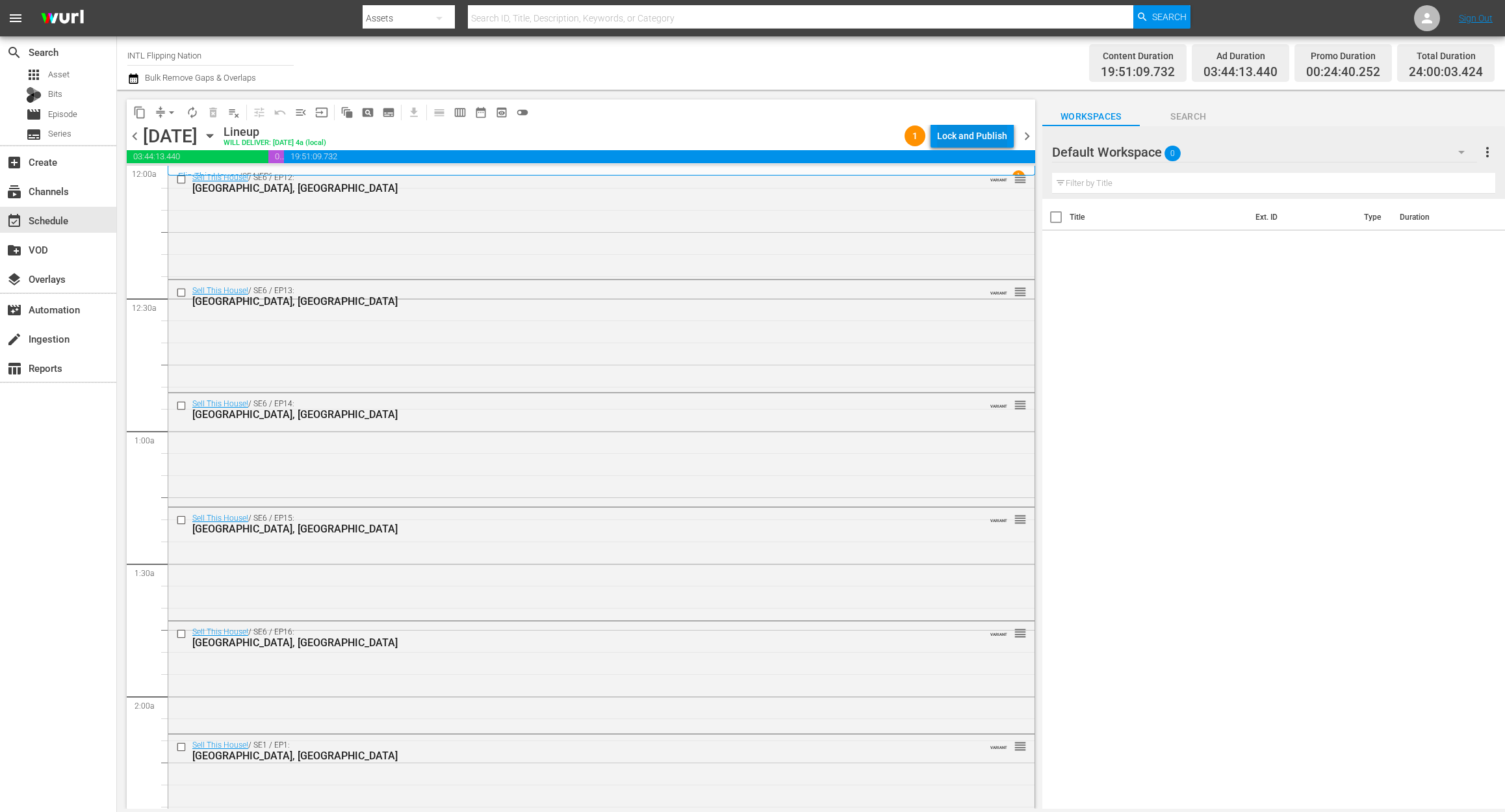
click at [976, 135] on div "Lock and Publish" at bounding box center [972, 136] width 70 height 24
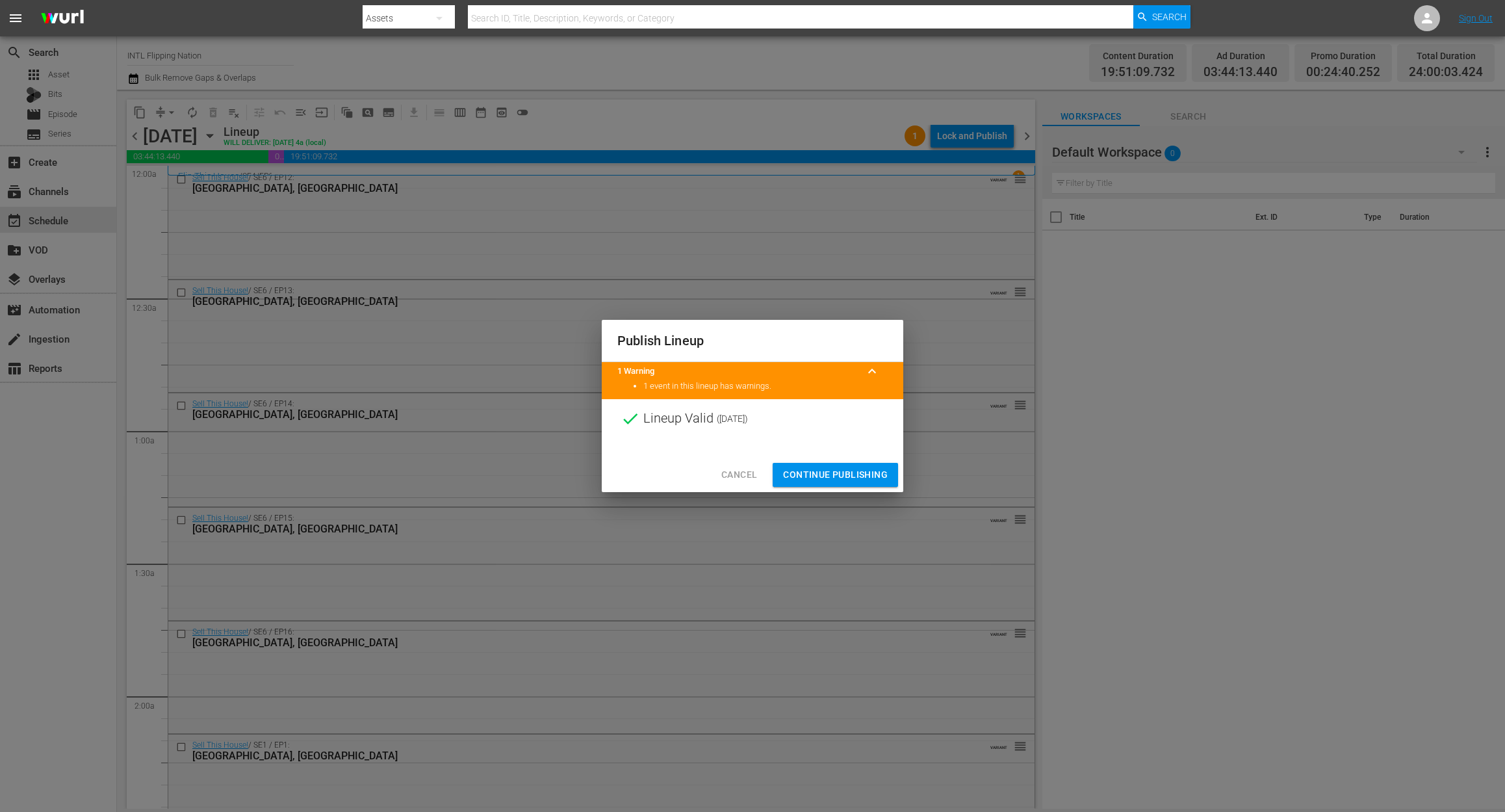
click at [869, 471] on span "Continue Publishing" at bounding box center [835, 475] width 105 height 16
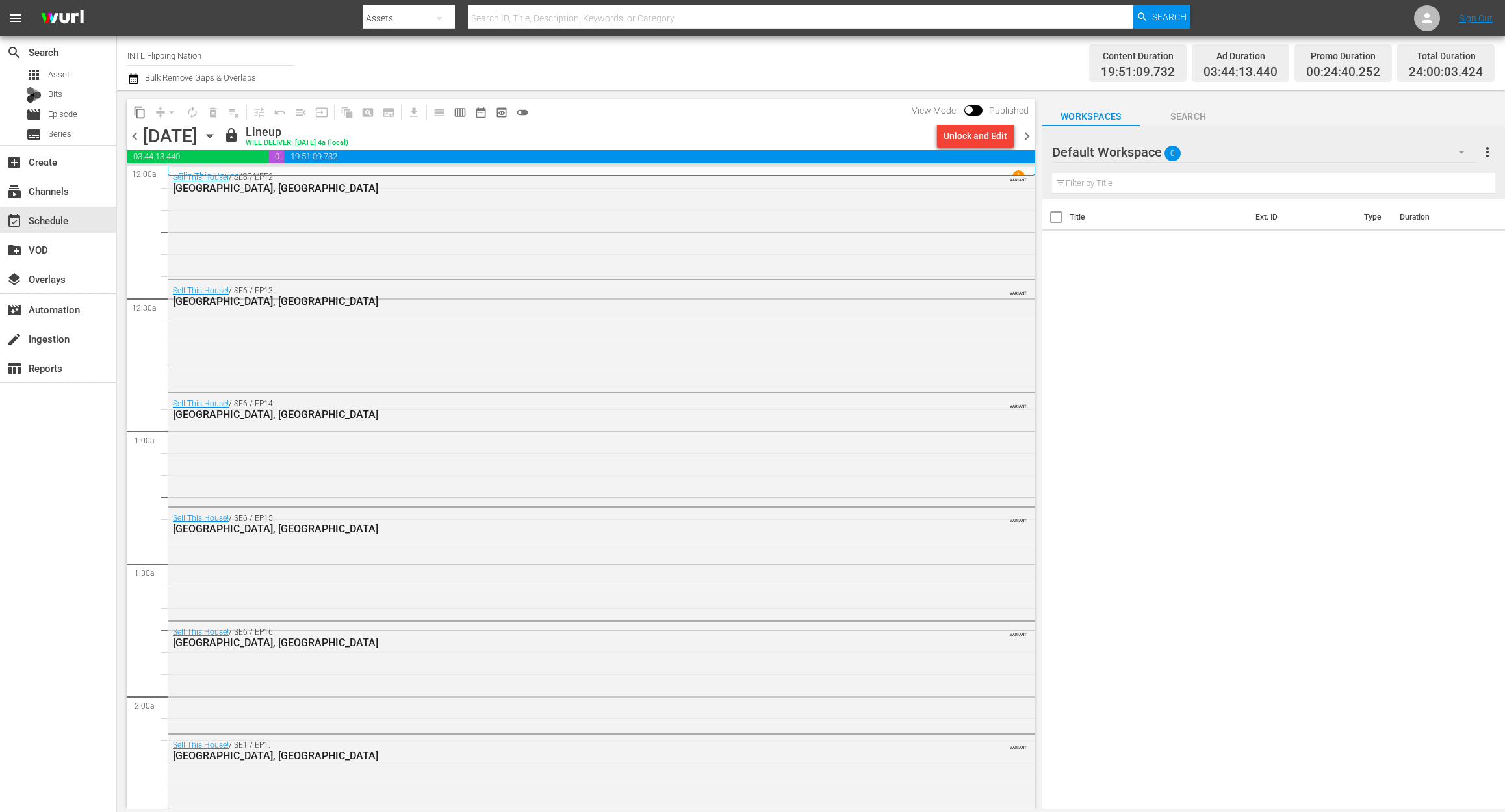
click at [1026, 128] on span "chevron_right" at bounding box center [1027, 136] width 16 height 16
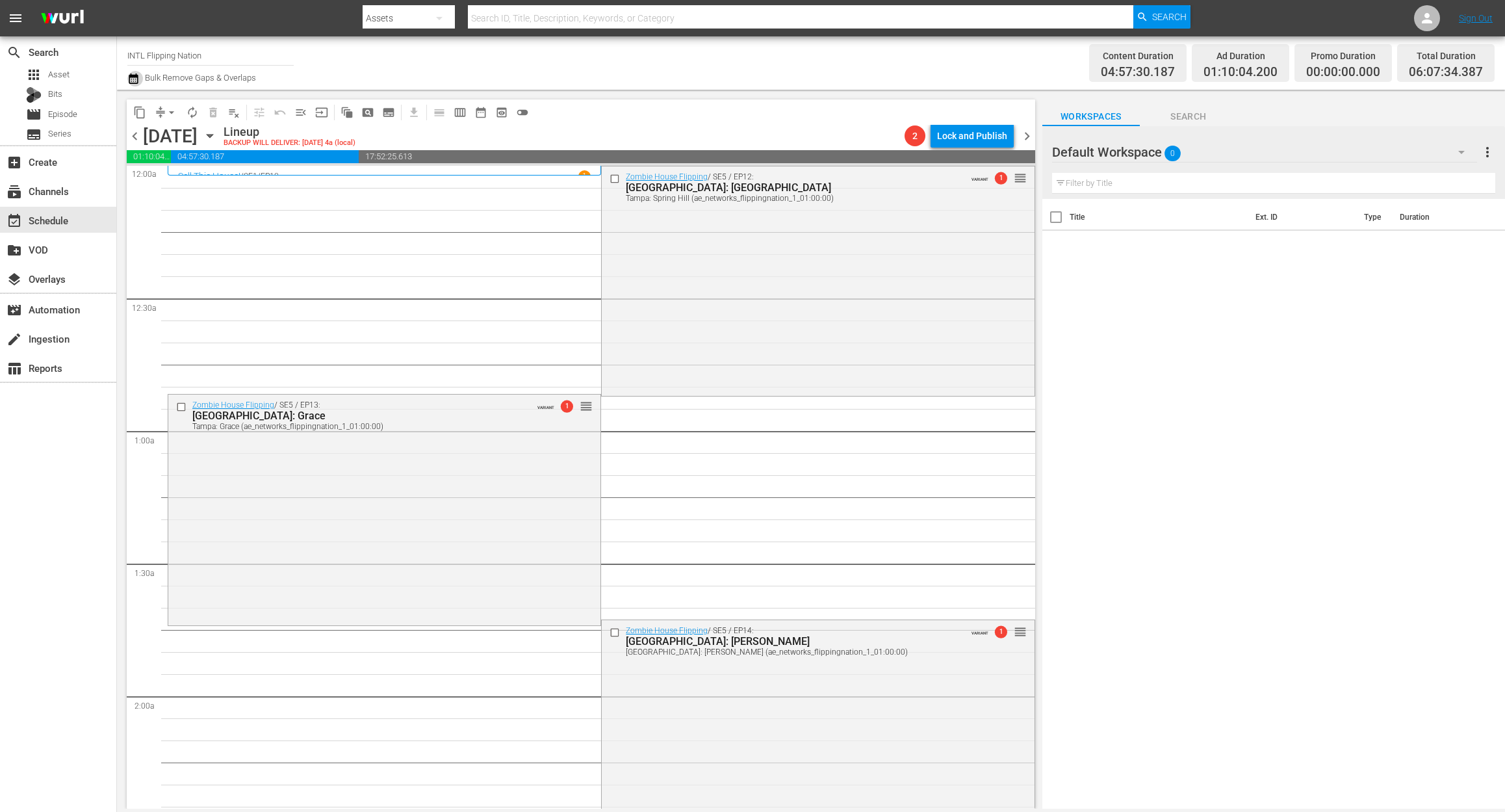
click at [132, 76] on icon "button" at bounding box center [133, 78] width 9 height 10
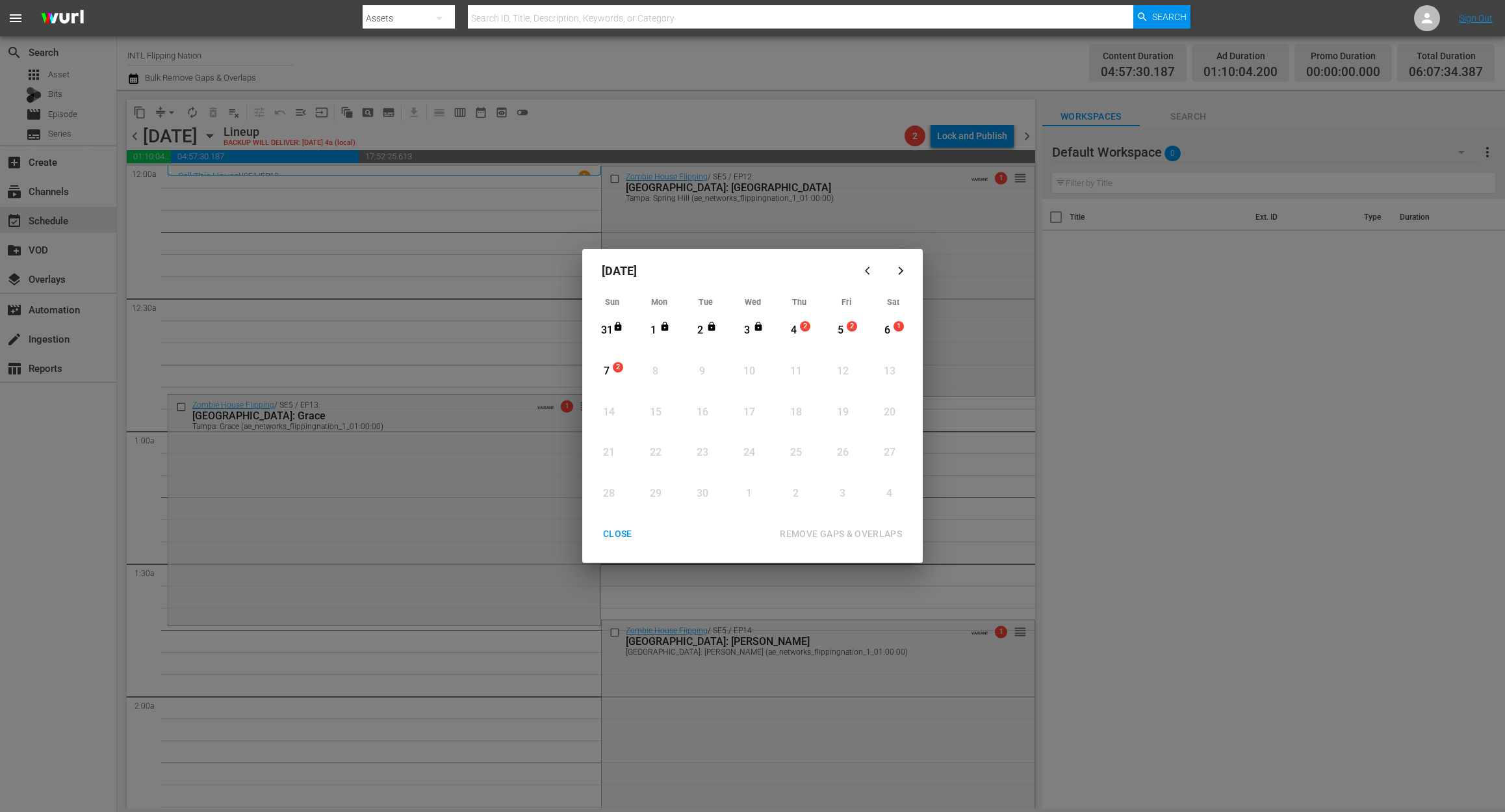
click at [791, 326] on div "4" at bounding box center [794, 330] width 16 height 15
click at [881, 531] on div "REMOVE GAPS & OVERLAPS" at bounding box center [840, 534] width 143 height 16
click at [622, 536] on div "CLOSE" at bounding box center [617, 534] width 50 height 16
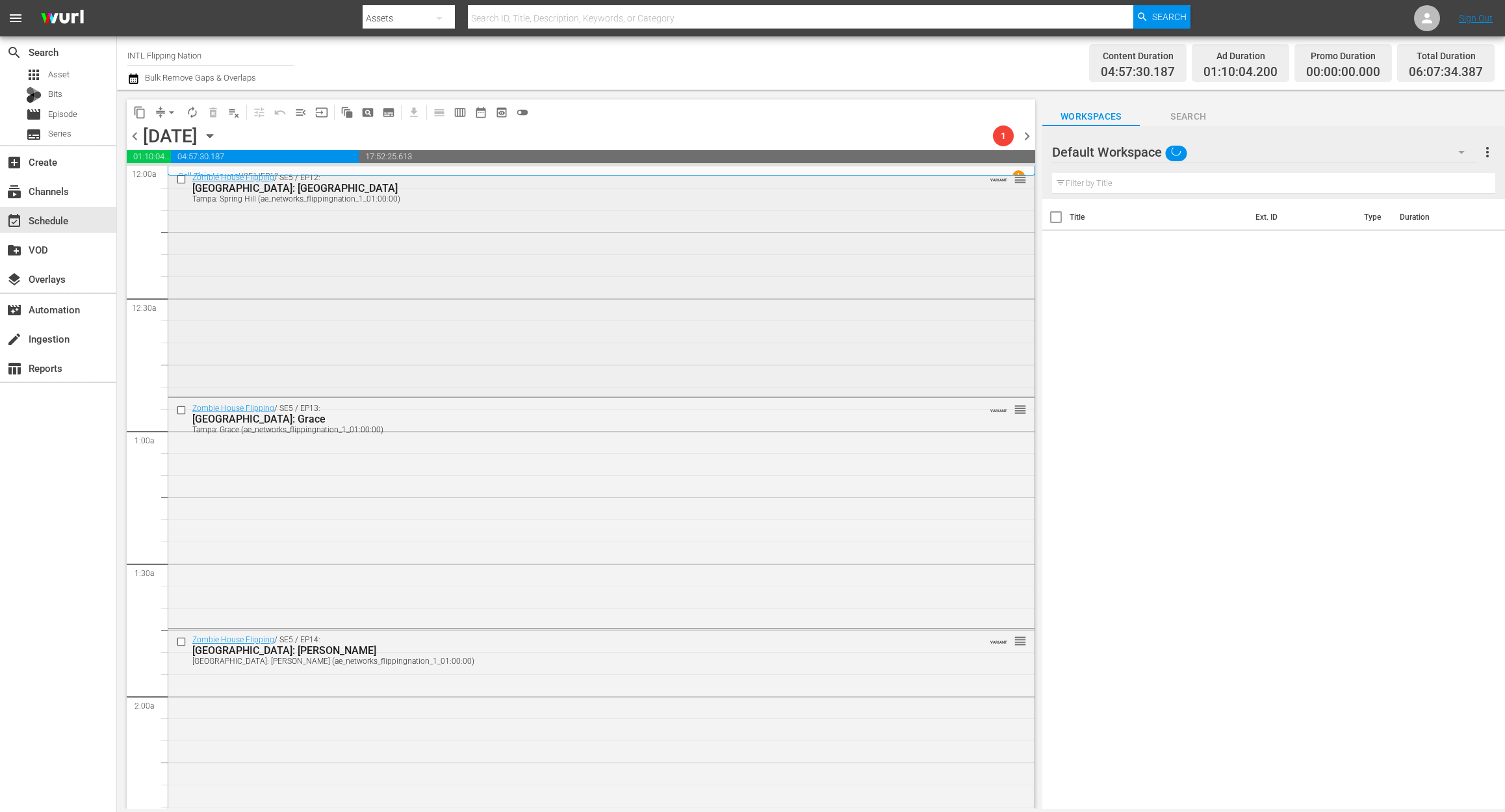
click at [408, 292] on div "Zombie House Flipping / SE5 / EP12: Tampa: Spring Hill Tampa: Spring Hill (ae_n…" at bounding box center [602, 280] width 866 height 227
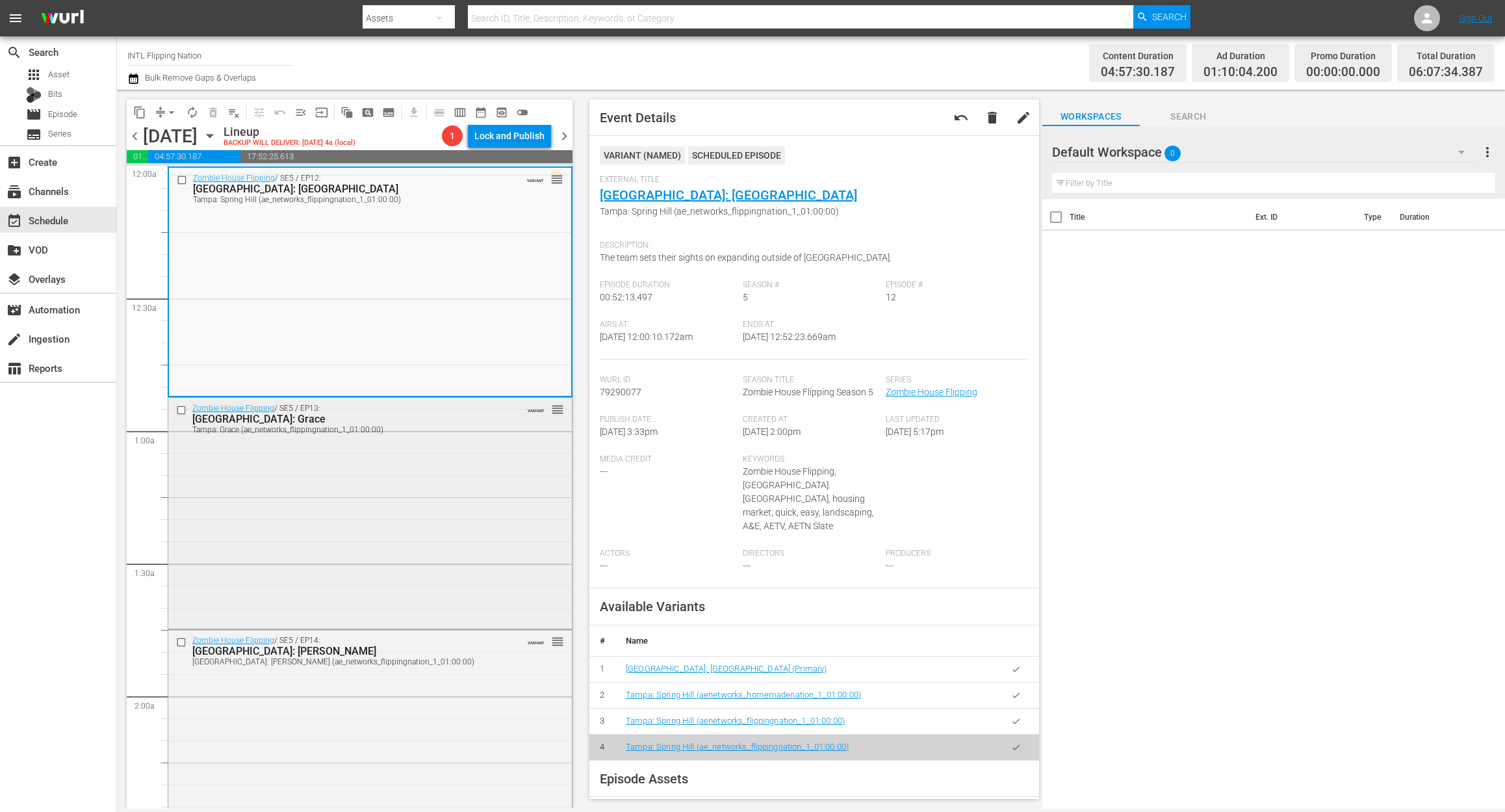
click at [407, 466] on div "Zombie House Flipping / SE5 / EP13: Tampa: Grace Tampa: Grace (ae_networks_flip…" at bounding box center [370, 511] width 404 height 228
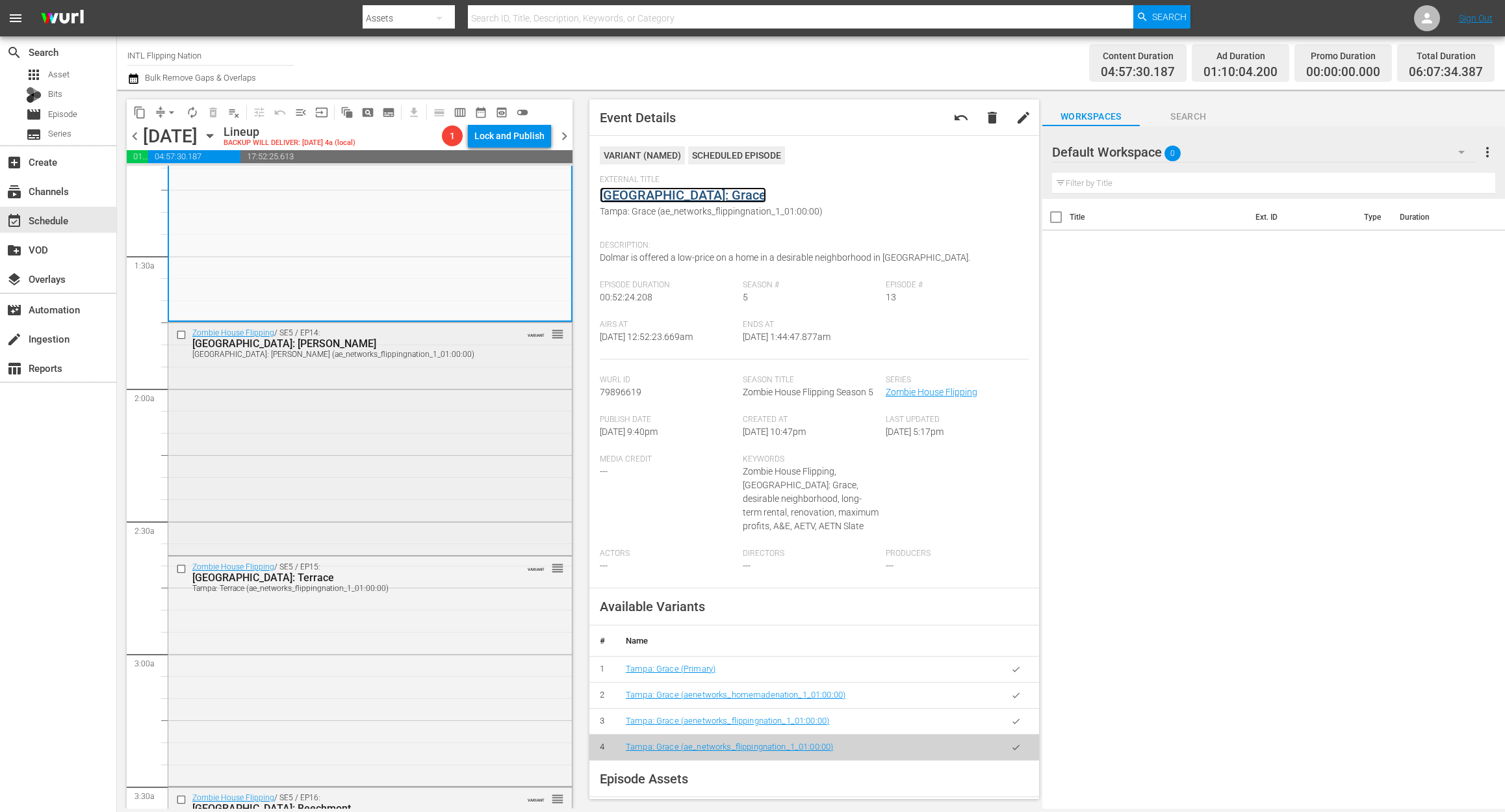
scroll to position [346, 0]
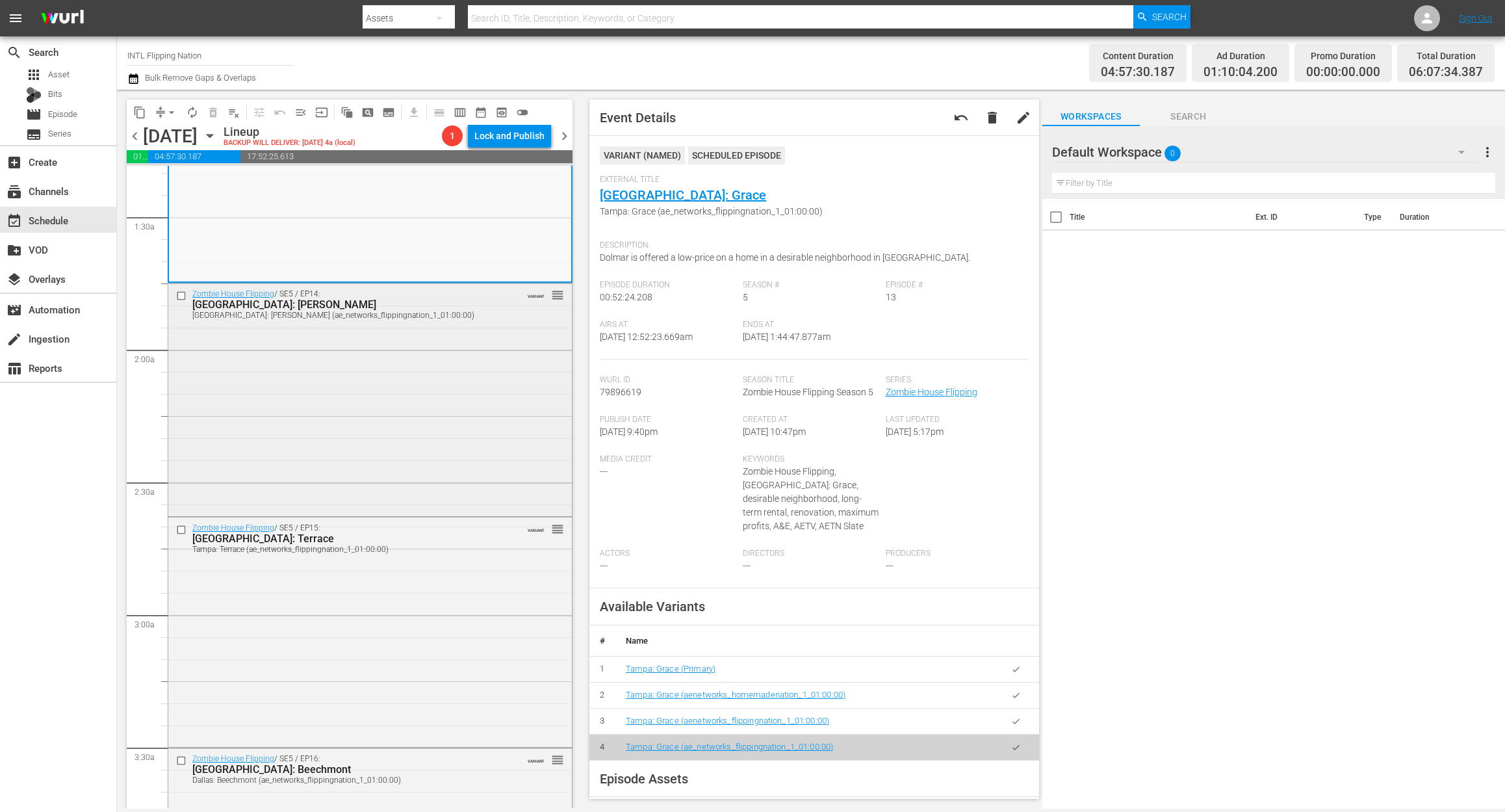
click at [413, 369] on div "Zombie House Flipping / SE5 / EP14: Tampa: Larkin Tampa: Larkin (ae_networks_fl…" at bounding box center [370, 398] width 404 height 230
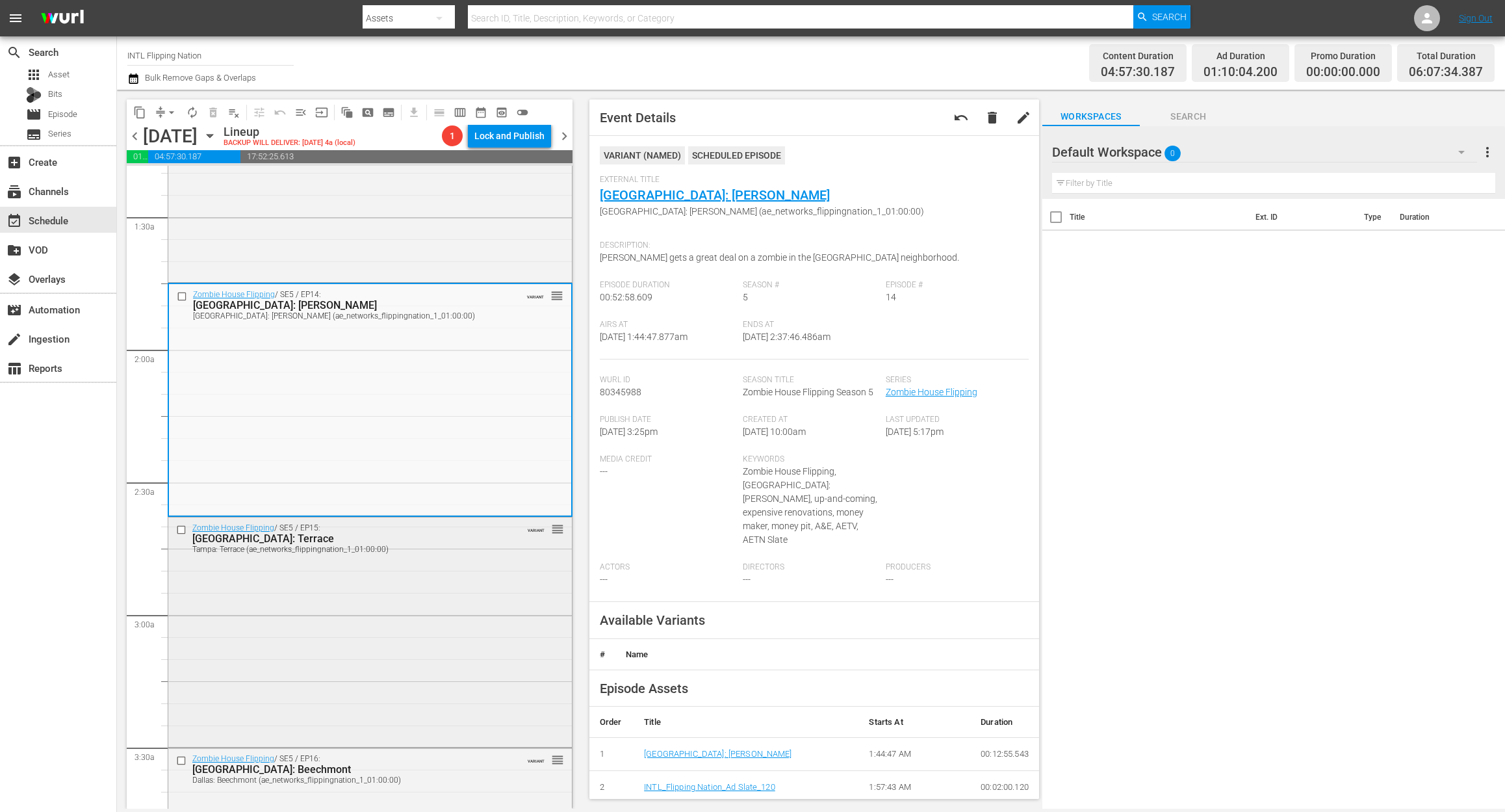
click at [394, 609] on div "Zombie House Flipping / SE5 / EP15: Tampa: Terrace Tampa: Terrace (ae_networks_…" at bounding box center [370, 632] width 404 height 228
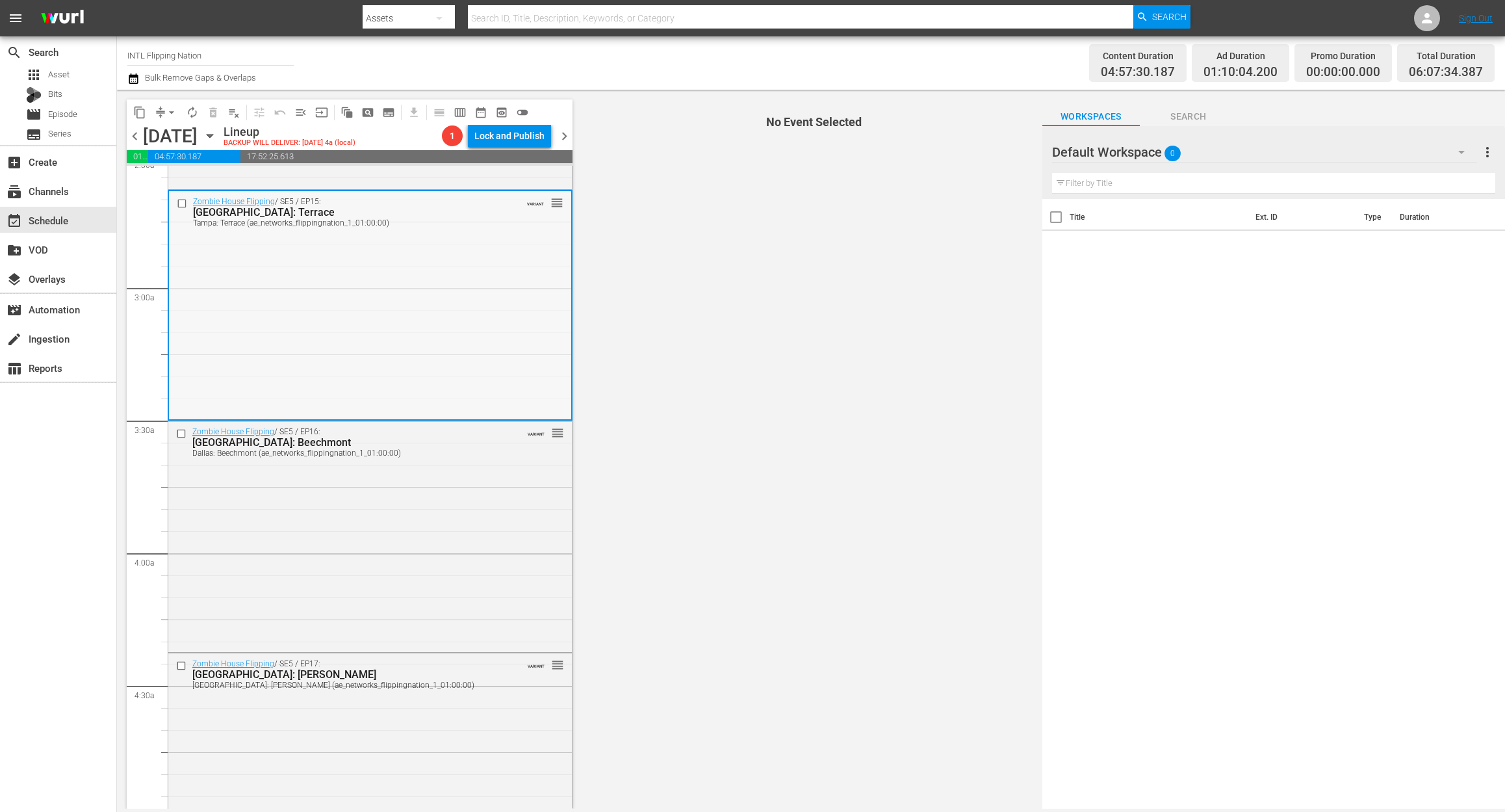
scroll to position [693, 0]
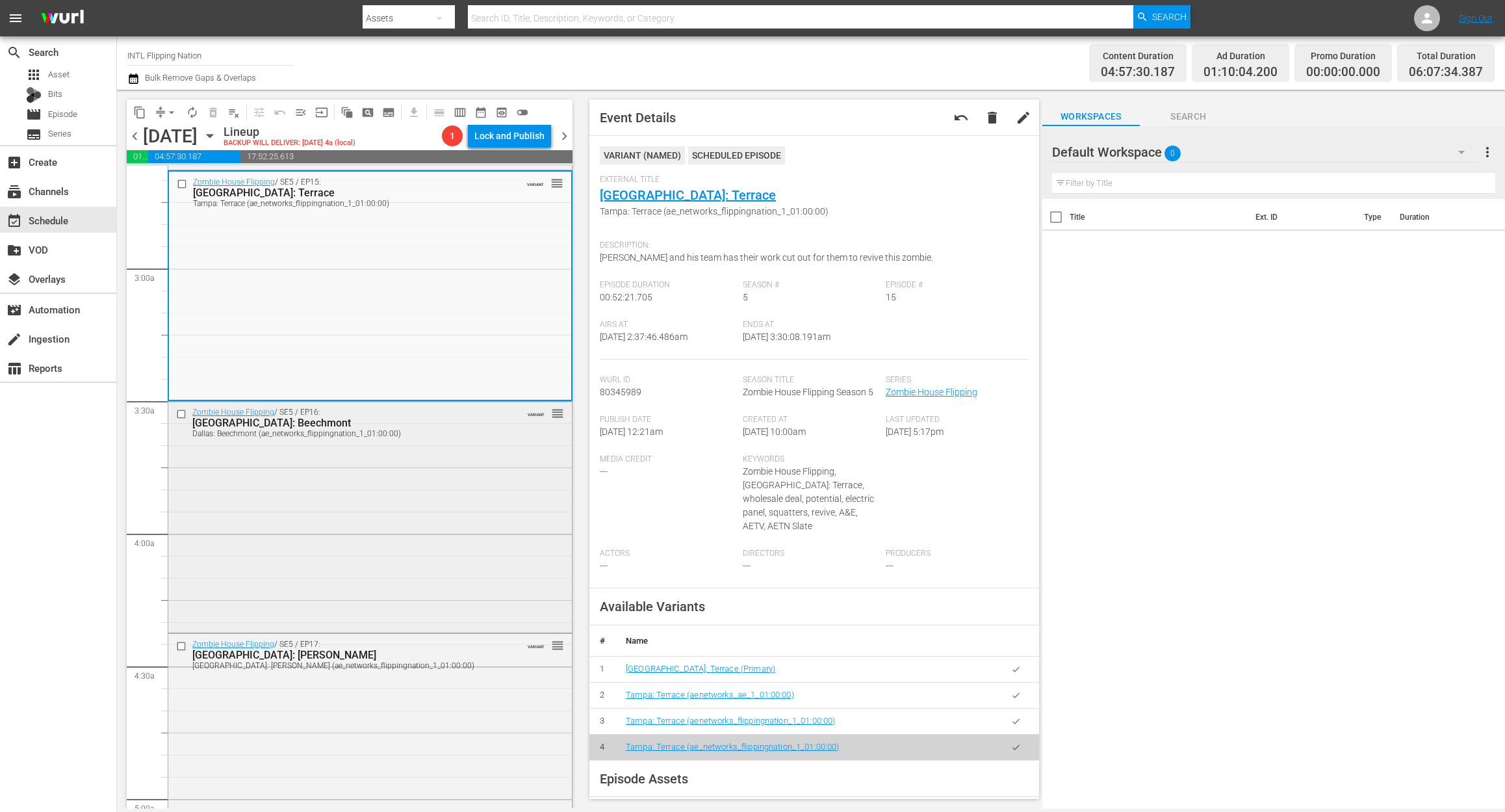
click at [305, 533] on div "Zombie House Flipping / SE5 / EP16: Dallas: Beechmont Dallas: Beechmont (ae_net…" at bounding box center [370, 516] width 404 height 228
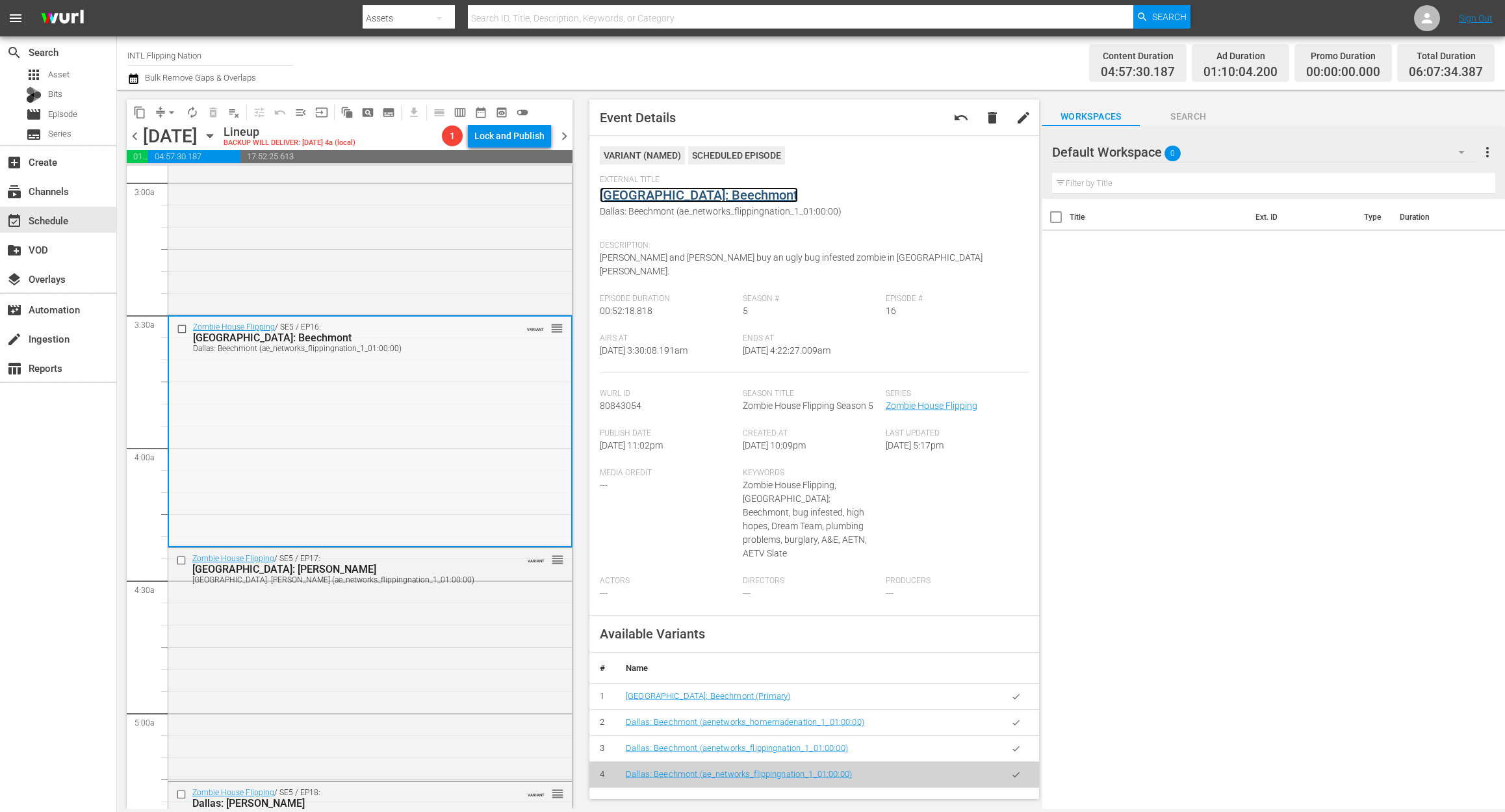
scroll to position [780, 0]
click at [372, 672] on div "Zombie House Flipping / SE5 / EP17: Dallas: Pendelton Dallas: Pendelton (ae_net…" at bounding box center [370, 662] width 404 height 231
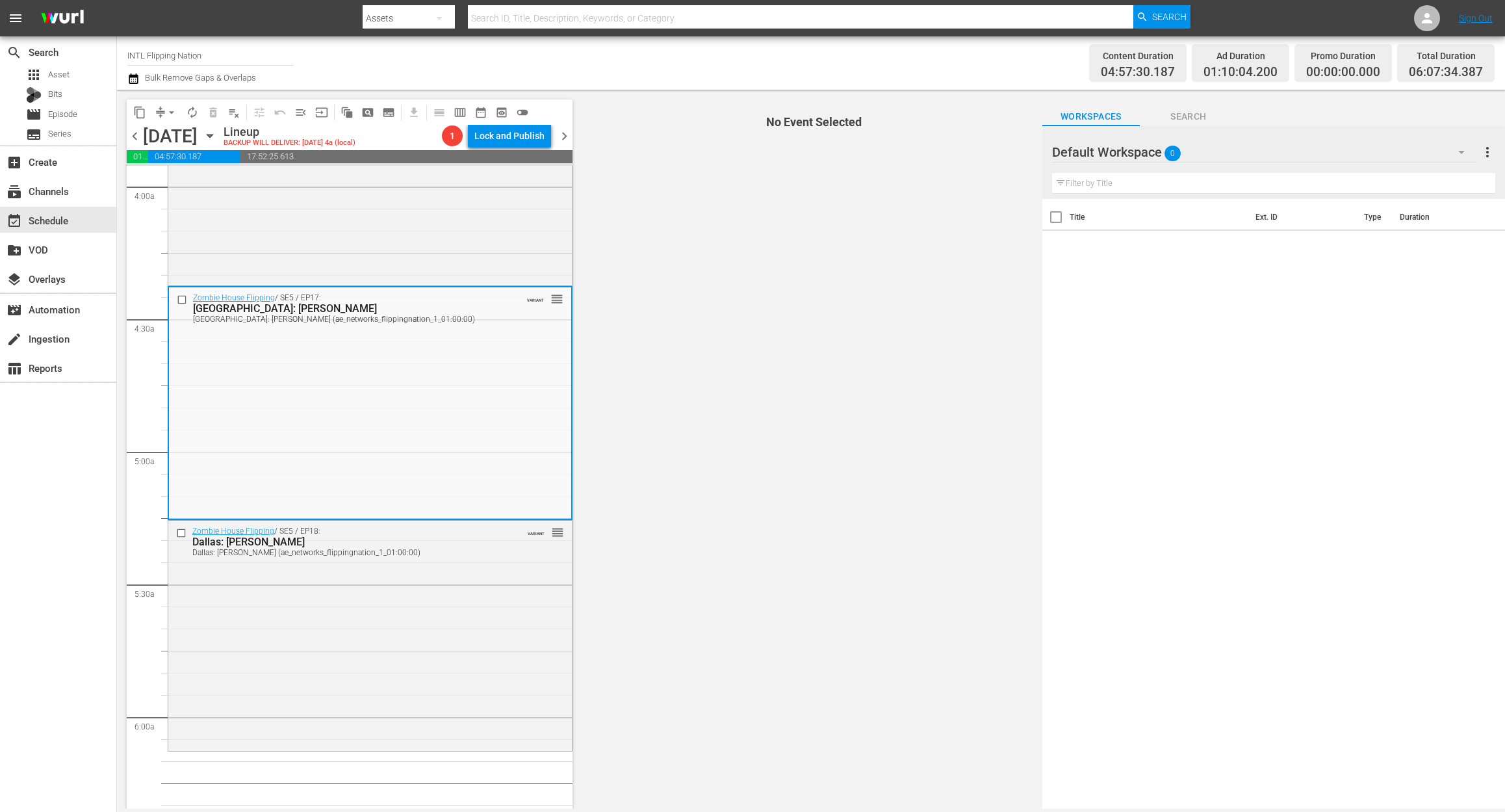
scroll to position [1126, 0]
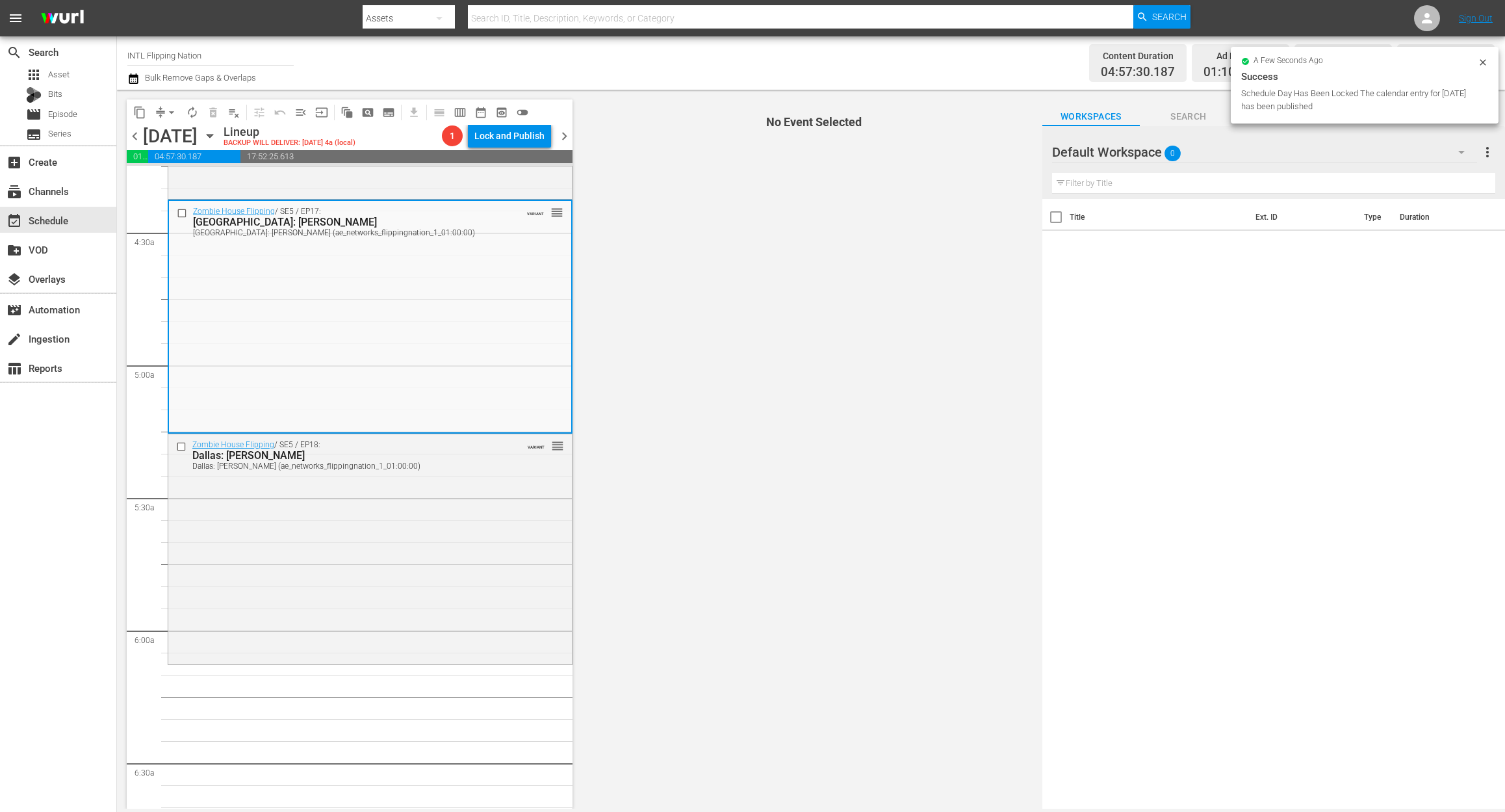
click at [430, 299] on div "Zombie House Flipping / SE5 / EP17: Dallas: Pendelton Dallas: Pendelton (ae_net…" at bounding box center [369, 315] width 402 height 231
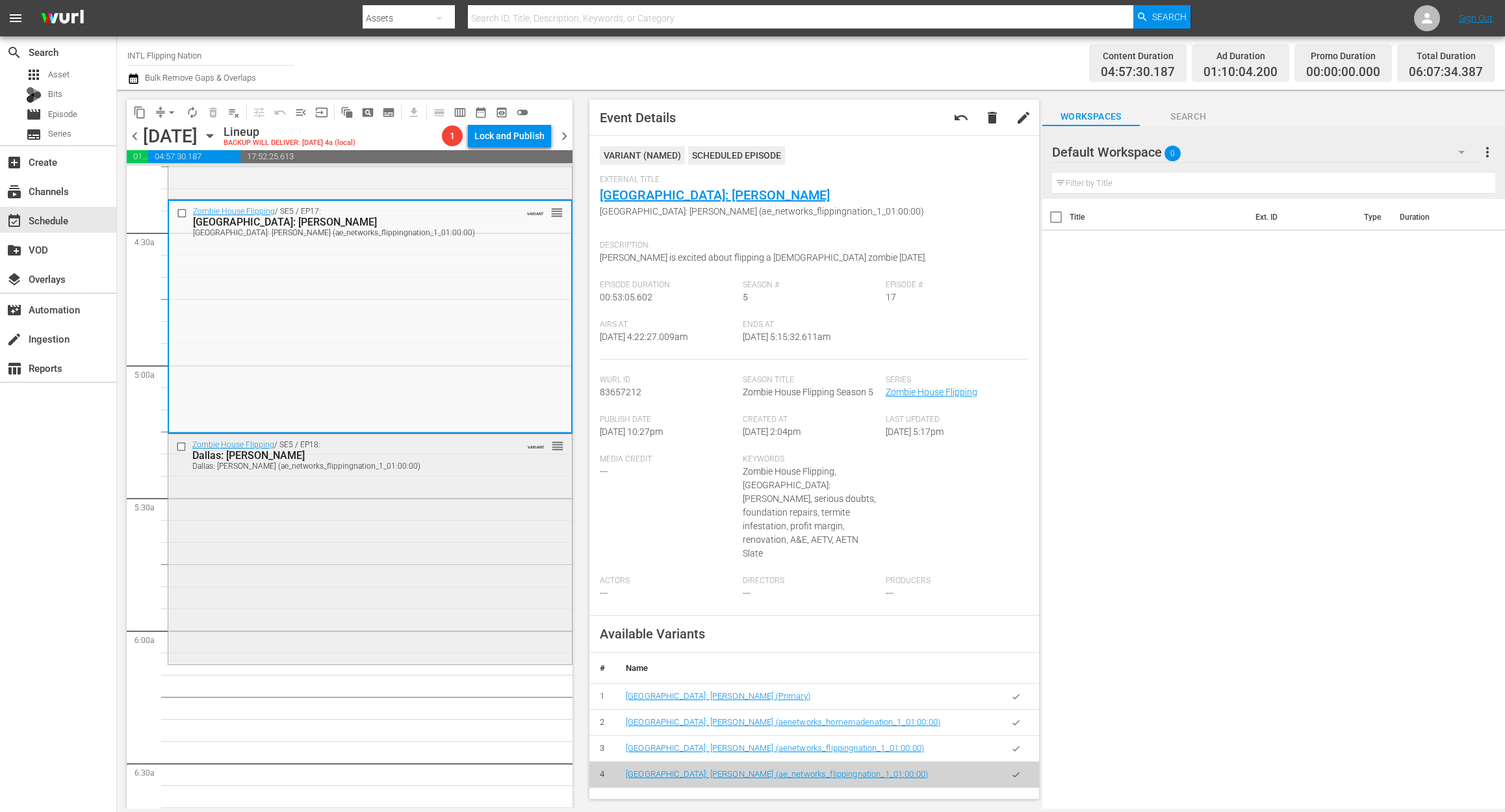
click at [427, 533] on div "Zombie House Flipping / SE5 / EP18: Dallas: Davis Dallas: Davis (ae_networks_fl…" at bounding box center [370, 547] width 404 height 227
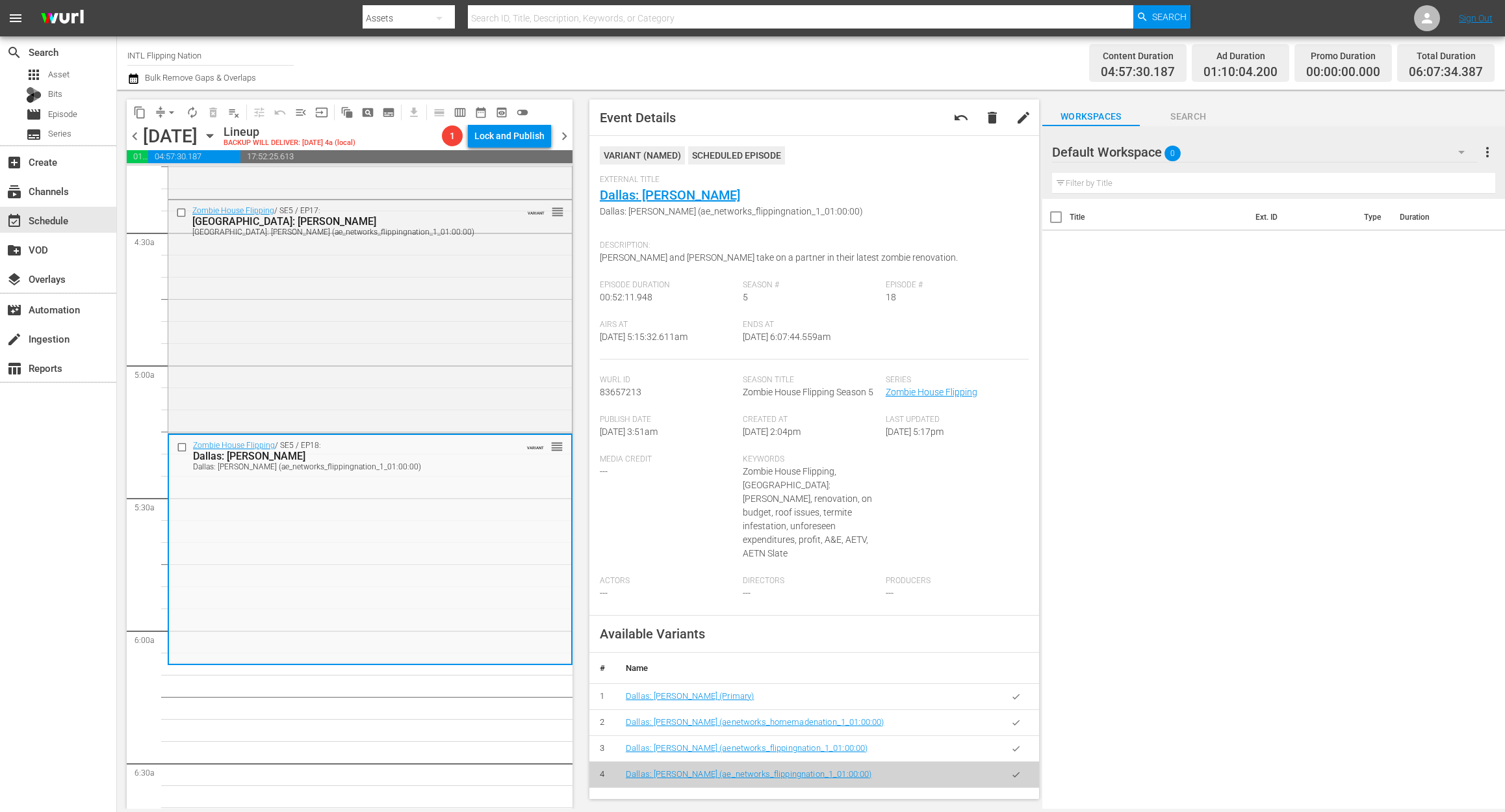
click at [130, 76] on icon "button" at bounding box center [133, 78] width 9 height 10
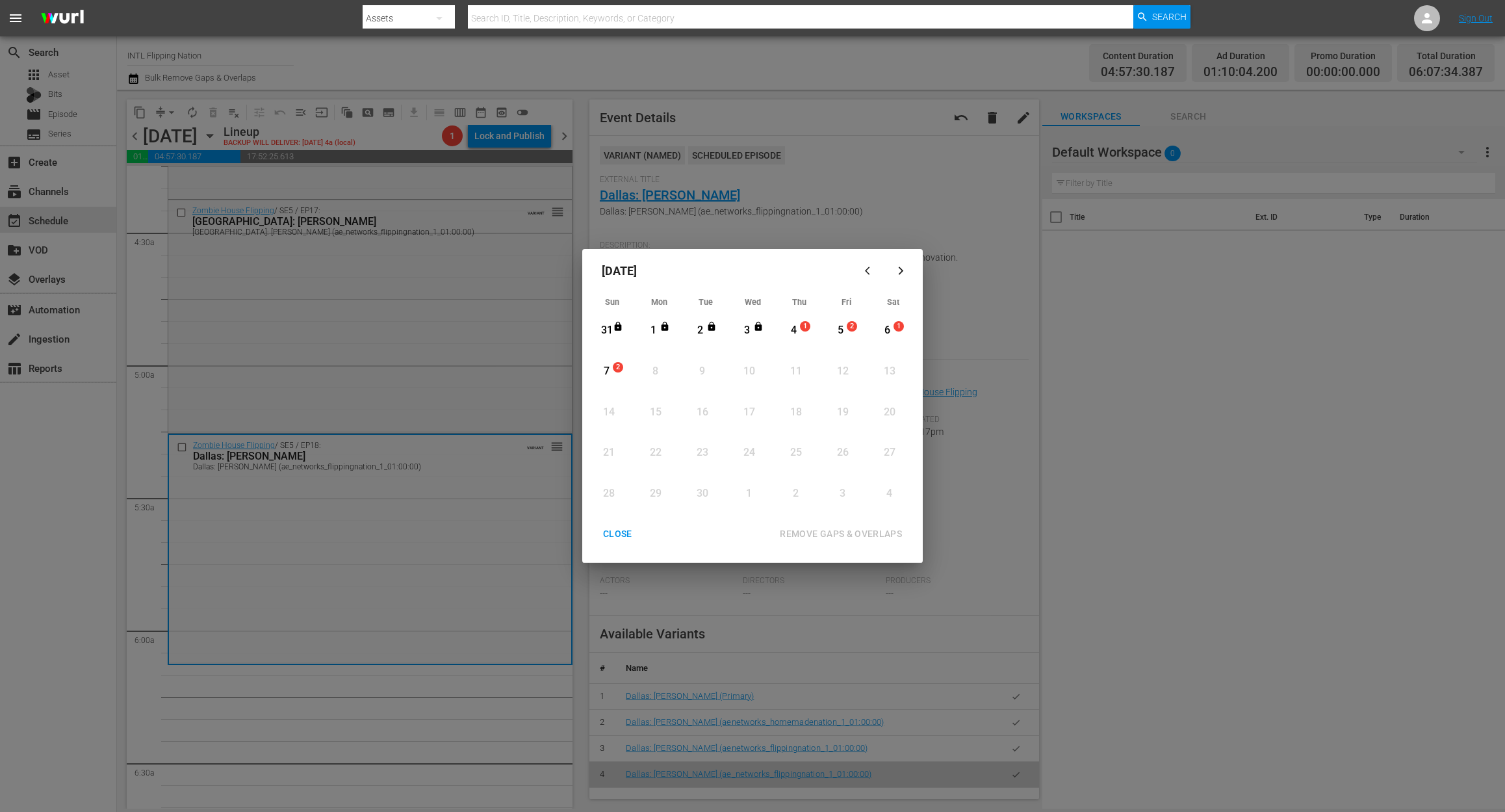
click at [799, 334] on div "4" at bounding box center [794, 330] width 16 height 15
click at [864, 534] on div "REMOVE GAPS & OVERLAPS" at bounding box center [840, 534] width 143 height 16
click at [799, 325] on div "4" at bounding box center [794, 330] width 16 height 15
click at [812, 533] on div "REMOVE GAPS & OVERLAPS" at bounding box center [840, 534] width 143 height 16
click at [626, 530] on div "CLOSE" at bounding box center [617, 534] width 50 height 16
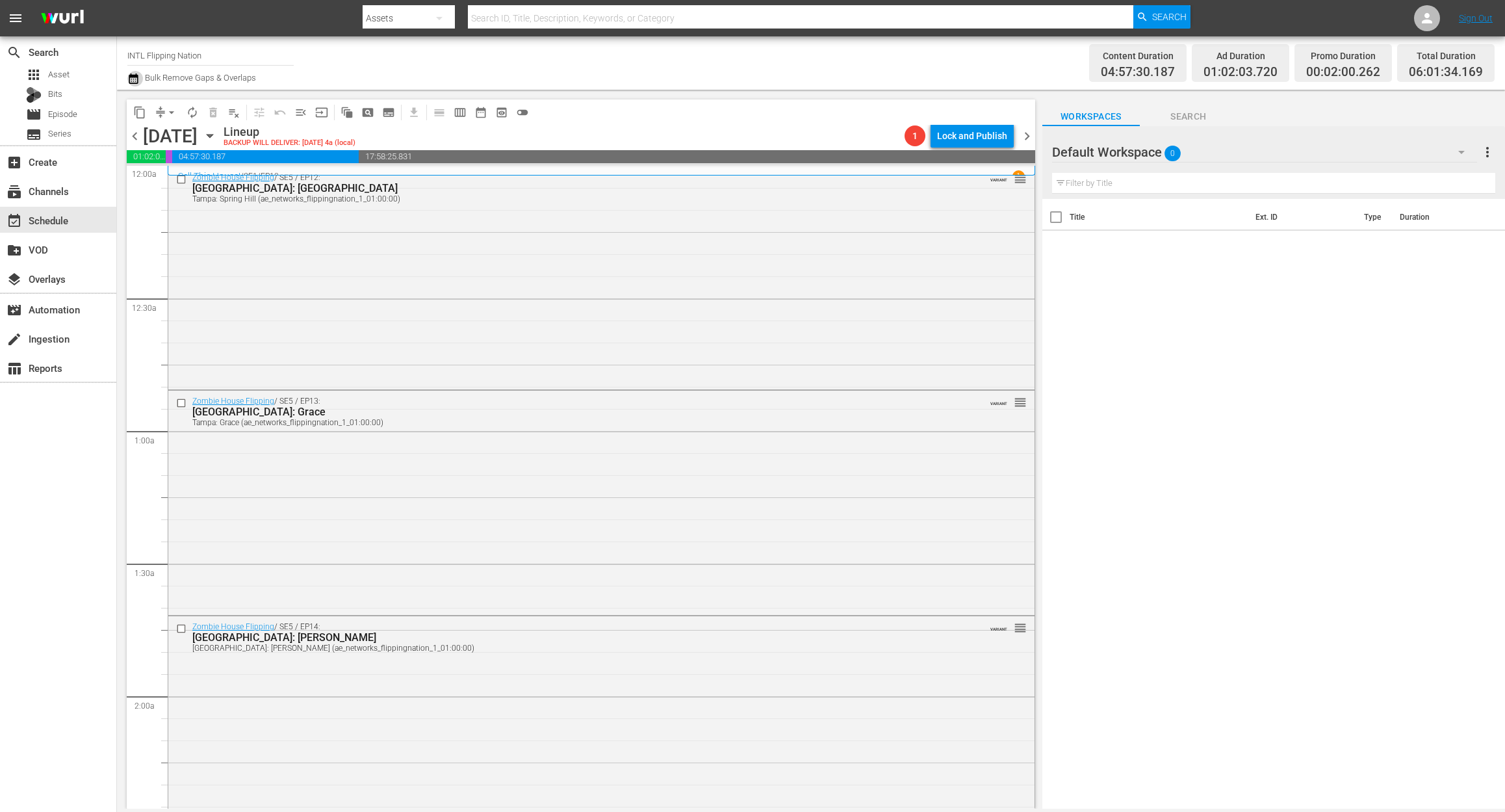
click at [136, 80] on icon "button" at bounding box center [134, 78] width 13 height 15
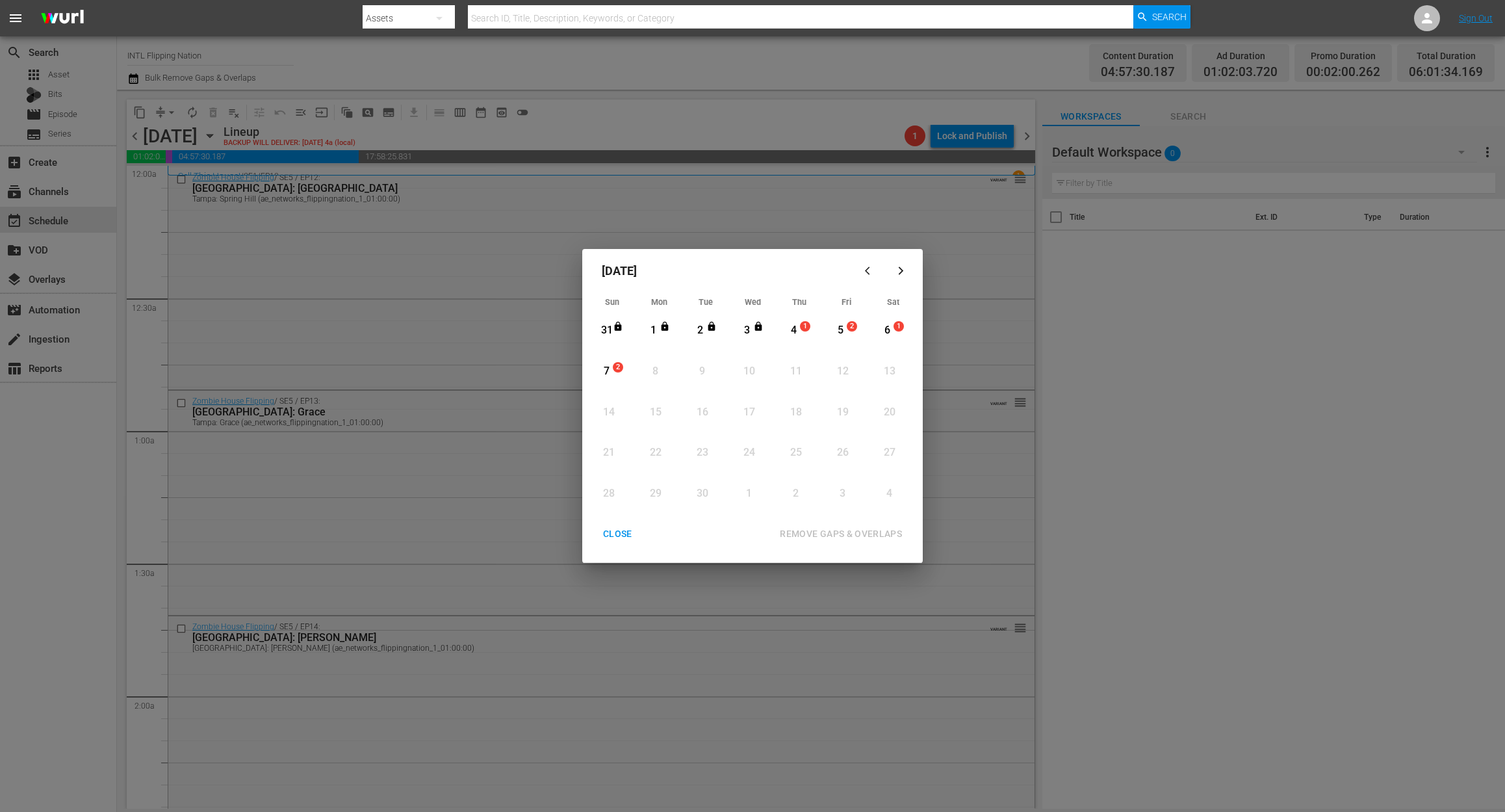
click at [794, 334] on div "4" at bounding box center [794, 330] width 16 height 15
click at [860, 531] on div "REMOVE GAPS & OVERLAPS" at bounding box center [840, 534] width 143 height 16
click at [623, 529] on div "CLOSE" at bounding box center [617, 534] width 50 height 16
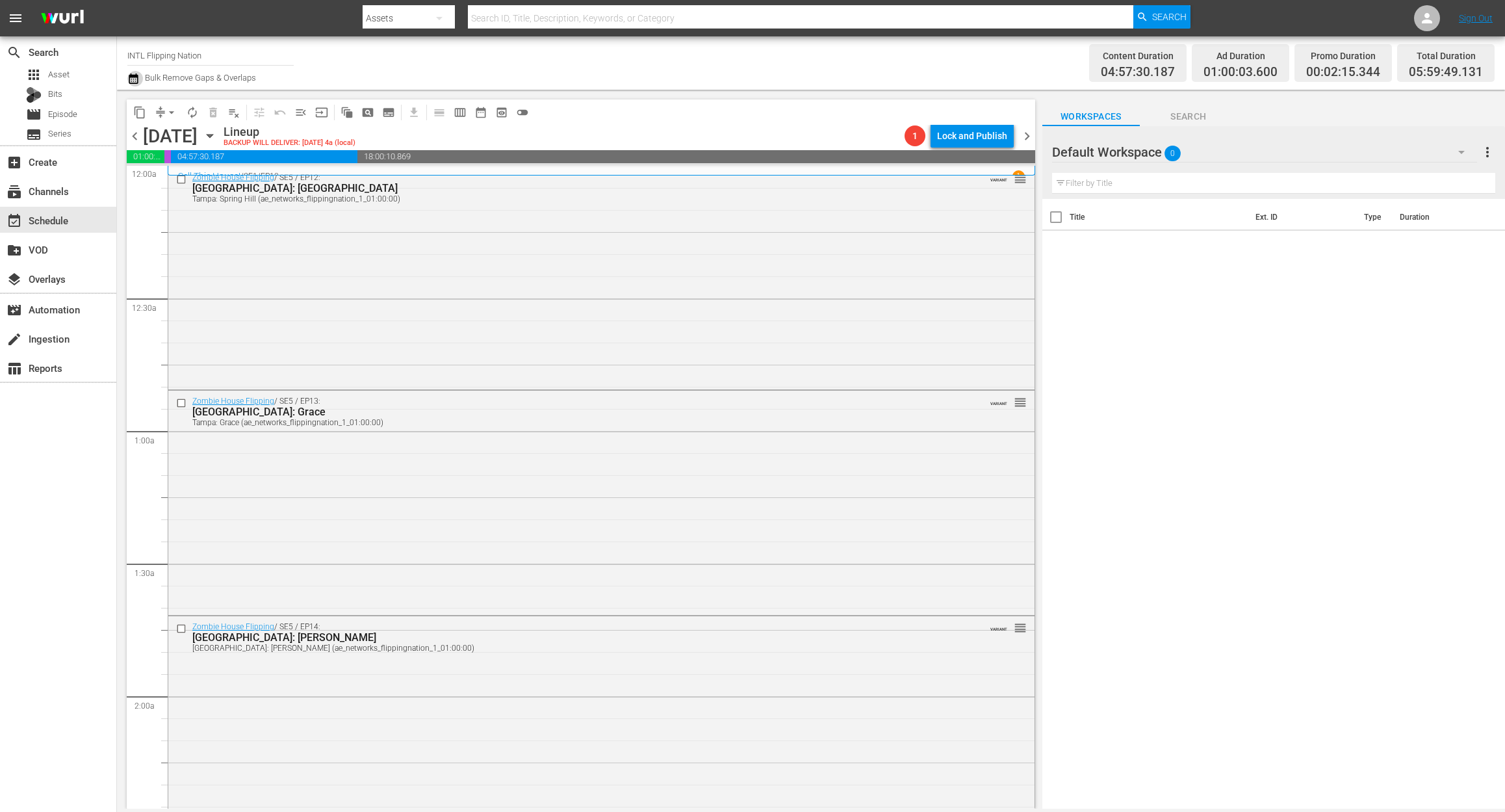
click at [139, 83] on icon "button" at bounding box center [134, 78] width 13 height 15
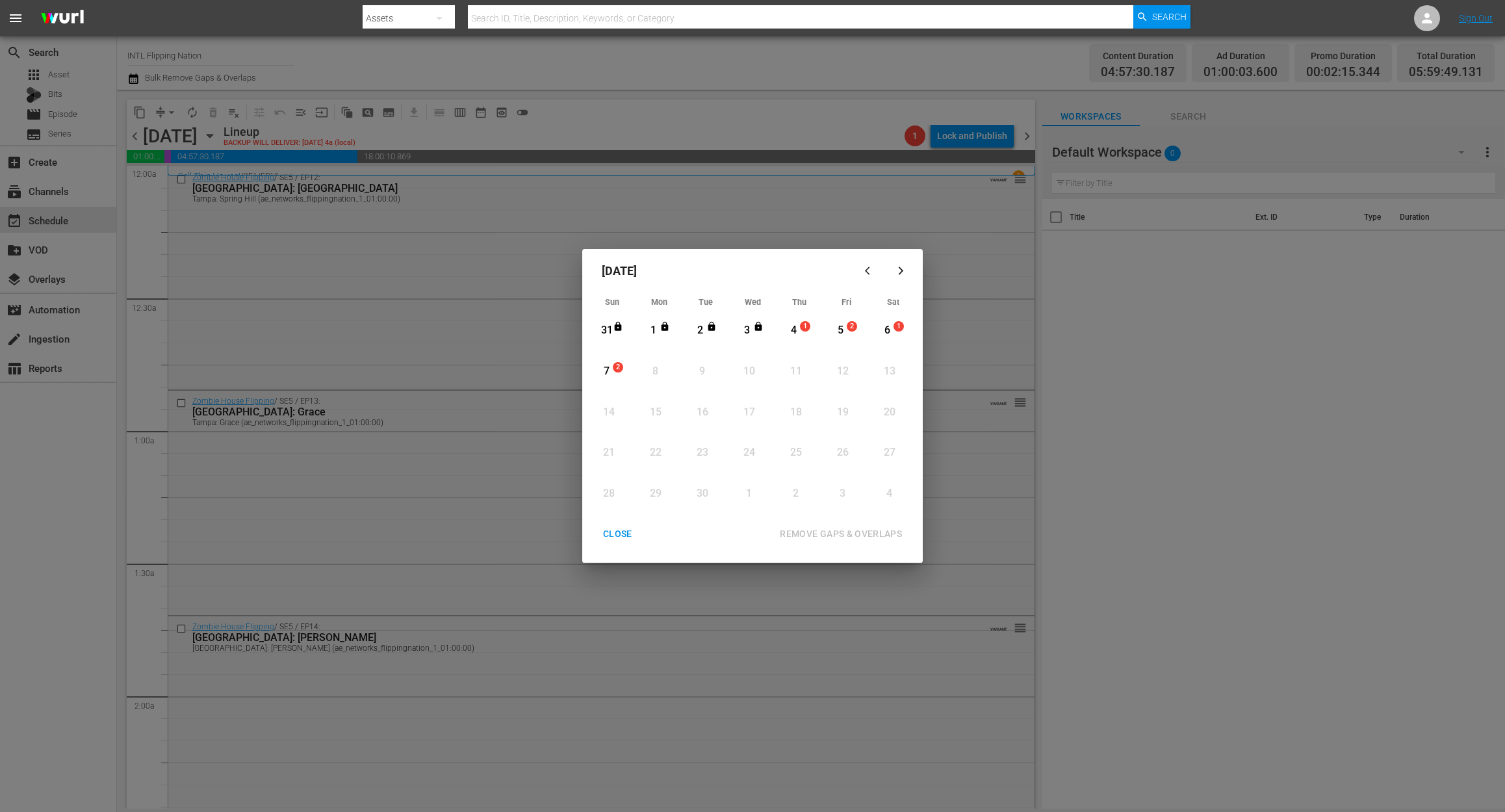
click at [802, 323] on span "1" at bounding box center [805, 325] width 9 height 10
click at [836, 520] on div "September 2025 Sun Mon Tue Wed Thu Fri Sat 31 View Lineup 1 View Lineup 2 View …" at bounding box center [753, 406] width 341 height 313
click at [855, 530] on div "REMOVE GAPS & OVERLAPS" at bounding box center [840, 534] width 143 height 16
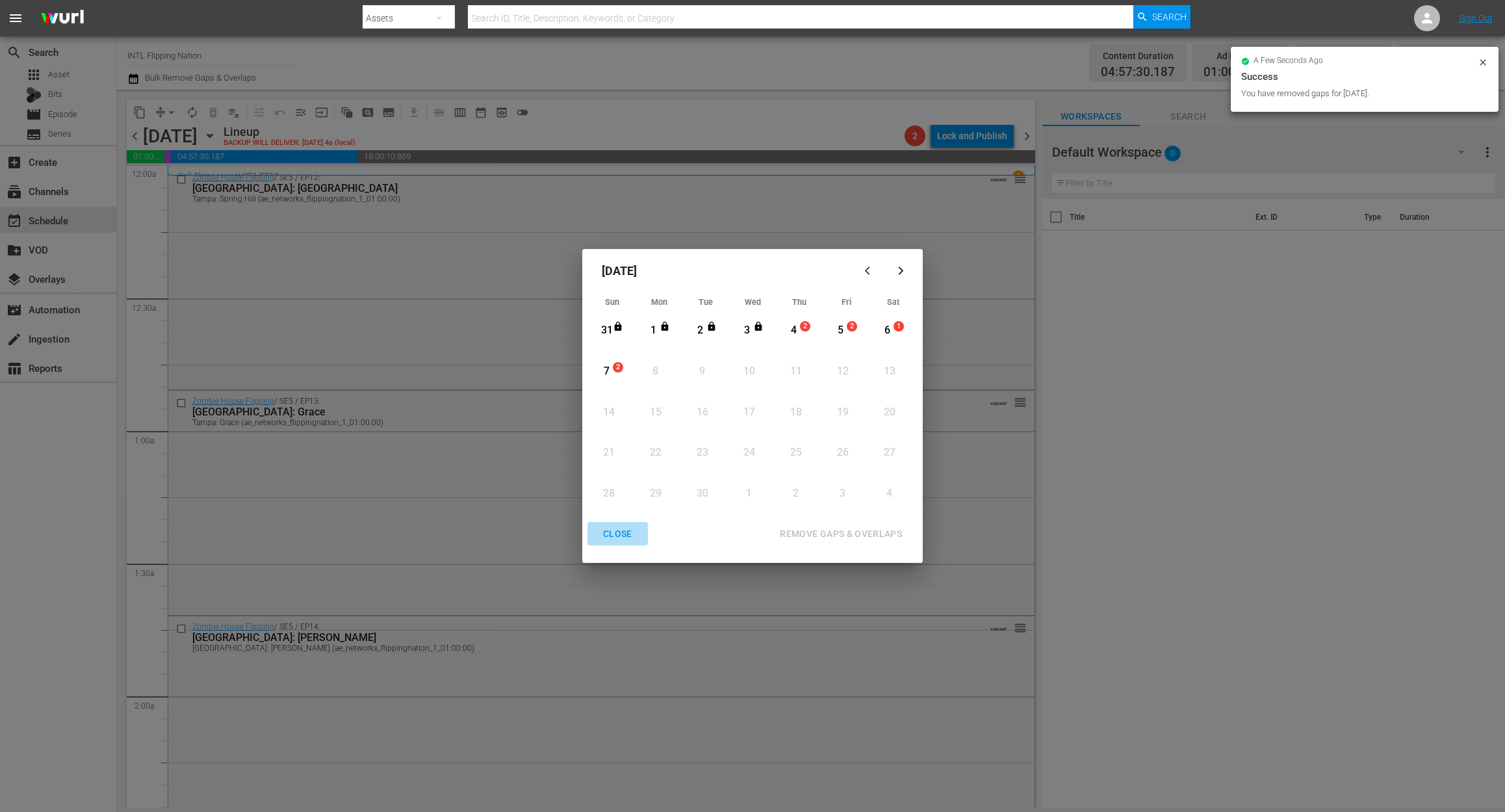
click at [604, 535] on div "CLOSE" at bounding box center [617, 534] width 50 height 16
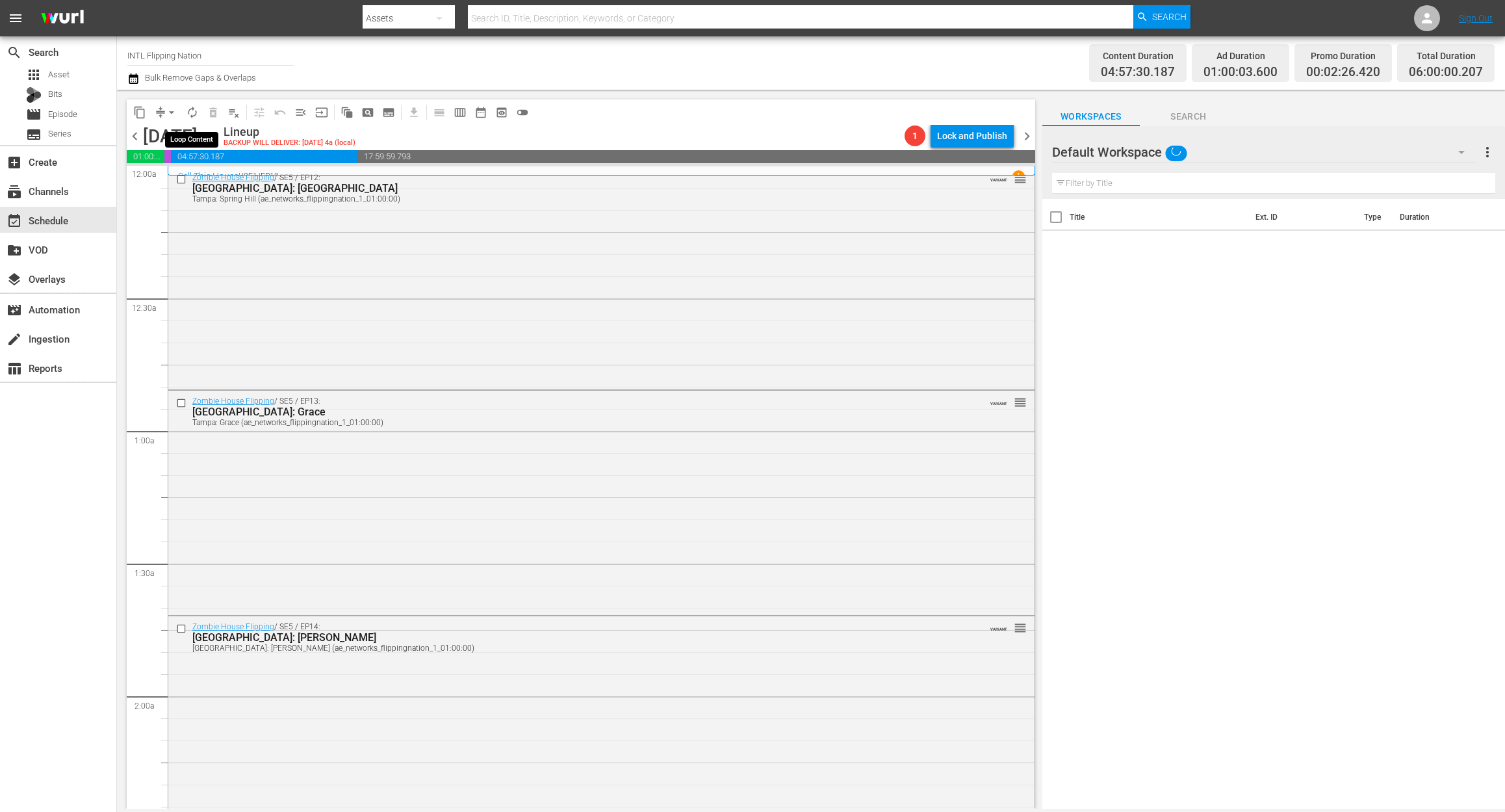
click at [195, 115] on span "autorenew_outlined" at bounding box center [192, 112] width 13 height 13
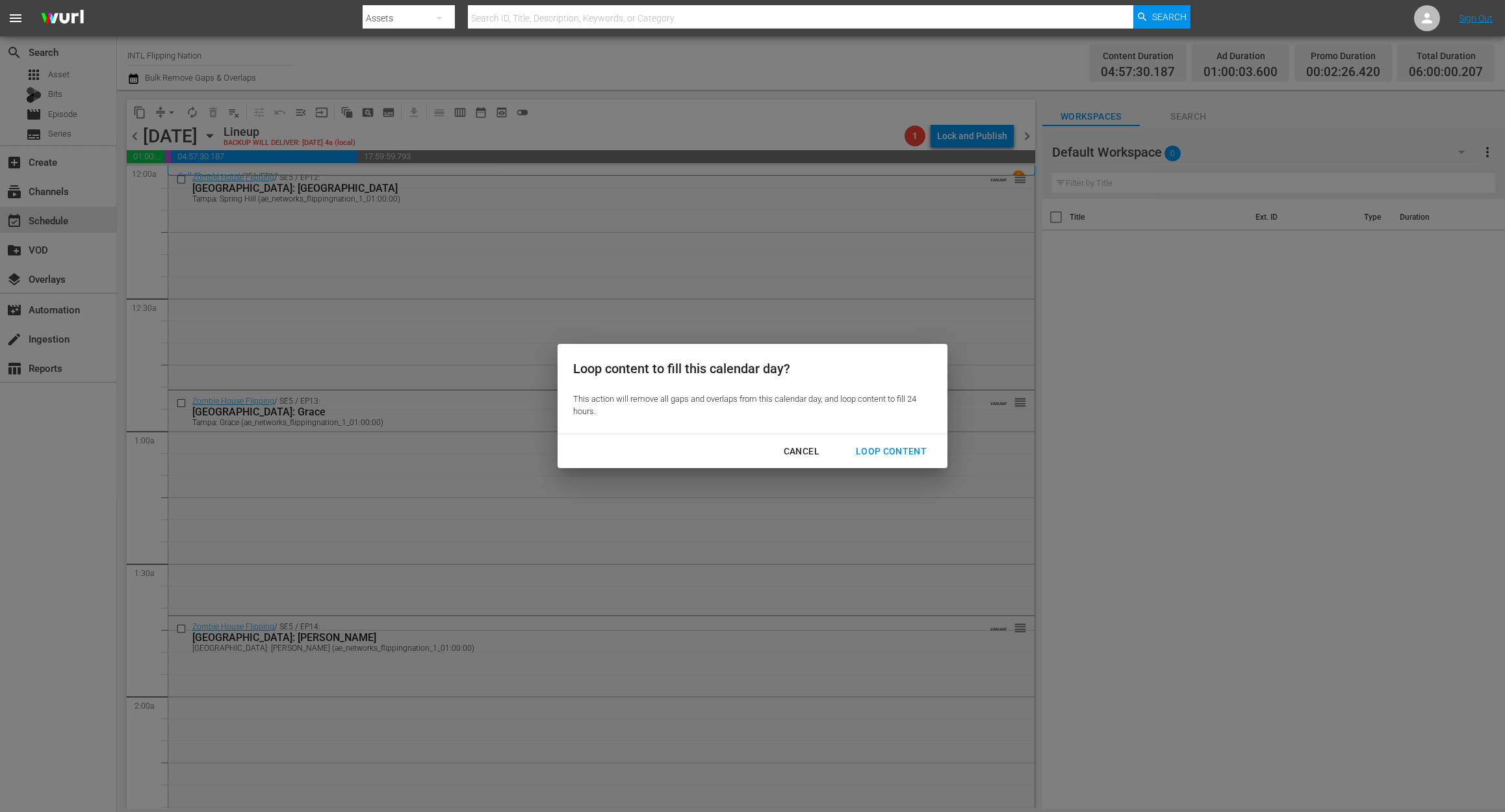
click at [890, 447] on div "Loop Content" at bounding box center [892, 451] width 92 height 16
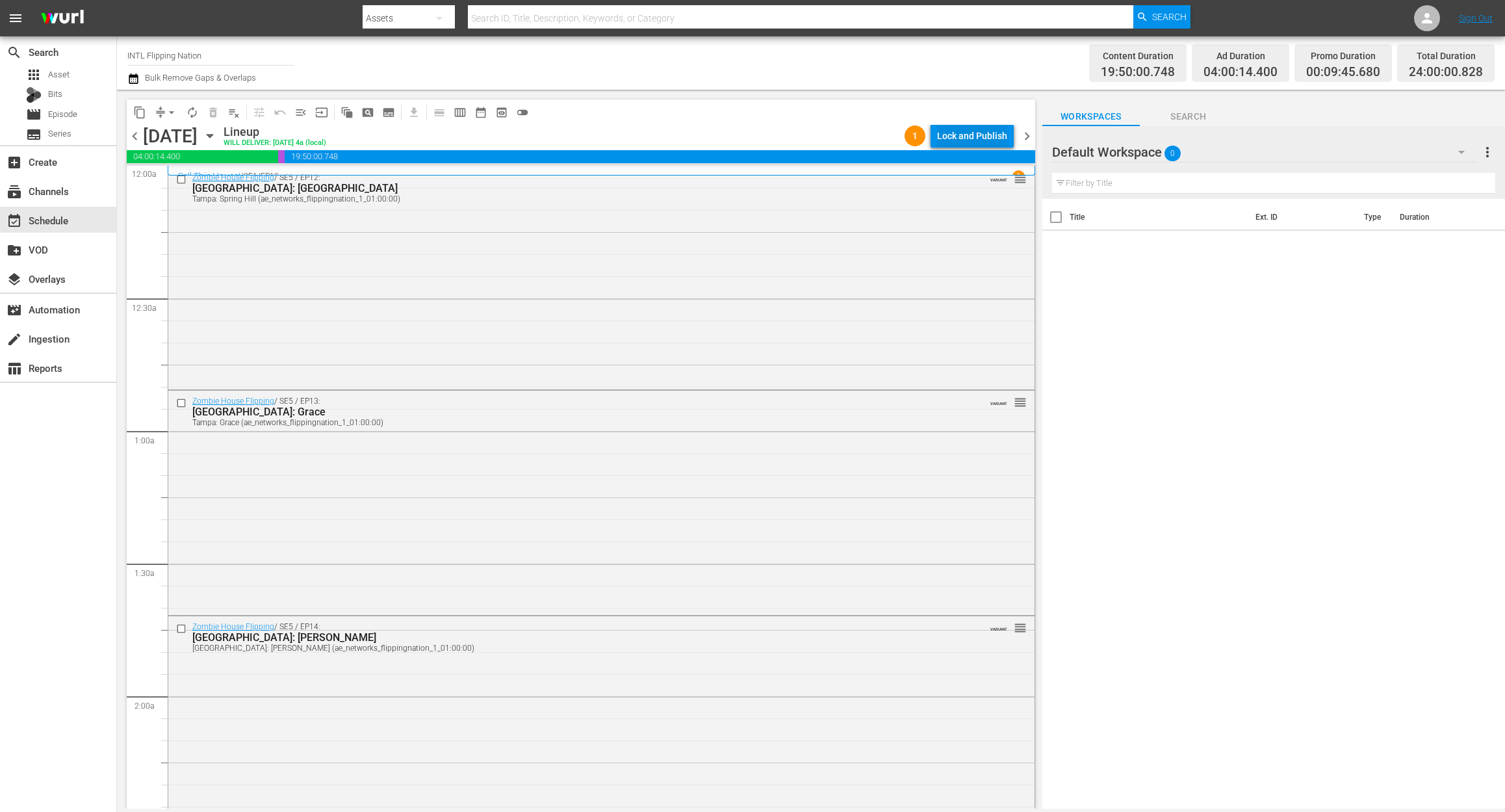
click at [974, 137] on div "Lock and Publish" at bounding box center [972, 136] width 70 height 24
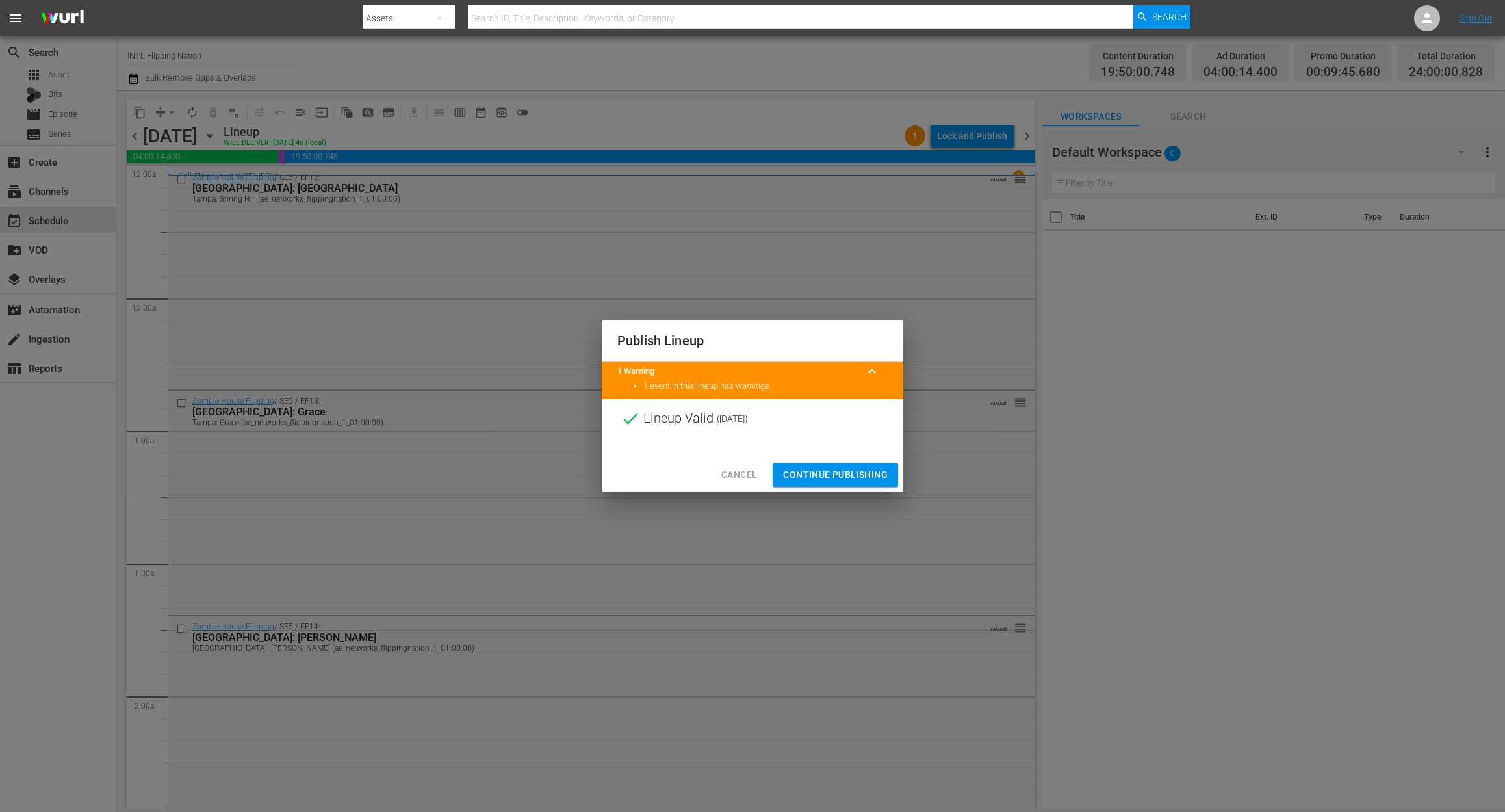
click at [840, 474] on span "Continue Publishing" at bounding box center [835, 475] width 105 height 16
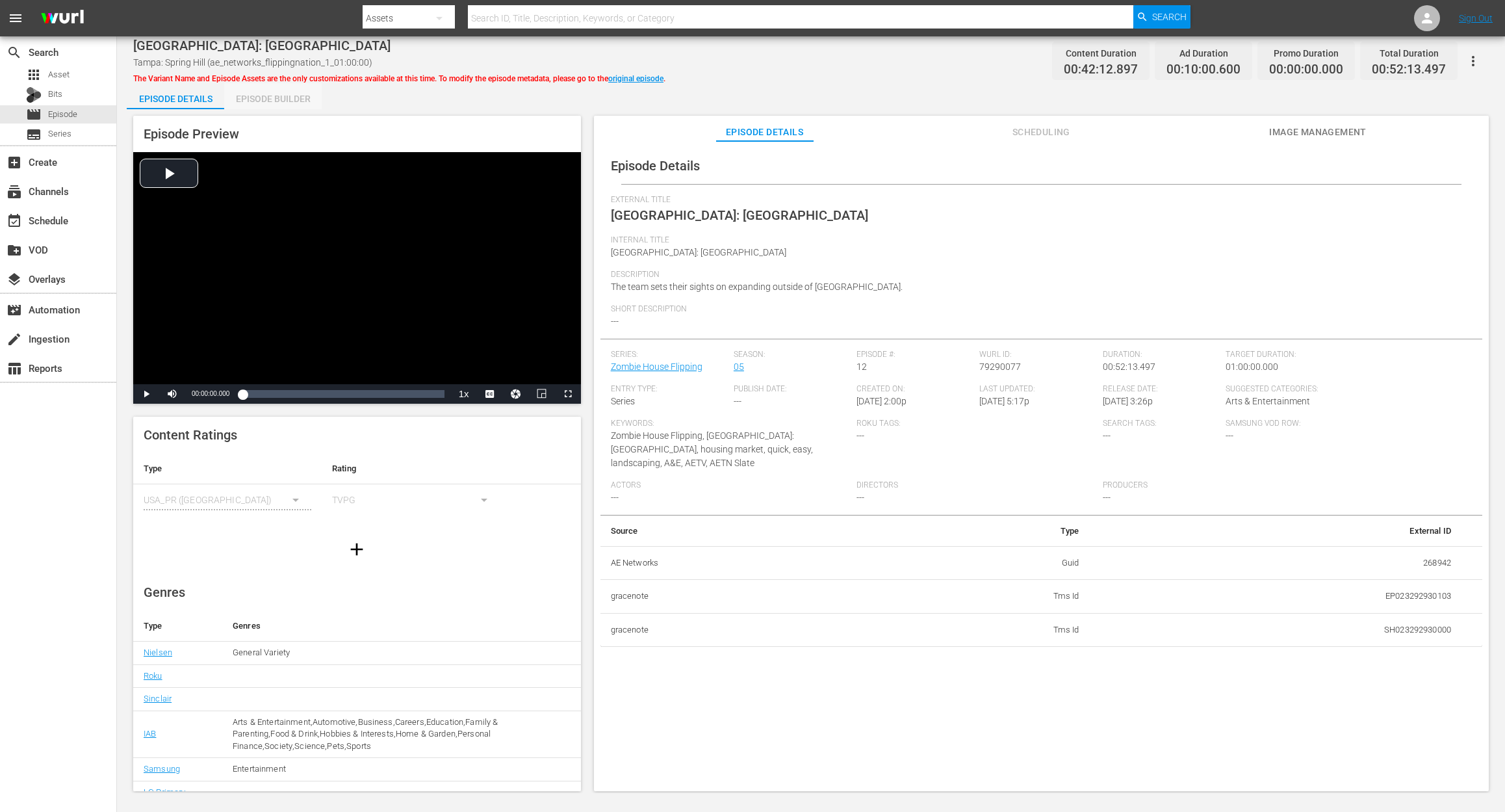
click at [268, 104] on div "Episode Builder" at bounding box center [273, 98] width 98 height 31
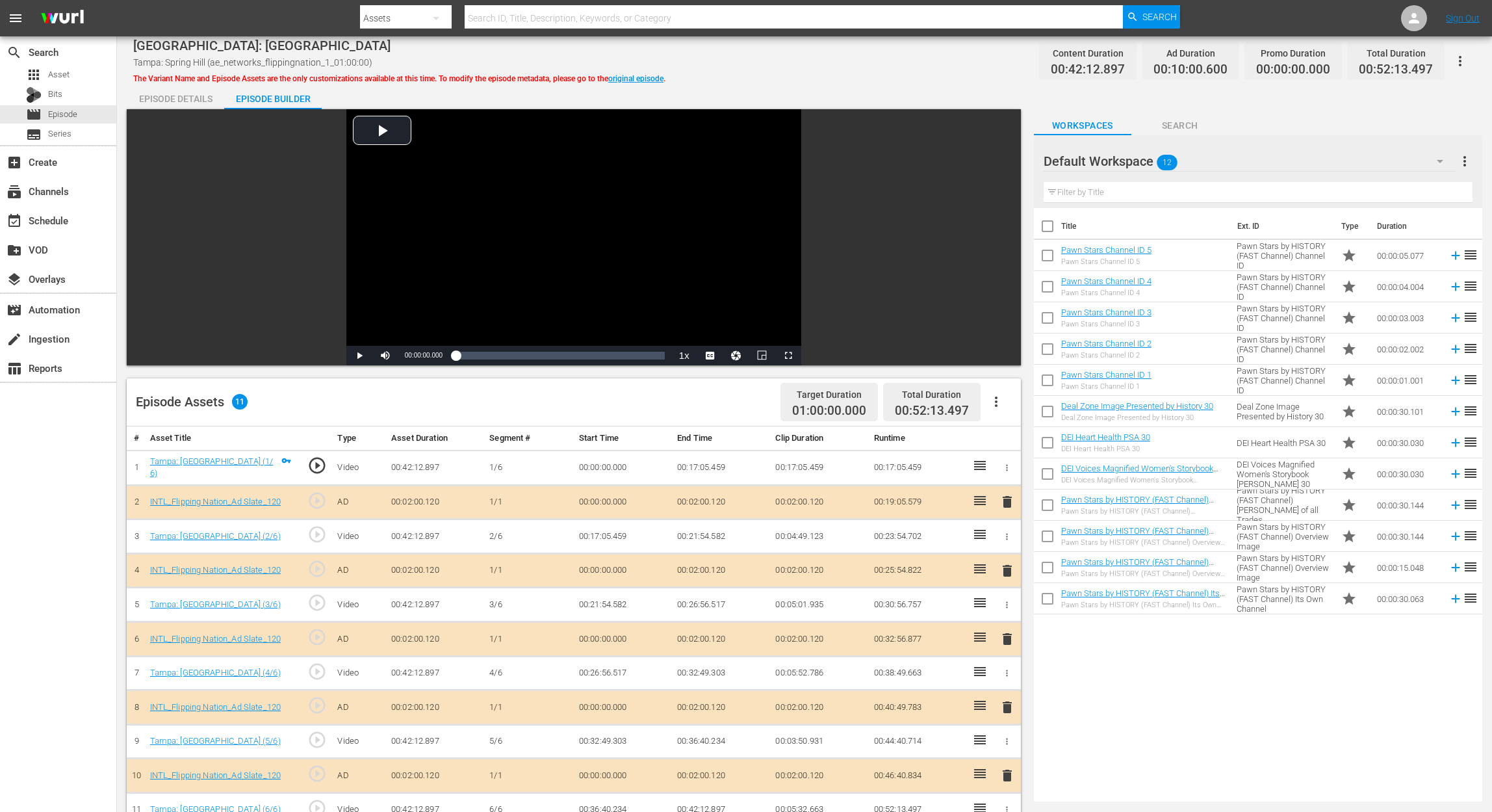
click at [1007, 608] on span "delete" at bounding box center [1007, 638] width 15 height 15
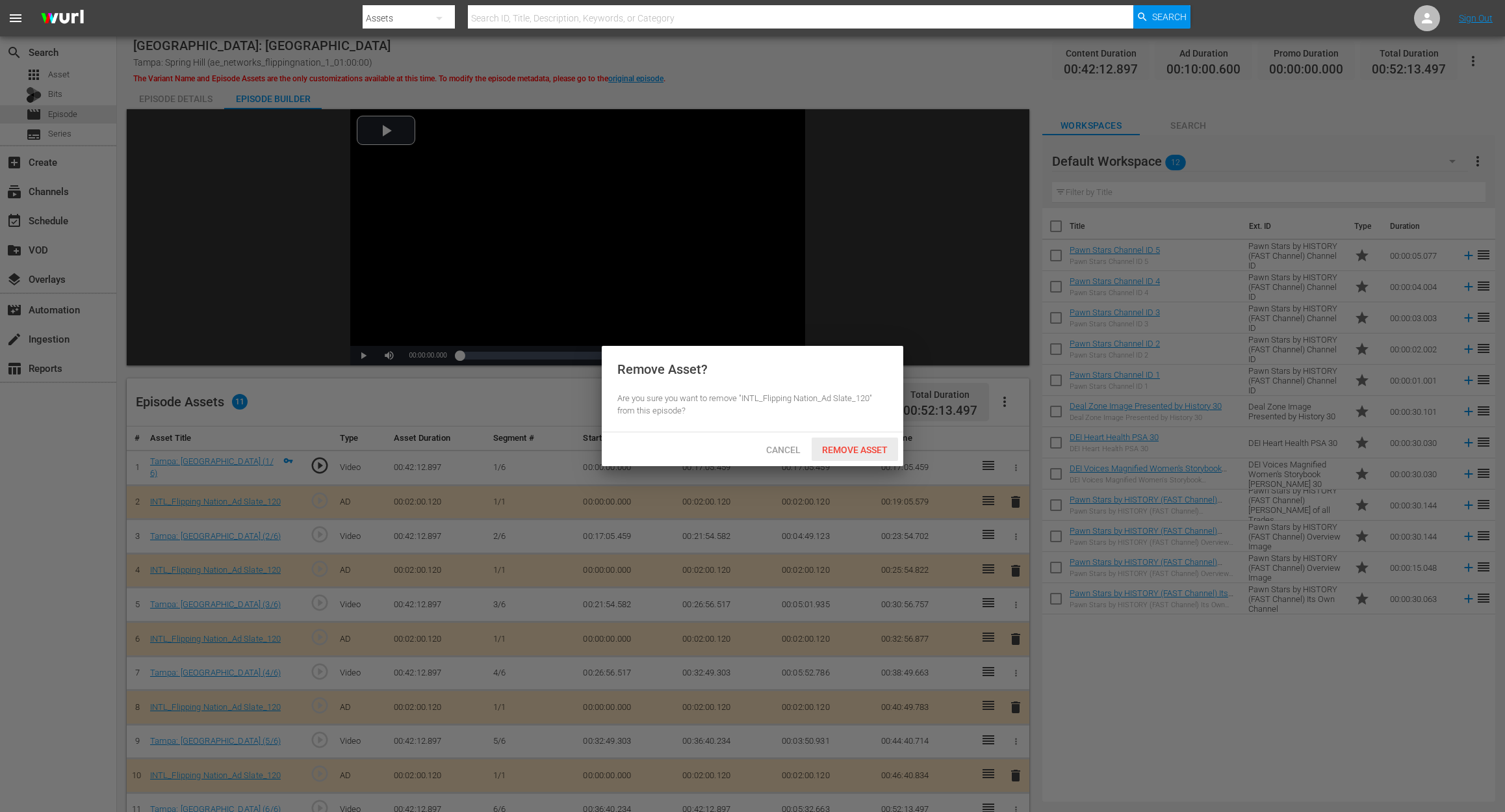
click at [871, 447] on span "Remove Asset" at bounding box center [855, 449] width 87 height 10
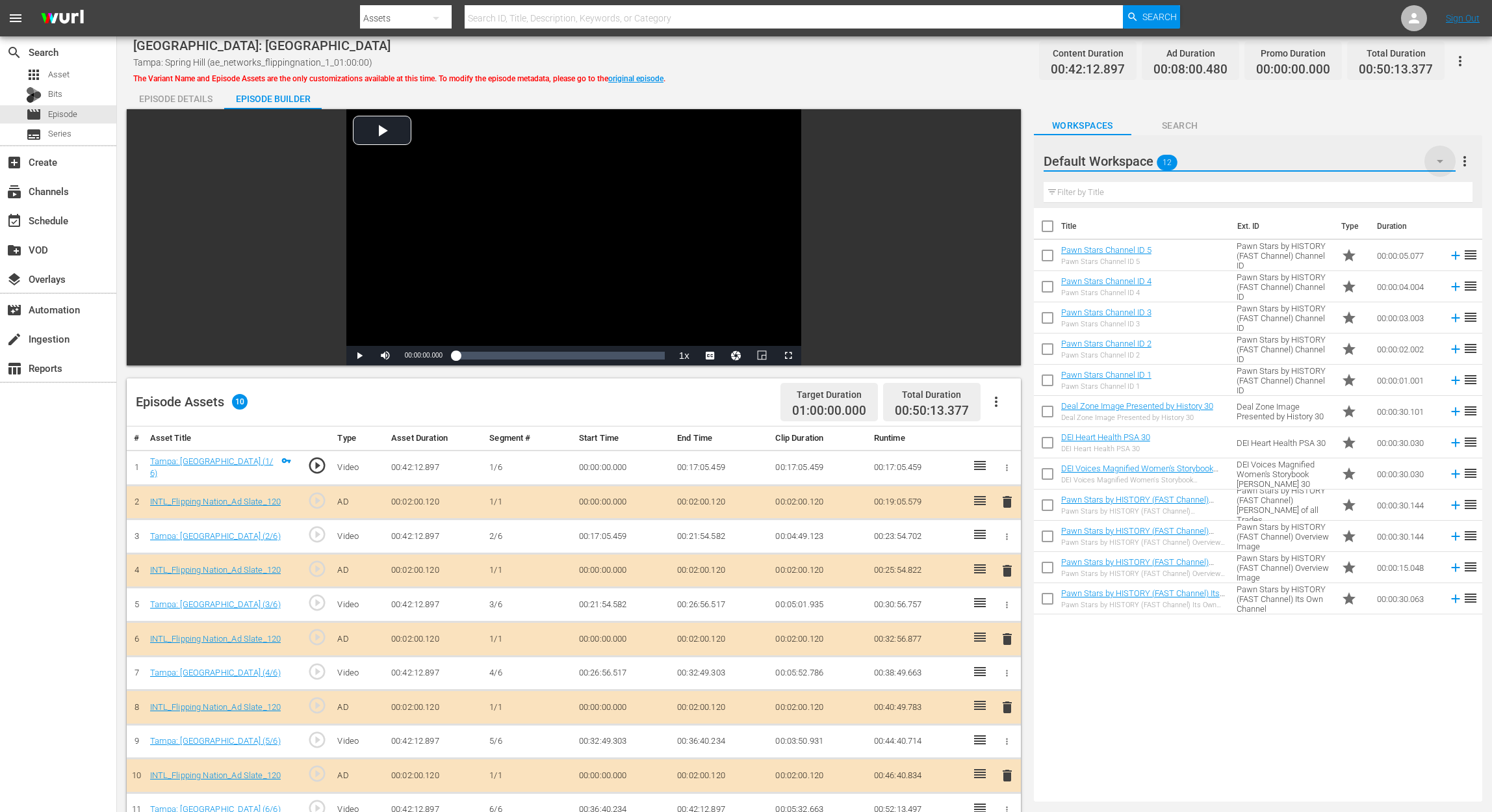
click at [1128, 159] on icon "button" at bounding box center [1439, 160] width 15 height 15
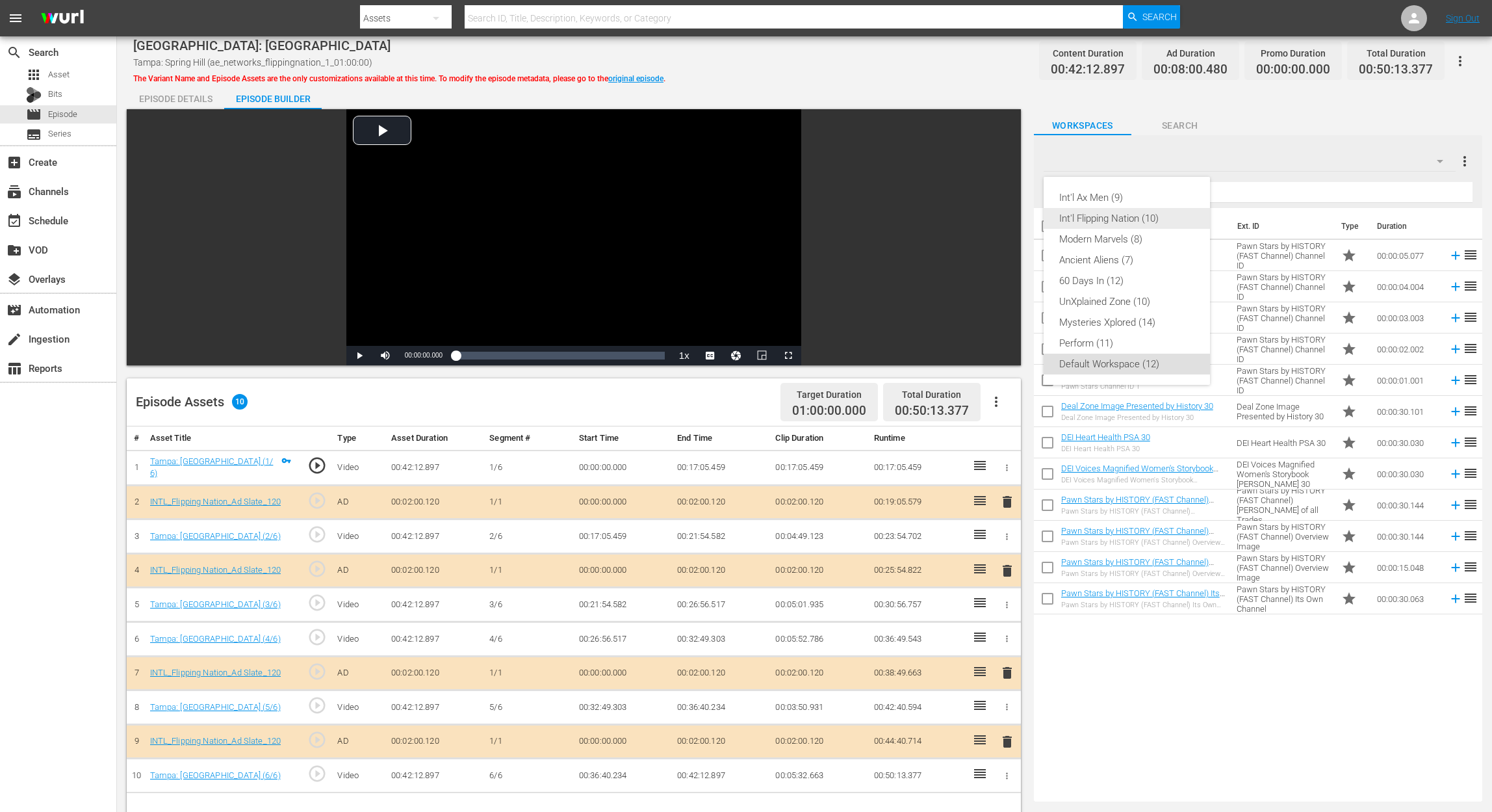
click at [1099, 221] on div "Int'l Flipping Nation (10)" at bounding box center [1127, 218] width 135 height 21
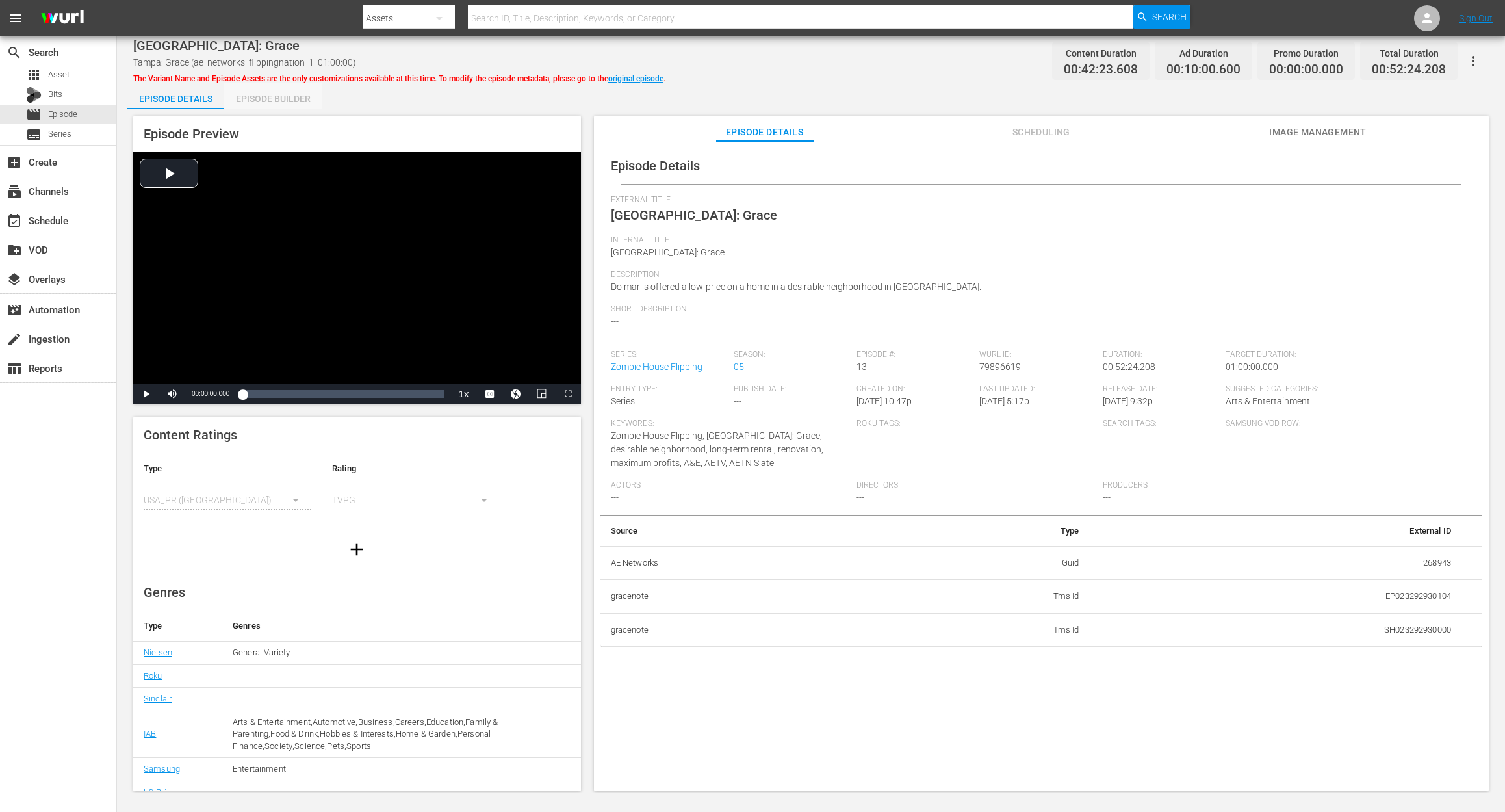
click at [273, 97] on div "Episode Builder" at bounding box center [273, 98] width 98 height 31
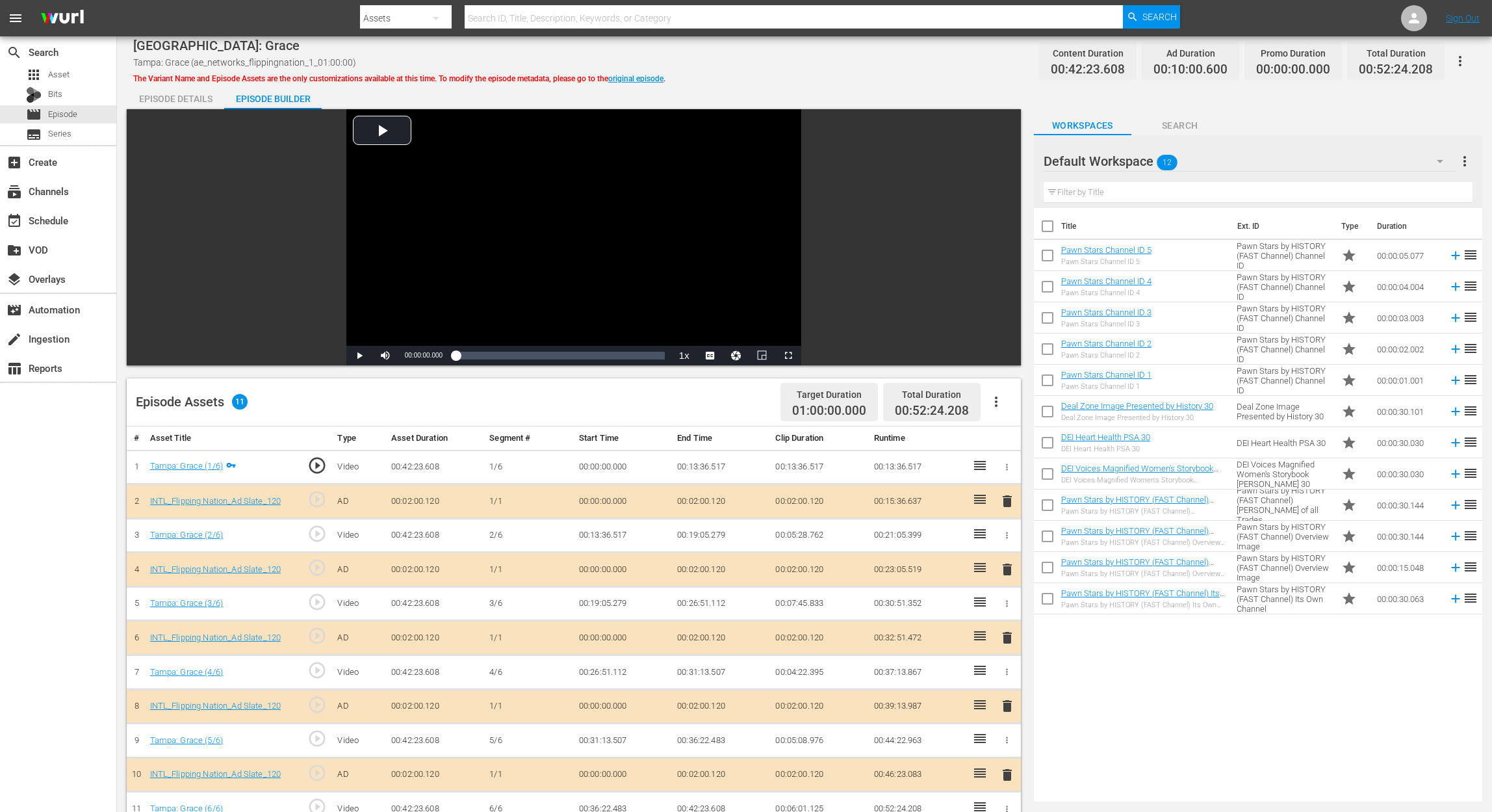
click at [1006, 608] on span "delete" at bounding box center [1007, 637] width 15 height 15
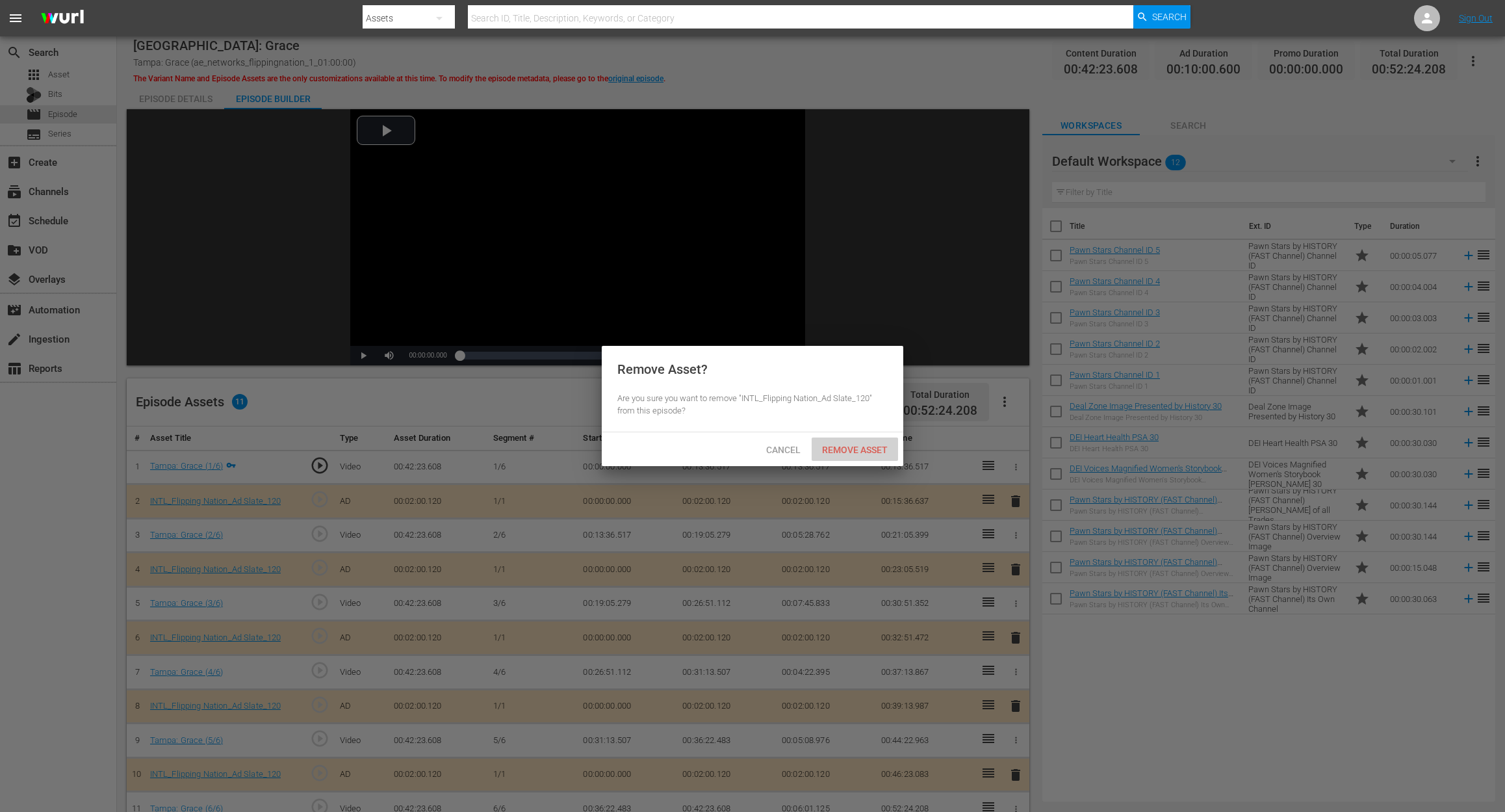
click at [853, 448] on span "Remove Asset" at bounding box center [855, 449] width 87 height 10
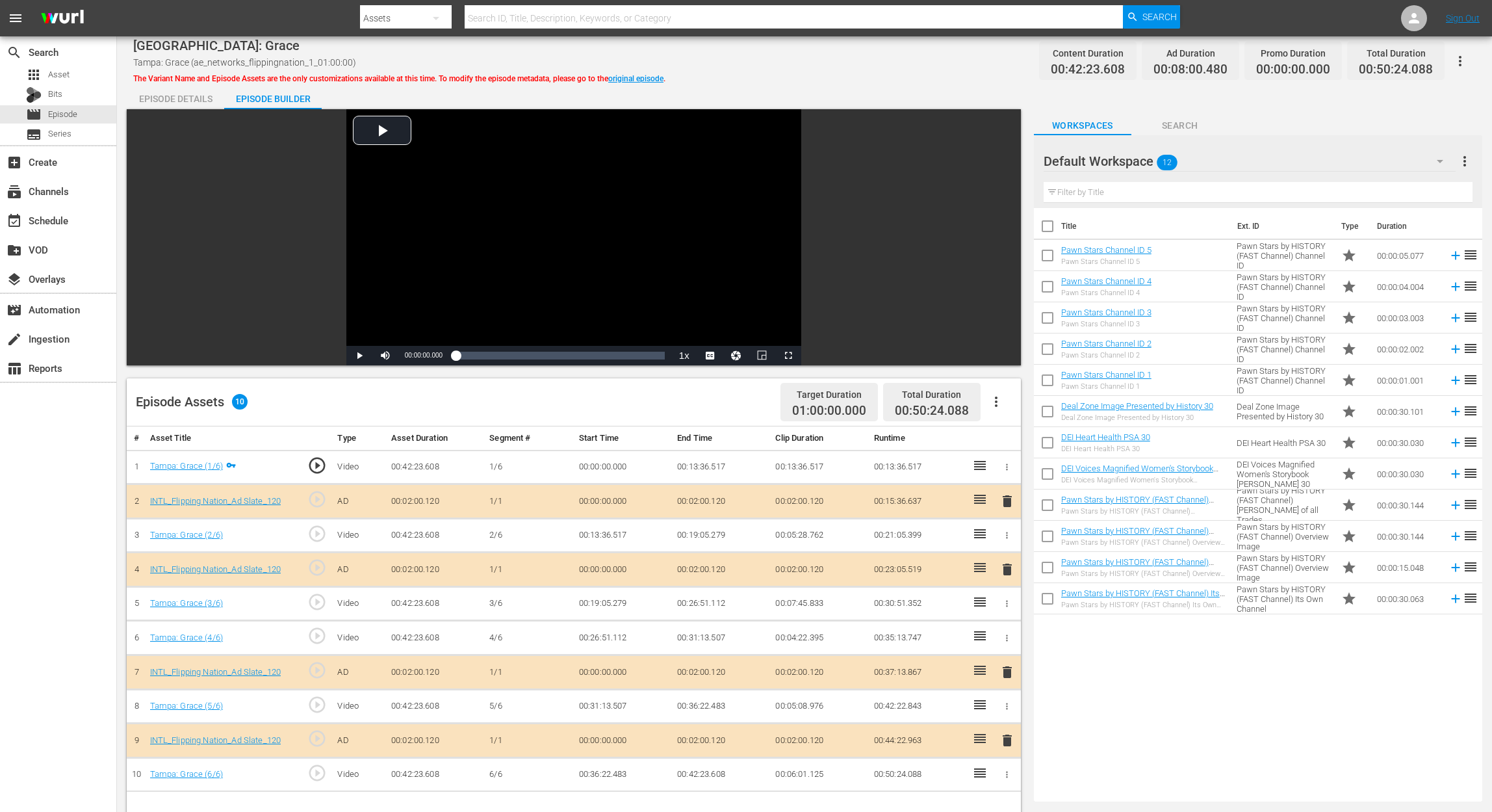
click at [1128, 159] on icon "button" at bounding box center [1439, 160] width 15 height 15
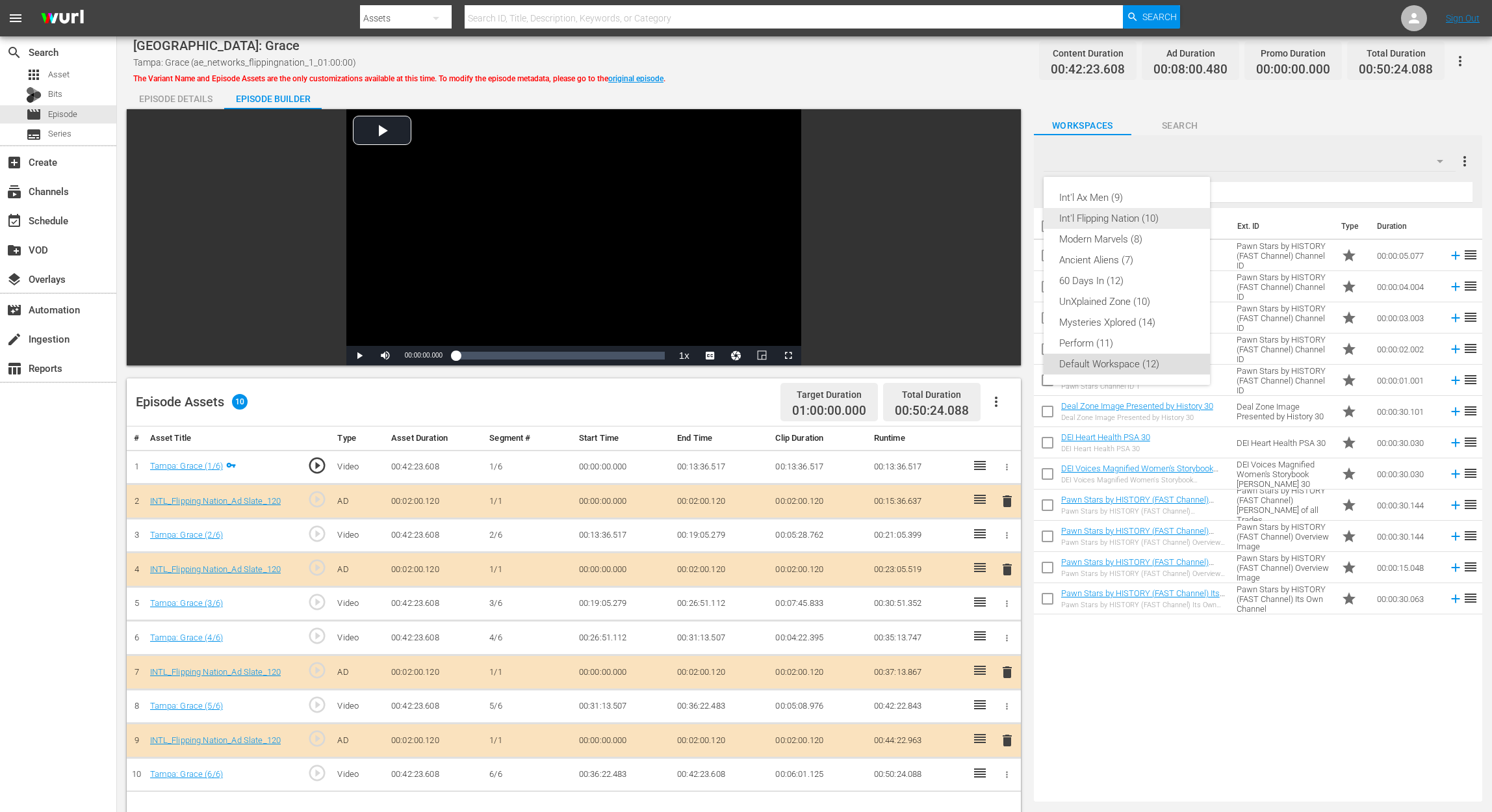
click at [1128, 227] on div "Int'l Flipping Nation (10)" at bounding box center [1127, 218] width 135 height 21
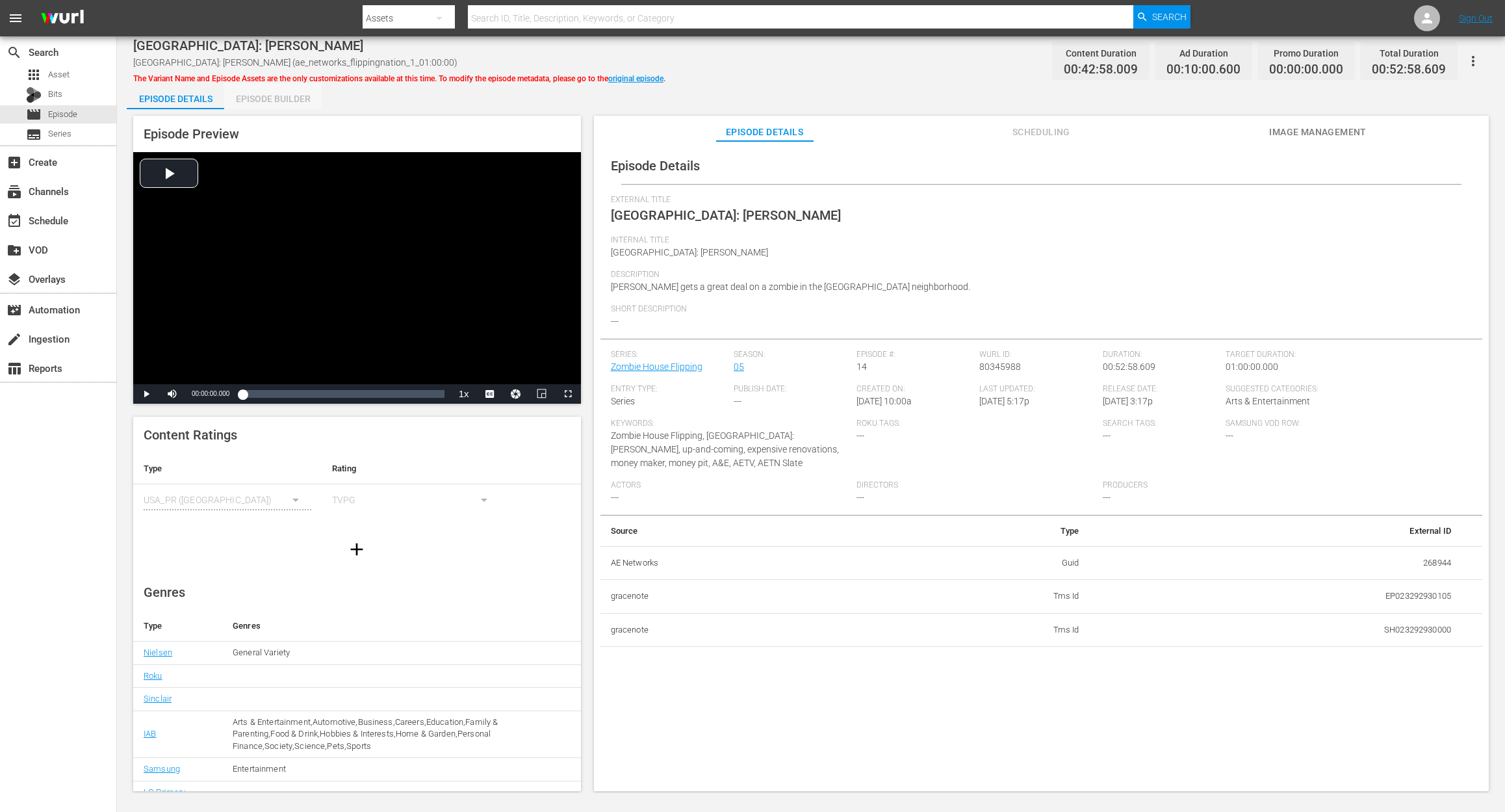
click at [259, 98] on div "Episode Builder" at bounding box center [273, 98] width 98 height 31
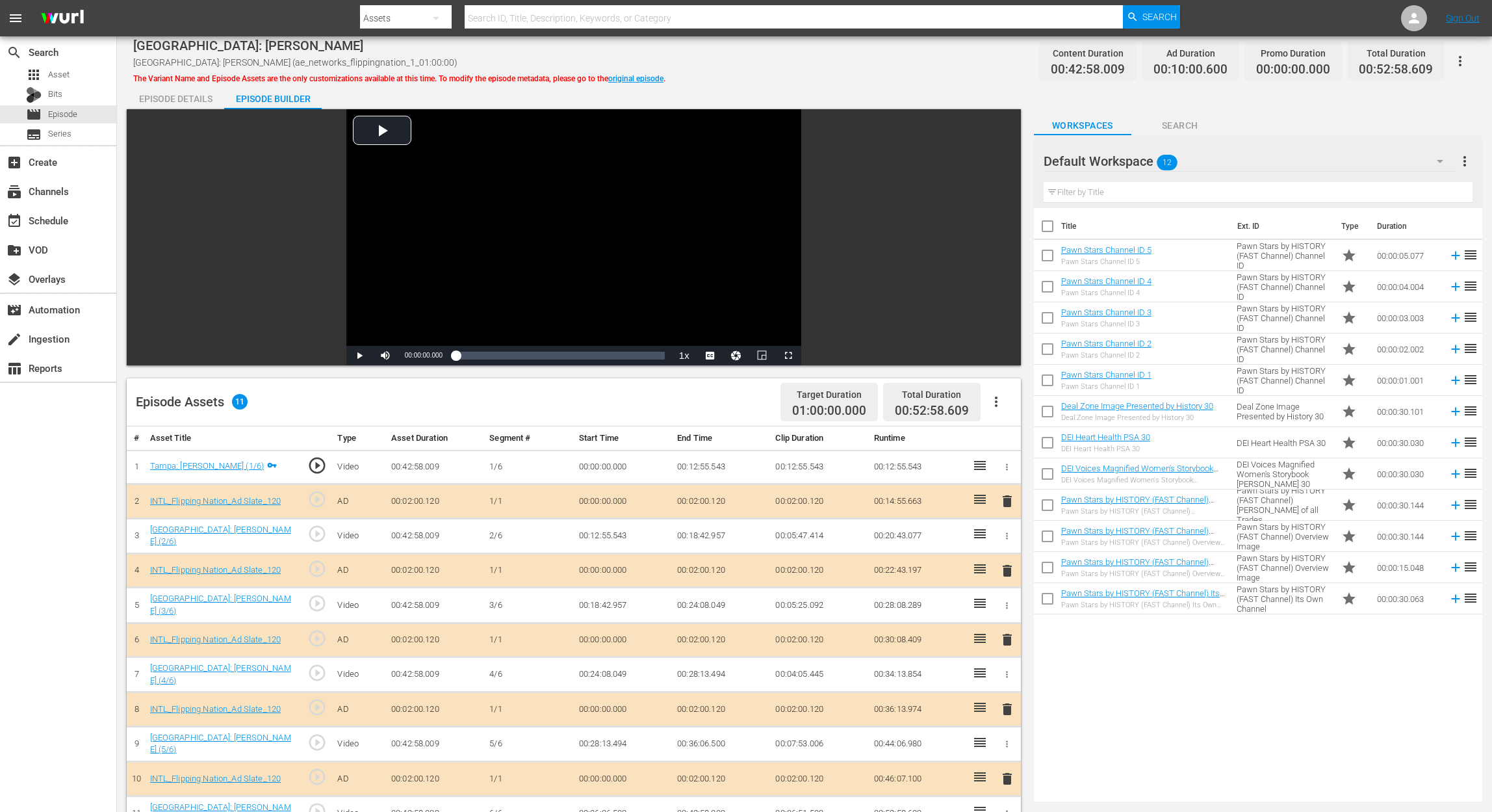
click at [1128, 154] on icon "button" at bounding box center [1439, 160] width 15 height 15
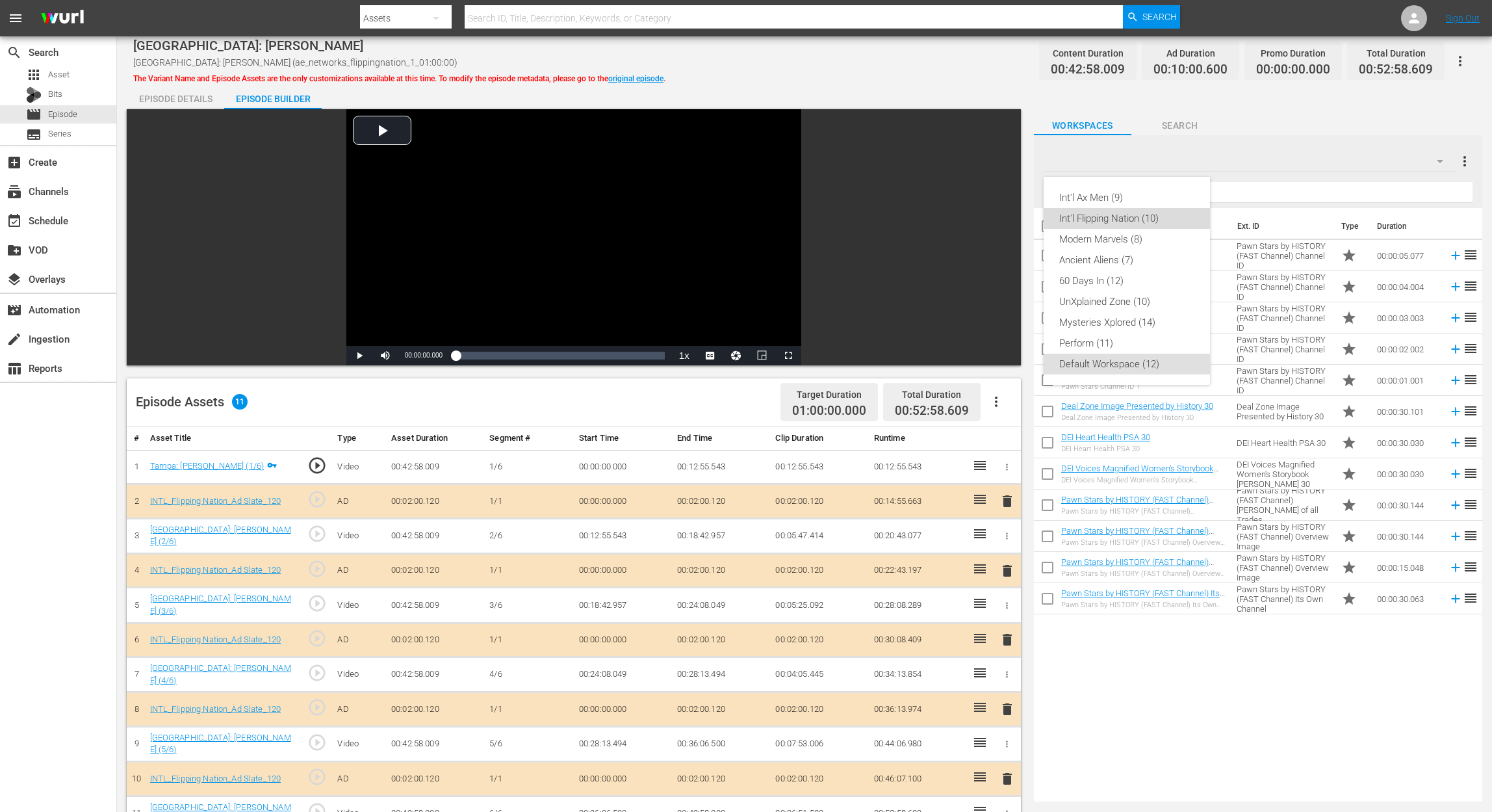
click at [1128, 219] on div "Int'l Flipping Nation (10)" at bounding box center [1127, 218] width 135 height 21
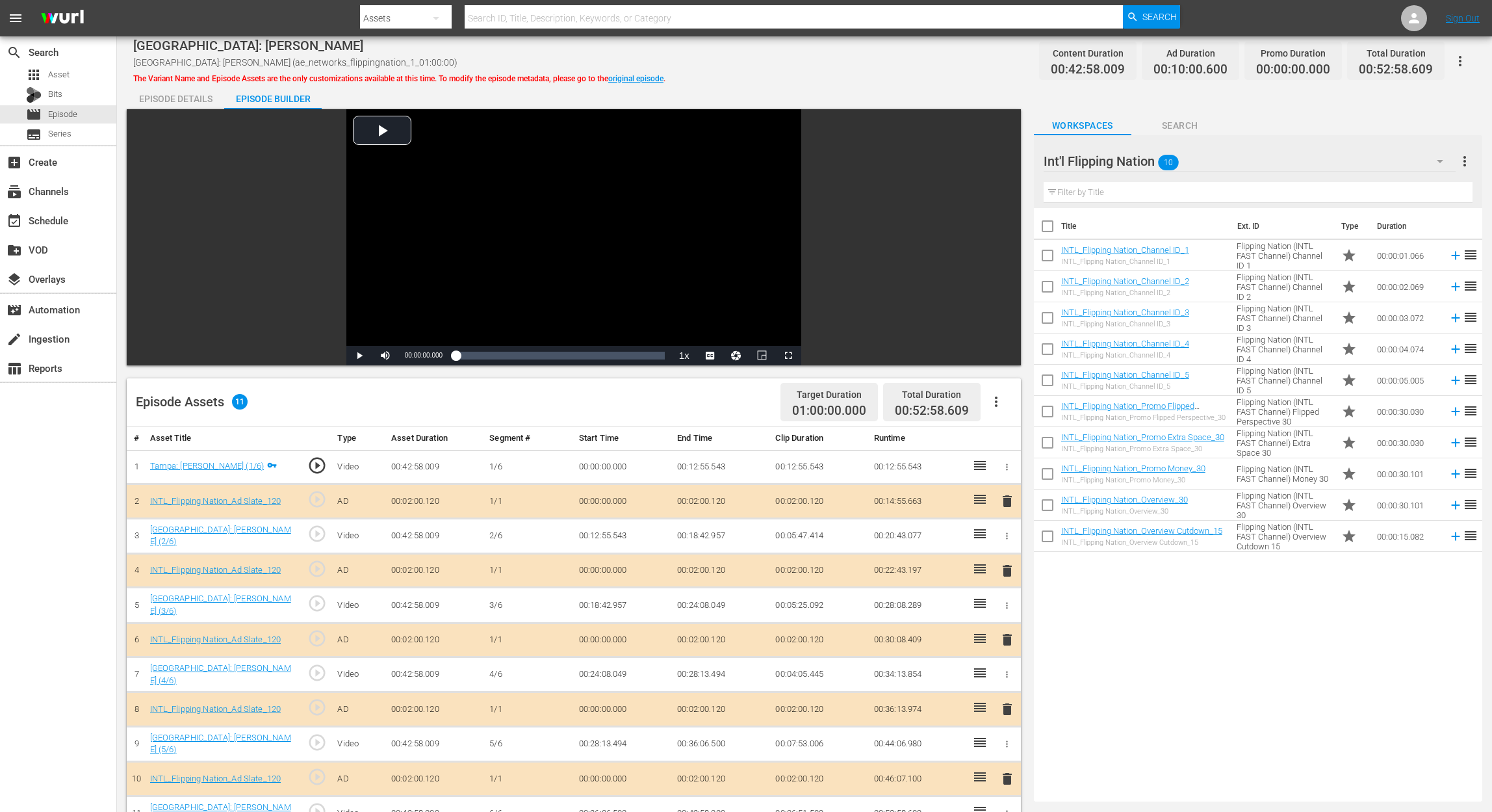
click at [1006, 608] on span "delete" at bounding box center [1007, 639] width 15 height 15
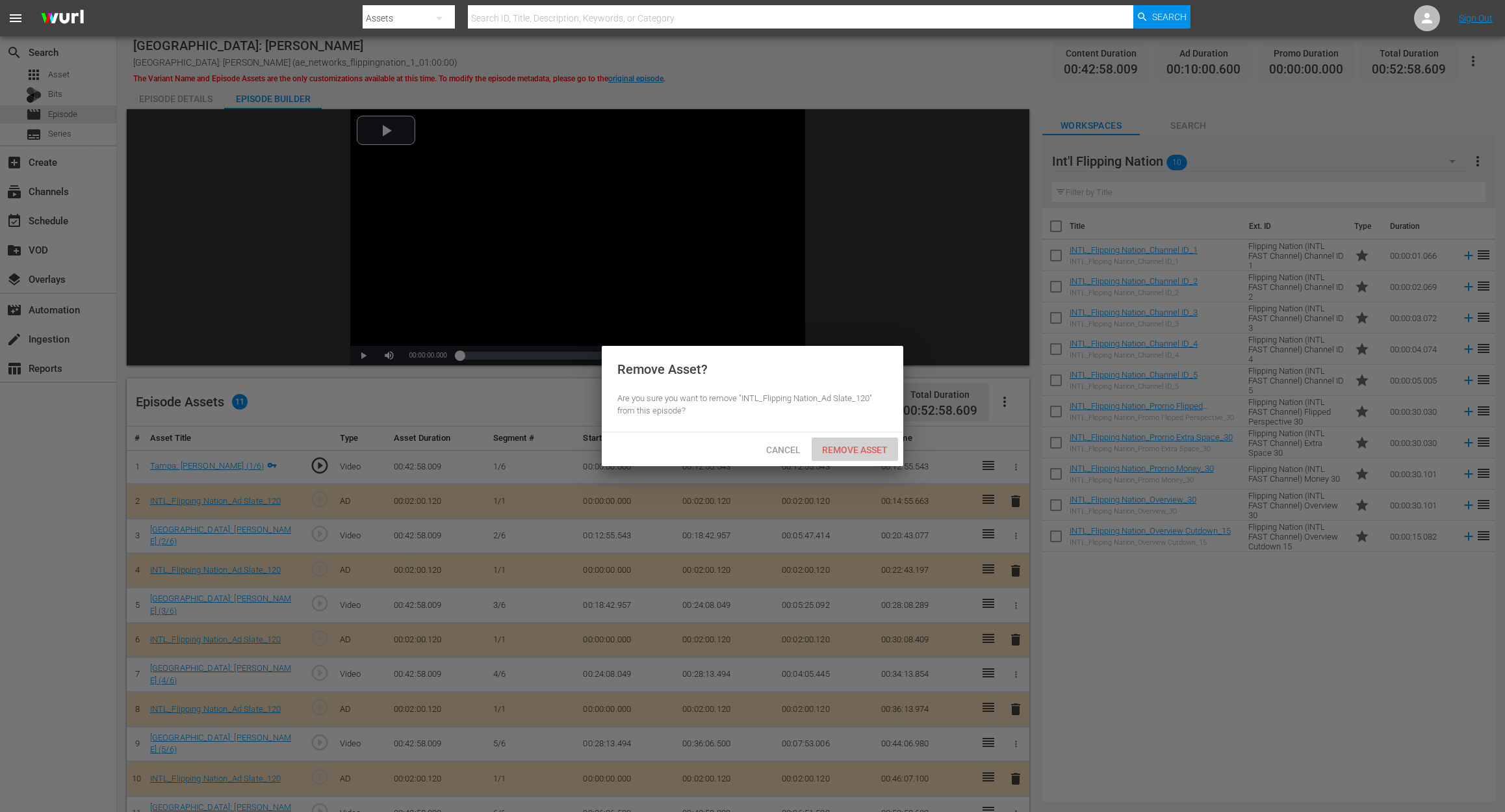
click at [861, 447] on span "Remove Asset" at bounding box center [855, 449] width 87 height 10
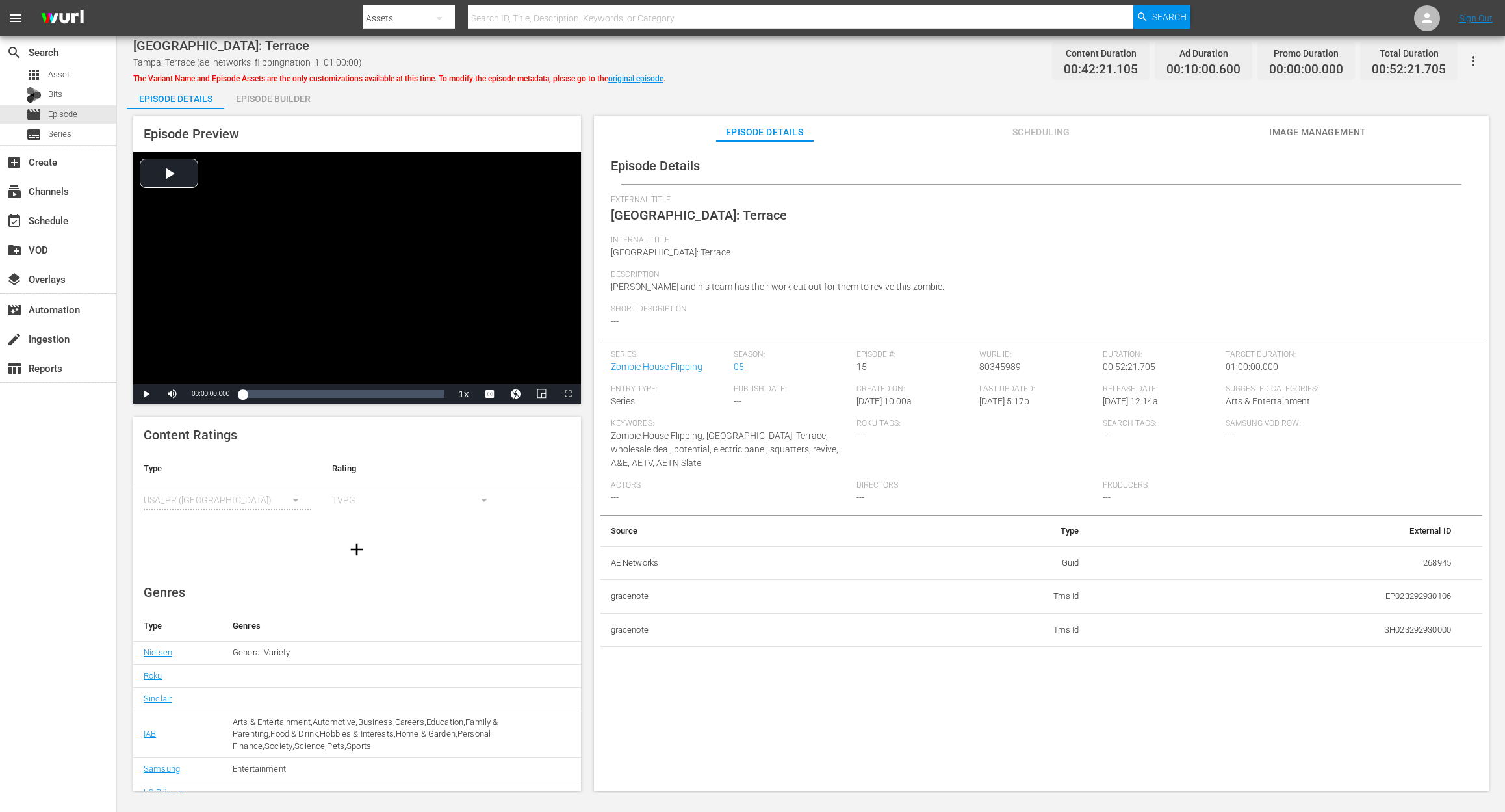
click at [265, 103] on div "Episode Builder" at bounding box center [273, 98] width 98 height 31
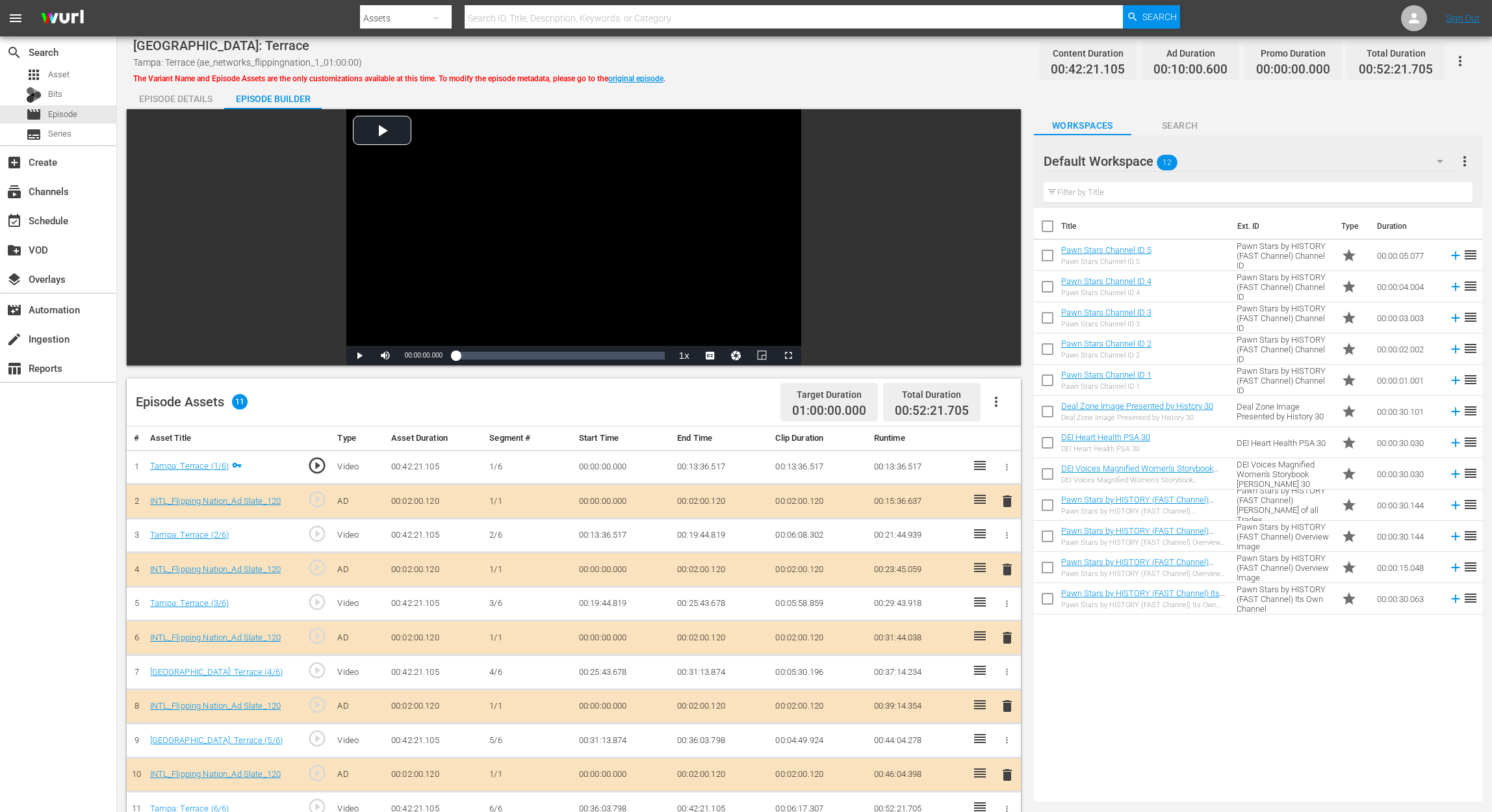
scroll to position [87, 0]
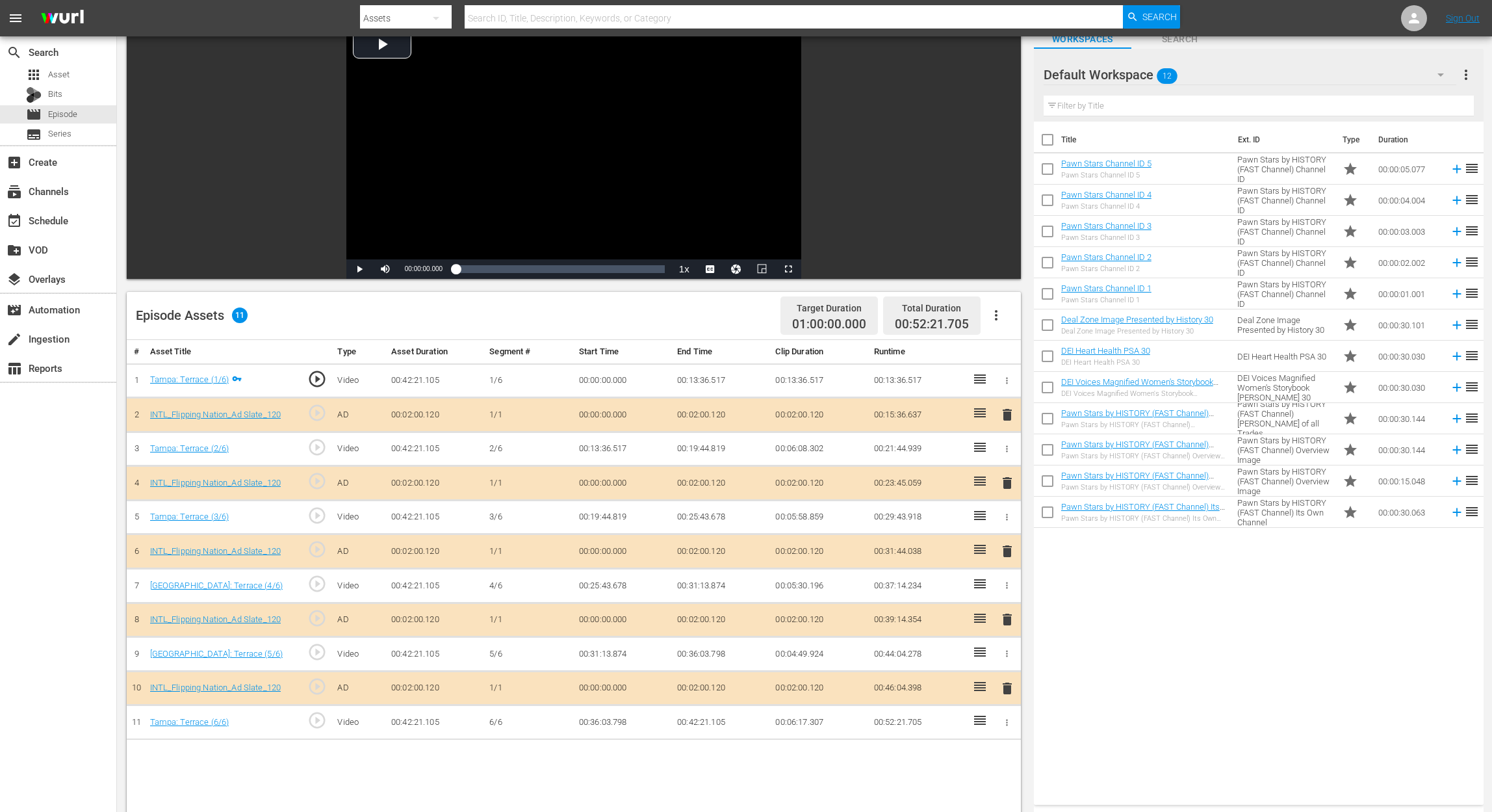
click at [1128, 73] on icon "button" at bounding box center [1440, 74] width 15 height 15
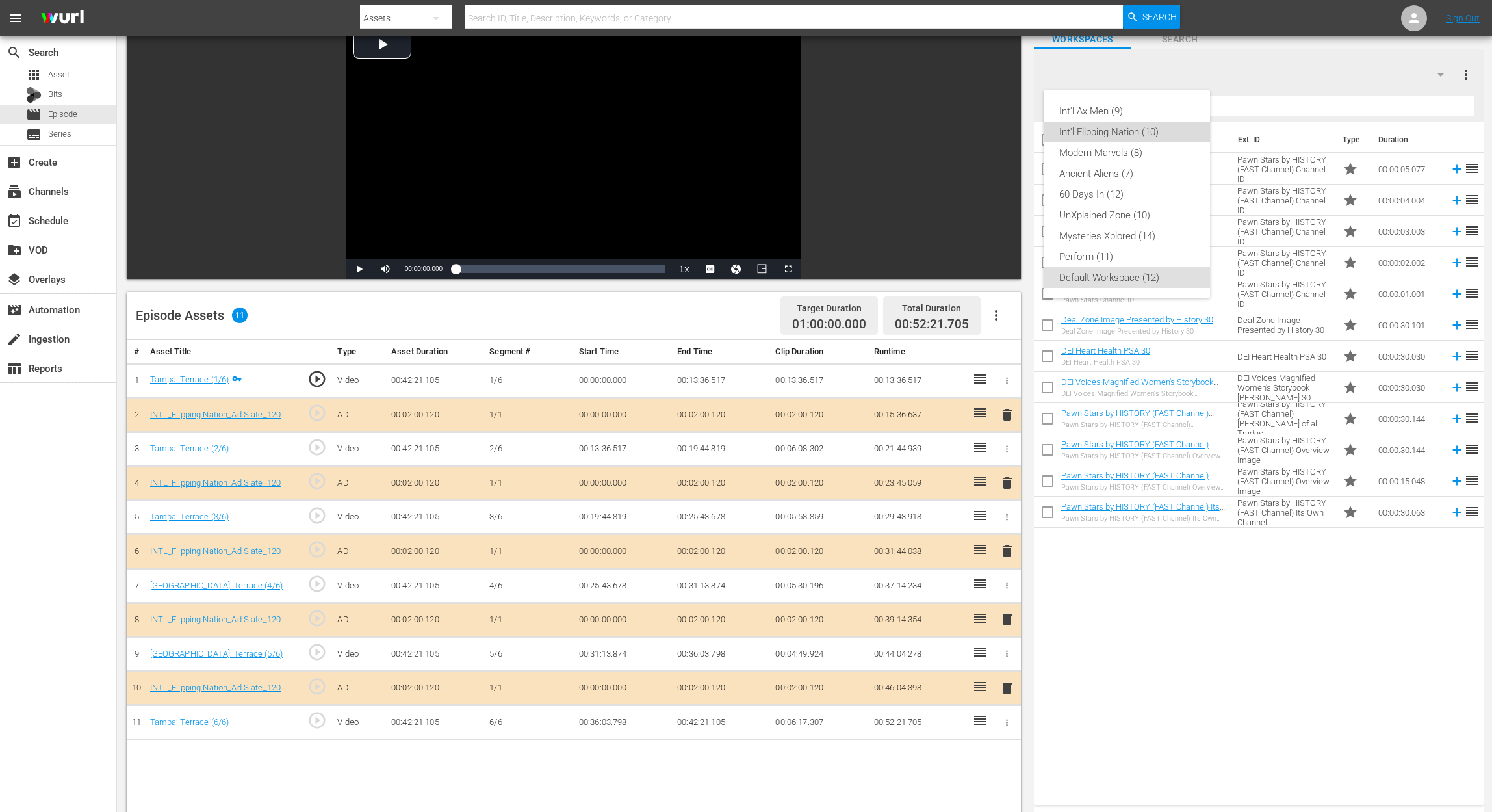
click at [1128, 134] on div "Int'l Flipping Nation (10)" at bounding box center [1127, 131] width 135 height 21
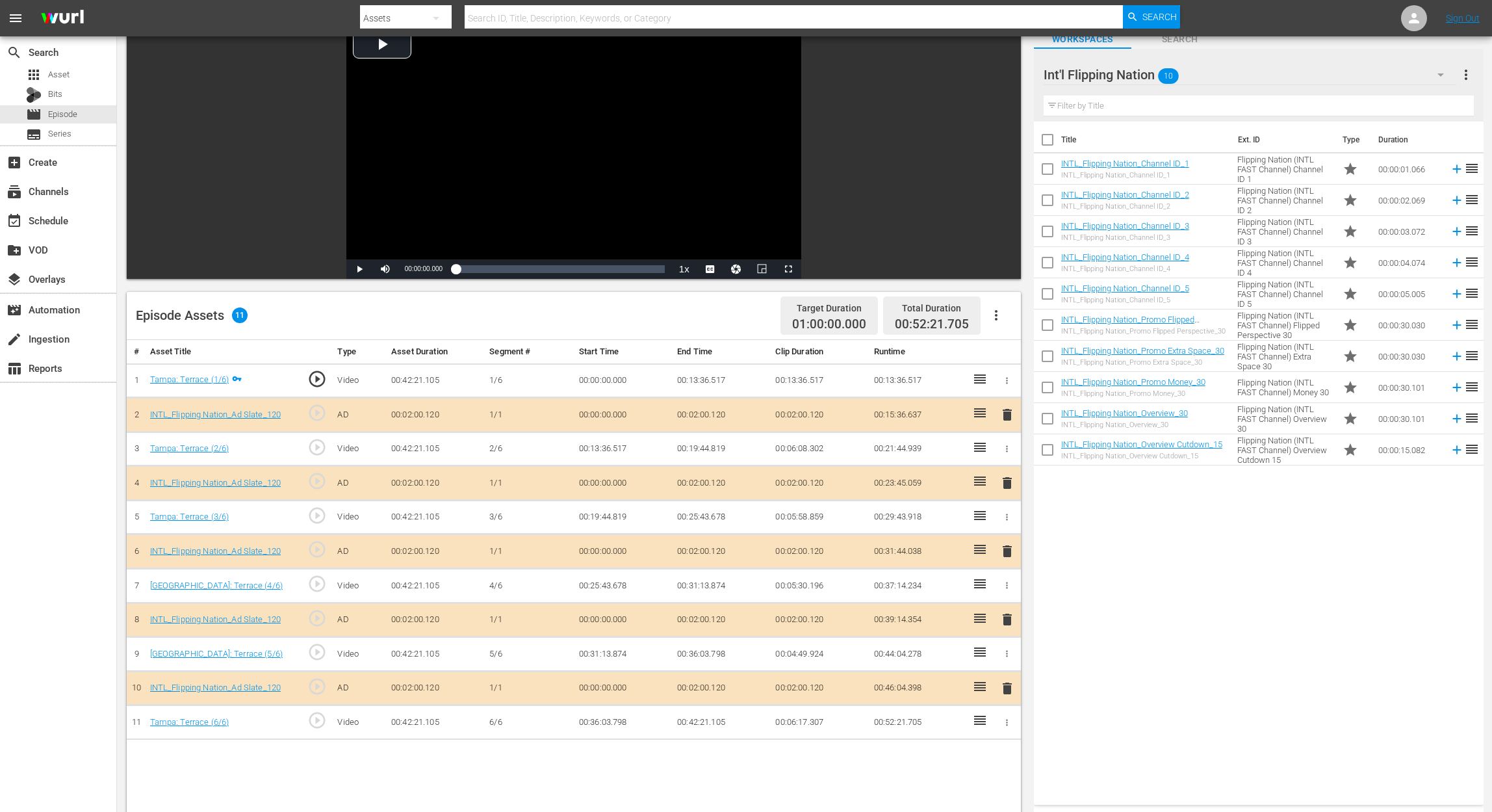
click at [1006, 552] on span "delete" at bounding box center [1007, 550] width 15 height 15
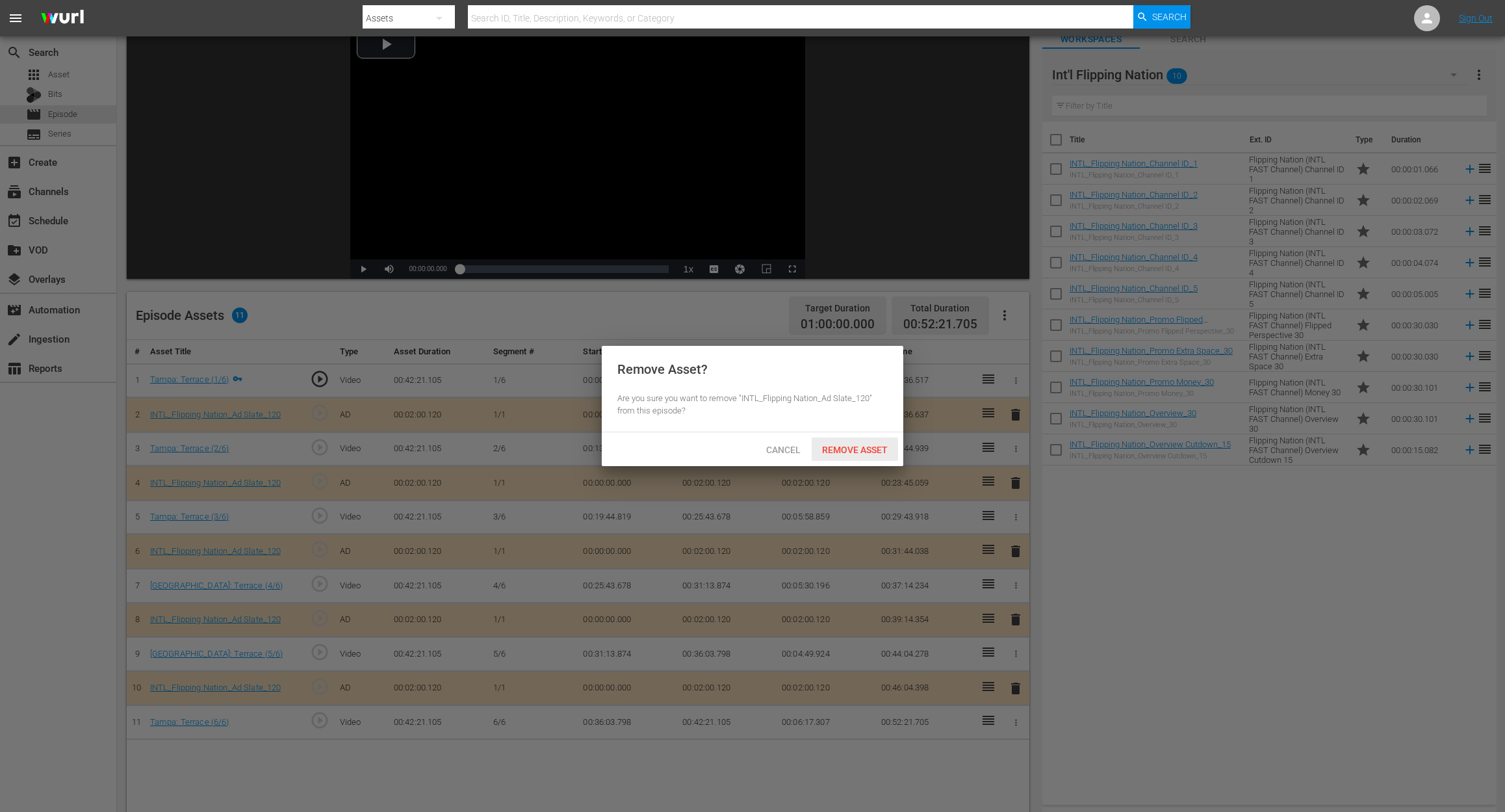
click at [875, 442] on div "Remove Asset" at bounding box center [855, 449] width 87 height 24
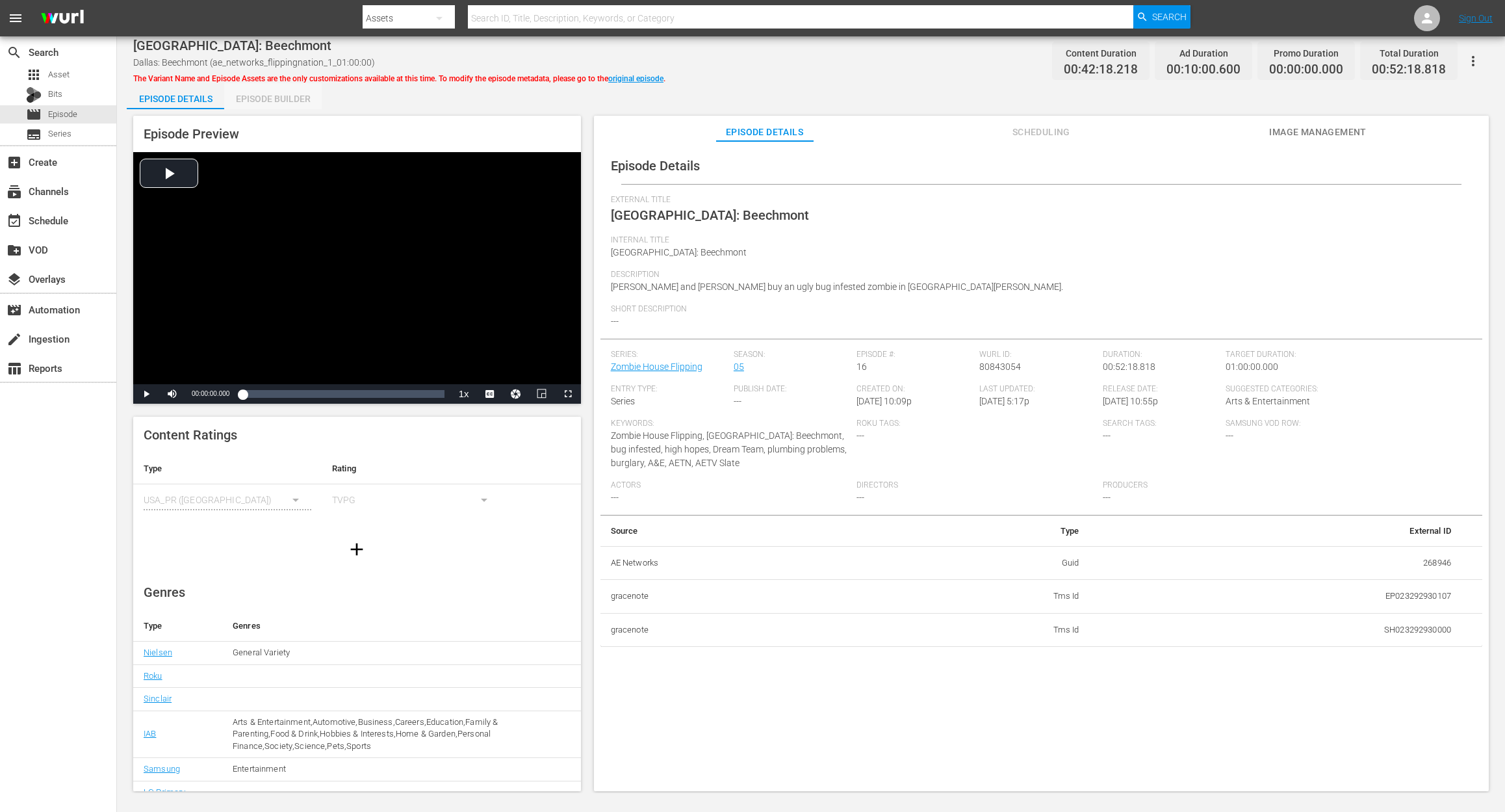
click at [271, 102] on div "Episode Builder" at bounding box center [273, 98] width 98 height 31
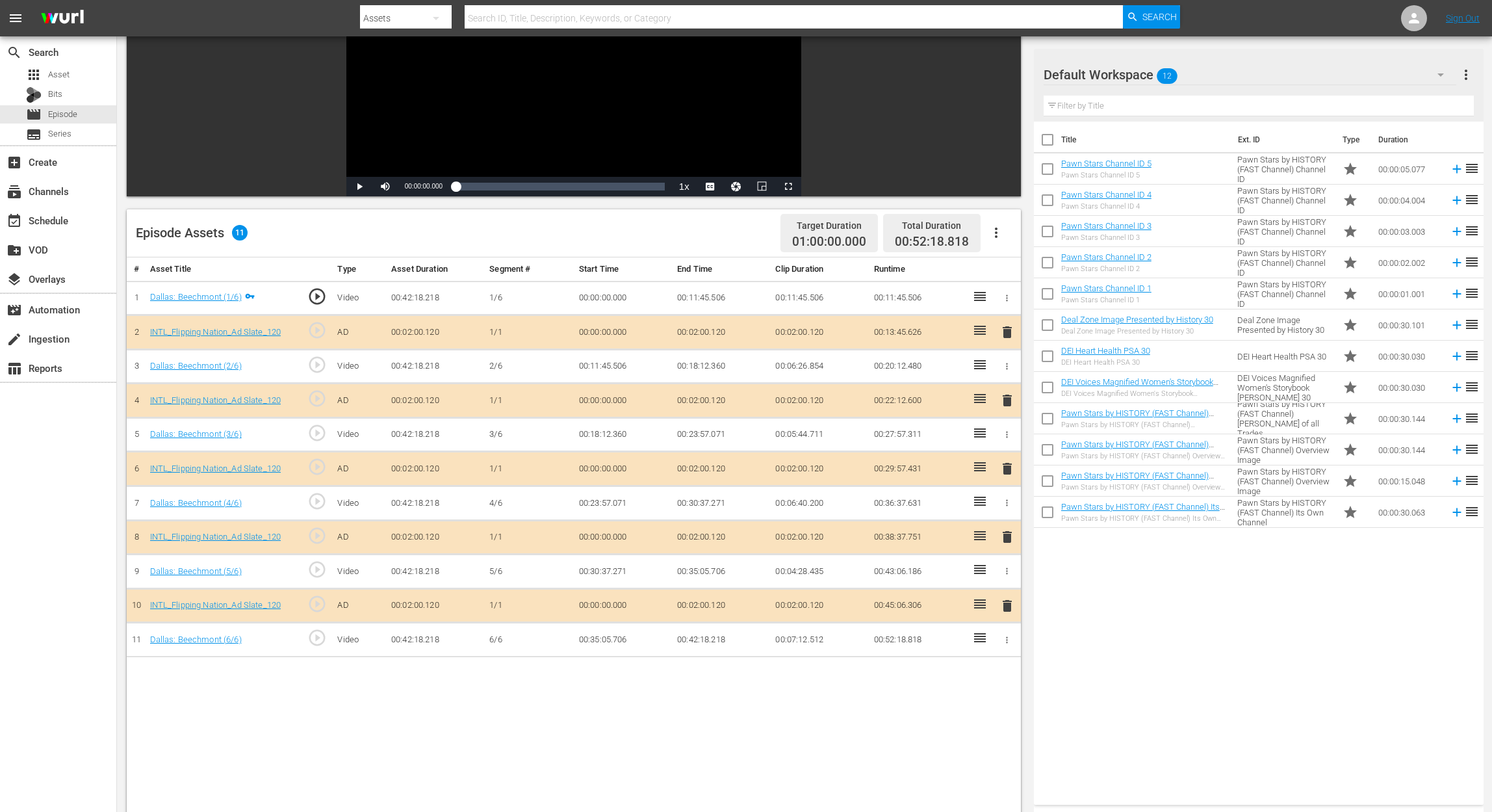
scroll to position [173, 0]
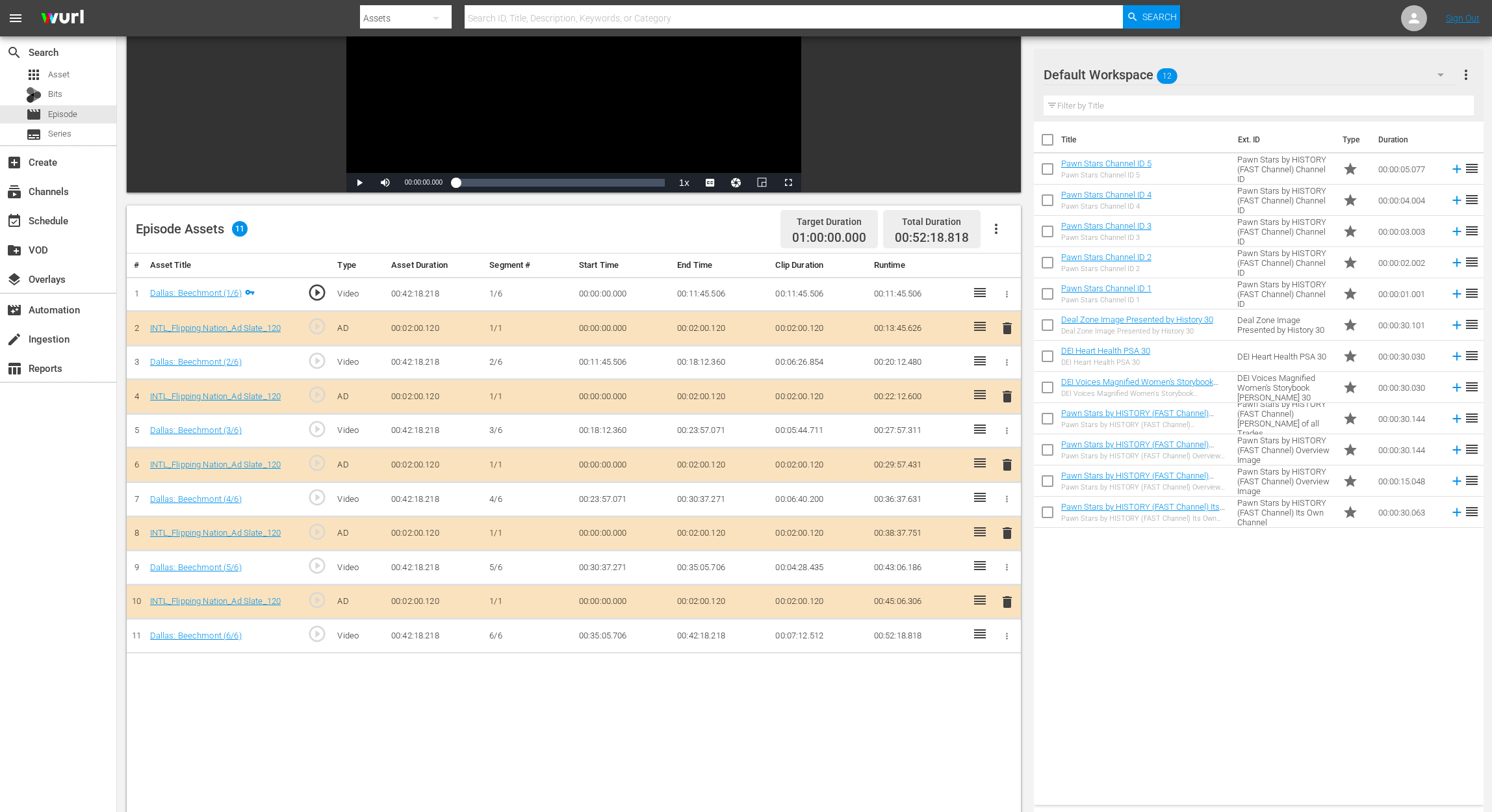
click at [1128, 74] on icon "button" at bounding box center [1440, 74] width 15 height 15
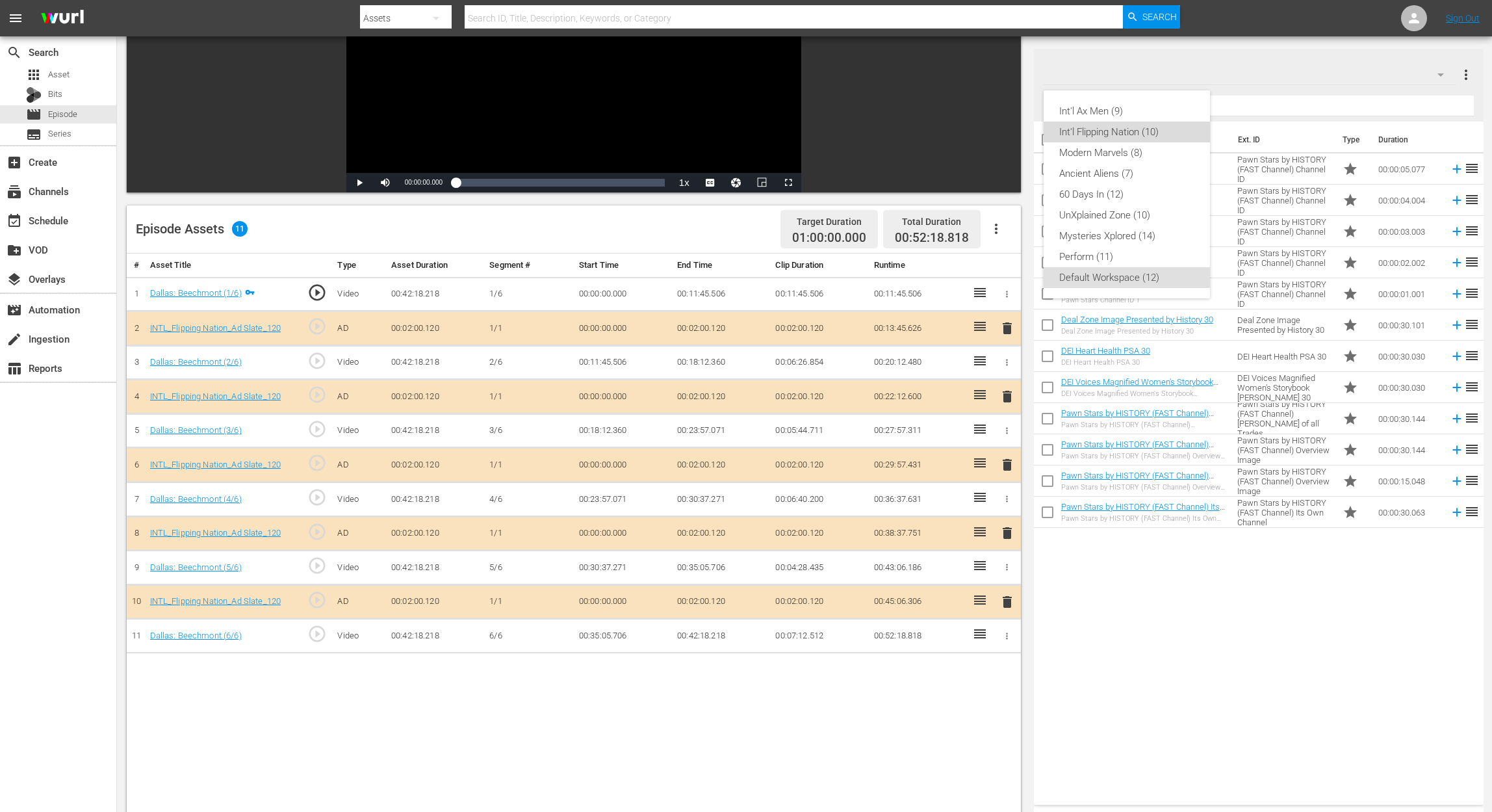
click at [1126, 135] on div "Int'l Flipping Nation (10)" at bounding box center [1127, 131] width 135 height 21
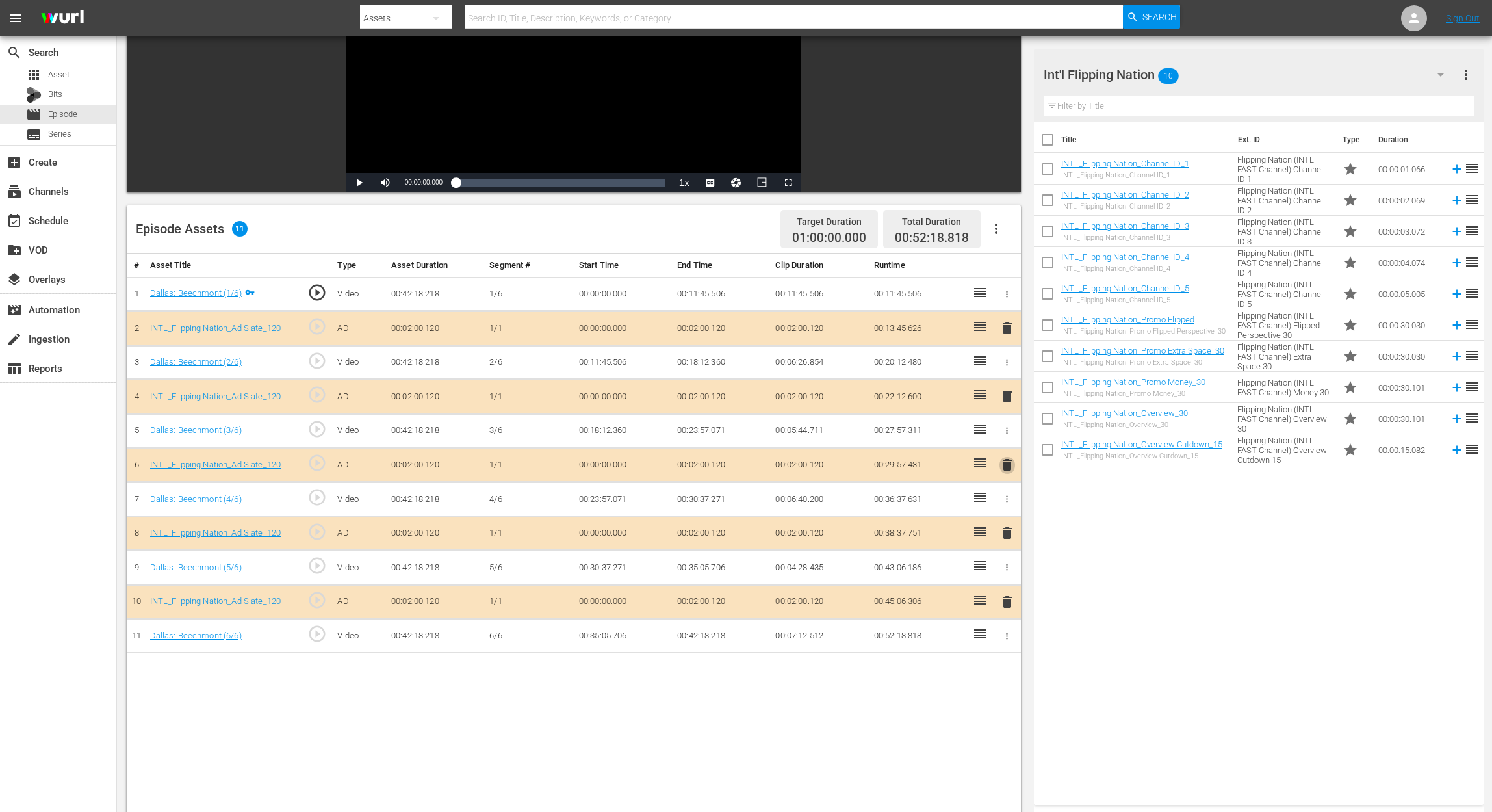
click at [1001, 457] on span "delete" at bounding box center [1007, 464] width 15 height 15
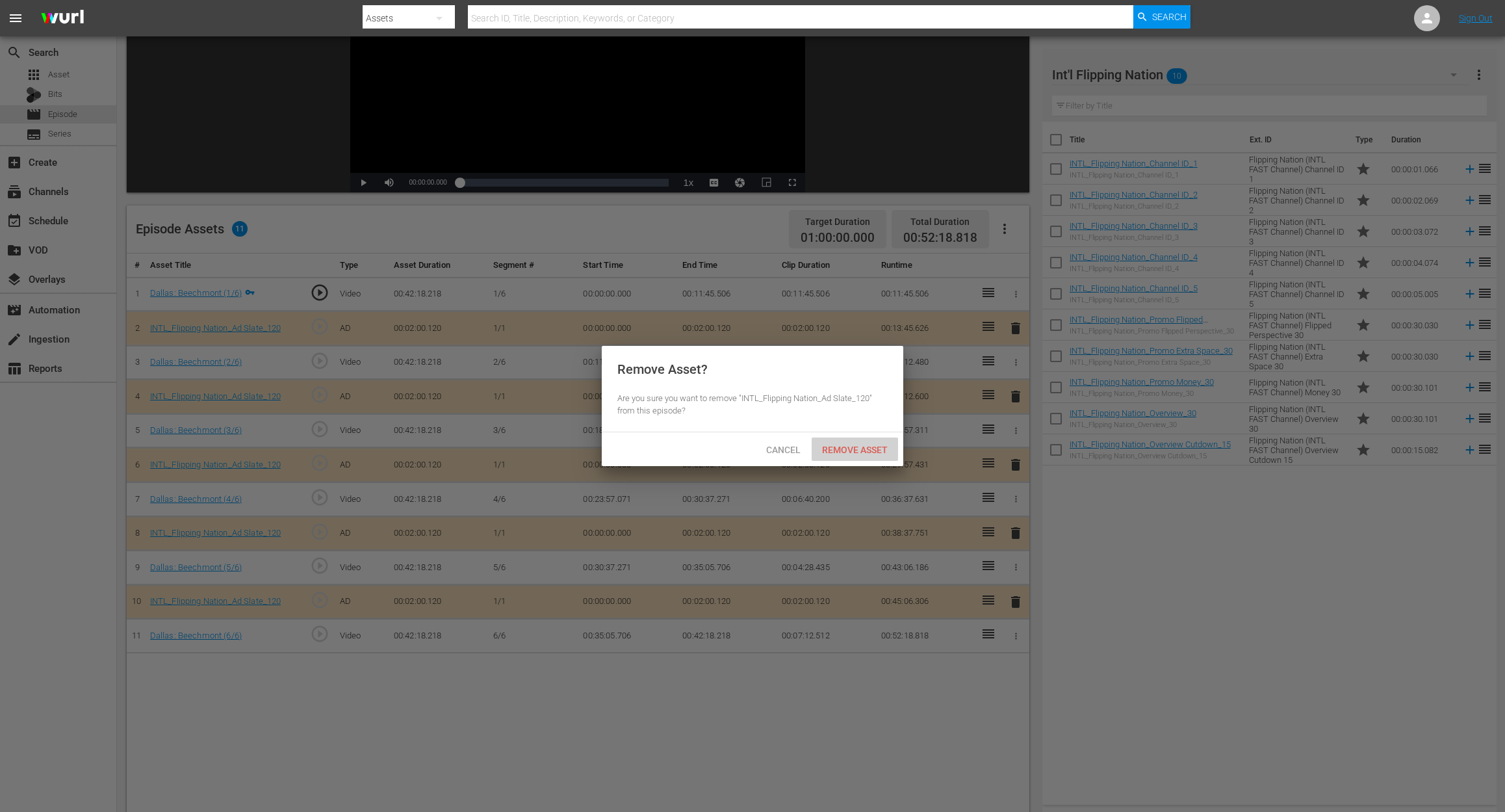
click at [843, 450] on span "Remove Asset" at bounding box center [855, 449] width 87 height 10
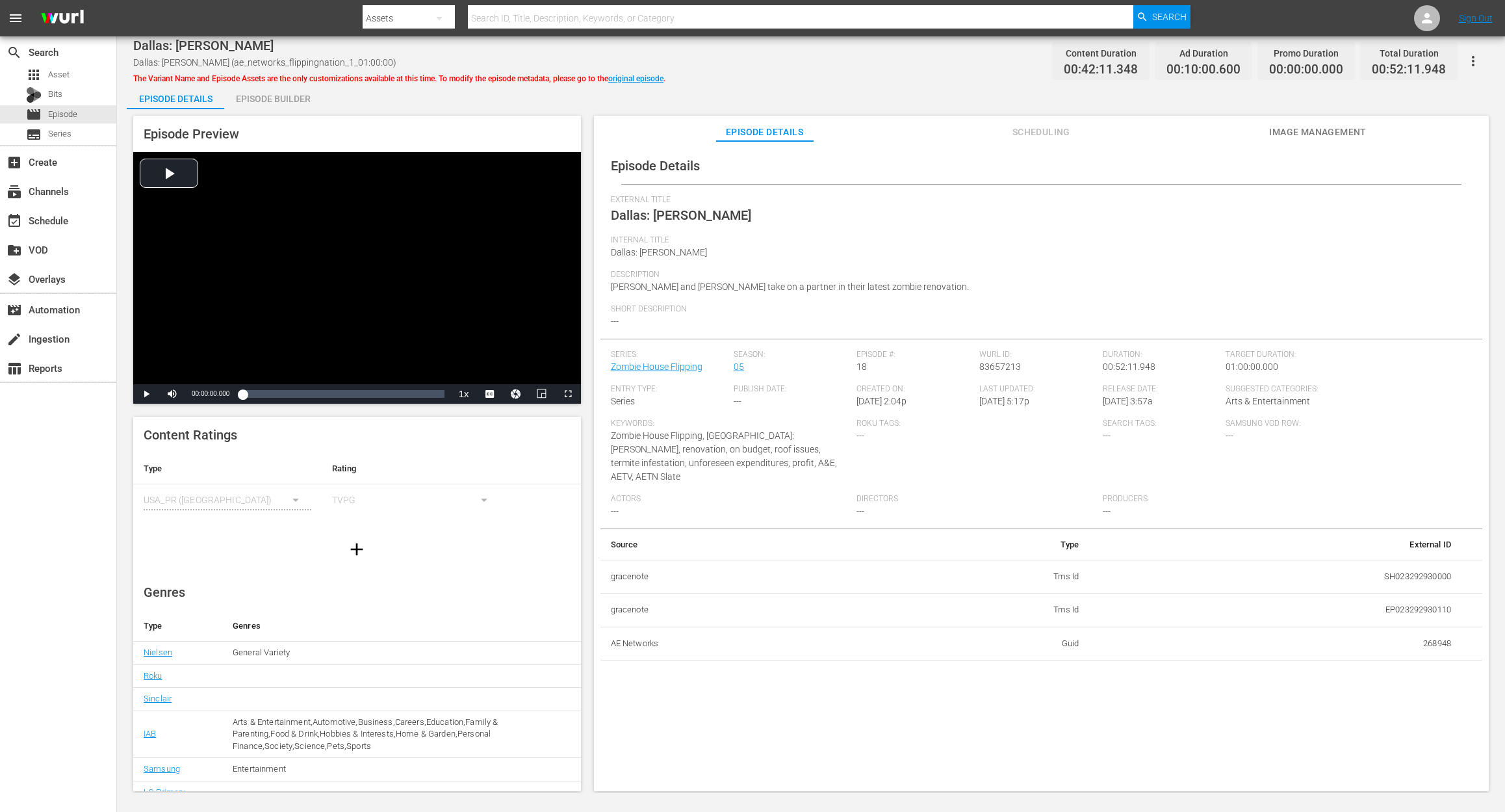
click at [269, 101] on div "Episode Builder" at bounding box center [273, 98] width 98 height 31
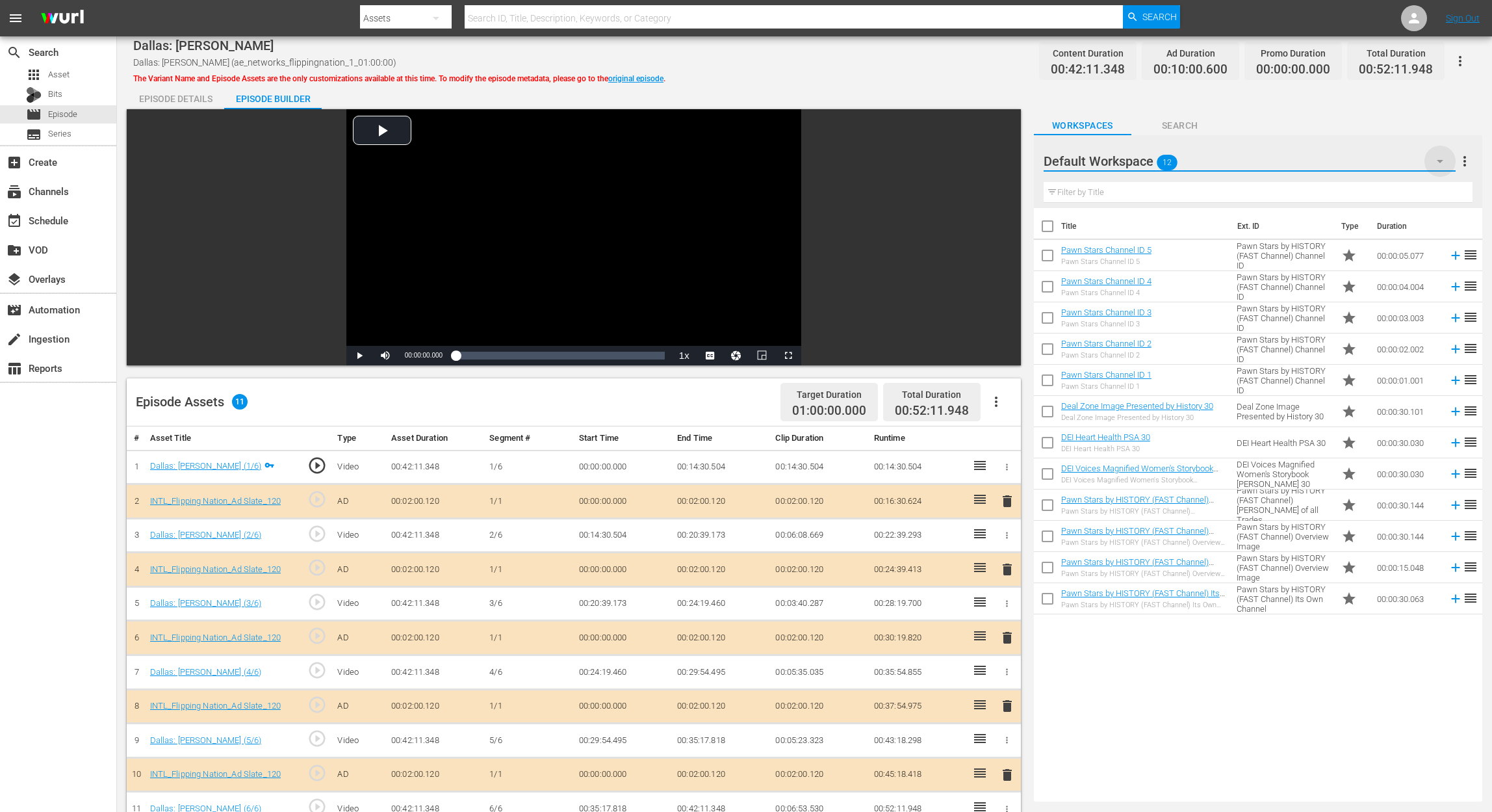
click at [1128, 156] on icon "button" at bounding box center [1439, 160] width 15 height 15
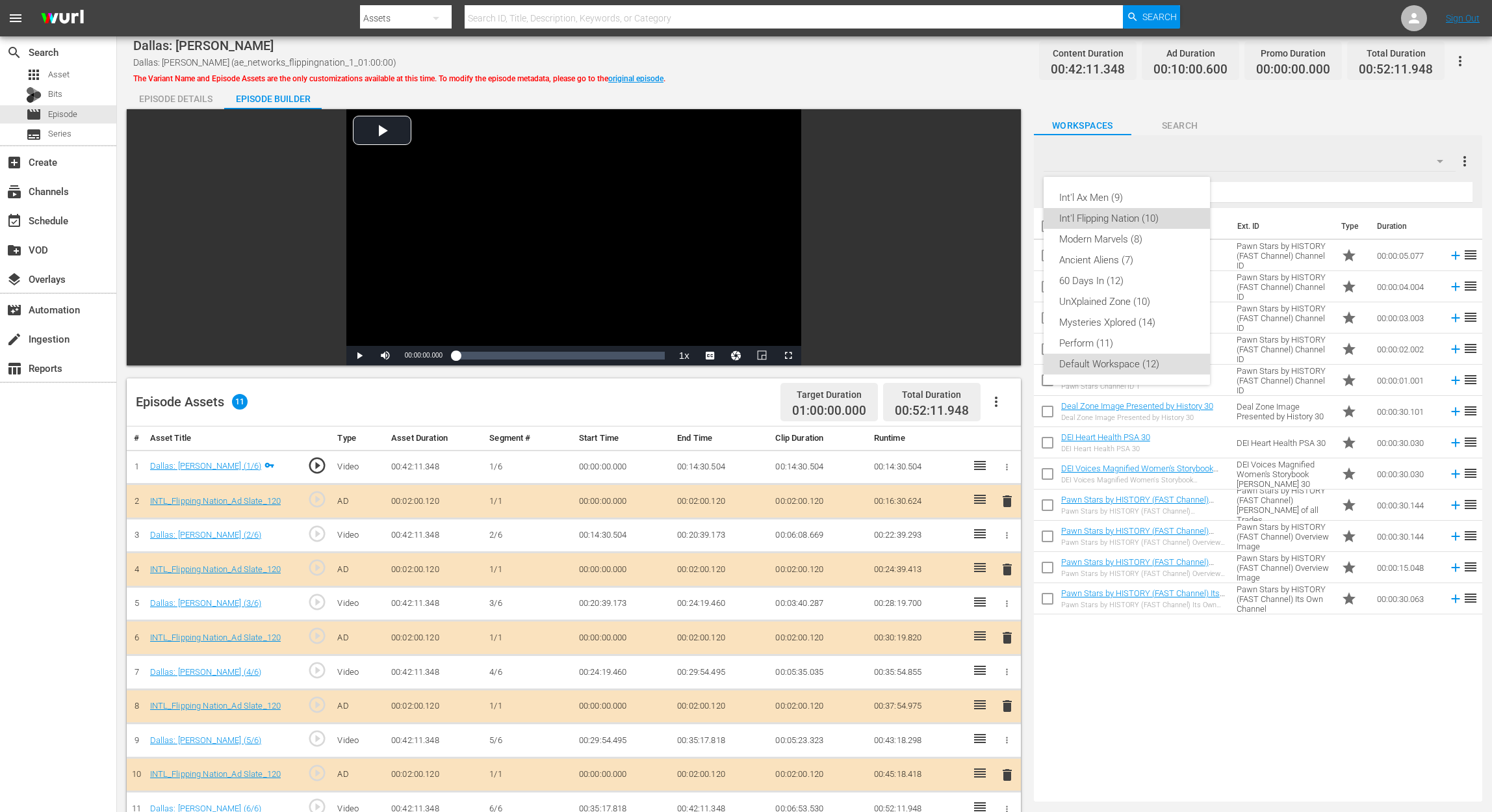
click at [1114, 219] on div "Int'l Flipping Nation (10)" at bounding box center [1127, 218] width 135 height 21
